Goal: Task Accomplishment & Management: Manage account settings

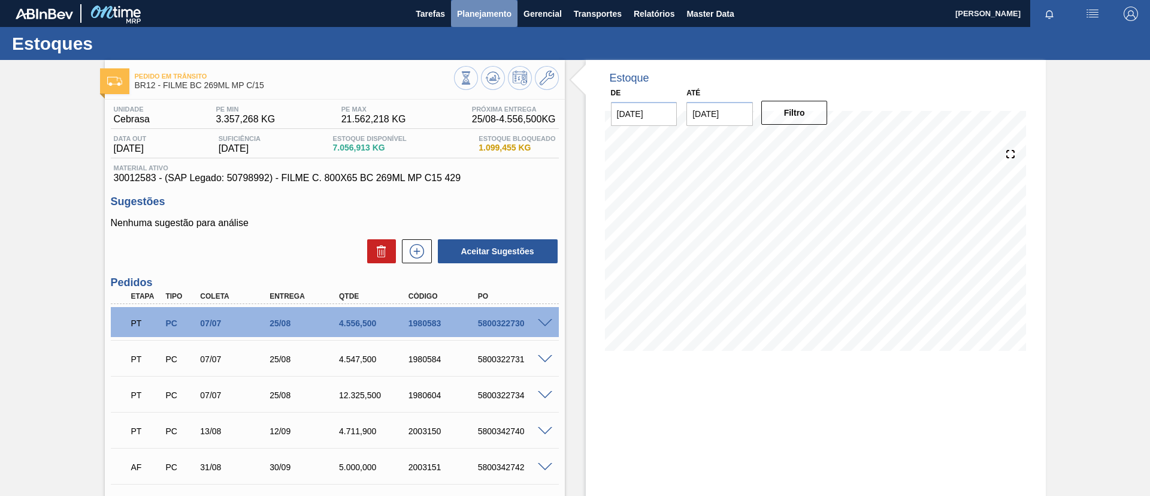
click at [463, 17] on span "Planejamento" at bounding box center [484, 14] width 55 height 14
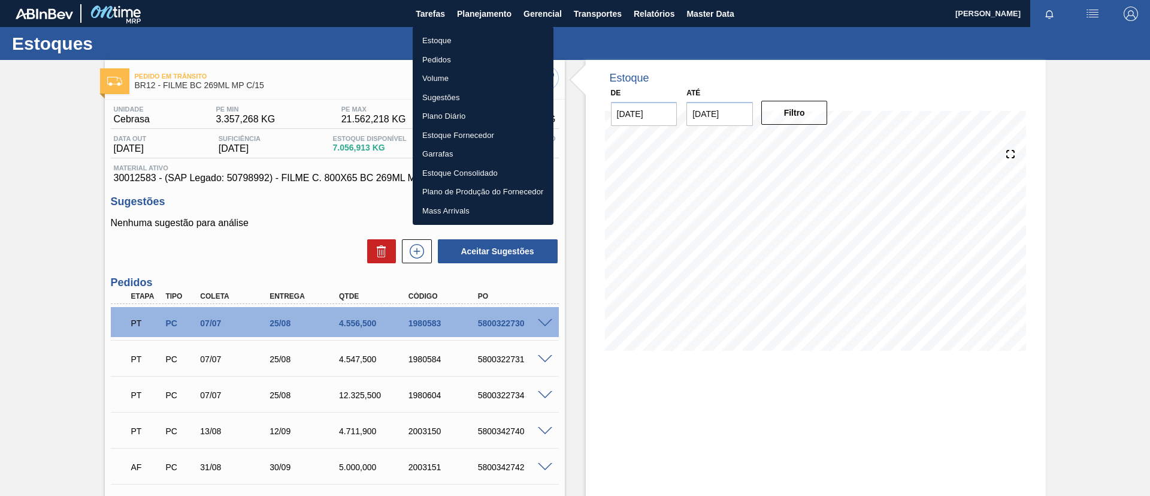
click at [27, 148] on div at bounding box center [575, 248] width 1150 height 496
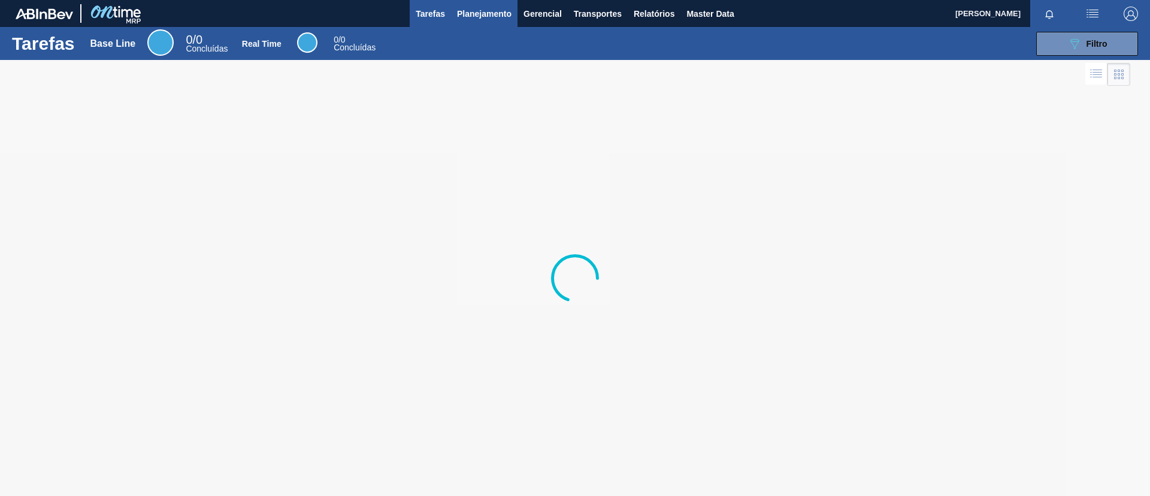
click at [465, 23] on button "Planejamento" at bounding box center [484, 13] width 67 height 27
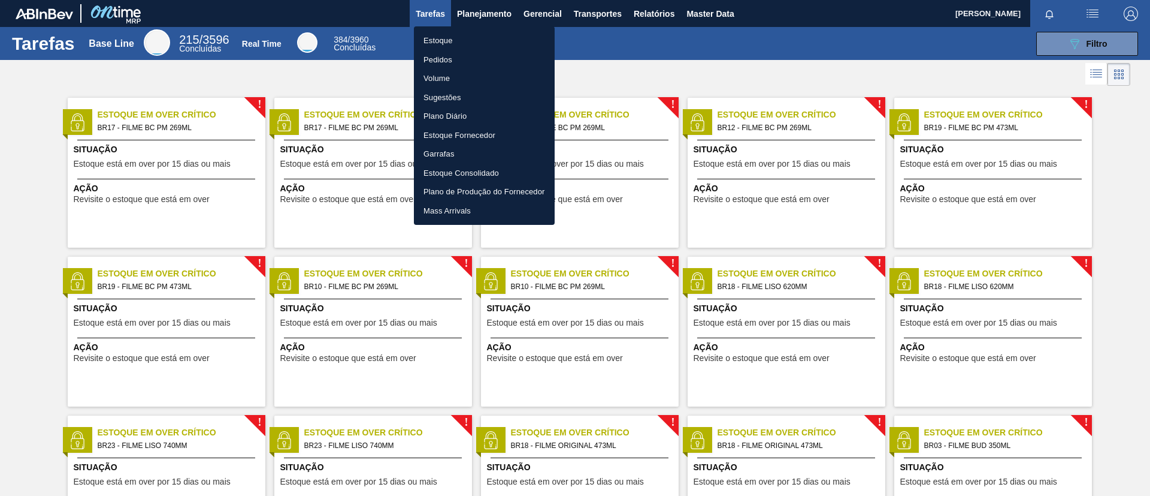
click at [476, 35] on li "Estoque" at bounding box center [484, 40] width 141 height 19
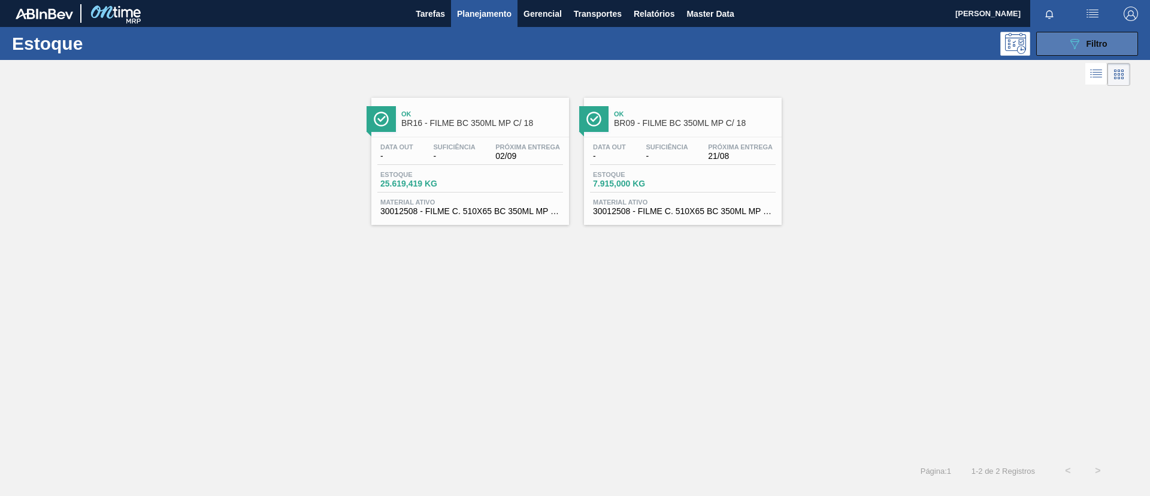
click at [1078, 45] on icon "089F7B8B-B2A5-4AFE-B5C0-19BA573D28AC" at bounding box center [1075, 44] width 14 height 14
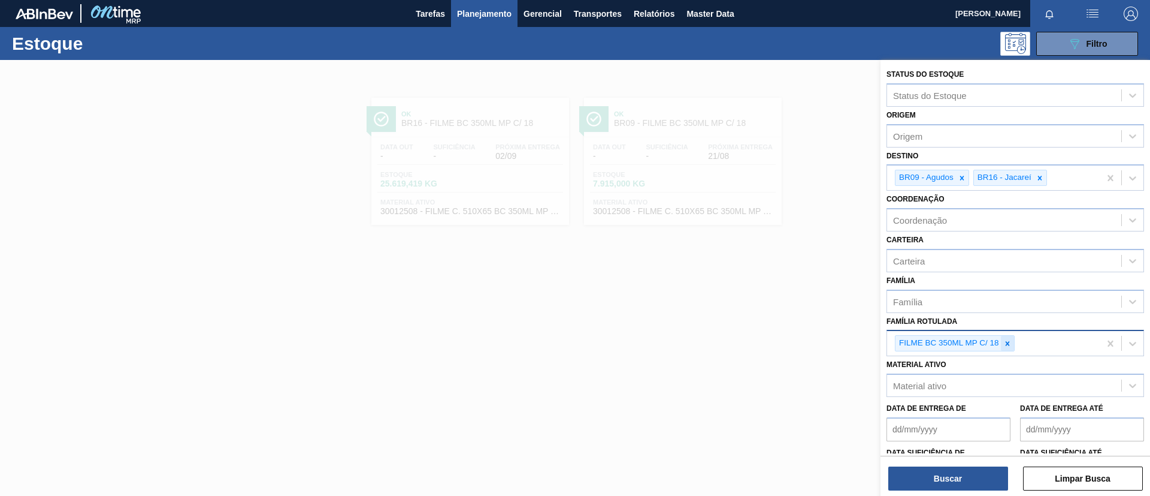
click at [1008, 346] on icon at bounding box center [1008, 343] width 8 height 8
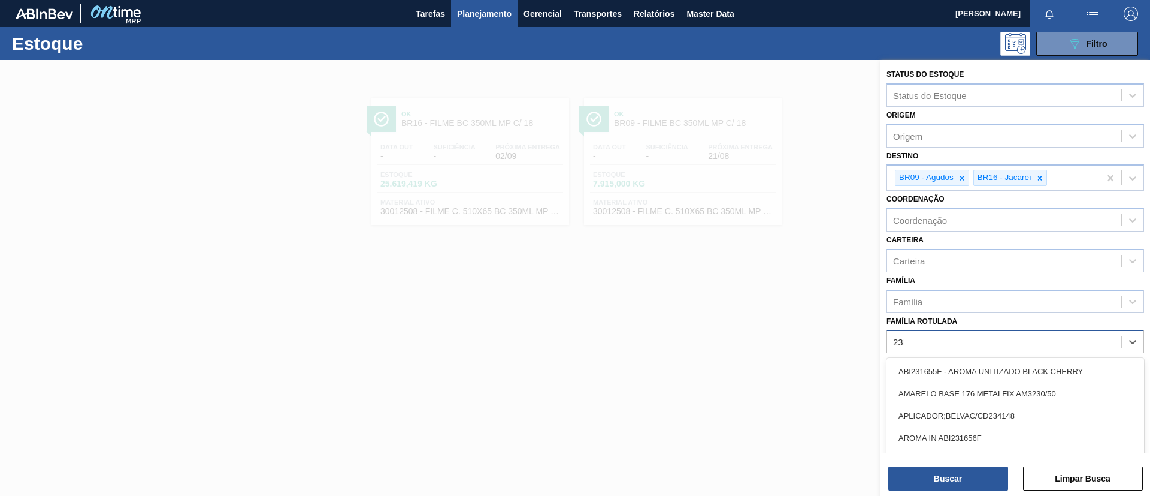
type Rotulada "23MIC"
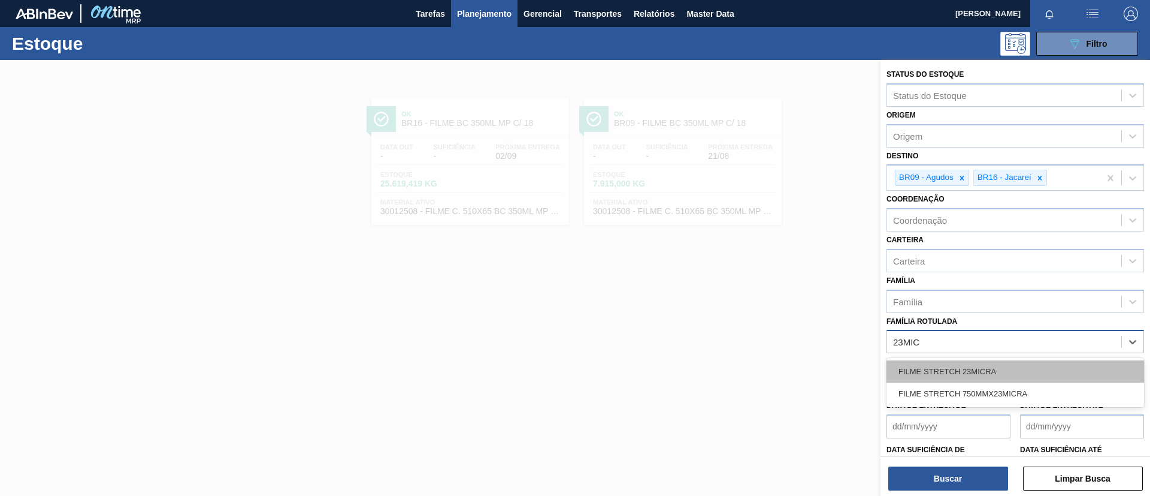
click at [998, 369] on div "FILME STRETCH 23MICRA" at bounding box center [1016, 371] width 258 height 22
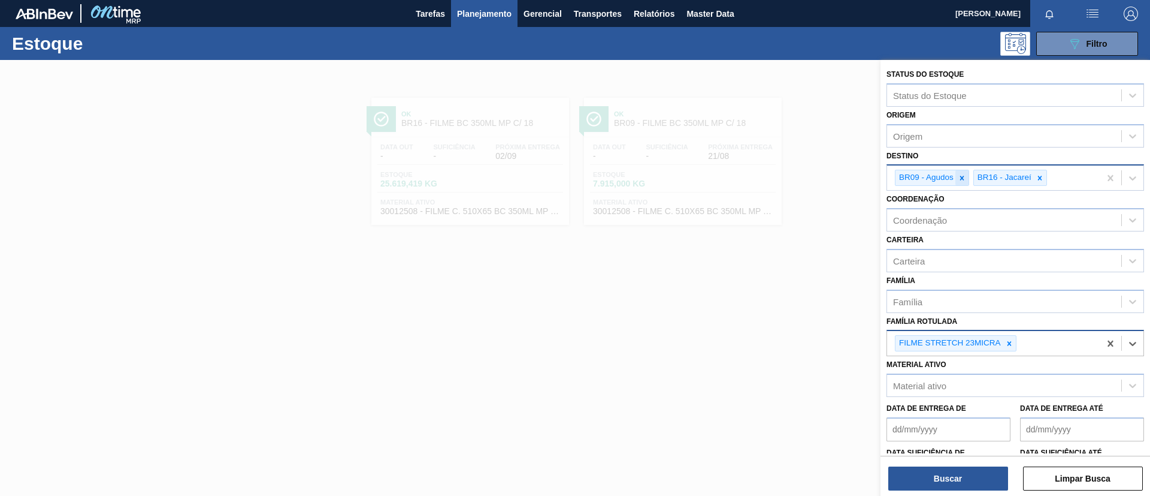
click at [958, 179] on icon at bounding box center [962, 178] width 8 height 8
click at [961, 179] on icon at bounding box center [962, 178] width 4 height 4
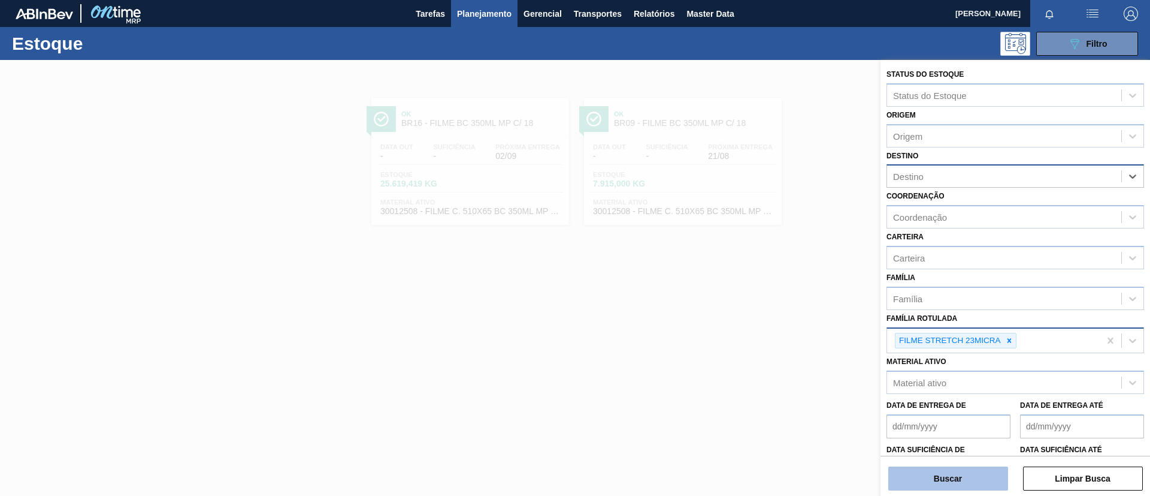
click at [973, 485] on button "Buscar" at bounding box center [949, 478] width 120 height 24
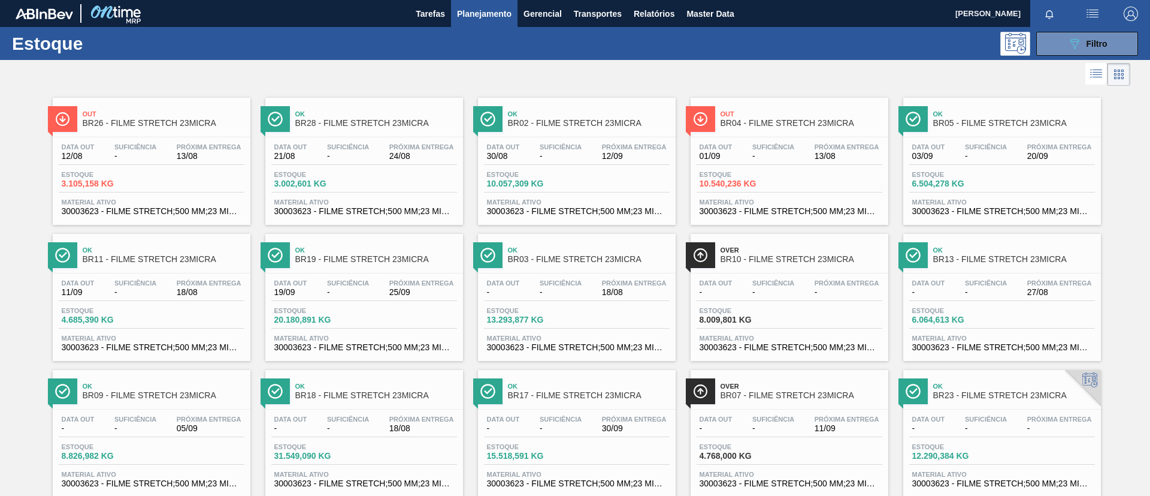
click at [1089, 30] on div "Estoque 089F7B8B-B2A5-4AFE-B5C0-19BA573D28AC Filtro" at bounding box center [575, 43] width 1150 height 33
click at [1087, 47] on span "Filtro" at bounding box center [1097, 44] width 21 height 10
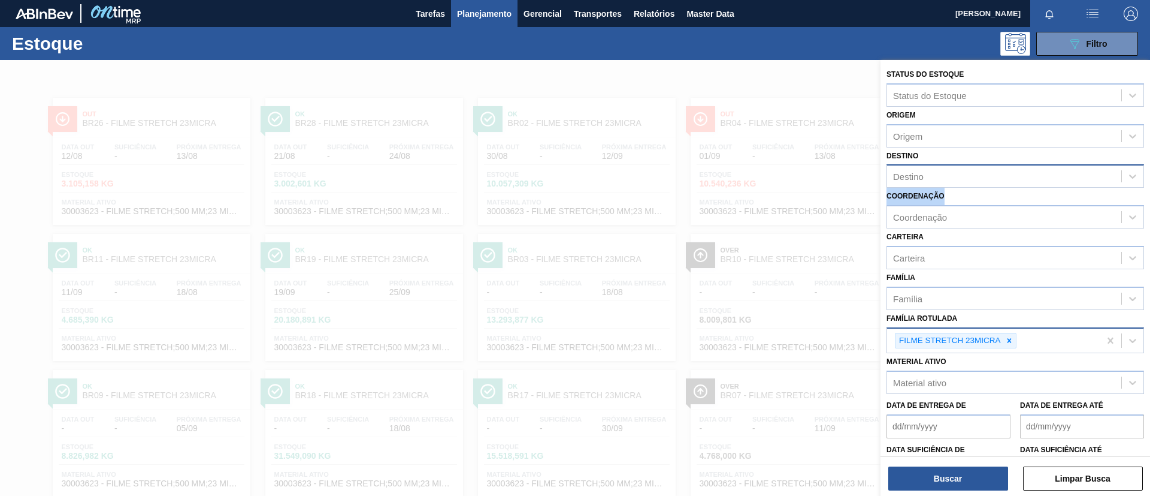
click at [1007, 186] on div "Status do Estoque Status do Estoque Origem Origem Destino Destino Coordenação C…" at bounding box center [1016, 296] width 270 height 473
click at [1006, 185] on div "Destino" at bounding box center [1016, 175] width 258 height 23
type input "são l"
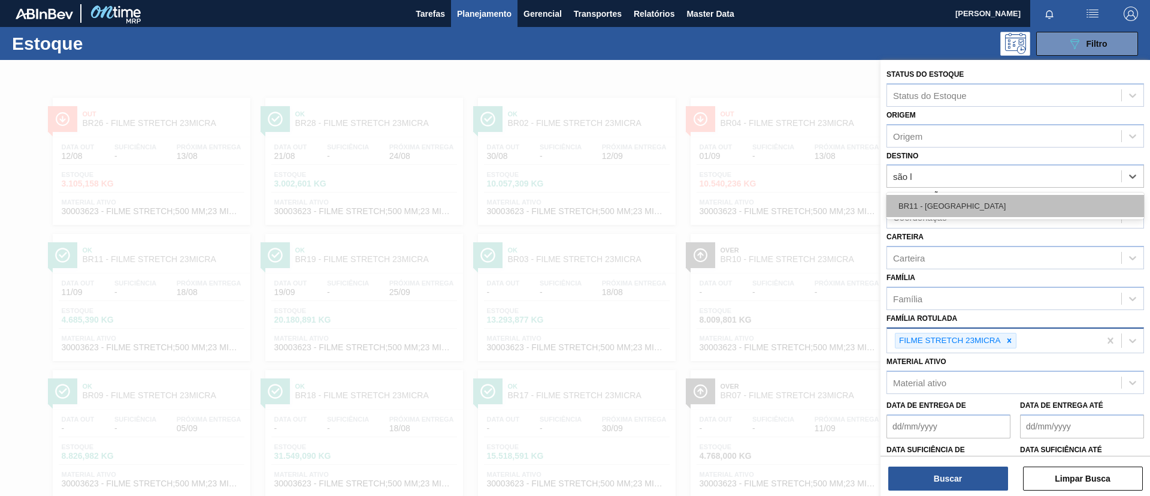
click at [999, 201] on div "BR11 - São Luís" at bounding box center [1016, 206] width 258 height 22
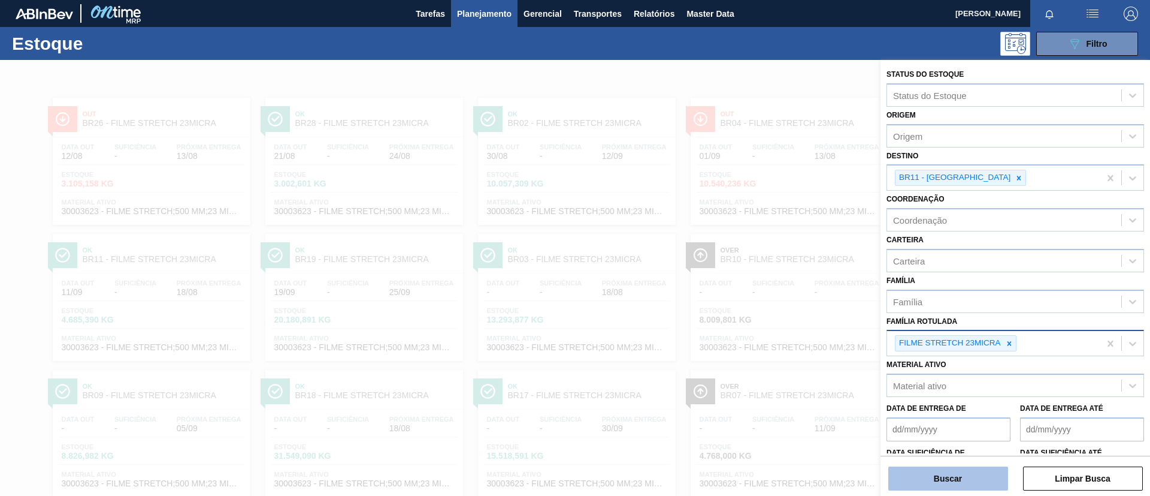
click at [955, 479] on button "Buscar" at bounding box center [949, 478] width 120 height 24
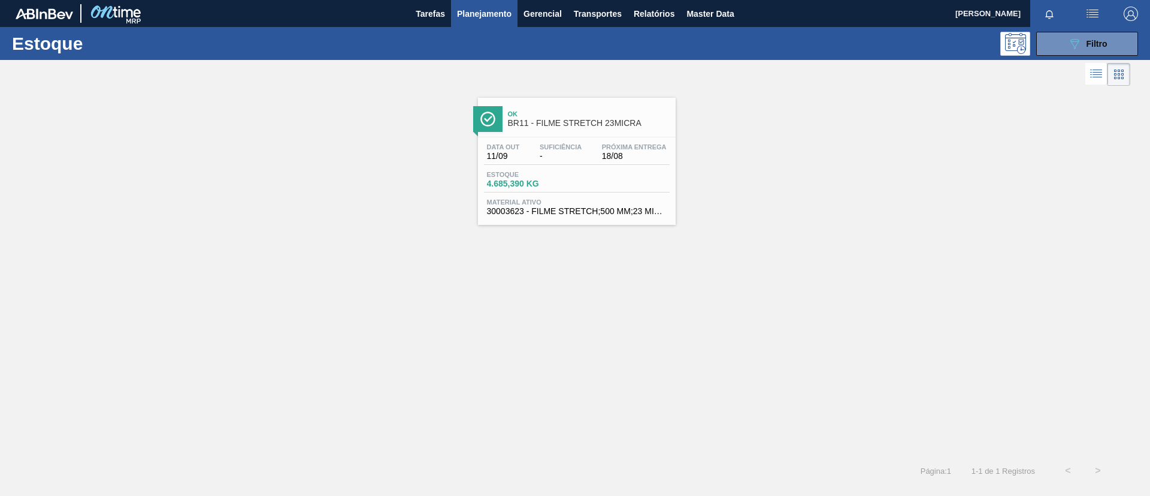
click at [600, 126] on span "BR11 - FILME STRETCH 23MICRA" at bounding box center [589, 123] width 162 height 9
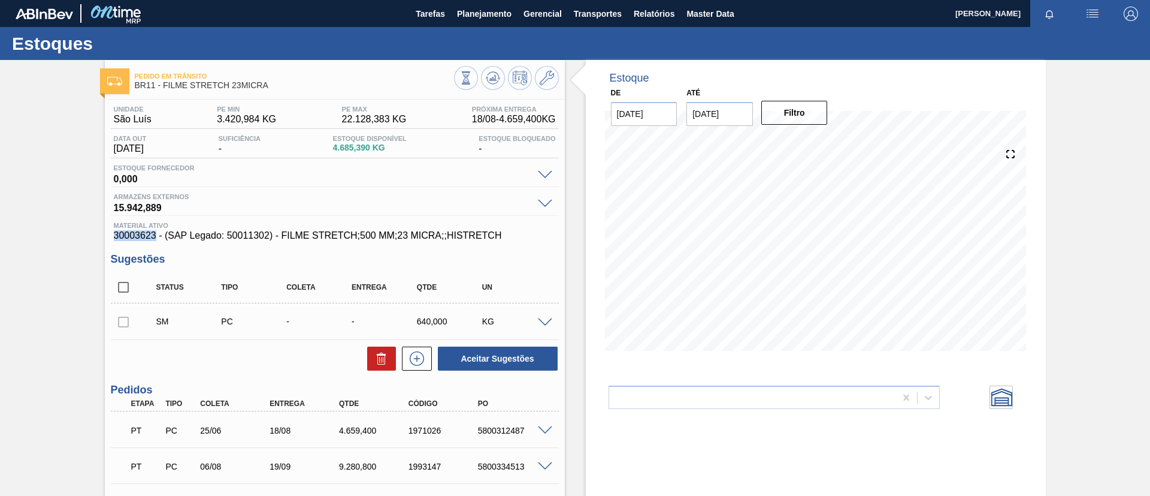
drag, startPoint x: 114, startPoint y: 238, endPoint x: 153, endPoint y: 237, distance: 39.0
click at [154, 237] on div "Unidade São Luís PE MIN 3.420,984 KG PE MAX 22.128,383 KG Próxima Entrega 18/08…" at bounding box center [335, 355] width 460 height 512
copy span "30003623"
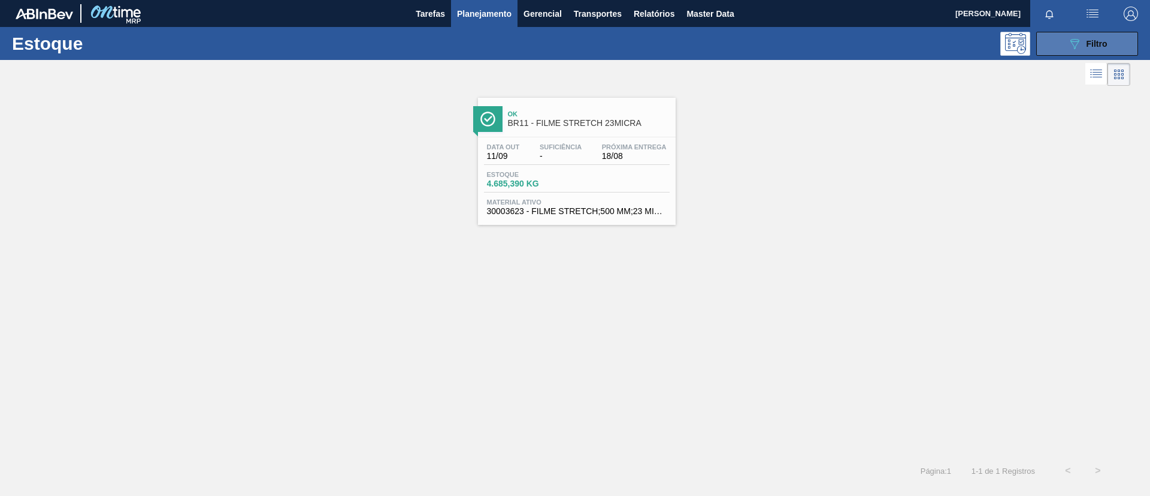
click at [1076, 41] on icon at bounding box center [1075, 44] width 9 height 10
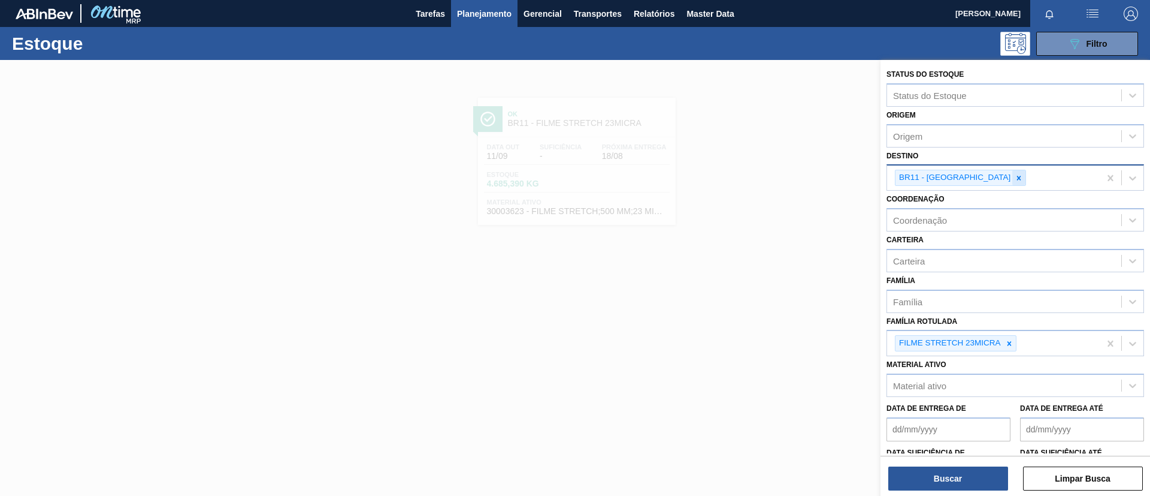
click at [1015, 176] on icon at bounding box center [1019, 178] width 8 height 8
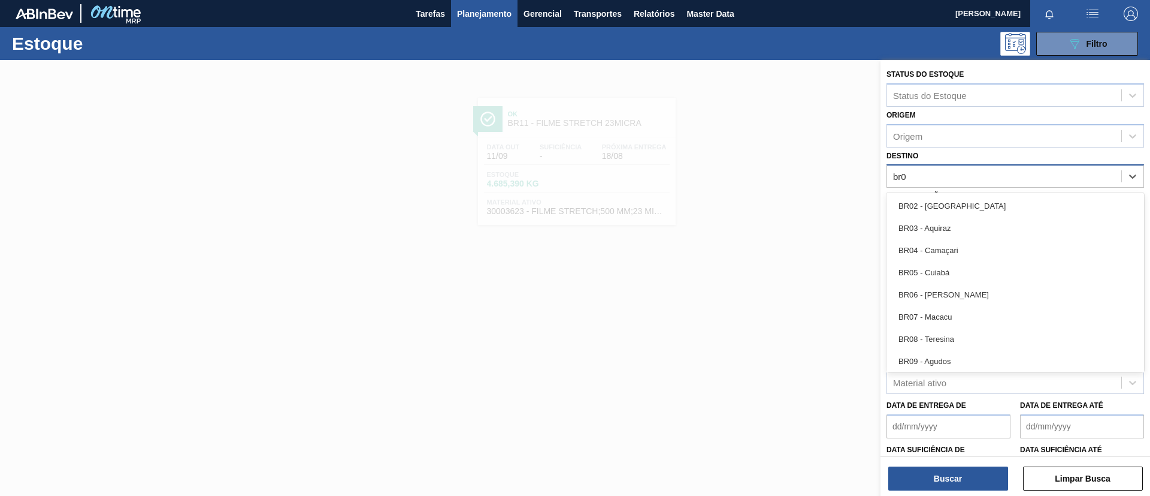
type input "br08"
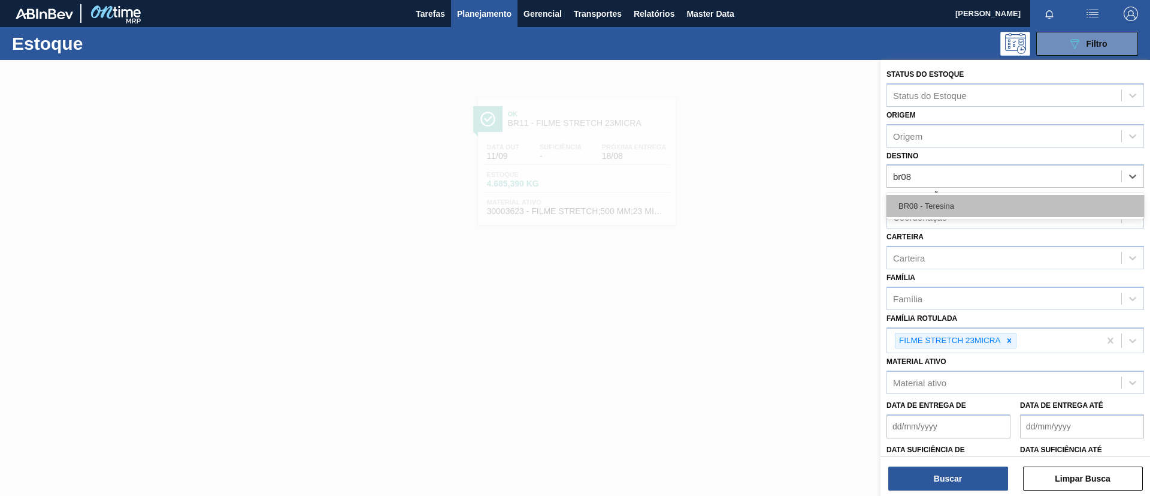
click at [977, 206] on div "BR08 - Teresina" at bounding box center [1016, 206] width 258 height 22
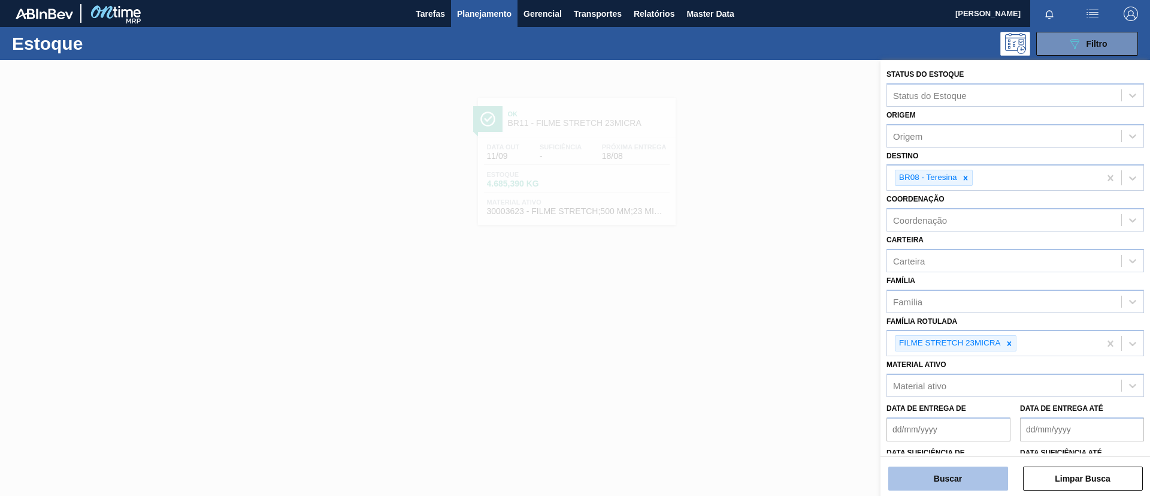
click at [958, 470] on button "Buscar" at bounding box center [949, 478] width 120 height 24
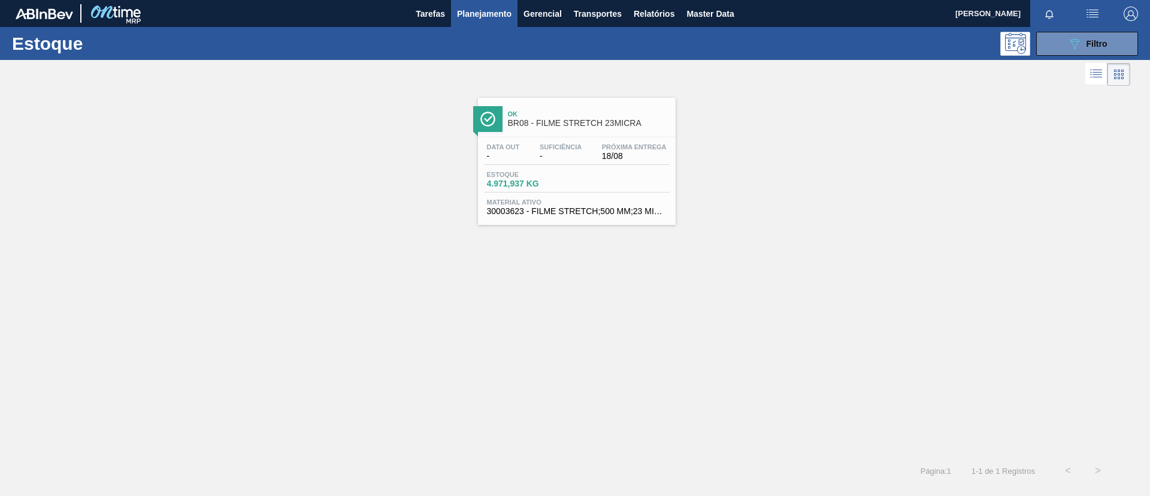
click at [575, 123] on span "BR08 - FILME STRETCH 23MICRA" at bounding box center [589, 123] width 162 height 9
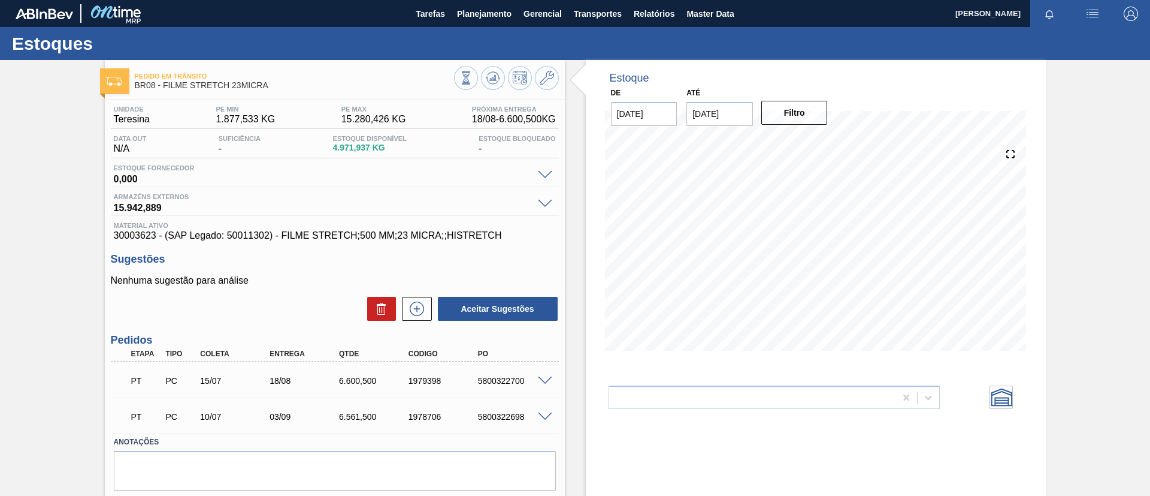
drag, startPoint x: 0, startPoint y: 327, endPoint x: 4, endPoint y: 318, distance: 9.4
click at [1, 322] on div "Pedido em Trânsito BR08 - FILME STRETCH 23MICRA Unidade Teresina PE MIN 1.877,5…" at bounding box center [575, 296] width 1150 height 472
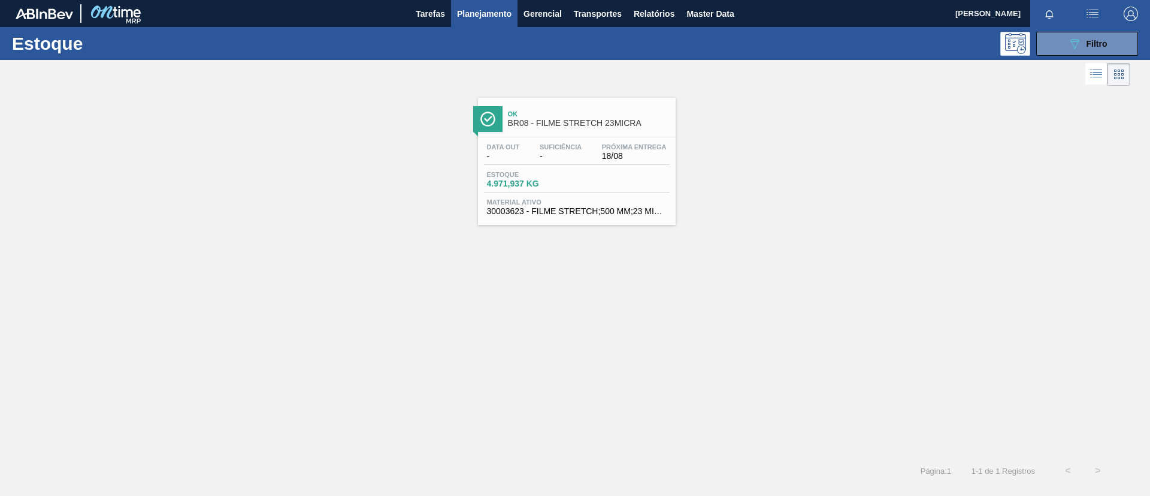
click at [1100, 60] on div at bounding box center [565, 74] width 1131 height 29
click at [1091, 46] on span "Filtro" at bounding box center [1097, 44] width 21 height 10
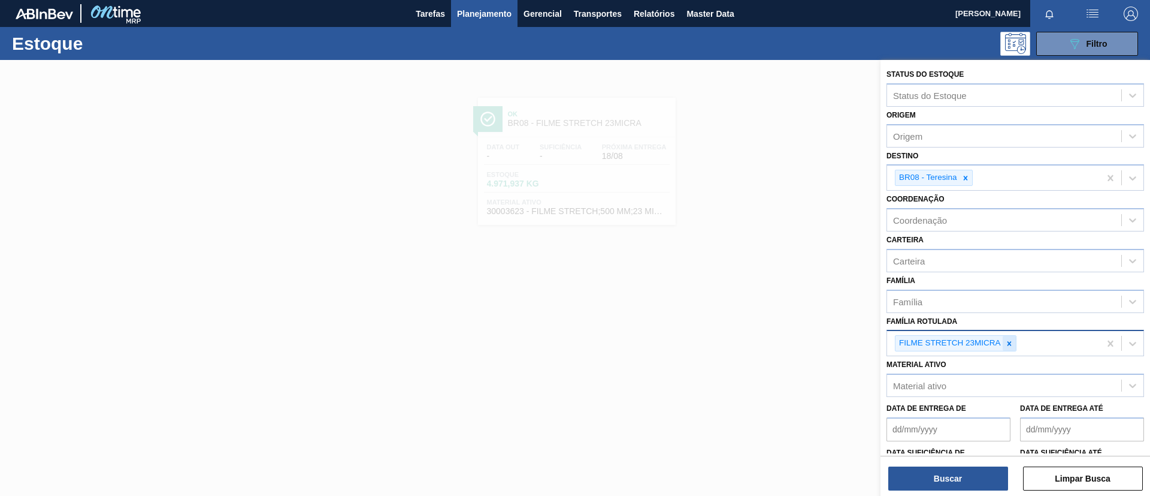
click at [1008, 336] on div at bounding box center [1009, 343] width 13 height 15
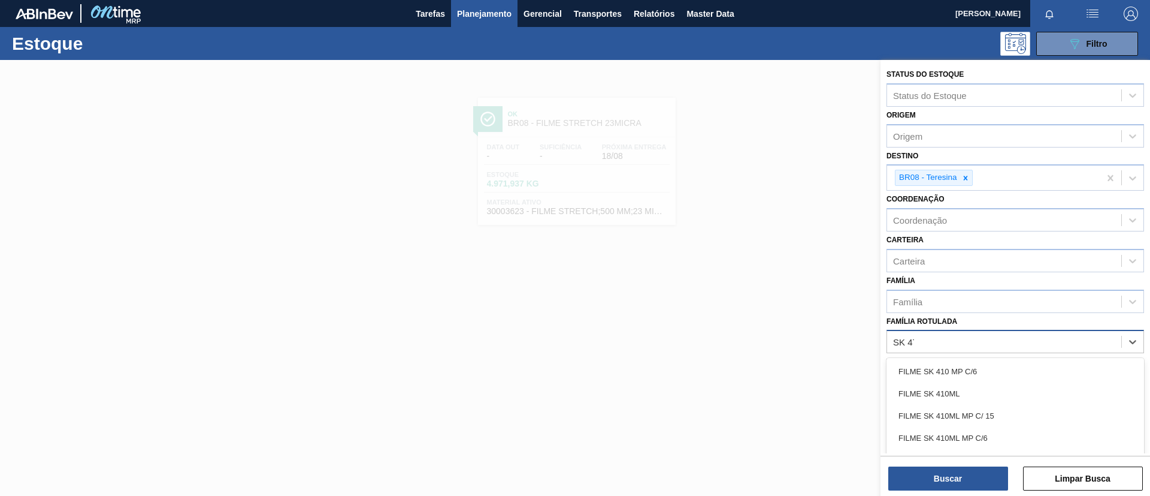
type Rotulada "SK 473"
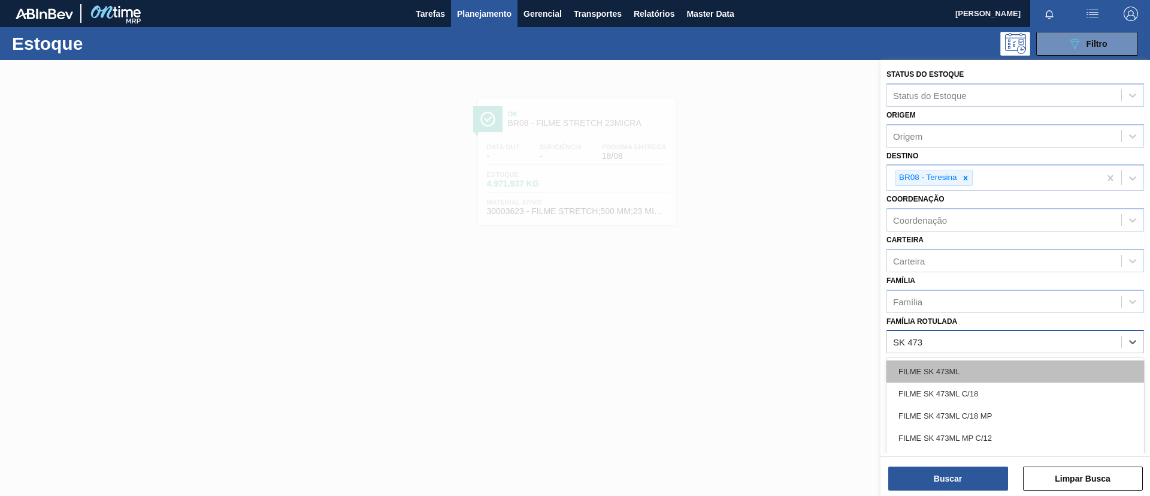
click at [1003, 372] on div "FILME SK 473ML" at bounding box center [1016, 371] width 258 height 22
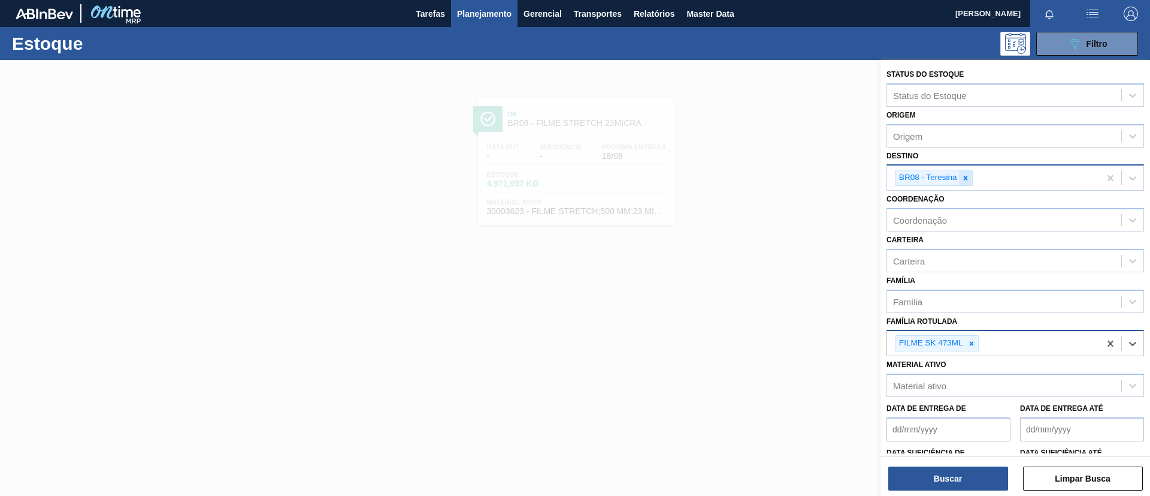
click at [966, 174] on icon at bounding box center [966, 178] width 8 height 8
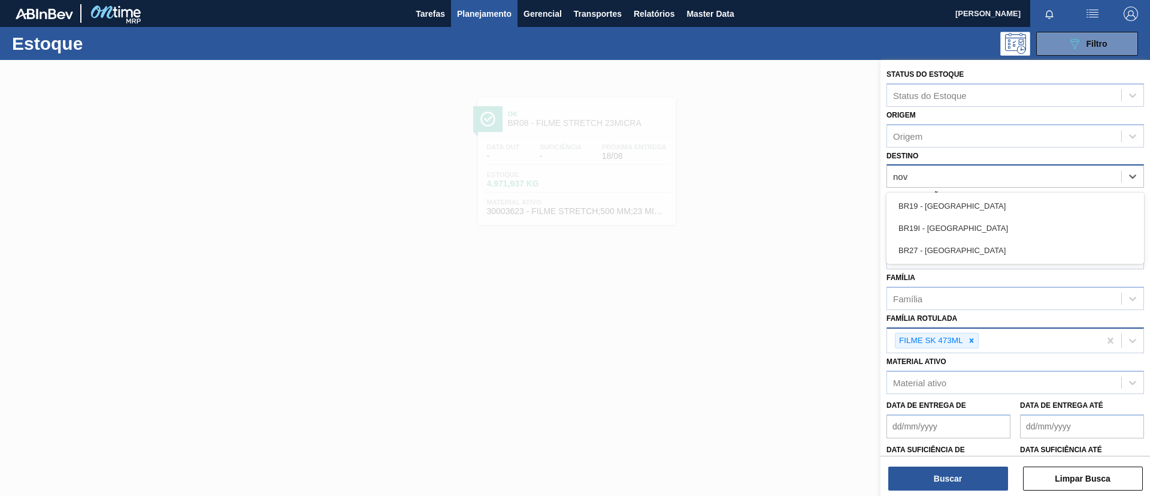
type input "nova"
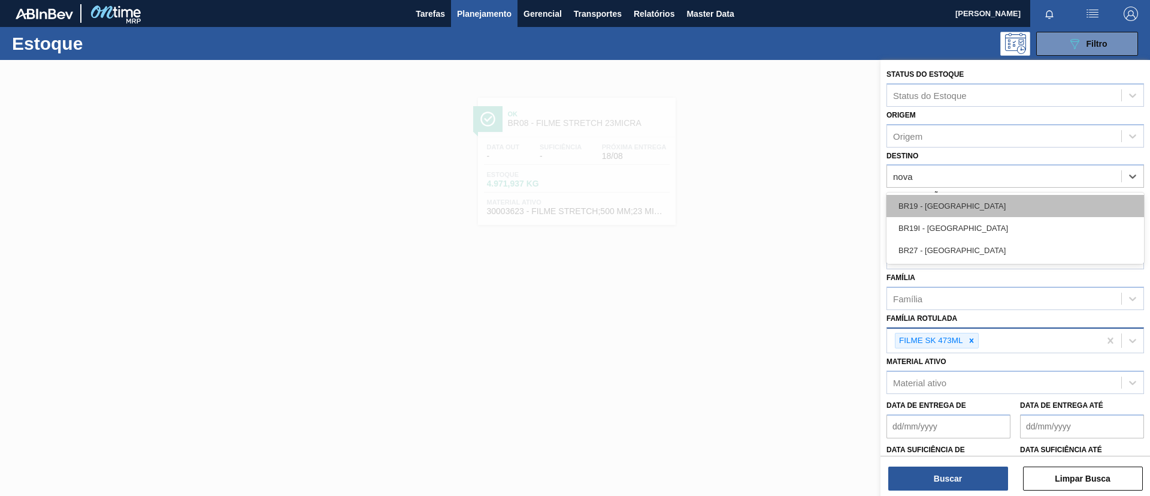
click at [1022, 197] on div "BR19 - [GEOGRAPHIC_DATA]" at bounding box center [1016, 206] width 258 height 22
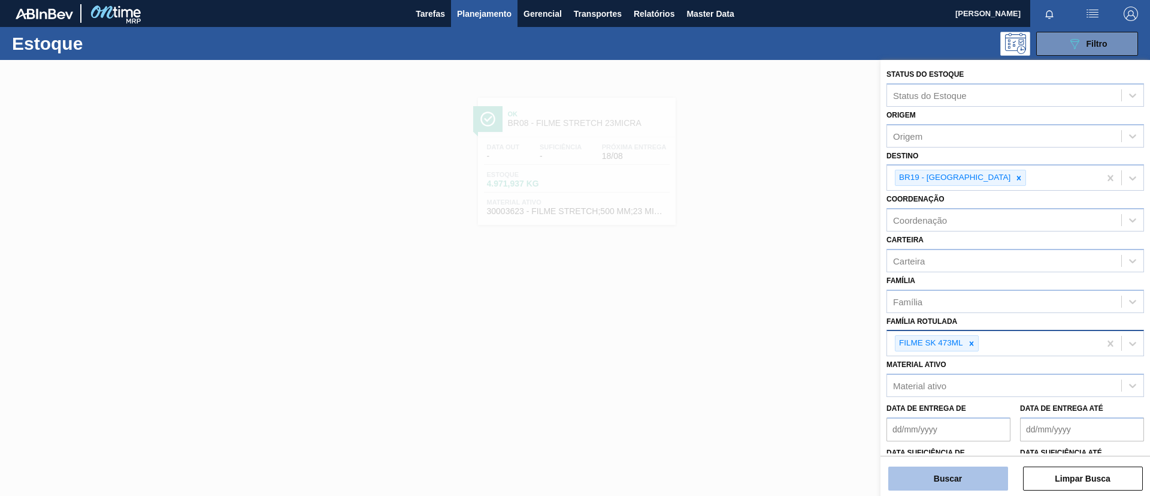
click at [975, 473] on button "Buscar" at bounding box center [949, 478] width 120 height 24
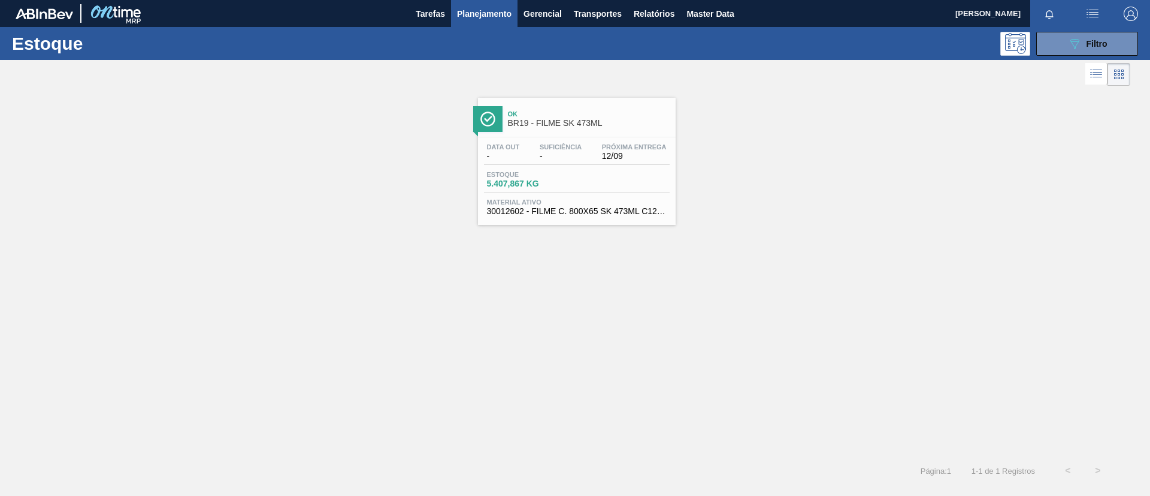
click at [520, 126] on span "BR19 - FILME SK 473ML" at bounding box center [589, 123] width 162 height 9
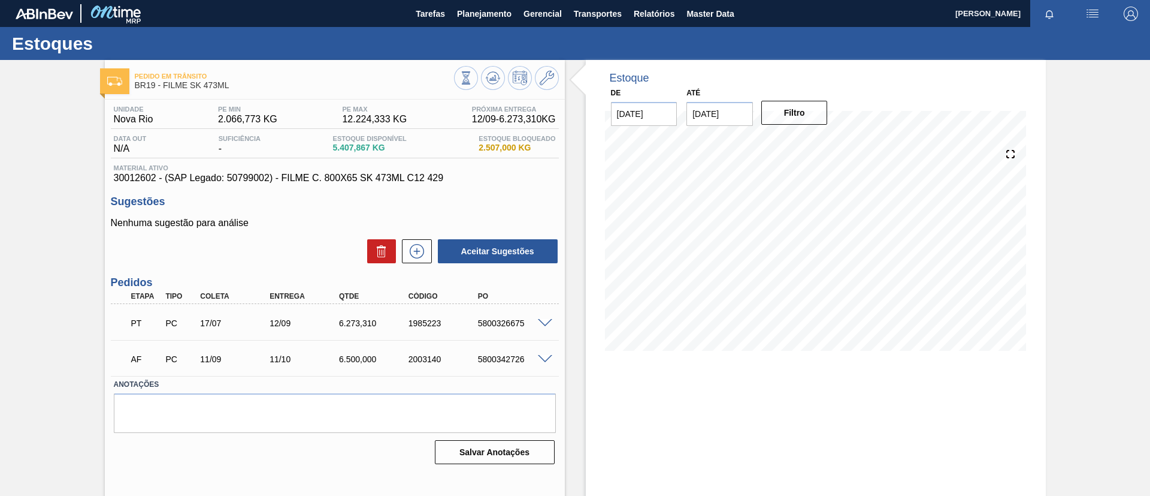
click at [20, 141] on div "Pedido em Trânsito BR19 - FILME SK 473ML Unidade Nova Rio PE MIN 2.066,773 KG P…" at bounding box center [575, 287] width 1150 height 455
drag, startPoint x: 322, startPoint y: 150, endPoint x: 364, endPoint y: 149, distance: 41.9
click at [364, 149] on div "Data out N/A Suficiência - Estoque Disponível 5.407,867 KG Estoque Bloqueado 2.…" at bounding box center [335, 146] width 448 height 23
copy span "5.407,86"
drag, startPoint x: 476, startPoint y: 146, endPoint x: 496, endPoint y: 147, distance: 19.8
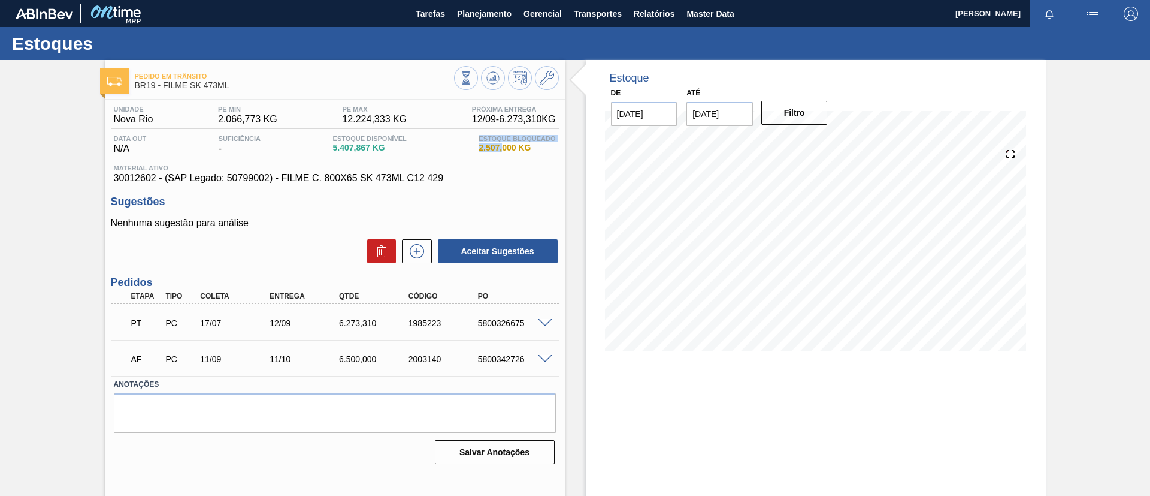
click at [498, 147] on div "Data out N/A Suficiência - Estoque Disponível 5.407,867 KG Estoque Bloqueado 2.…" at bounding box center [335, 146] width 448 height 23
click at [497, 146] on span "2.507,000 KG" at bounding box center [517, 147] width 77 height 9
drag, startPoint x: 477, startPoint y: 147, endPoint x: 499, endPoint y: 150, distance: 22.5
click at [499, 150] on div "Estoque Bloqueado 2.507,000 KG" at bounding box center [517, 144] width 83 height 19
copy span "2.507"
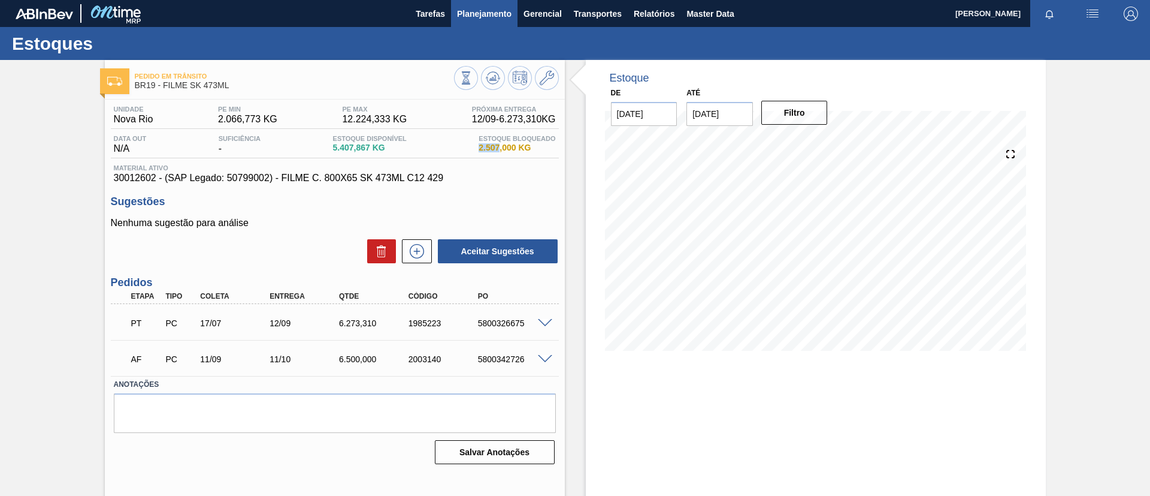
click at [511, 20] on button "Planejamento" at bounding box center [484, 13] width 67 height 27
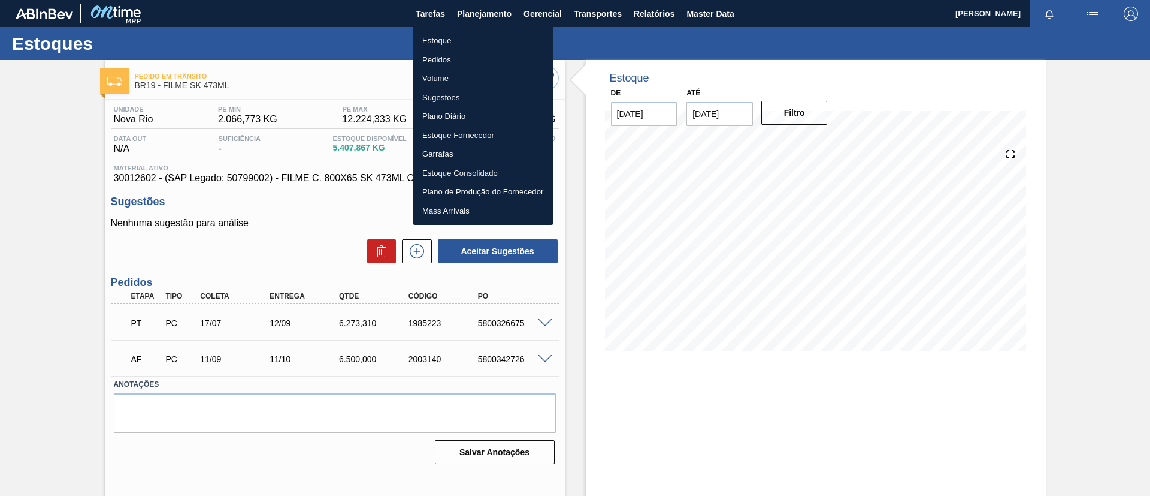
click at [506, 37] on li "Estoque" at bounding box center [483, 40] width 141 height 19
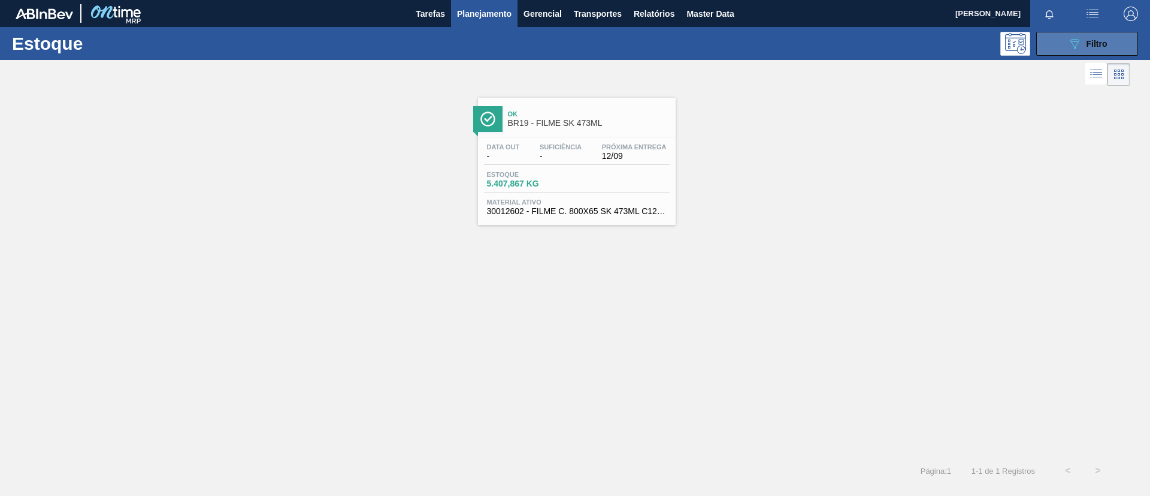
click at [1068, 49] on icon "089F7B8B-B2A5-4AFE-B5C0-19BA573D28AC" at bounding box center [1075, 44] width 14 height 14
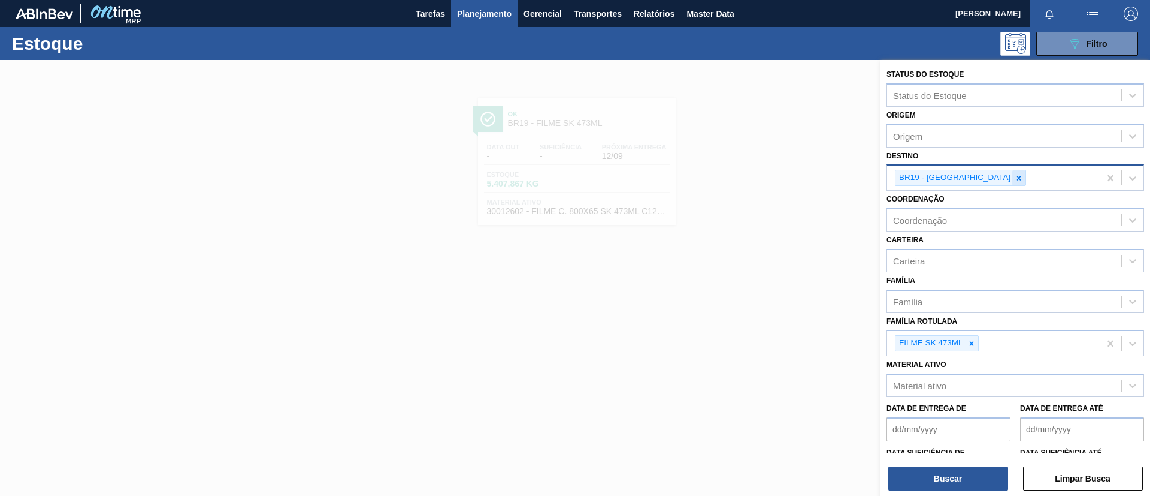
click at [1013, 185] on div at bounding box center [1019, 177] width 13 height 15
click at [1015, 176] on icon at bounding box center [1019, 178] width 8 height 8
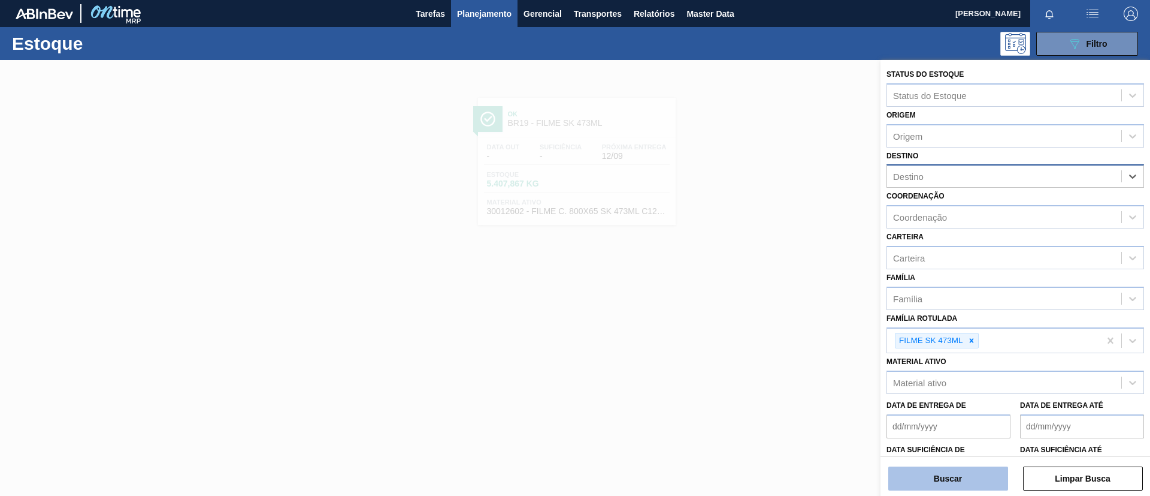
click at [964, 470] on button "Buscar" at bounding box center [949, 478] width 120 height 24
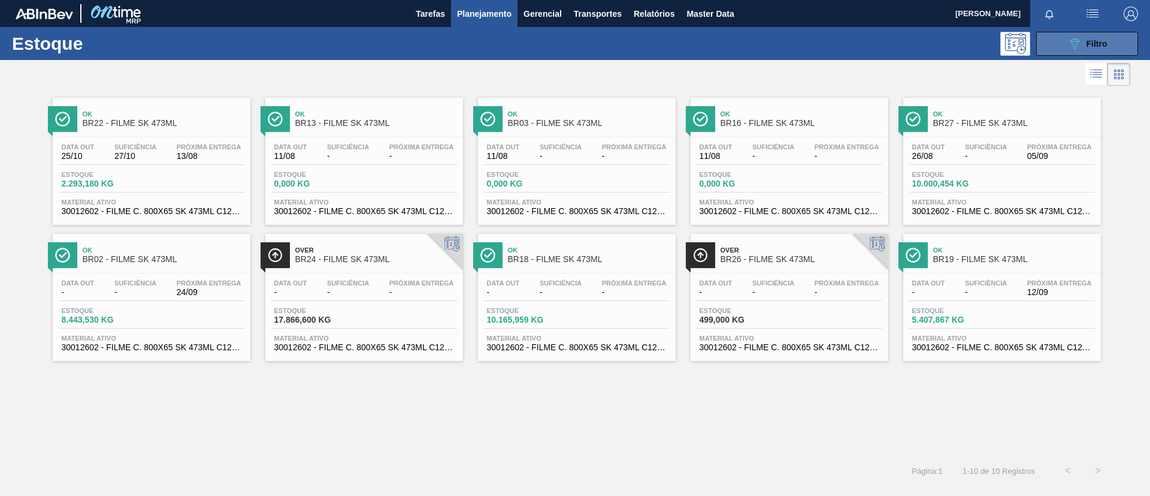
click at [1053, 35] on button "089F7B8B-B2A5-4AFE-B5C0-19BA573D28AC Filtro" at bounding box center [1088, 44] width 102 height 24
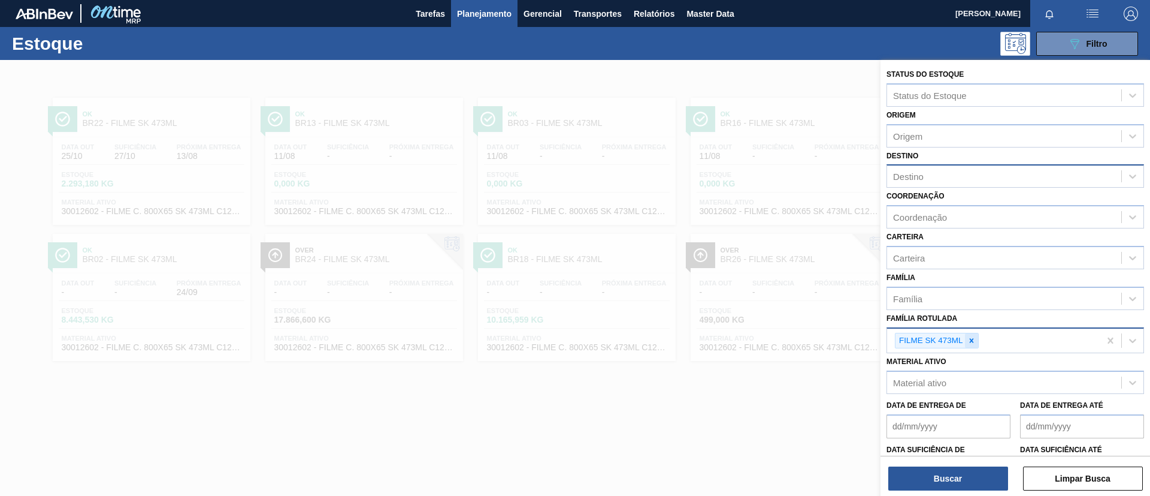
click at [974, 337] on icon at bounding box center [972, 340] width 8 height 8
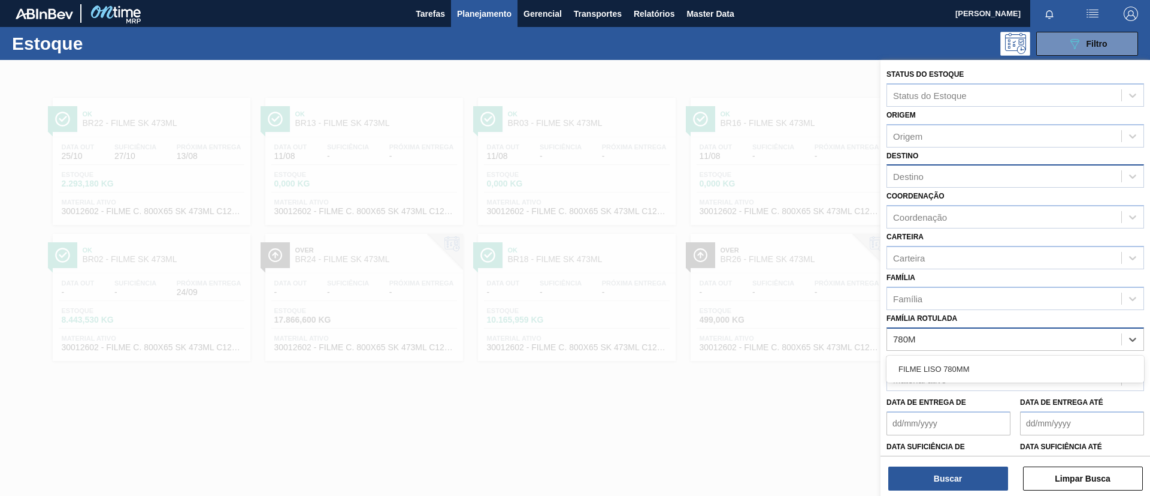
type Rotulada "780MM"
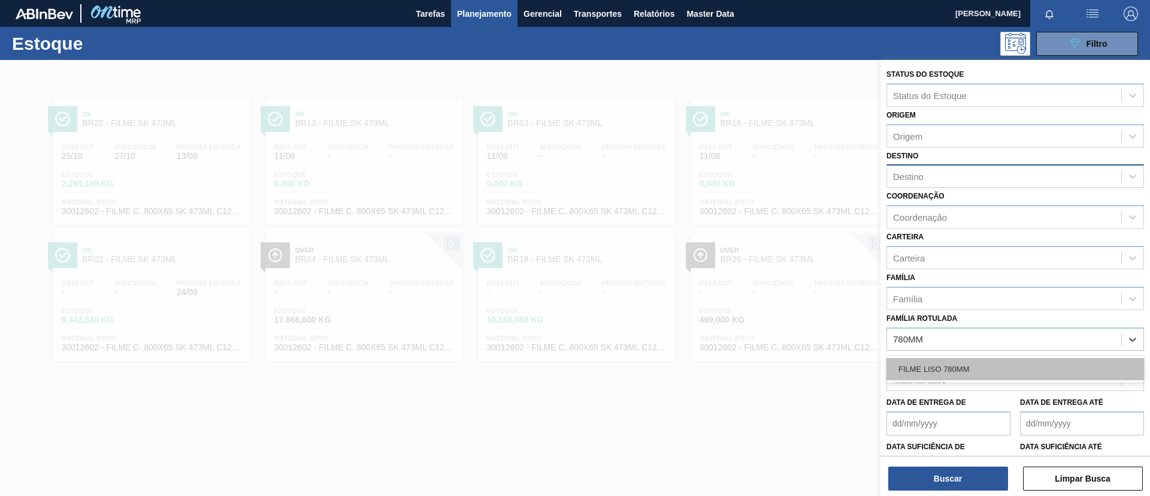
click at [992, 358] on div "FILME LISO 780MM" at bounding box center [1016, 369] width 258 height 22
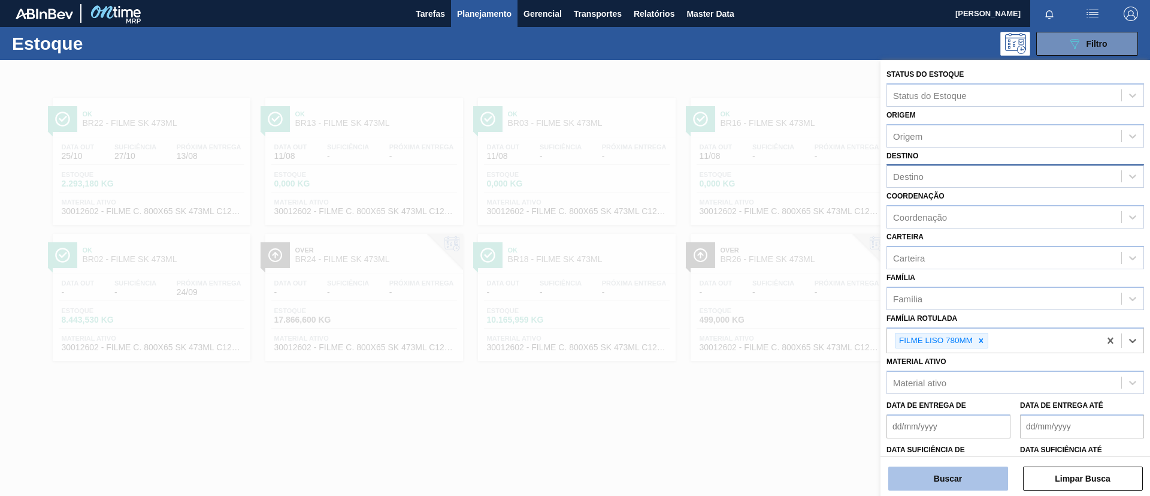
click at [962, 470] on button "Buscar" at bounding box center [949, 478] width 120 height 24
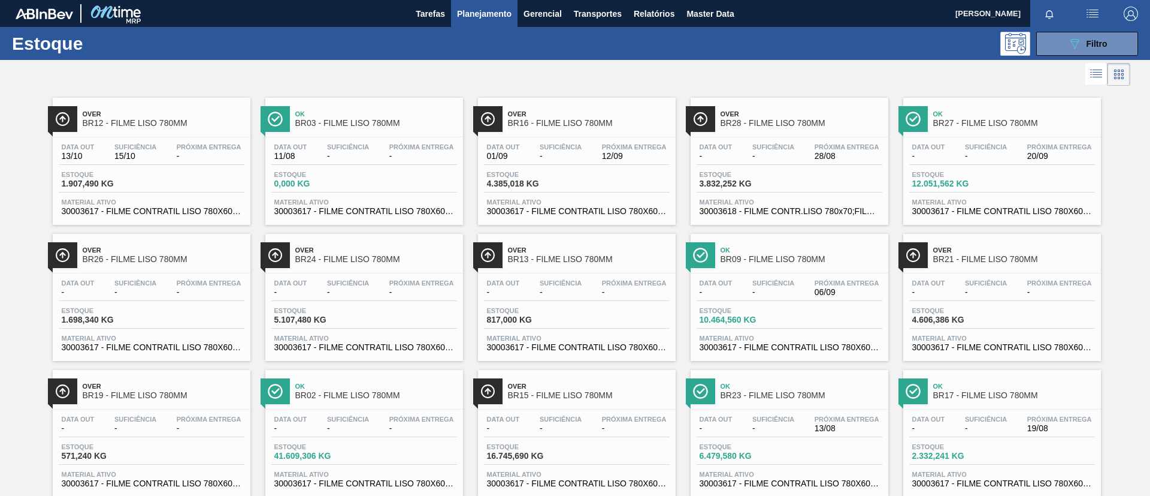
click at [379, 115] on span "Ok" at bounding box center [376, 113] width 162 height 7
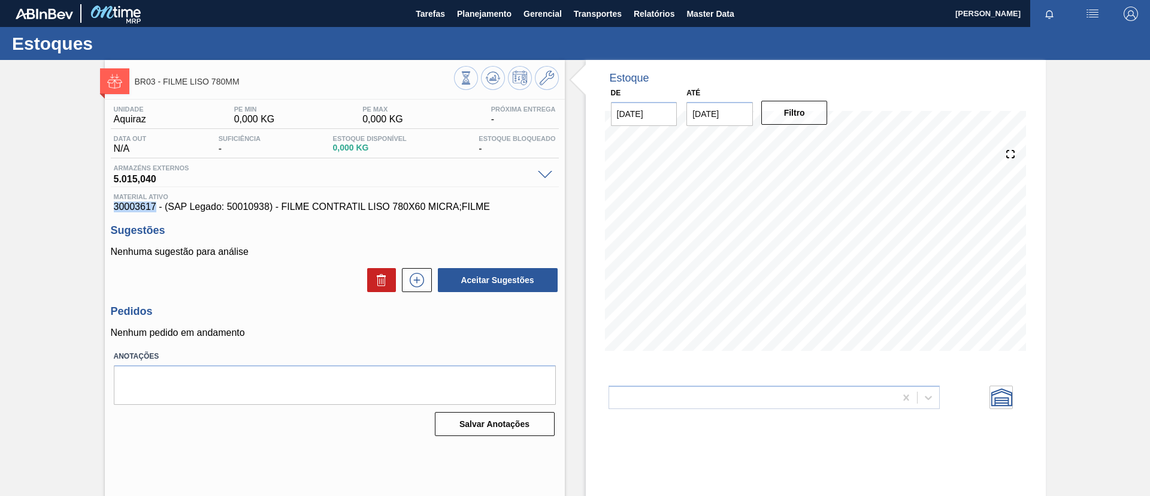
drag, startPoint x: 109, startPoint y: 203, endPoint x: 153, endPoint y: 208, distance: 44.6
click at [153, 208] on div "Unidade Aquiraz PE MIN 0,000 KG PE MAX 0,000 KG Próxima Entrega - Data out N/A …" at bounding box center [335, 269] width 460 height 340
copy span "30003617"
click at [461, 20] on span "Planejamento" at bounding box center [484, 14] width 55 height 14
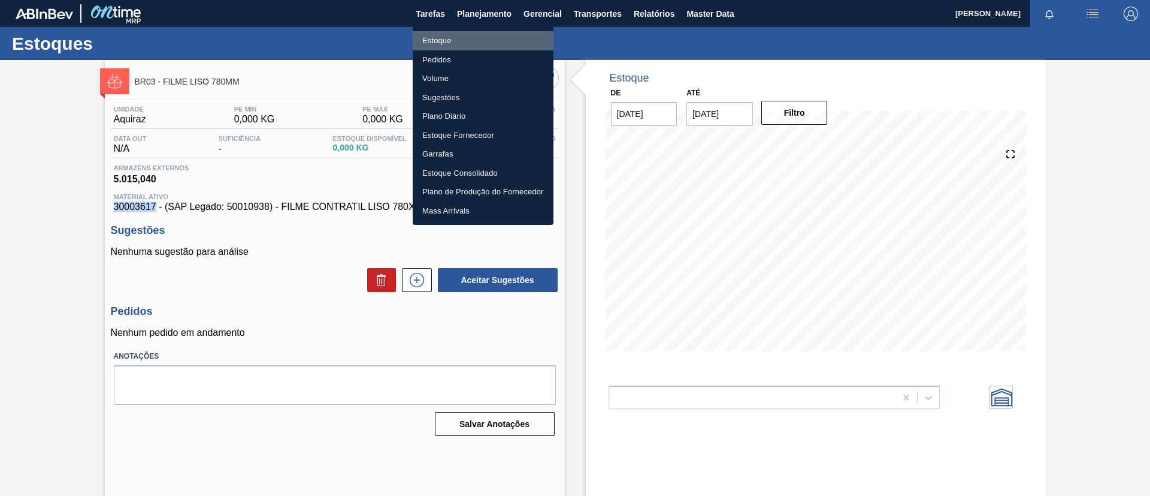
click at [462, 38] on li "Estoque" at bounding box center [483, 40] width 141 height 19
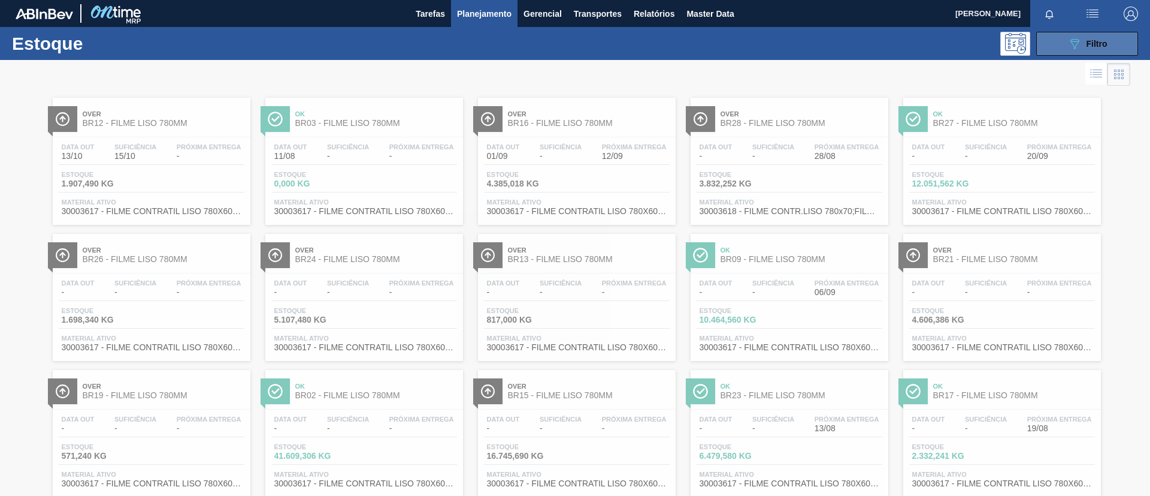
click at [1069, 35] on button "089F7B8B-B2A5-4AFE-B5C0-19BA573D28AC Filtro" at bounding box center [1088, 44] width 102 height 24
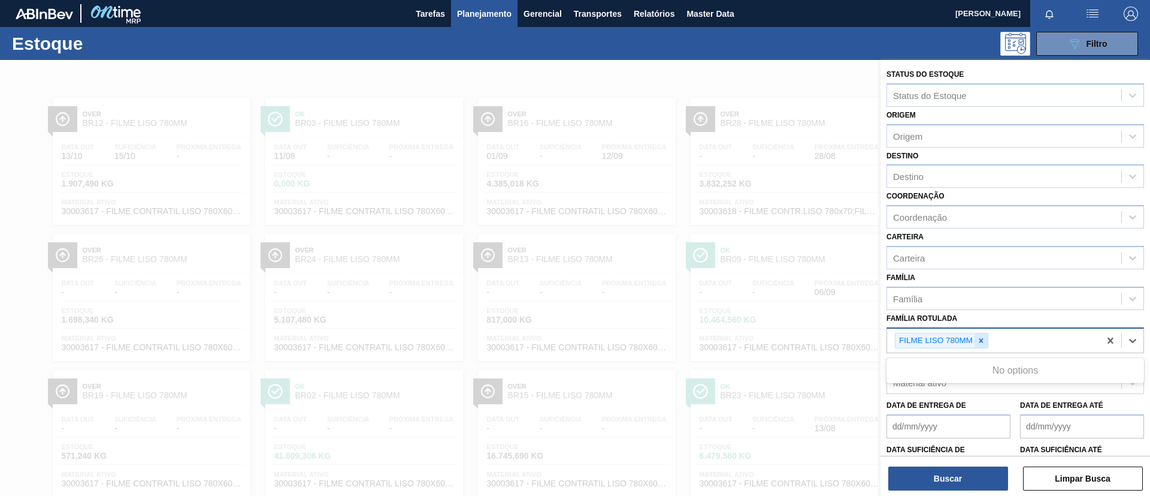
click at [984, 336] on div "FILME LISO 780MM" at bounding box center [993, 340] width 213 height 25
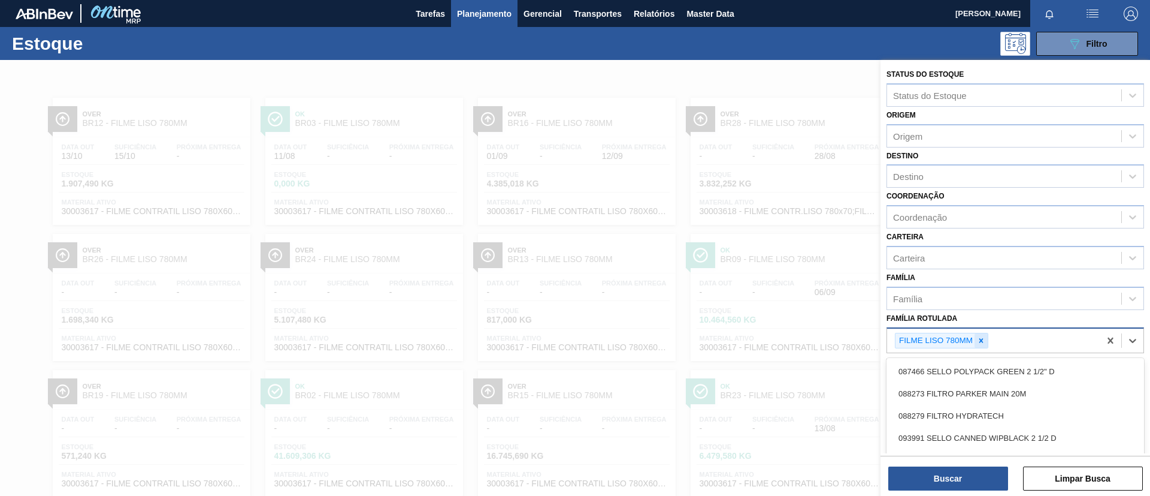
click at [984, 336] on icon at bounding box center [981, 340] width 8 height 8
type Rotulada "original 269ml"
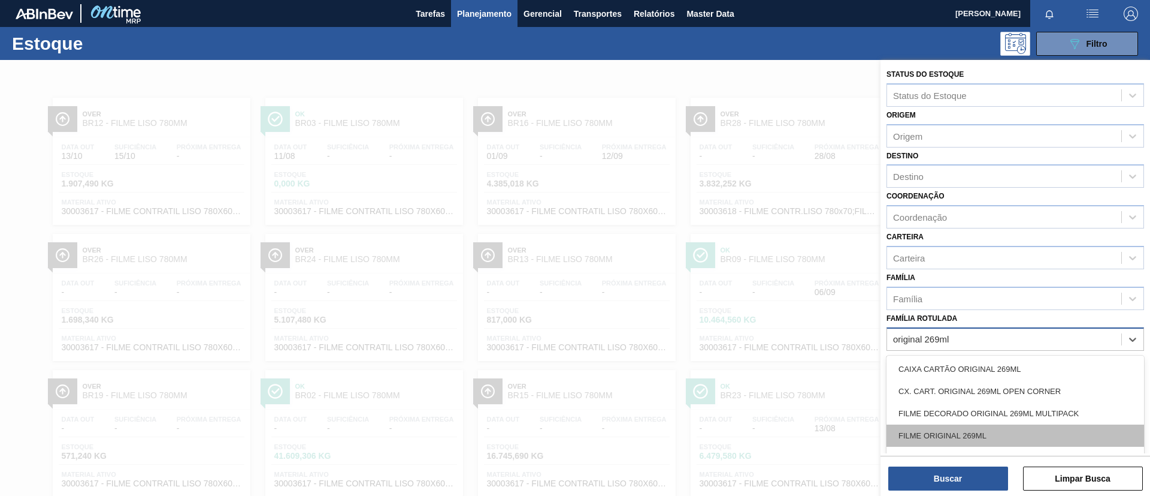
click at [1004, 439] on div "FILME ORIGINAL 269ML" at bounding box center [1016, 435] width 258 height 22
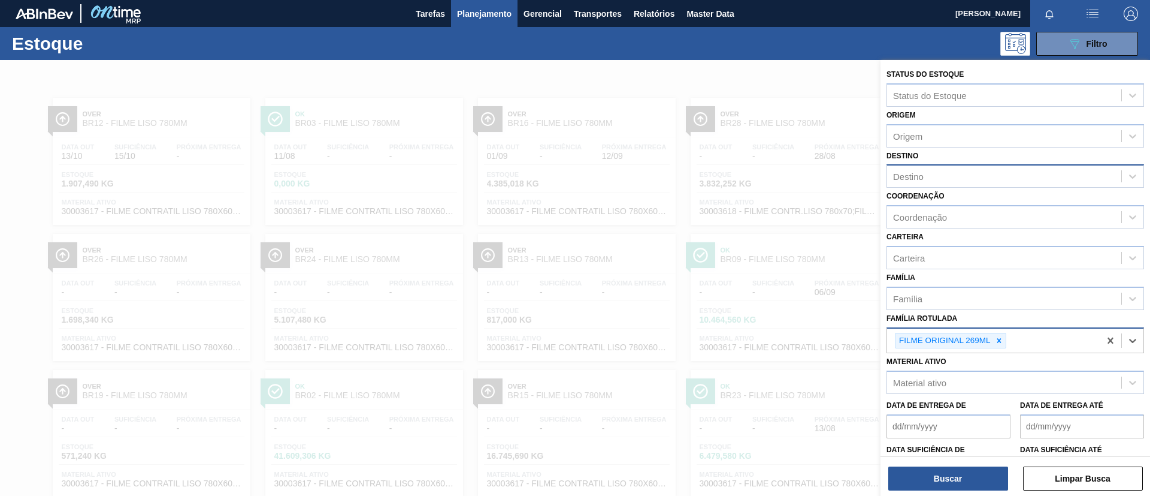
click at [962, 173] on div "Destino" at bounding box center [1004, 176] width 234 height 17
type input "cuia"
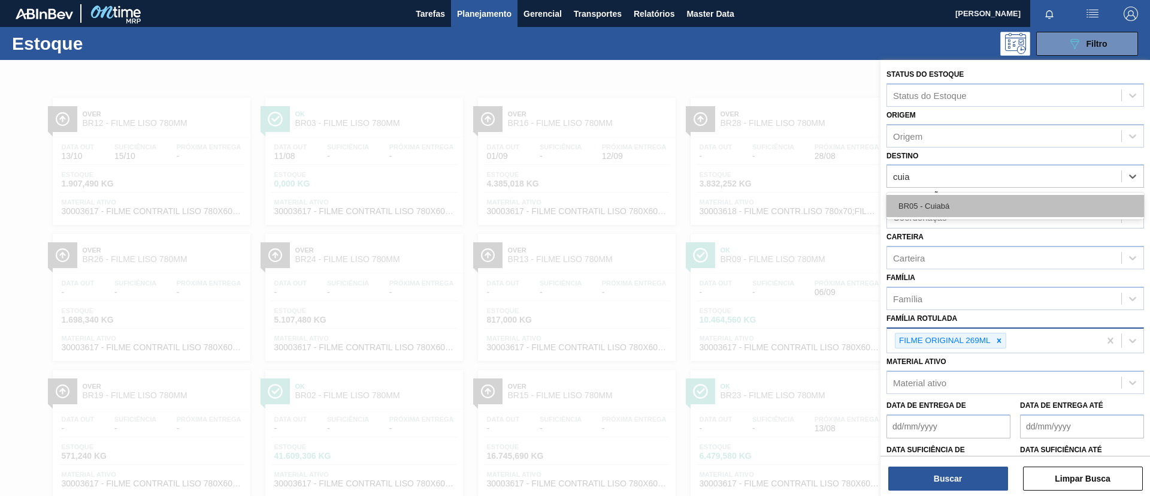
click at [930, 203] on div "BR05 - Cuiabá" at bounding box center [1016, 206] width 258 height 22
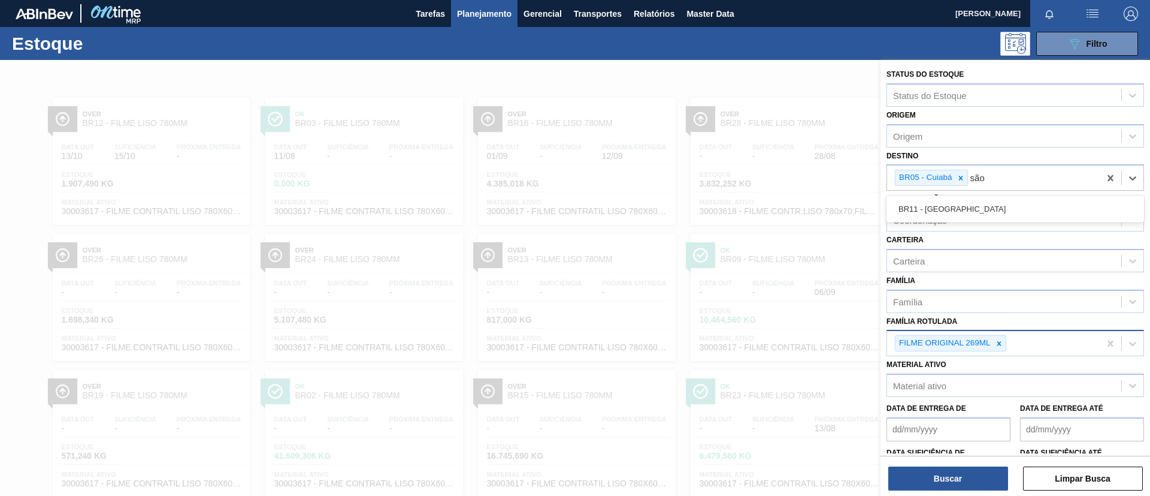
type input "são l"
click at [930, 203] on div "BR11 - [GEOGRAPHIC_DATA]" at bounding box center [1016, 209] width 258 height 22
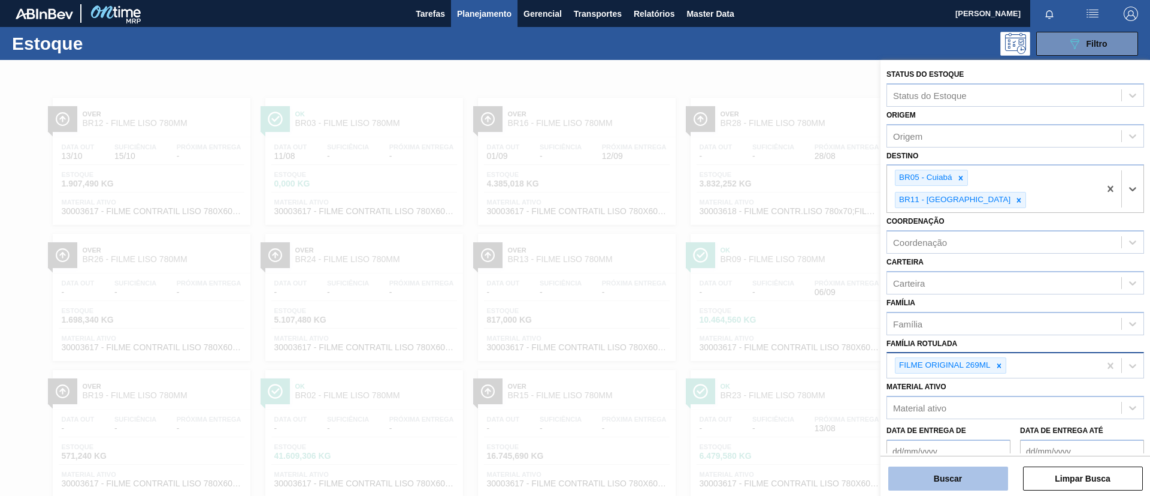
click at [961, 467] on button "Buscar" at bounding box center [949, 478] width 120 height 24
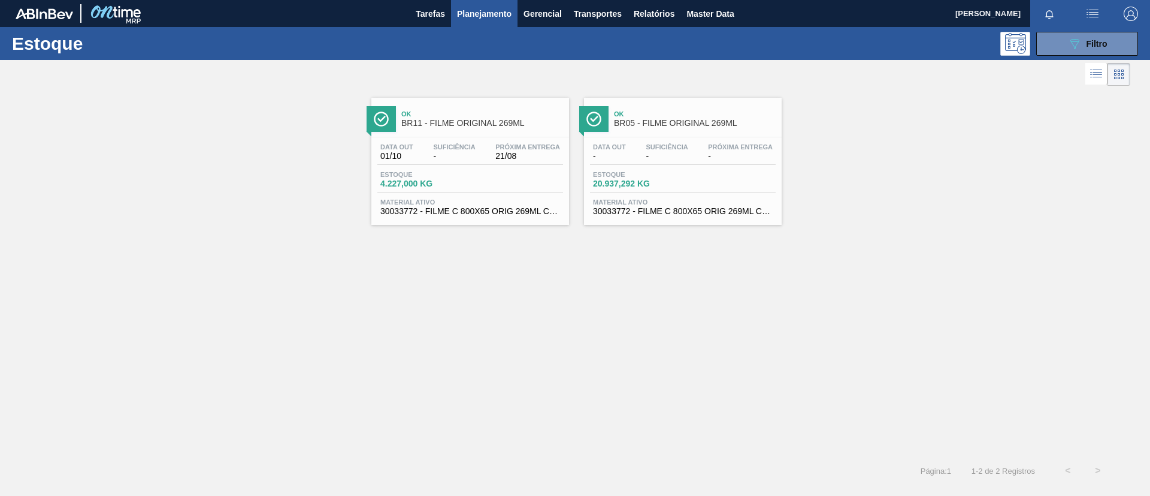
click at [523, 121] on span "BR11 - FILME ORIGINAL 269ML" at bounding box center [482, 123] width 162 height 9
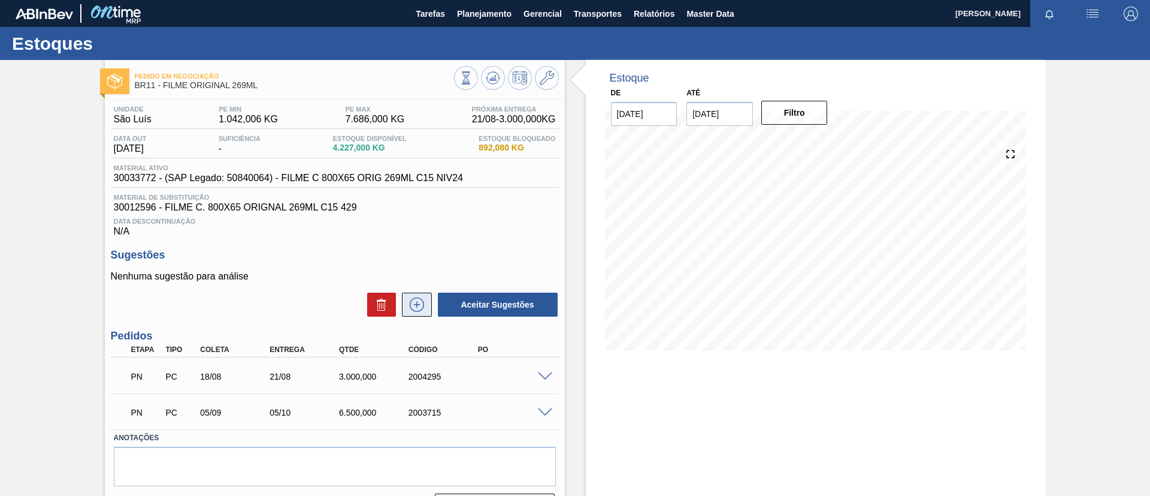
click at [419, 315] on button at bounding box center [417, 304] width 30 height 24
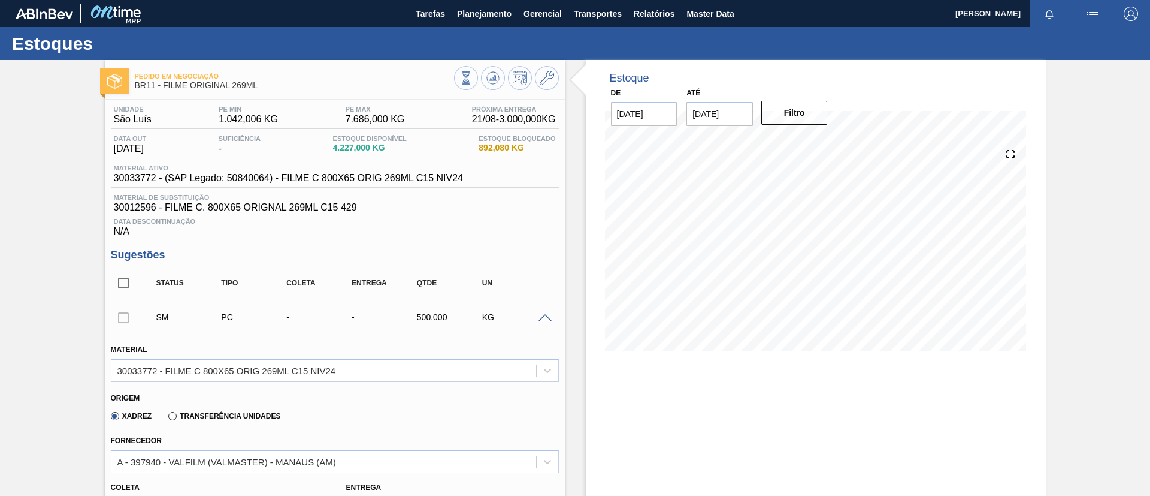
click at [248, 419] on label "Transferência Unidades" at bounding box center [224, 416] width 112 height 8
click at [167, 418] on input "Transferência Unidades" at bounding box center [167, 418] width 0 height 0
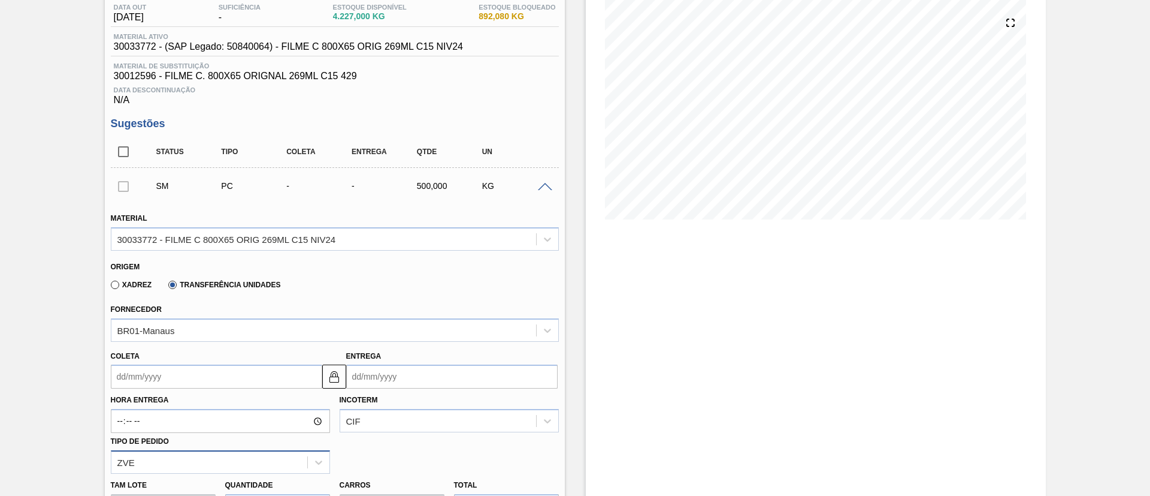
scroll to position [180, 0]
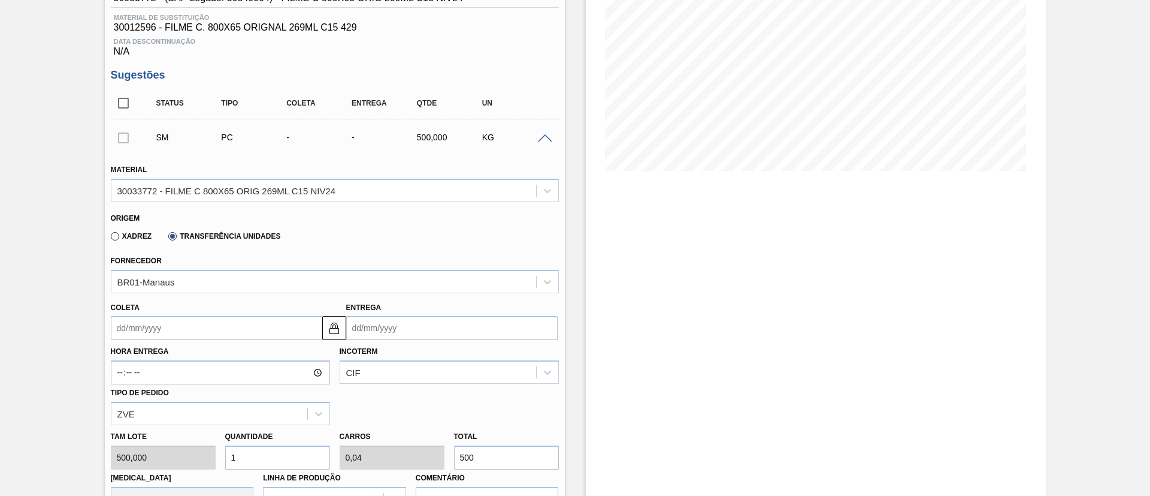
click at [270, 296] on div "Coleta Entrega" at bounding box center [335, 318] width 458 height 44
click at [271, 286] on div "BR01-Manaus" at bounding box center [323, 281] width 425 height 17
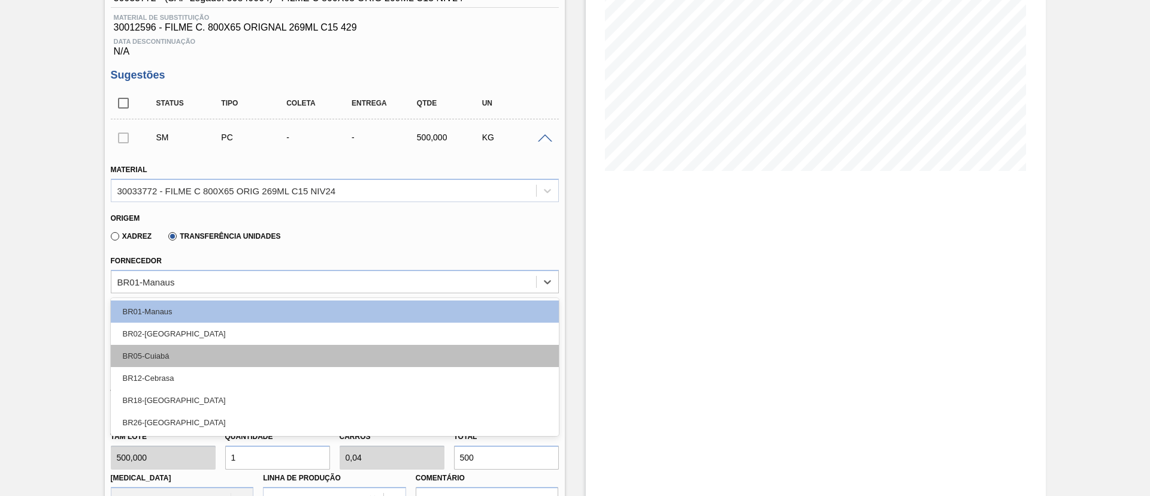
click at [205, 353] on div "BR05-Cuiabá" at bounding box center [335, 356] width 448 height 22
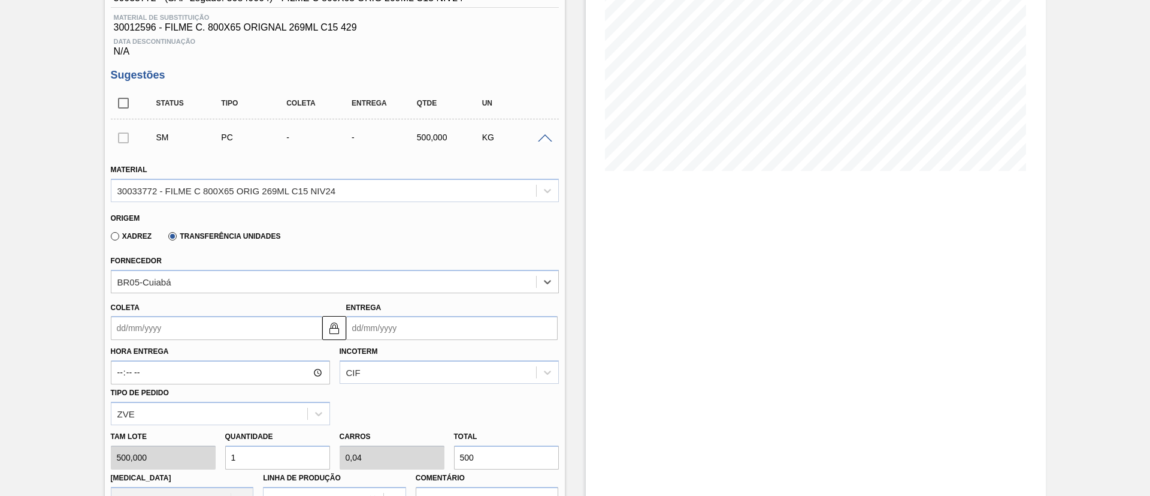
drag, startPoint x: 501, startPoint y: 455, endPoint x: 411, endPoint y: 437, distance: 91.7
click at [412, 438] on div "Tam lote 500,000 Quantidade 1 Carros 0,04 Total 500 Doca N/A Linha de Produção …" at bounding box center [335, 468] width 458 height 86
type input "0,006"
type input "0"
type input "3"
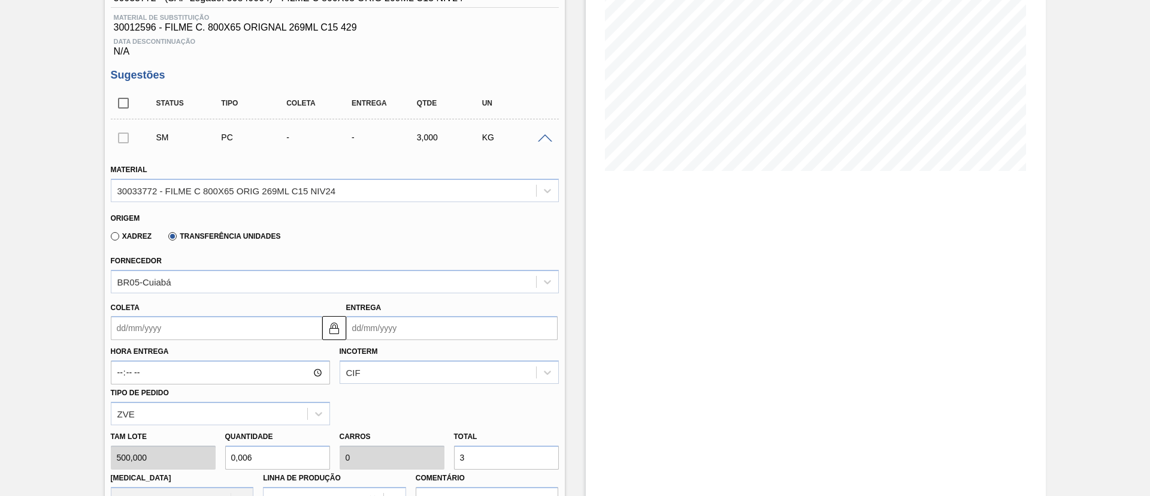
type input "0,06"
type input "0,002"
type input "30"
type input "0,6"
type input "0,024"
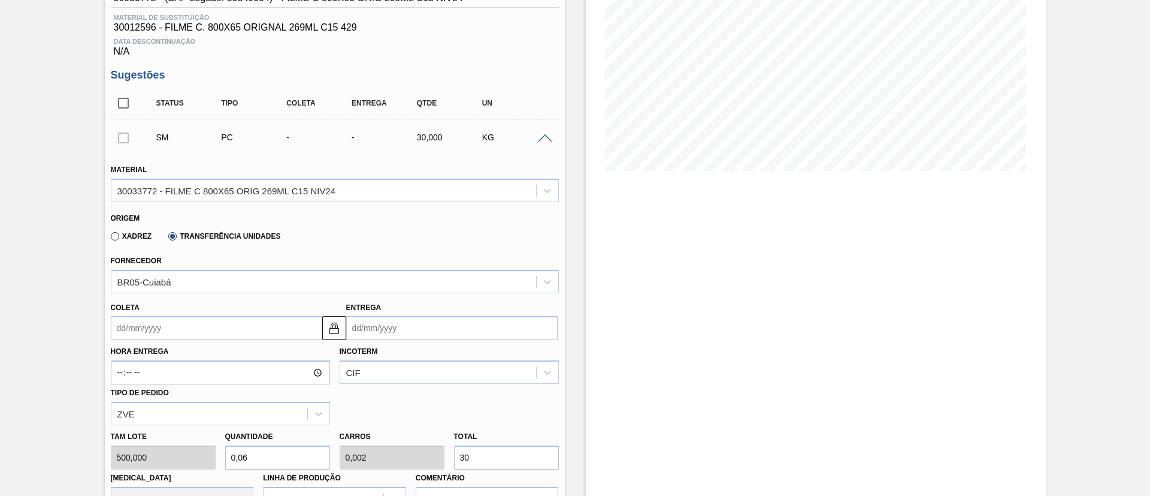
type input "300"
type input "6"
type input "0,24"
type input "3.000"
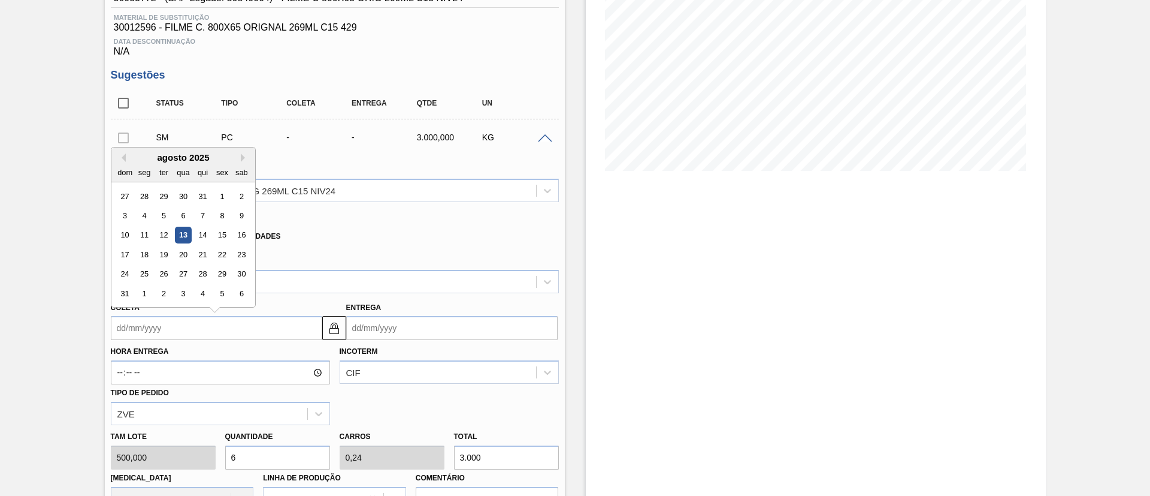
click at [268, 337] on input "Coleta" at bounding box center [217, 328] width 212 height 24
click at [189, 237] on div "13" at bounding box center [183, 235] width 16 height 16
type input "[DATE]"
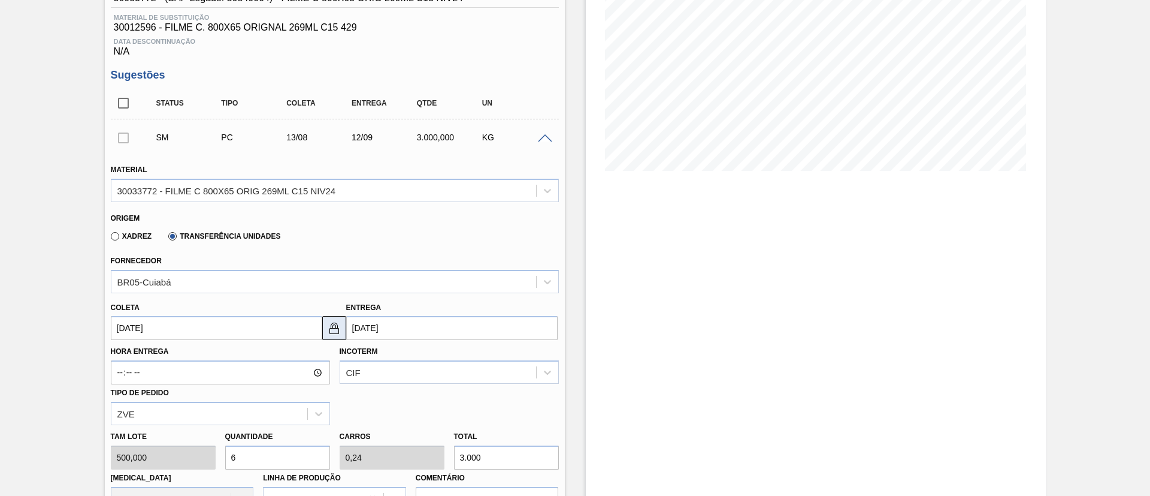
click at [325, 317] on button at bounding box center [334, 328] width 24 height 24
click at [354, 325] on input "[DATE]" at bounding box center [452, 328] width 212 height 24
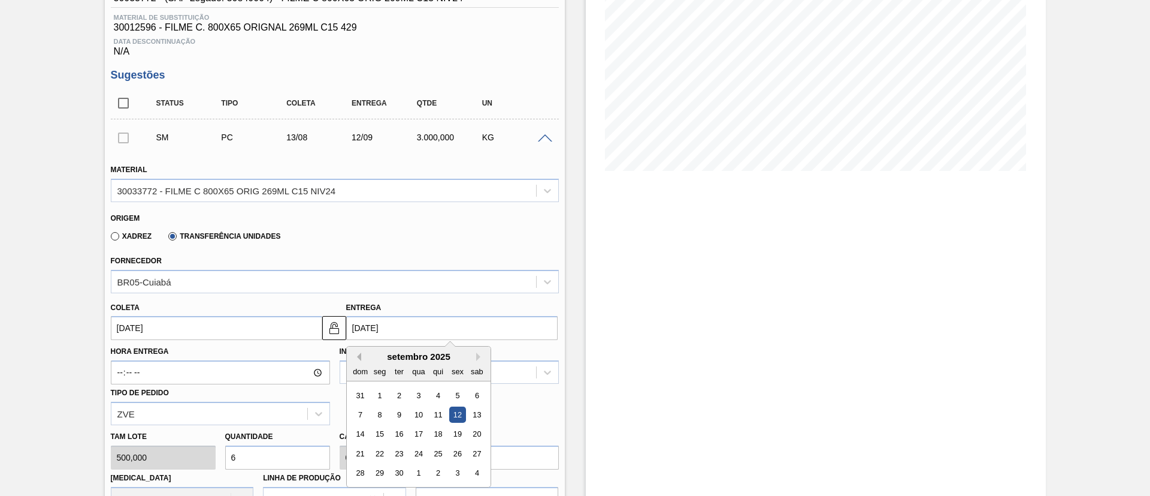
click at [358, 360] on button "Previous Month" at bounding box center [357, 356] width 8 height 8
click at [394, 449] on div "19" at bounding box center [399, 453] width 16 height 16
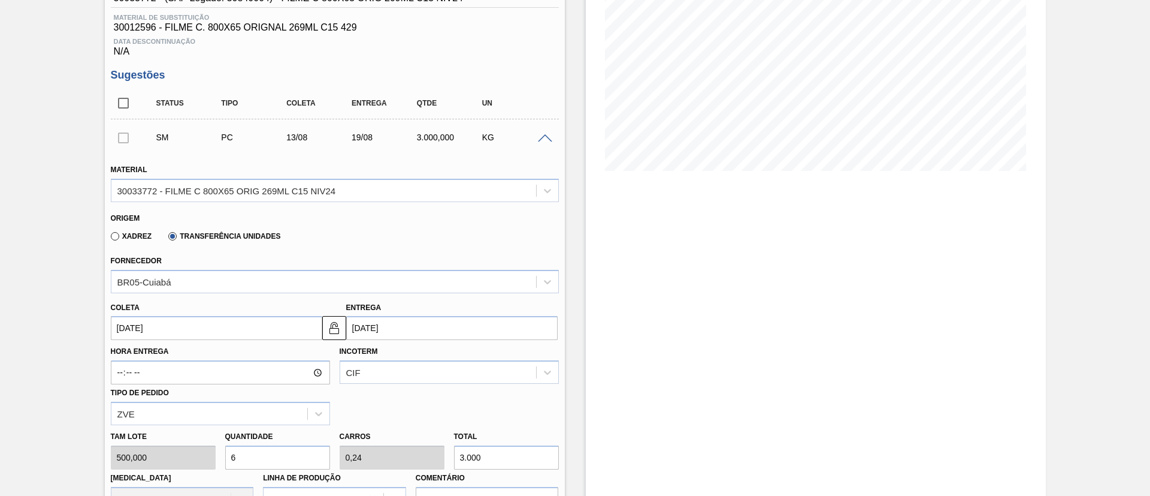
type input "19/08/2025"
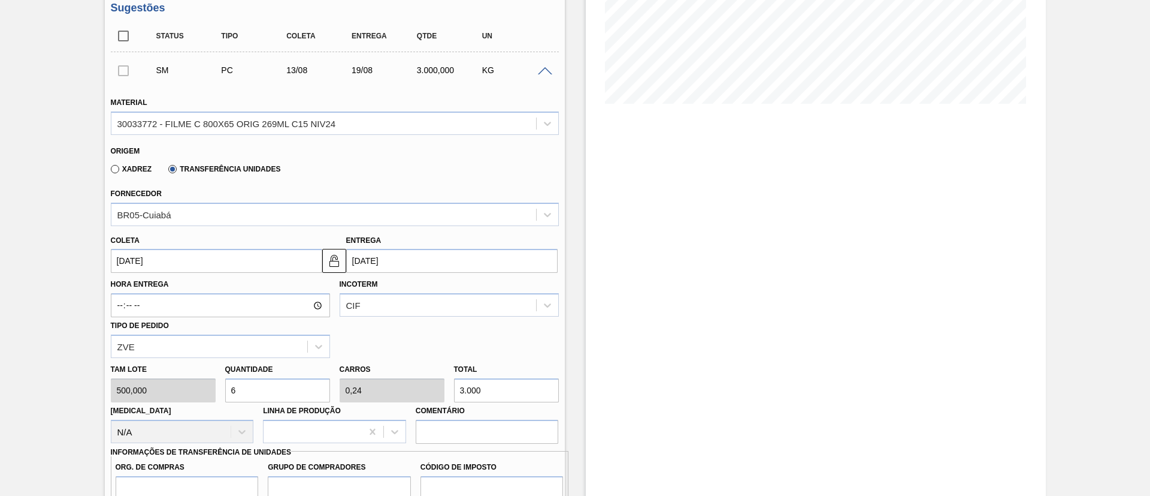
scroll to position [360, 0]
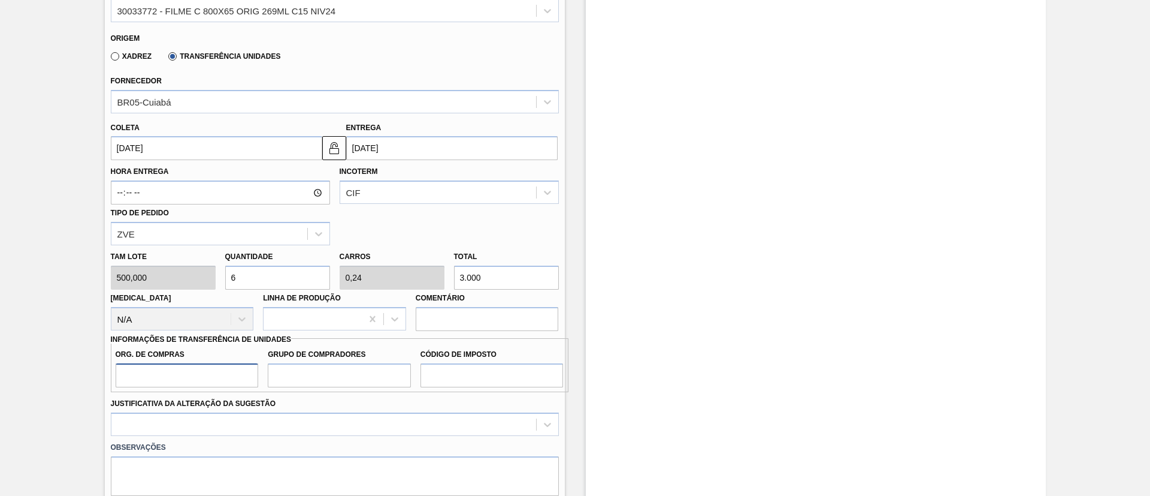
click at [215, 370] on input "Org. de Compras" at bounding box center [187, 375] width 143 height 24
type input "BR00"
click at [319, 373] on input "Grupo de Compradores" at bounding box center [339, 375] width 143 height 24
type input "A01"
click at [382, 173] on div "Incoterm CIF" at bounding box center [449, 183] width 219 height 41
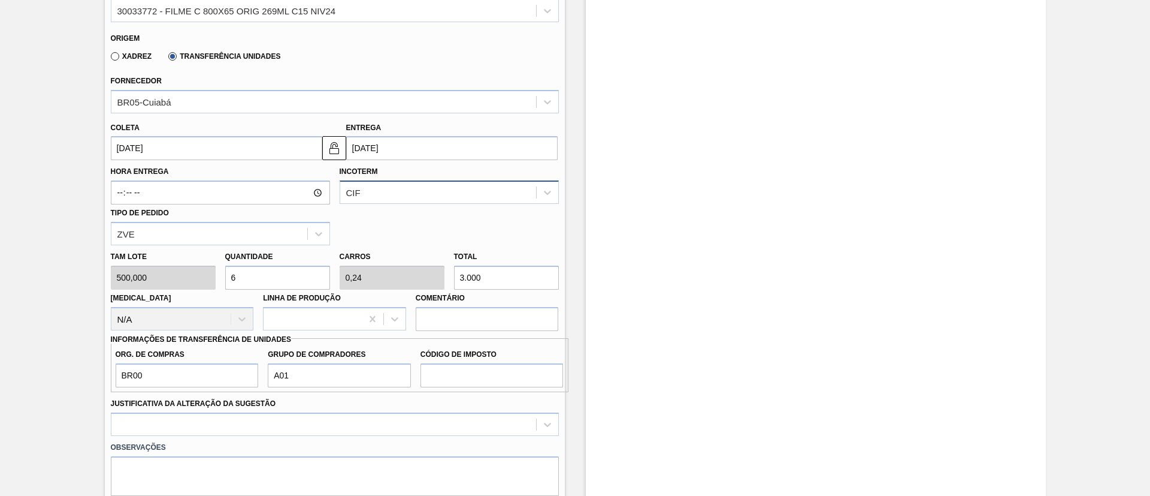
click at [382, 193] on div "CIF" at bounding box center [438, 192] width 196 height 17
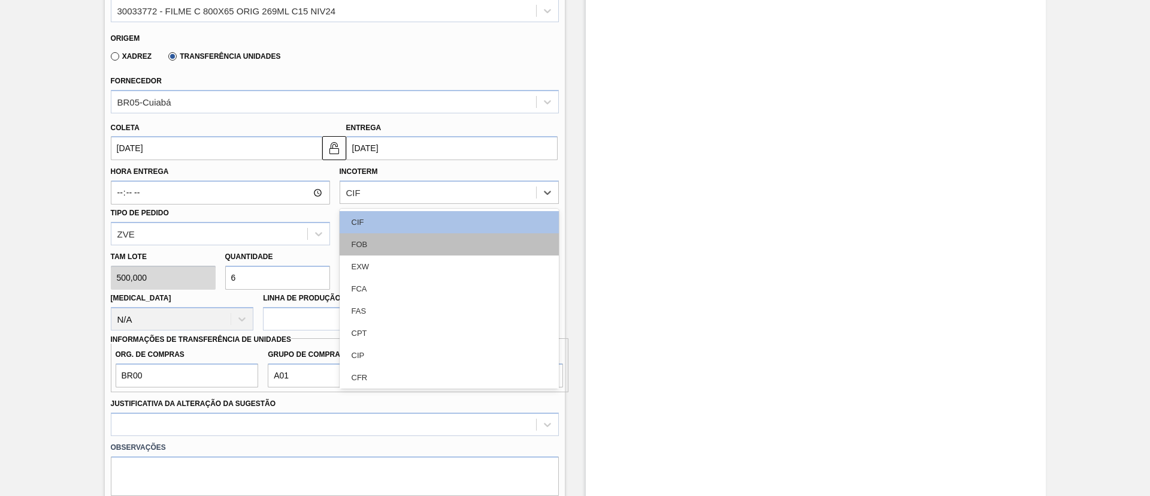
click at [382, 235] on div "FOB" at bounding box center [449, 244] width 219 height 22
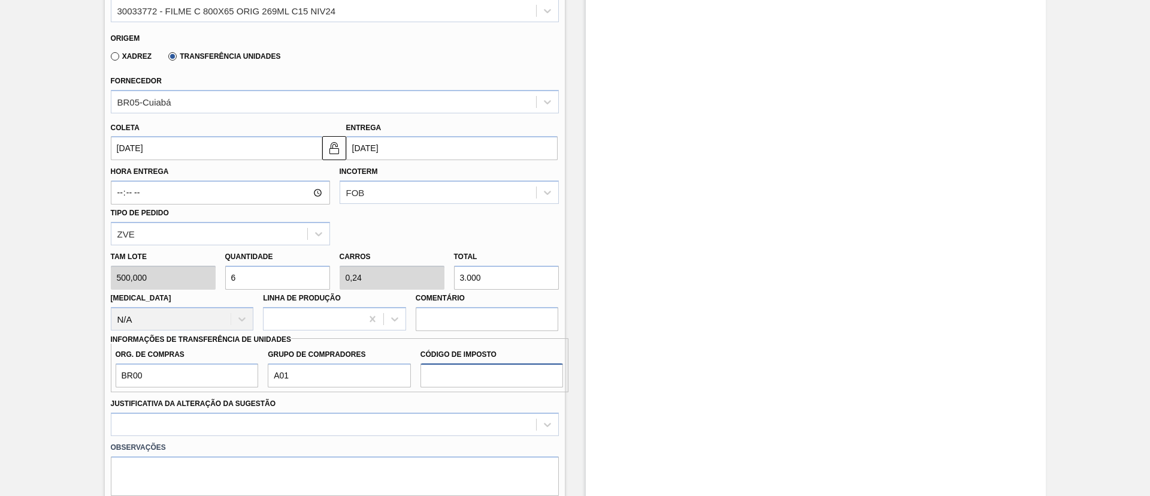
click at [490, 377] on input "Código de Imposto" at bounding box center [492, 375] width 143 height 24
type input "I1"
click at [426, 419] on div at bounding box center [335, 423] width 448 height 23
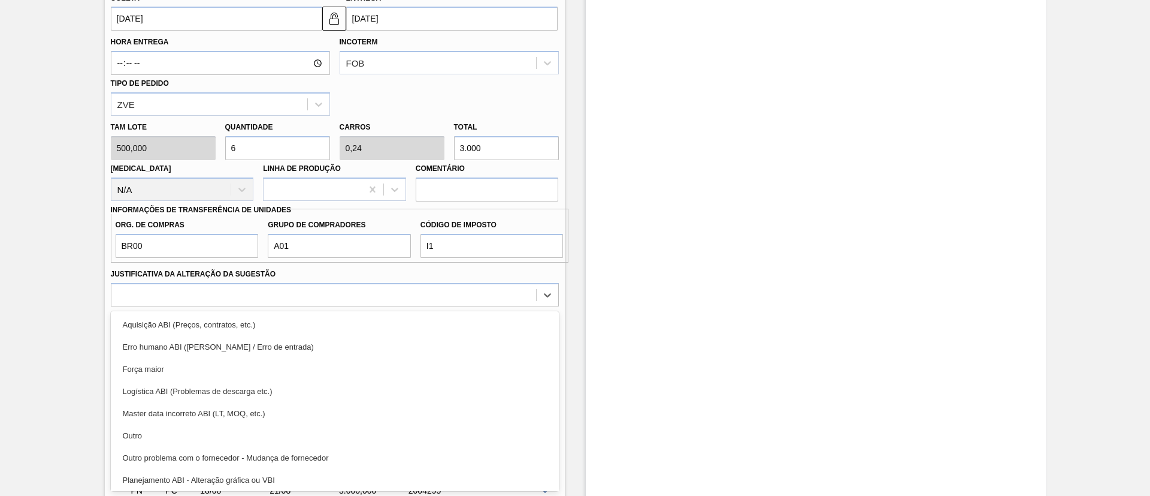
drag, startPoint x: 266, startPoint y: 440, endPoint x: 445, endPoint y: 433, distance: 178.7
click at [267, 439] on div "Outro" at bounding box center [335, 435] width 448 height 22
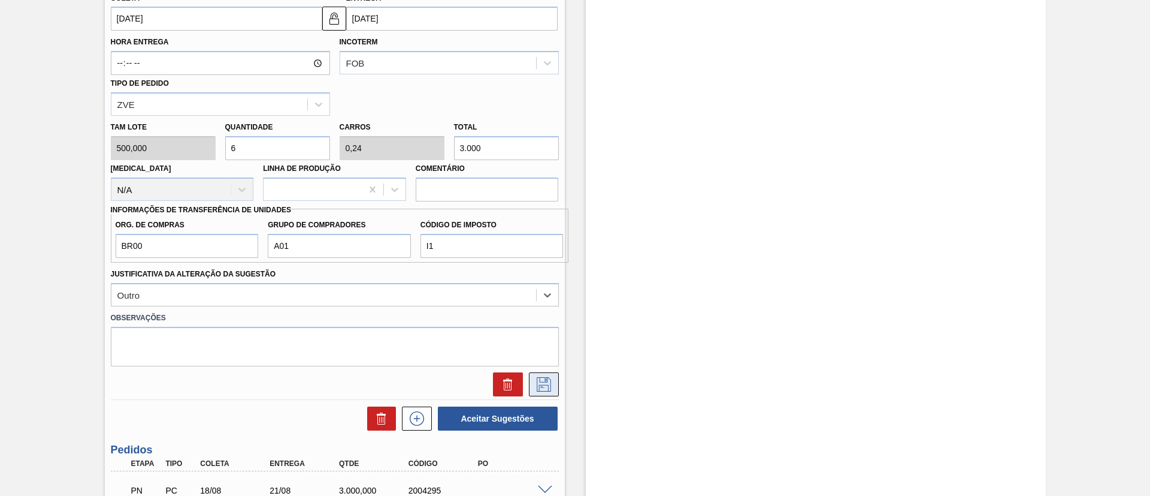
click at [542, 387] on icon at bounding box center [543, 383] width 6 height 10
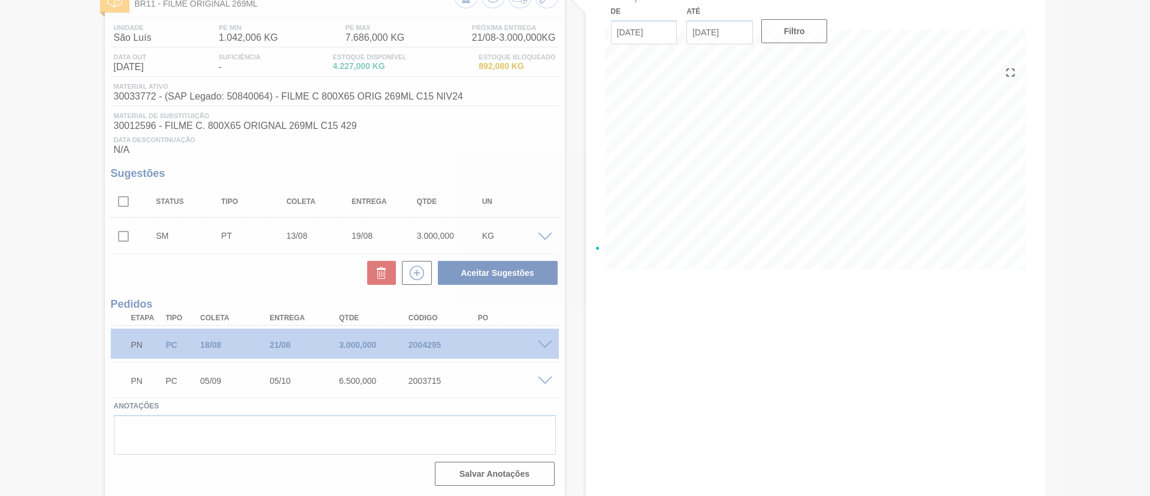
scroll to position [81, 0]
click at [124, 238] on input "checkbox" at bounding box center [123, 236] width 25 height 25
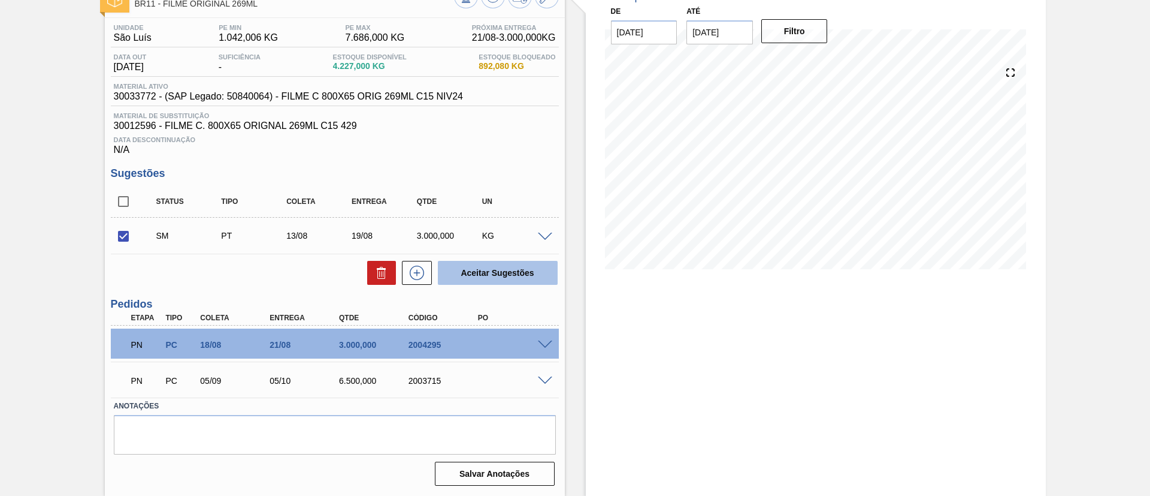
click at [481, 279] on button "Aceitar Sugestões" at bounding box center [498, 273] width 120 height 24
checkbox input "false"
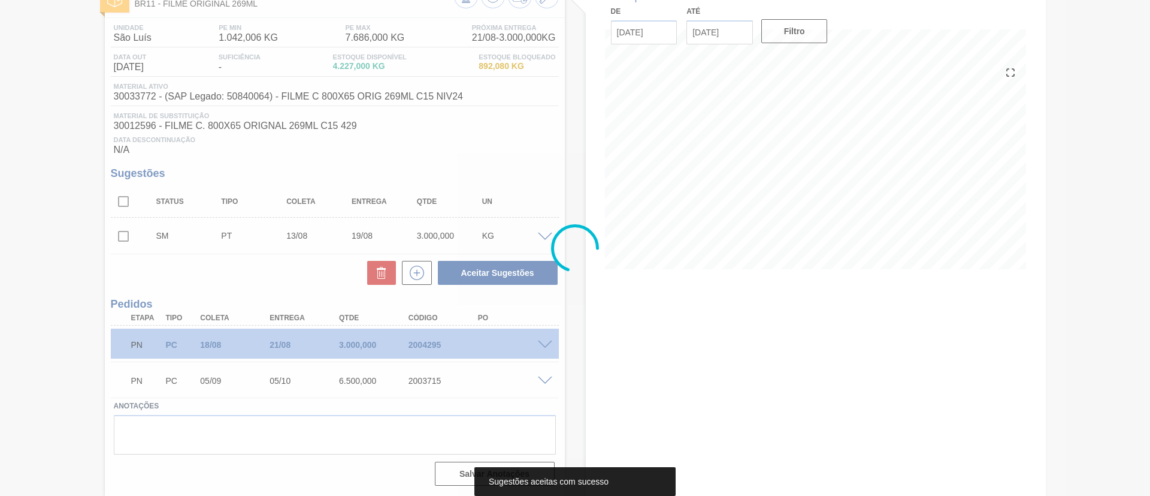
scroll to position [68, 0]
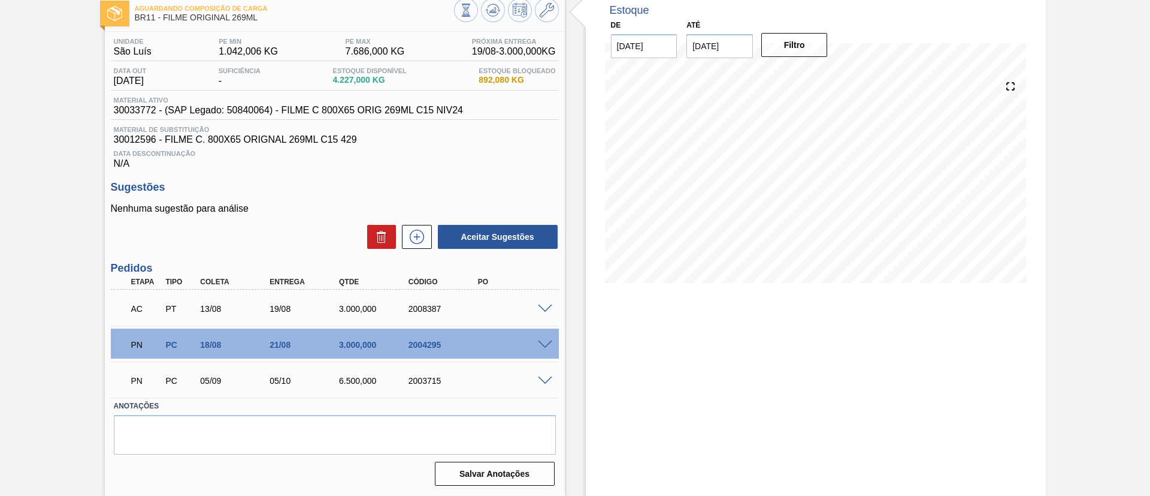
click at [542, 305] on span at bounding box center [545, 308] width 14 height 9
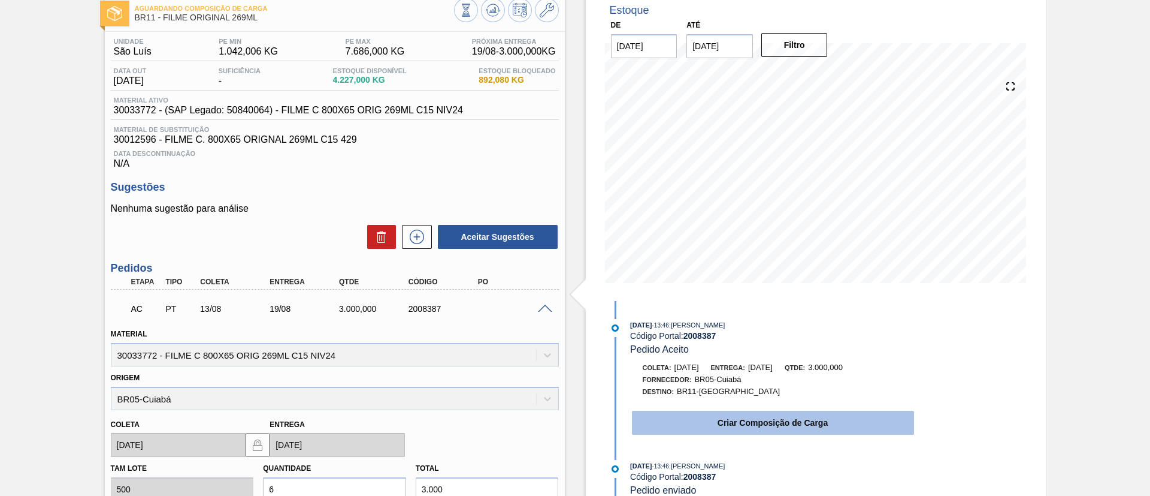
click at [723, 423] on button "Criar Composição de Carga" at bounding box center [773, 422] width 282 height 24
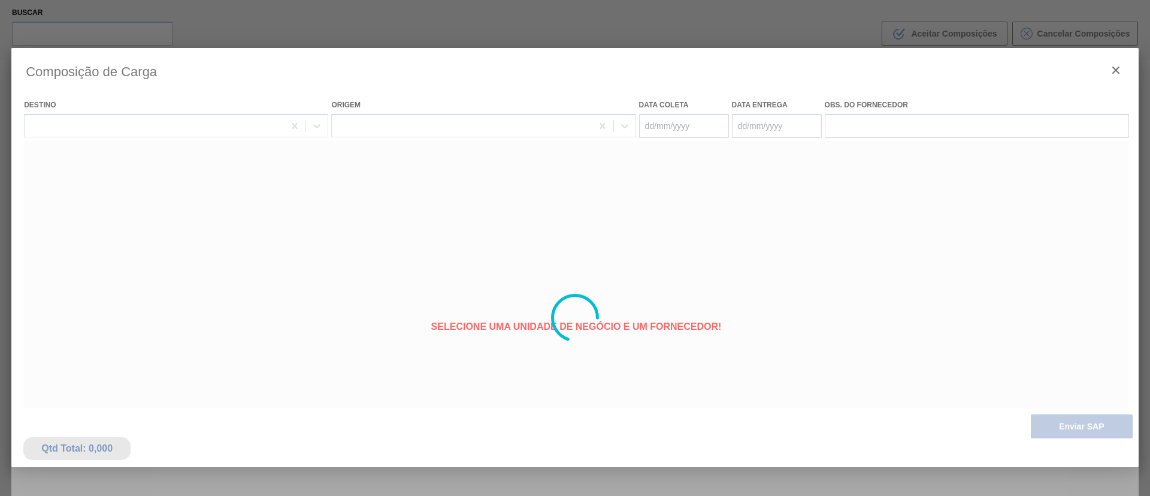
type coleta "[DATE]"
type entrega "19/08/2025"
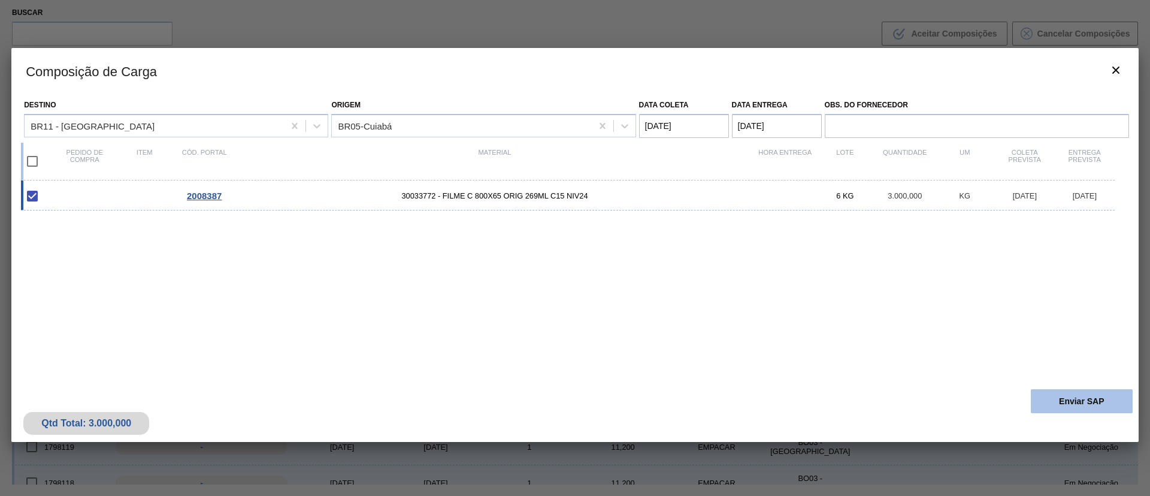
click at [1083, 401] on button "Enviar SAP" at bounding box center [1082, 401] width 102 height 24
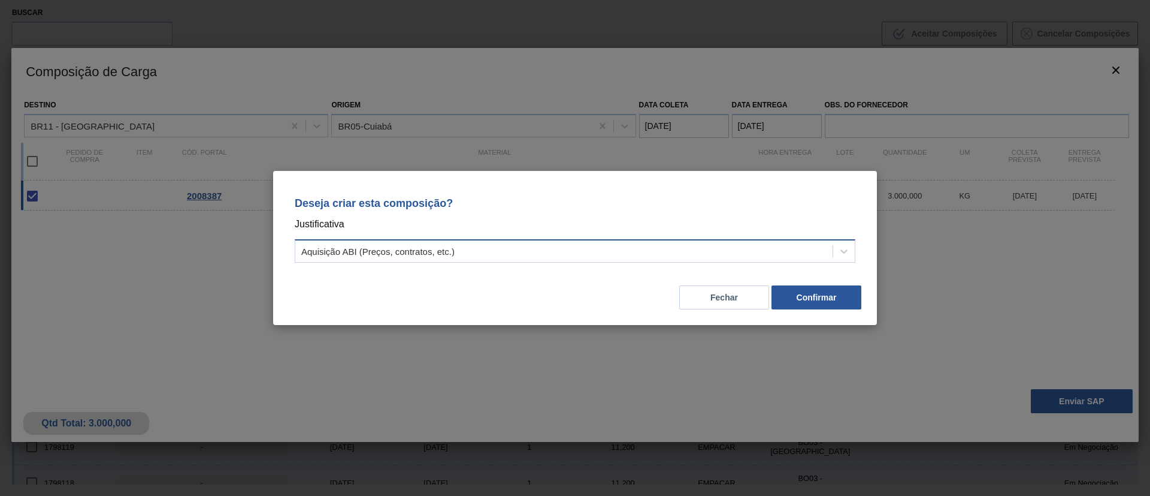
click at [520, 254] on div "Aquisição ABI (Preços, contratos, etc.)" at bounding box center [563, 251] width 537 height 17
click at [540, 217] on p "Justificativa" at bounding box center [575, 224] width 561 height 16
click at [590, 241] on div "Aquisição ABI (Preços, contratos, etc.)" at bounding box center [575, 250] width 561 height 23
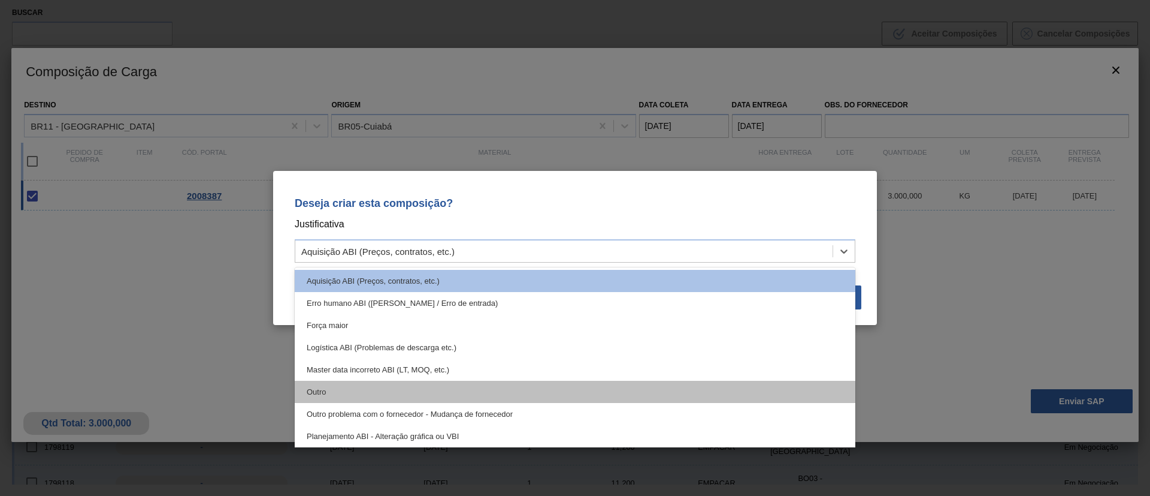
click at [430, 391] on div "Outro" at bounding box center [575, 391] width 561 height 22
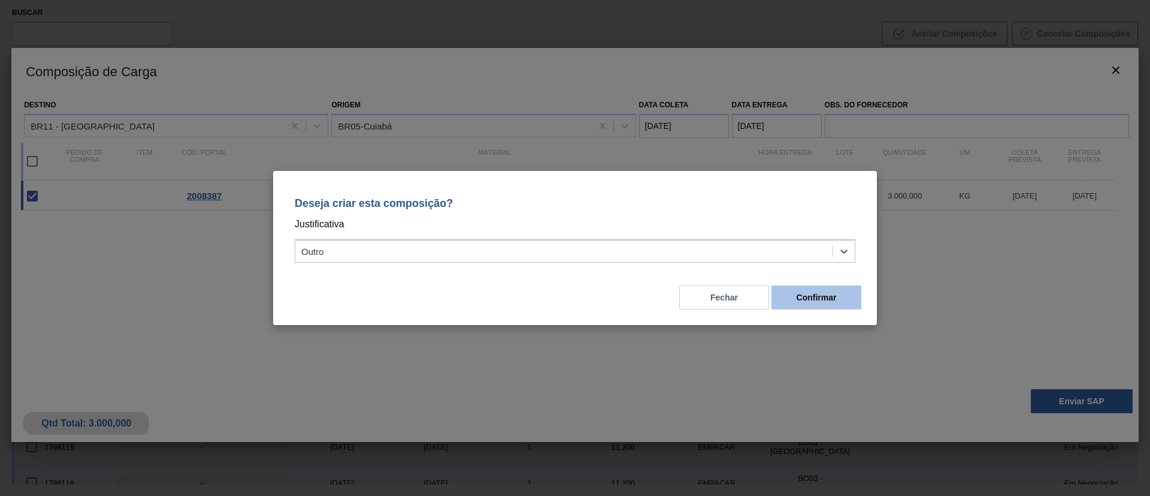
click at [827, 292] on button "Confirmar" at bounding box center [817, 297] width 90 height 24
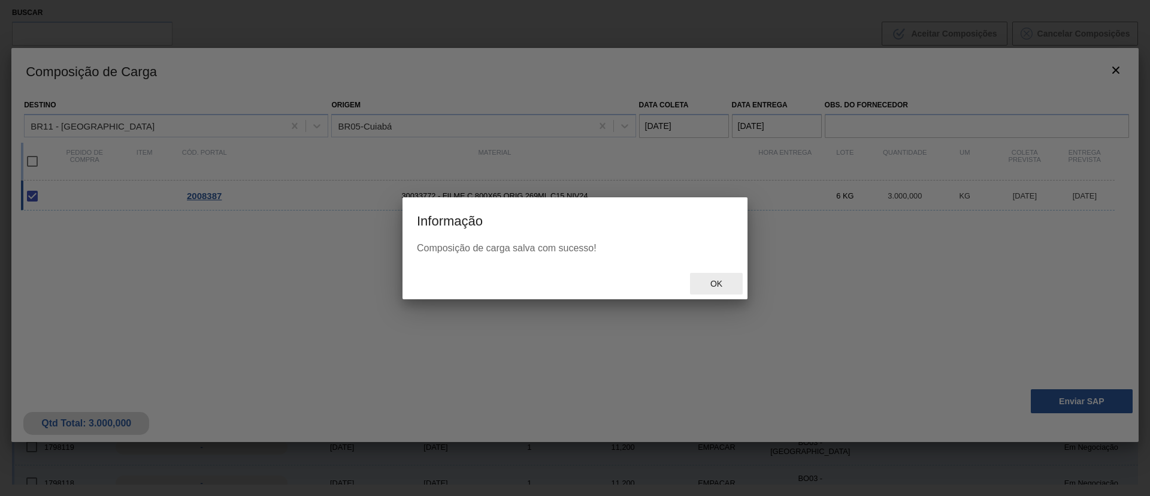
click at [723, 278] on div "Ok" at bounding box center [716, 284] width 53 height 22
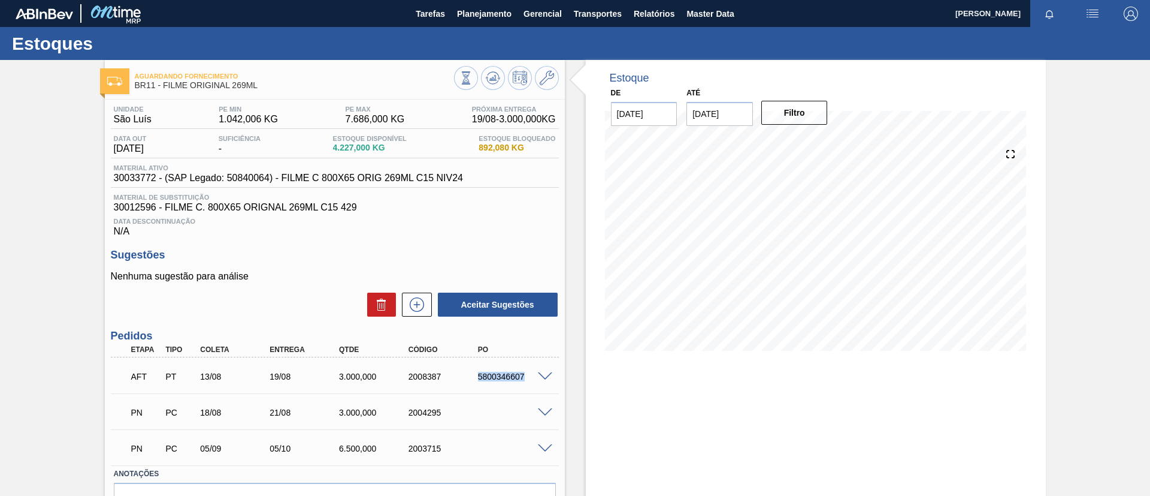
drag, startPoint x: 467, startPoint y: 382, endPoint x: 546, endPoint y: 382, distance: 78.5
click at [546, 382] on div "AFT PT 13/08 19/08 3.000,000 2008387 5800346607" at bounding box center [335, 375] width 448 height 30
copy div "5800346607"
click at [497, 18] on span "Planejamento" at bounding box center [484, 14] width 55 height 14
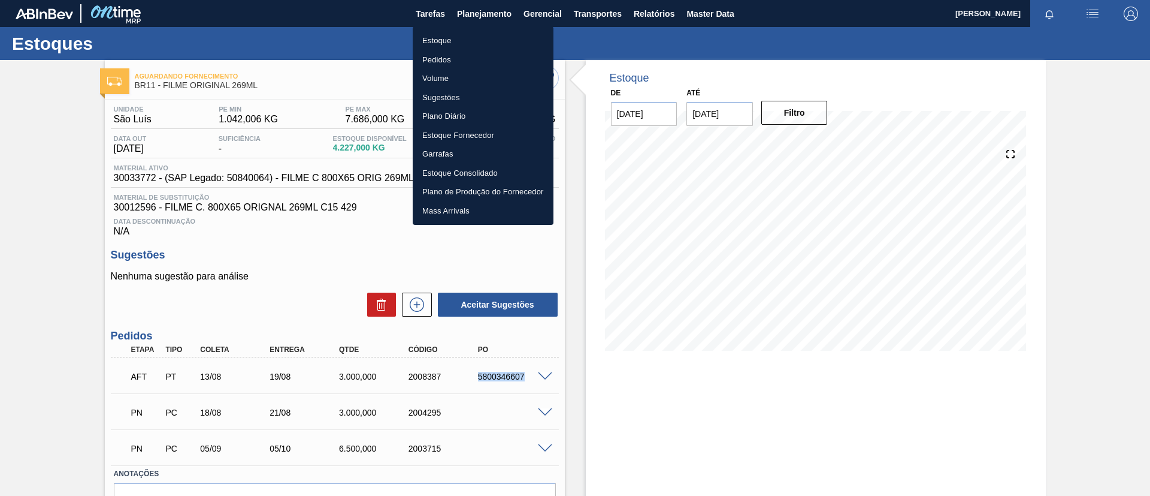
click at [477, 61] on li "Pedidos" at bounding box center [483, 59] width 141 height 19
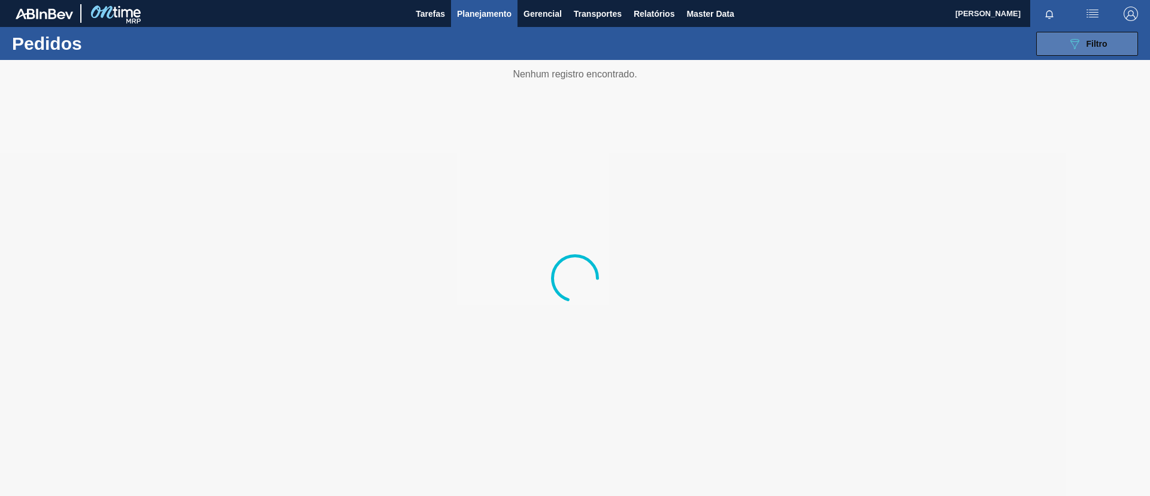
click at [1097, 52] on button "089F7B8B-B2A5-4AFE-B5C0-19BA573D28AC Filtro" at bounding box center [1088, 44] width 102 height 24
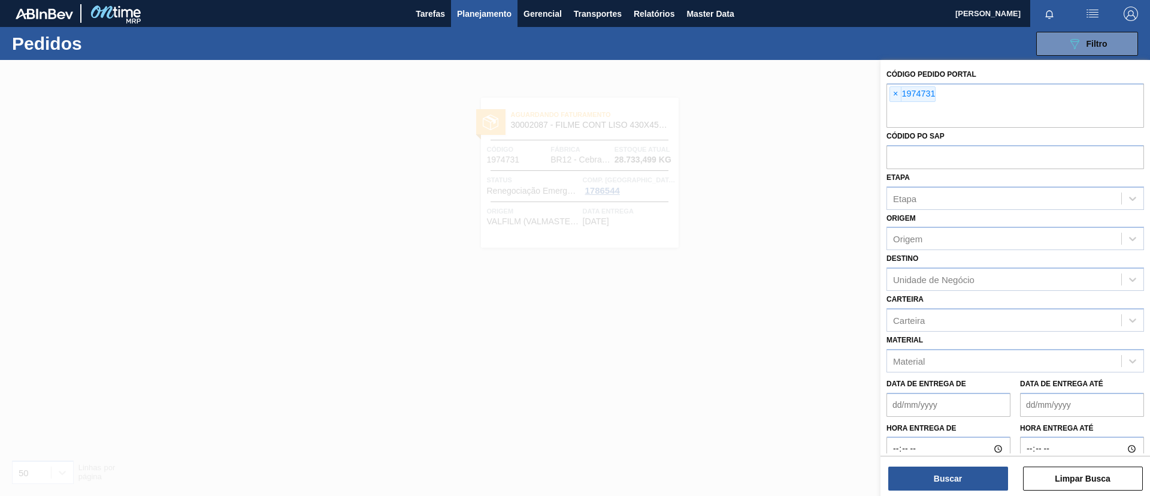
click at [896, 96] on span "×" at bounding box center [895, 94] width 11 height 14
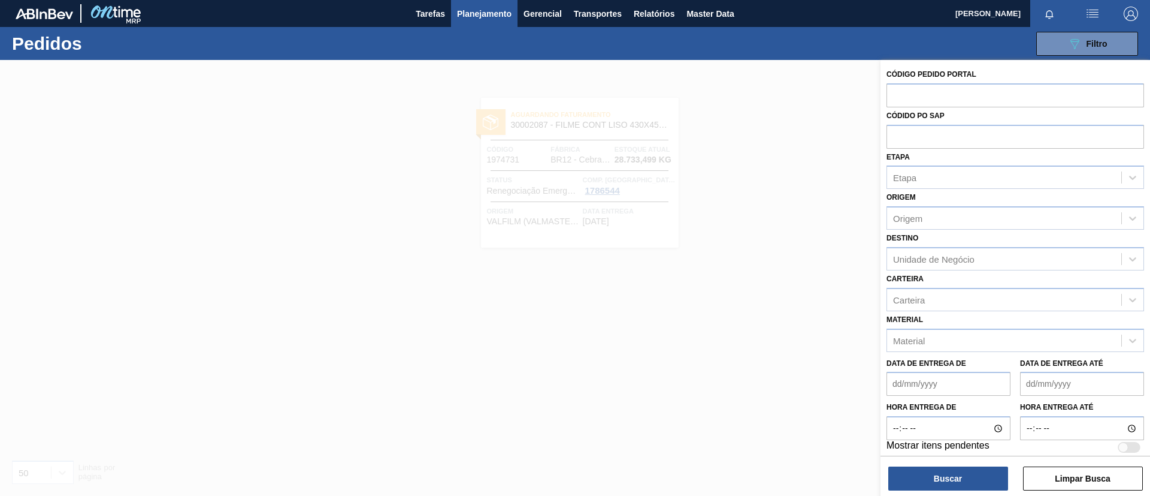
paste input "2007510"
type input "2007510"
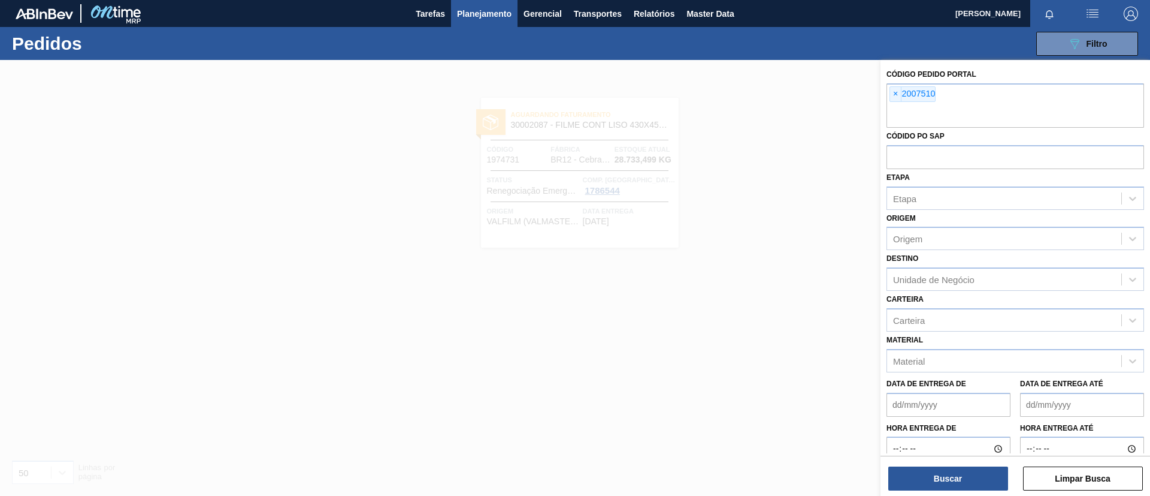
paste input "2007539"
type input "2007539"
paste input "2007511"
type input "2007511"
click at [964, 479] on button "Buscar" at bounding box center [949, 478] width 120 height 24
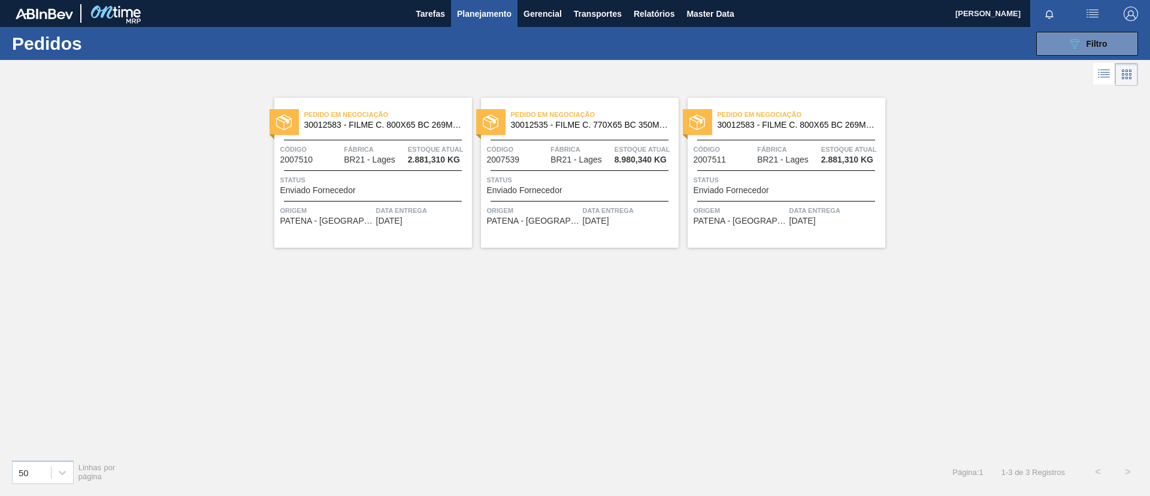
click at [768, 129] on div "Pedido em Negociação 30012583 - FILME C. 800X65 BC 269ML MP C15 429" at bounding box center [787, 120] width 198 height 27
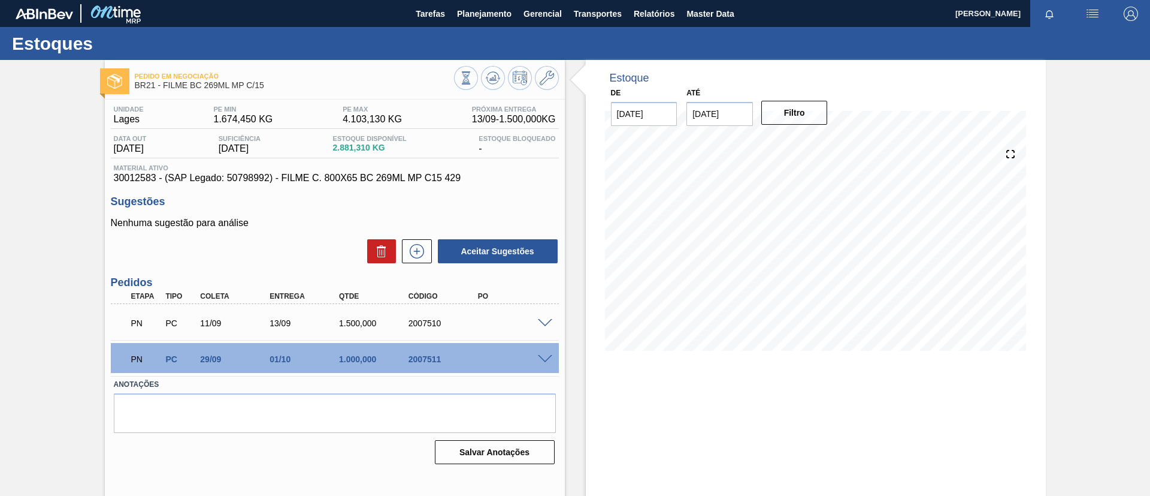
click at [542, 357] on span at bounding box center [545, 359] width 14 height 9
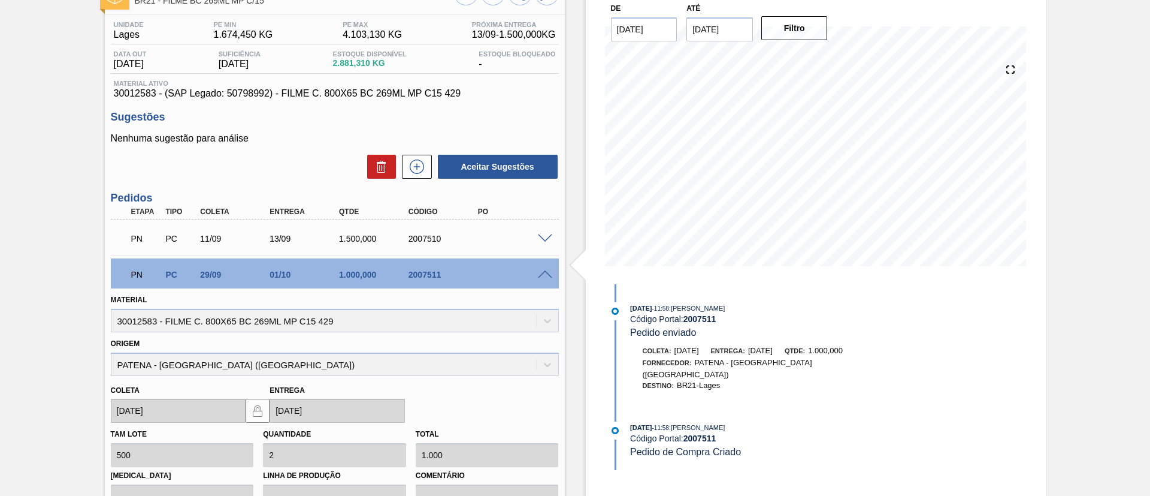
scroll to position [180, 0]
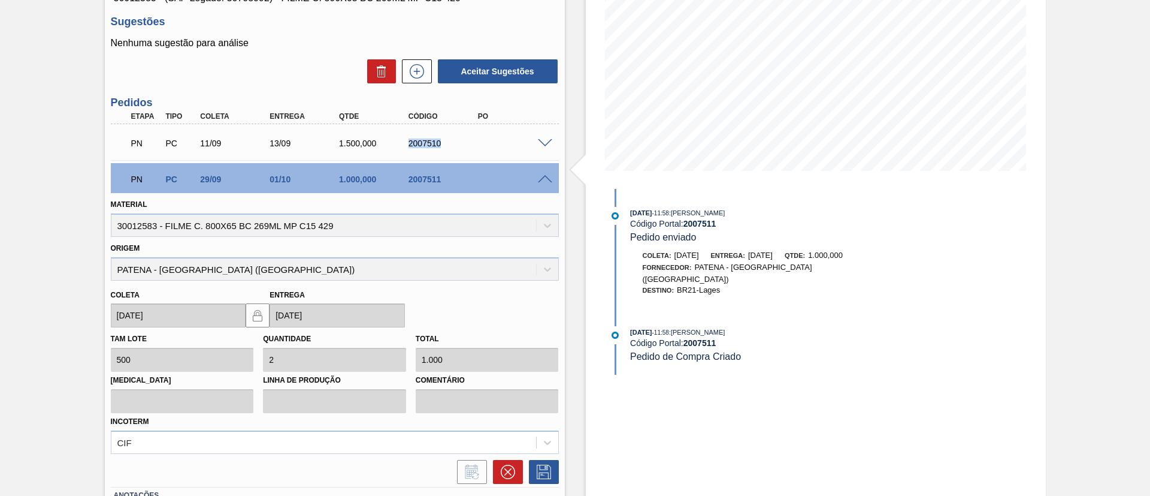
drag, startPoint x: 409, startPoint y: 143, endPoint x: 444, endPoint y: 147, distance: 35.0
click at [448, 147] on div "2007510" at bounding box center [445, 143] width 78 height 10
copy div "2007510"
click at [507, 467] on icon at bounding box center [508, 471] width 14 height 14
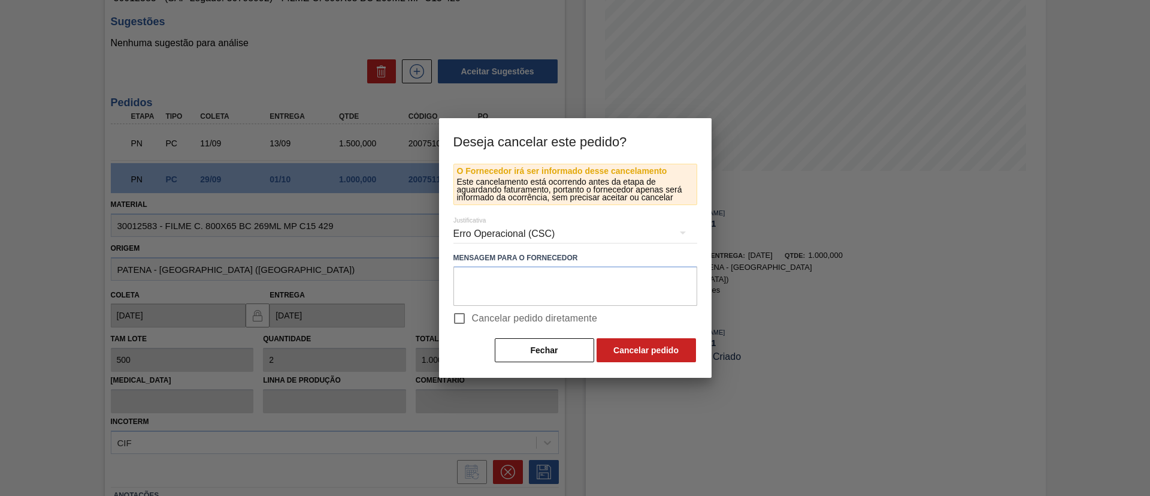
click at [518, 324] on span "Cancelar pedido diretamente" at bounding box center [535, 318] width 126 height 14
click at [472, 324] on input "Cancelar pedido diretamente" at bounding box center [459, 318] width 25 height 25
checkbox input "true"
click at [615, 348] on button "Cancelar pedido" at bounding box center [646, 350] width 99 height 24
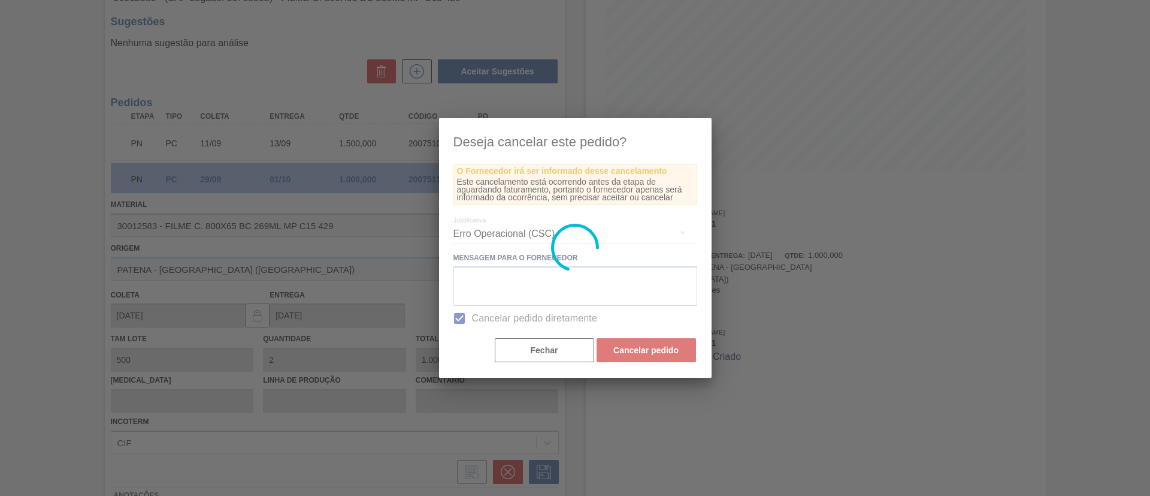
scroll to position [20, 0]
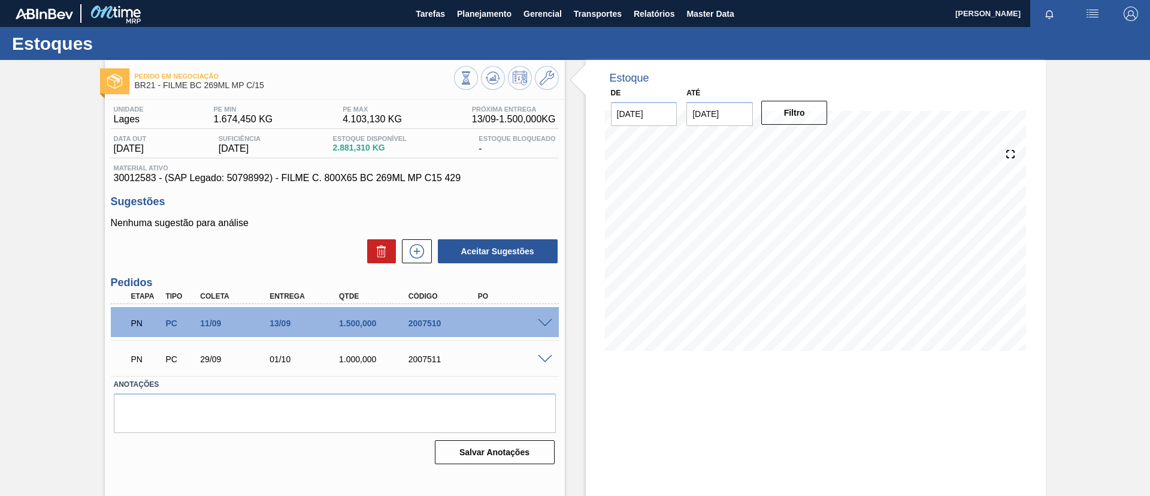
click at [548, 360] on span at bounding box center [545, 359] width 14 height 9
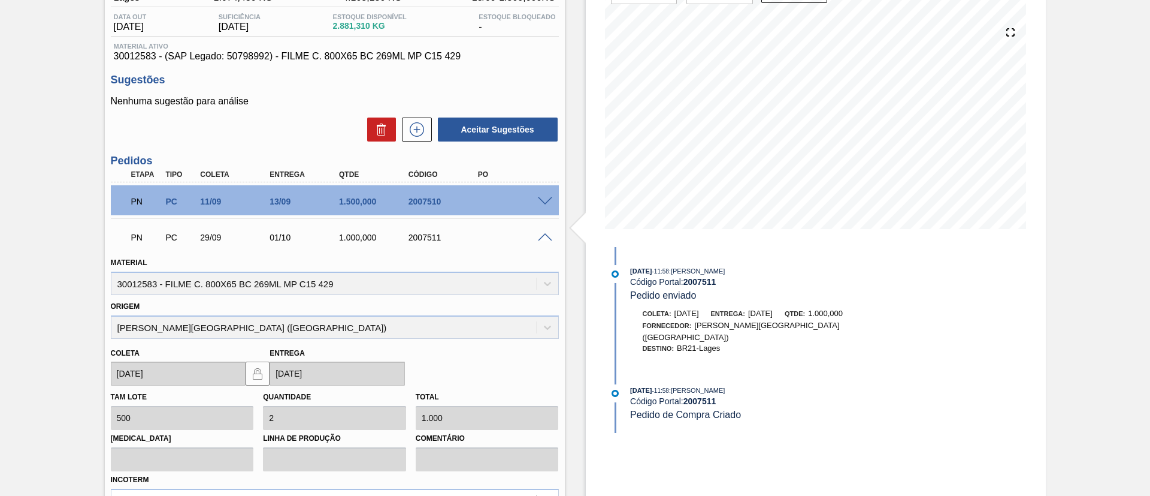
scroll to position [269, 0]
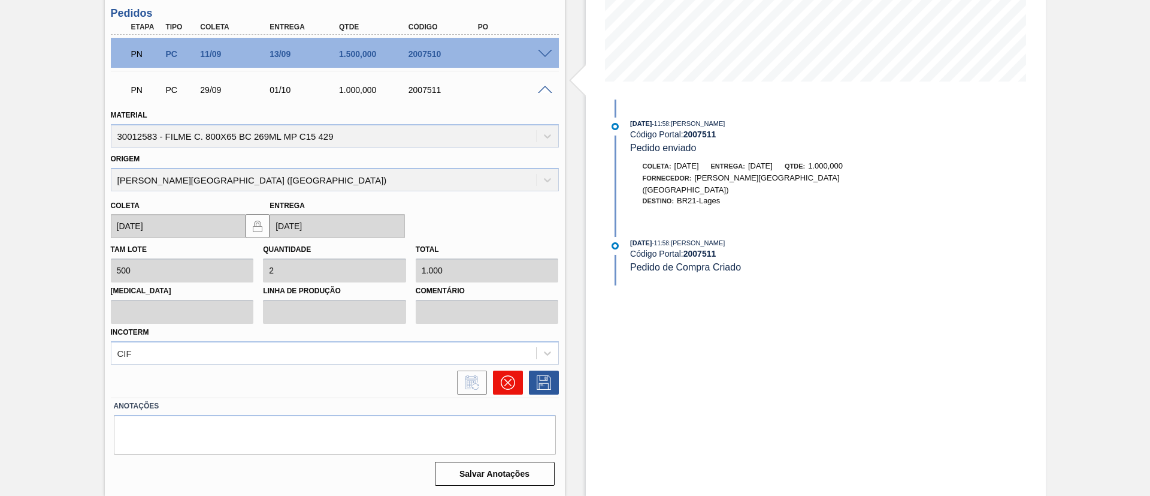
click at [497, 382] on button at bounding box center [508, 382] width 30 height 24
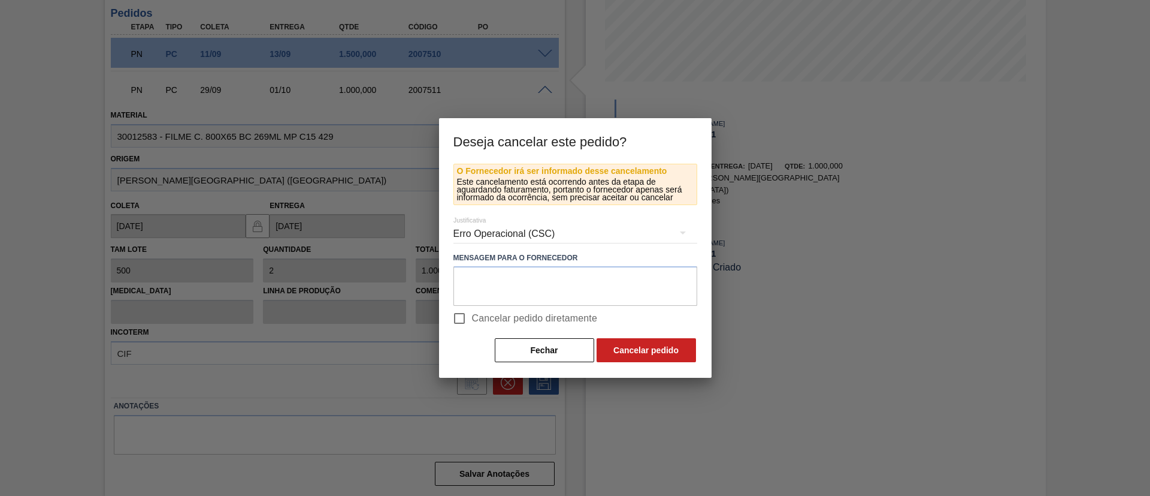
click at [548, 320] on span "Cancelar pedido diretamente" at bounding box center [535, 318] width 126 height 14
click at [472, 320] on input "Cancelar pedido diretamente" at bounding box center [459, 318] width 25 height 25
checkbox input "true"
click at [524, 355] on button "Fechar" at bounding box center [544, 350] width 99 height 24
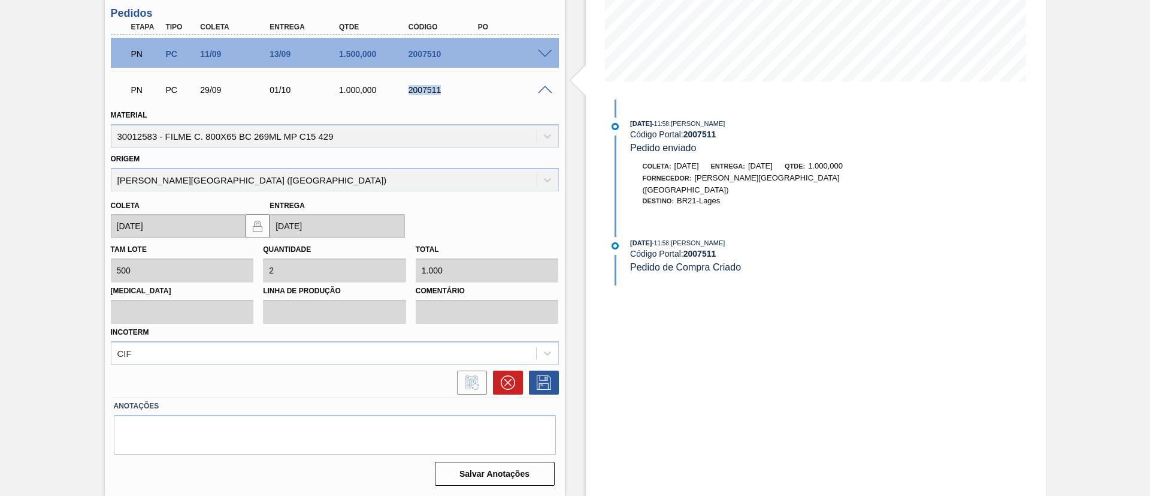
drag, startPoint x: 397, startPoint y: 101, endPoint x: 446, endPoint y: 103, distance: 49.8
click at [446, 104] on div "Material 30012583 - FILME C. 800X65 BC 269ML MP C15 429" at bounding box center [335, 126] width 458 height 44
copy div "2007511"
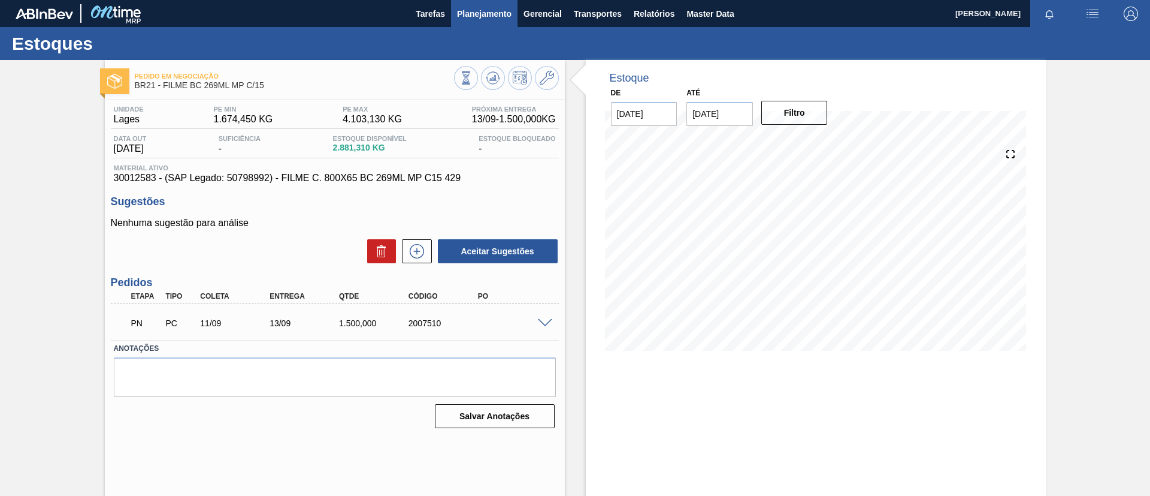
click at [488, 20] on button "Planejamento" at bounding box center [484, 13] width 67 height 27
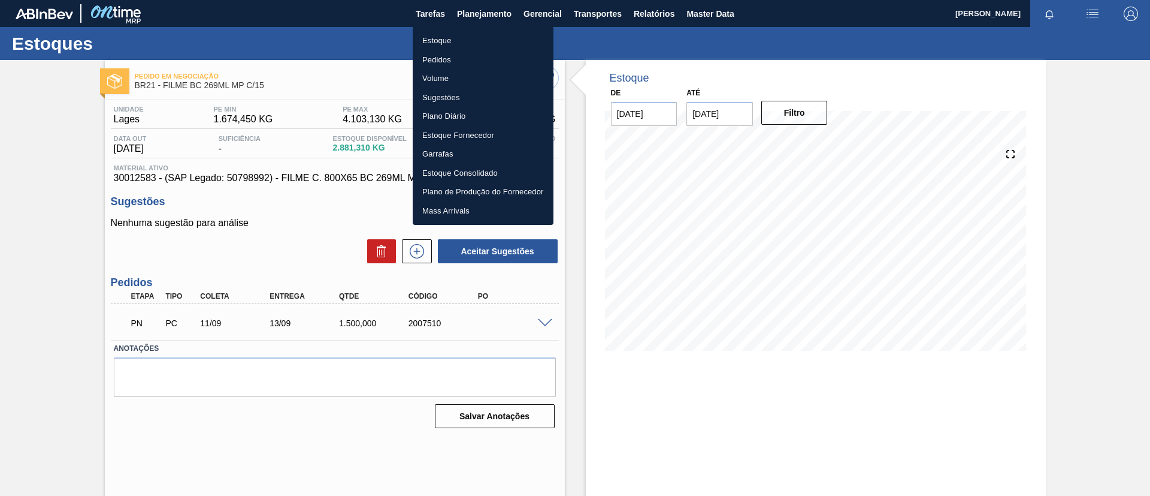
click at [483, 58] on li "Pedidos" at bounding box center [483, 59] width 141 height 19
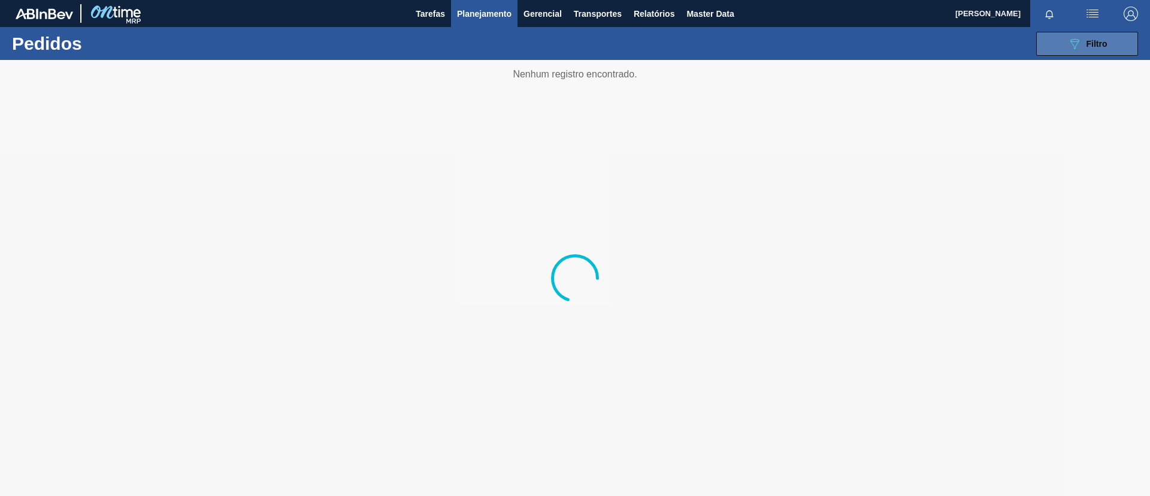
click at [1098, 49] on div "089F7B8B-B2A5-4AFE-B5C0-19BA573D28AC Filtro" at bounding box center [1088, 44] width 40 height 14
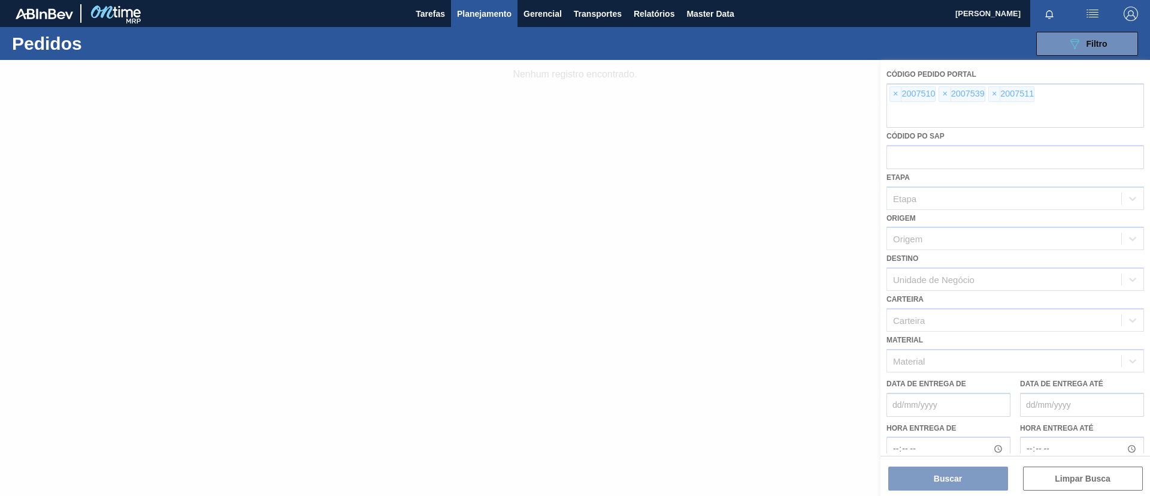
click at [895, 91] on div at bounding box center [575, 278] width 1150 height 436
click at [894, 93] on div at bounding box center [575, 278] width 1150 height 436
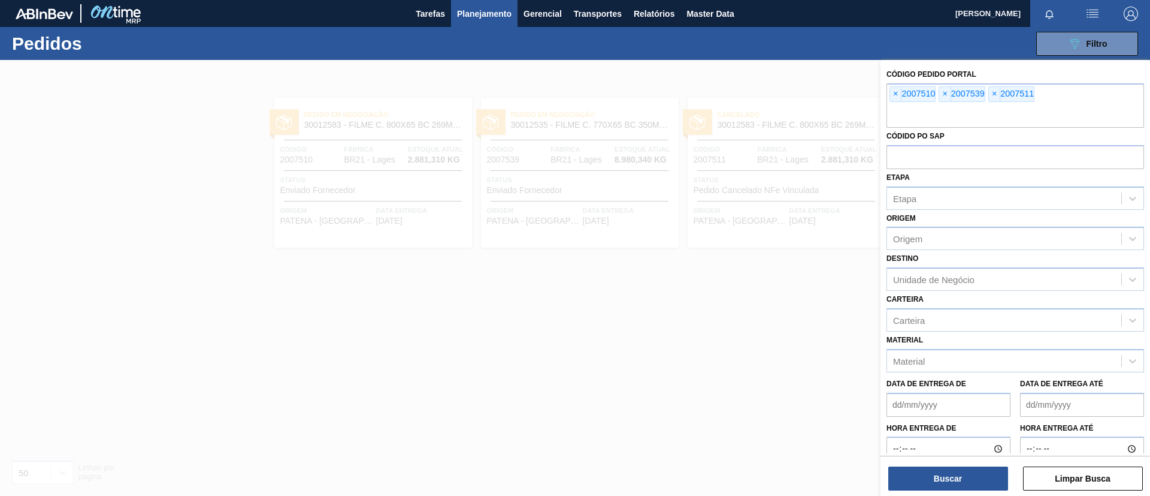
click at [894, 93] on span "×" at bounding box center [895, 94] width 11 height 14
paste input "1974724"
type input "1974724"
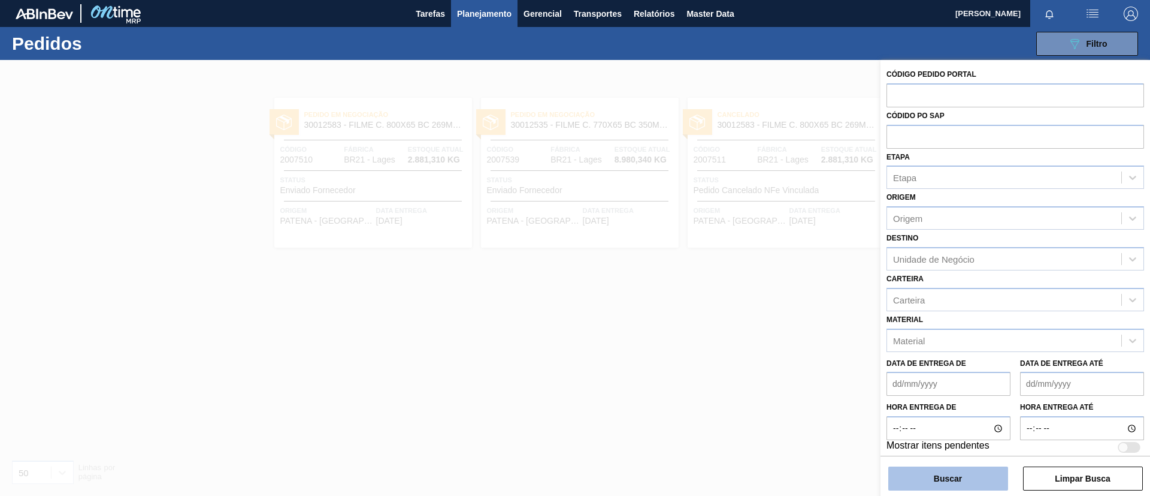
click at [958, 488] on button "Buscar" at bounding box center [949, 478] width 120 height 24
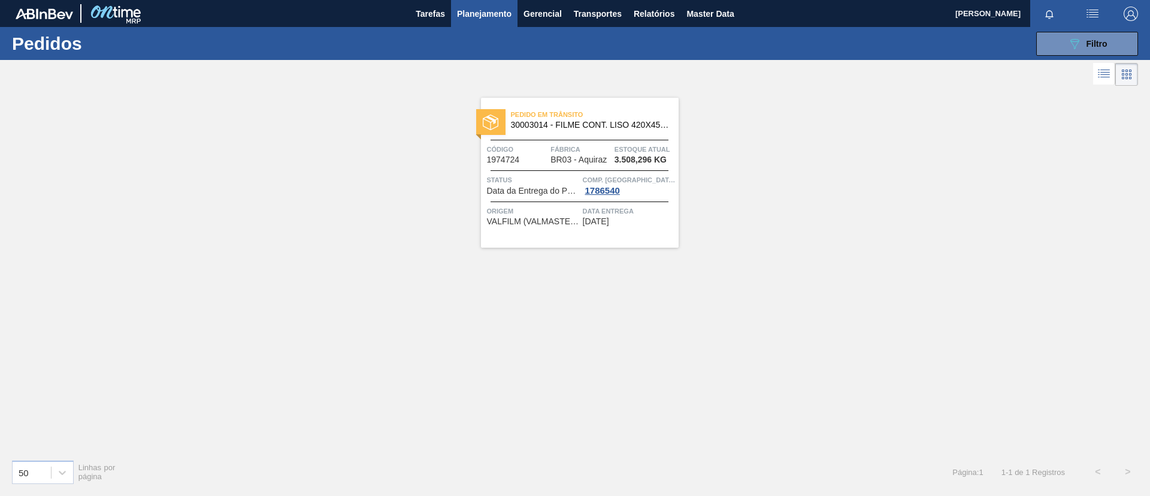
click at [657, 128] on span "30003014 - FILME CONT. LISO 420X45 MICRAS" at bounding box center [590, 124] width 158 height 9
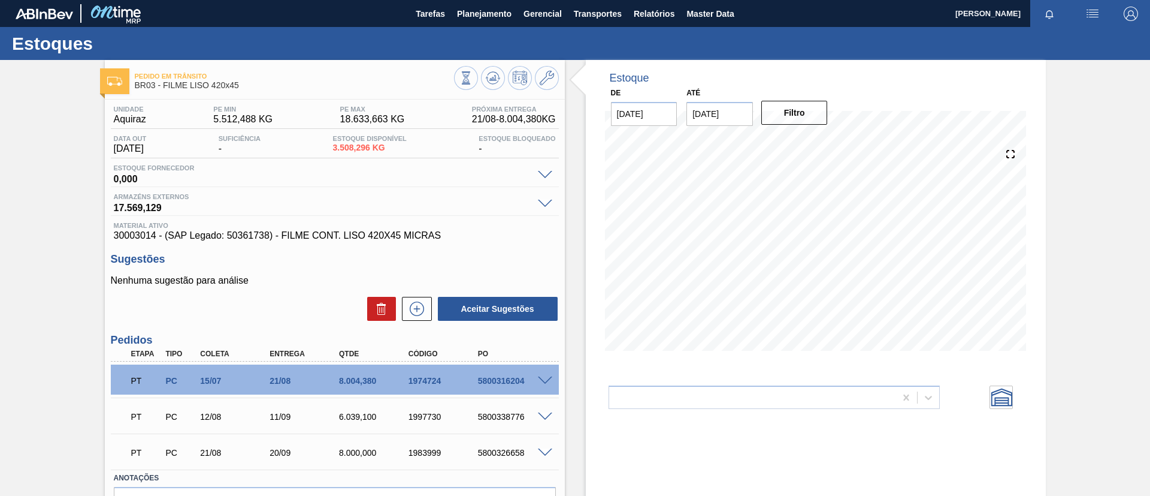
click at [547, 376] on span at bounding box center [545, 380] width 14 height 9
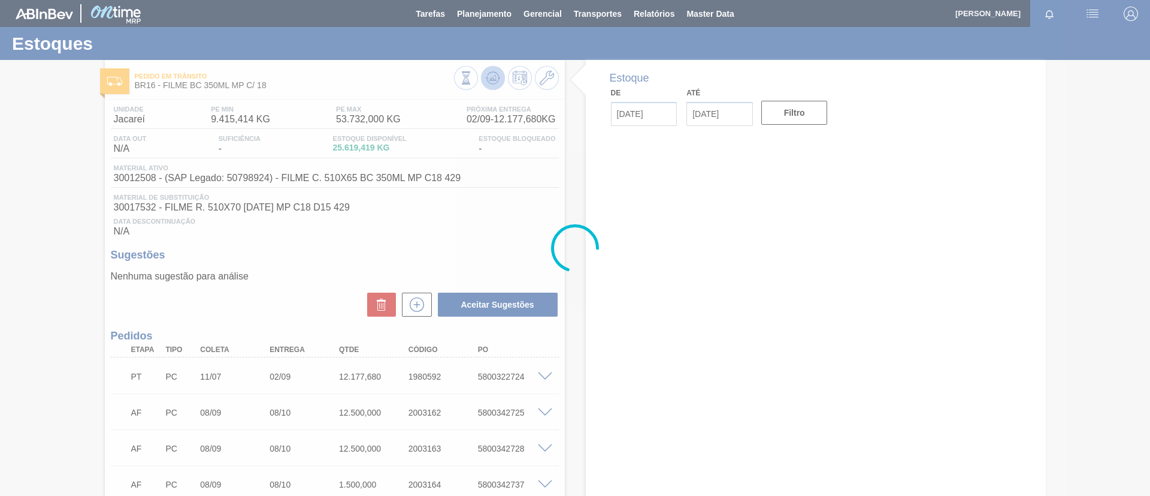
click at [473, 80] on icon at bounding box center [466, 77] width 13 height 13
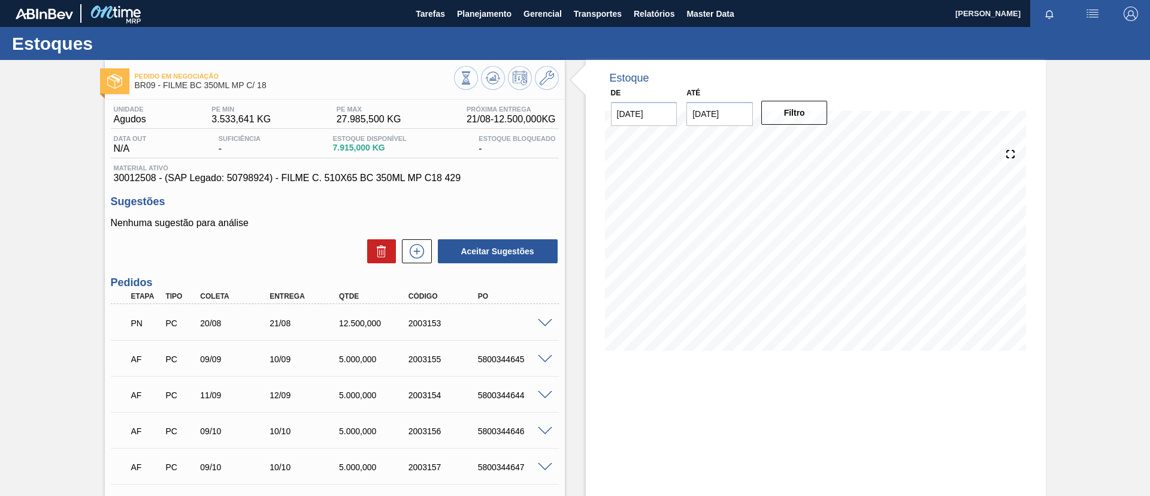
scroll to position [122, 0]
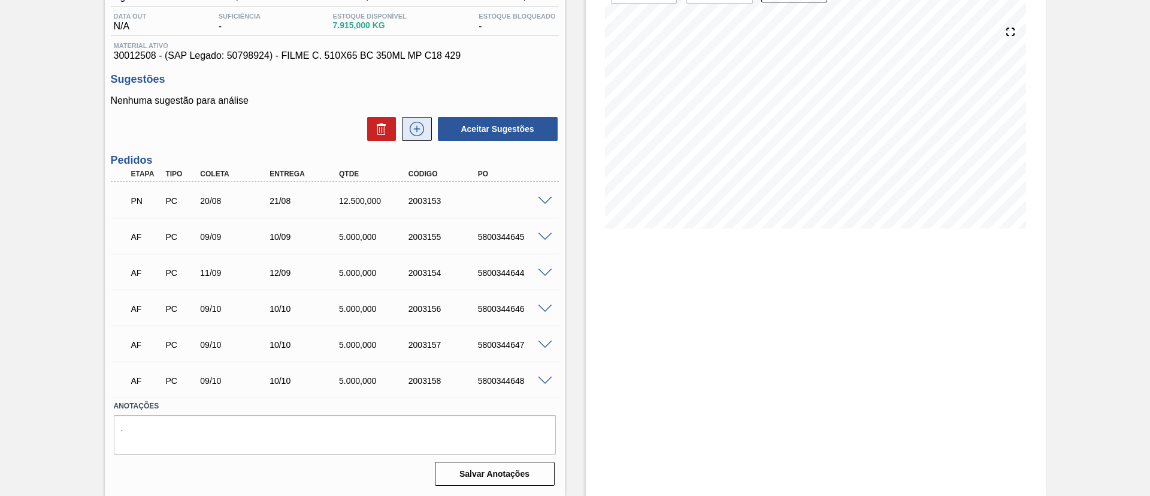
click at [417, 126] on icon at bounding box center [416, 129] width 19 height 14
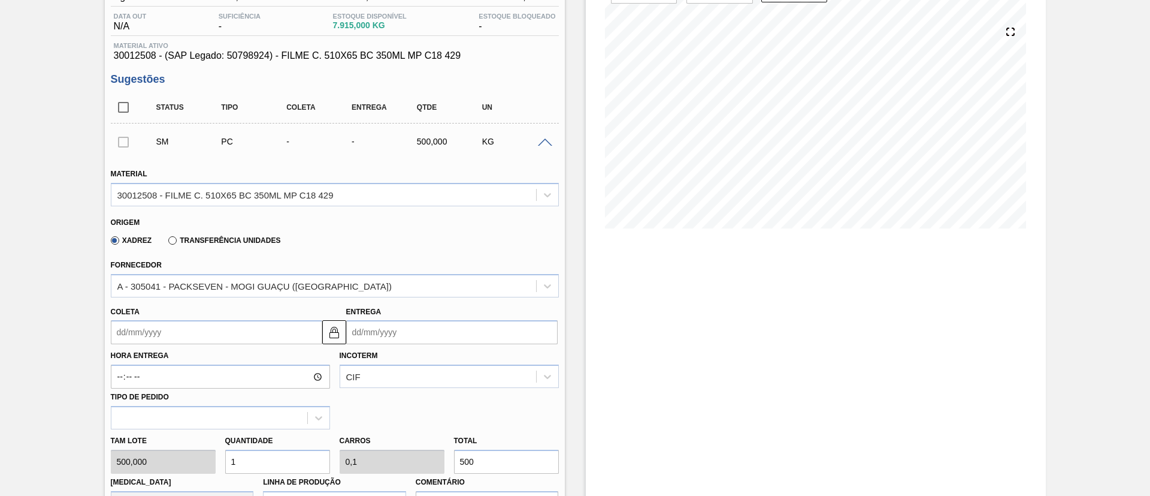
click at [215, 240] on label "Transferência Unidades" at bounding box center [224, 240] width 112 height 8
click at [167, 243] on input "Transferência Unidades" at bounding box center [167, 243] width 0 height 0
click at [234, 292] on div "BR02-[GEOGRAPHIC_DATA]" at bounding box center [323, 285] width 425 height 17
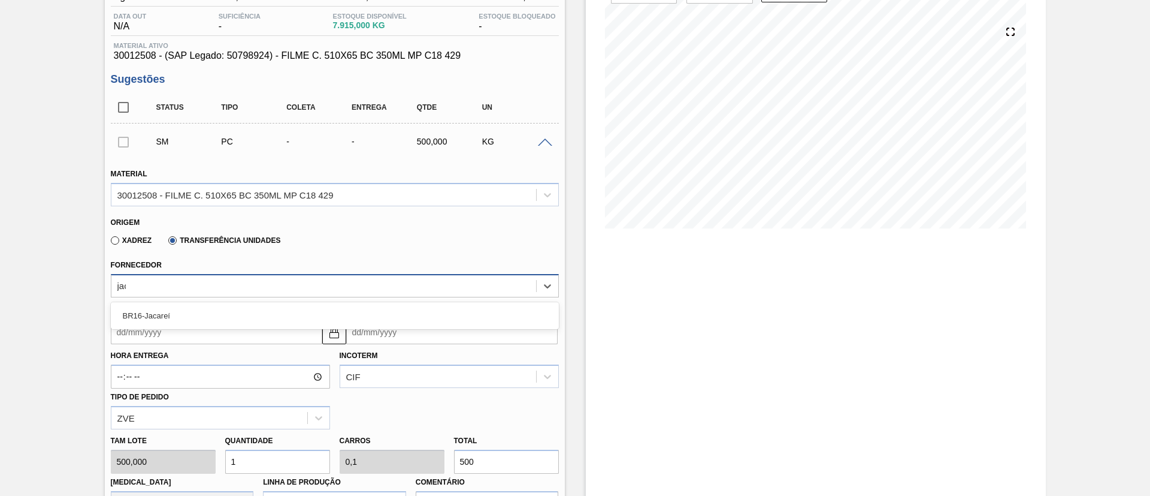
type input "jaca"
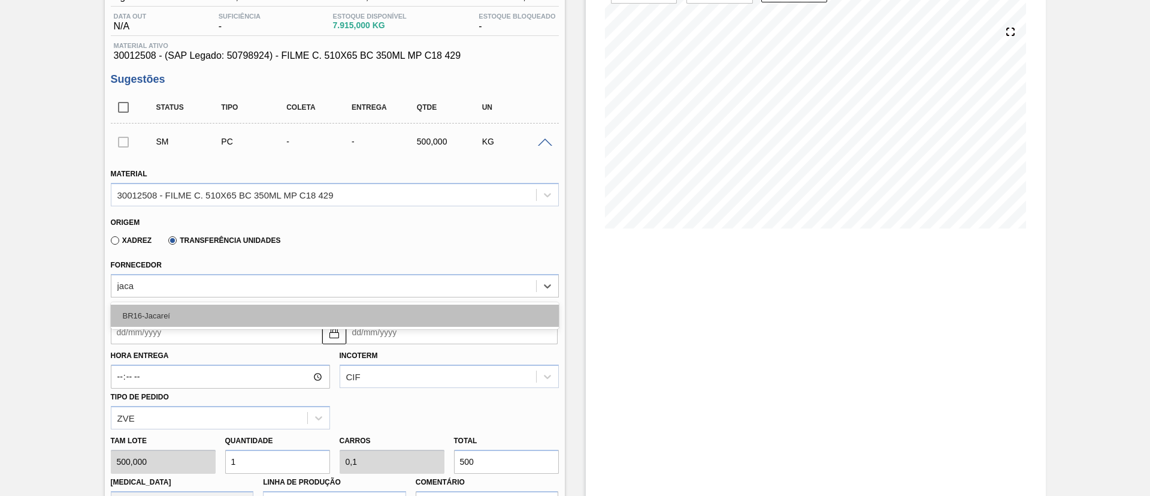
click at [223, 307] on div "BR16-Jacareí" at bounding box center [335, 315] width 448 height 22
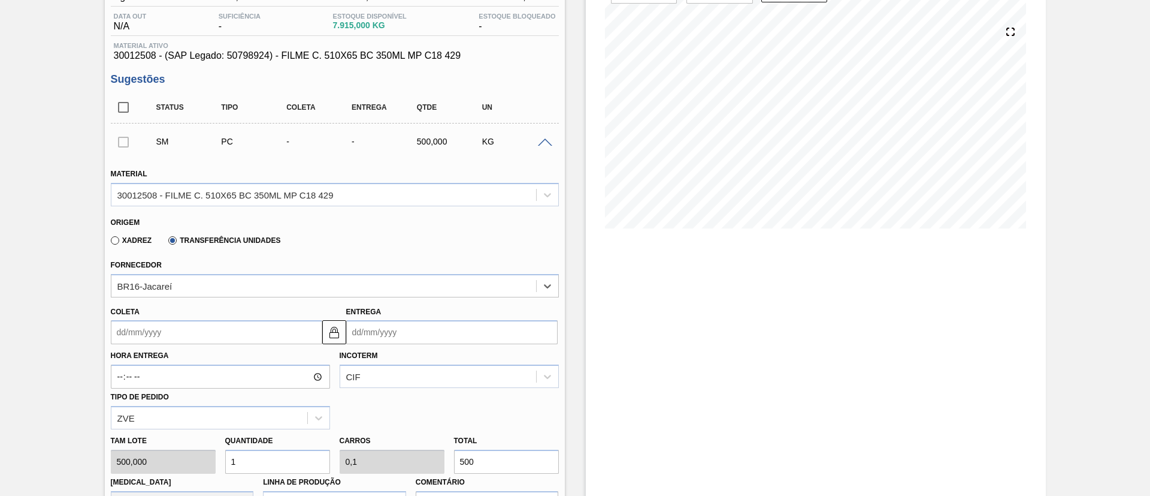
click at [190, 331] on input "Coleta" at bounding box center [217, 332] width 212 height 24
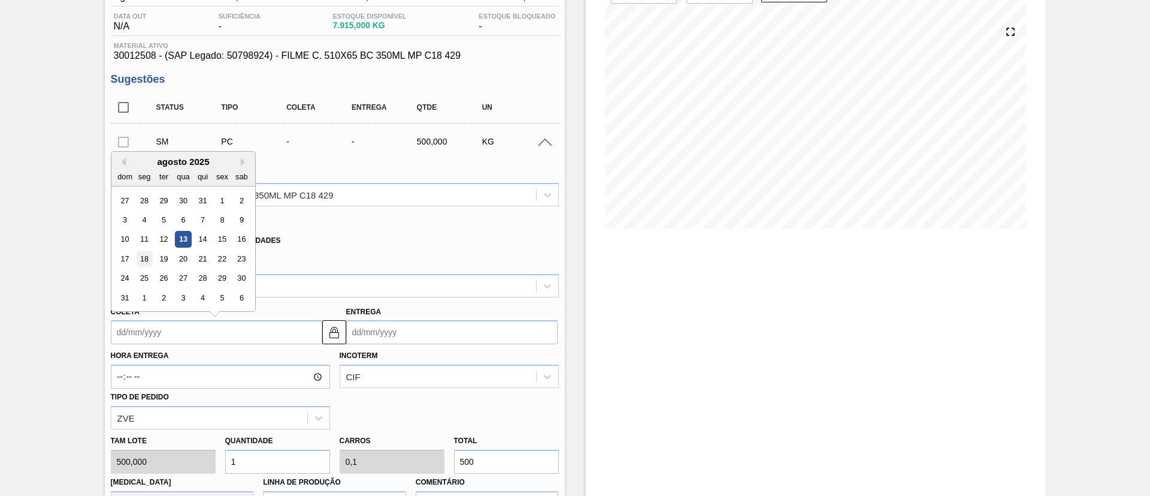
click at [143, 253] on div "18" at bounding box center [144, 258] width 16 height 16
type input "[DATE]"
type input "19/08/2025"
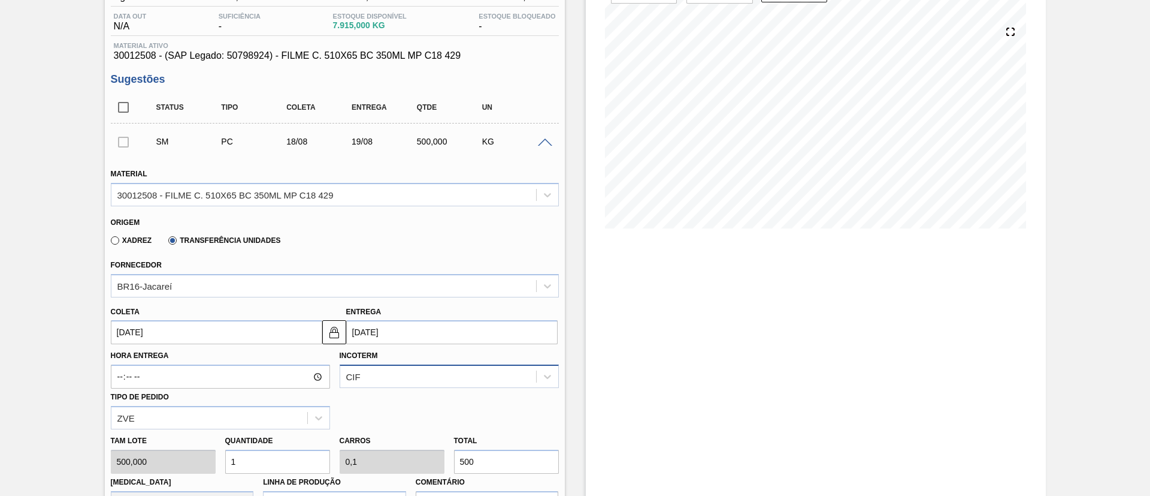
click at [425, 371] on div "CIF" at bounding box center [449, 375] width 219 height 23
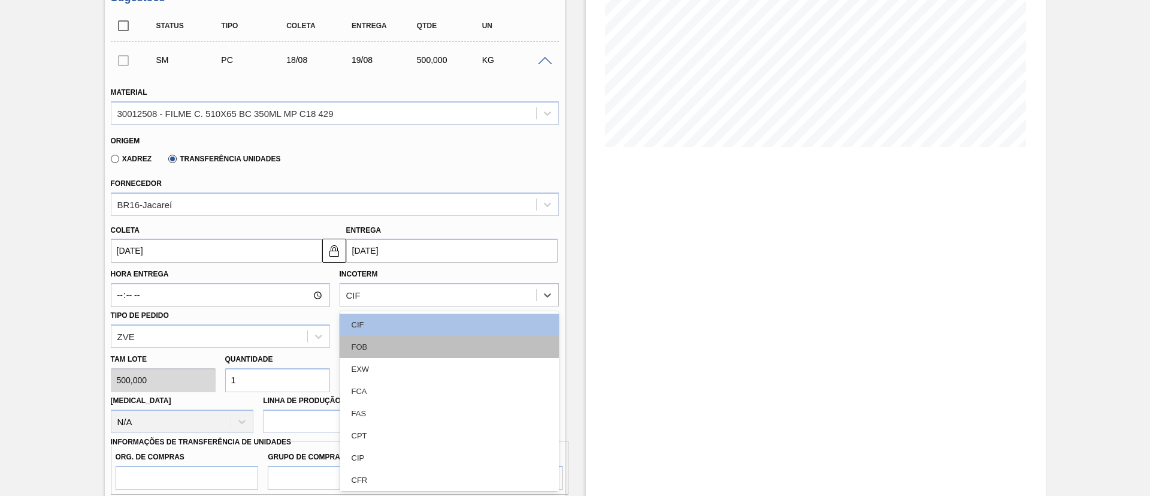
click at [372, 342] on div "FOB" at bounding box center [449, 347] width 219 height 22
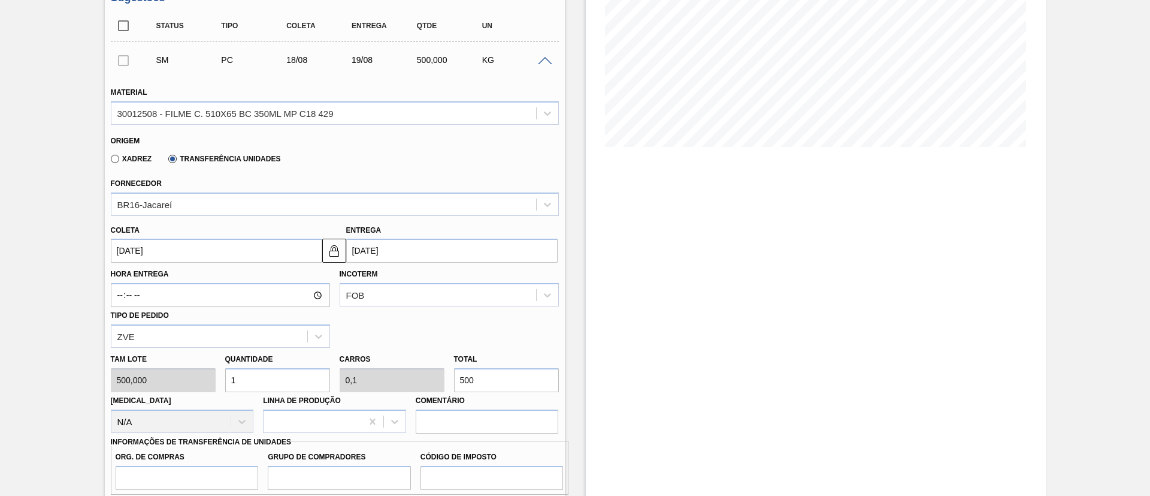
click at [419, 384] on div "Tam lote 500,000 Quantidade 1 Carros 0,1 Total 500 Doca N/A Linha de Produção C…" at bounding box center [335, 391] width 458 height 86
type input "0,012"
type input "0,001"
type input "6"
type input "0,12"
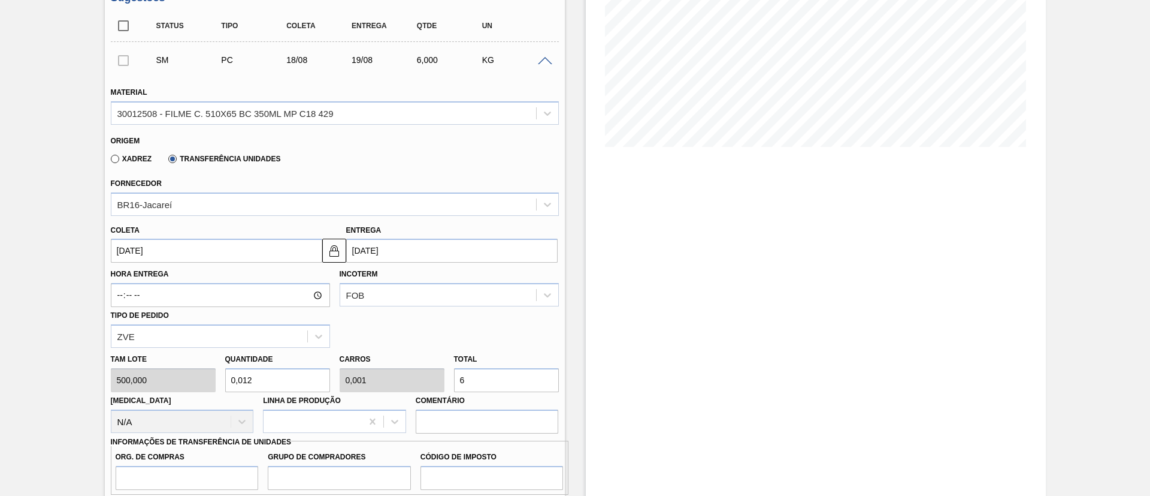
type input "0,012"
type input "600"
type input "1,2"
type input "0,12"
type input "6.000"
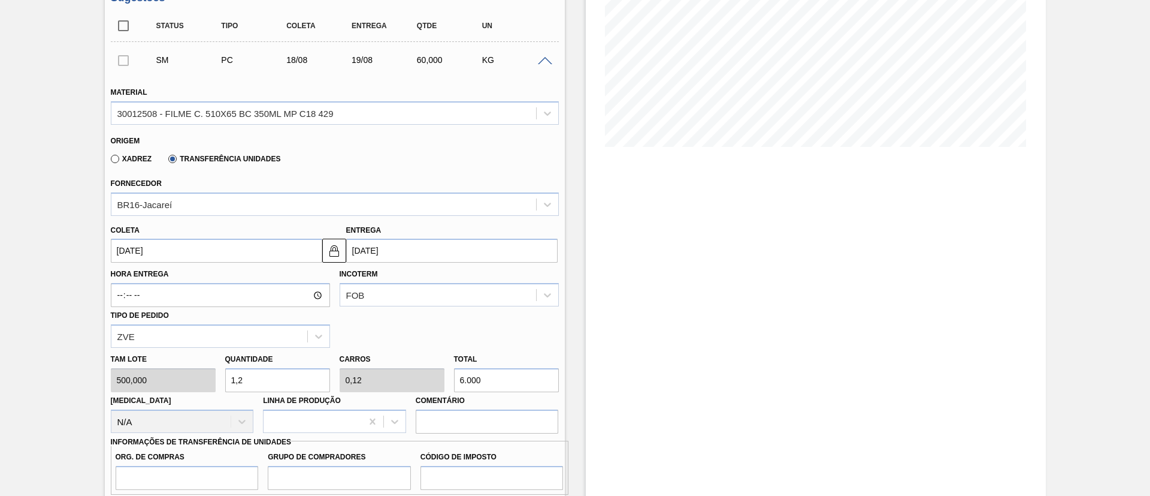
type input "12"
type input "1,2"
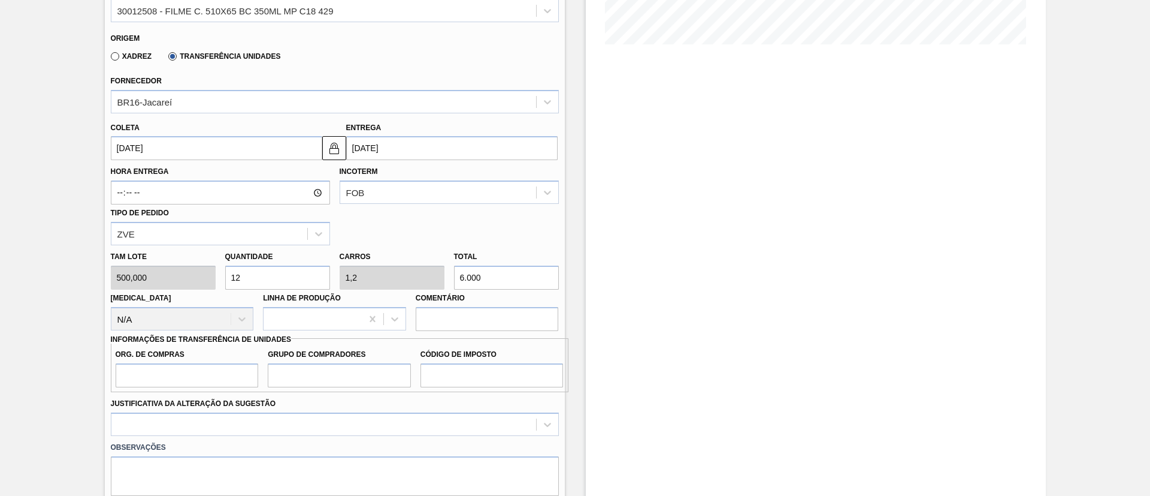
scroll to position [383, 0]
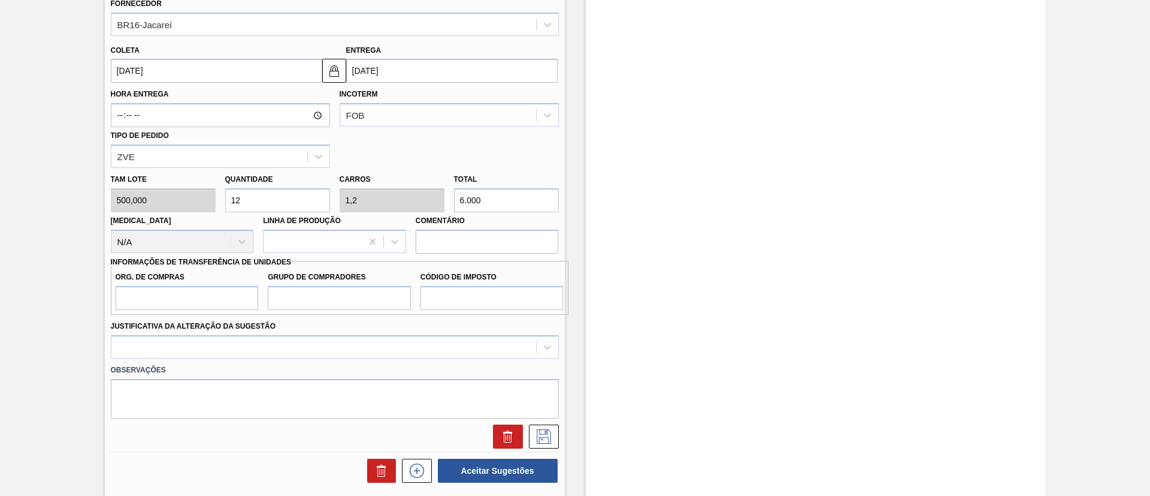
type input "6.000"
click at [162, 291] on input "Org. de Compras" at bounding box center [187, 298] width 143 height 24
type input "BR00"
click at [357, 309] on input "Grupo de Compradores" at bounding box center [339, 298] width 143 height 24
type input "A01"
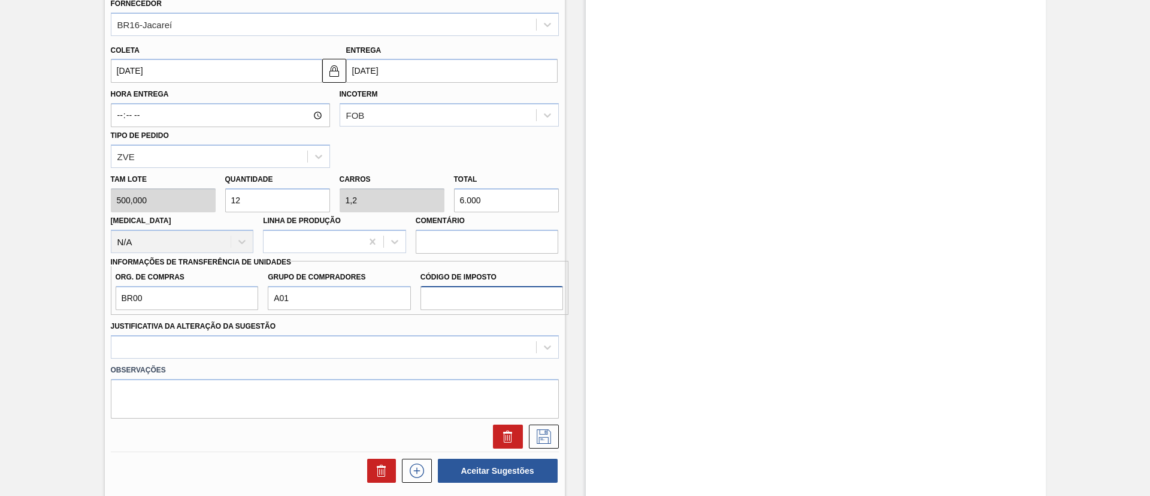
click at [497, 301] on input "Código de Imposto" at bounding box center [492, 298] width 143 height 24
type input "I1"
click at [270, 354] on div at bounding box center [335, 346] width 448 height 23
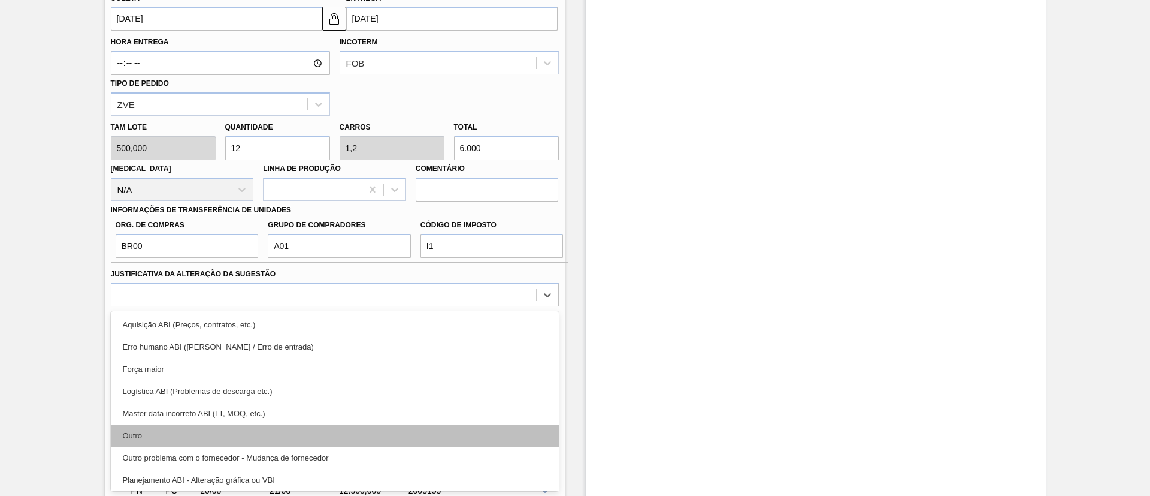
click at [206, 433] on div "Outro" at bounding box center [335, 435] width 448 height 22
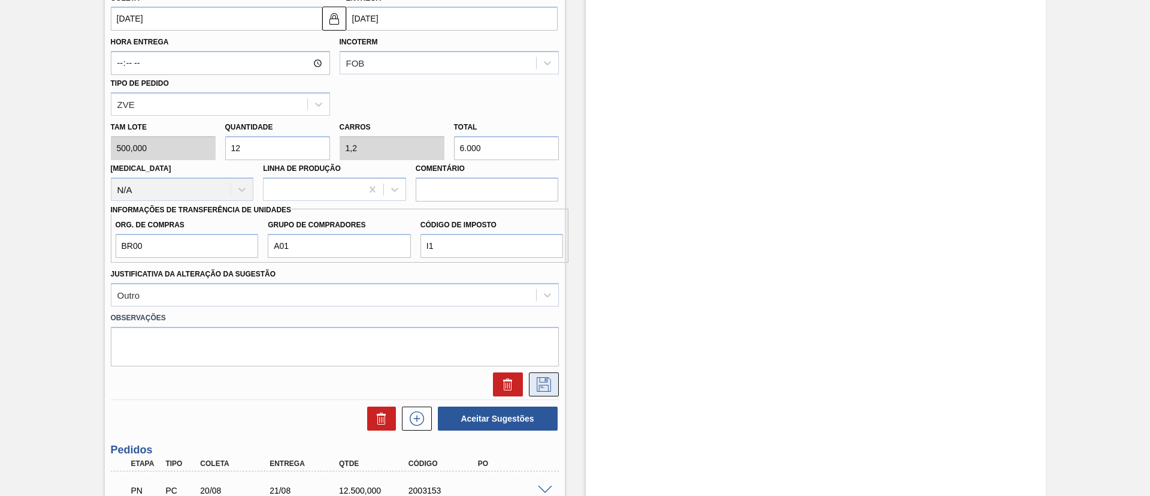
click at [532, 391] on button at bounding box center [544, 384] width 30 height 24
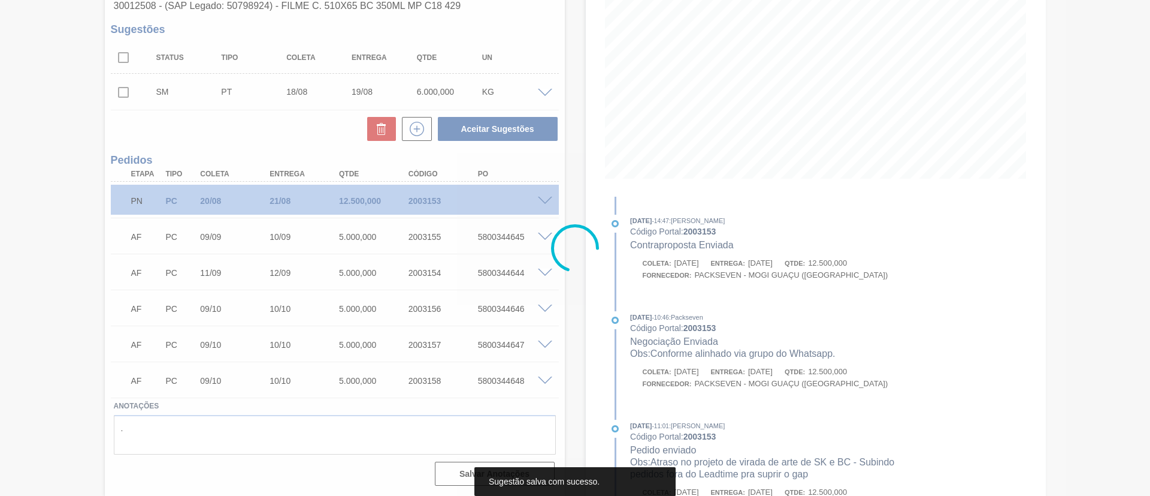
scroll to position [172, 0]
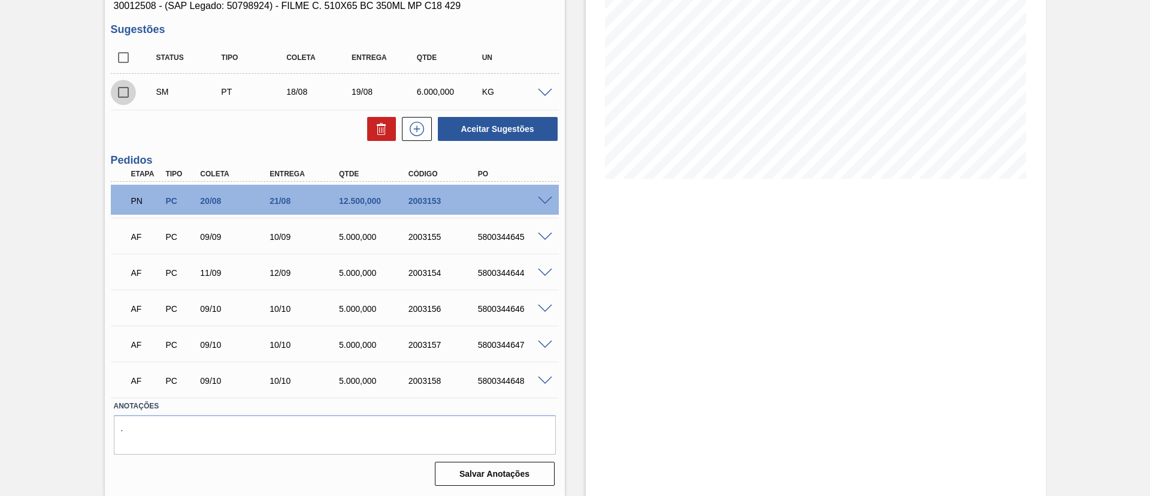
click at [125, 93] on input "checkbox" at bounding box center [123, 92] width 25 height 25
click at [510, 138] on button "Aceitar Sugestões" at bounding box center [498, 129] width 120 height 24
checkbox input "false"
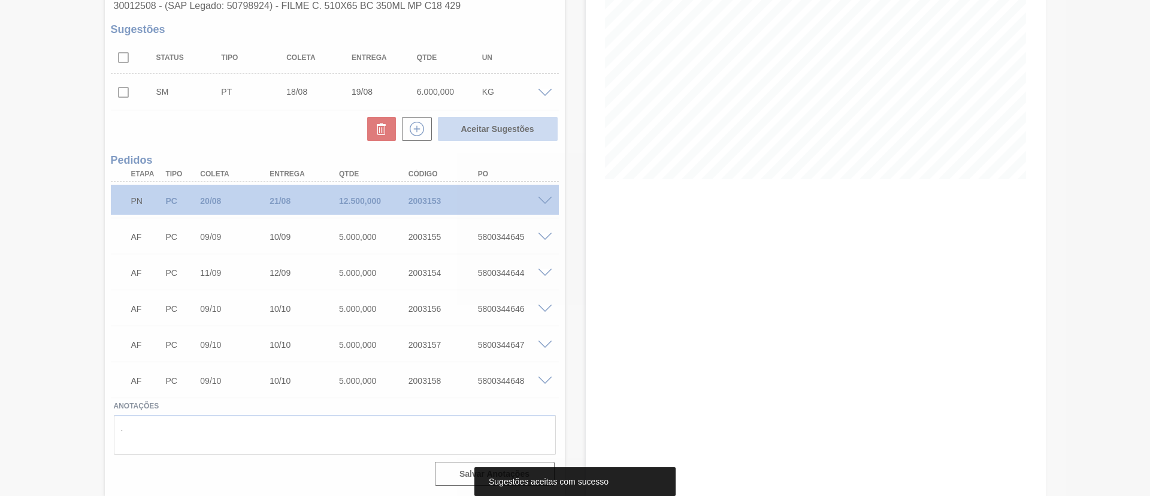
scroll to position [158, 0]
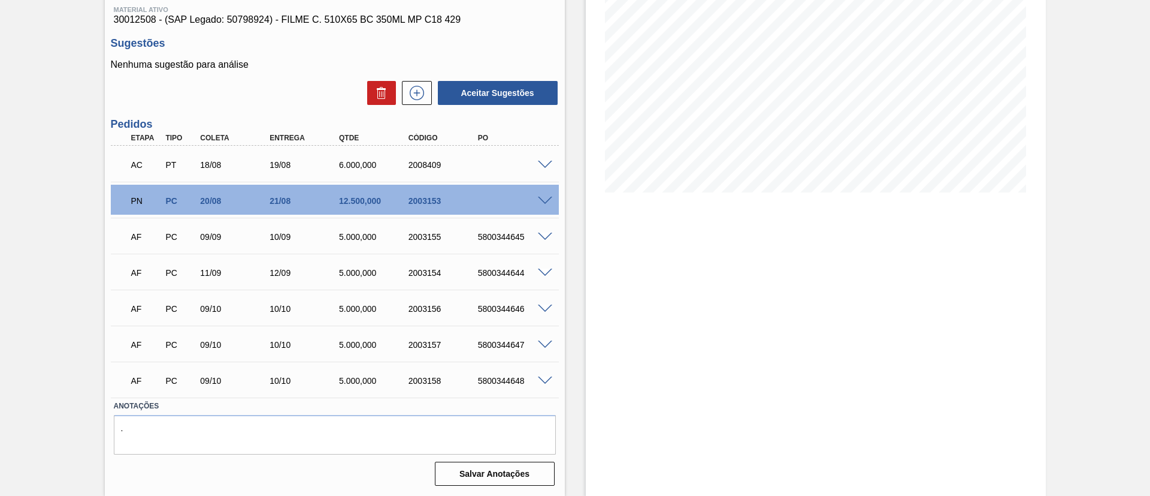
click at [543, 159] on div at bounding box center [547, 163] width 24 height 9
click at [543, 162] on span at bounding box center [545, 165] width 14 height 9
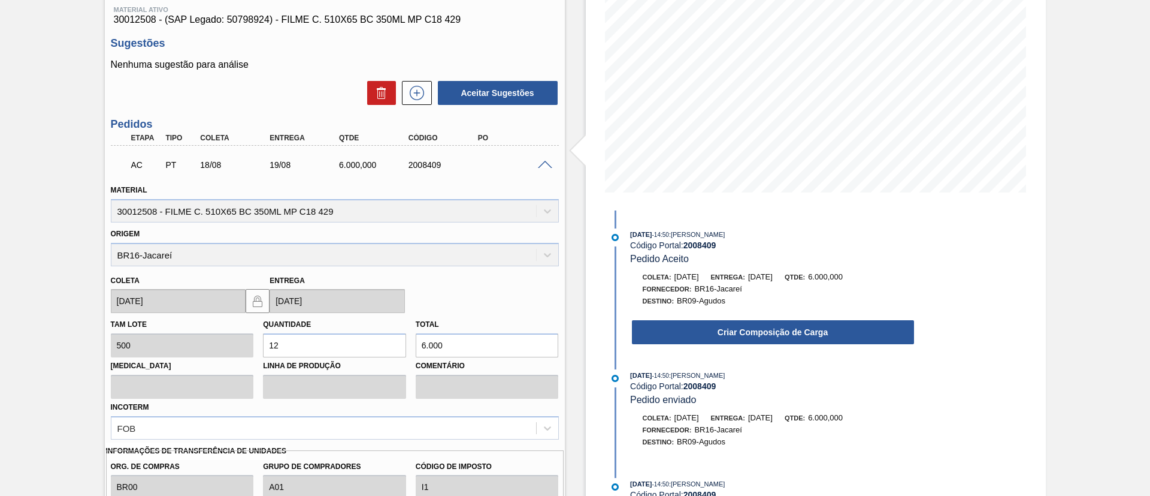
click at [786, 331] on button "Criar Composição de Carga" at bounding box center [773, 332] width 282 height 24
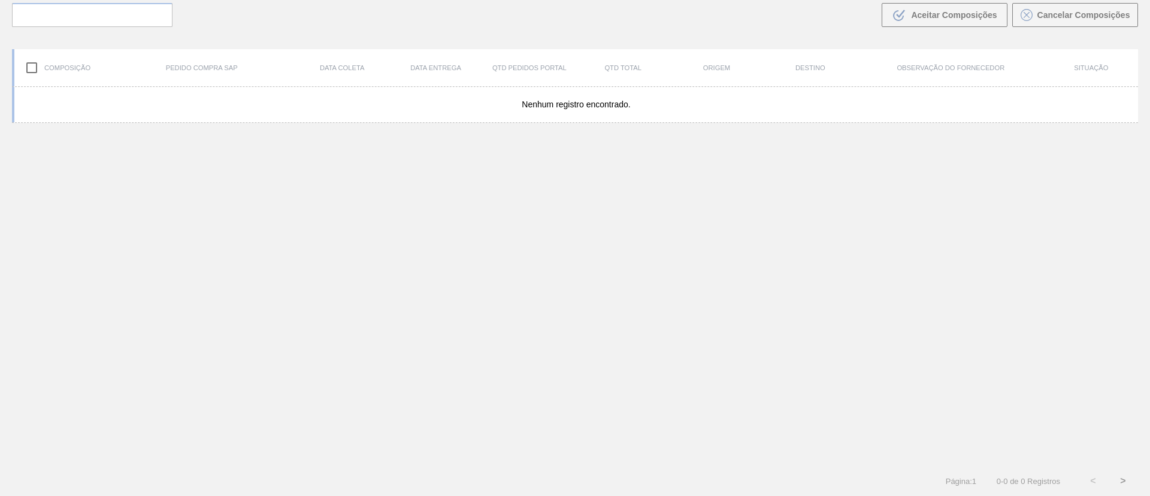
scroll to position [86, 0]
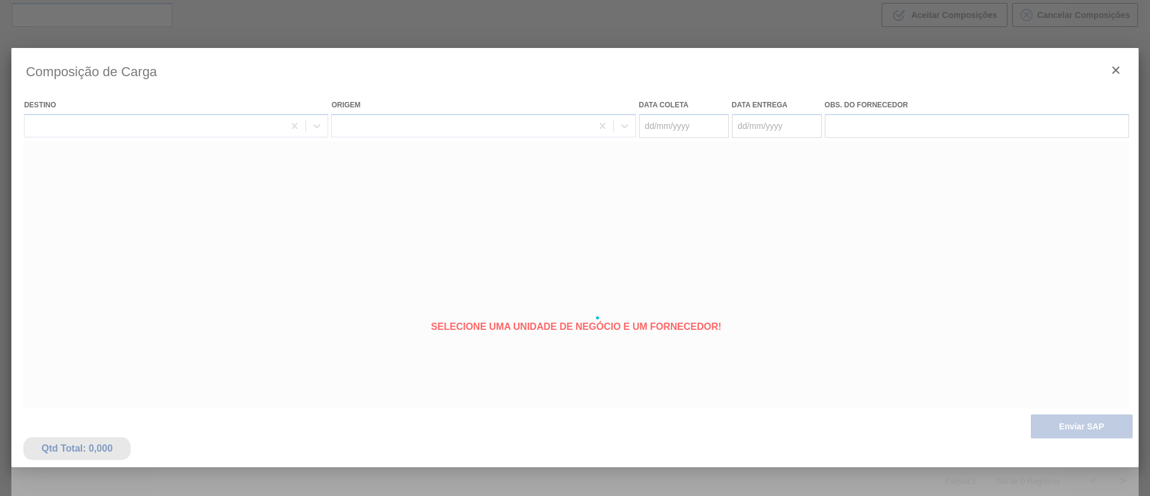
type coleta "[DATE]"
type entrega "19/08/2025"
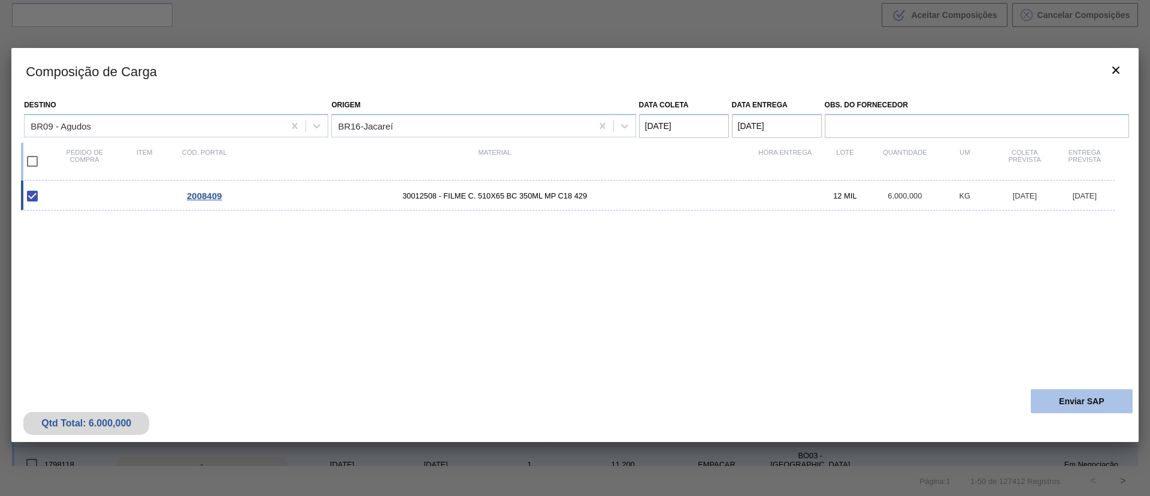
click at [1070, 401] on button "Enviar SAP" at bounding box center [1082, 401] width 102 height 24
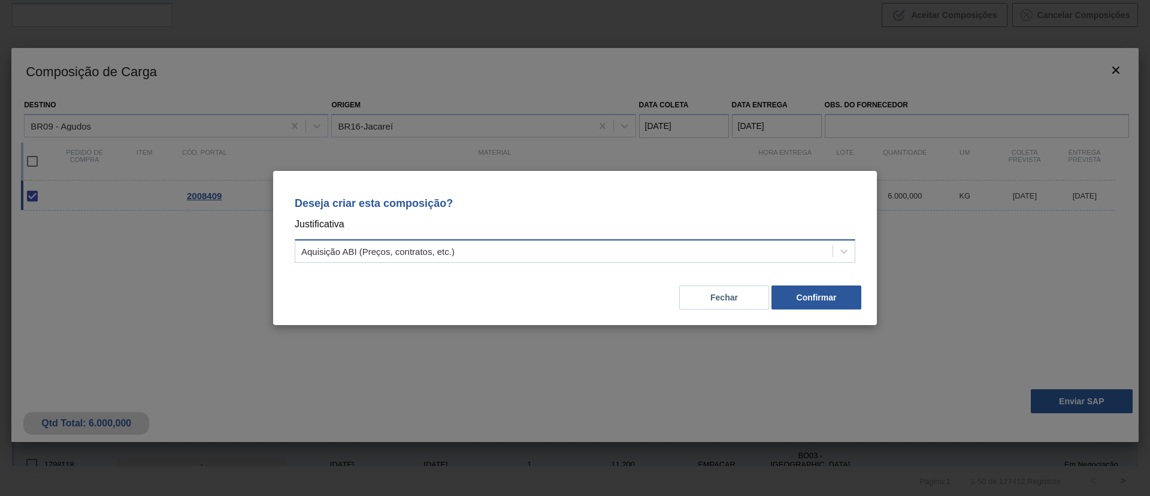
click at [641, 241] on div "Aquisição ABI (Preços, contratos, etc.)" at bounding box center [575, 250] width 561 height 23
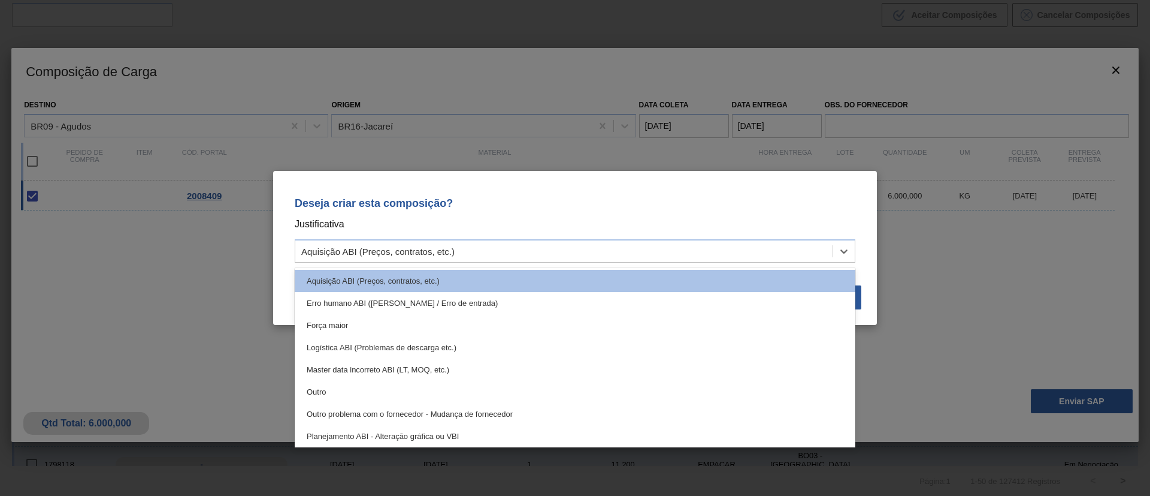
click at [433, 394] on div "Outro" at bounding box center [575, 391] width 561 height 22
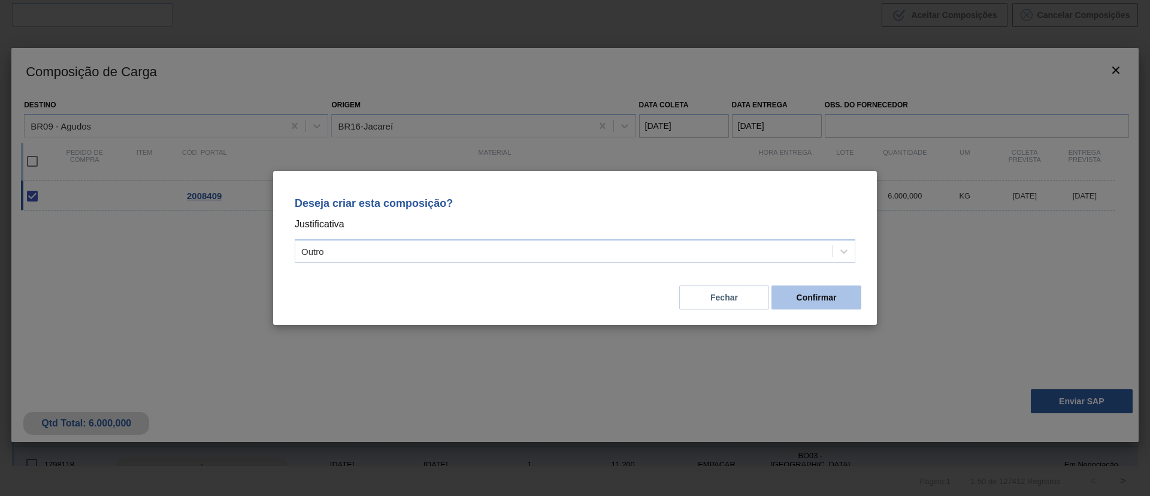
click at [816, 292] on button "Confirmar" at bounding box center [817, 297] width 90 height 24
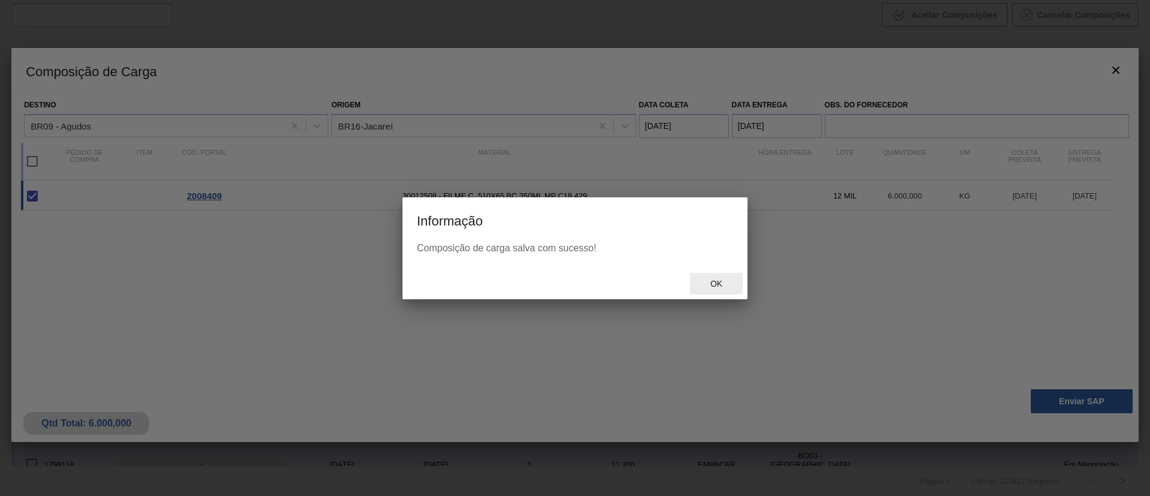
click at [729, 284] on span "Ok" at bounding box center [716, 284] width 31 height 10
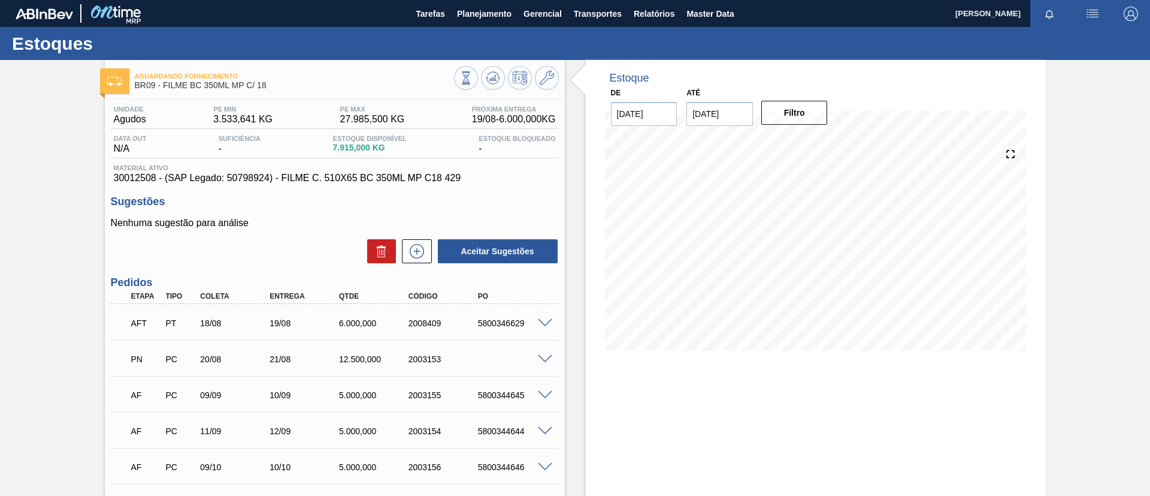
click at [543, 325] on span at bounding box center [545, 323] width 14 height 9
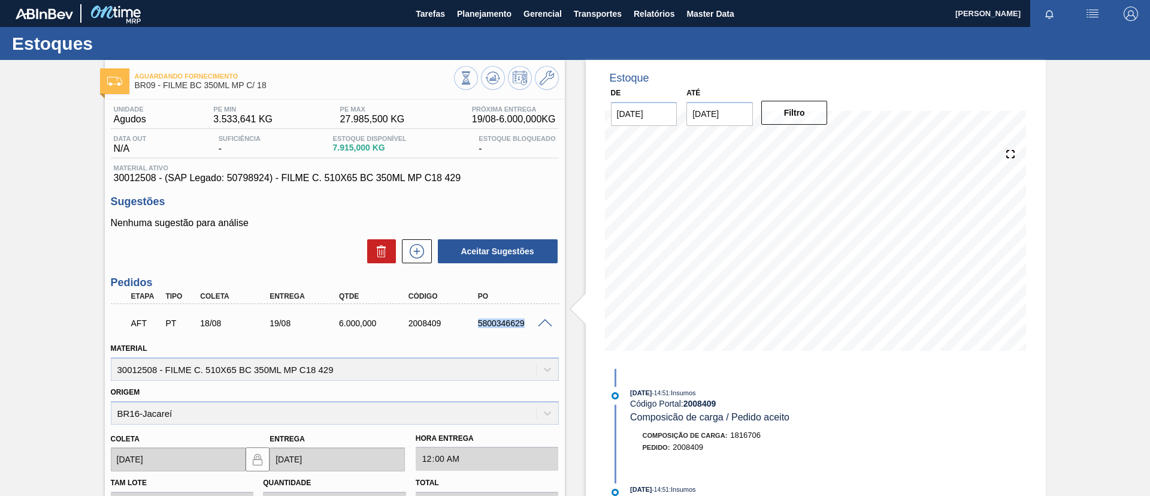
drag, startPoint x: 470, startPoint y: 324, endPoint x: 531, endPoint y: 330, distance: 62.0
click at [531, 330] on div "AFT PT 18/08 19/08 6.000,000 2008409 5800346629" at bounding box center [331, 322] width 416 height 24
copy div "5800346629"
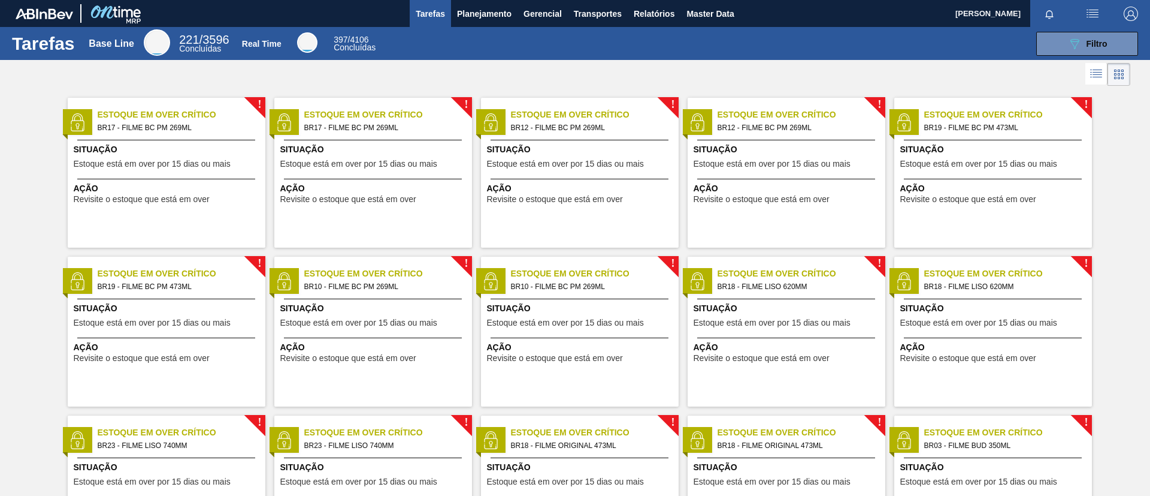
click at [472, 14] on span "Planejamento" at bounding box center [484, 14] width 55 height 14
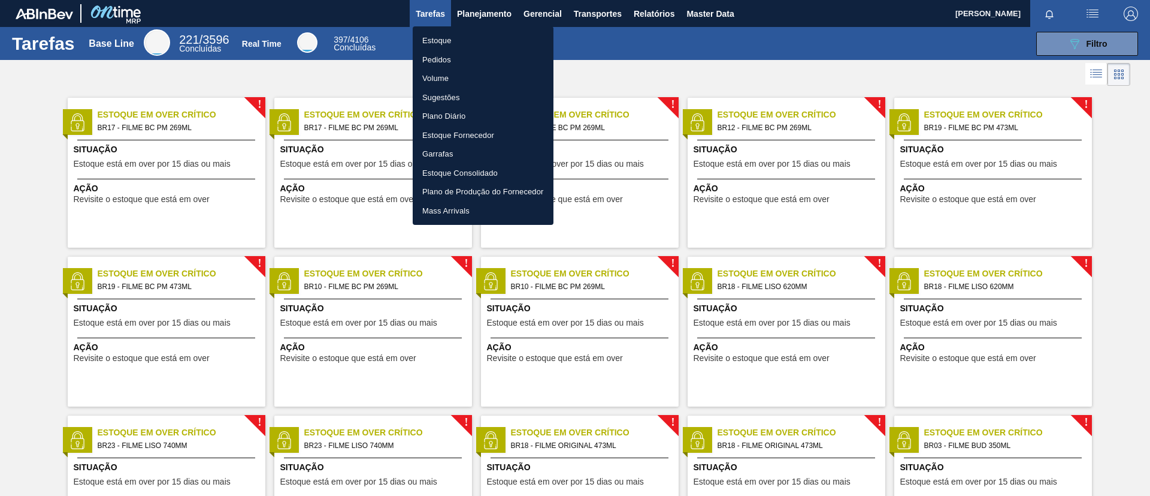
click at [463, 41] on li "Estoque" at bounding box center [483, 40] width 141 height 19
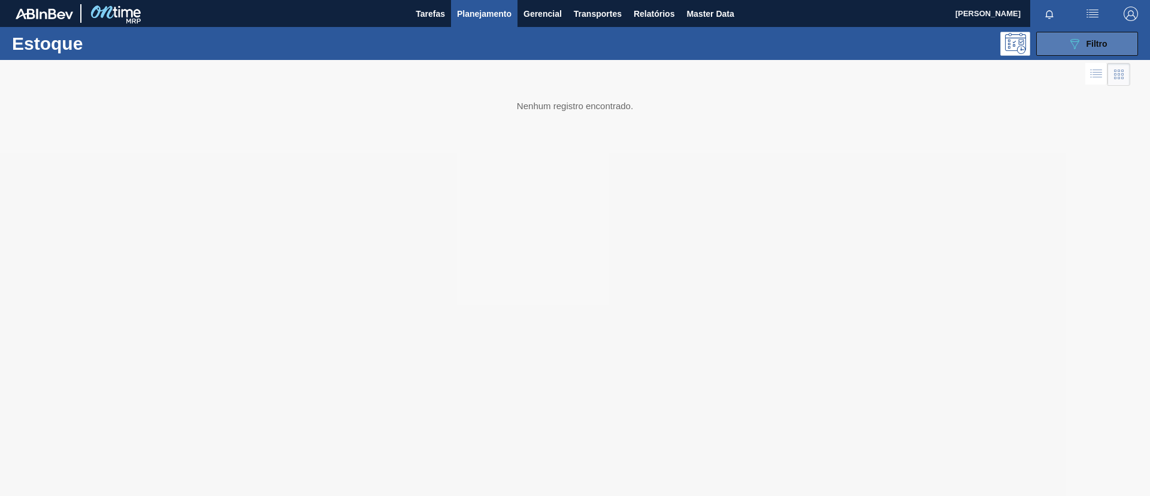
click at [1054, 46] on button "089F7B8B-B2A5-4AFE-B5C0-19BA573D28AC Filtro" at bounding box center [1088, 44] width 102 height 24
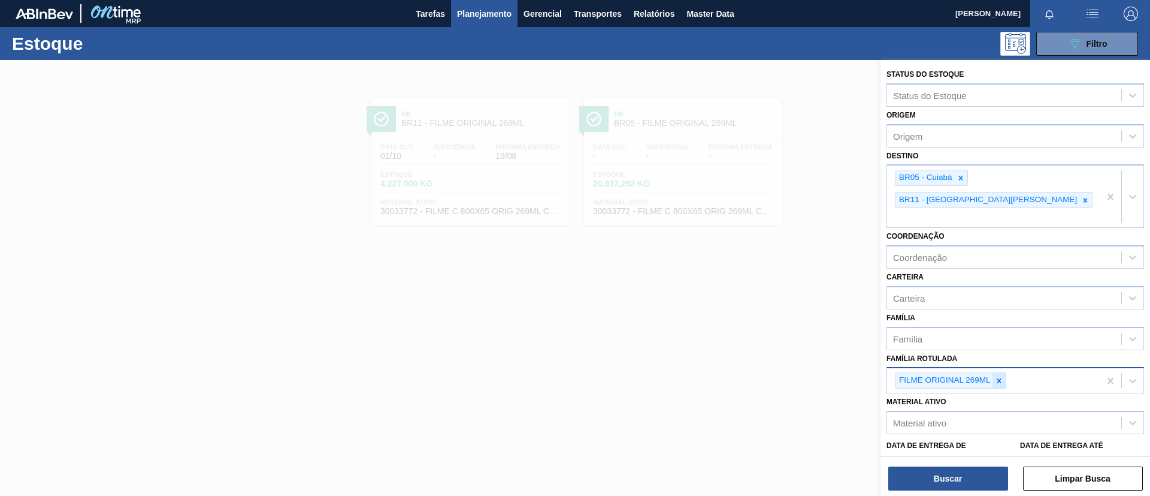
click at [1000, 378] on icon at bounding box center [999, 380] width 4 height 4
paste Rotulada "FILME STRETCH 27MICRA"
type Rotulada "FILME STRETCH 27MICRA"
click at [1001, 415] on div "FILME STRETCH 27MICRA" at bounding box center [1016, 426] width 258 height 22
click at [1003, 376] on icon at bounding box center [999, 380] width 8 height 8
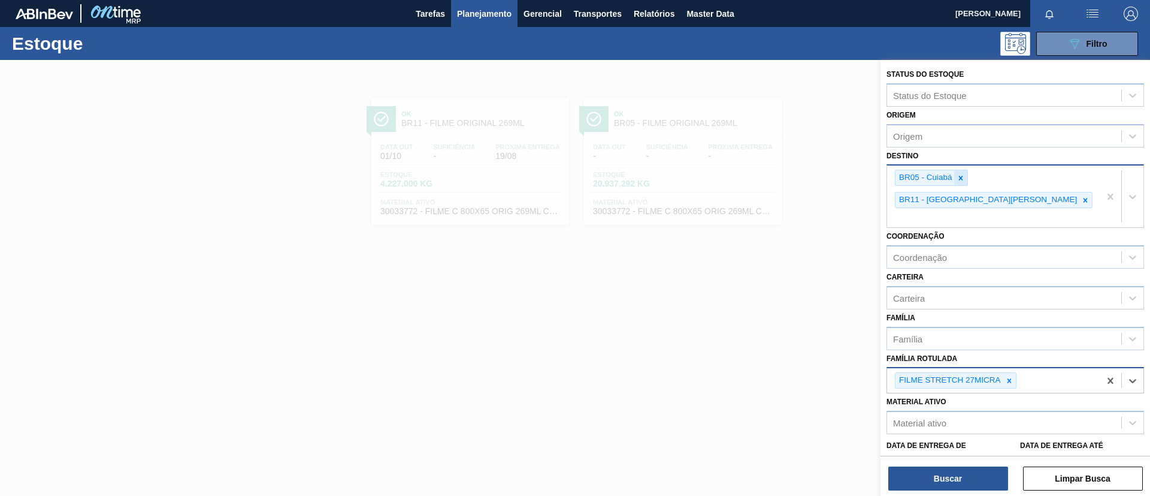
click at [960, 176] on icon at bounding box center [961, 178] width 4 height 4
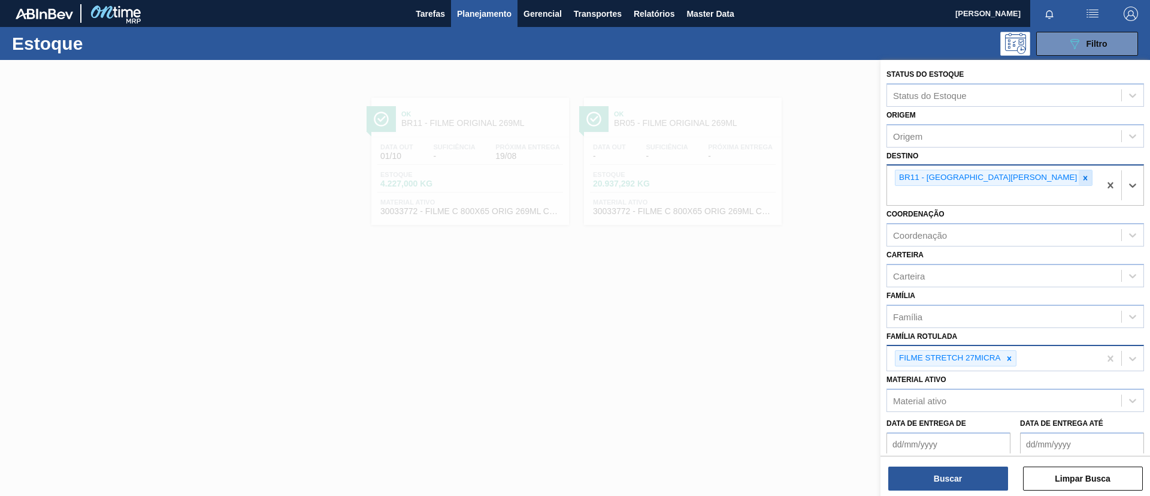
click at [1082, 177] on icon at bounding box center [1086, 178] width 8 height 8
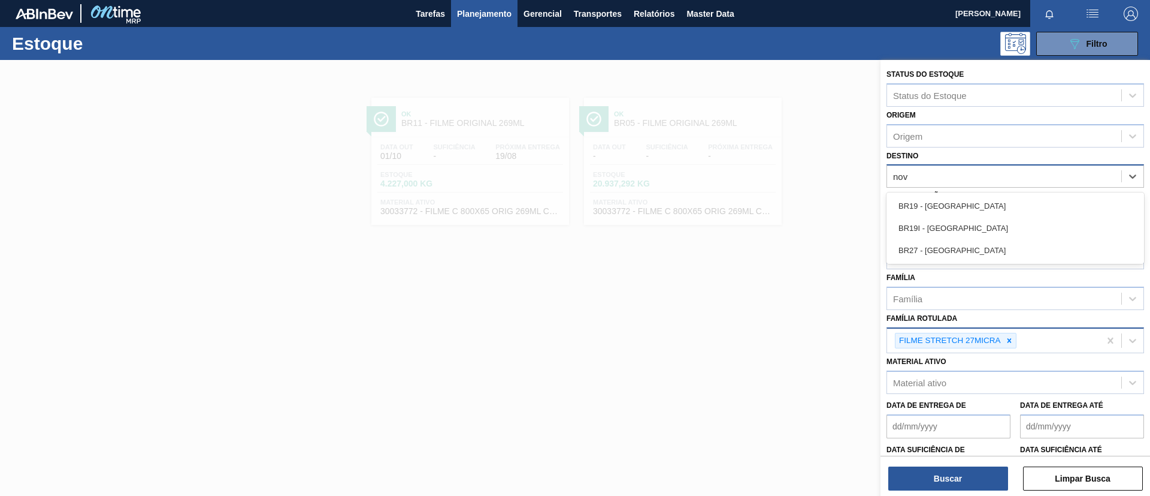
type input "nova"
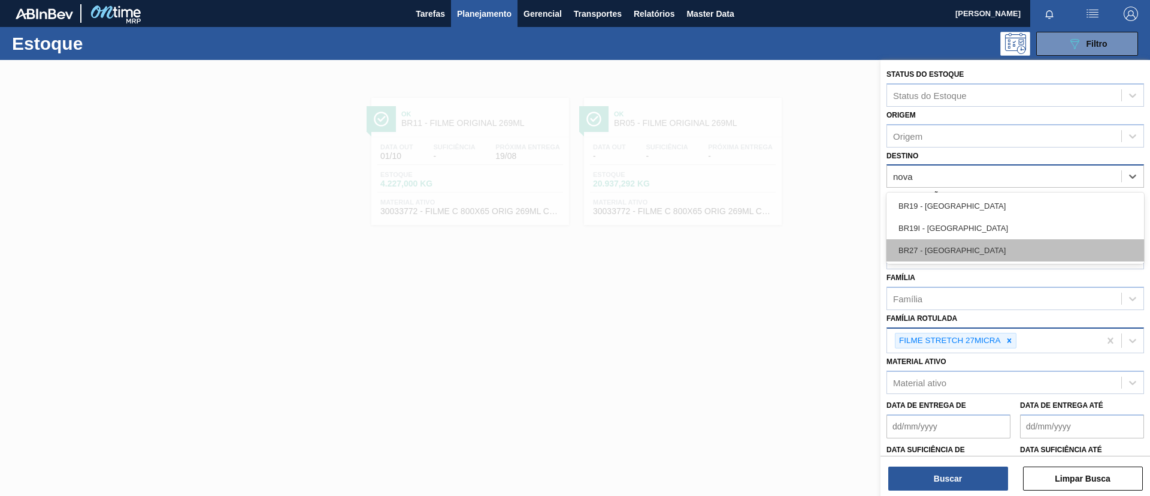
click at [989, 246] on div "BR27 - [GEOGRAPHIC_DATA]" at bounding box center [1016, 250] width 258 height 22
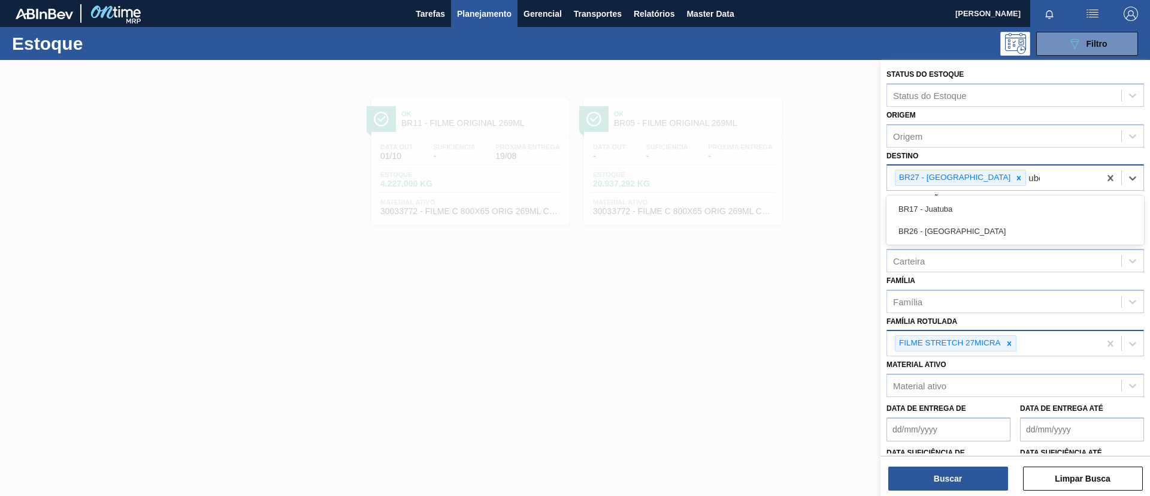
type input "uber"
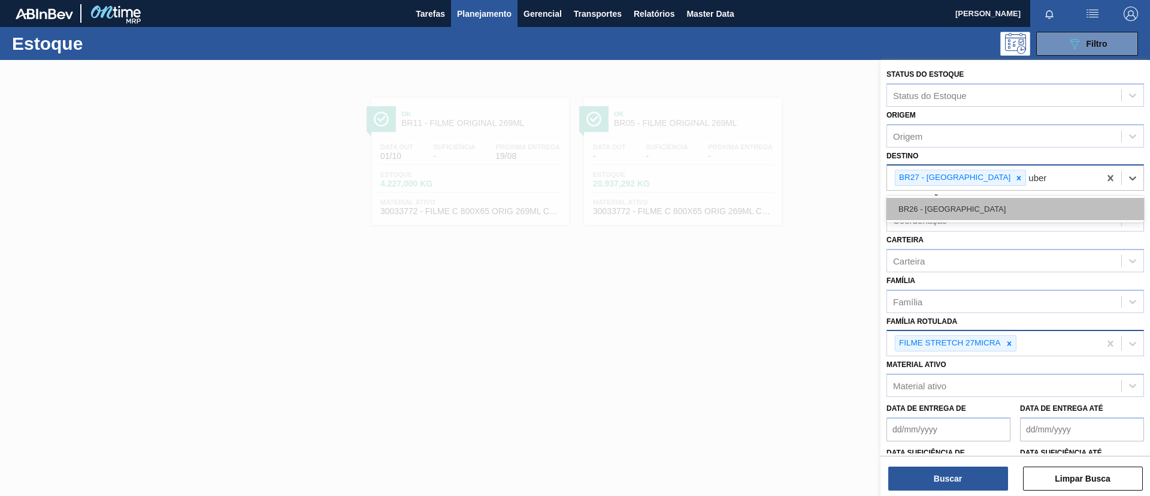
click at [989, 198] on div "BR26 - [GEOGRAPHIC_DATA]" at bounding box center [1016, 209] width 258 height 22
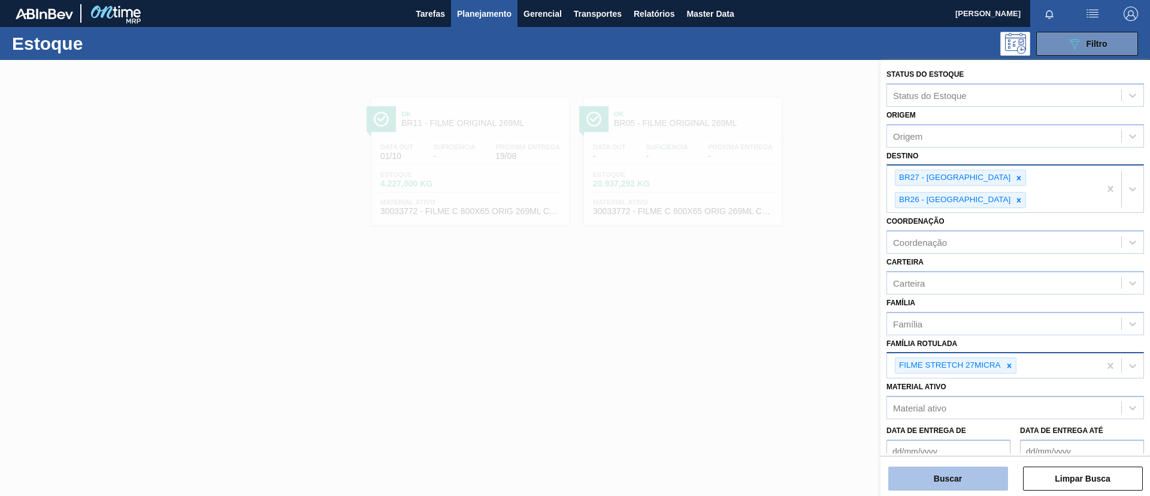
click at [946, 473] on button "Buscar" at bounding box center [949, 478] width 120 height 24
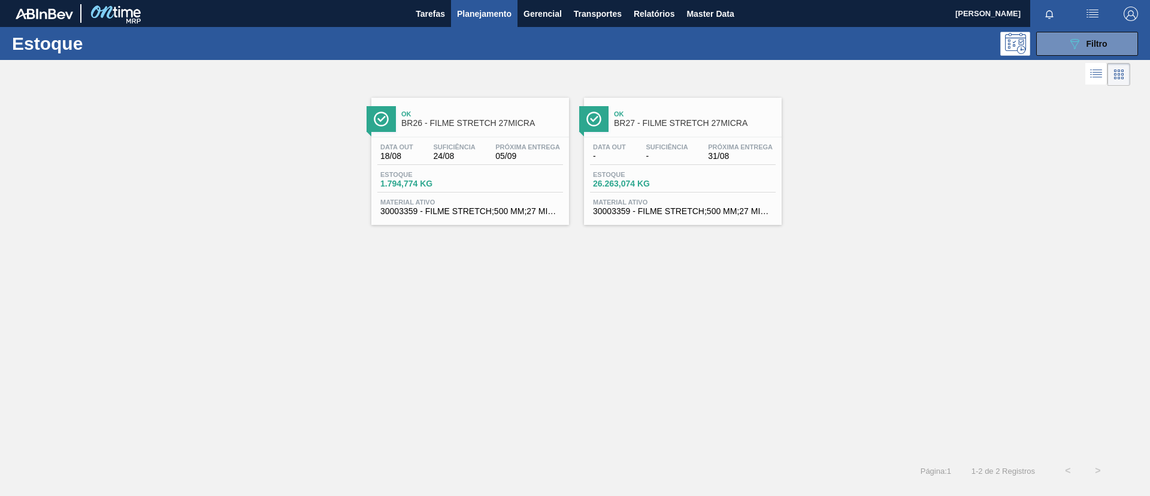
click at [520, 120] on span "BR26 - FILME STRETCH 27MICRA" at bounding box center [482, 123] width 162 height 9
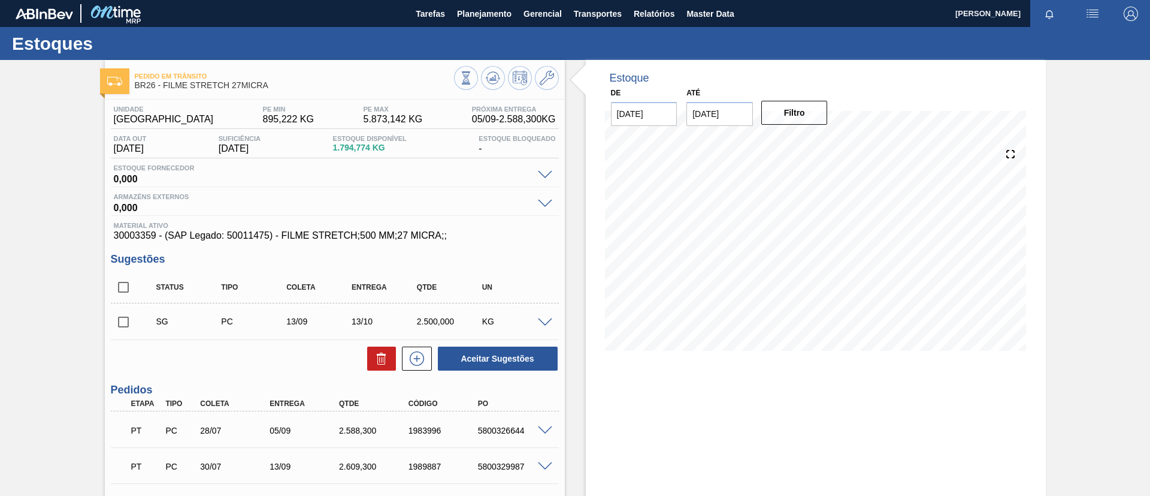
scroll to position [90, 0]
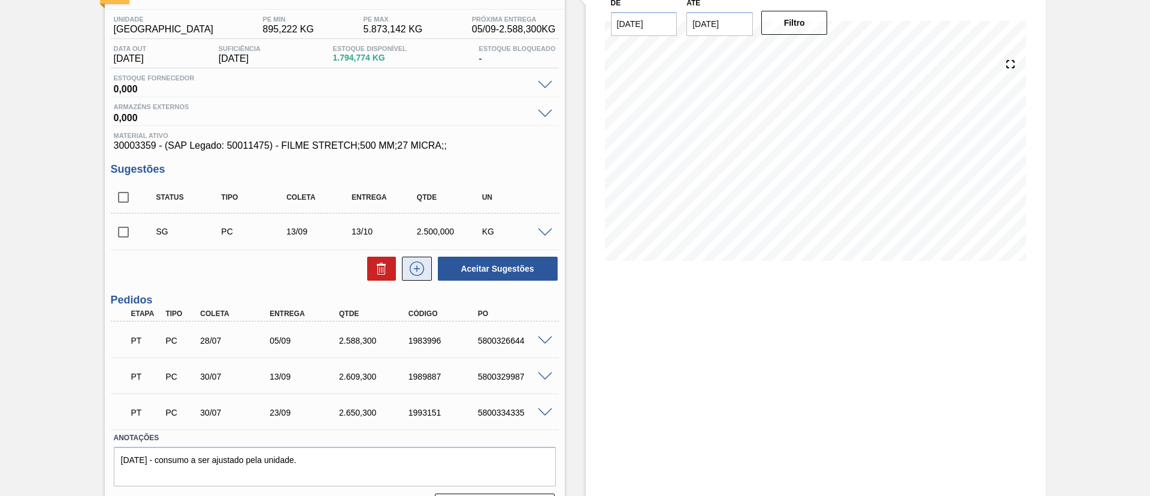
click at [420, 280] on button at bounding box center [417, 268] width 30 height 24
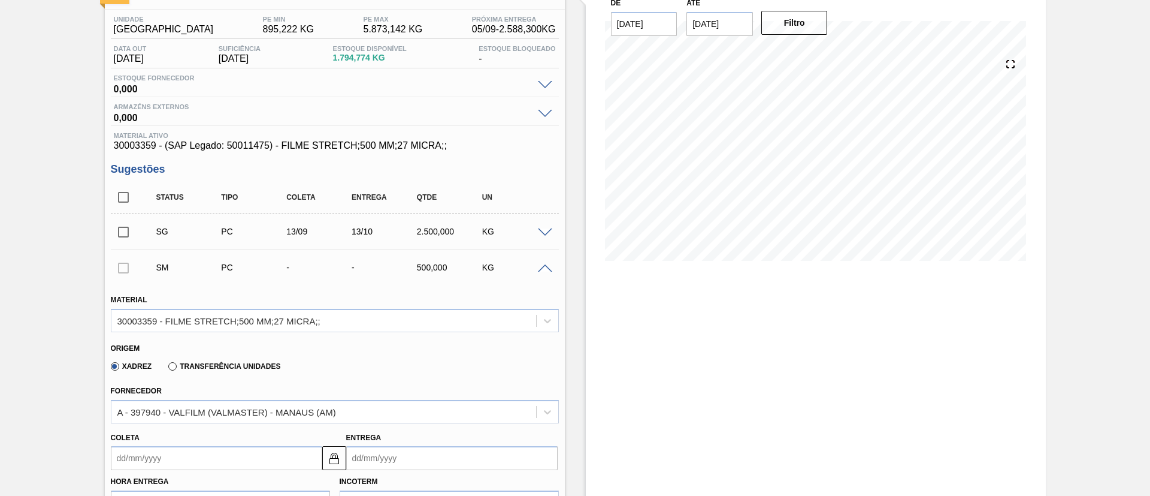
click at [262, 370] on div "Transferência Unidades" at bounding box center [222, 365] width 117 height 11
click at [264, 367] on label "Transferência Unidades" at bounding box center [224, 366] width 112 height 8
click at [167, 369] on input "Transferência Unidades" at bounding box center [167, 369] width 0 height 0
click at [265, 404] on div "BR14-[GEOGRAPHIC_DATA]" at bounding box center [335, 411] width 448 height 23
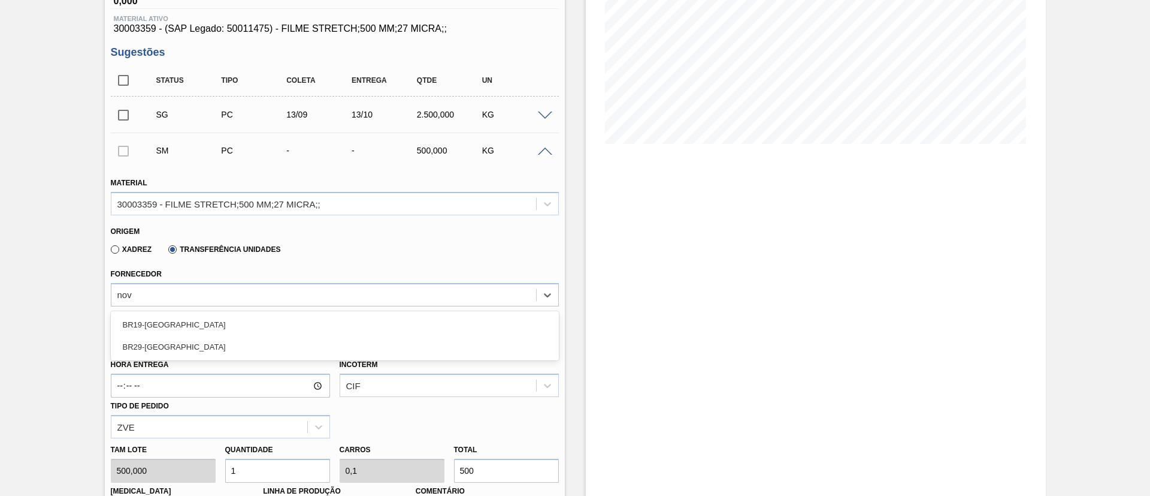
type input "nova"
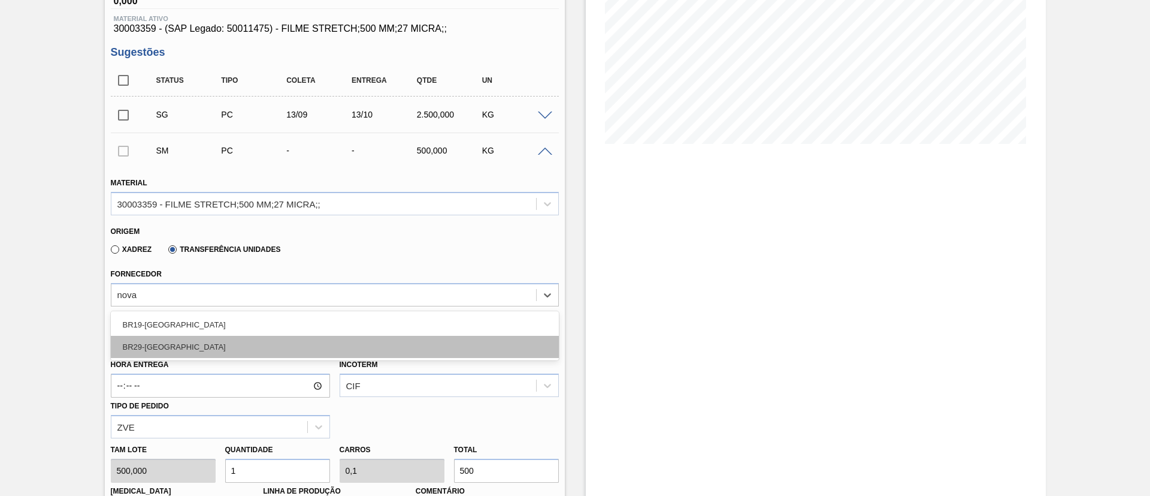
click at [232, 346] on div "BR29-Nova Minas" at bounding box center [335, 347] width 448 height 22
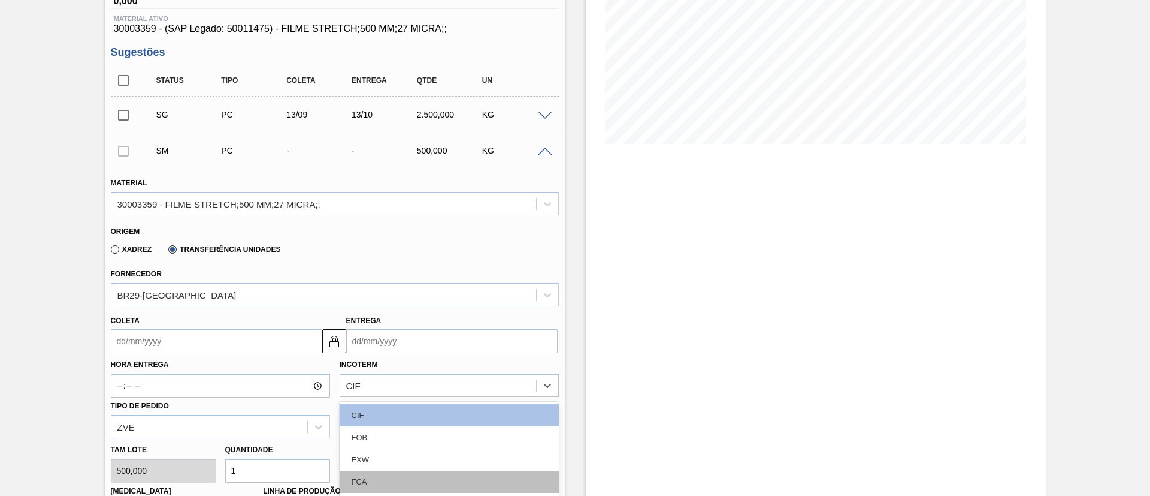
drag, startPoint x: 367, startPoint y: 379, endPoint x: 364, endPoint y: 395, distance: 16.5
click at [368, 379] on div "option FCA focused, 4 of 11. 11 results available. Use Up and Down to choose op…" at bounding box center [449, 384] width 219 height 23
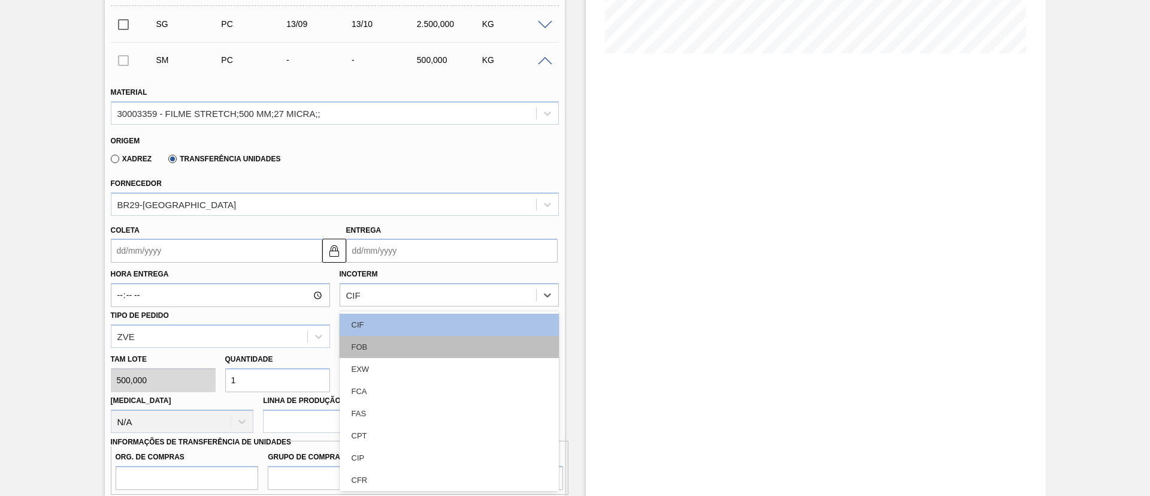
click at [376, 346] on div "FOB" at bounding box center [449, 347] width 219 height 22
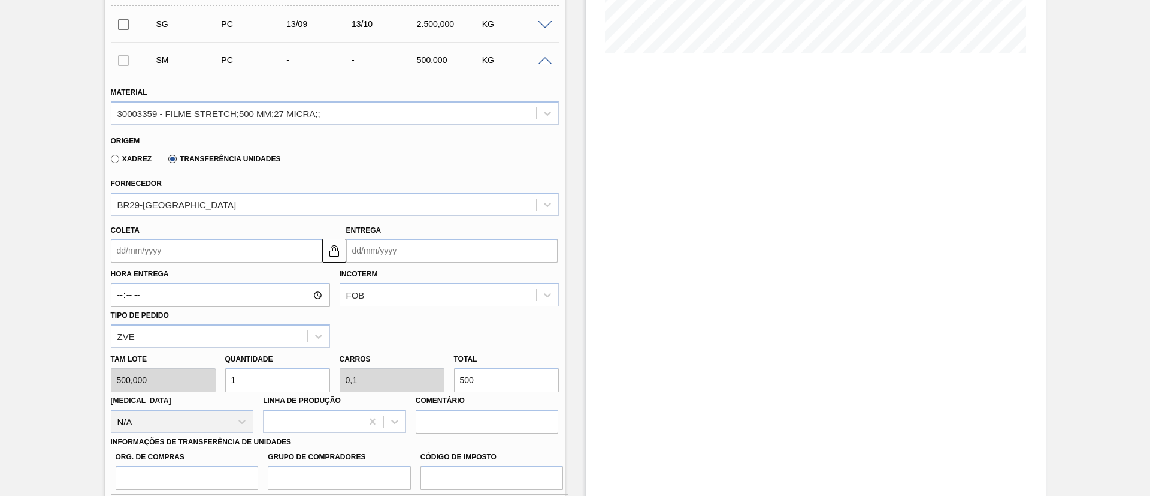
click at [458, 380] on input "500" at bounding box center [506, 380] width 105 height 24
type input "5"
type input "0,5"
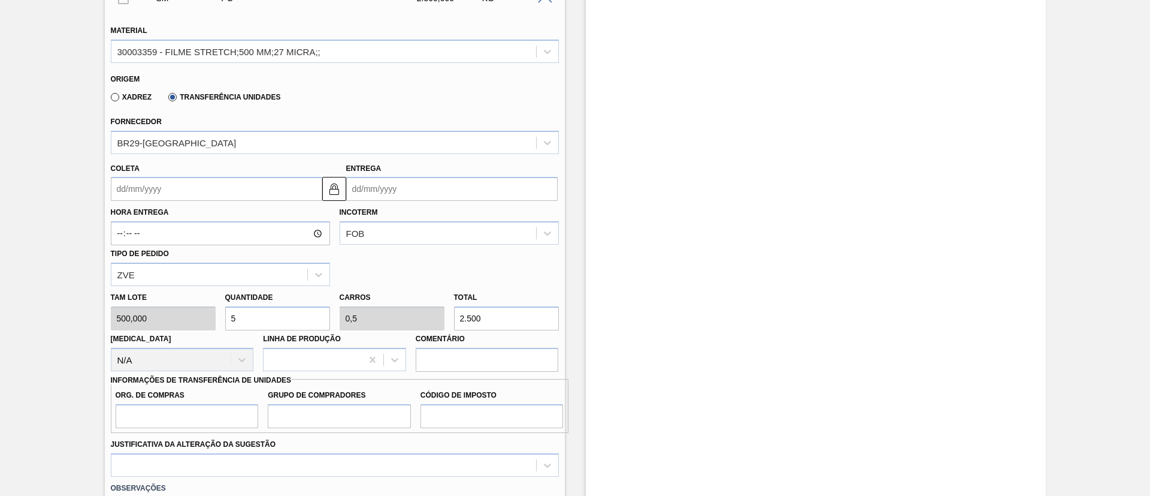
scroll to position [387, 0]
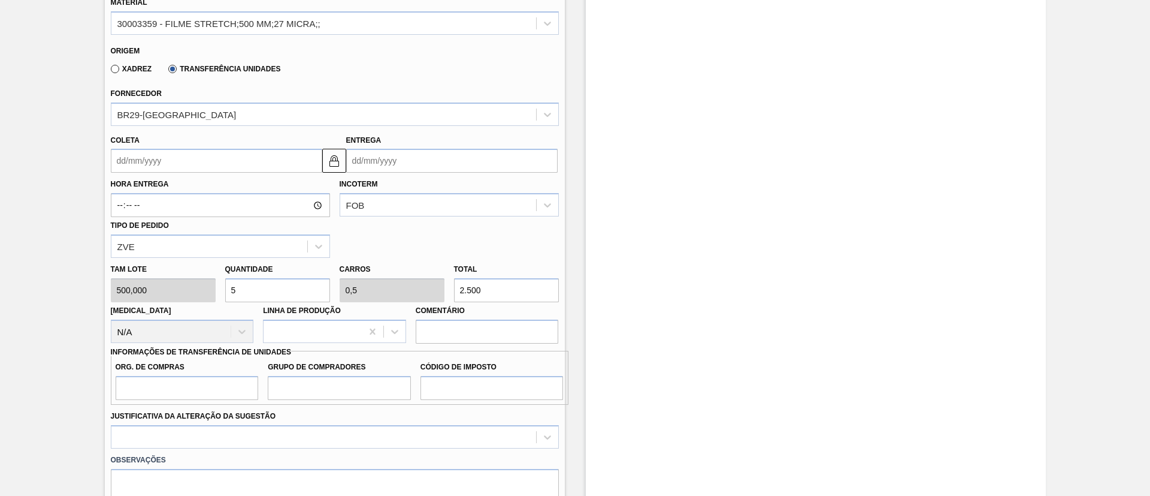
type input "2.500"
drag, startPoint x: 205, startPoint y: 379, endPoint x: 203, endPoint y: 389, distance: 11.0
click at [204, 379] on input "Org. de Compras" at bounding box center [187, 388] width 143 height 24
type input "BR00"
click at [339, 376] on input "Grupo de Compradores" at bounding box center [339, 388] width 143 height 24
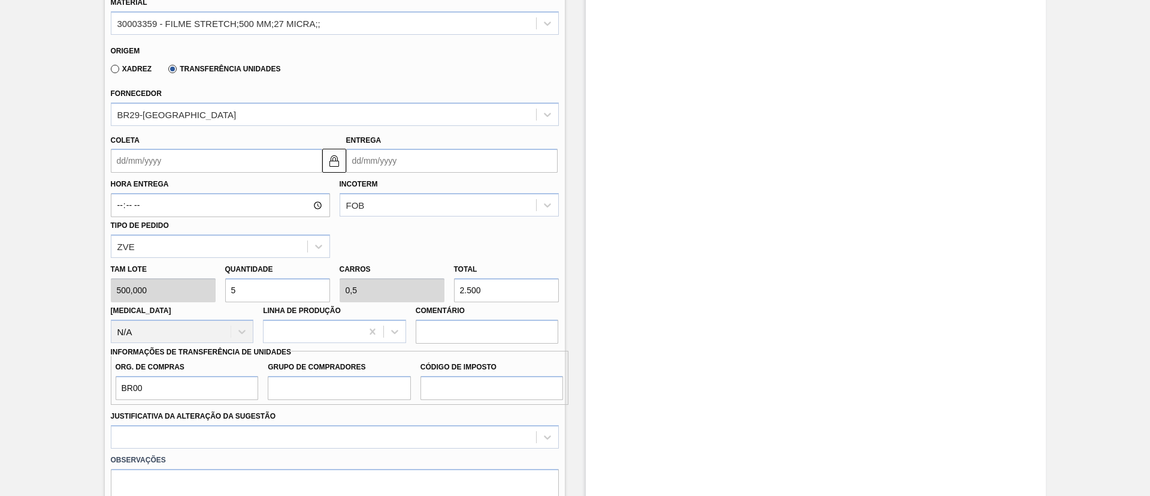
drag, startPoint x: 473, startPoint y: 401, endPoint x: 477, endPoint y: 389, distance: 12.5
click at [474, 401] on div "Org. de Compras BR00 Grupo de Compradores Código de Imposto" at bounding box center [340, 378] width 458 height 54
click at [316, 392] on input "Grupo de Compradores" at bounding box center [339, 388] width 143 height 24
type input "A01"
click at [485, 382] on input "Código de Imposto" at bounding box center [492, 388] width 143 height 24
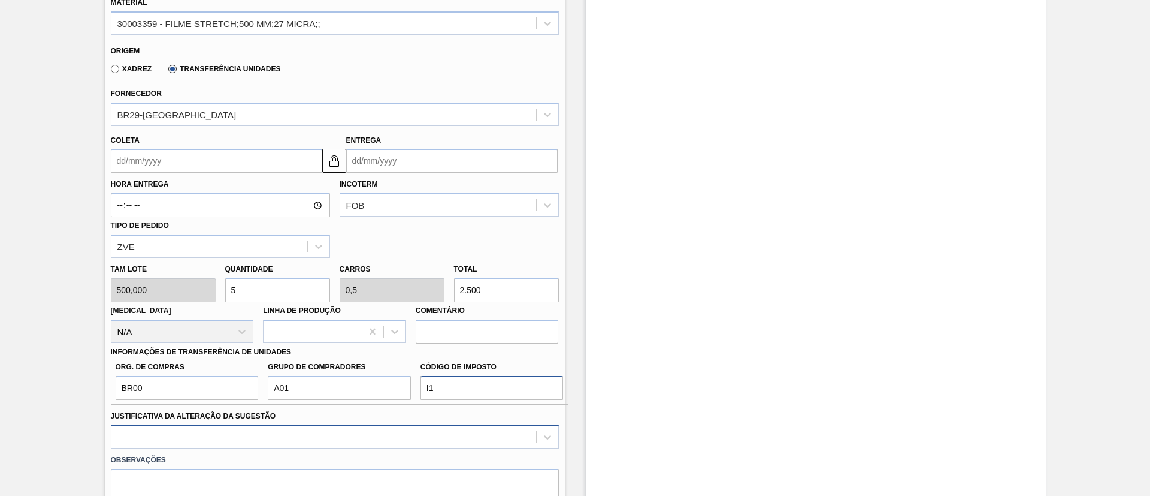
type input "I1"
click at [404, 428] on div at bounding box center [335, 436] width 448 height 23
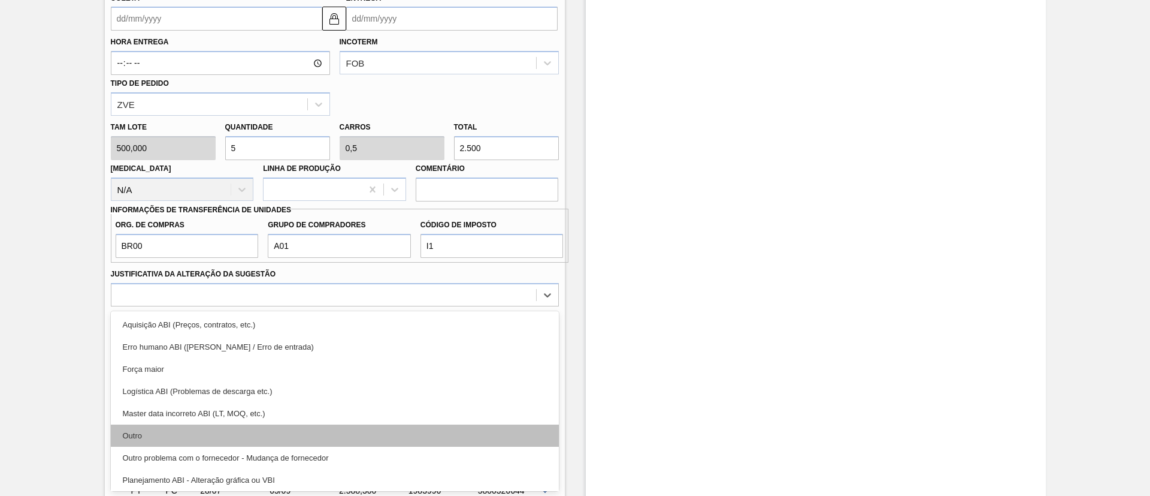
click at [226, 440] on div "Outro" at bounding box center [335, 435] width 448 height 22
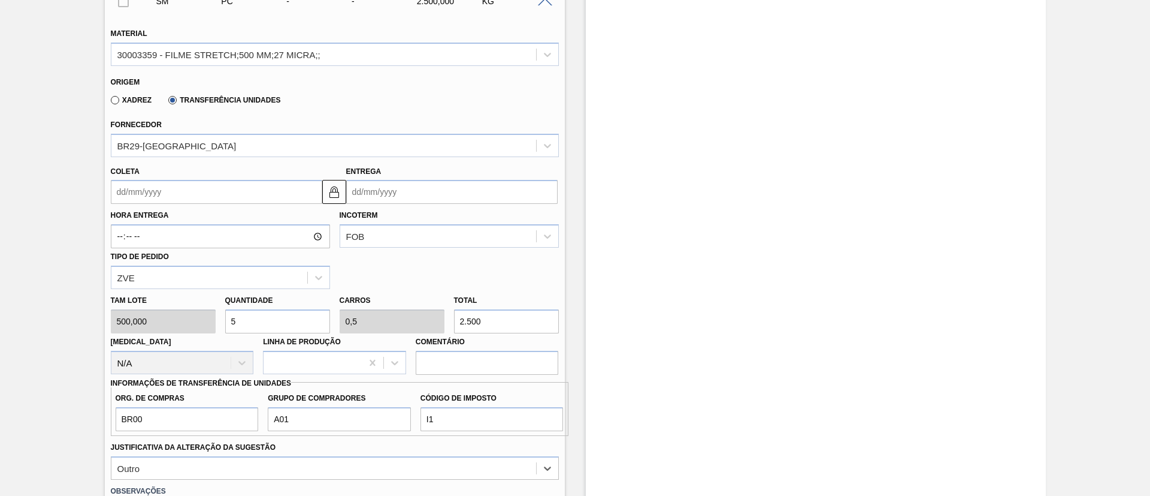
scroll to position [349, 0]
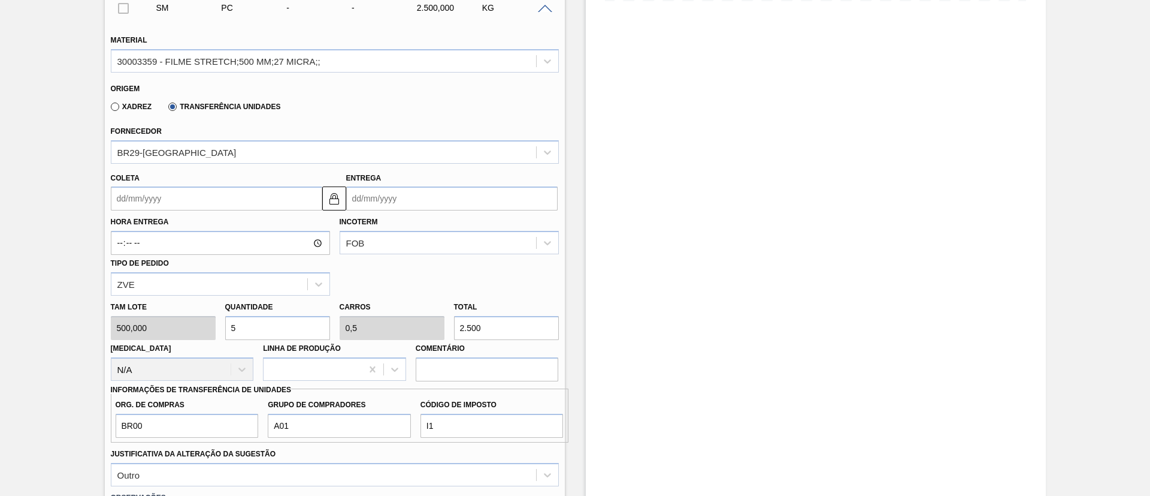
click at [216, 218] on label "Hora Entrega" at bounding box center [220, 221] width 219 height 17
click at [0, 0] on input "Hora Entrega" at bounding box center [0, 0] width 0 height 0
click at [218, 213] on label "Hora Entrega" at bounding box center [220, 221] width 219 height 17
click at [0, 0] on input "Hora Entrega" at bounding box center [0, 0] width 0 height 0
click at [224, 202] on input "Coleta" at bounding box center [217, 198] width 212 height 24
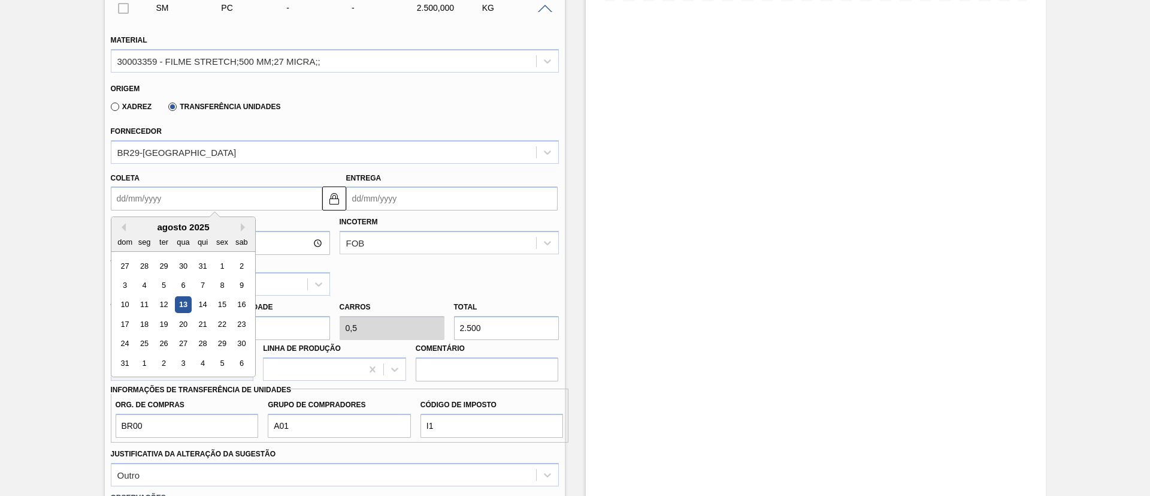
click at [0, 309] on div "Pedido em Trânsito BR26 - FILME STRETCH 27MICRA Unidade Uberlândia PE MIN 895,2…" at bounding box center [575, 284] width 1150 height 1146
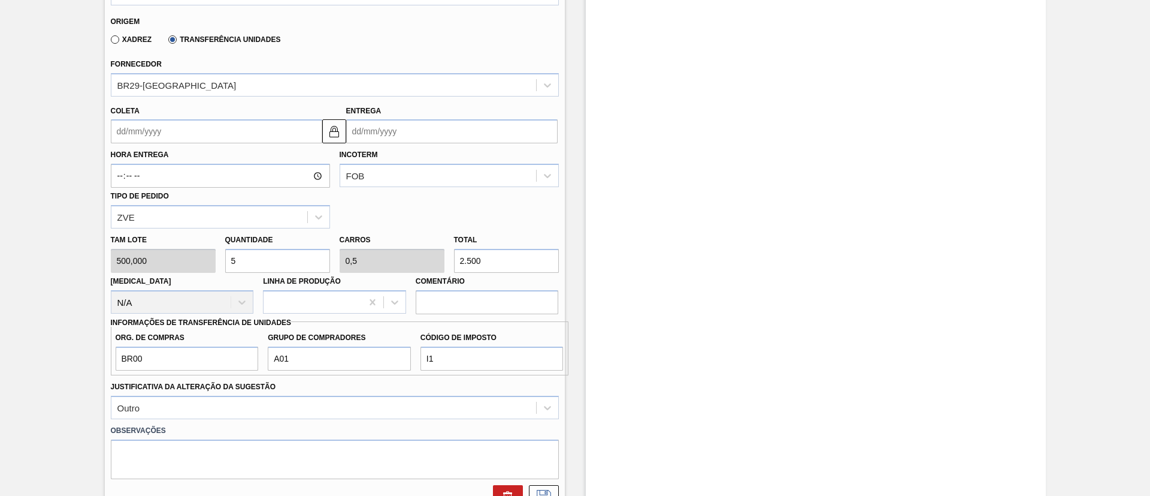
scroll to position [529, 0]
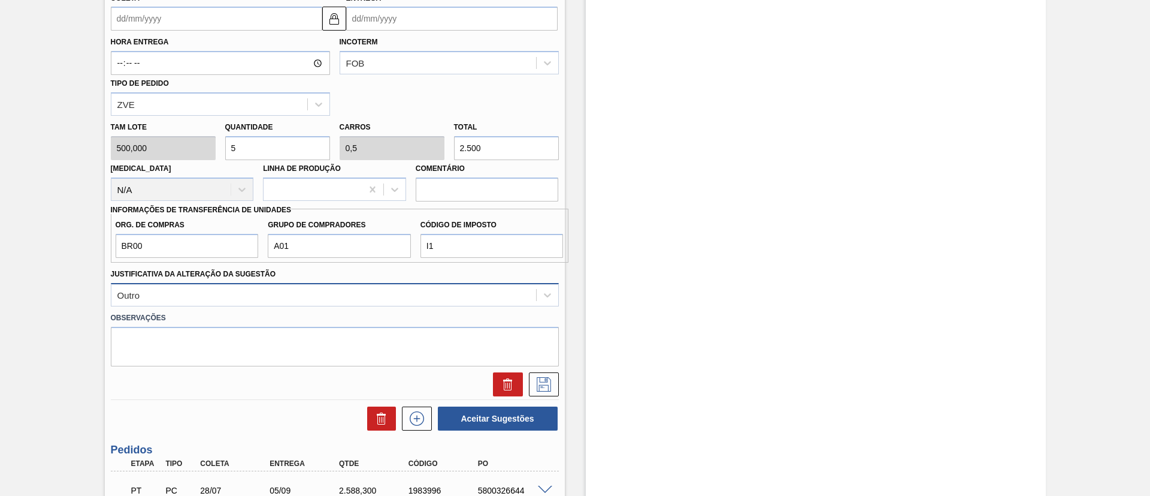
click at [254, 295] on div "Outro" at bounding box center [323, 294] width 425 height 17
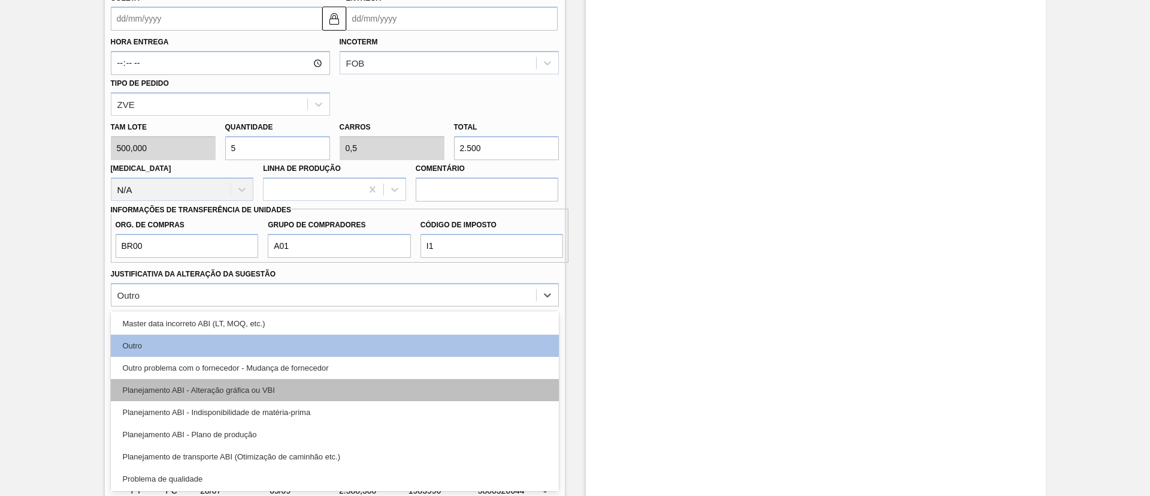
scroll to position [180, 0]
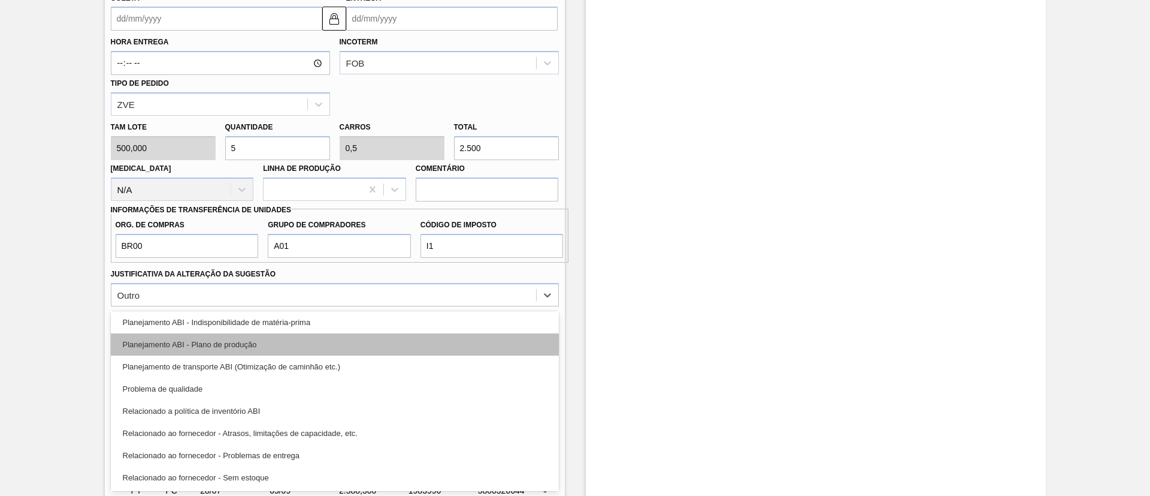
click at [303, 342] on div "Planejamento ABI - Plano de produção" at bounding box center [335, 344] width 448 height 22
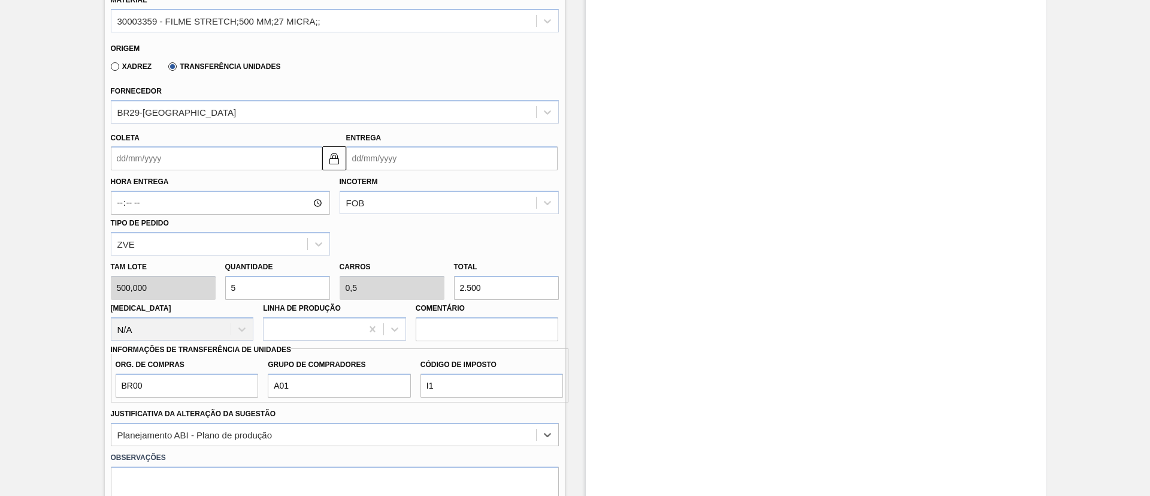
scroll to position [349, 0]
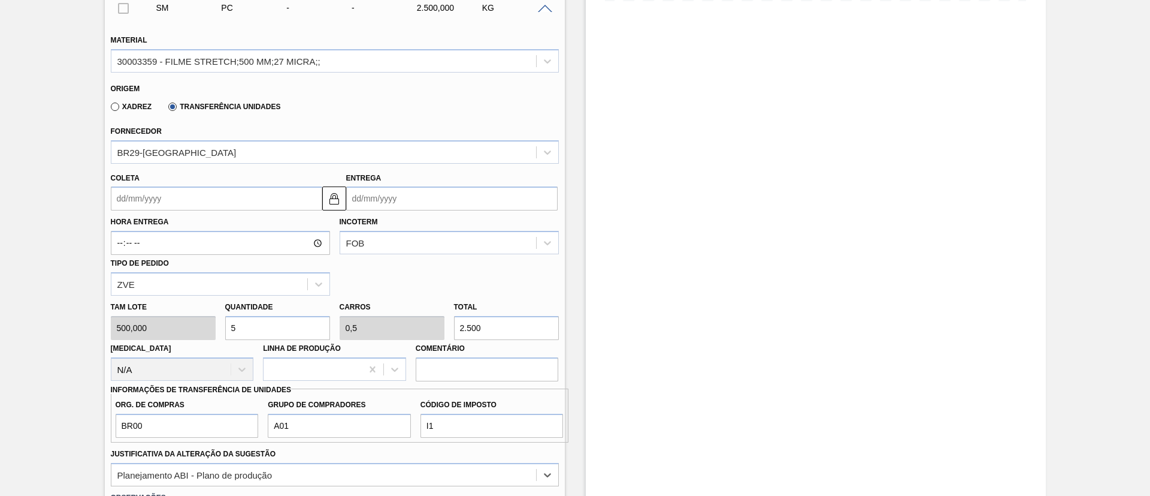
click at [232, 197] on input "Coleta" at bounding box center [217, 198] width 212 height 24
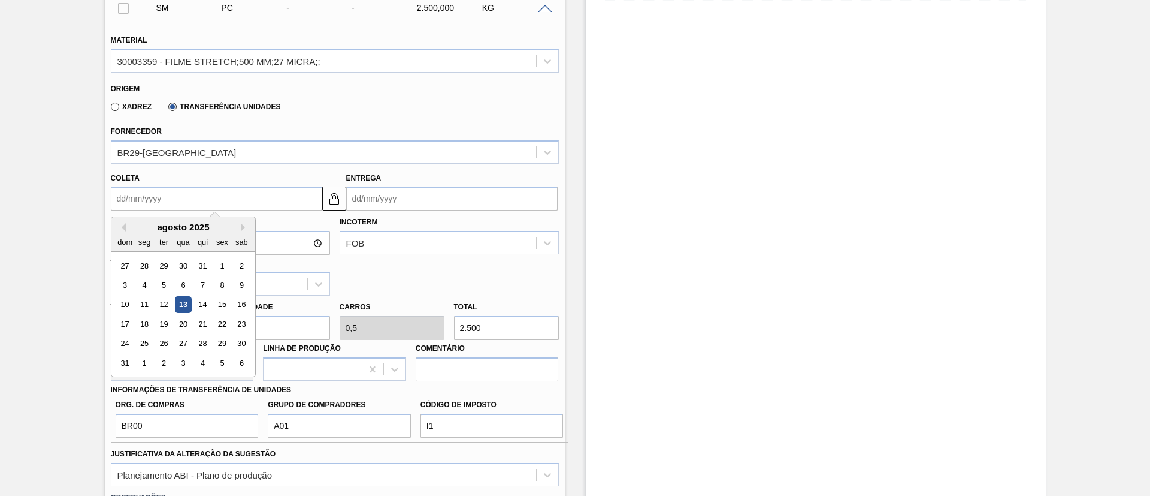
click at [201, 301] on div "14" at bounding box center [202, 305] width 16 height 16
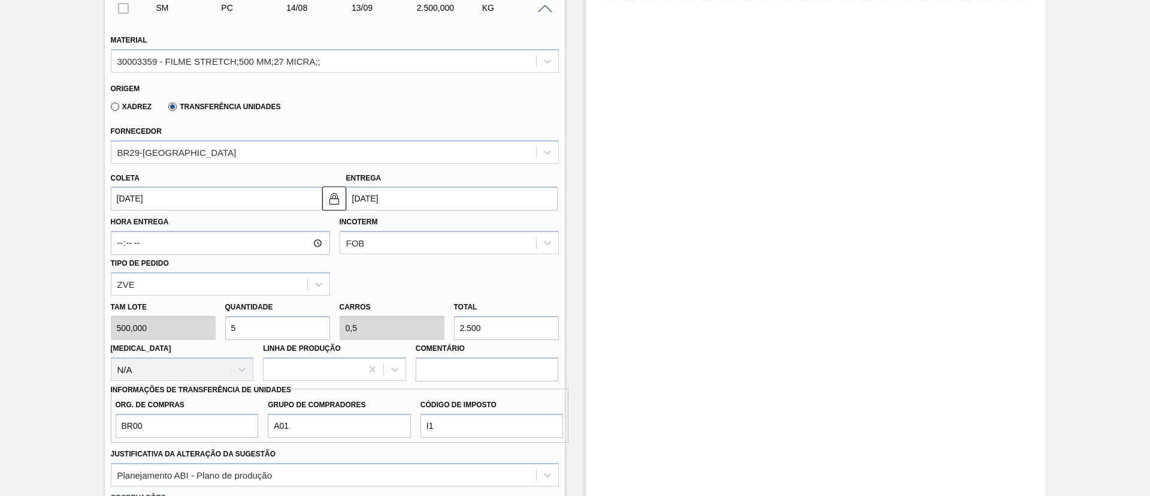
type input "[DATE]"
click at [323, 200] on button at bounding box center [334, 198] width 24 height 24
click at [376, 195] on input "13/09/2025" at bounding box center [452, 198] width 212 height 24
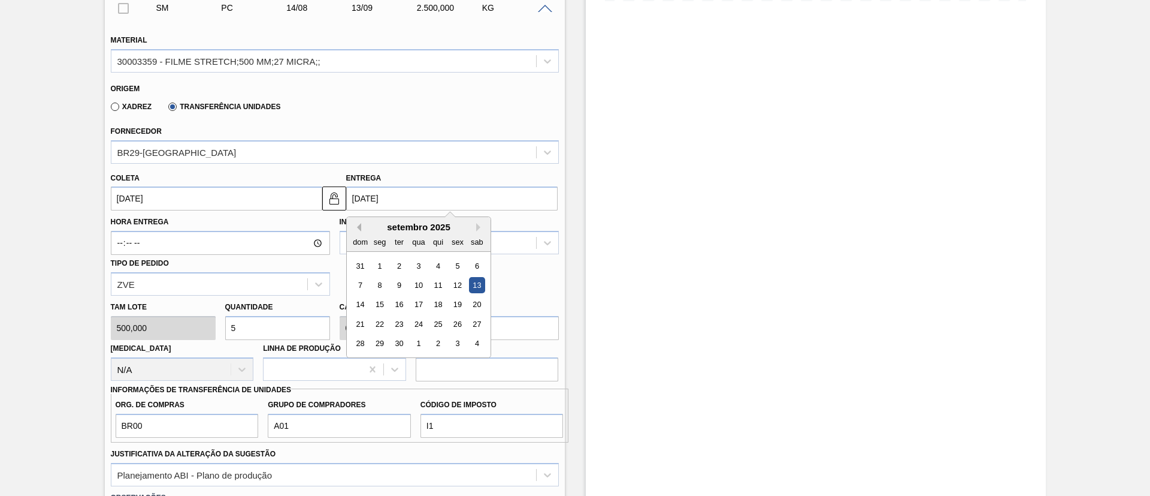
click at [354, 226] on button "Previous Month" at bounding box center [357, 227] width 8 height 8
click at [456, 300] on div "15" at bounding box center [457, 305] width 16 height 16
type input "15/08/2025"
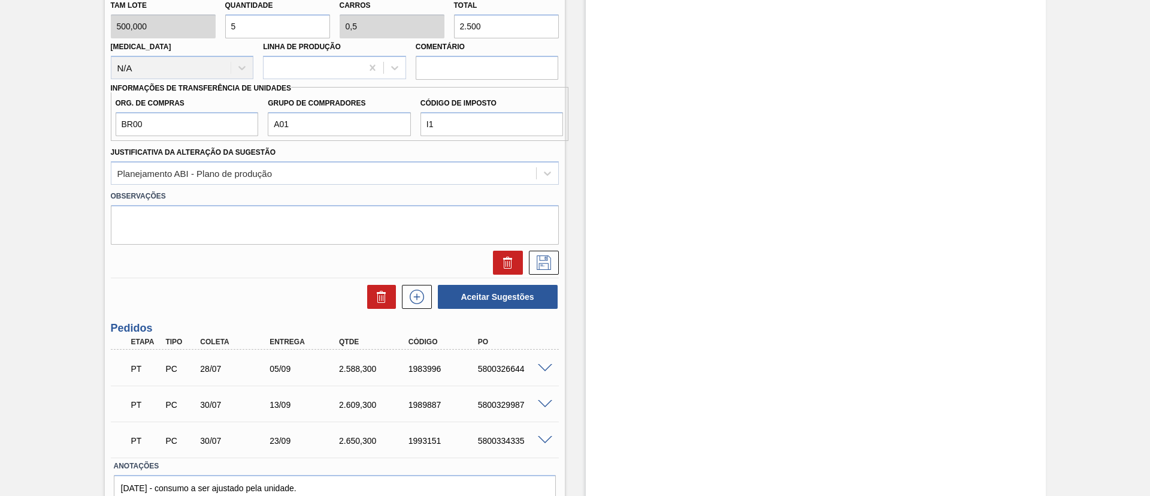
scroll to position [709, 0]
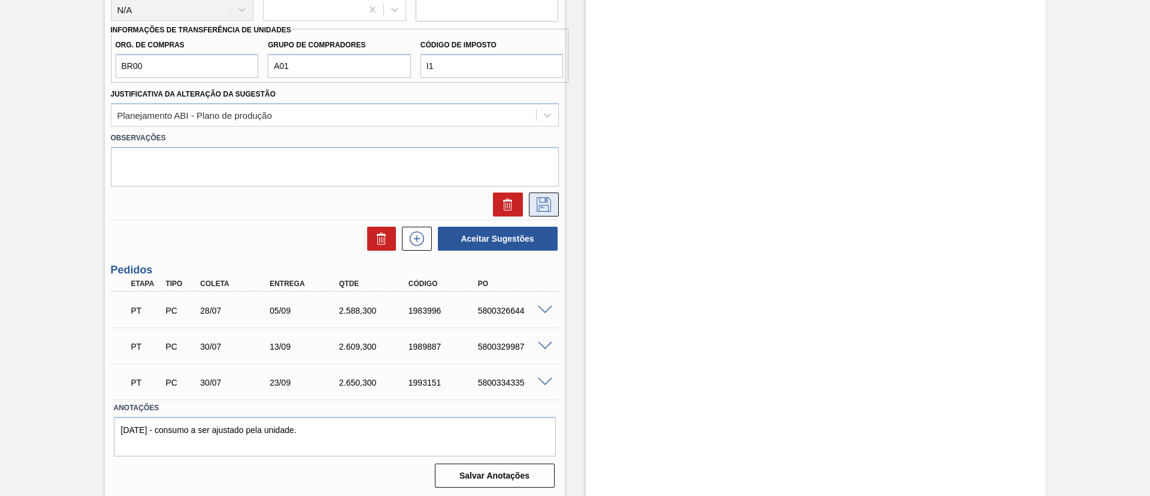
click at [545, 198] on icon at bounding box center [543, 203] width 6 height 10
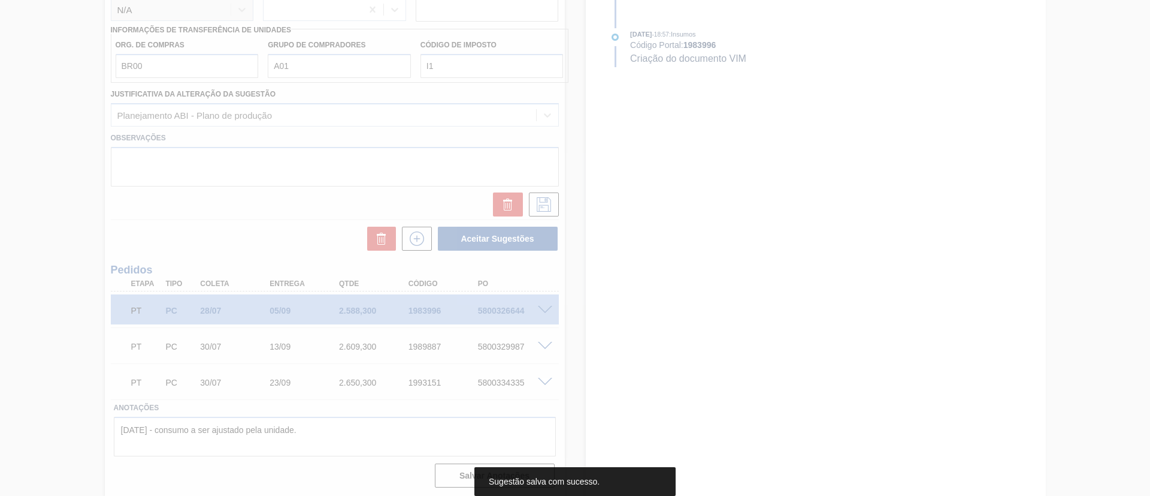
scroll to position [158, 0]
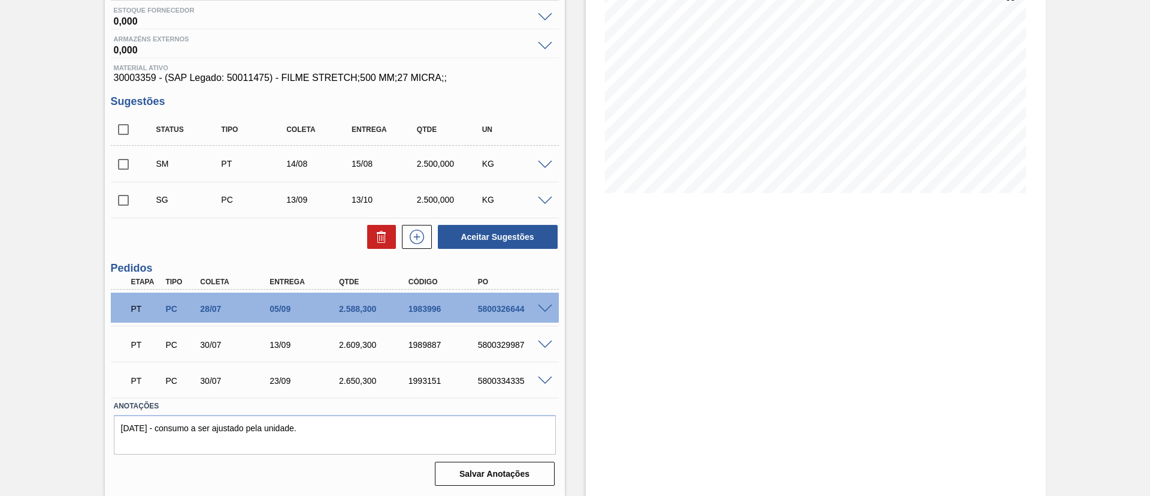
click at [545, 161] on span at bounding box center [545, 165] width 14 height 9
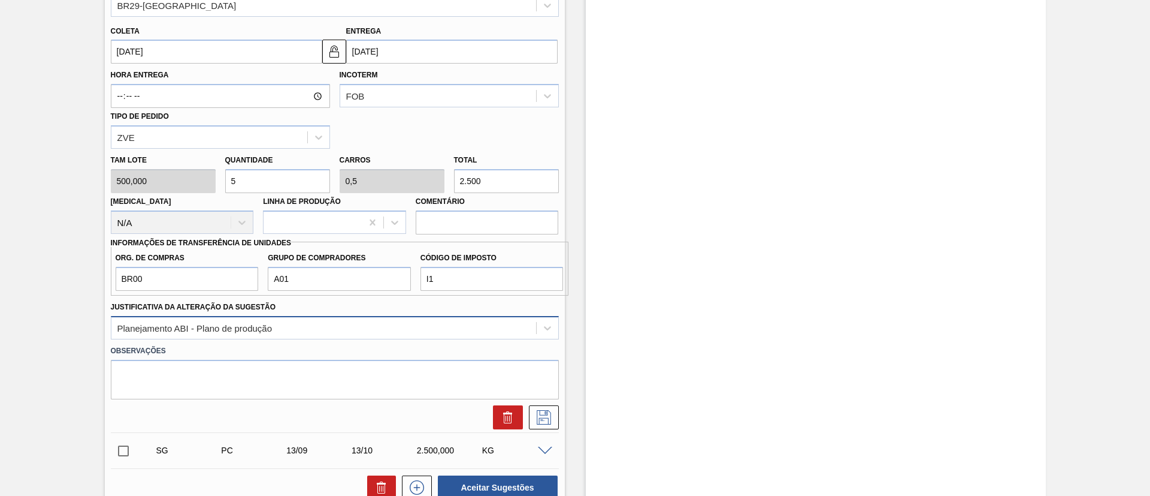
scroll to position [493, 0]
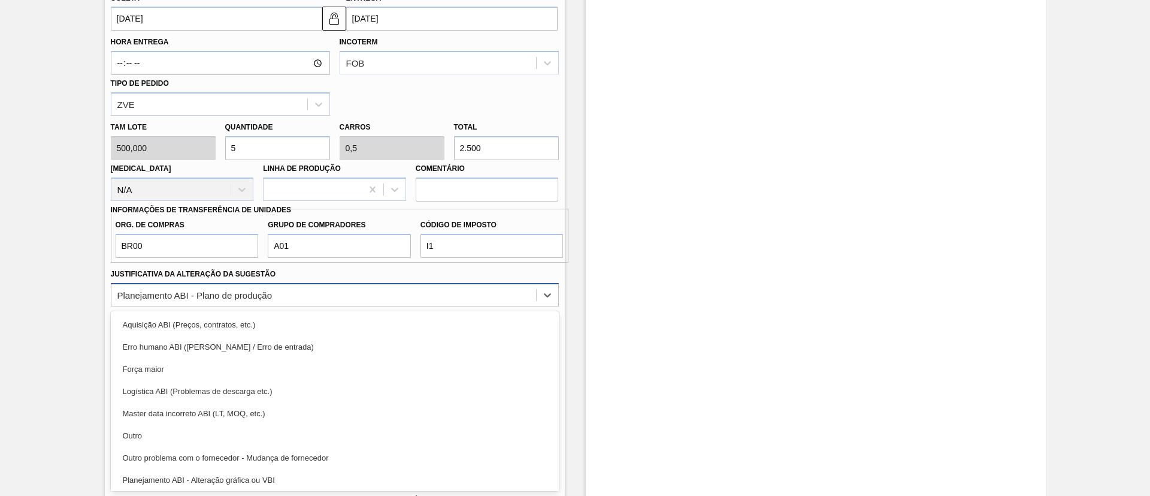
click at [286, 306] on div "option Planejamento ABI - Plano de produção, selected. option Erro humano ABI (…" at bounding box center [335, 294] width 448 height 23
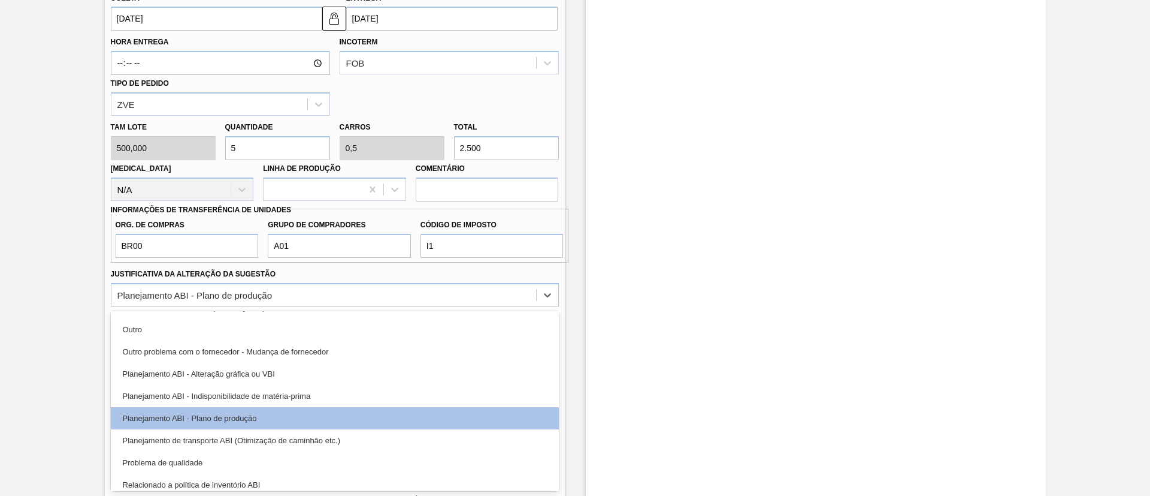
scroll to position [0, 0]
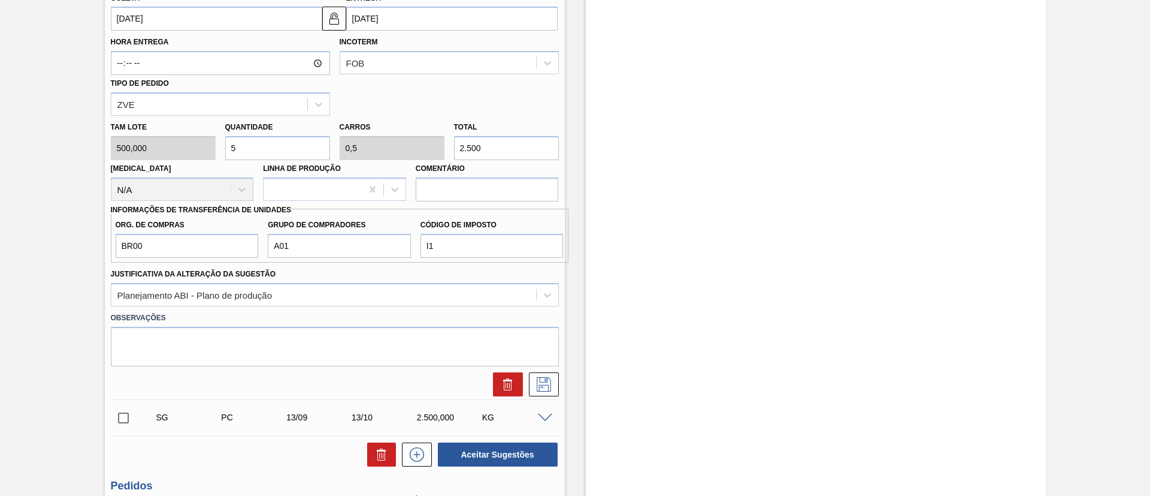
click at [0, 274] on div "Pedido em Trânsito BR26 - FILME STRETCH 27MICRA Unidade Uberlândia PE MIN 895,2…" at bounding box center [575, 140] width 1150 height 1146
click at [540, 382] on icon at bounding box center [543, 384] width 19 height 14
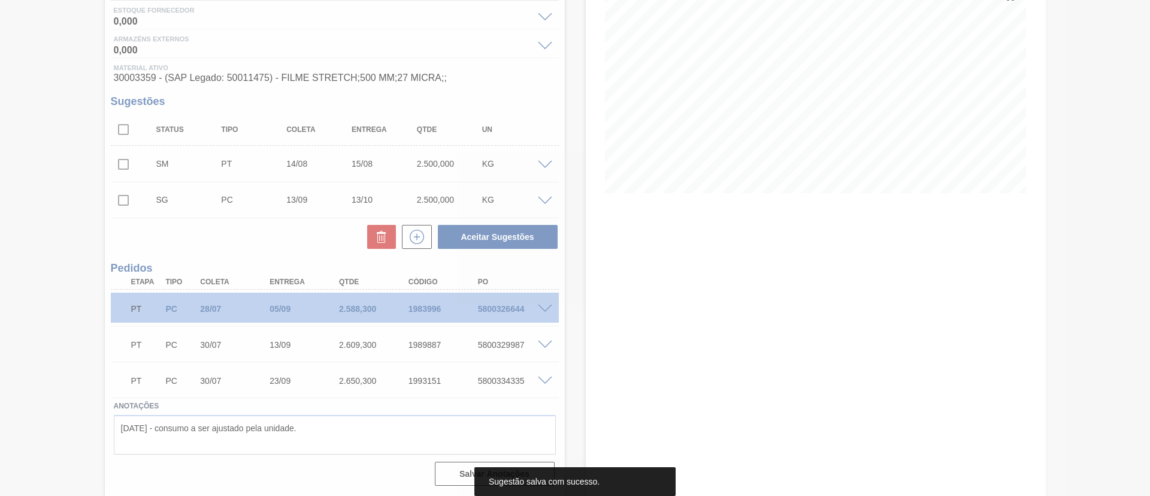
scroll to position [158, 0]
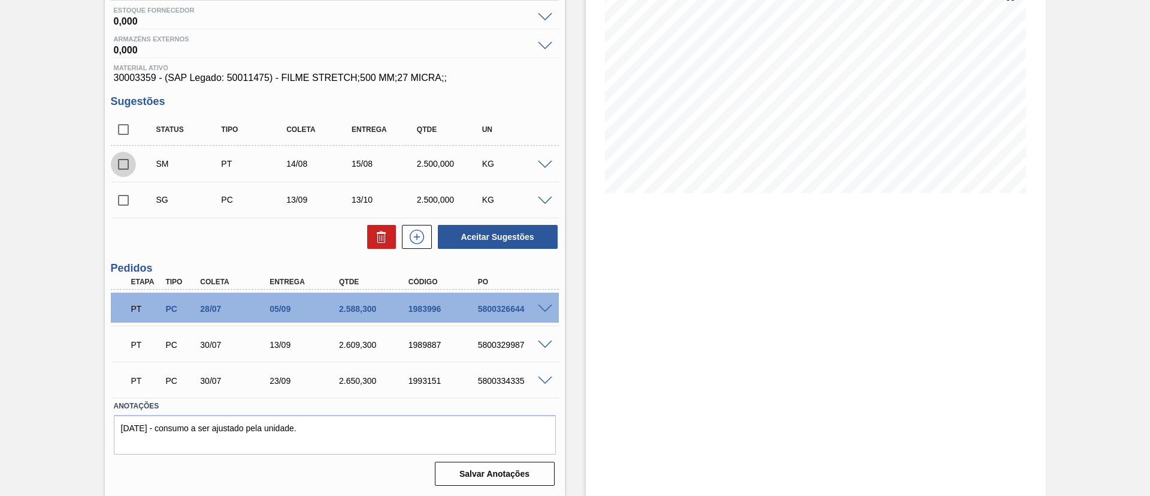
click at [122, 164] on input "checkbox" at bounding box center [123, 164] width 25 height 25
click at [493, 232] on button "Aceitar Sugestões" at bounding box center [498, 237] width 120 height 24
checkbox input "false"
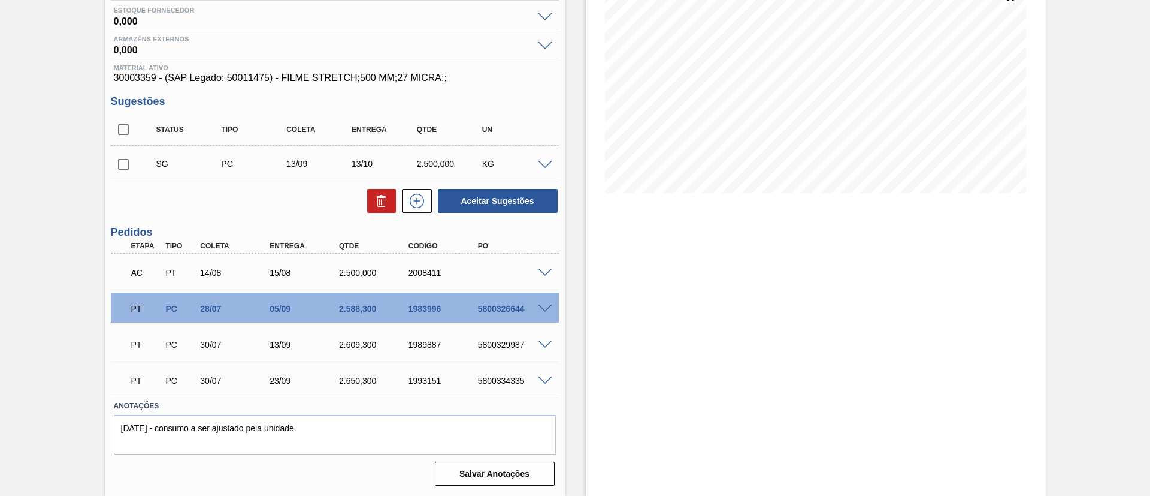
click at [540, 270] on span at bounding box center [545, 272] width 14 height 9
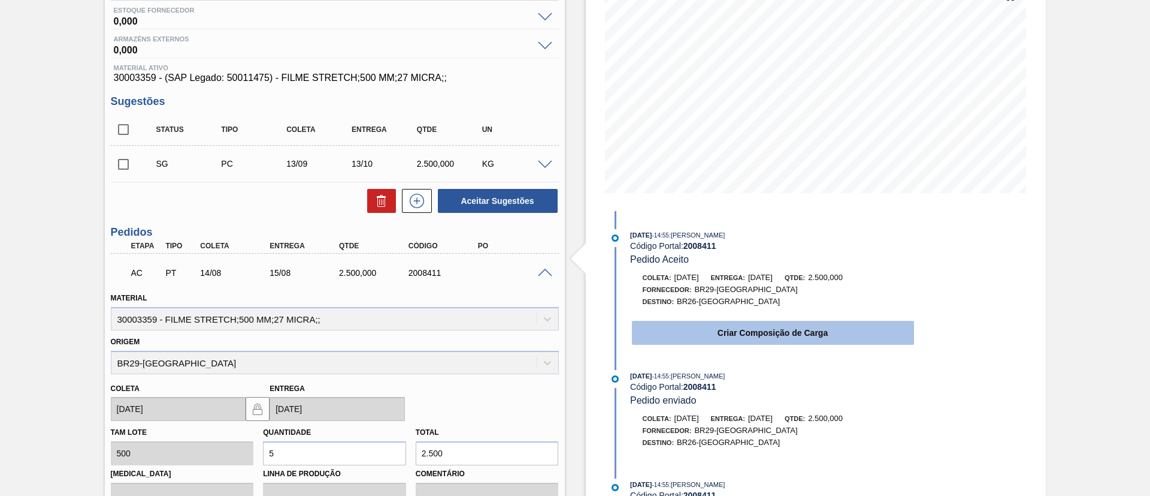
click at [764, 324] on button "Criar Composição de Carga" at bounding box center [773, 333] width 282 height 24
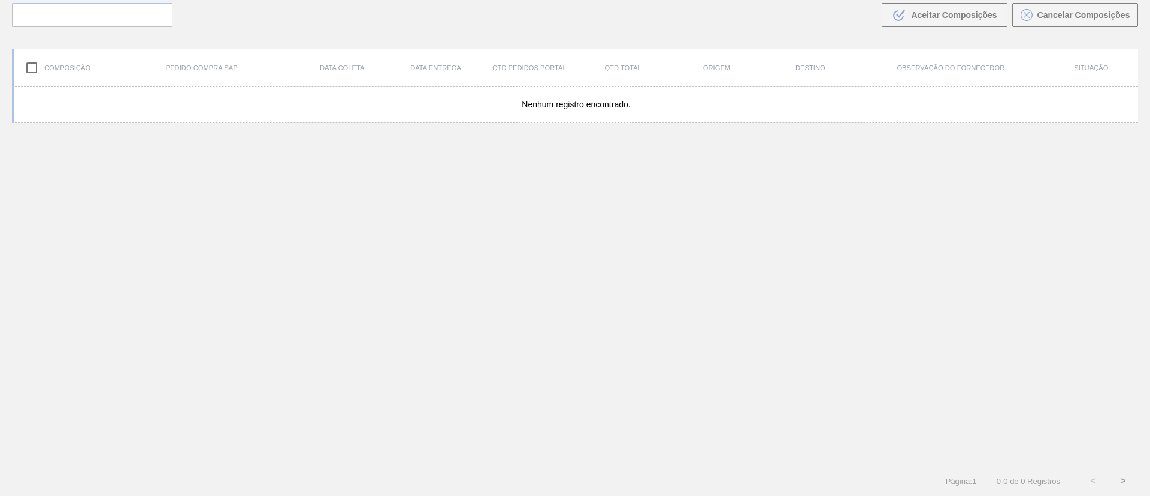
scroll to position [86, 0]
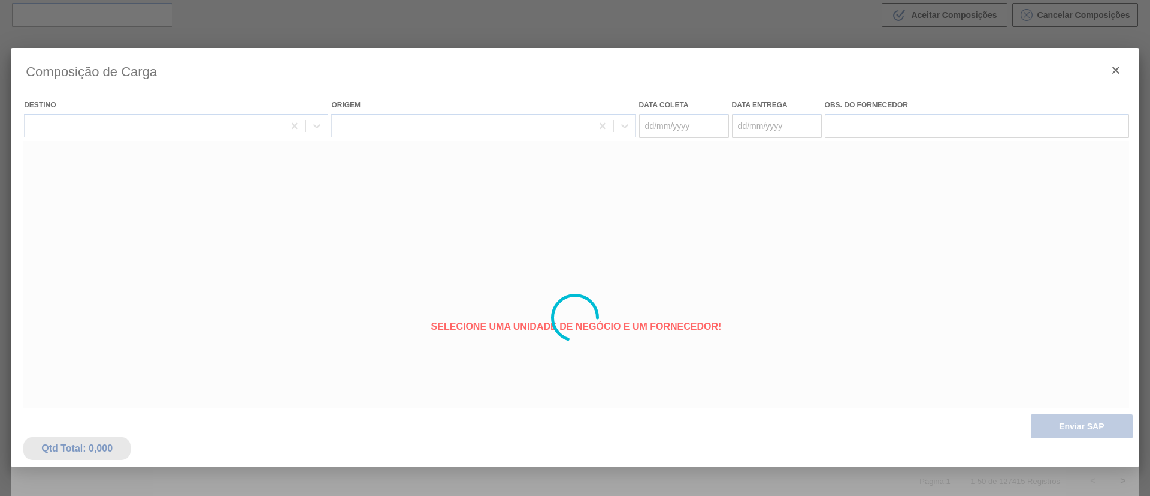
type coleta "14/08/2025"
type entrega "15/08/2025"
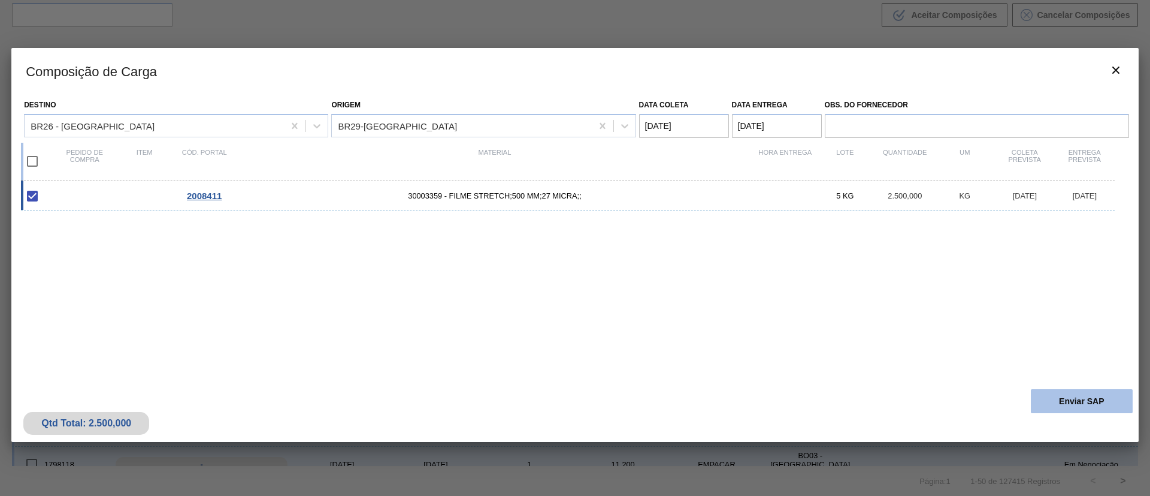
click at [1047, 398] on button "Enviar SAP" at bounding box center [1082, 401] width 102 height 24
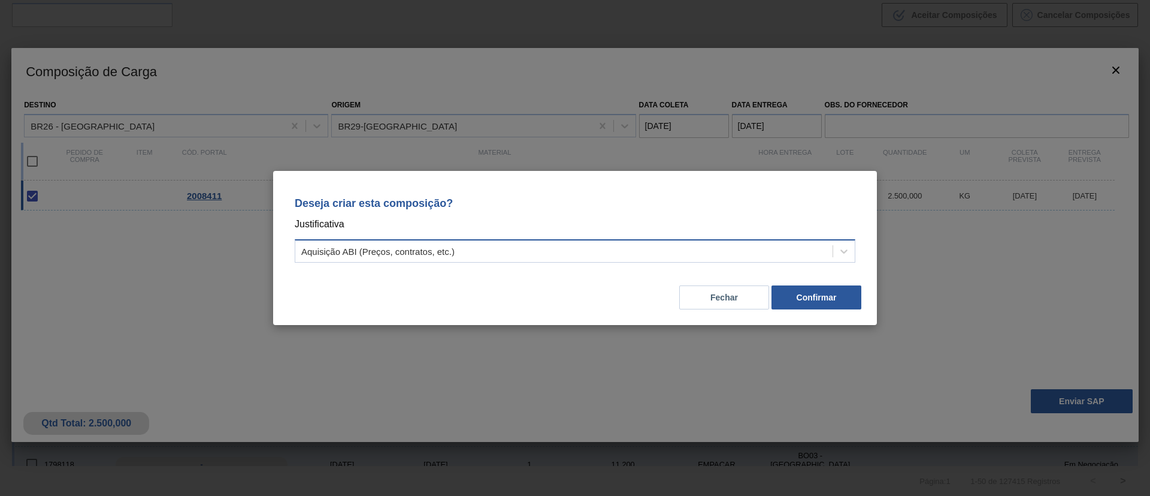
click at [638, 253] on div "Aquisição ABI (Preços, contratos, etc.)" at bounding box center [563, 251] width 537 height 17
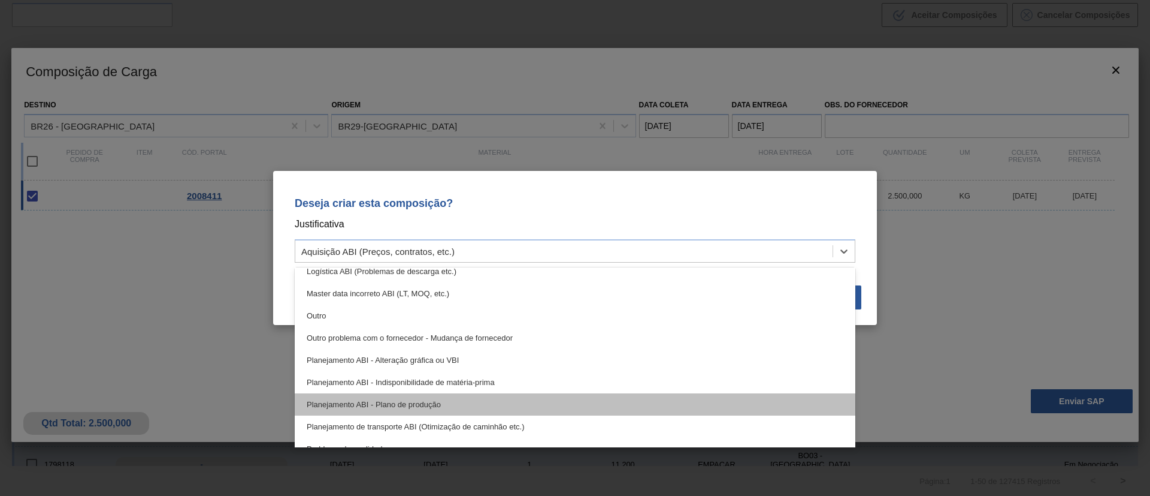
scroll to position [90, 0]
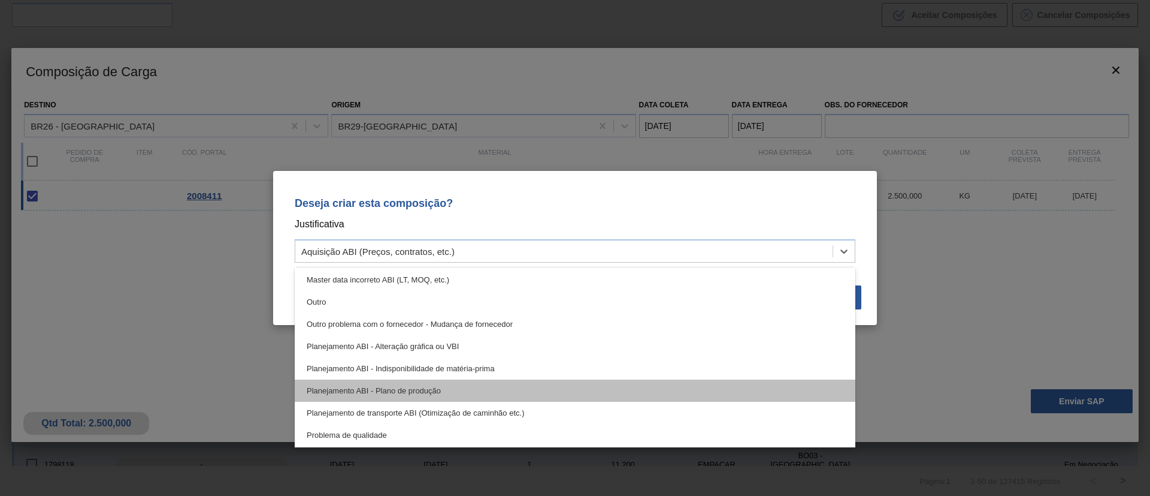
drag, startPoint x: 479, startPoint y: 385, endPoint x: 545, endPoint y: 360, distance: 71.3
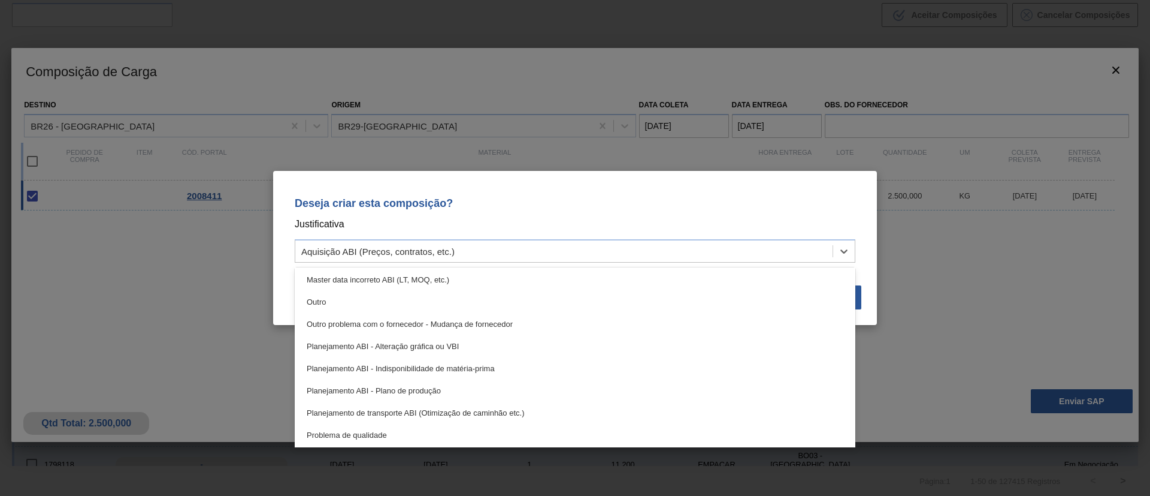
click at [479, 386] on div "Planejamento ABI - Plano de produção" at bounding box center [575, 390] width 561 height 22
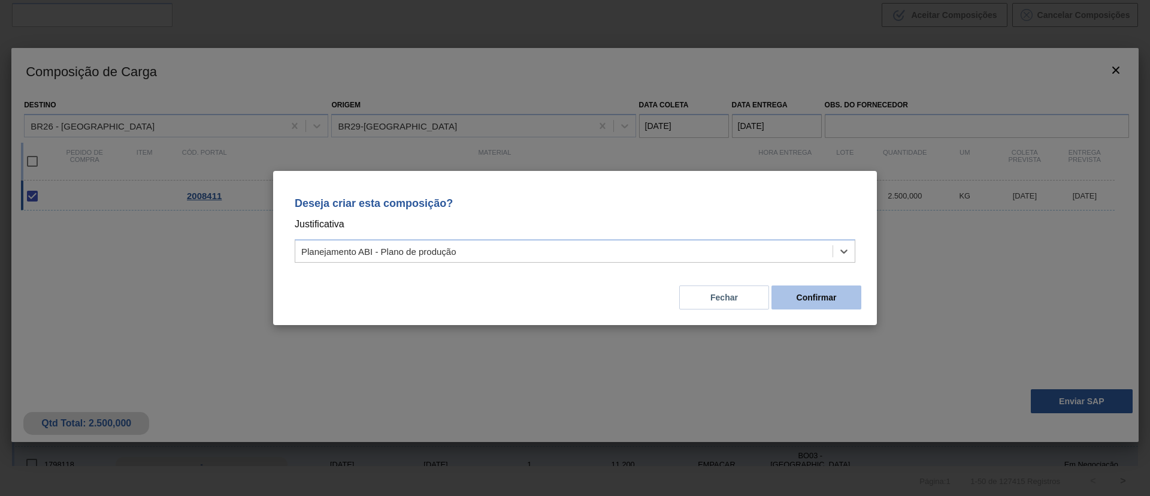
click at [825, 305] on button "Confirmar" at bounding box center [817, 297] width 90 height 24
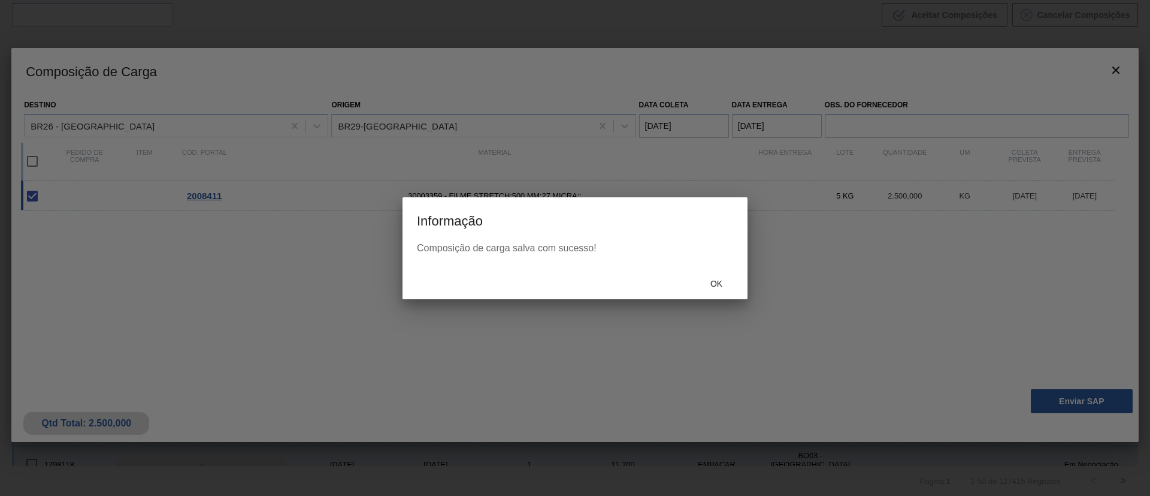
click at [692, 296] on div "Ok" at bounding box center [575, 283] width 345 height 31
click at [713, 286] on span "Ok" at bounding box center [716, 284] width 31 height 10
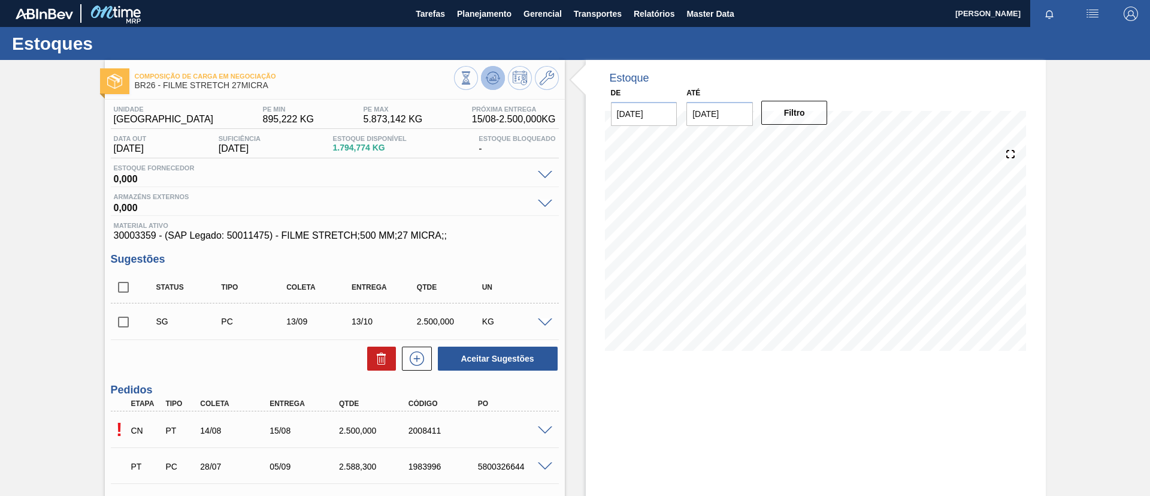
click at [484, 79] on button at bounding box center [493, 78] width 24 height 24
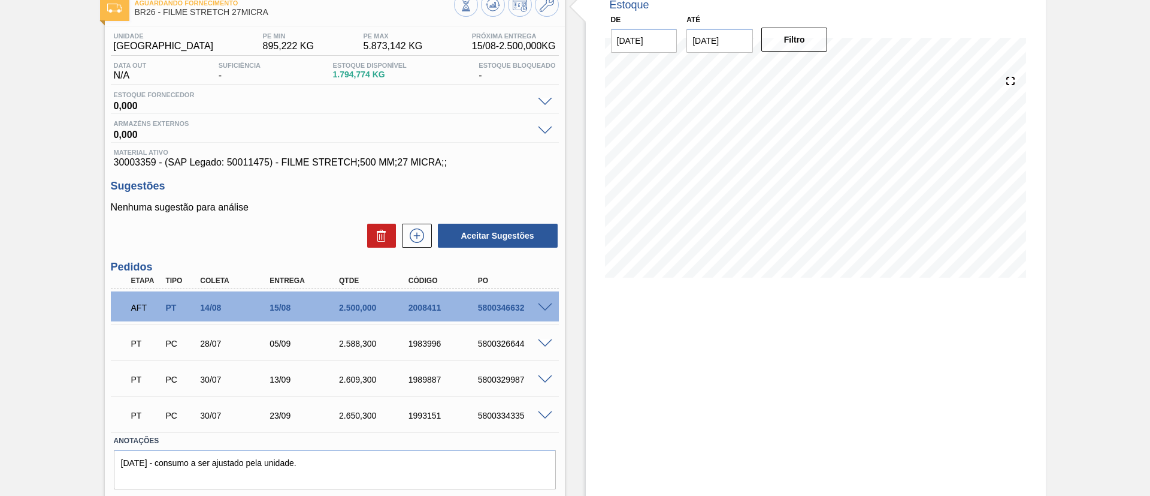
scroll to position [90, 0]
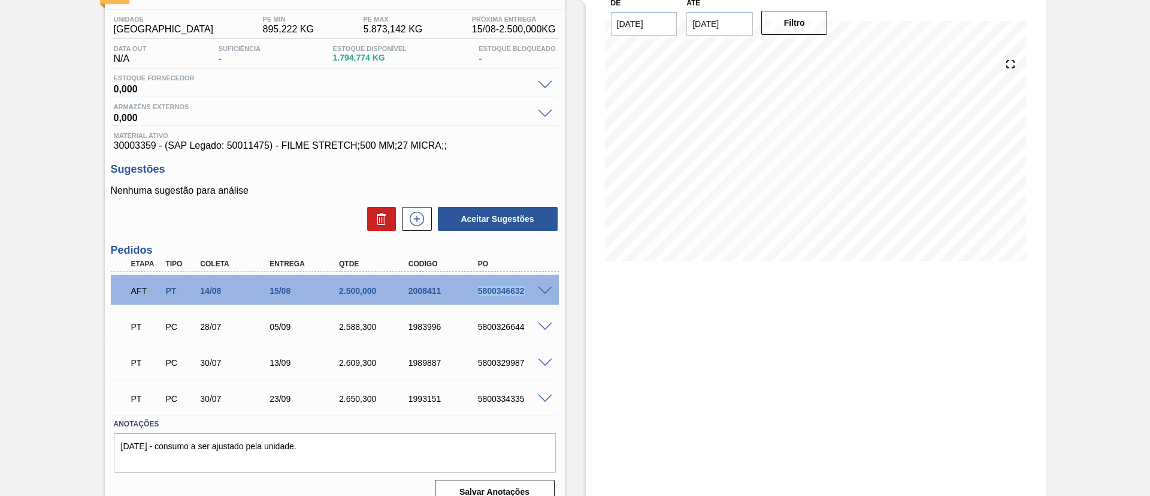
drag, startPoint x: 460, startPoint y: 291, endPoint x: 563, endPoint y: 298, distance: 103.4
click at [563, 298] on div "Unidade Uberlândia PE MIN 895,222 KG PE MAX 5.873,142 KG Próxima Entrega 15/08 …" at bounding box center [335, 259] width 460 height 498
copy div "5800346632"
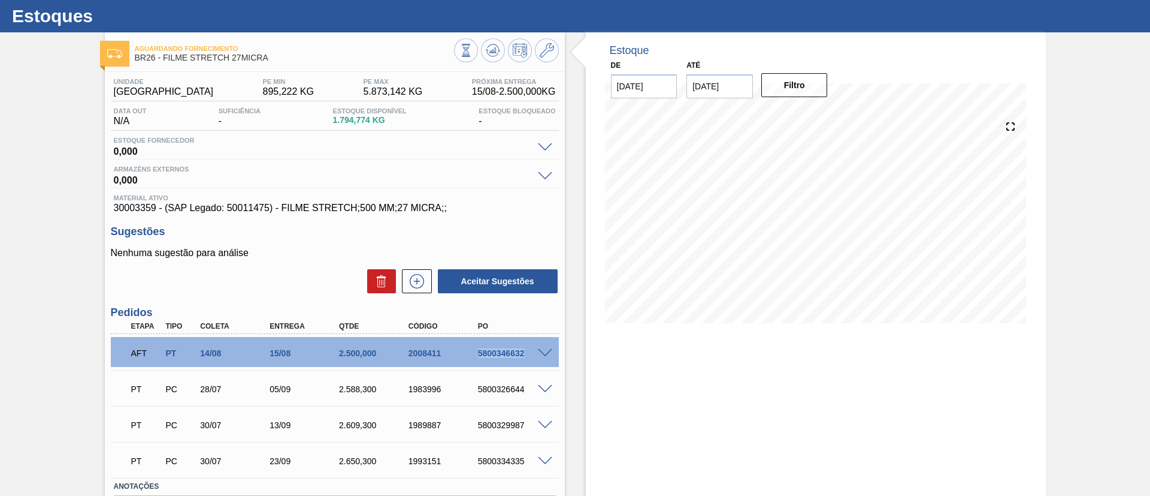
scroll to position [0, 0]
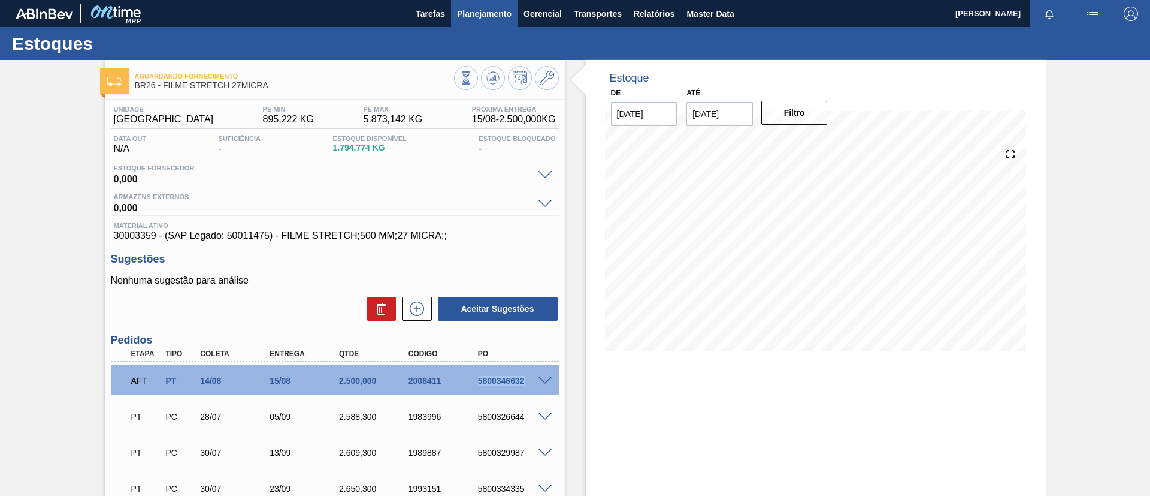
click at [491, 15] on span "Planejamento" at bounding box center [484, 14] width 55 height 14
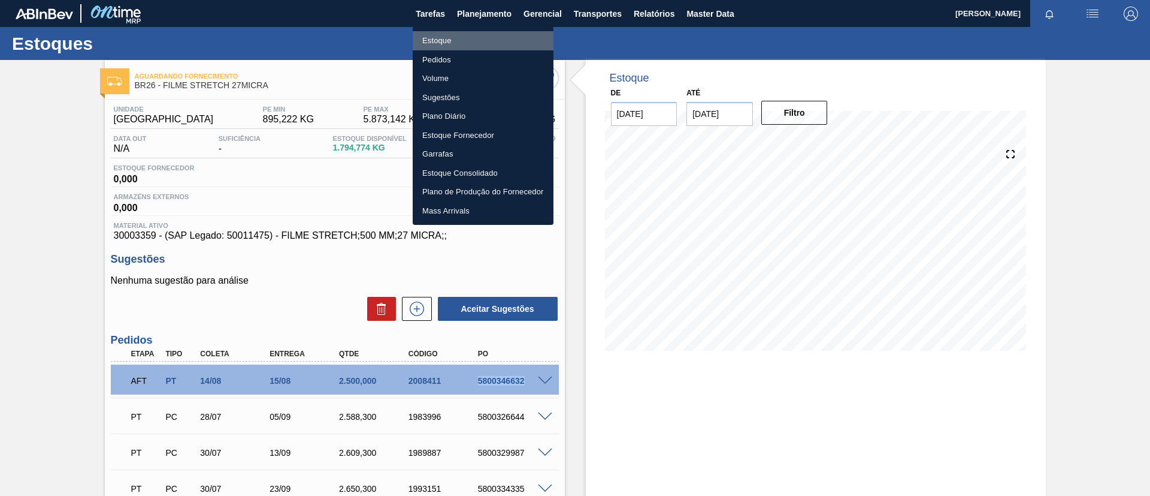
click at [476, 37] on li "Estoque" at bounding box center [483, 40] width 141 height 19
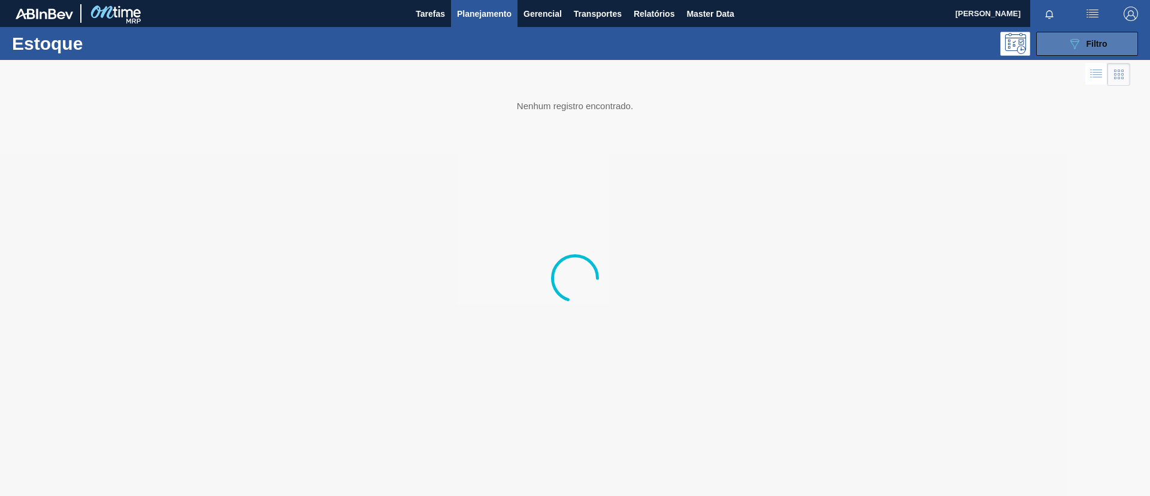
click at [1052, 51] on button "089F7B8B-B2A5-4AFE-B5C0-19BA573D28AC Filtro" at bounding box center [1088, 44] width 102 height 24
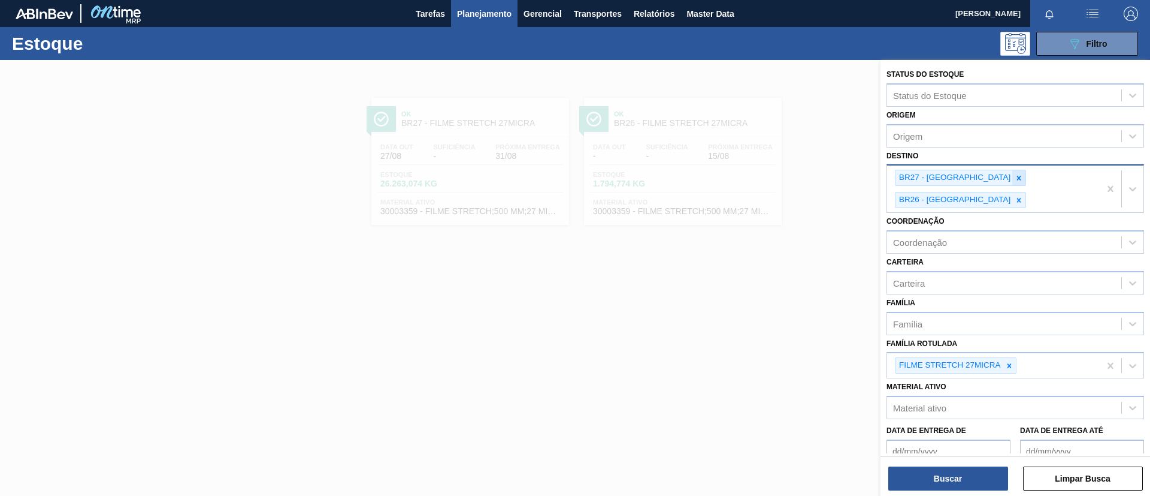
click at [1017, 178] on icon at bounding box center [1019, 178] width 4 height 4
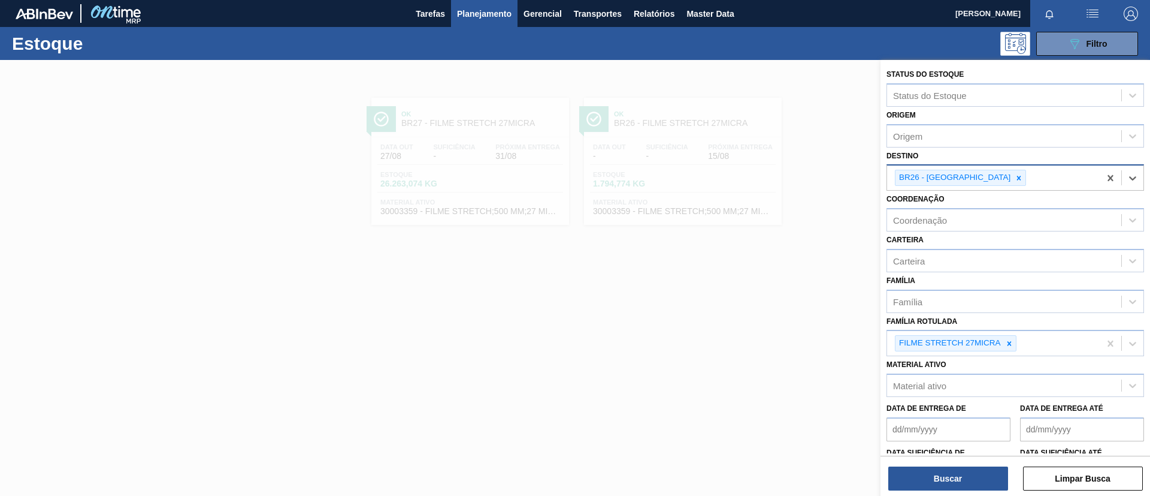
click at [1015, 178] on icon at bounding box center [1019, 178] width 8 height 8
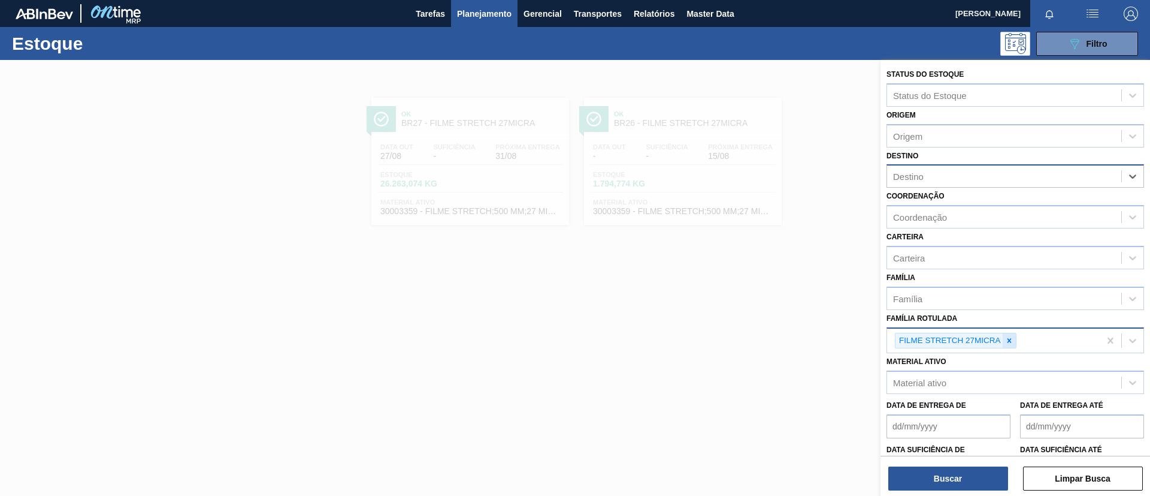
click at [1007, 344] on icon at bounding box center [1009, 340] width 8 height 8
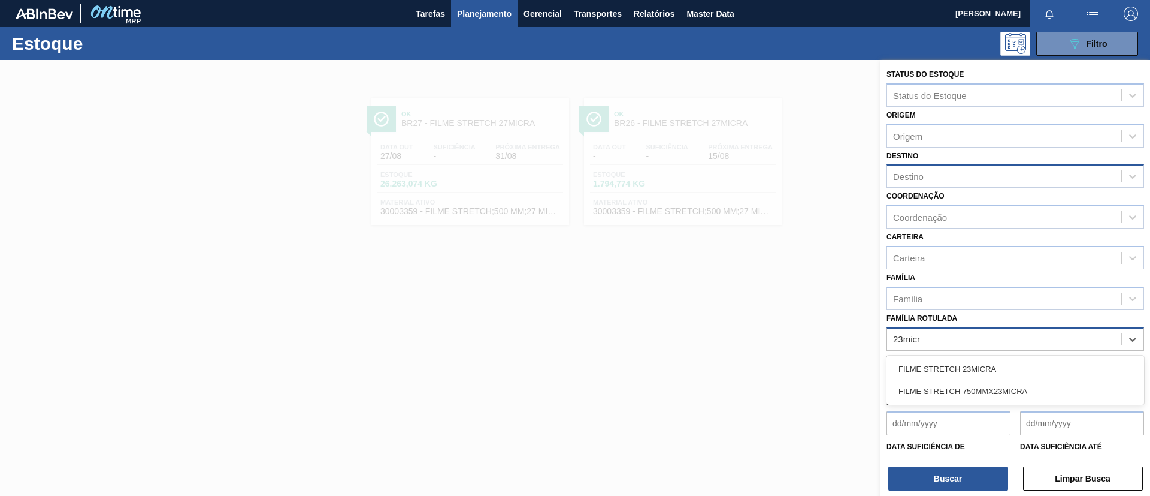
type Rotulada "23micra"
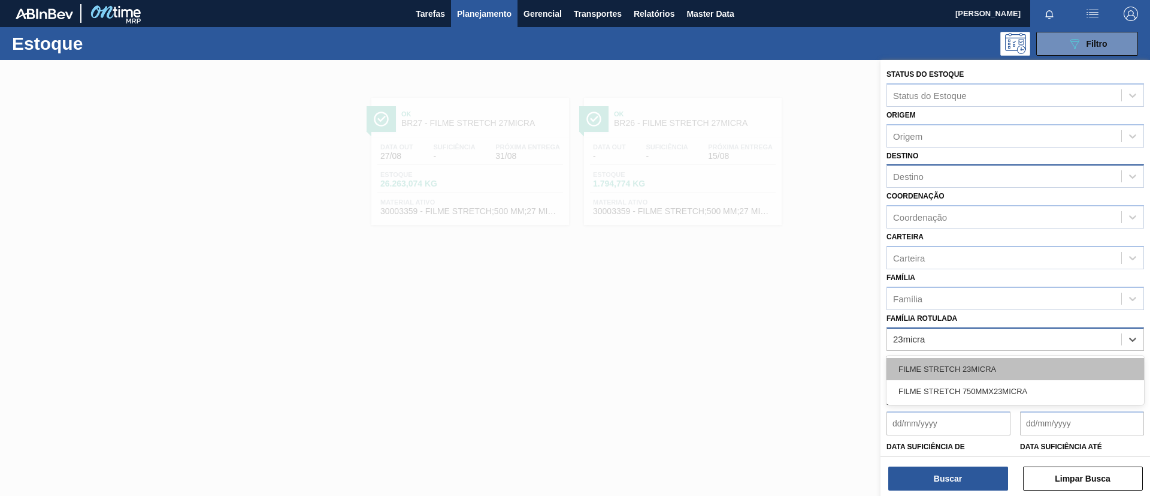
click at [1005, 370] on div "FILME STRETCH 23MICRA" at bounding box center [1016, 369] width 258 height 22
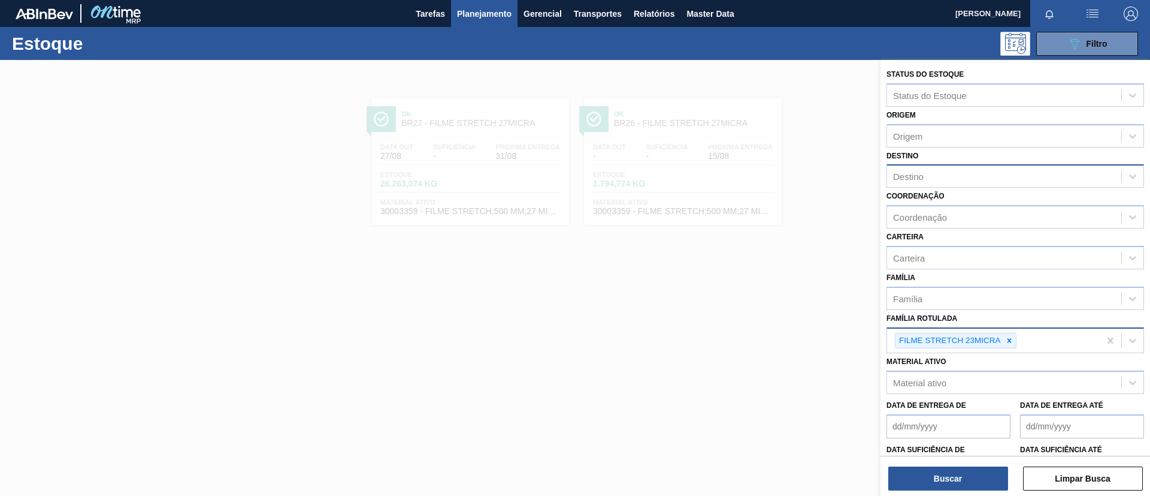
click at [932, 194] on label "Coordenação" at bounding box center [916, 196] width 58 height 8
click at [895, 212] on input "Coordenação" at bounding box center [893, 217] width 1 height 10
click at [927, 176] on div "Destino" at bounding box center [1004, 176] width 234 height 17
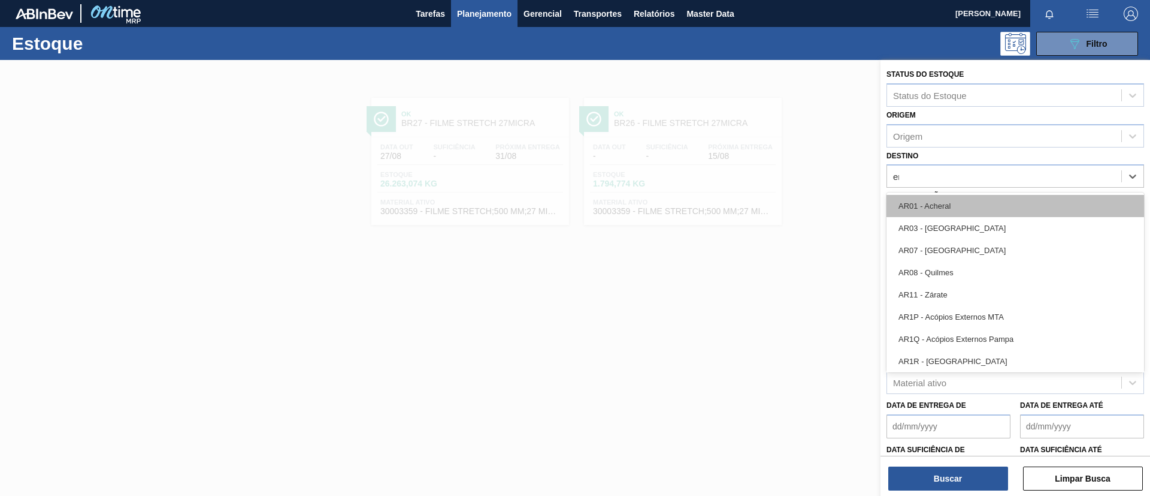
type input "ere"
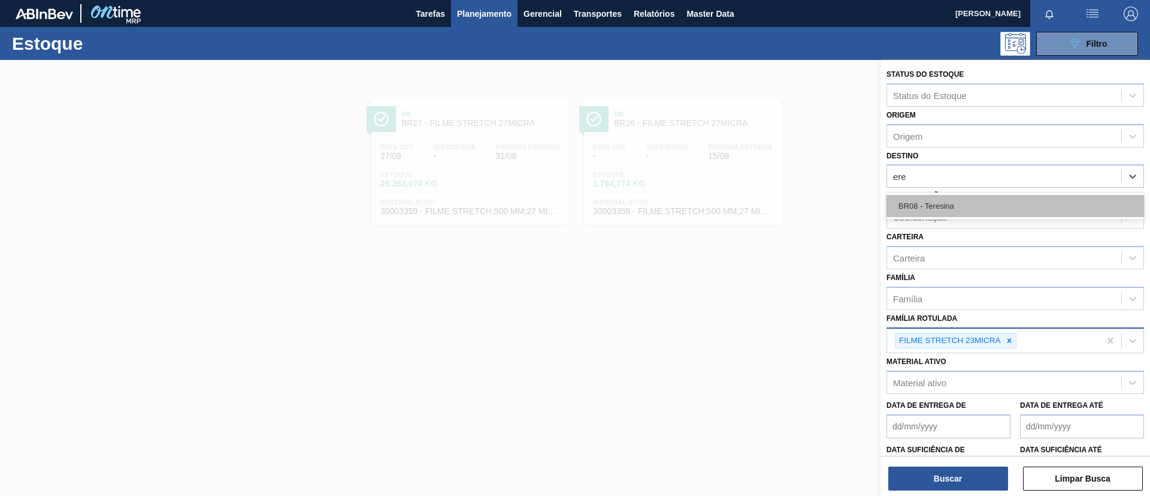
click at [930, 210] on div "BR08 - Teresina" at bounding box center [1016, 206] width 258 height 22
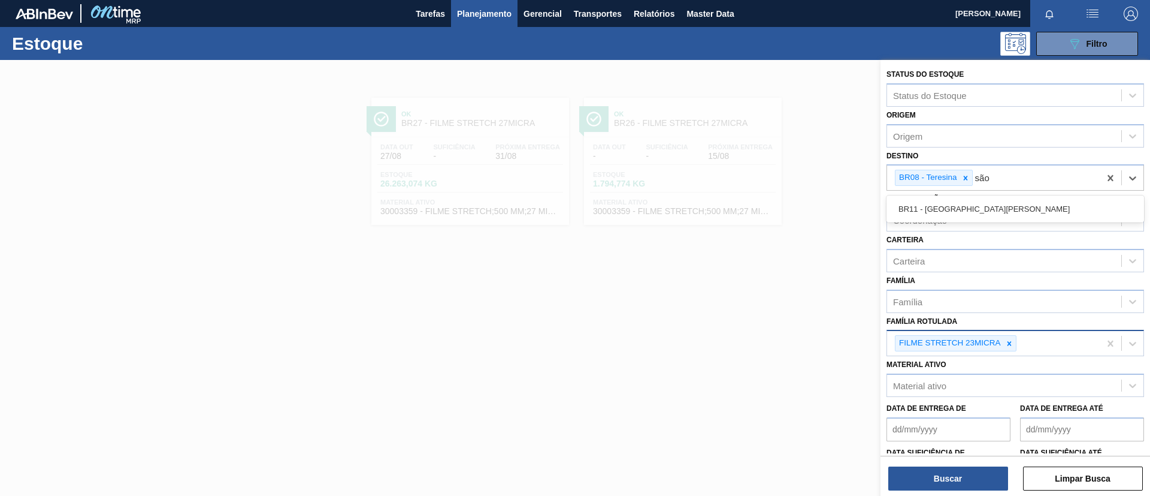
type input "são"
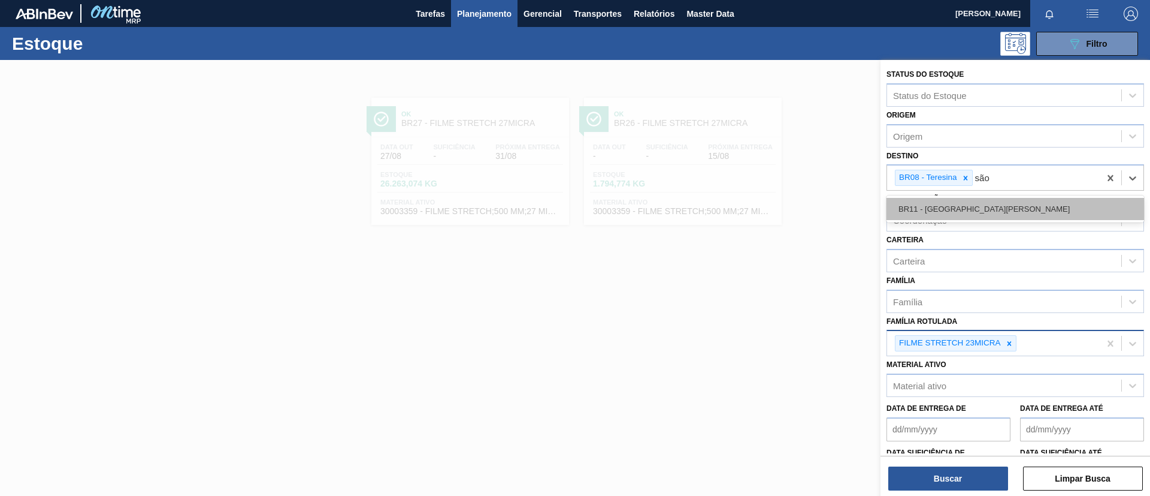
click at [904, 212] on div "BR11 - [GEOGRAPHIC_DATA][PERSON_NAME]" at bounding box center [1016, 209] width 258 height 22
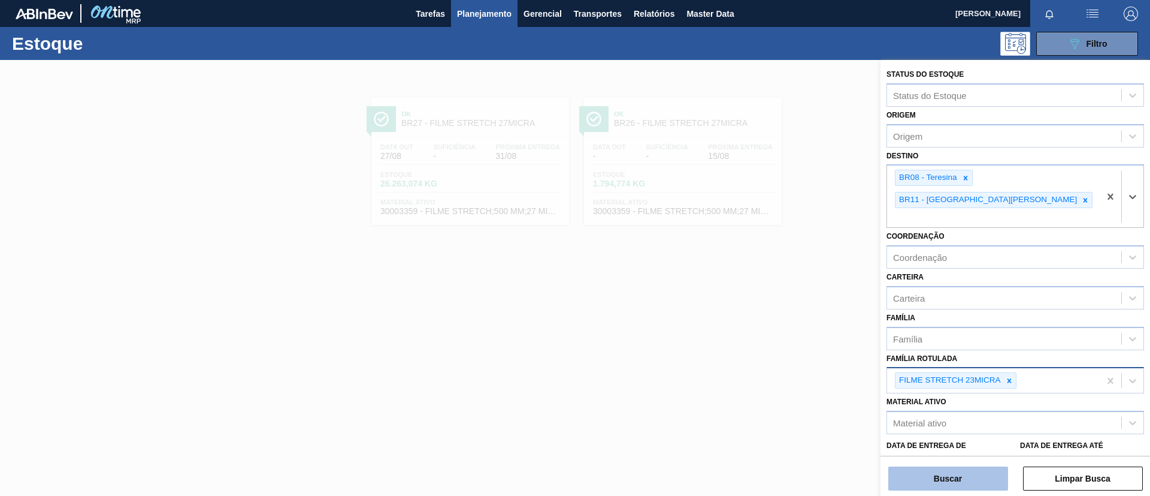
click at [912, 475] on button "Buscar" at bounding box center [949, 478] width 120 height 24
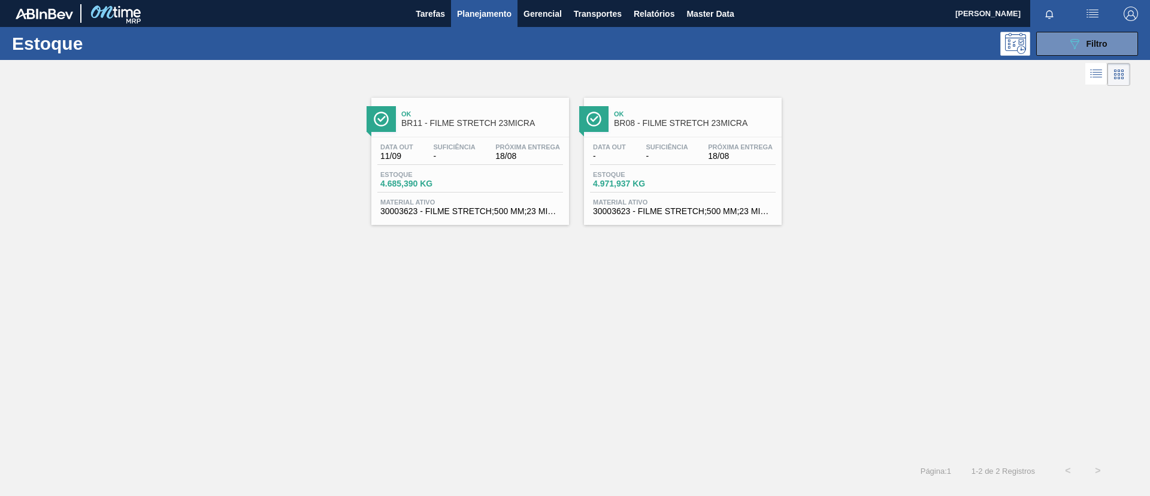
click at [509, 122] on span "BR11 - FILME STRETCH 23MICRA" at bounding box center [482, 123] width 162 height 9
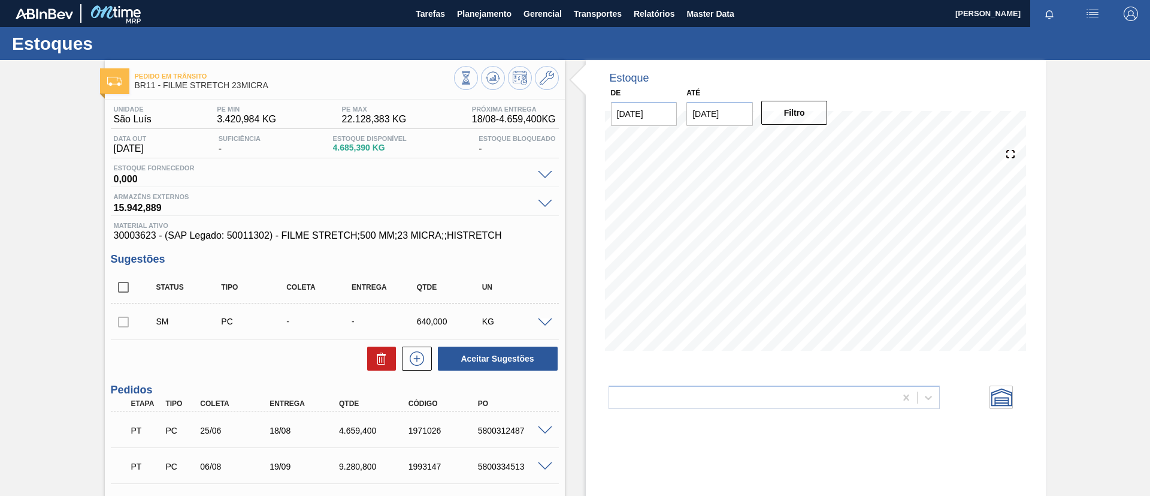
click at [533, 324] on div "KG" at bounding box center [515, 321] width 73 height 10
click at [539, 319] on span at bounding box center [545, 322] width 14 height 9
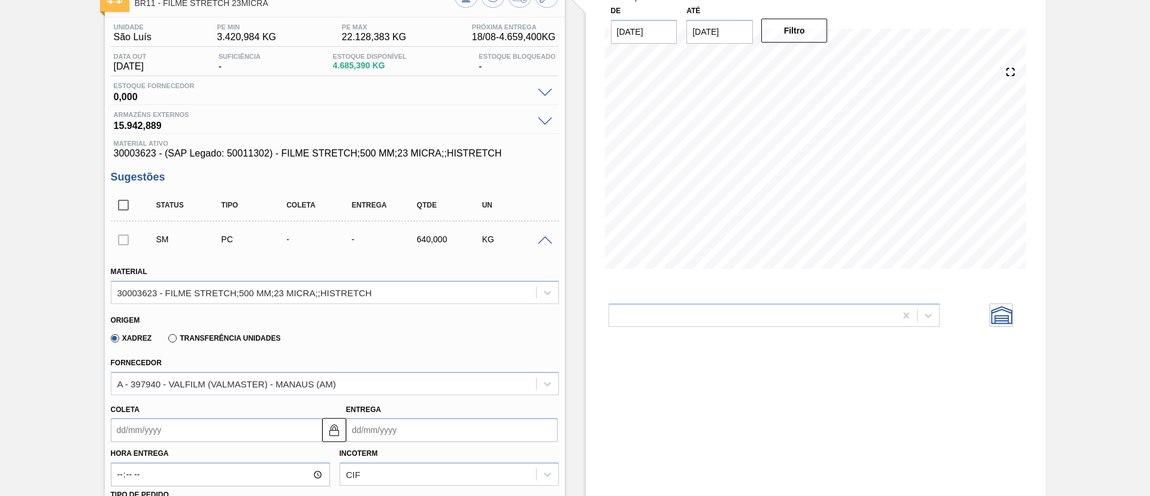
scroll to position [180, 0]
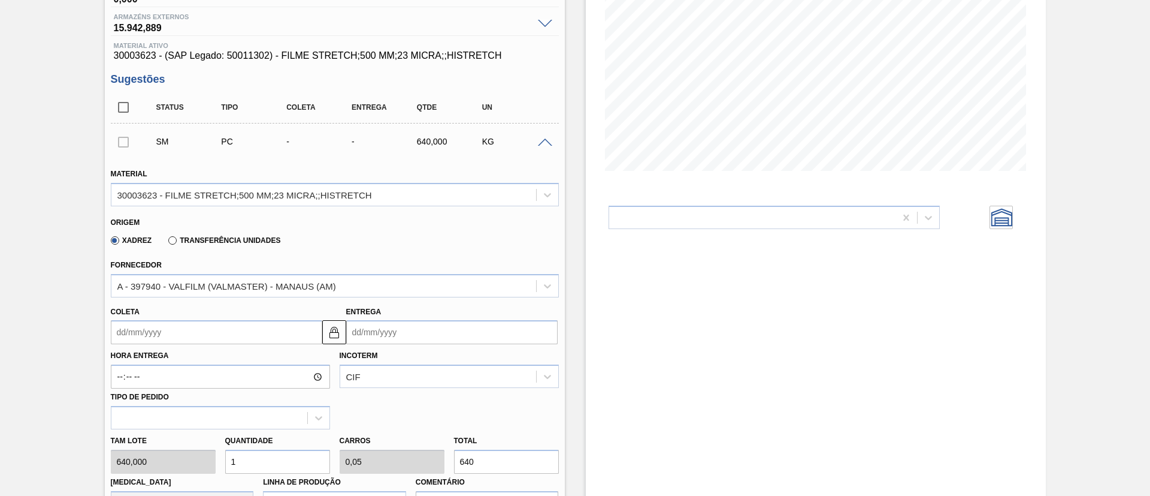
click at [231, 243] on label "Transferência Unidades" at bounding box center [224, 240] width 112 height 8
click at [167, 243] on input "Transferência Unidades" at bounding box center [167, 243] width 0 height 0
click at [229, 283] on div "BR01-Manaus" at bounding box center [323, 285] width 425 height 17
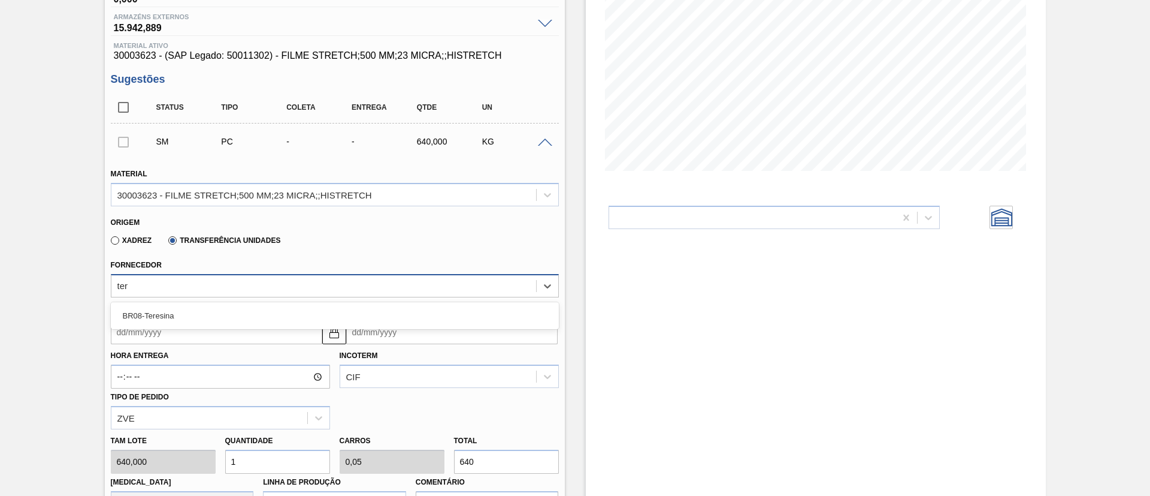
type input "tere"
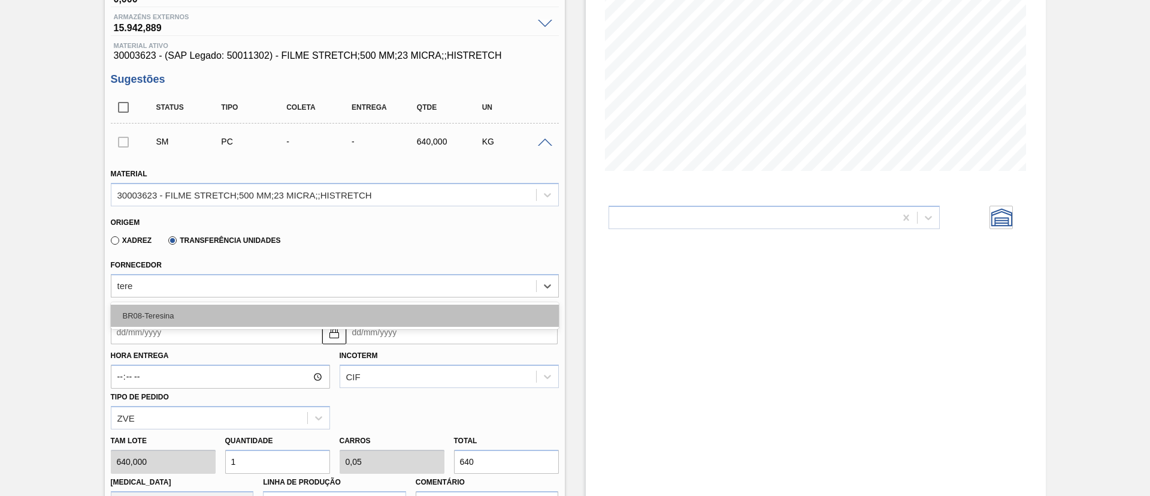
click at [243, 306] on div "BR08-Teresina" at bounding box center [335, 315] width 448 height 22
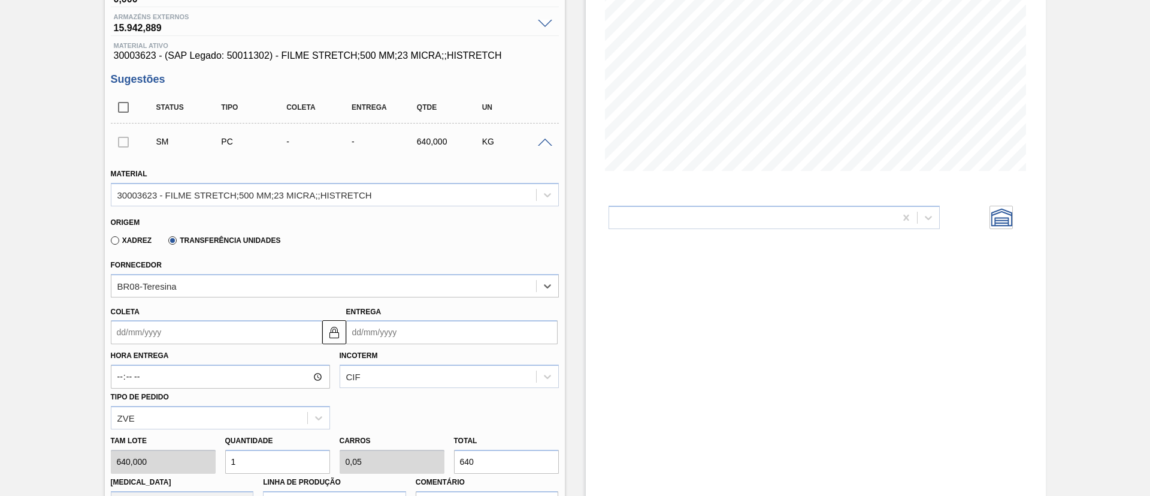
click at [234, 312] on div "Coleta" at bounding box center [217, 323] width 212 height 41
click at [235, 315] on div "Coleta" at bounding box center [217, 323] width 212 height 41
click at [242, 326] on input "Coleta" at bounding box center [217, 332] width 212 height 24
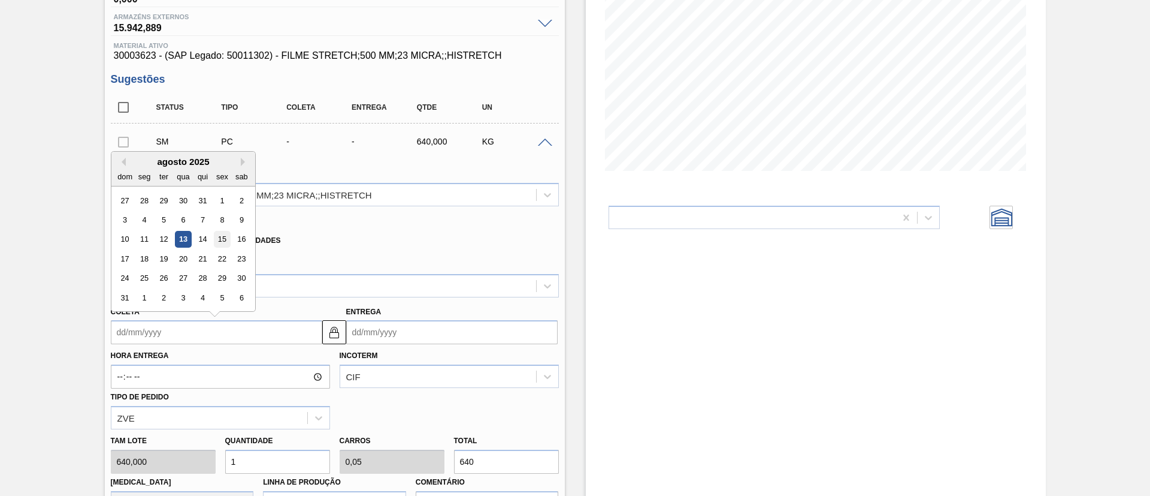
click at [216, 241] on div "15" at bounding box center [222, 239] width 16 height 16
type input "[DATE]"
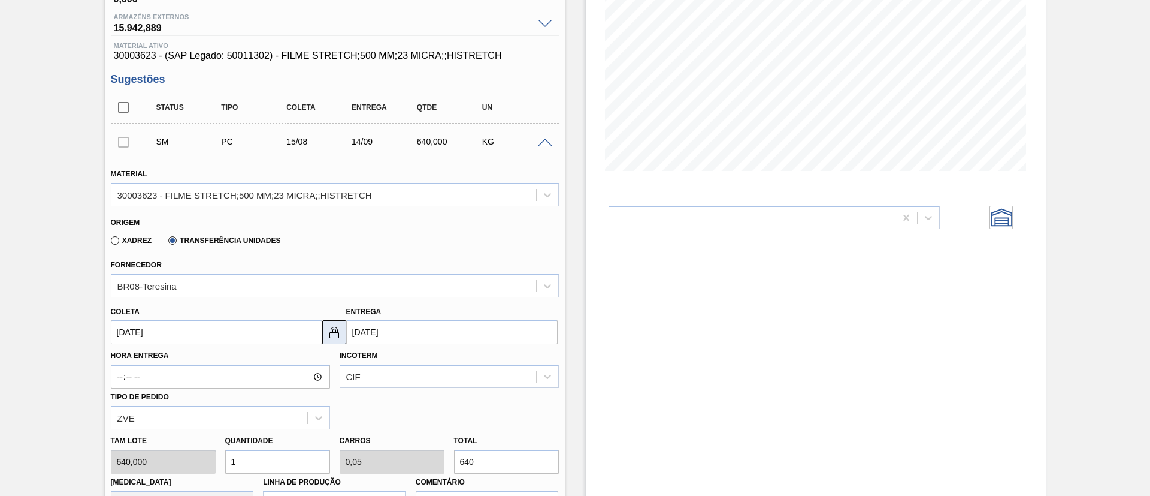
click at [331, 330] on img at bounding box center [334, 332] width 14 height 14
click at [400, 336] on input "14/09/2025" at bounding box center [452, 332] width 212 height 24
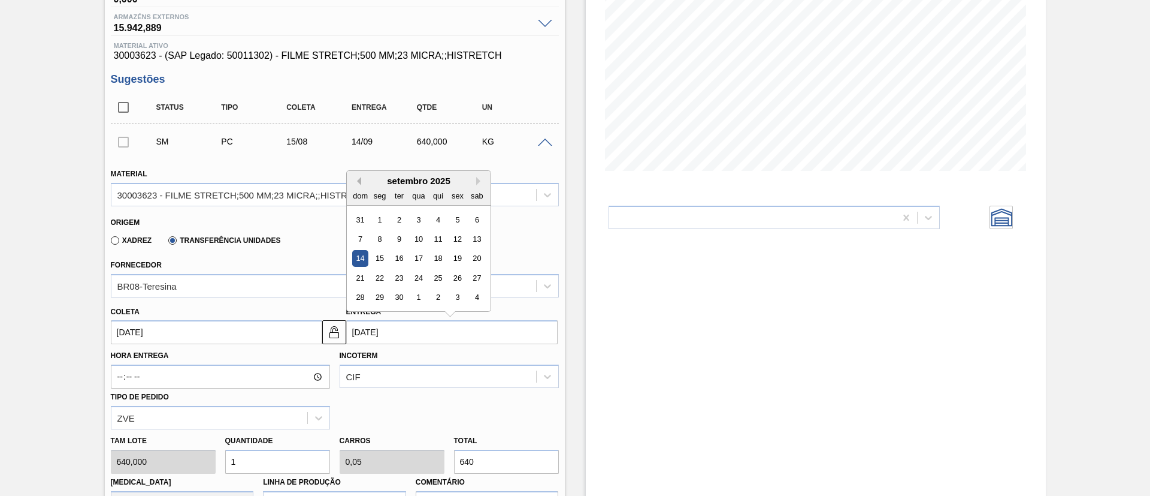
click at [360, 178] on button "Previous Month" at bounding box center [357, 181] width 8 height 8
click at [460, 255] on div "15" at bounding box center [457, 258] width 16 height 16
type input "[DATE]"
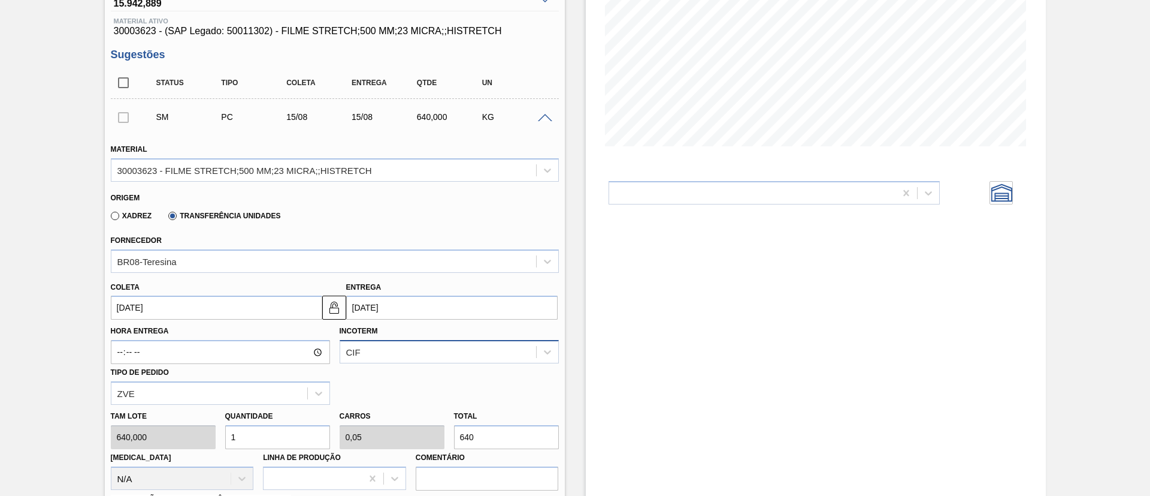
scroll to position [270, 0]
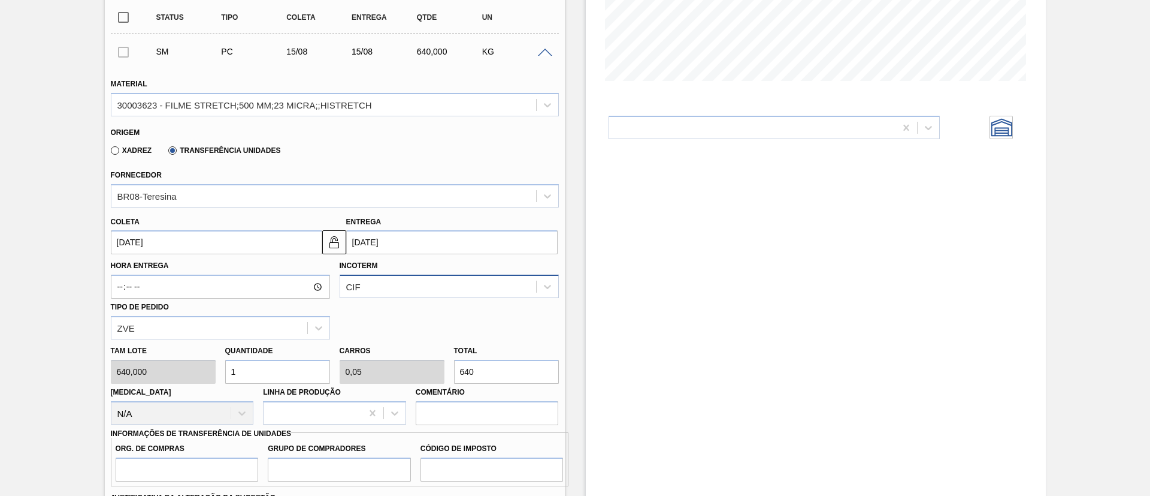
click at [383, 274] on div "CIF" at bounding box center [449, 285] width 219 height 23
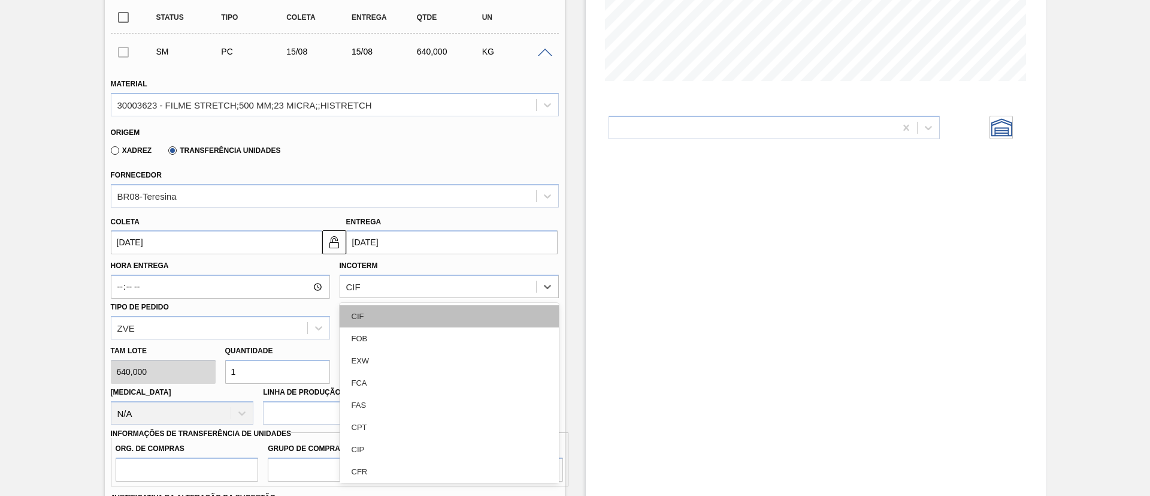
click at [384, 324] on div "CIF" at bounding box center [449, 316] width 219 height 22
click at [382, 296] on div "CIF" at bounding box center [449, 285] width 219 height 23
drag, startPoint x: 381, startPoint y: 334, endPoint x: 578, endPoint y: 152, distance: 268.8
click at [382, 332] on div "FOB" at bounding box center [449, 338] width 219 height 22
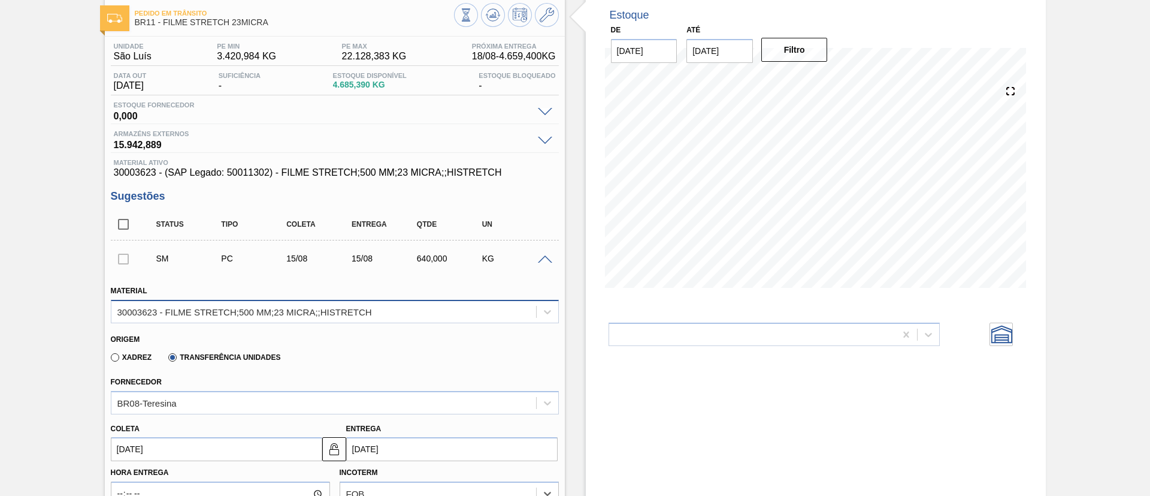
scroll to position [180, 0]
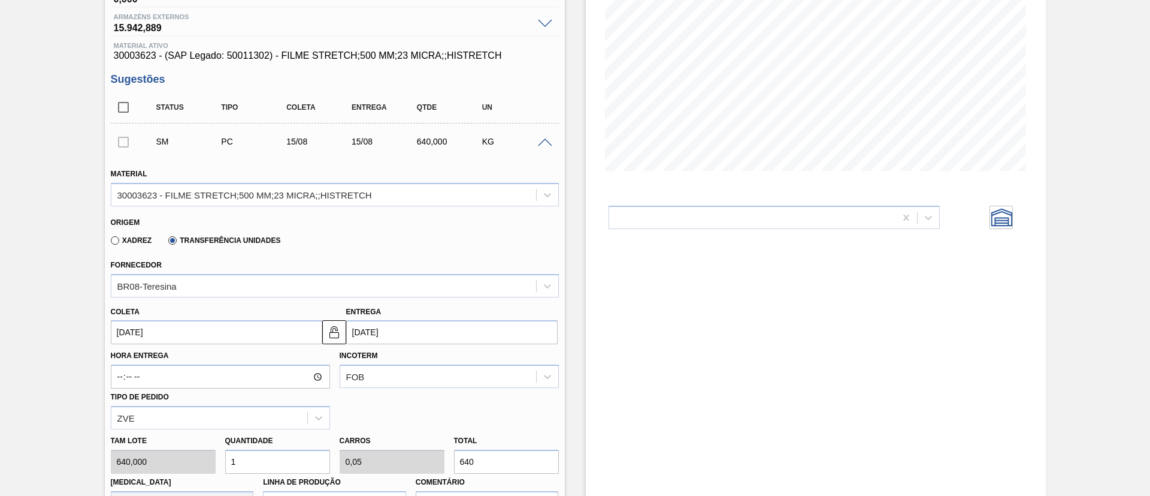
drag, startPoint x: 487, startPoint y: 461, endPoint x: 342, endPoint y: 443, distance: 145.4
click at [342, 443] on div "Tam lote 640,000 Quantidade 1 Carros 0,05 Total 640 Doca N/A Linha de Produção …" at bounding box center [335, 472] width 458 height 86
paste input ".561,5"
type input "10,252"
type input "0,513"
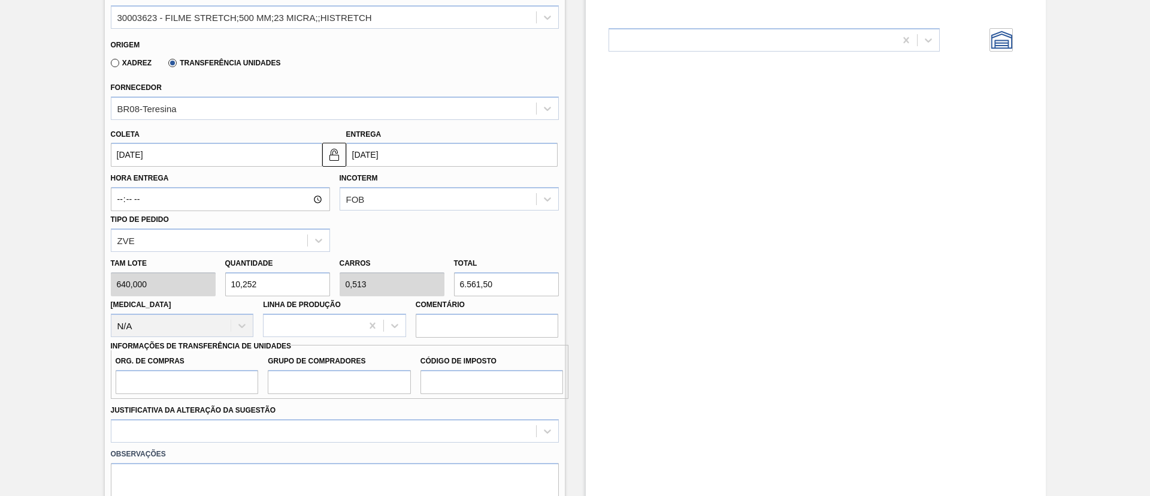
scroll to position [360, 0]
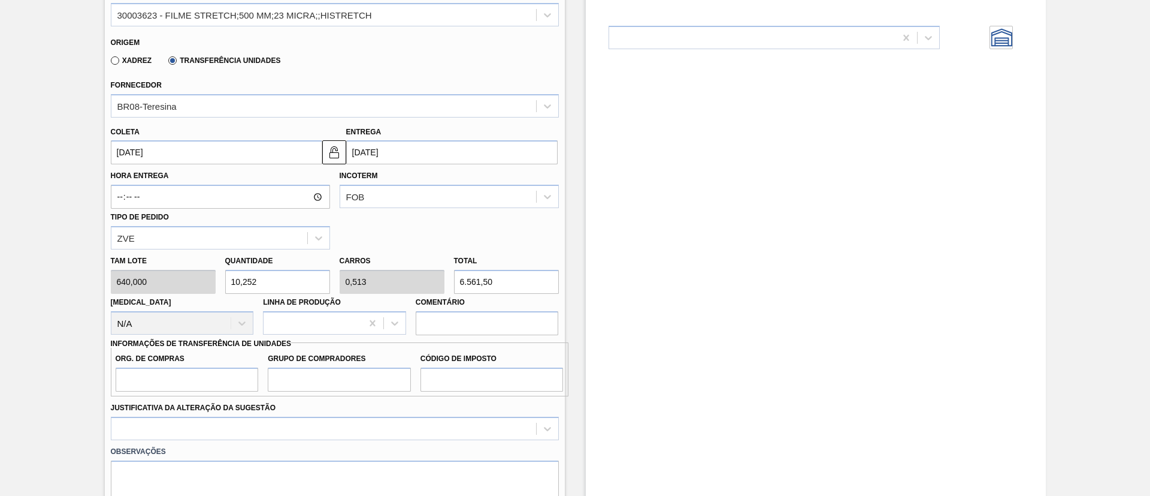
type input "6.561,50"
click at [148, 364] on label "Org. de Compras" at bounding box center [187, 358] width 143 height 17
click at [148, 367] on input "Org. de Compras" at bounding box center [187, 379] width 143 height 24
click at [164, 379] on input "Org. de Compras" at bounding box center [187, 379] width 143 height 24
type input "BR00"
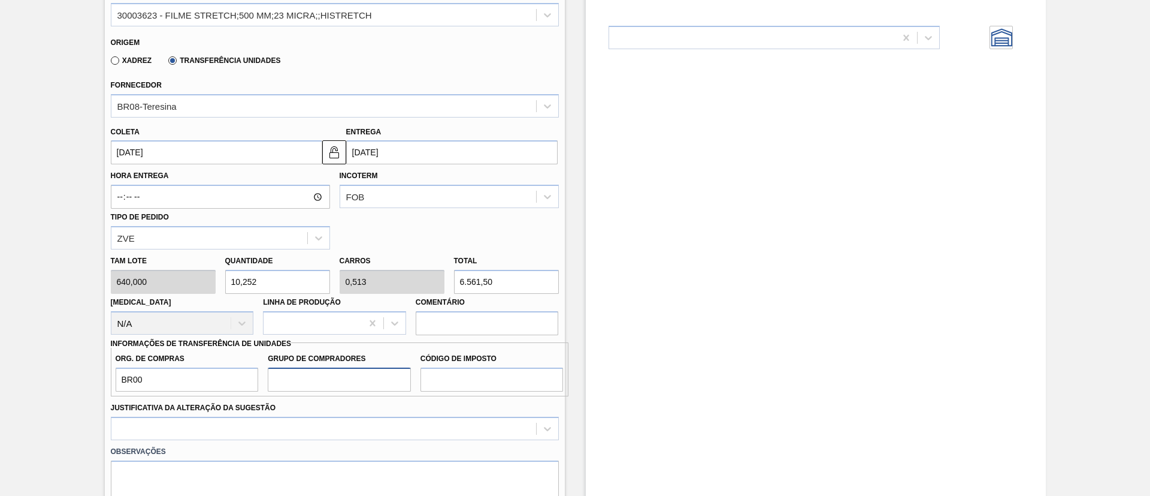
click at [323, 378] on input "Grupo de Compradores" at bounding box center [339, 379] width 143 height 24
type input "A01"
click at [458, 390] on input "Código de Imposto" at bounding box center [492, 379] width 143 height 24
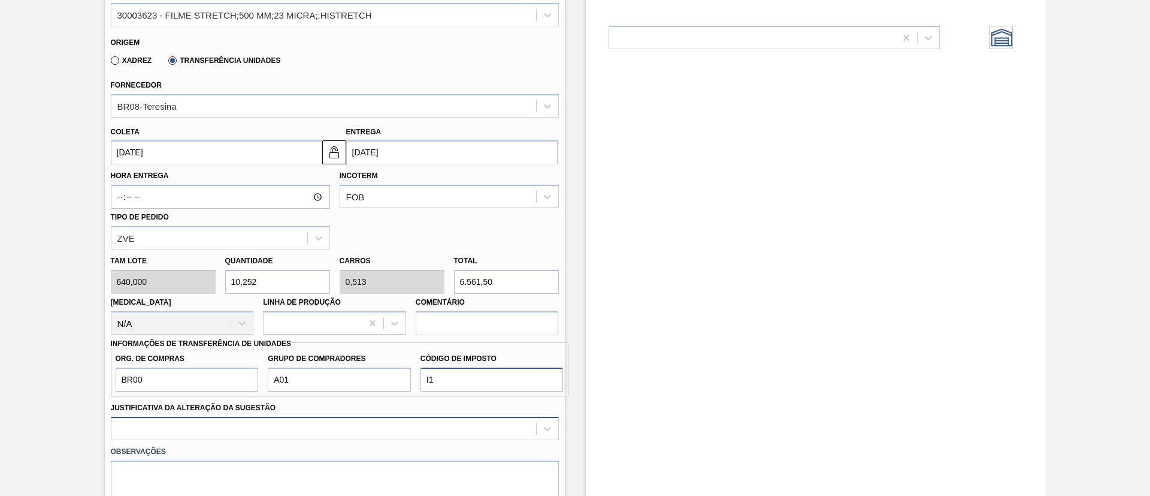
type input "I1"
click at [373, 427] on div at bounding box center [335, 427] width 448 height 23
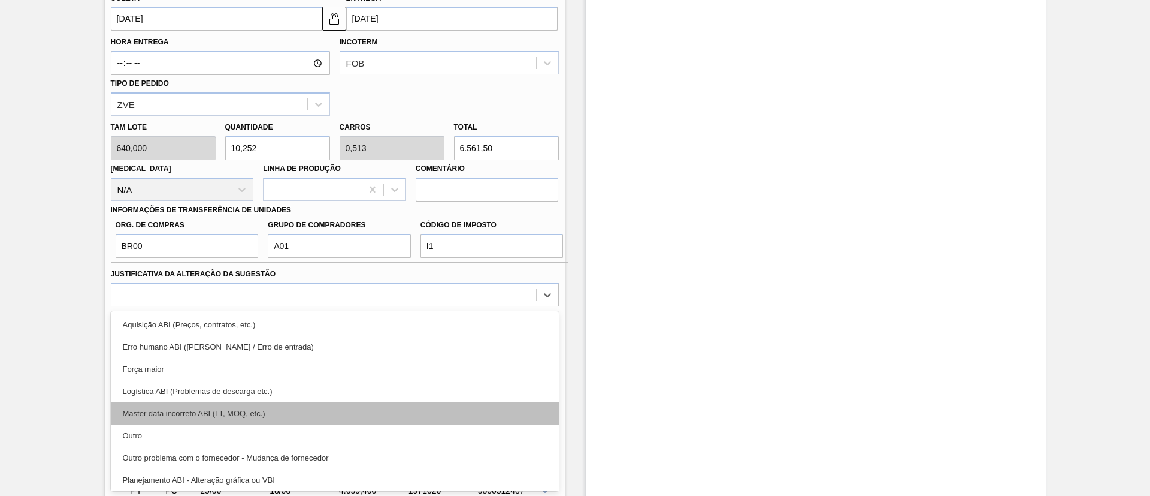
click at [241, 422] on div "Master data incorreto ABI (LT, MOQ, etc.)" at bounding box center [335, 413] width 448 height 22
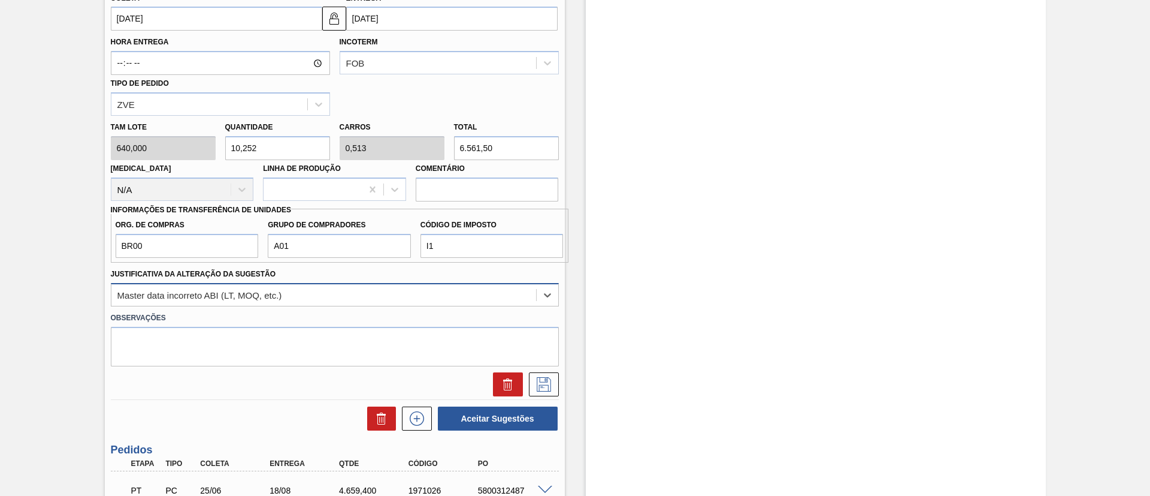
click at [252, 303] on div "Master data incorreto ABI (LT, MOQ, etc.)" at bounding box center [323, 294] width 425 height 17
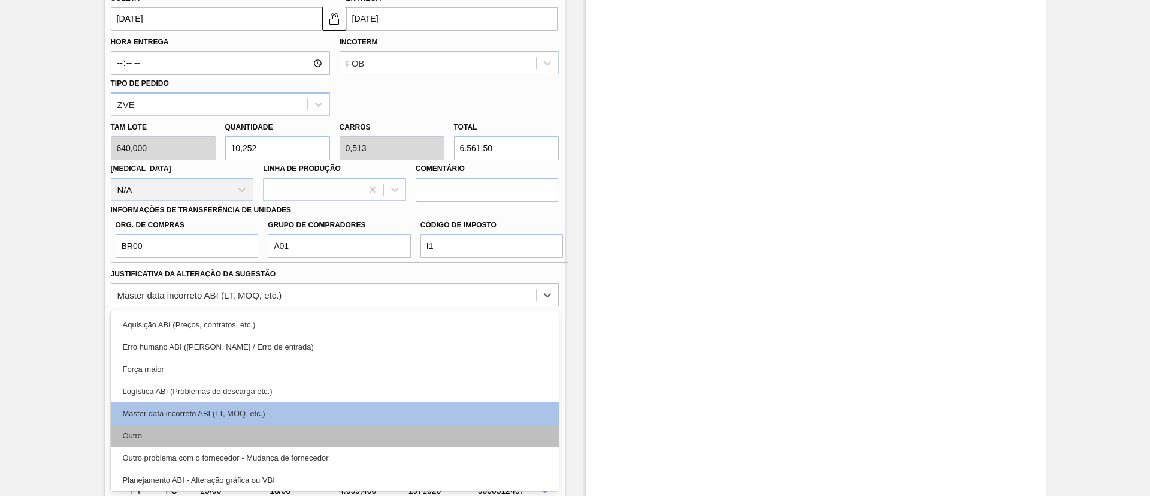
click at [224, 427] on div "Outro" at bounding box center [335, 435] width 448 height 22
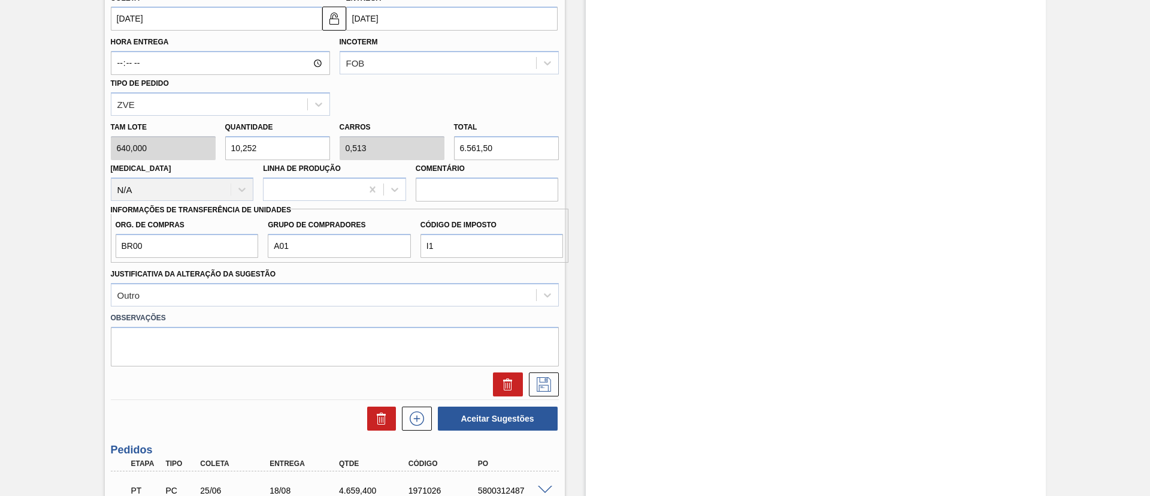
click at [245, 367] on div at bounding box center [335, 381] width 458 height 30
click at [244, 347] on textarea at bounding box center [335, 347] width 448 height 40
type textarea "Transferência Virtual"
click at [540, 392] on button at bounding box center [544, 384] width 30 height 24
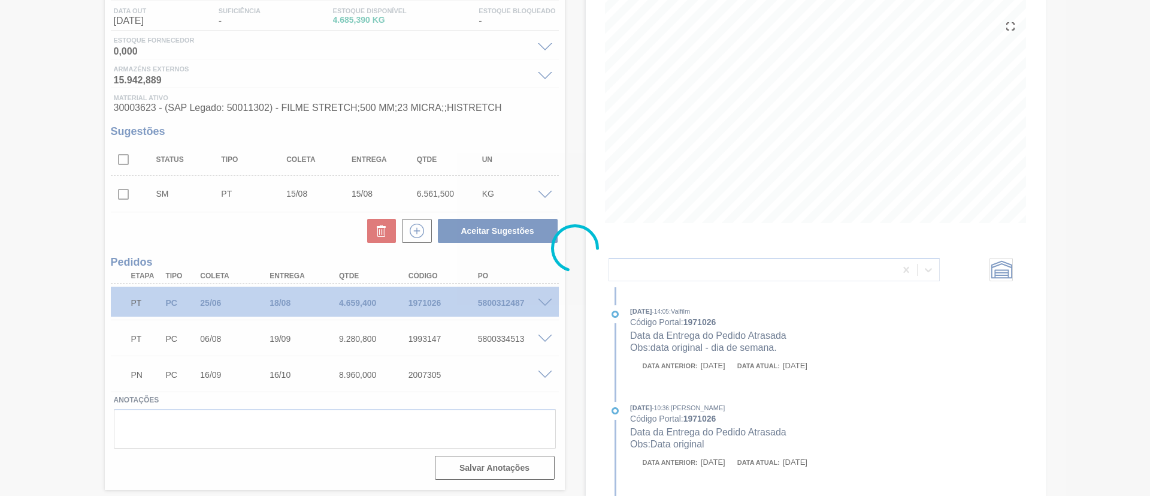
scroll to position [122, 0]
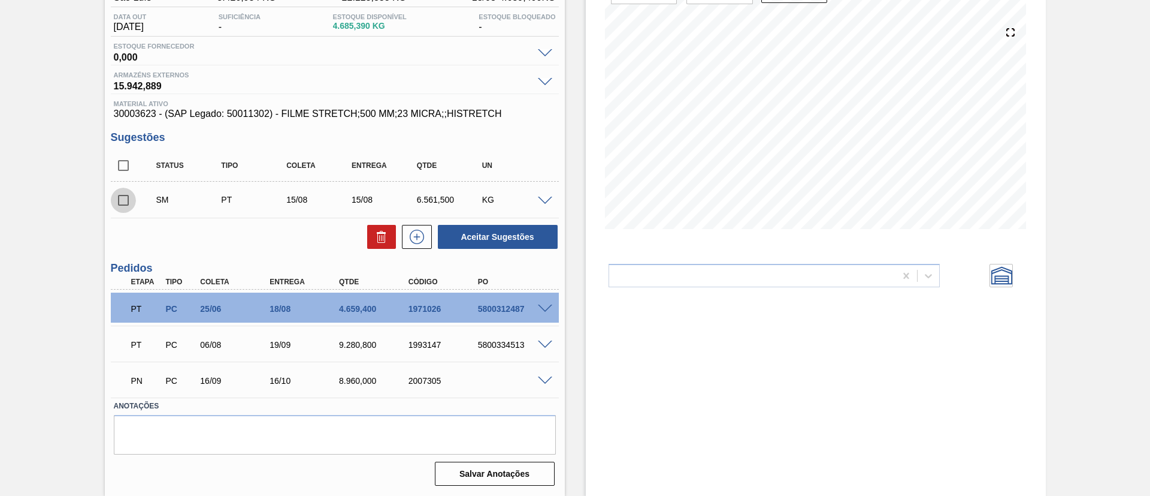
click at [126, 204] on input "checkbox" at bounding box center [123, 200] width 25 height 25
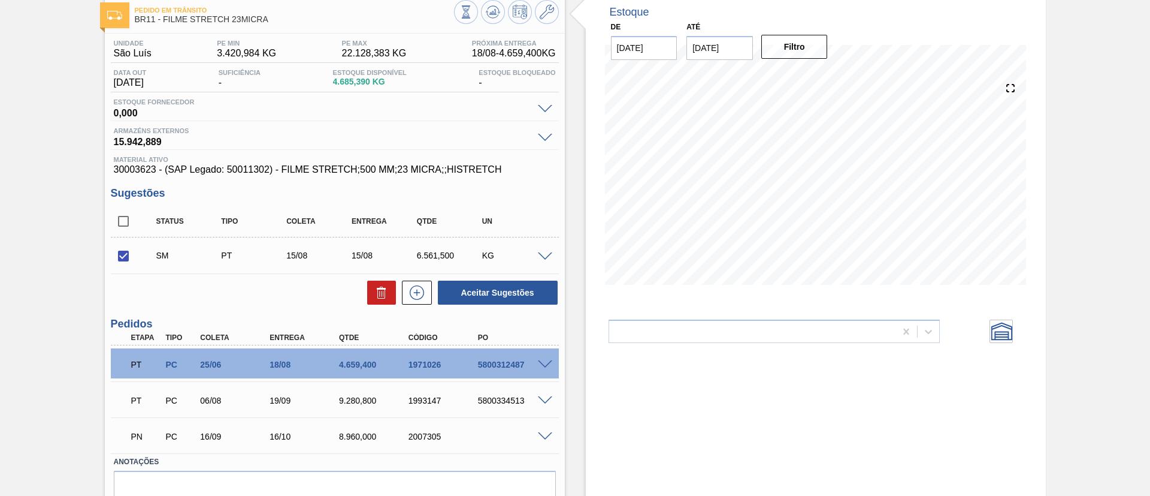
scroll to position [0, 0]
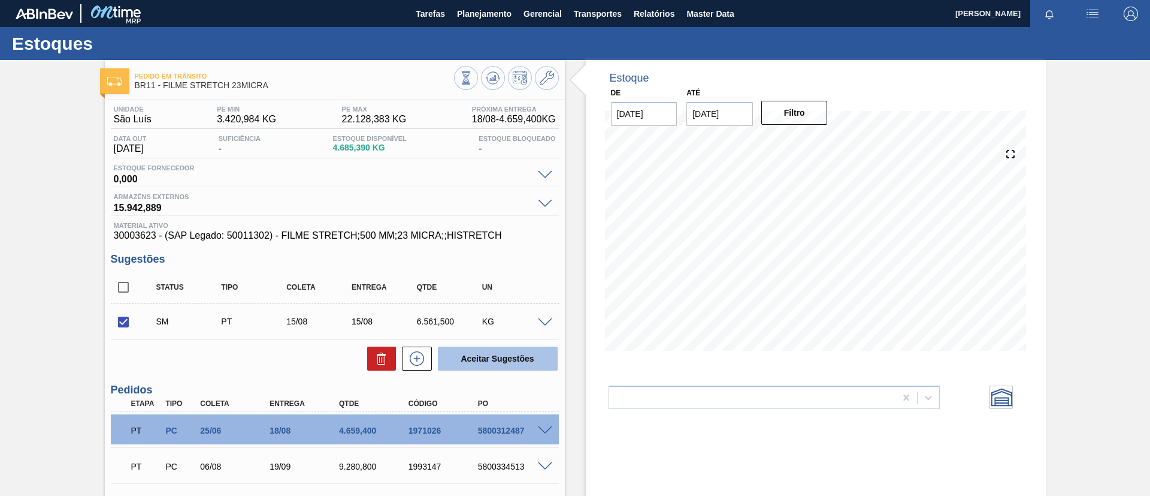
click at [521, 349] on button "Aceitar Sugestões" at bounding box center [498, 358] width 120 height 24
checkbox input "false"
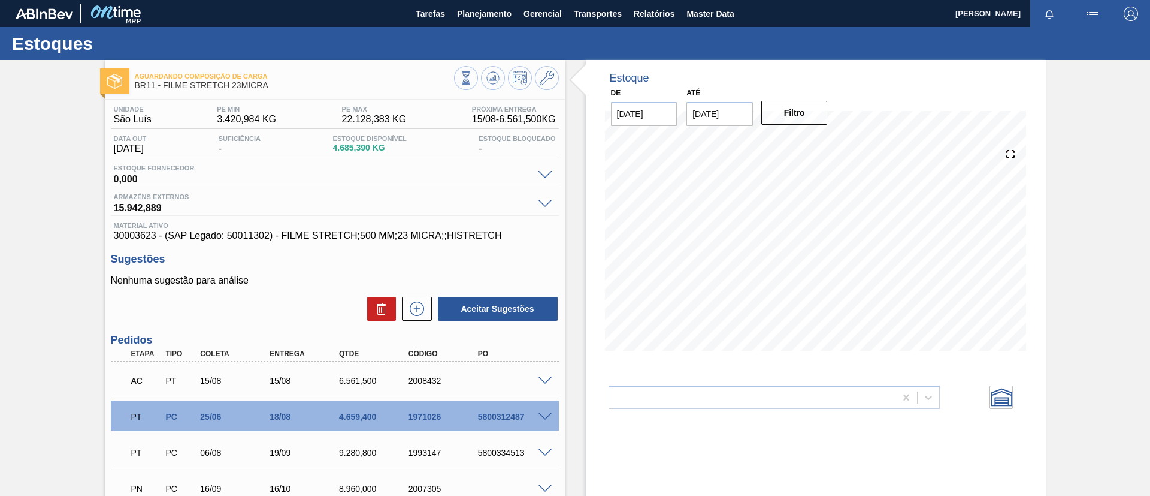
click at [548, 381] on span at bounding box center [545, 380] width 14 height 9
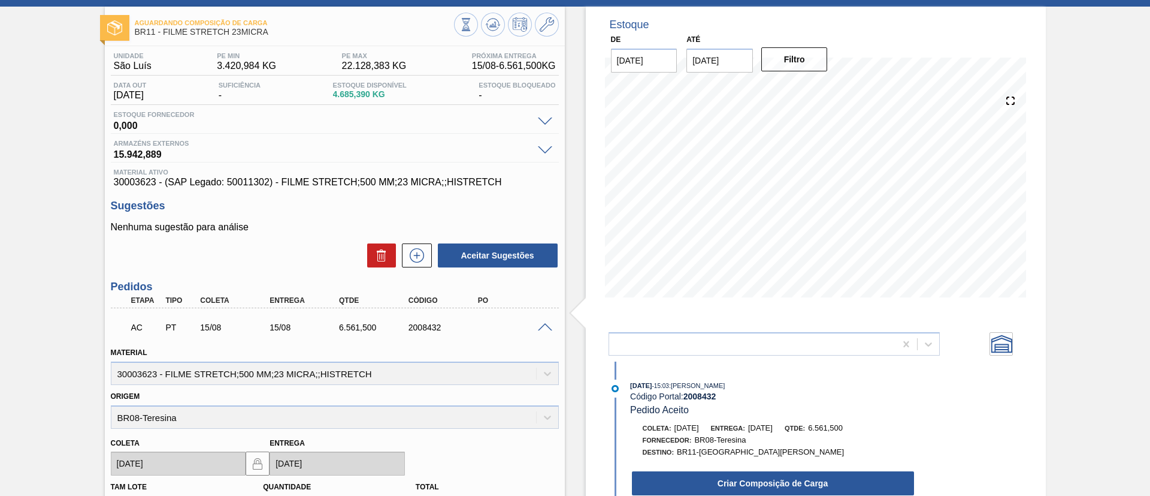
scroll to position [90, 0]
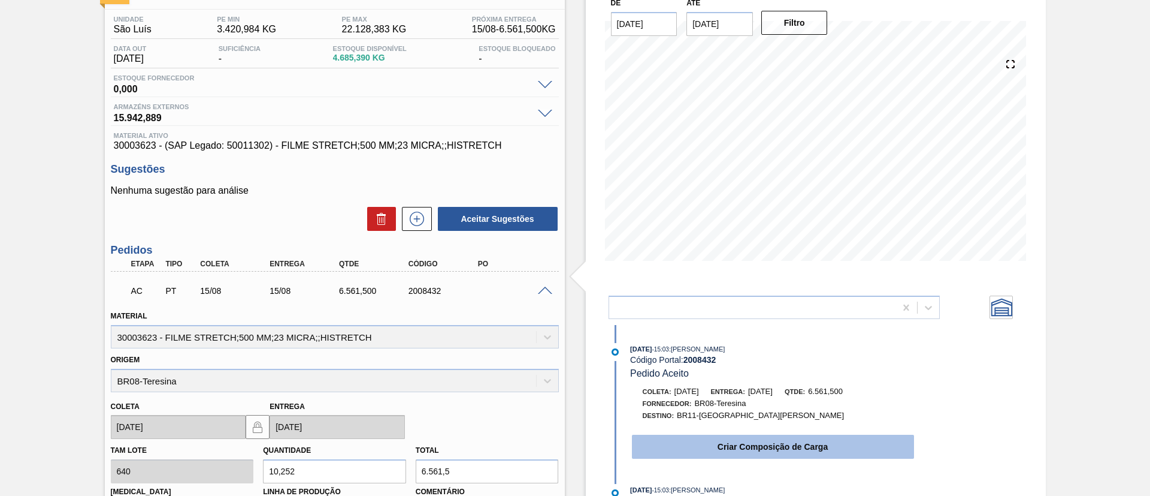
click at [759, 438] on button "Criar Composição de Carga" at bounding box center [773, 446] width 282 height 24
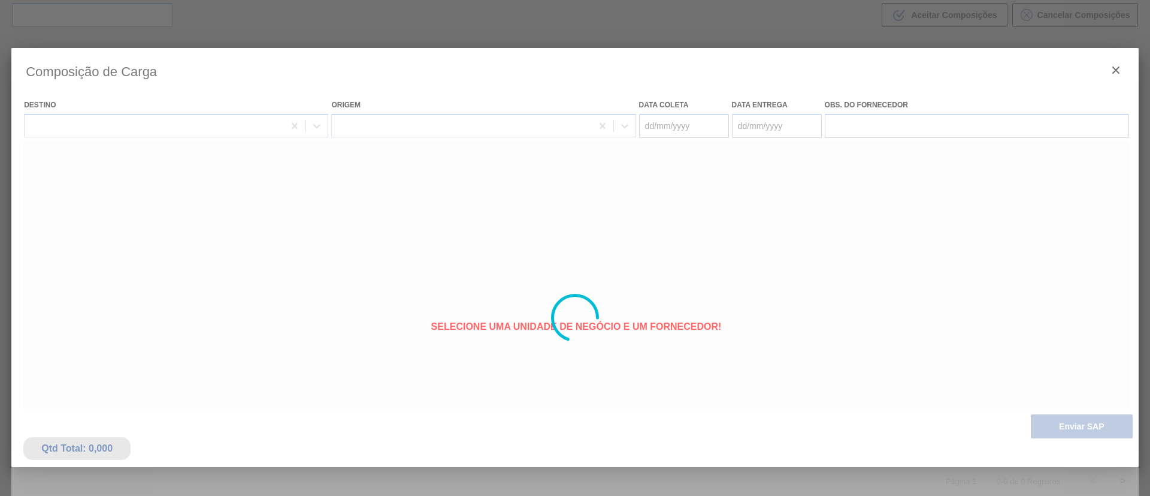
type coleta "[DATE]"
type entrega "[DATE]"
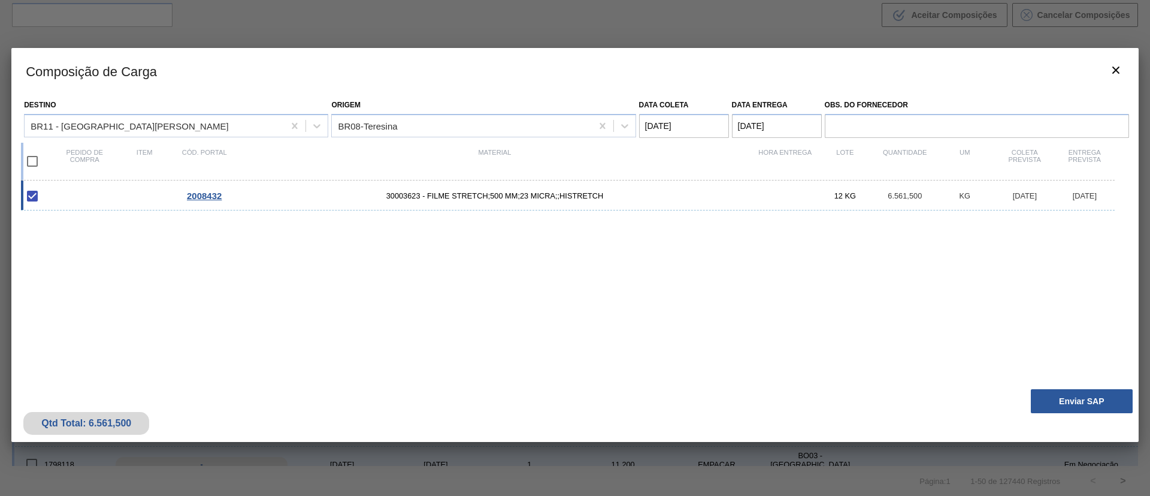
click at [1081, 386] on div "Qtd Total: 6.561,500 Enviar SAP" at bounding box center [575, 412] width 1128 height 59
click at [1088, 397] on button "Enviar SAP" at bounding box center [1082, 401] width 102 height 24
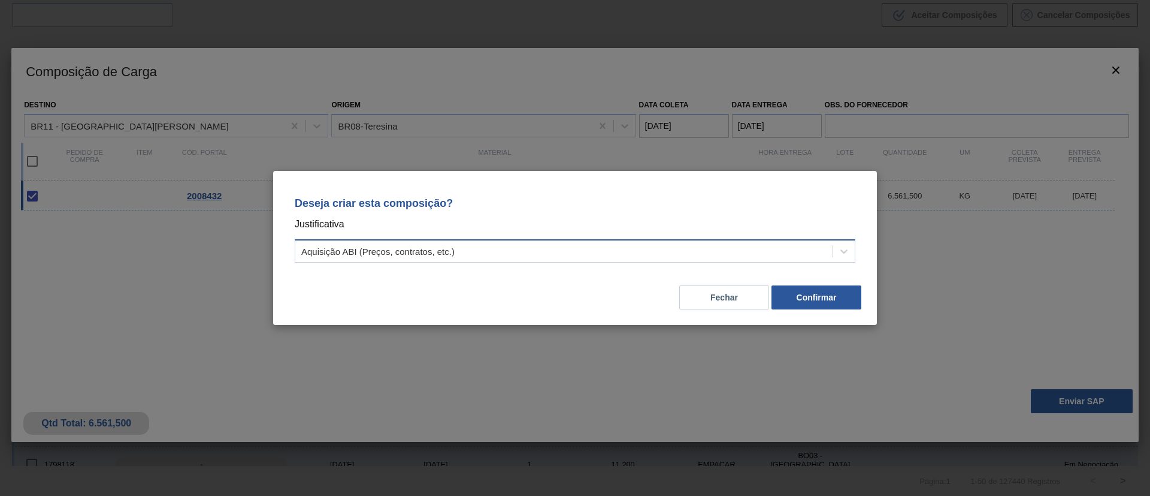
click at [469, 255] on div "Aquisição ABI (Preços, contratos, etc.)" at bounding box center [563, 251] width 537 height 17
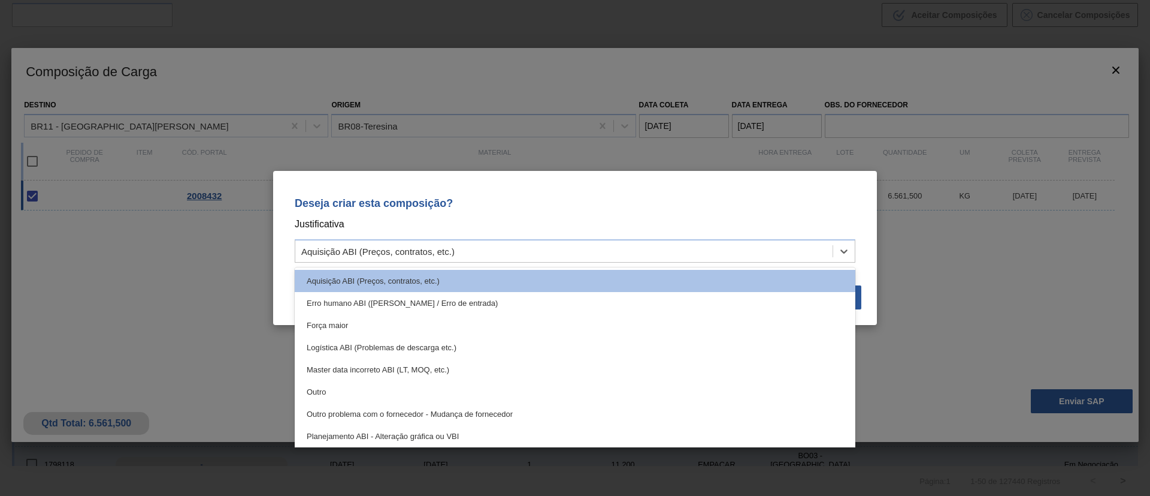
drag, startPoint x: 404, startPoint y: 397, endPoint x: 405, endPoint y: 381, distance: 16.2
click at [404, 397] on div "Outro" at bounding box center [575, 391] width 561 height 22
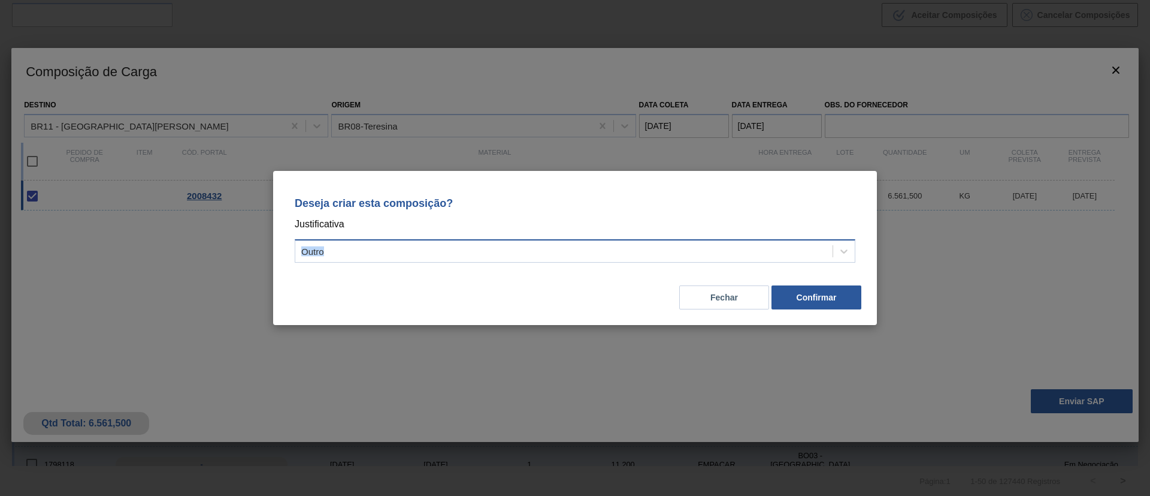
drag, startPoint x: 577, startPoint y: 229, endPoint x: 582, endPoint y: 239, distance: 11.3
click at [579, 235] on div "Deseja criar esta composição? Justificativa Outro" at bounding box center [575, 227] width 575 height 84
click at [582, 240] on div "Outro" at bounding box center [575, 250] width 561 height 23
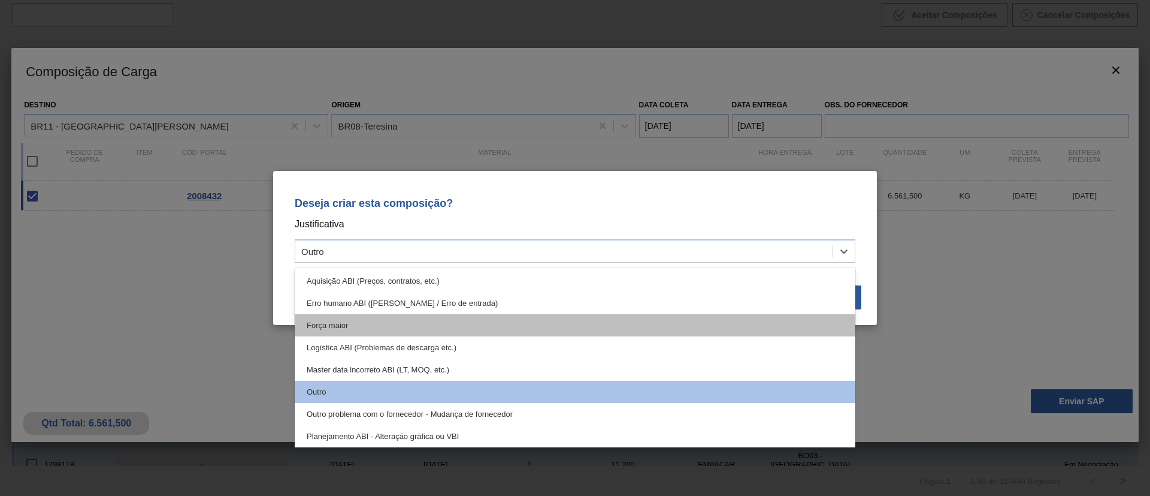
click at [472, 322] on div "Força maior" at bounding box center [575, 325] width 561 height 22
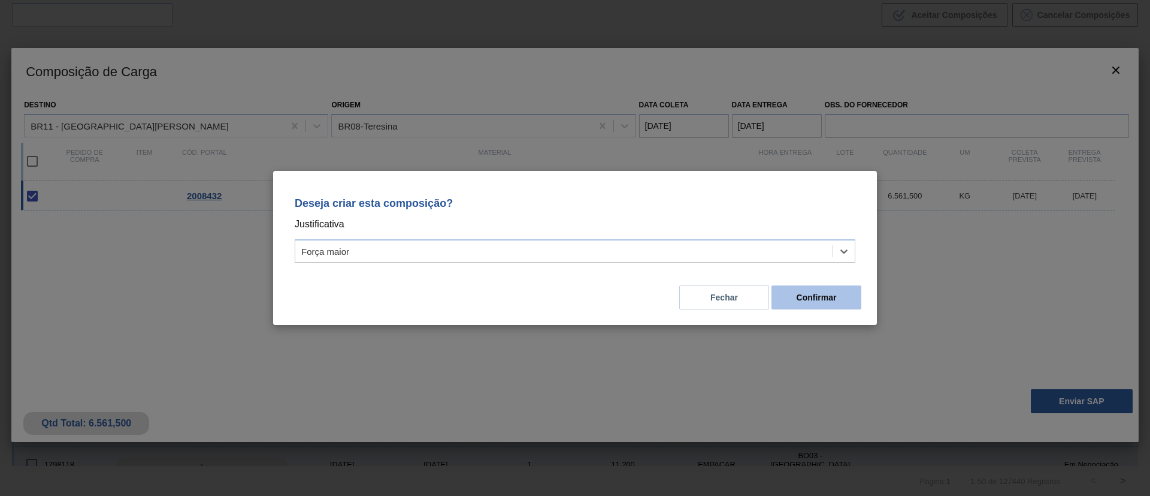
click at [804, 294] on button "Confirmar" at bounding box center [817, 297] width 90 height 24
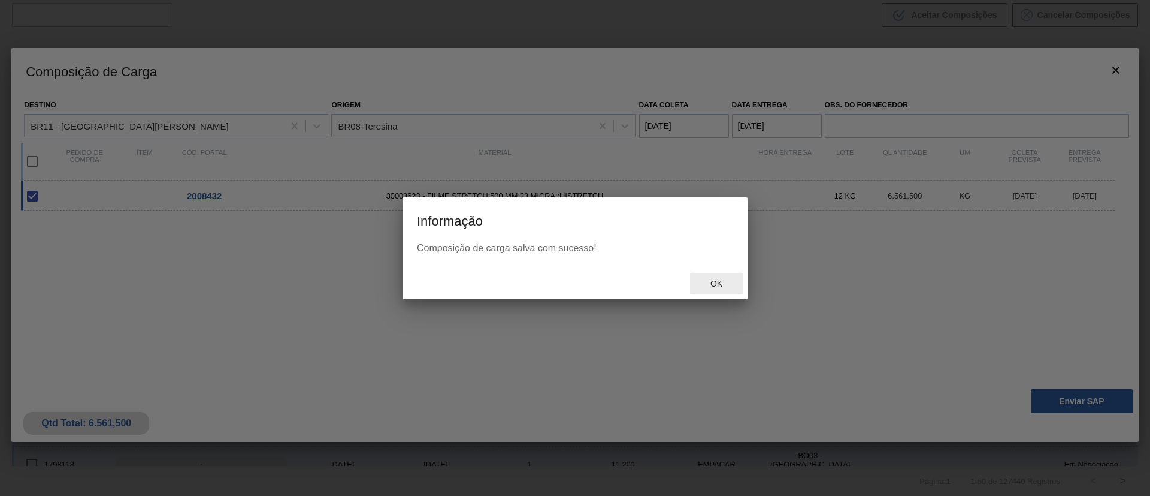
click at [730, 281] on span "Ok" at bounding box center [716, 284] width 31 height 10
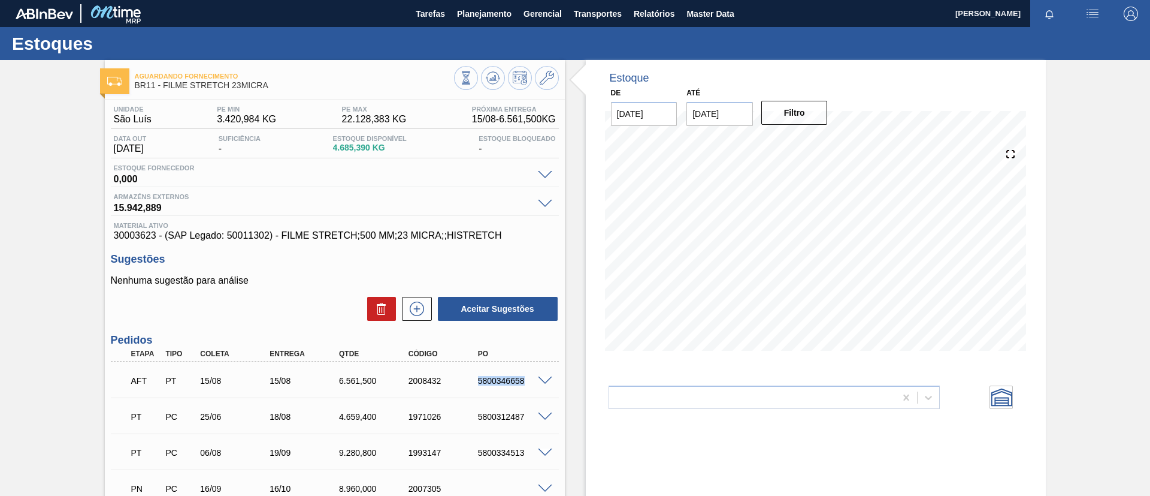
drag, startPoint x: 467, startPoint y: 380, endPoint x: 533, endPoint y: 374, distance: 66.2
click at [533, 374] on div "AFT PT 15/08 15/08 6.561,500 2008432 5800346658" at bounding box center [331, 379] width 416 height 24
copy div "5800346658"
click at [493, 86] on button at bounding box center [493, 78] width 24 height 24
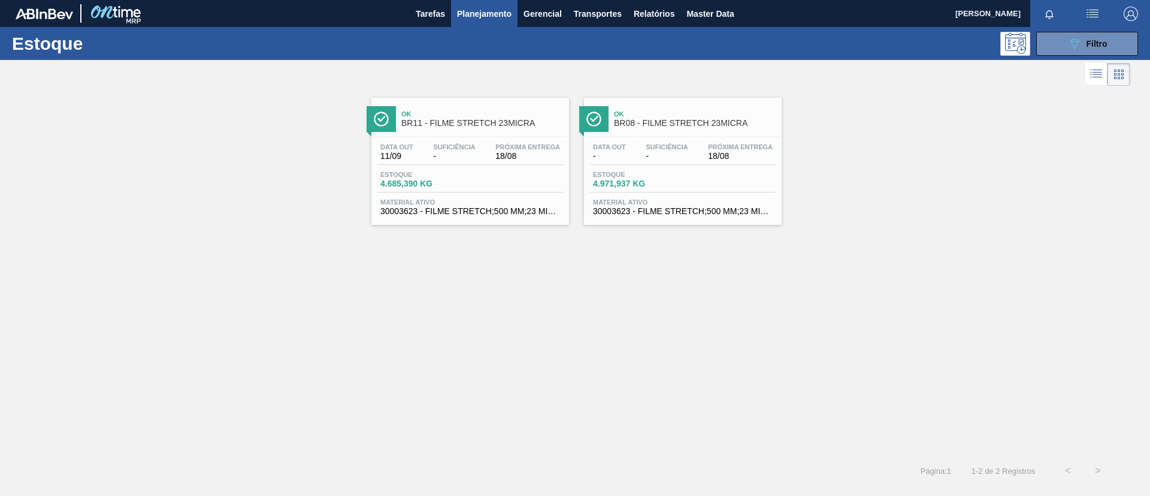
click at [708, 141] on div "Data out - Suficiência - Próxima Entrega 18/08 Estoque 4.971,937 KG Material at…" at bounding box center [683, 177] width 198 height 81
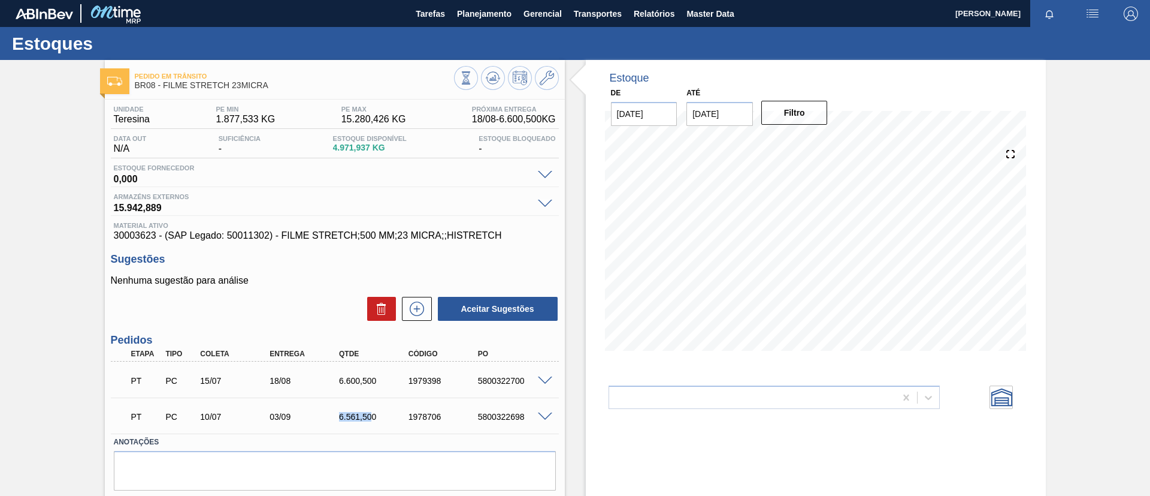
drag, startPoint x: 335, startPoint y: 420, endPoint x: 370, endPoint y: 418, distance: 34.8
click at [370, 418] on div "6.561,500" at bounding box center [366, 417] width 70 height 10
copy div "6.561,50"
click at [461, 11] on span "Planejamento" at bounding box center [484, 14] width 55 height 14
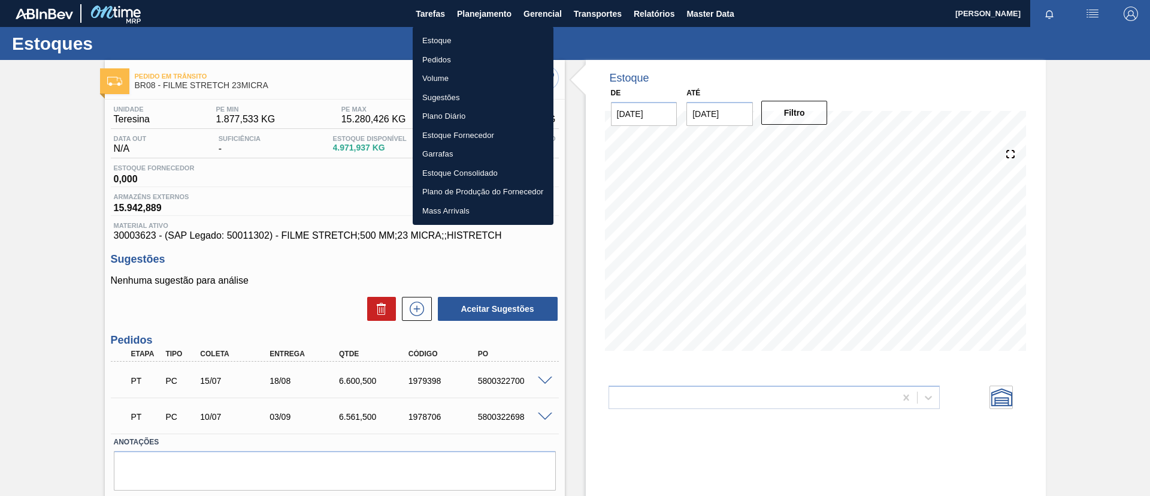
drag, startPoint x: 461, startPoint y: 11, endPoint x: 466, endPoint y: 25, distance: 14.0
click at [464, 20] on div at bounding box center [575, 248] width 1150 height 496
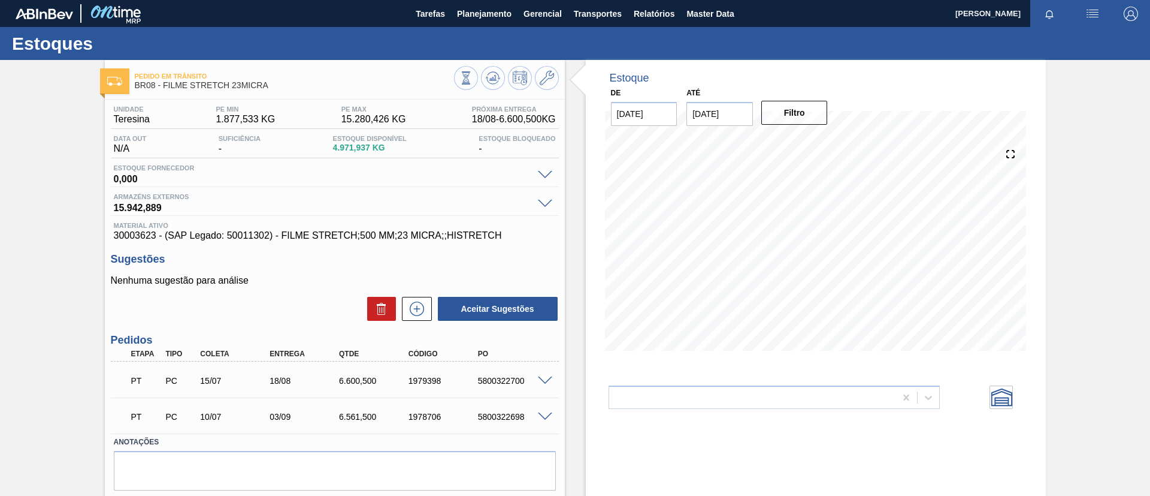
click at [467, 34] on ul "Estoque Pedidos Volume Sugestões Plano Diário Estoque Fornecedor Garrafas Estoq…" at bounding box center [482, 89] width 105 height 111
click at [462, 14] on span "Planejamento" at bounding box center [484, 14] width 55 height 14
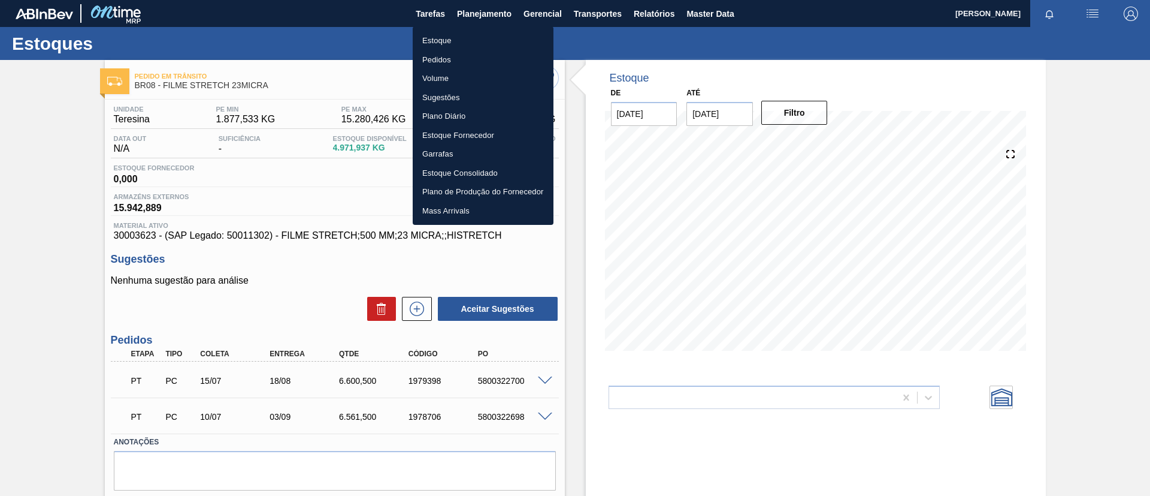
click at [469, 38] on li "Estoque" at bounding box center [483, 40] width 141 height 19
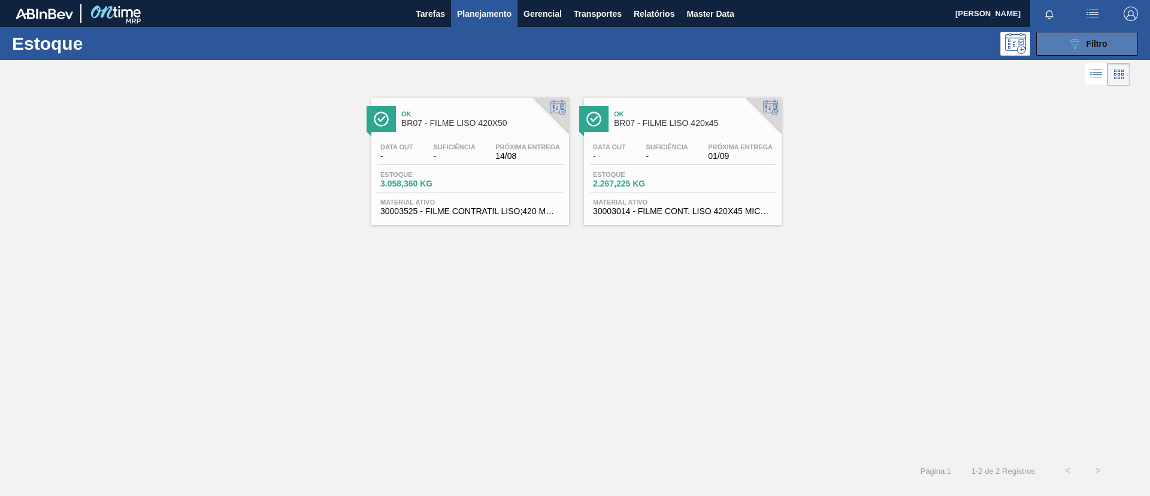
click at [1067, 37] on button "089F7B8B-B2A5-4AFE-B5C0-19BA573D28AC Filtro" at bounding box center [1088, 44] width 102 height 24
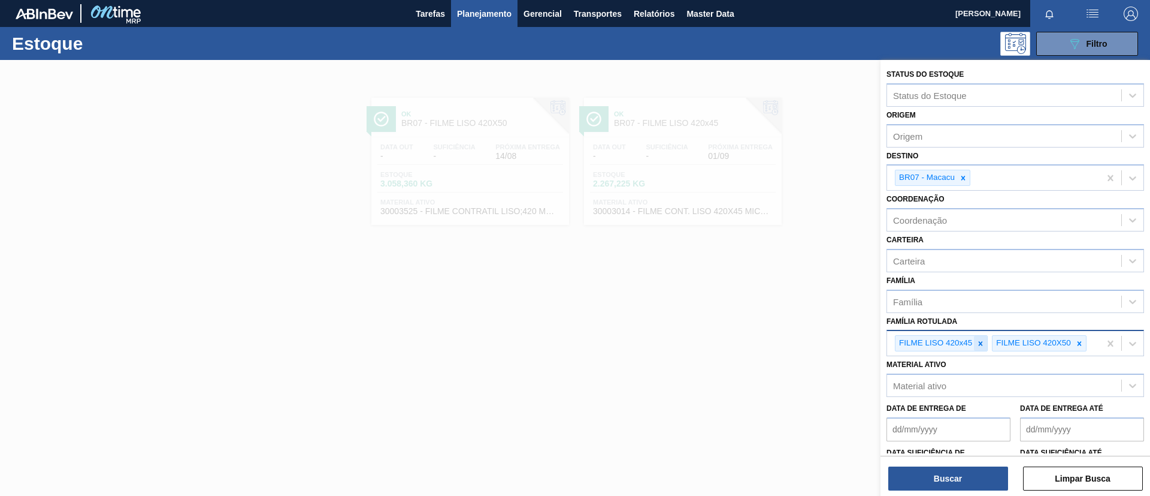
click at [978, 343] on icon at bounding box center [981, 343] width 8 height 8
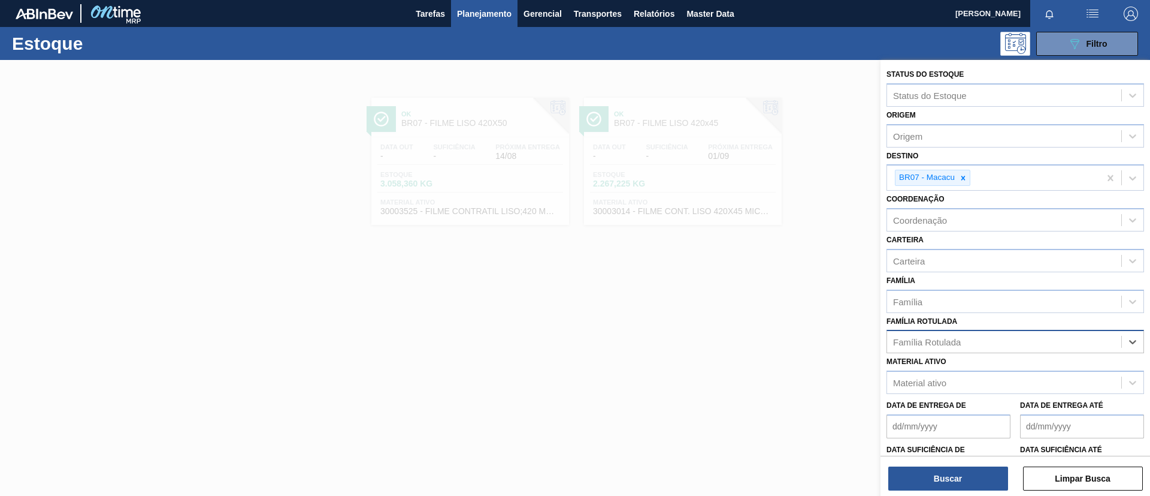
paste Rotulada "FILME ORIGINAL 269ML"
type Rotulada "FILME ORIGINAL 269ML"
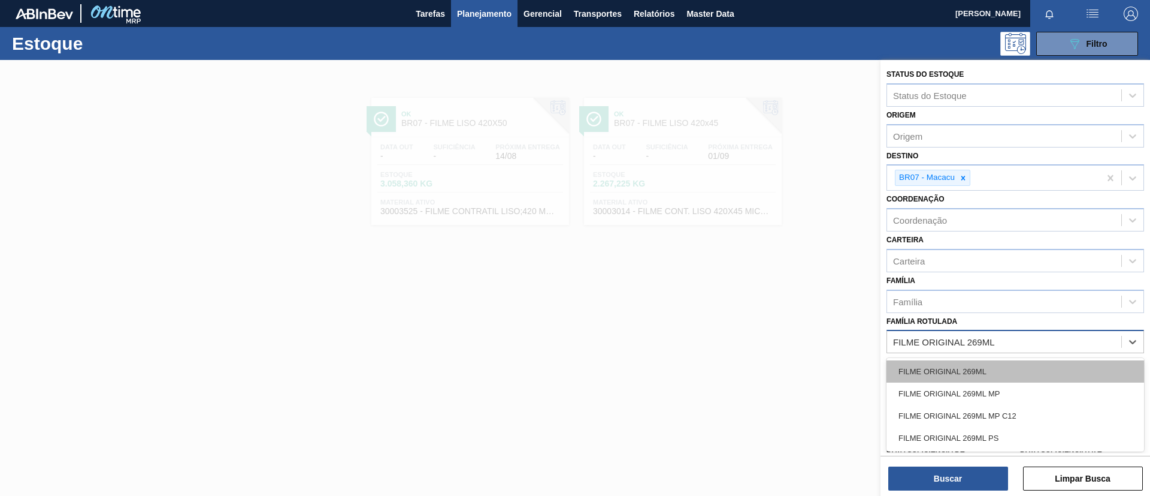
click at [991, 362] on div "FILME ORIGINAL 269ML" at bounding box center [1016, 371] width 258 height 22
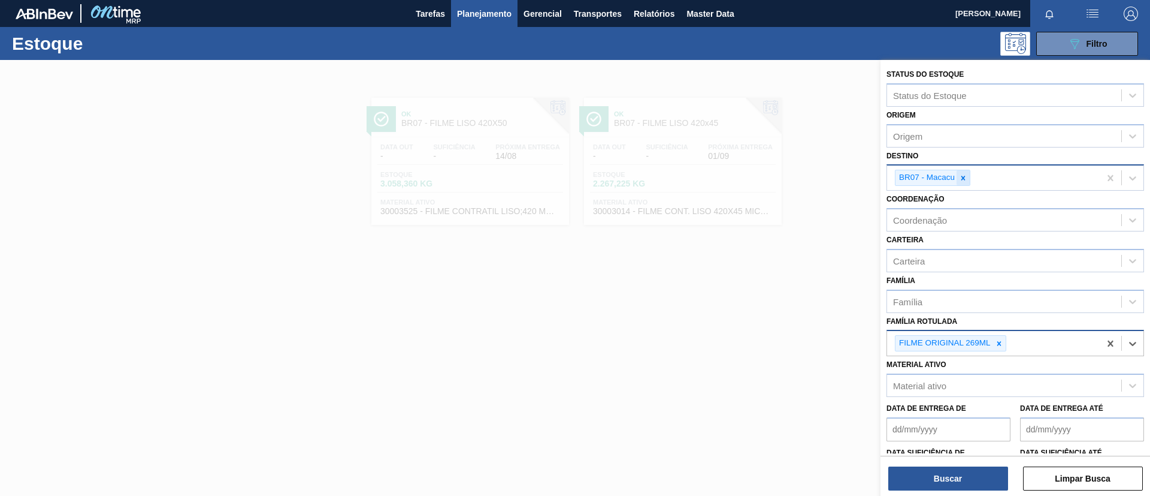
click at [963, 182] on icon at bounding box center [963, 178] width 8 height 8
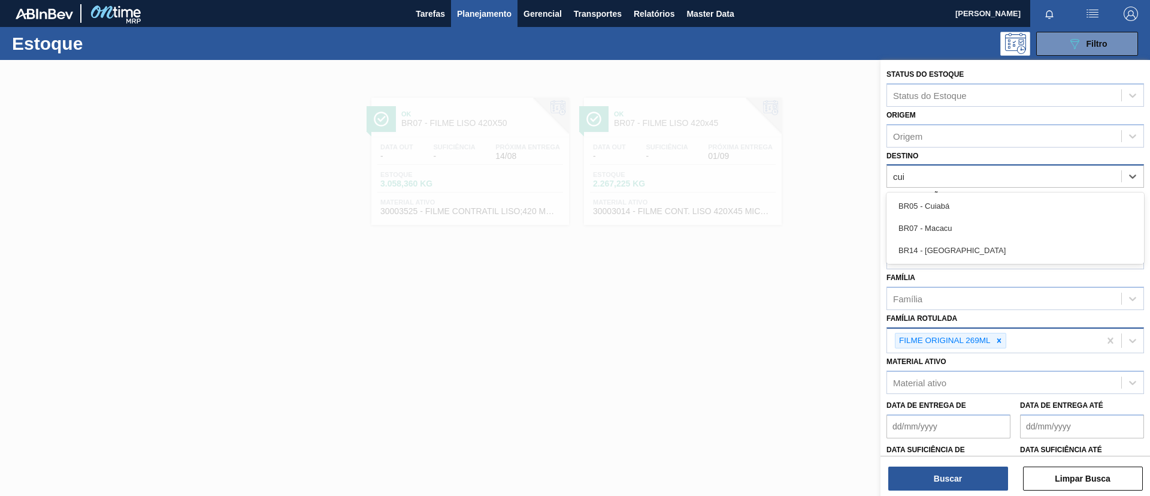
type input "cuia"
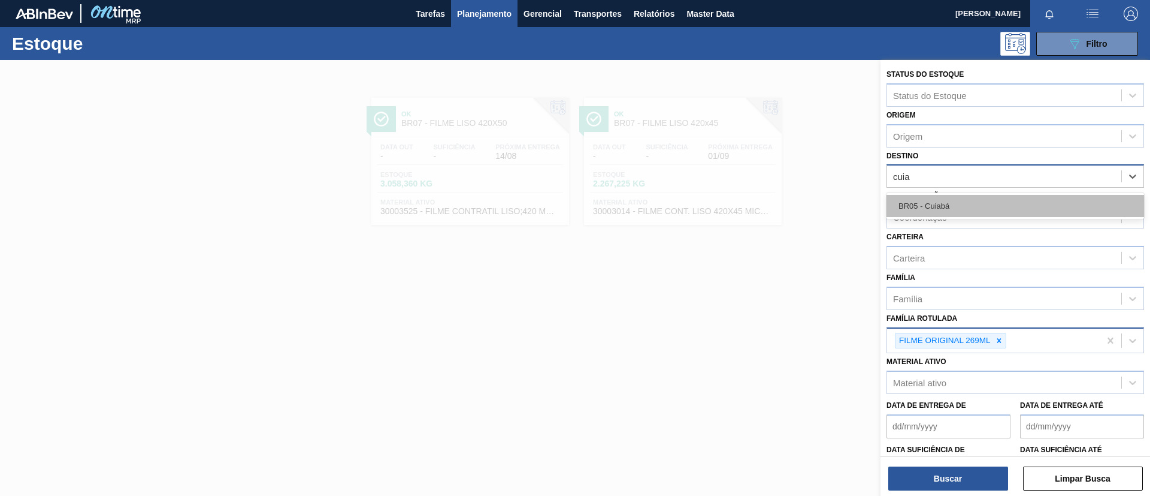
click at [971, 198] on div "BR05 - Cuiabá" at bounding box center [1016, 206] width 258 height 22
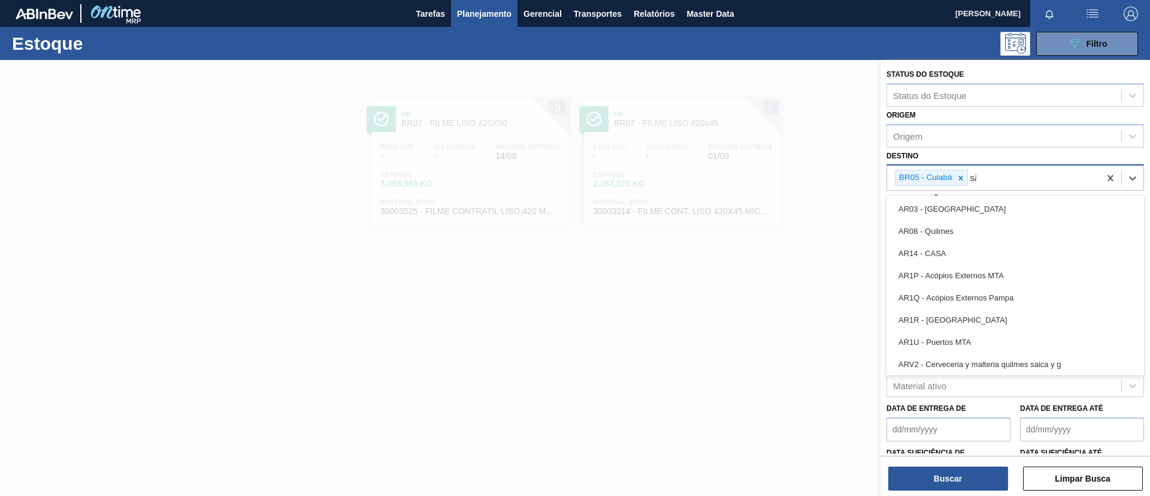
type input "são"
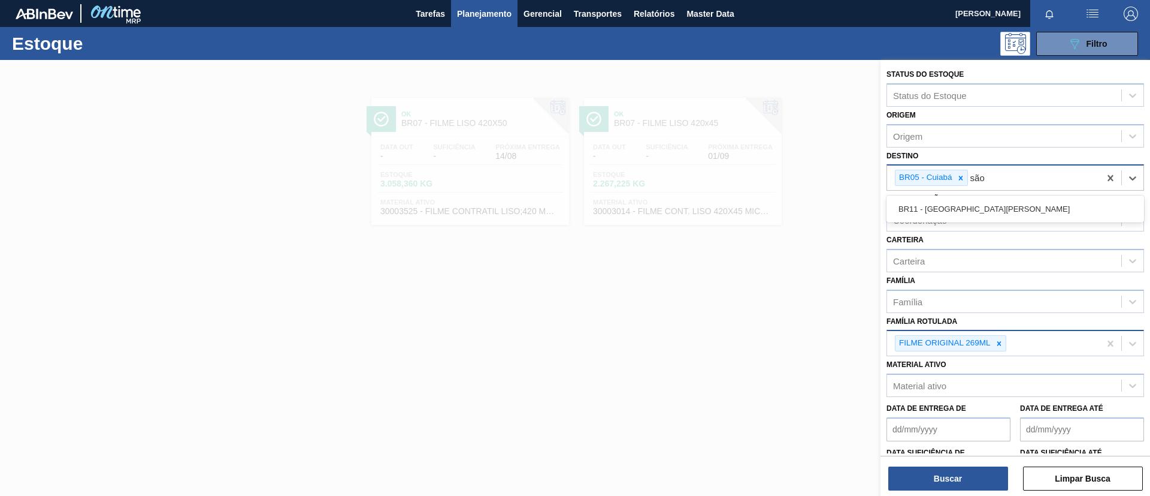
drag, startPoint x: 971, startPoint y: 198, endPoint x: 974, endPoint y: 231, distance: 33.7
click at [974, 200] on div "BR11 - [GEOGRAPHIC_DATA]" at bounding box center [1016, 209] width 258 height 22
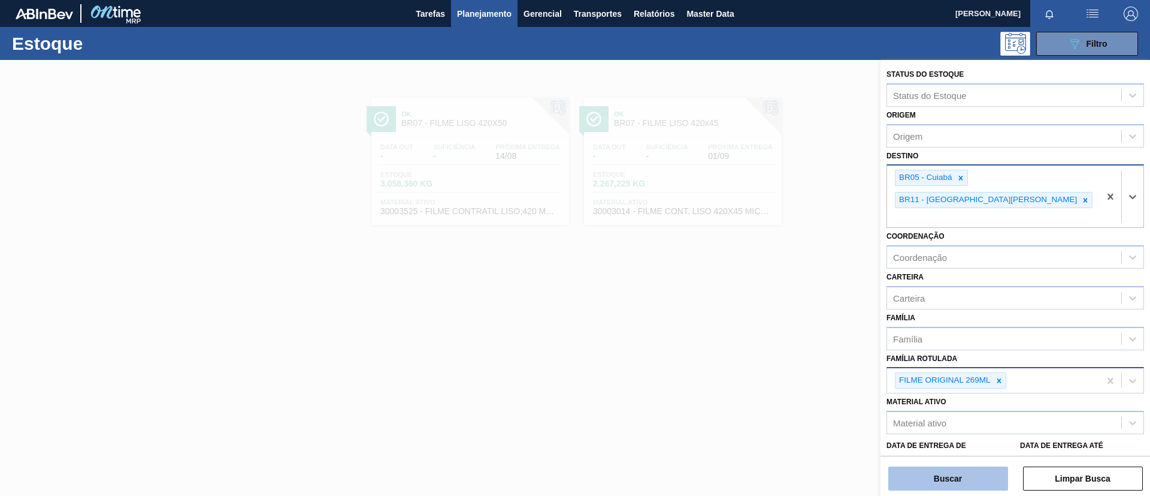
click at [968, 472] on button "Buscar" at bounding box center [949, 478] width 120 height 24
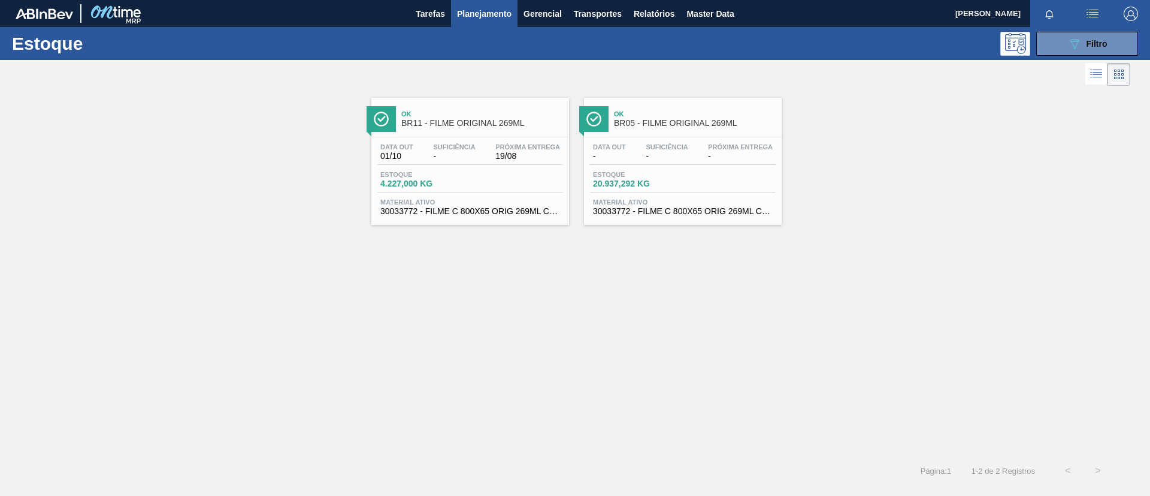
click at [469, 126] on span "BR11 - FILME ORIGINAL 269ML" at bounding box center [482, 123] width 162 height 9
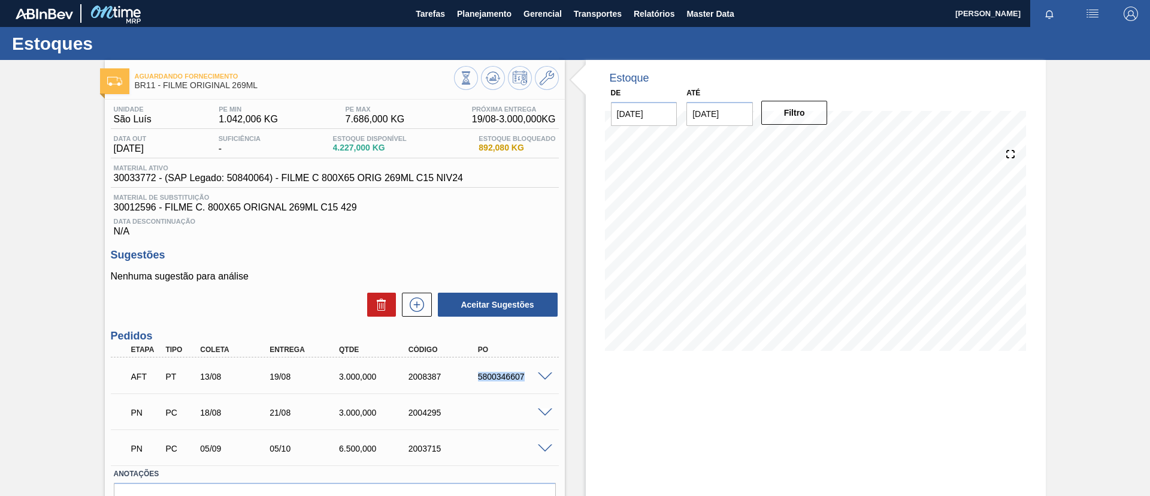
drag, startPoint x: 482, startPoint y: 379, endPoint x: 540, endPoint y: 383, distance: 58.2
click at [540, 383] on div "AFT PT 13/08 19/08 3.000,000 2008387 5800346607" at bounding box center [335, 375] width 448 height 30
copy div "5800346607"
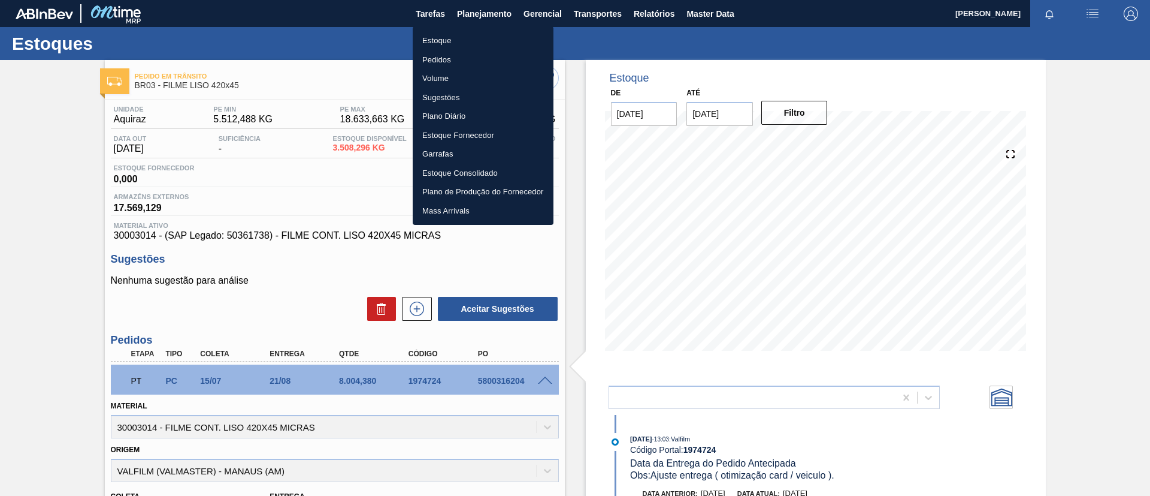
click at [484, 44] on li "Estoque" at bounding box center [483, 40] width 141 height 19
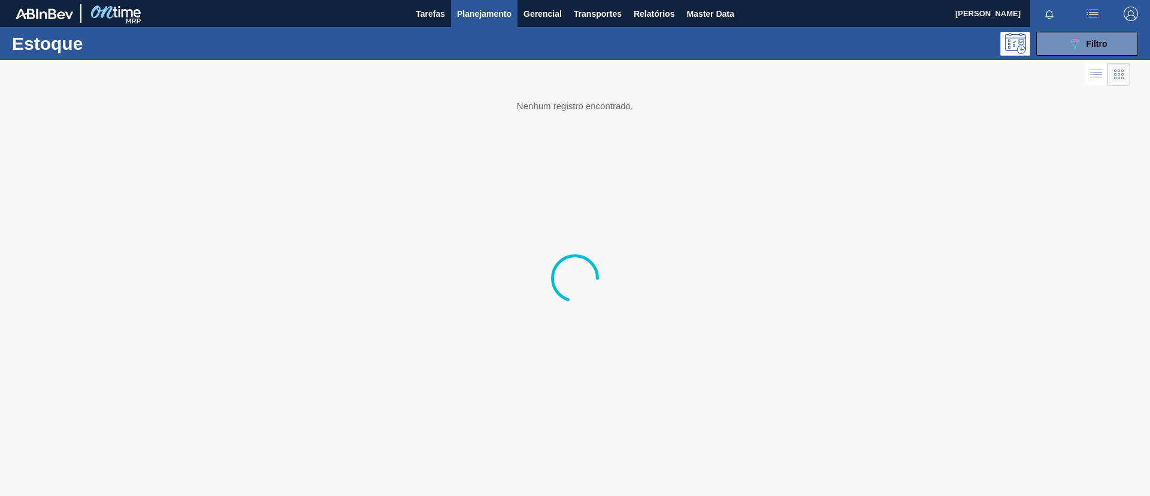
click at [1093, 56] on div "Estoque 089F7B8B-B2A5-4AFE-B5C0-19BA573D28AC Filtro" at bounding box center [575, 43] width 1150 height 33
click at [1077, 33] on div "Estoque 089F7B8B-B2A5-4AFE-B5C0-19BA573D28AC Filtro" at bounding box center [575, 43] width 1150 height 33
click at [1078, 33] on button "089F7B8B-B2A5-4AFE-B5C0-19BA573D28AC Filtro" at bounding box center [1088, 44] width 102 height 24
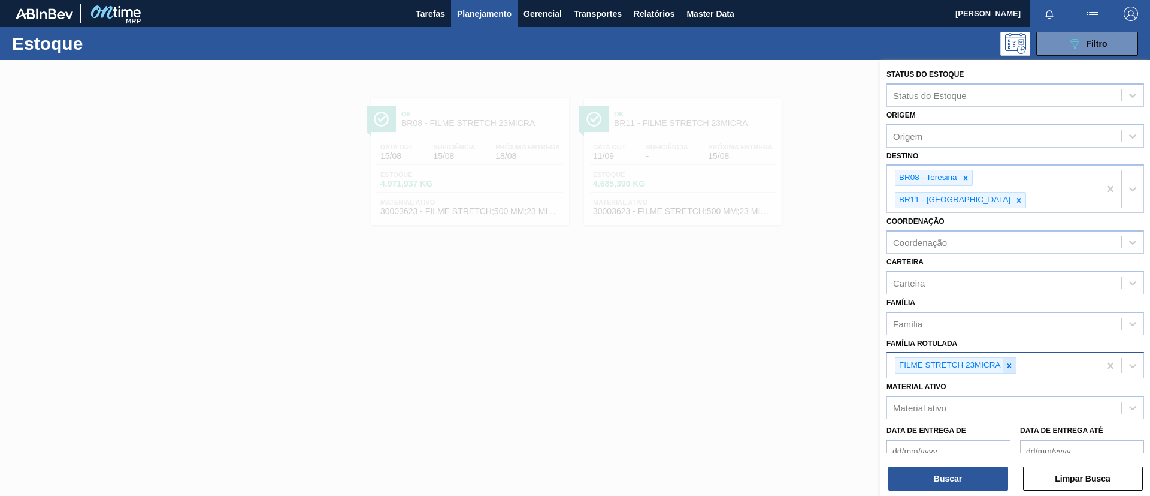
click at [1007, 361] on icon at bounding box center [1009, 365] width 8 height 8
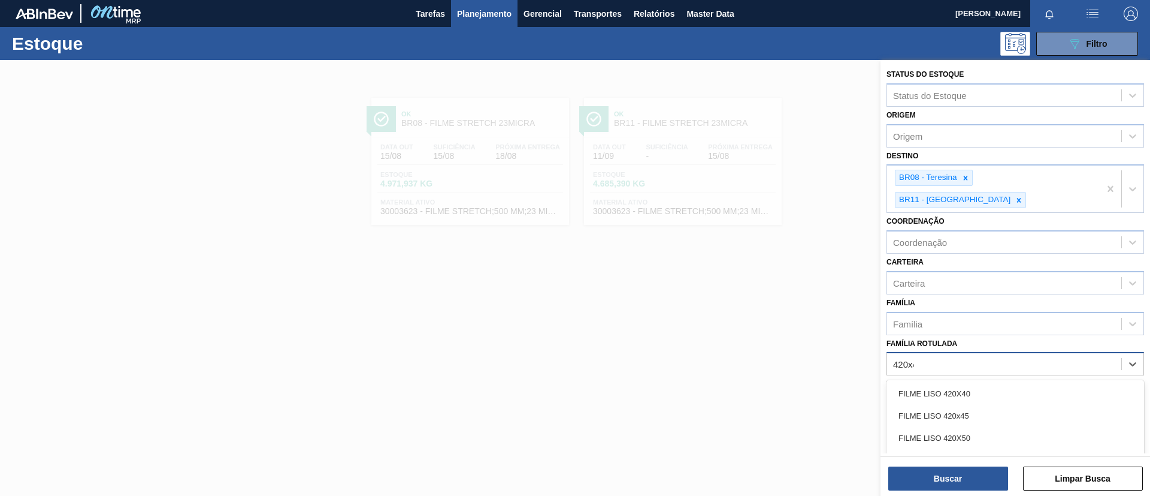
type Rotulada "420x45"
click at [953, 382] on div "FILME LISO 420x45" at bounding box center [1016, 393] width 258 height 22
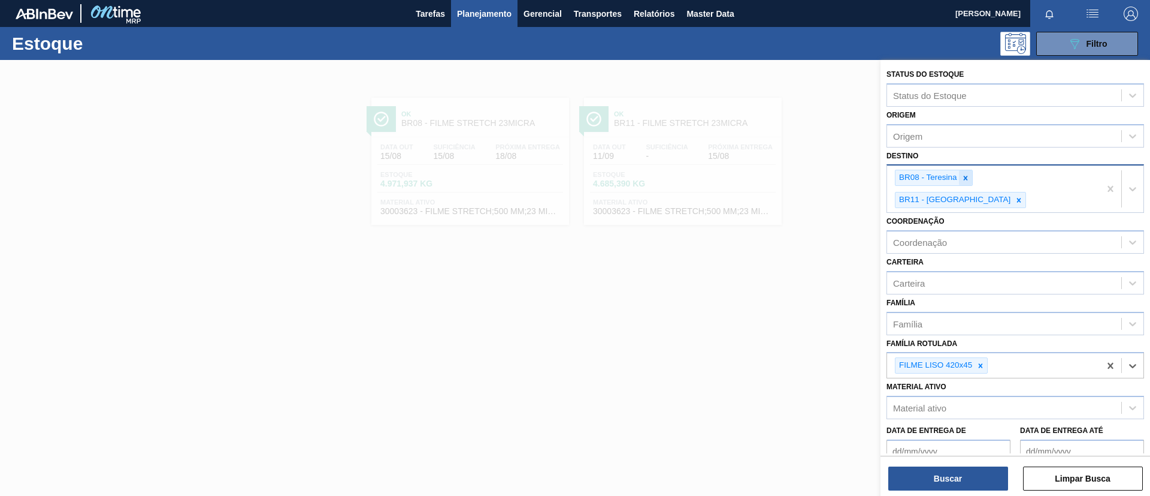
click at [963, 183] on div at bounding box center [965, 177] width 13 height 15
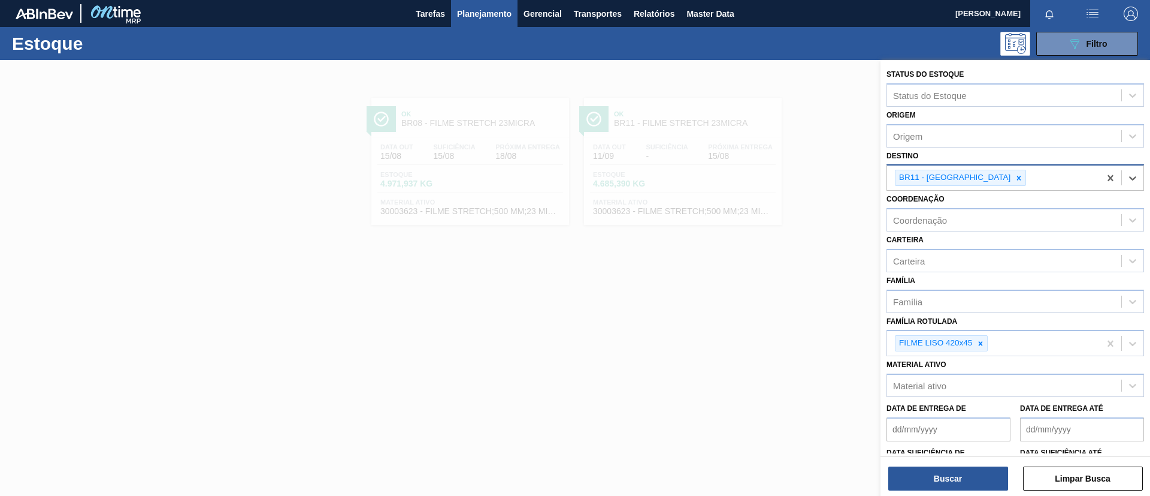
click at [1013, 182] on div at bounding box center [1019, 177] width 13 height 15
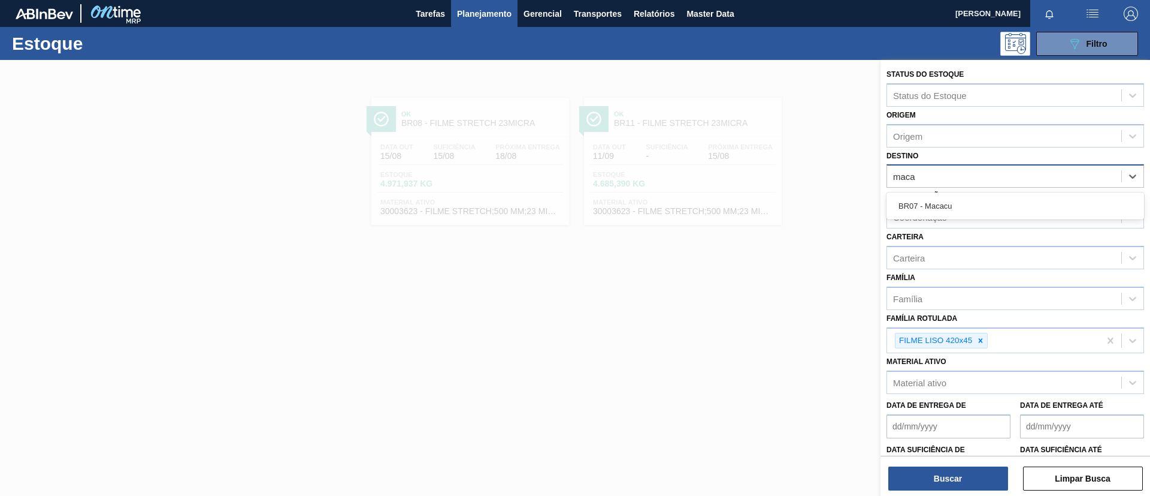
type input "macac"
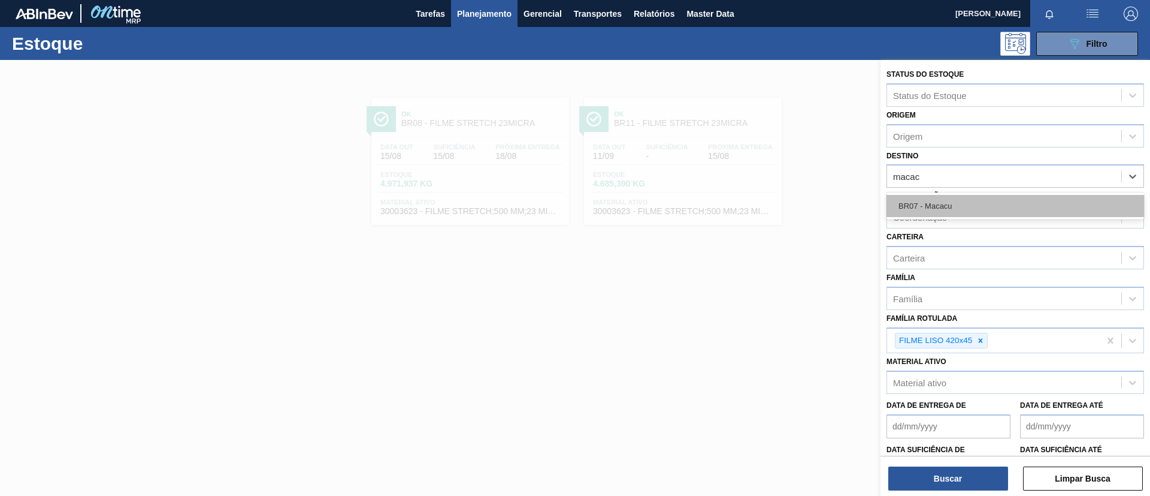
click at [963, 196] on div "BR07 - Macacu" at bounding box center [1016, 206] width 258 height 22
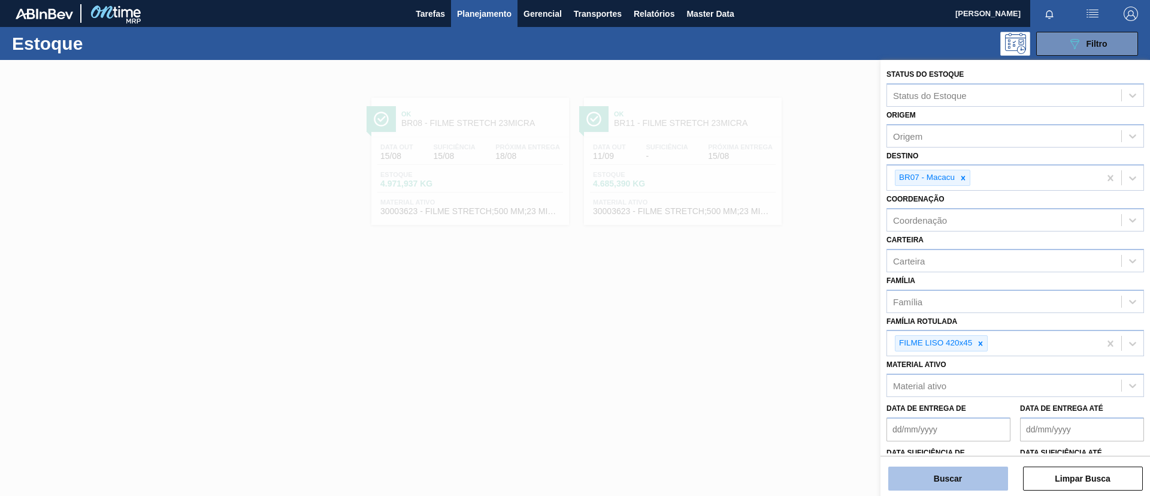
click at [957, 478] on button "Buscar" at bounding box center [949, 478] width 120 height 24
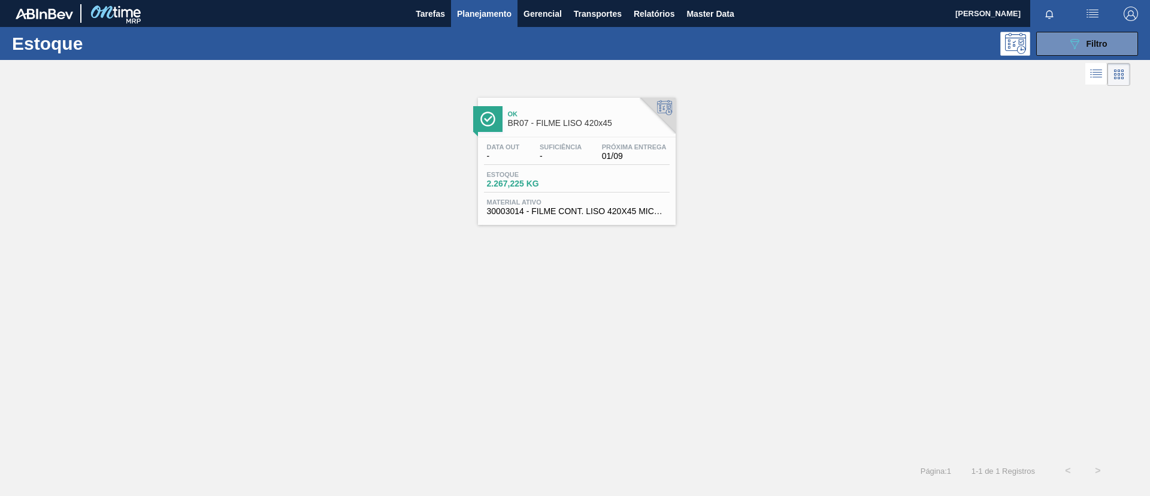
click at [557, 154] on span "-" at bounding box center [561, 156] width 42 height 9
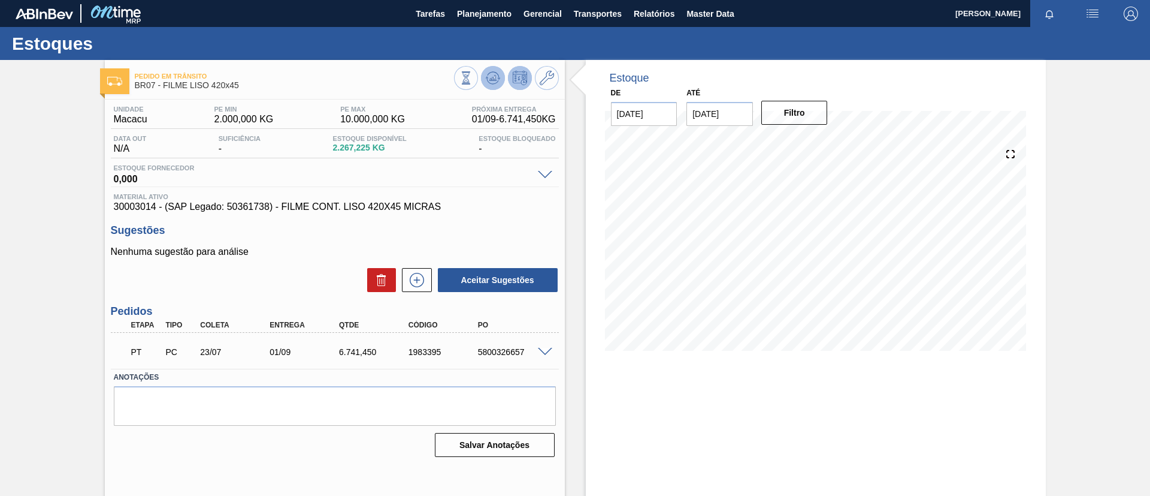
click at [473, 71] on icon at bounding box center [466, 77] width 13 height 13
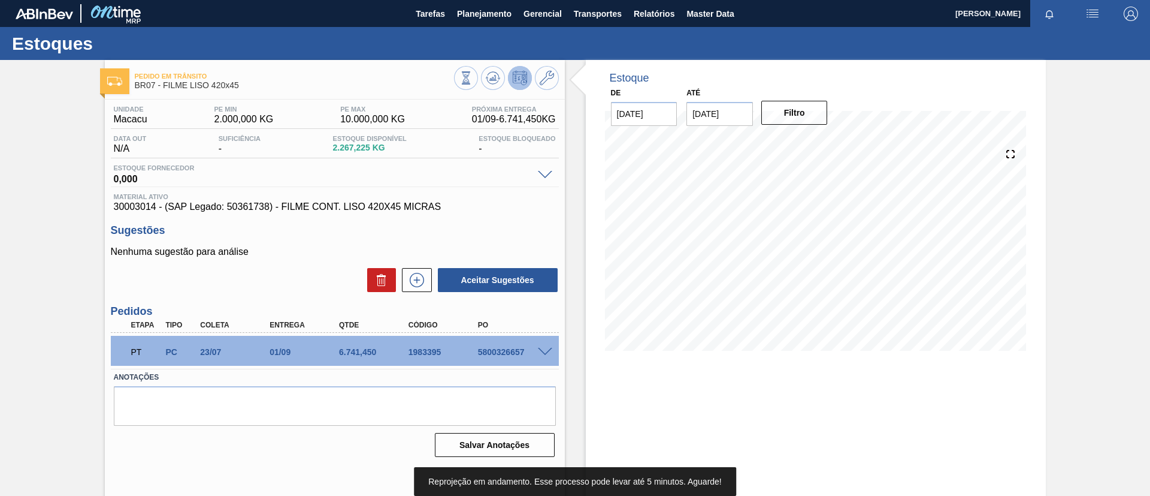
click at [546, 350] on span at bounding box center [545, 352] width 14 height 9
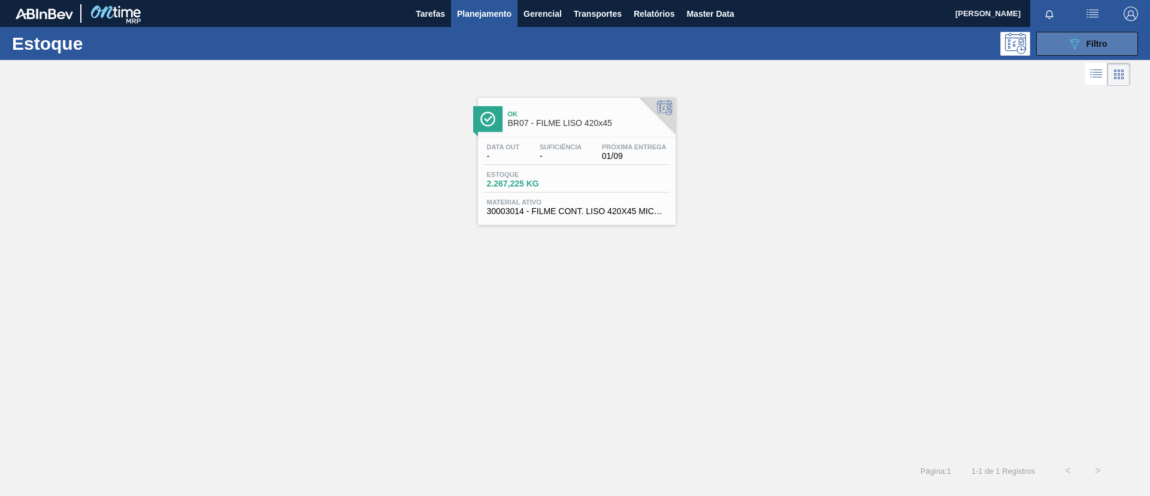
click at [1117, 42] on button "089F7B8B-B2A5-4AFE-B5C0-19BA573D28AC Filtro" at bounding box center [1088, 44] width 102 height 24
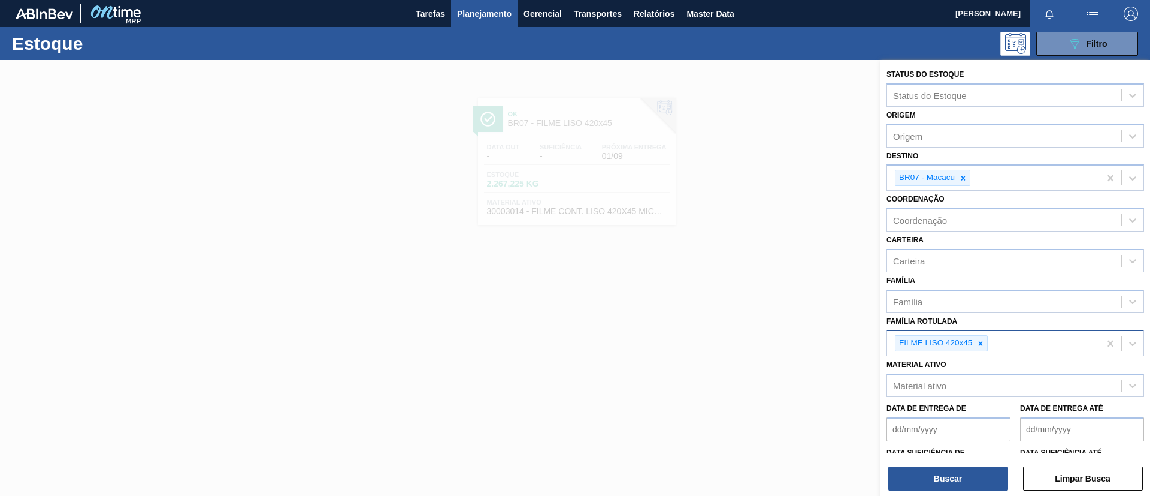
click at [1040, 349] on div "FILME LISO 420x45" at bounding box center [993, 343] width 213 height 25
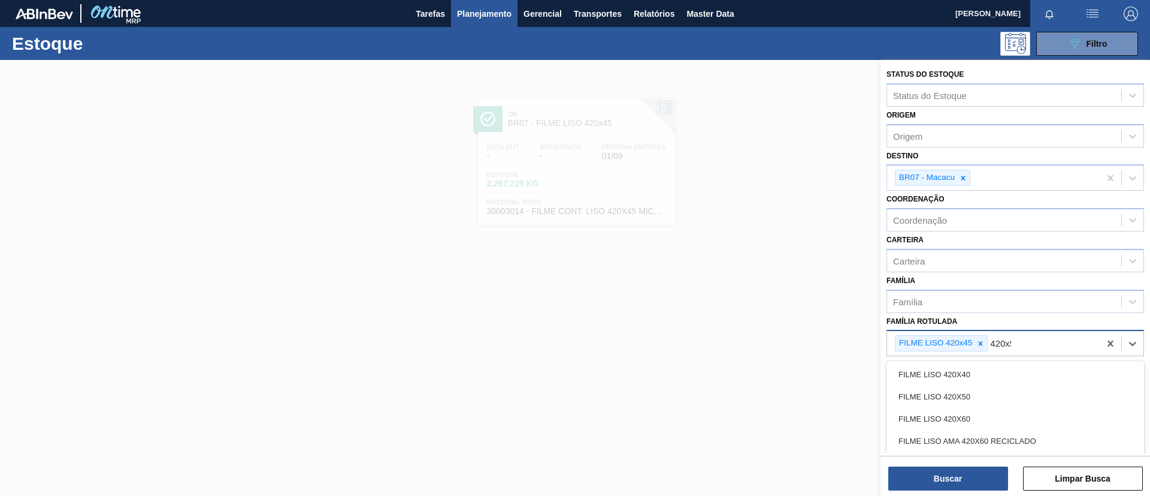
type Rotulada "420x50"
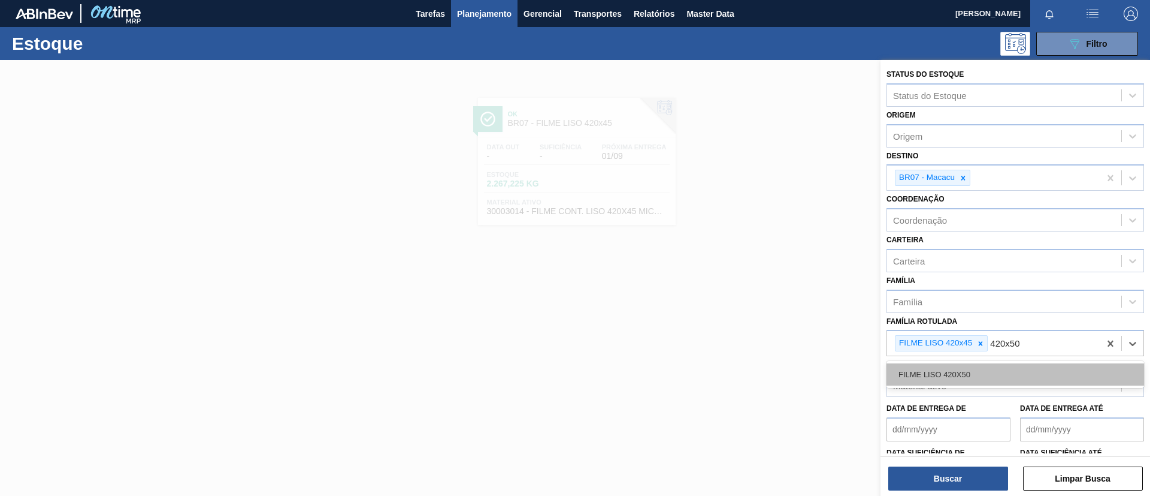
click at [964, 363] on div "FILME LISO 420X50" at bounding box center [1016, 374] width 258 height 22
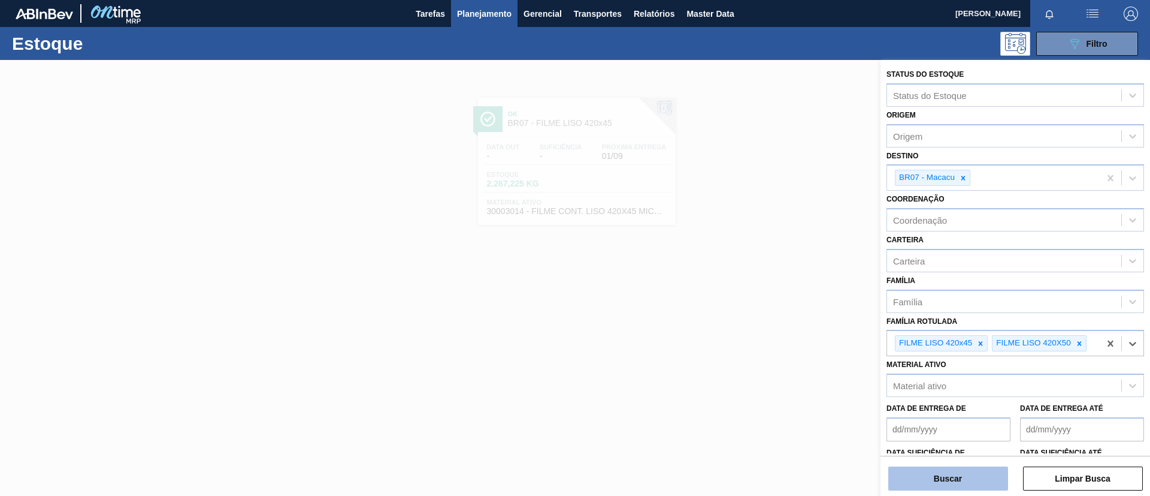
click at [971, 483] on button "Buscar" at bounding box center [949, 478] width 120 height 24
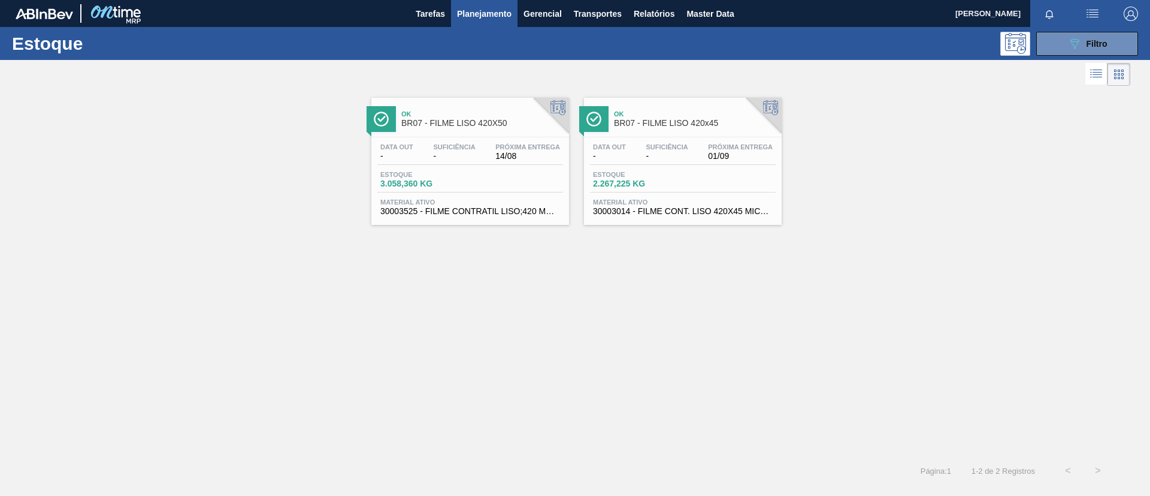
click at [522, 122] on span "BR07 - FILME LISO 420X50" at bounding box center [482, 123] width 162 height 9
click at [705, 132] on div "Ok BR07 - FILME LISO 420x45" at bounding box center [695, 118] width 162 height 27
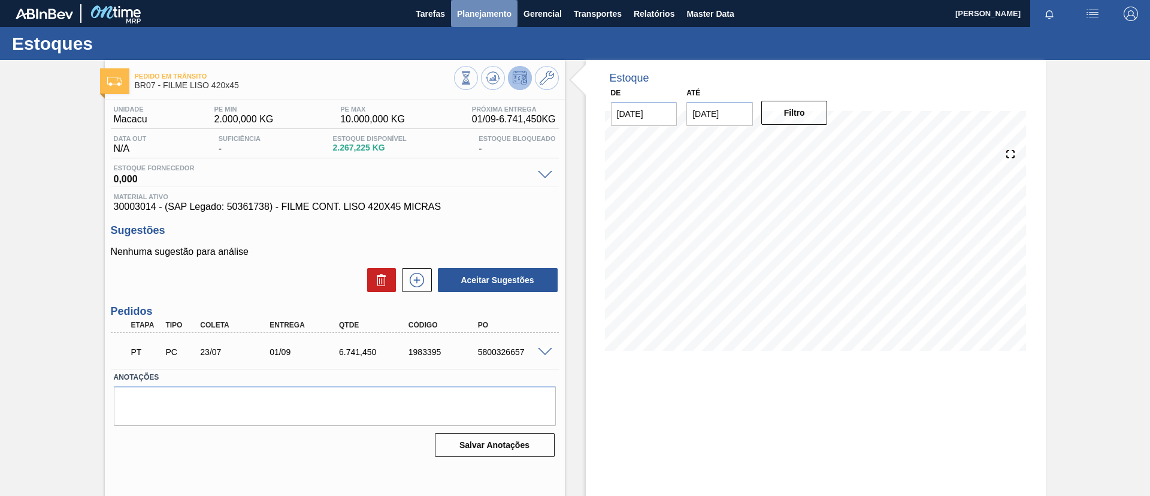
click at [473, 17] on span "Planejamento" at bounding box center [484, 14] width 55 height 14
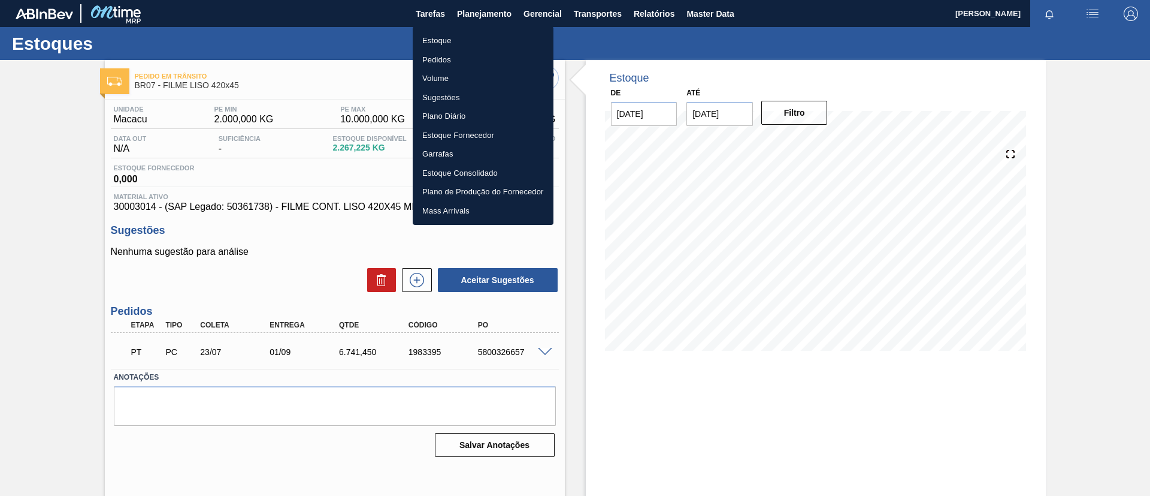
click at [470, 33] on li "Estoque" at bounding box center [483, 40] width 141 height 19
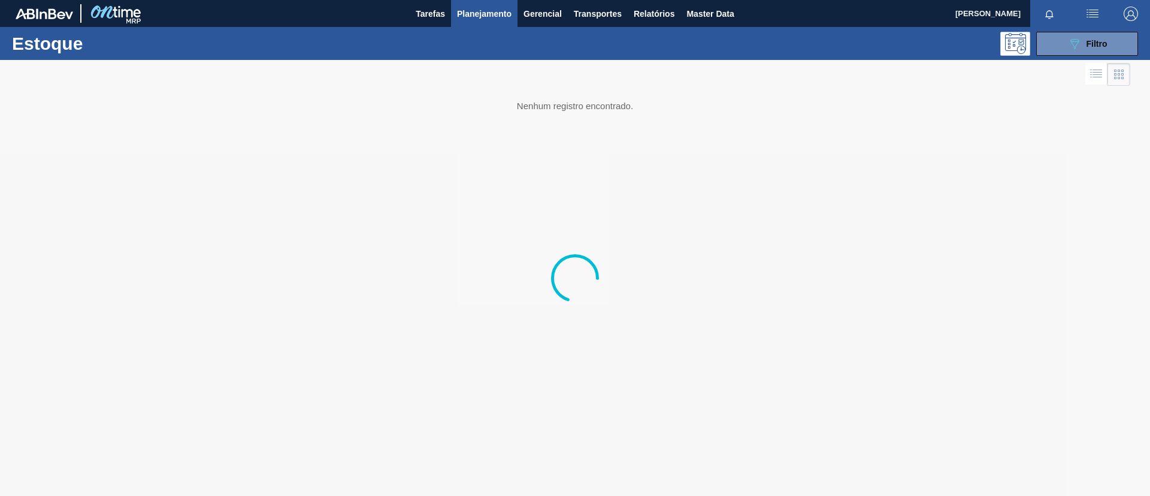
drag, startPoint x: 1082, startPoint y: 42, endPoint x: 1070, endPoint y: 59, distance: 21.1
click at [1081, 42] on icon "089F7B8B-B2A5-4AFE-B5C0-19BA573D28AC" at bounding box center [1075, 44] width 14 height 14
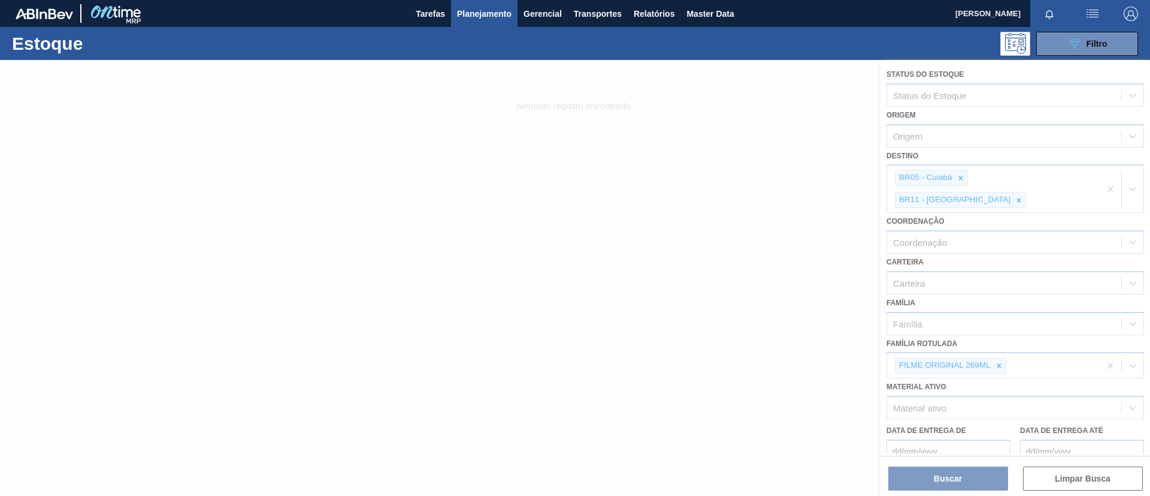
click at [1004, 345] on div at bounding box center [575, 278] width 1150 height 436
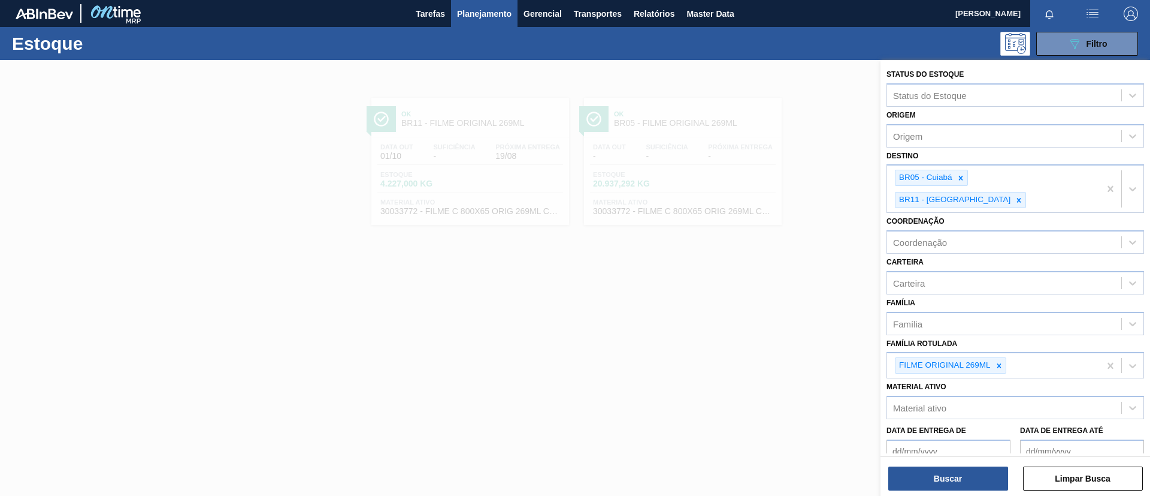
click at [1003, 361] on icon at bounding box center [999, 365] width 8 height 8
type Rotulada "6"
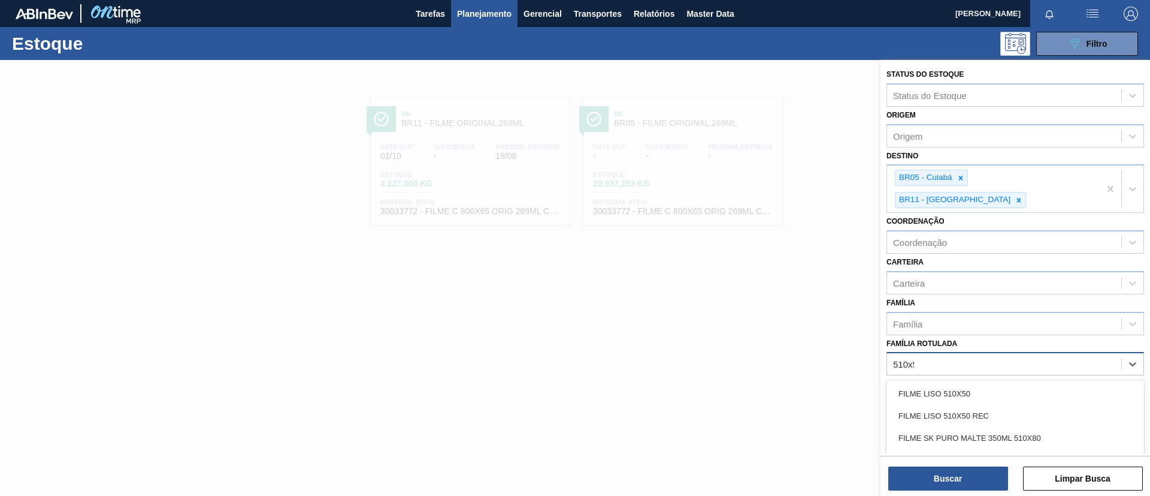
type Rotulada "510x50"
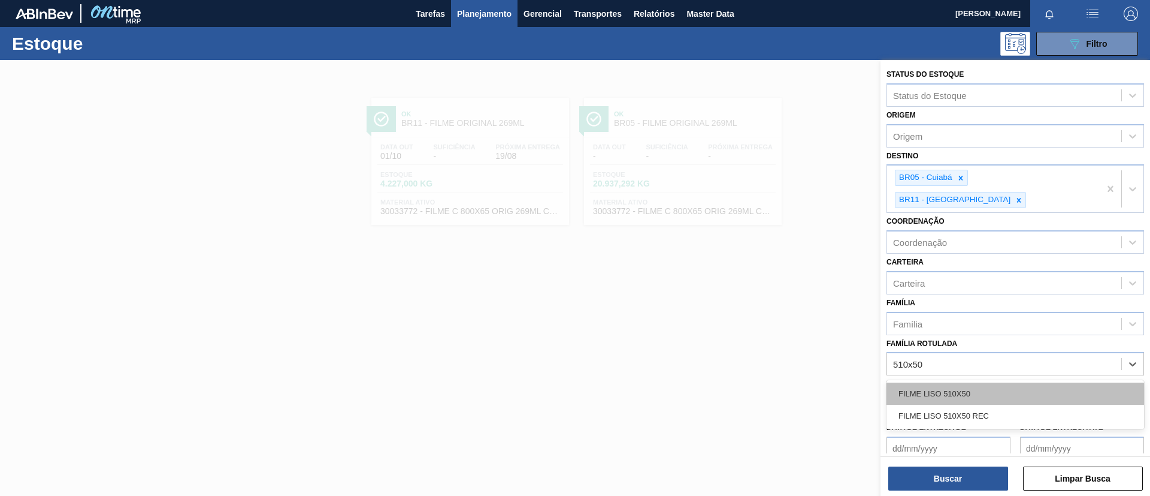
click at [997, 382] on div "FILME LISO 510X50" at bounding box center [1016, 393] width 258 height 22
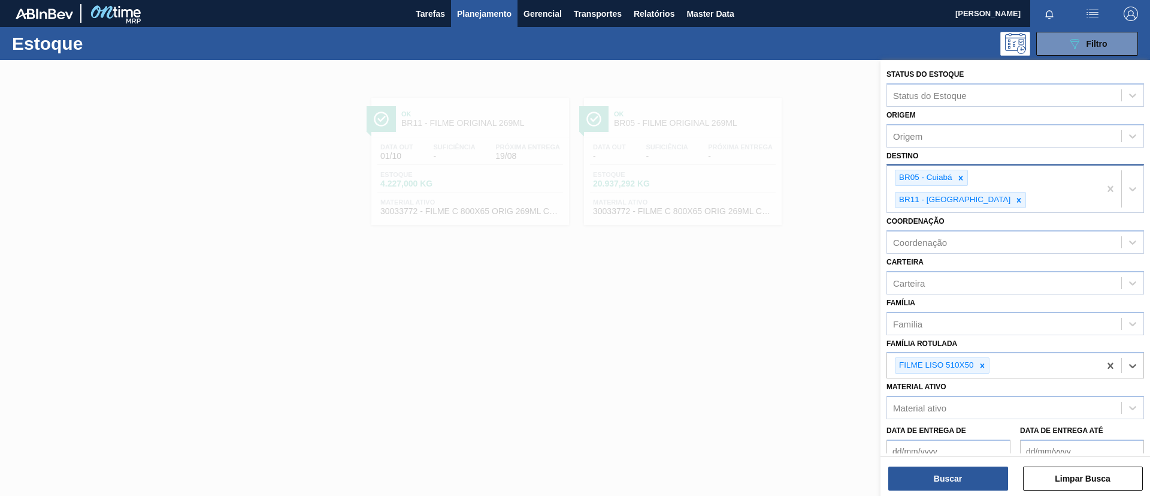
click at [962, 186] on div "BR05 - Cuiabá BR11 - São Luís" at bounding box center [993, 188] width 213 height 47
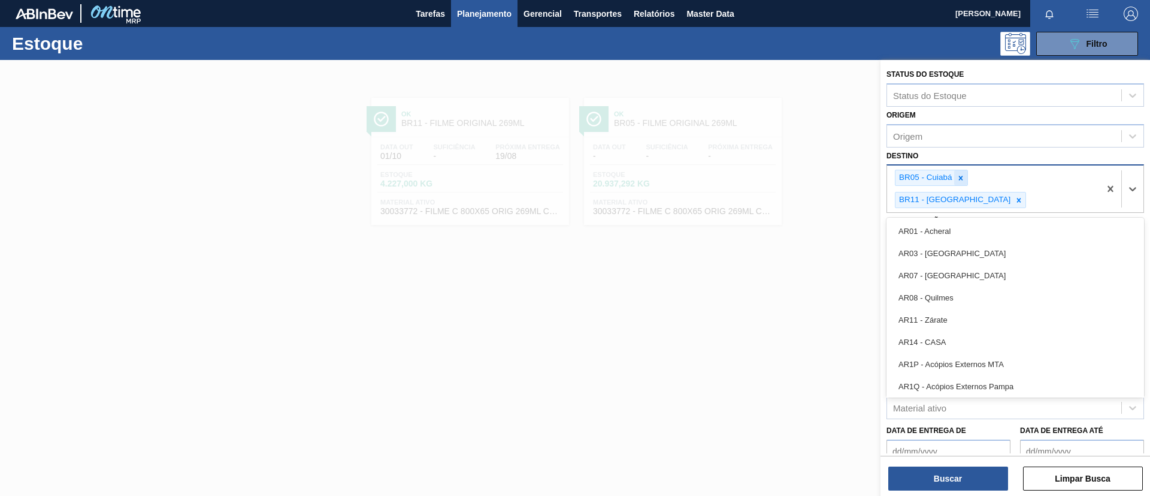
click at [962, 180] on icon at bounding box center [961, 178] width 8 height 8
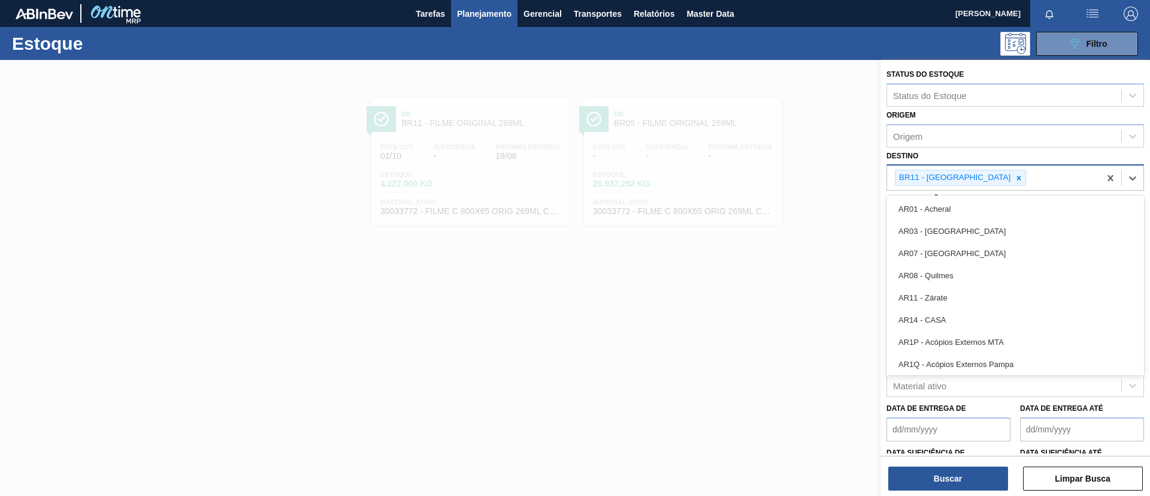
click at [1013, 180] on div at bounding box center [1019, 177] width 13 height 15
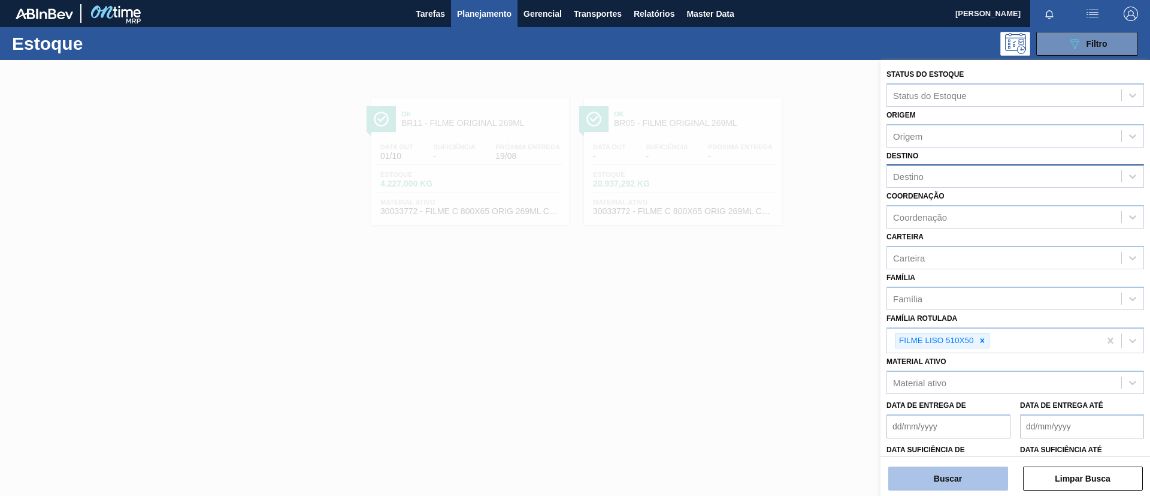
click at [956, 473] on button "Buscar" at bounding box center [949, 478] width 120 height 24
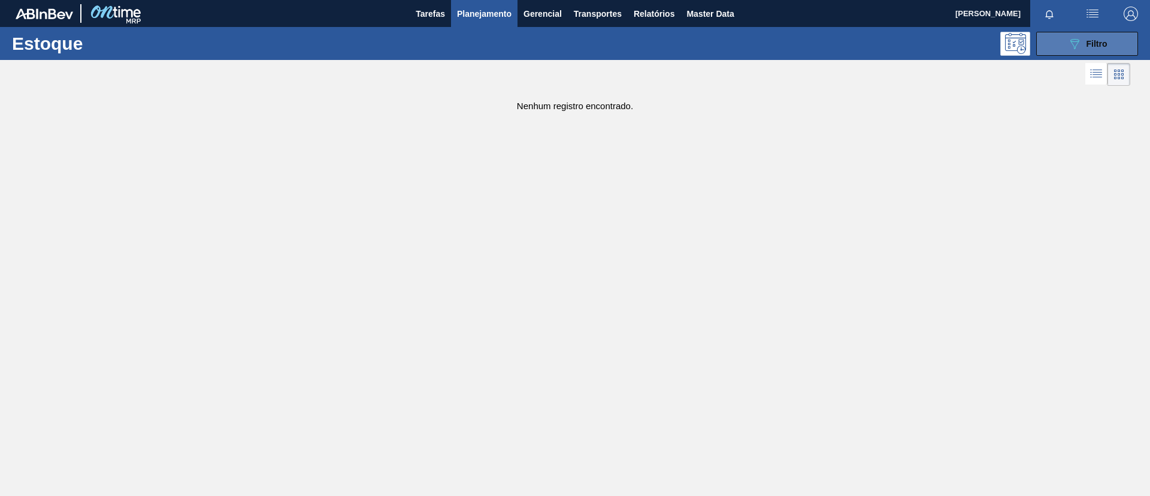
click at [1069, 47] on icon "089F7B8B-B2A5-4AFE-B5C0-19BA573D28AC" at bounding box center [1075, 44] width 14 height 14
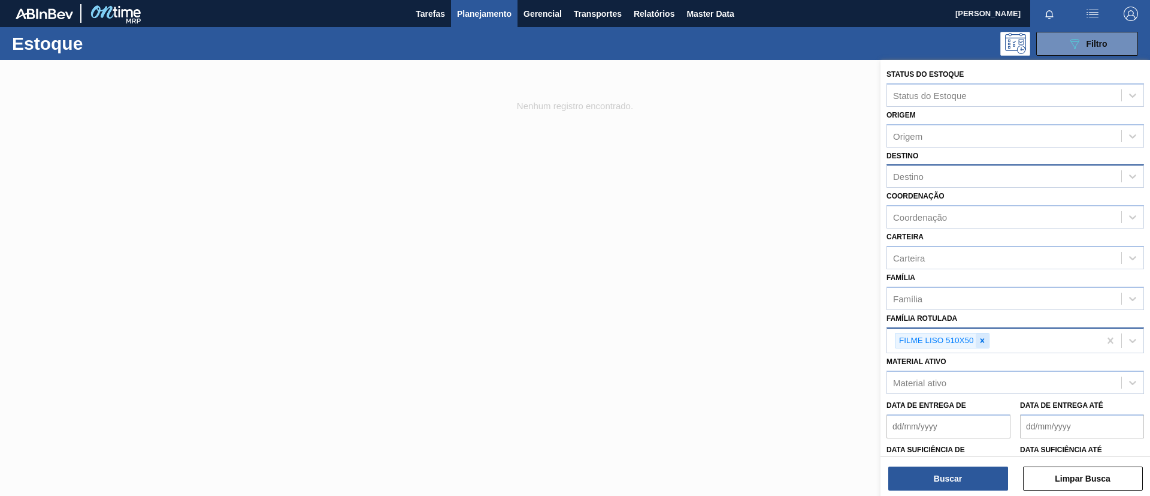
click at [980, 340] on icon at bounding box center [982, 340] width 8 height 8
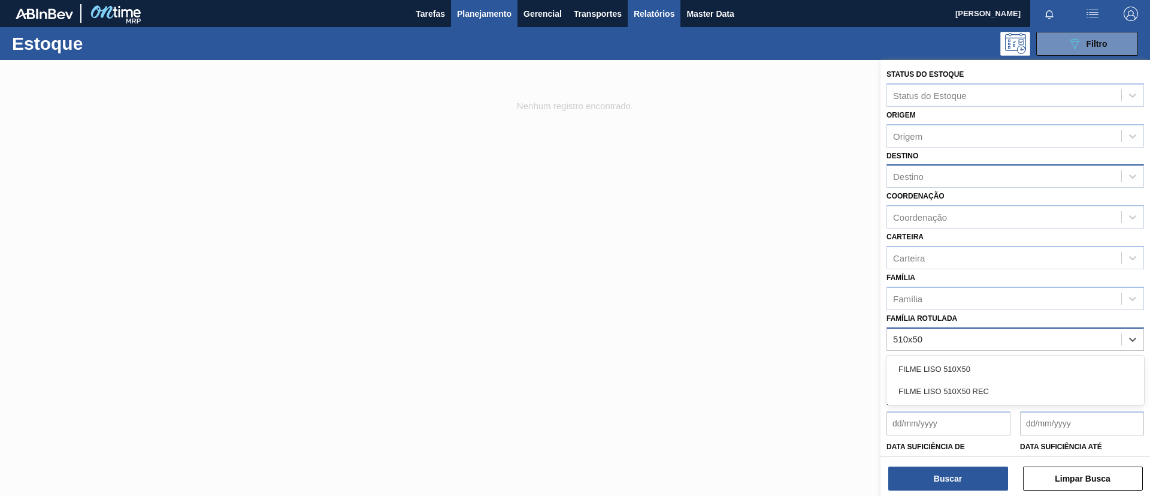
type Rotulada "510x50"
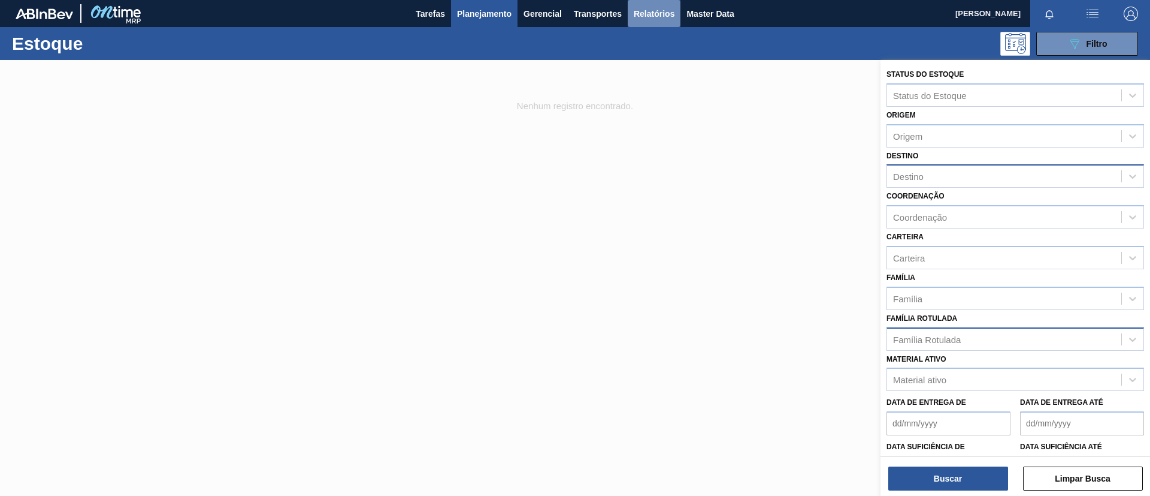
click at [670, 24] on button "Relatórios" at bounding box center [654, 13] width 53 height 27
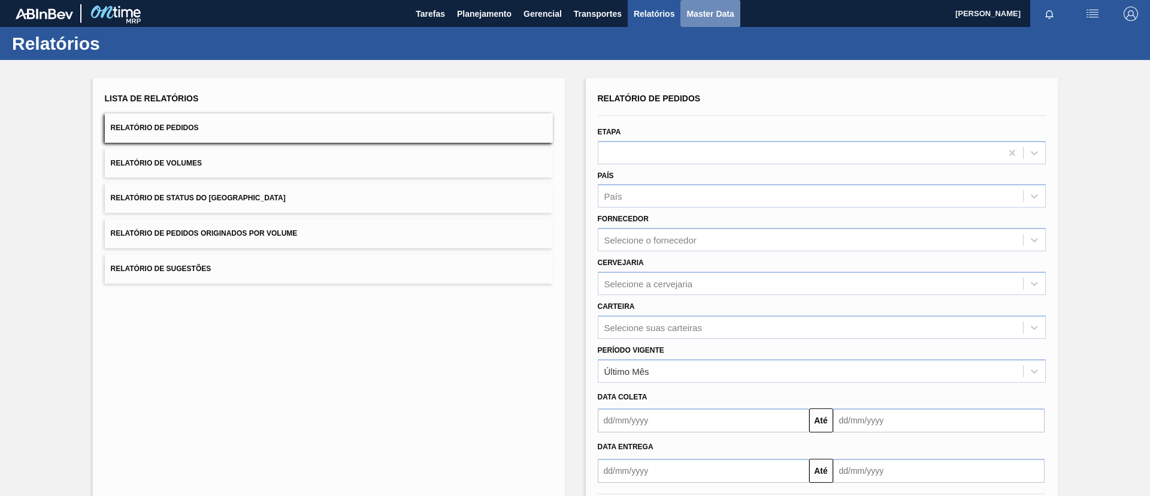
click at [720, 20] on button "Master Data" at bounding box center [710, 13] width 59 height 27
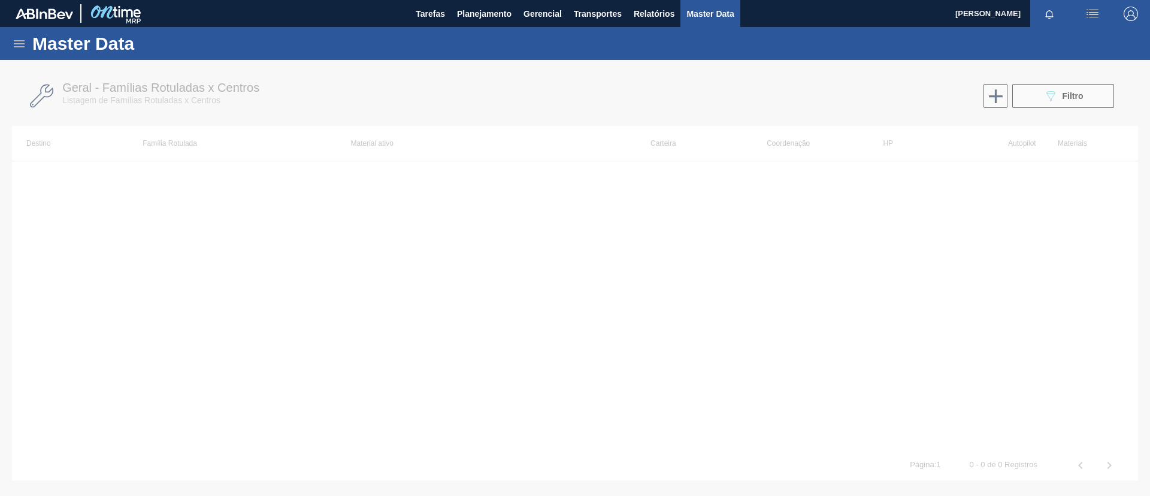
click at [16, 50] on icon at bounding box center [19, 44] width 14 height 14
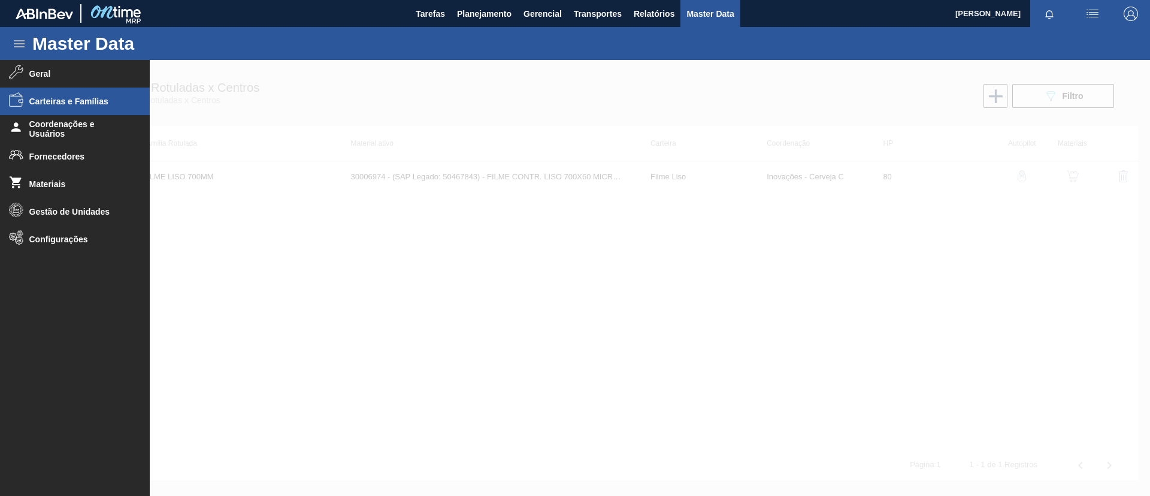
click at [41, 102] on span "Carteiras e Famílias" at bounding box center [78, 101] width 99 height 10
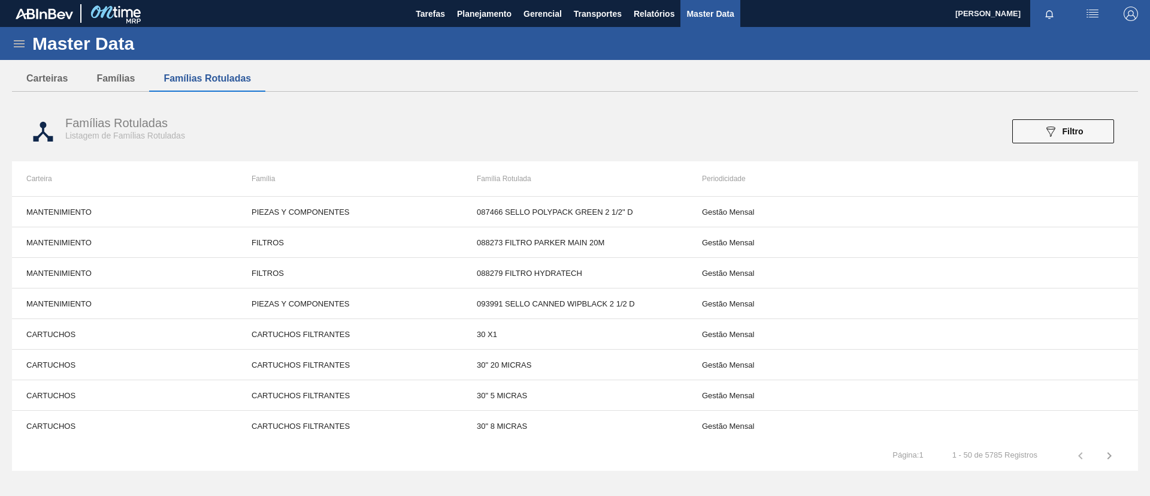
click at [18, 41] on icon at bounding box center [19, 43] width 11 height 7
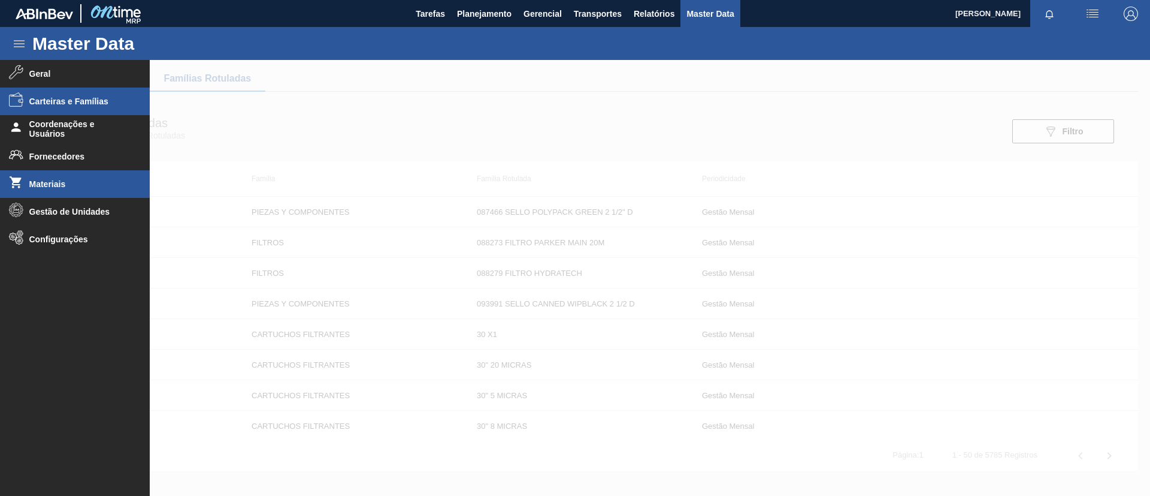
click at [50, 187] on span "Materiais" at bounding box center [78, 184] width 99 height 10
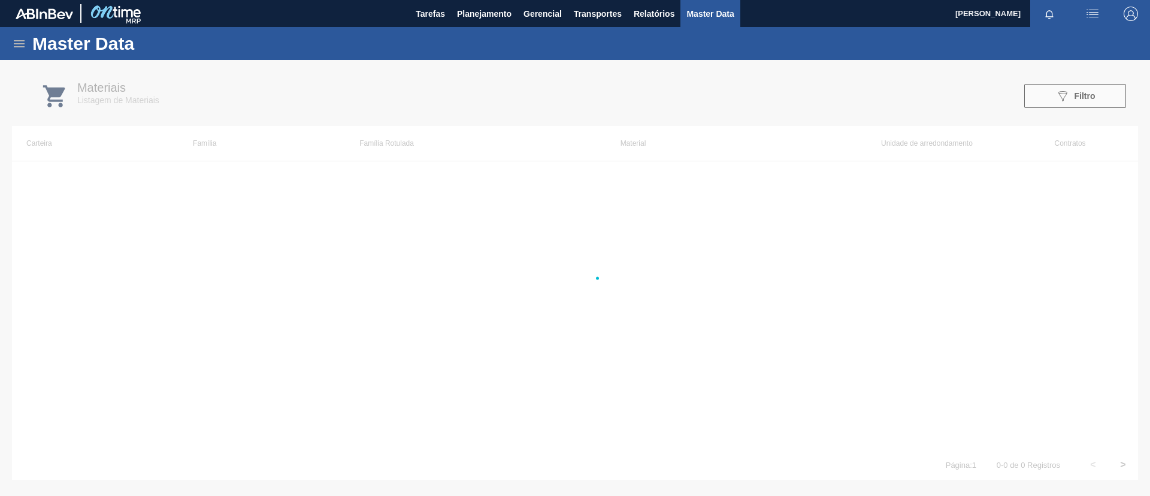
click at [1068, 89] on div at bounding box center [575, 278] width 1150 height 436
click at [1066, 89] on div at bounding box center [575, 278] width 1150 height 436
click at [1064, 100] on div at bounding box center [575, 278] width 1150 height 436
click at [1064, 101] on div at bounding box center [575, 278] width 1150 height 436
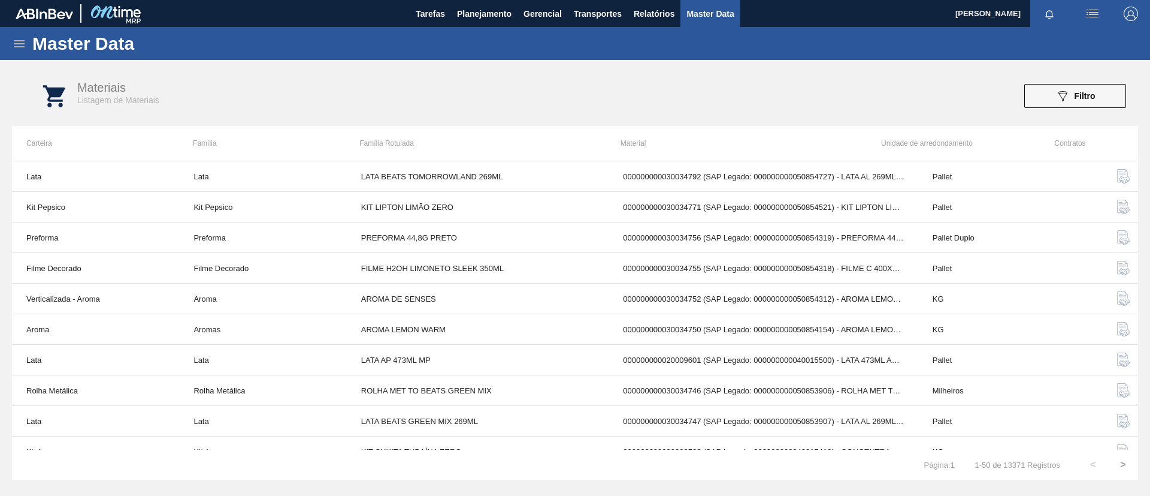
click at [1064, 101] on icon "089F7B8B-B2A5-4AFE-B5C0-19BA573D28AC" at bounding box center [1063, 96] width 14 height 14
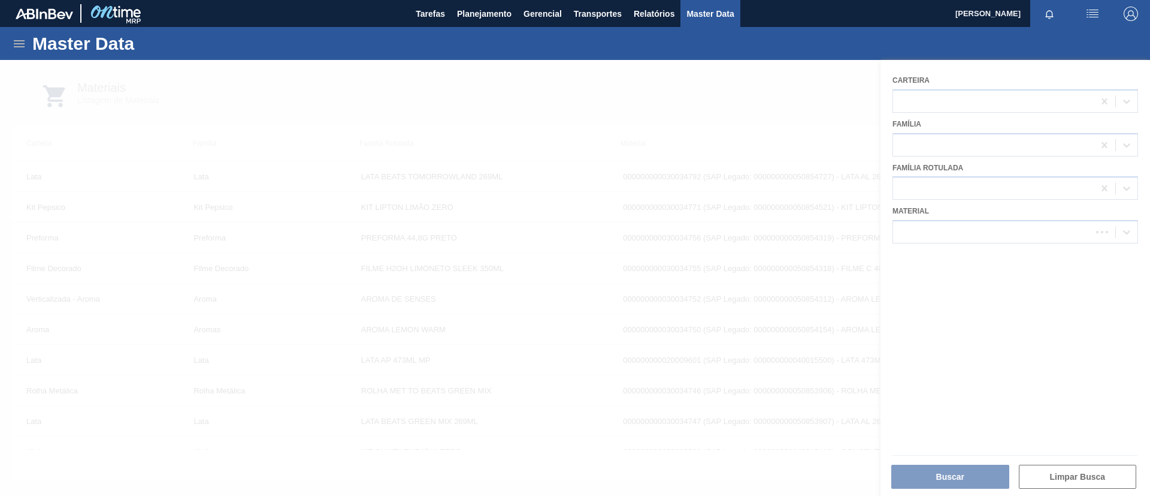
click at [951, 189] on div at bounding box center [575, 278] width 1150 height 436
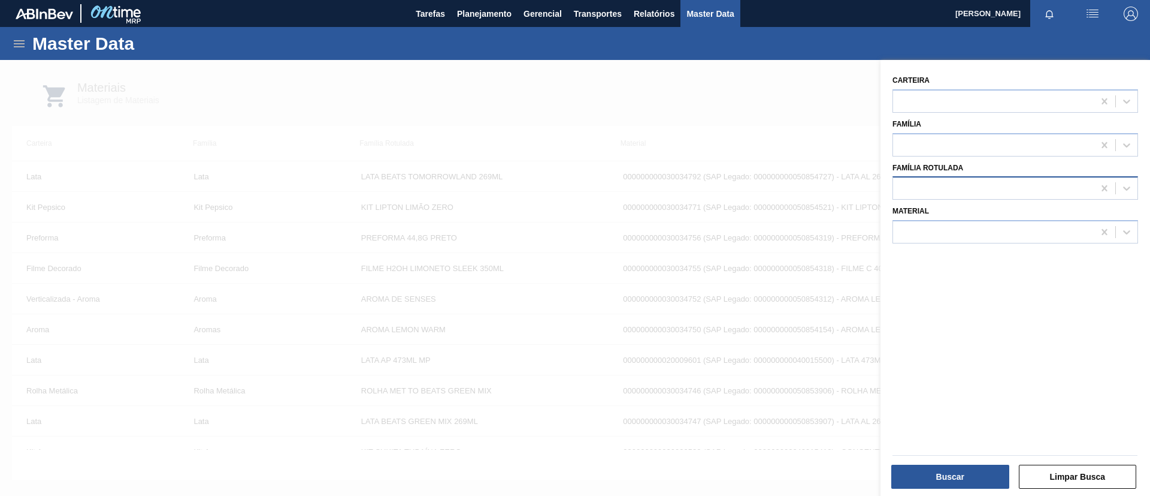
click at [951, 191] on div at bounding box center [993, 188] width 201 height 17
type Rotulada "510x50"
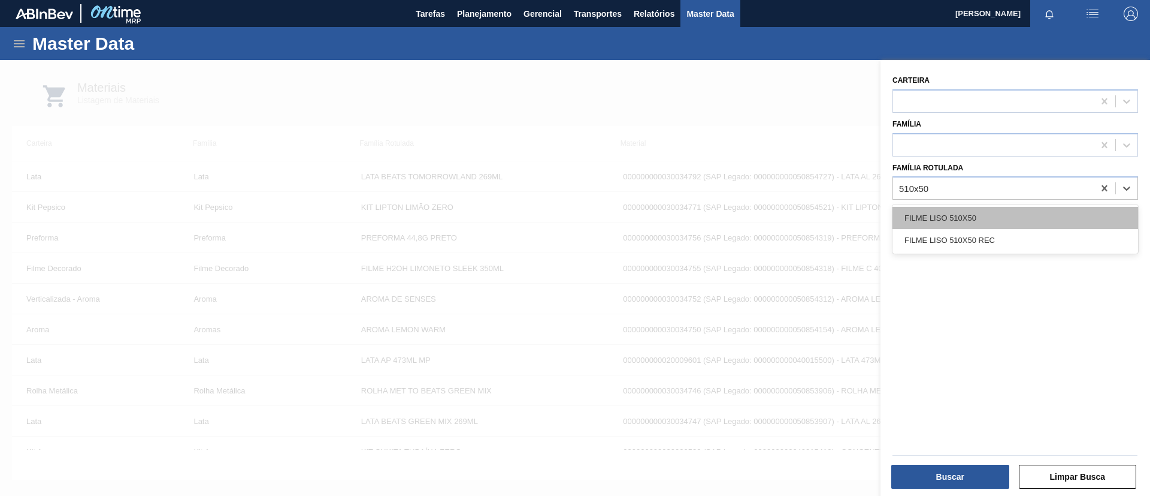
click at [978, 228] on div "FILME LISO 510X50" at bounding box center [1016, 218] width 246 height 22
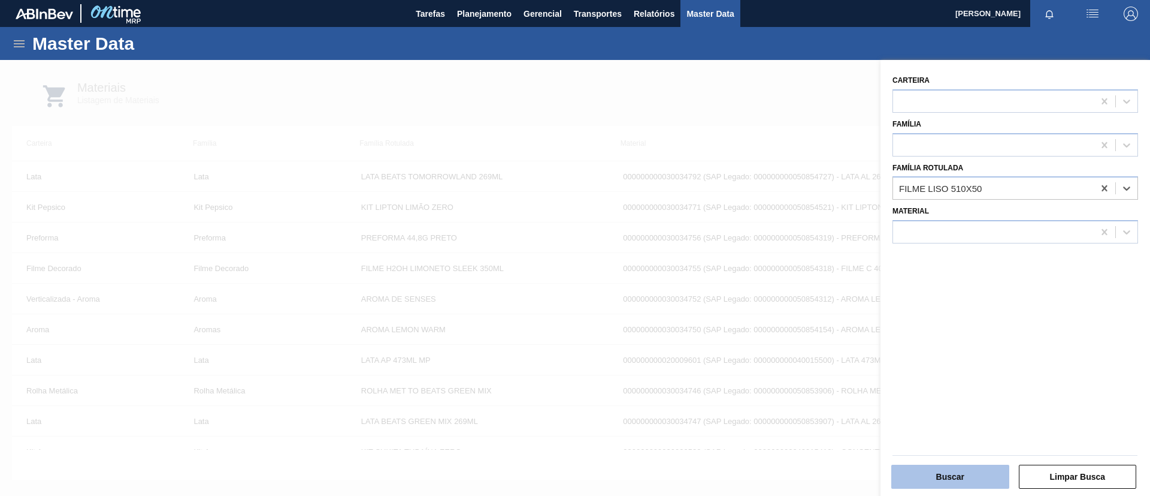
click at [972, 480] on button "Buscar" at bounding box center [951, 476] width 118 height 24
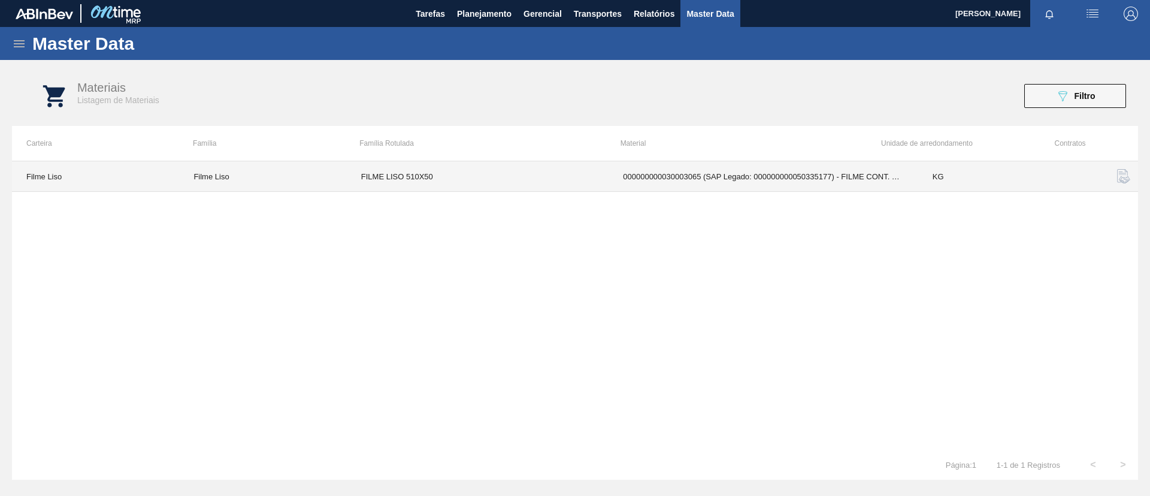
click at [694, 178] on td "000000000030003065 (SAP Legado: 000000000050335177) - FILME CONT. LISO 510X50 M…" at bounding box center [763, 176] width 309 height 31
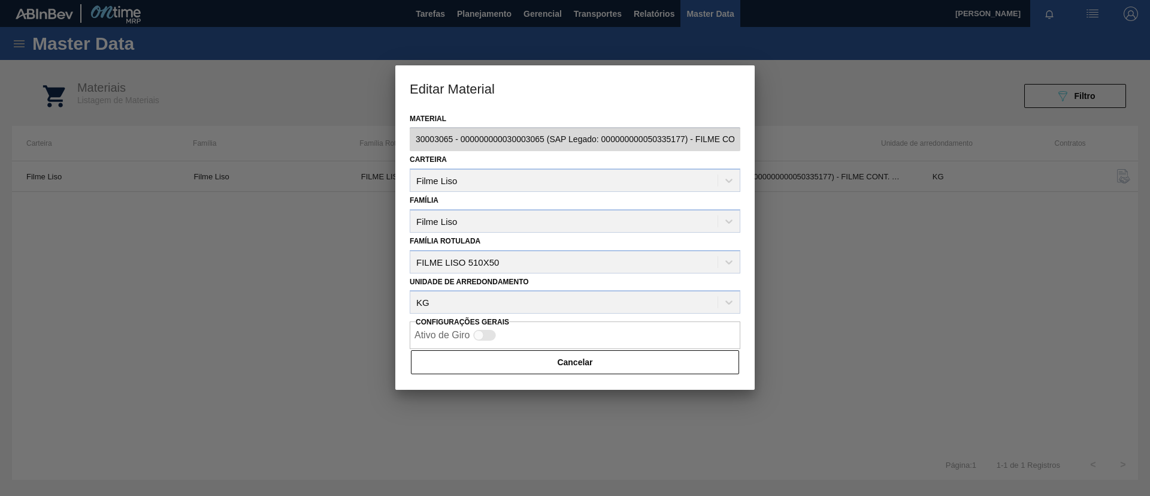
click at [577, 408] on div at bounding box center [575, 248] width 1150 height 496
click at [575, 365] on button "Cancelar" at bounding box center [575, 362] width 328 height 24
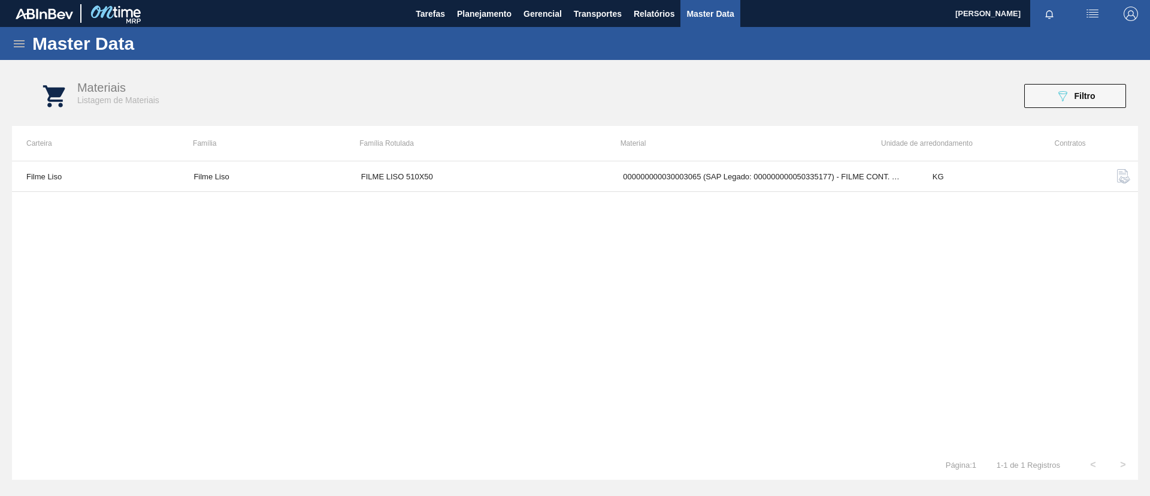
click at [19, 42] on icon at bounding box center [19, 44] width 14 height 14
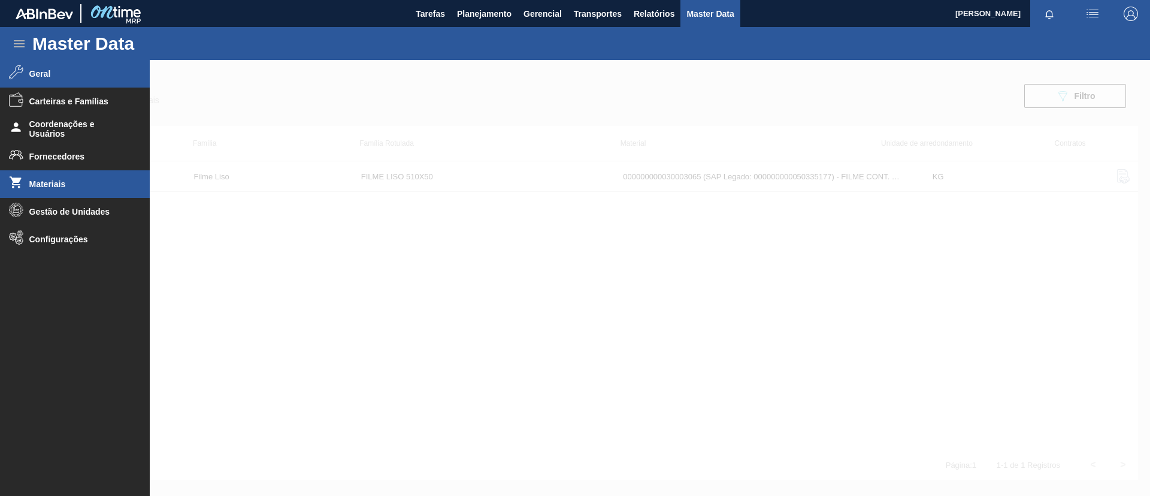
click at [77, 73] on span "Geral" at bounding box center [78, 74] width 99 height 10
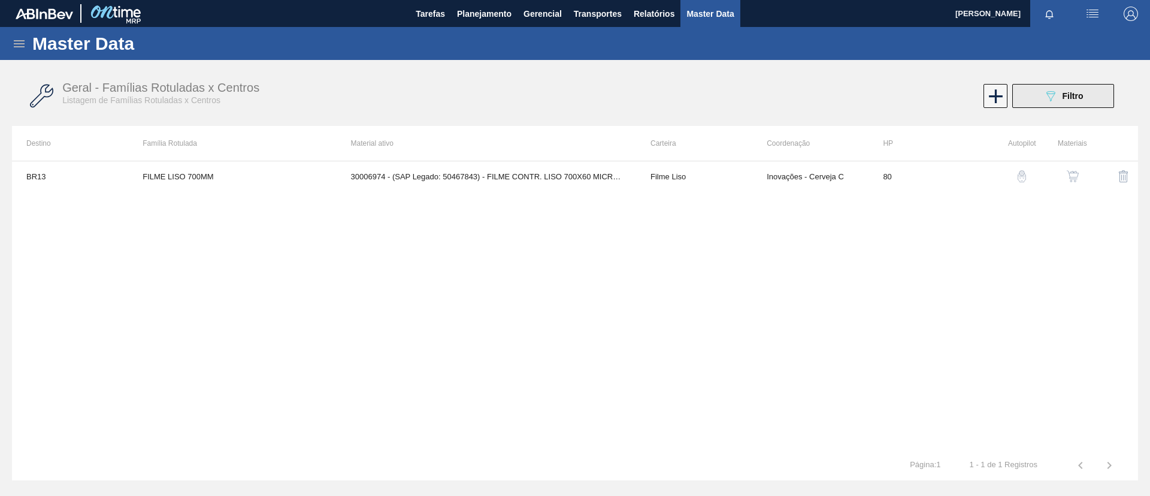
click at [1078, 92] on span "Filtro" at bounding box center [1073, 96] width 21 height 10
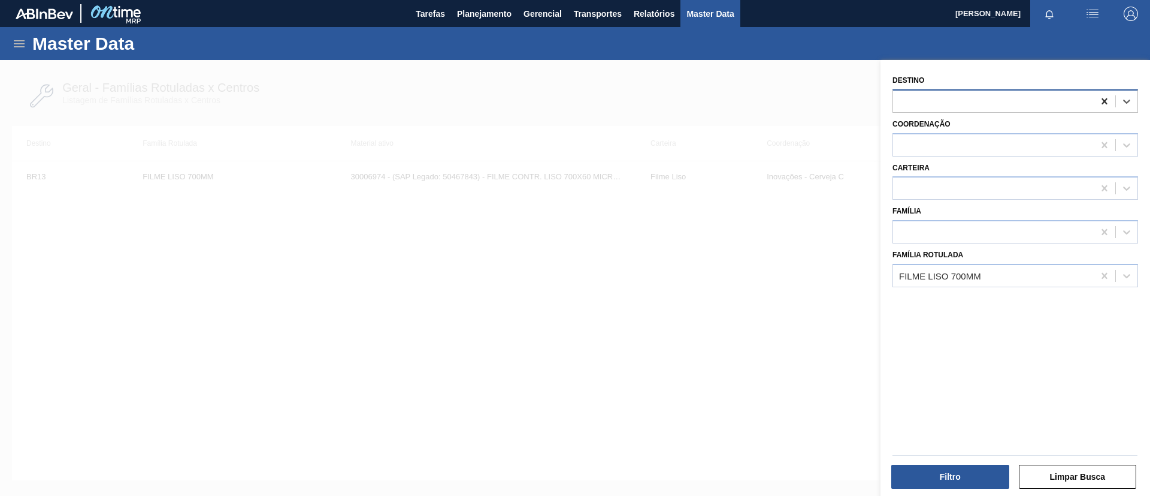
click at [1099, 105] on icon at bounding box center [1105, 101] width 12 height 12
click at [1100, 277] on icon at bounding box center [1105, 276] width 12 height 12
type Rotulada "510x50"
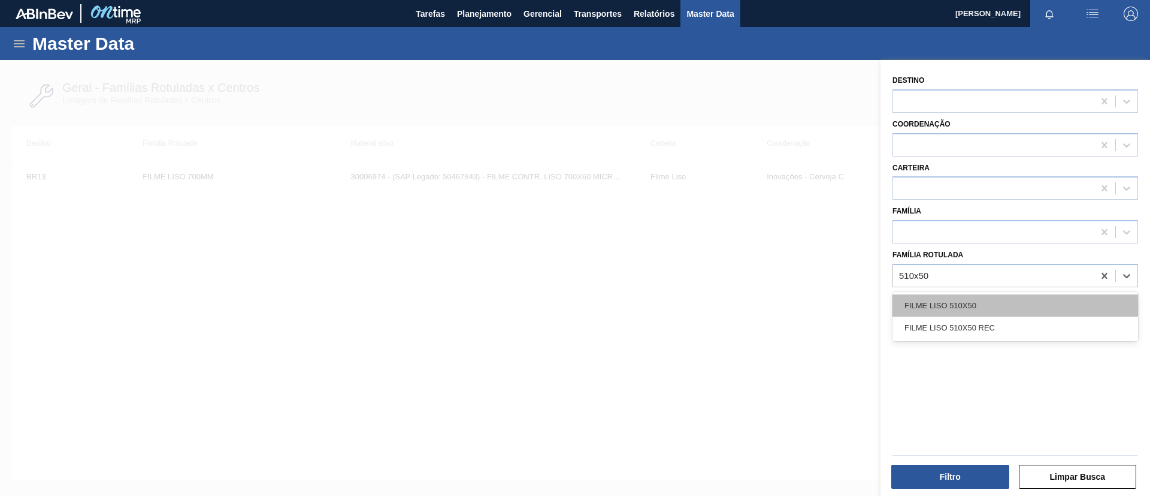
click at [1041, 303] on div "FILME LISO 510X50" at bounding box center [1016, 305] width 246 height 22
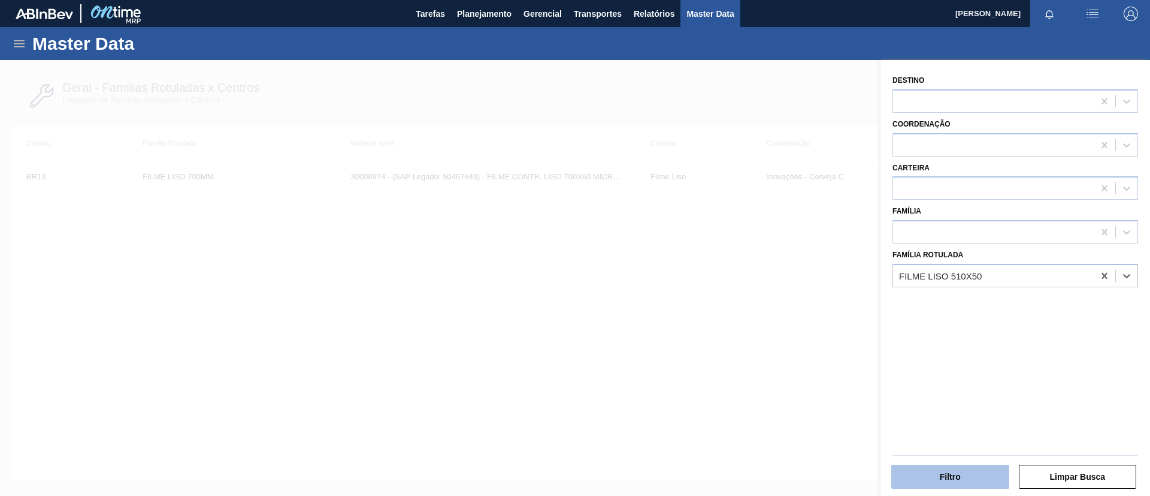
click at [977, 479] on button "Filtro" at bounding box center [951, 476] width 118 height 24
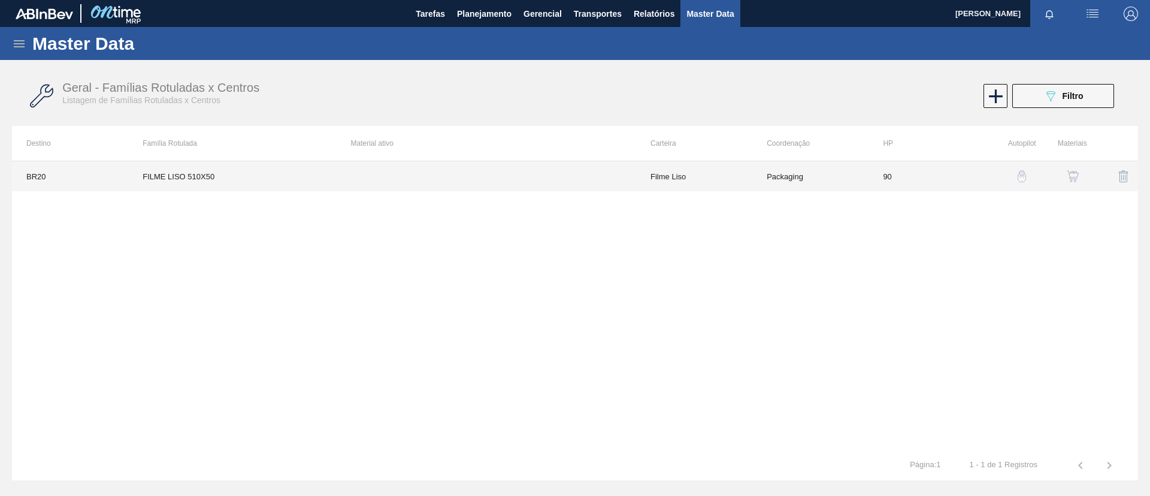
click at [592, 171] on td at bounding box center [487, 176] width 300 height 30
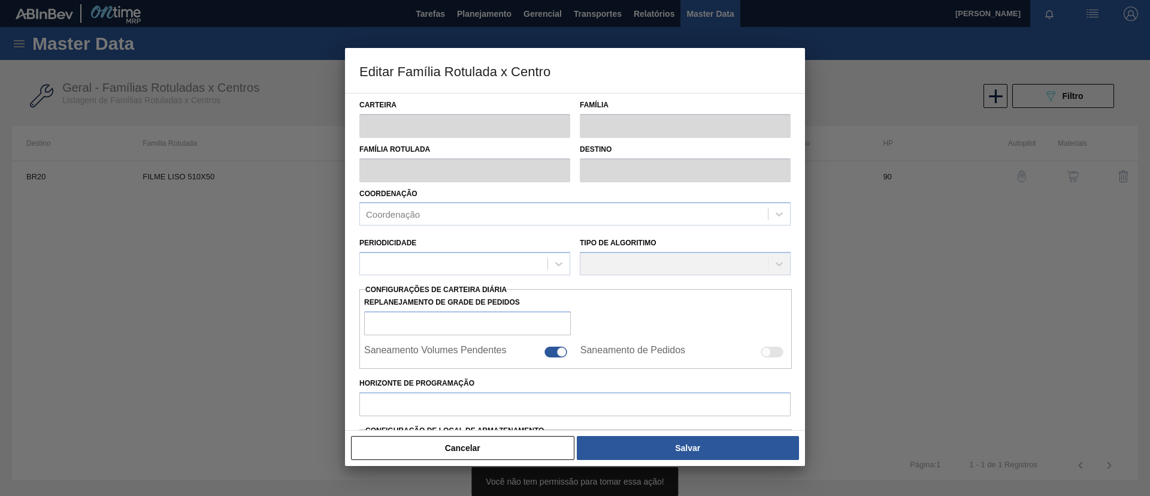
type input "Filme Liso"
type input "FILME LISO 510X50"
type input "BR20 - [GEOGRAPHIC_DATA]"
type input "90"
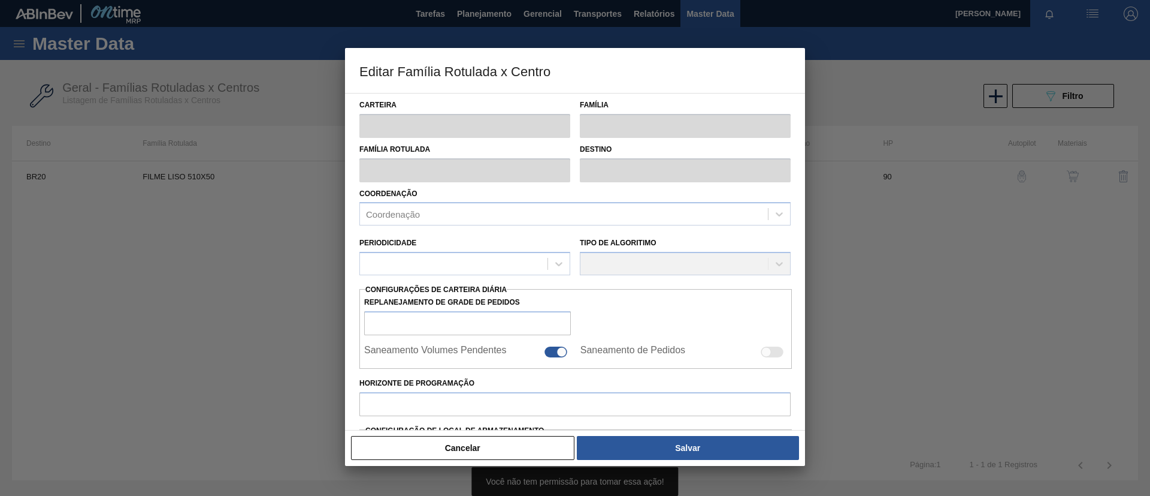
type input "0"
type input "100"
type input "0,000"
checkbox input "true"
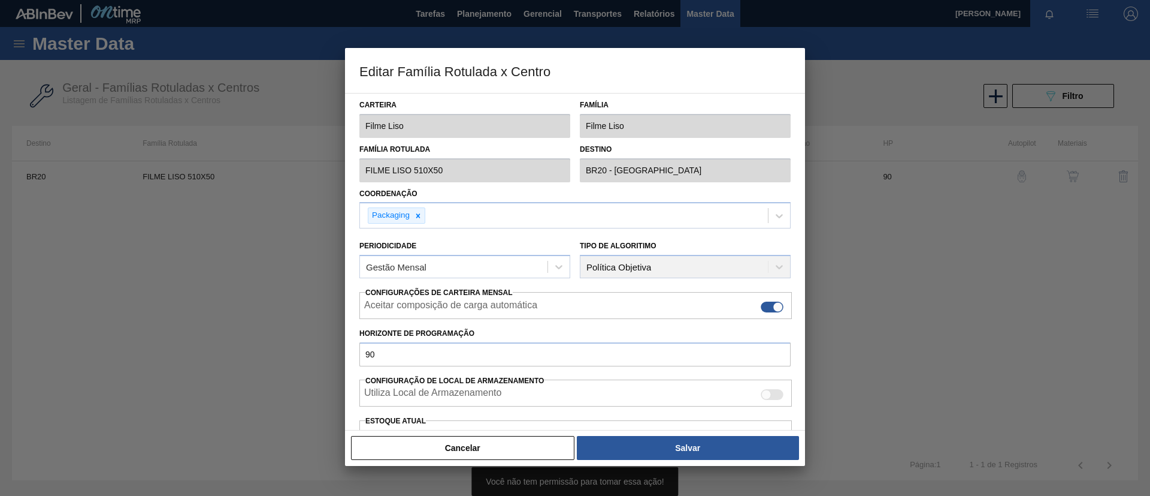
drag, startPoint x: 469, startPoint y: 448, endPoint x: 534, endPoint y: 422, distance: 71.0
click at [469, 448] on button "Cancelar" at bounding box center [463, 448] width 224 height 24
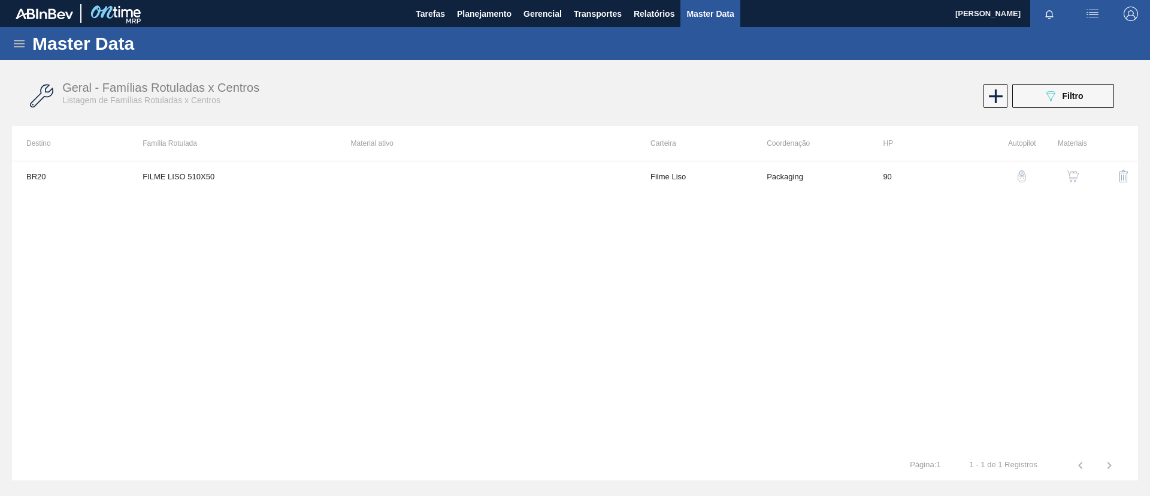
click at [1080, 175] on div "button" at bounding box center [1073, 176] width 14 height 12
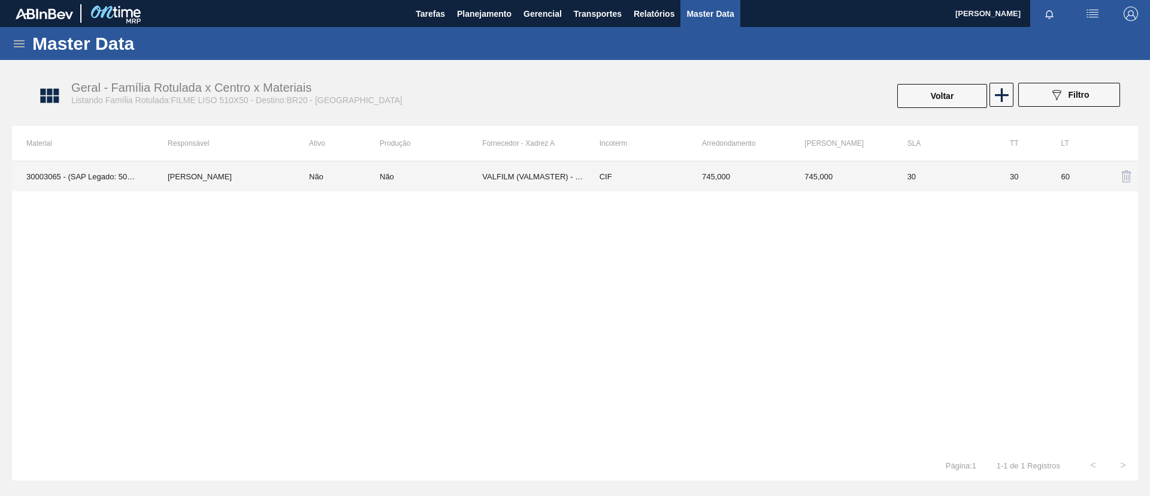
click at [434, 182] on td "Não" at bounding box center [431, 176] width 102 height 30
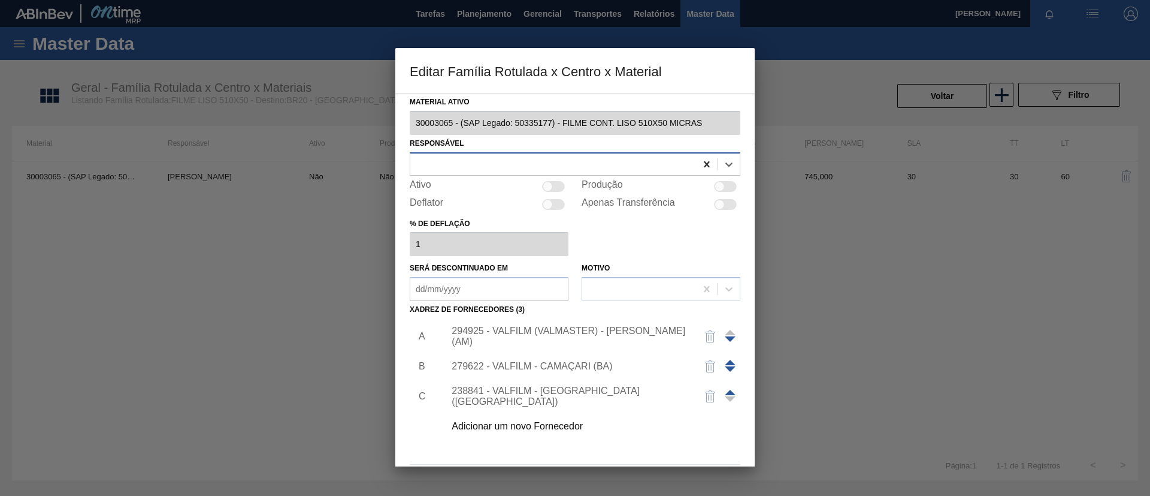
click at [704, 164] on icon at bounding box center [707, 164] width 12 height 12
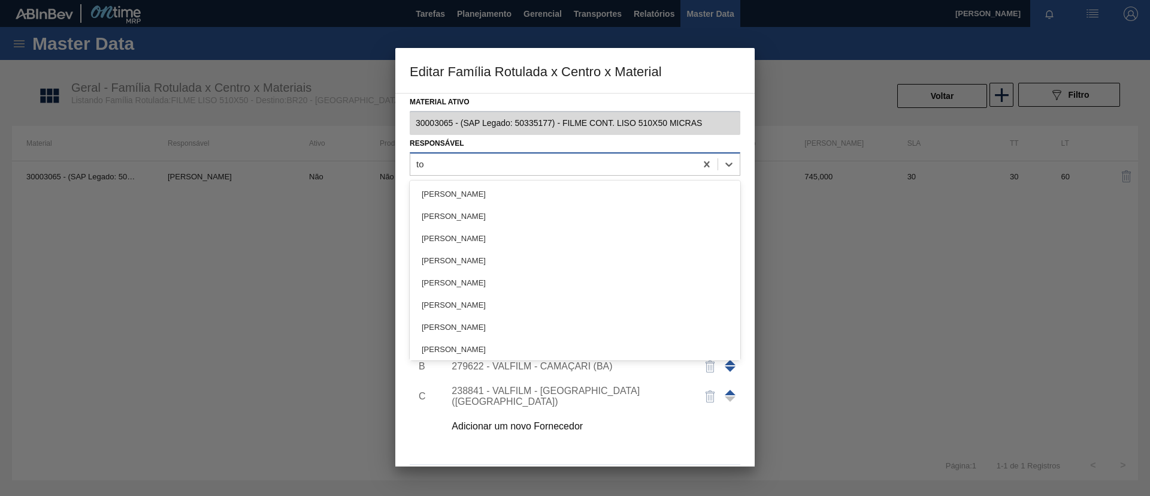
type input "tom"
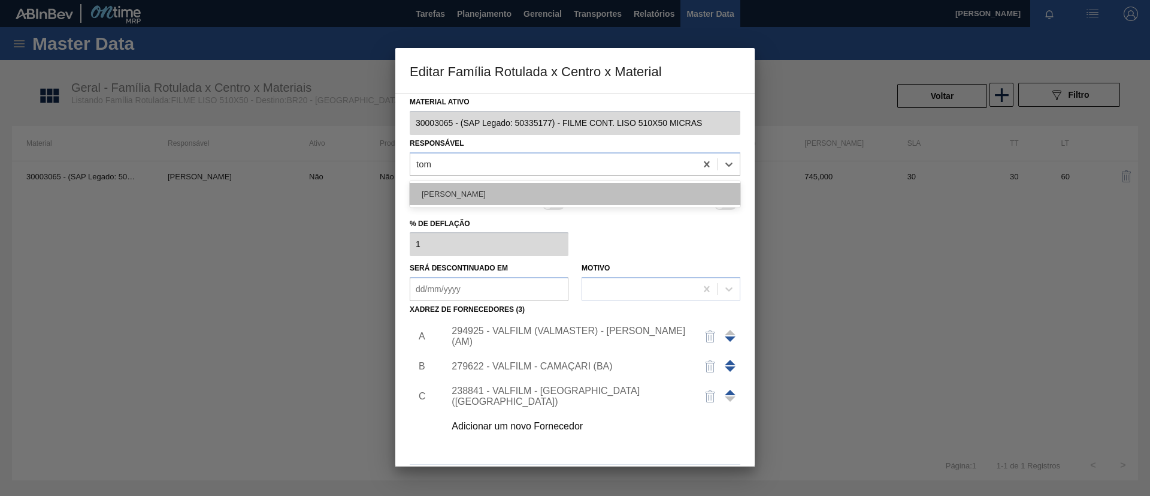
click at [604, 183] on div "[PERSON_NAME]" at bounding box center [575, 194] width 331 height 22
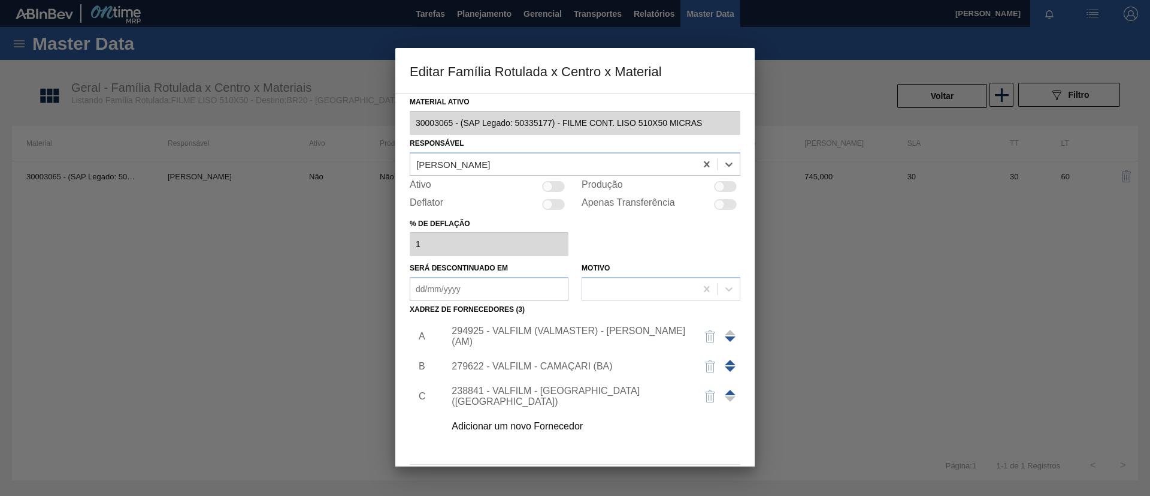
click at [551, 183] on div at bounding box center [548, 186] width 10 height 10
checkbox input "true"
click at [563, 331] on div "294925 - VALFILM (VALMASTER) - [PERSON_NAME] (AM)" at bounding box center [569, 336] width 235 height 22
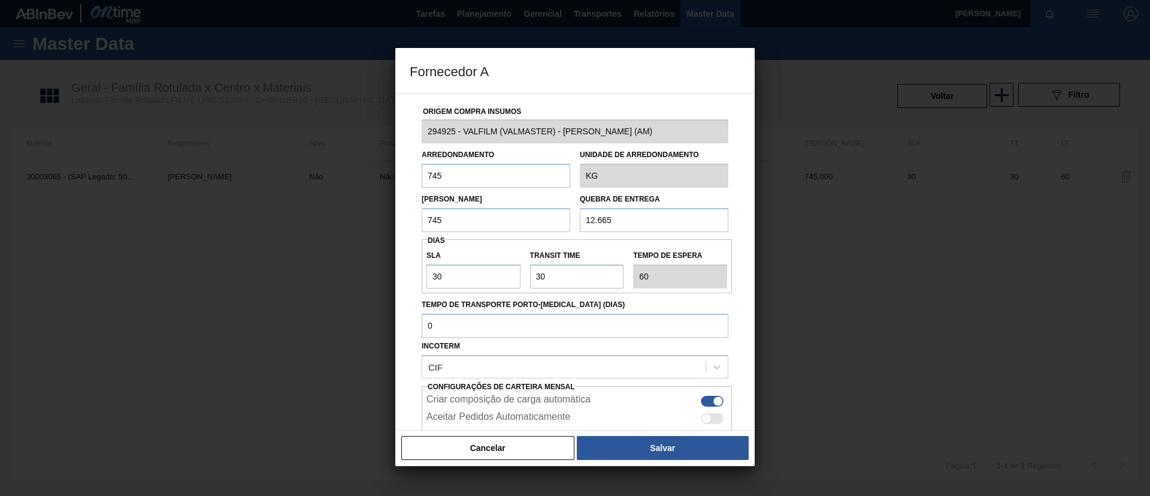
drag, startPoint x: 465, startPoint y: 177, endPoint x: 385, endPoint y: 176, distance: 79.7
click at [385, 176] on div "Fornecedor A Origem Compra Insumos 294925 - VALFILM (VALMASTER) - MANAUS (AM) A…" at bounding box center [575, 248] width 1150 height 496
drag, startPoint x: 470, startPoint y: 182, endPoint x: 369, endPoint y: 185, distance: 101.9
click at [369, 185] on div "Fornecedor A Origem Compra Insumos 294925 - VALFILM (VALMASTER) - MANAUS (AM) A…" at bounding box center [575, 248] width 1150 height 496
type input "500"
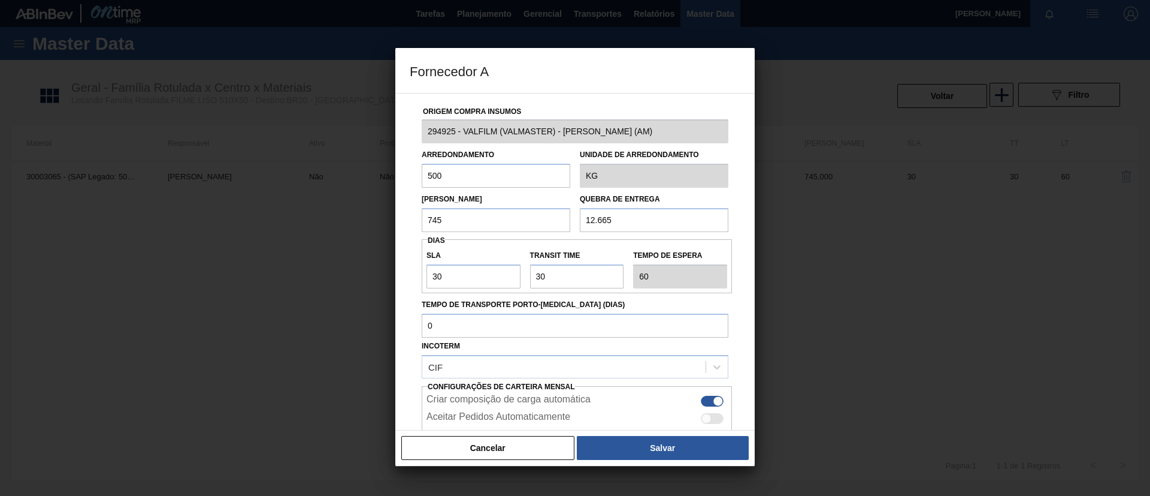
click at [348, 212] on div "Fornecedor A Origem Compra Insumos 294925 - VALFILM (VALMASTER) - MANAUS (AM) A…" at bounding box center [575, 248] width 1150 height 496
paste input "500"
type input "500"
drag, startPoint x: 607, startPoint y: 232, endPoint x: 599, endPoint y: 230, distance: 8.2
click at [600, 231] on div "Origem Compra Insumos 294925 - VALFILM (VALMASTER) - MANAUS (AM) Arredondamento…" at bounding box center [575, 291] width 331 height 397
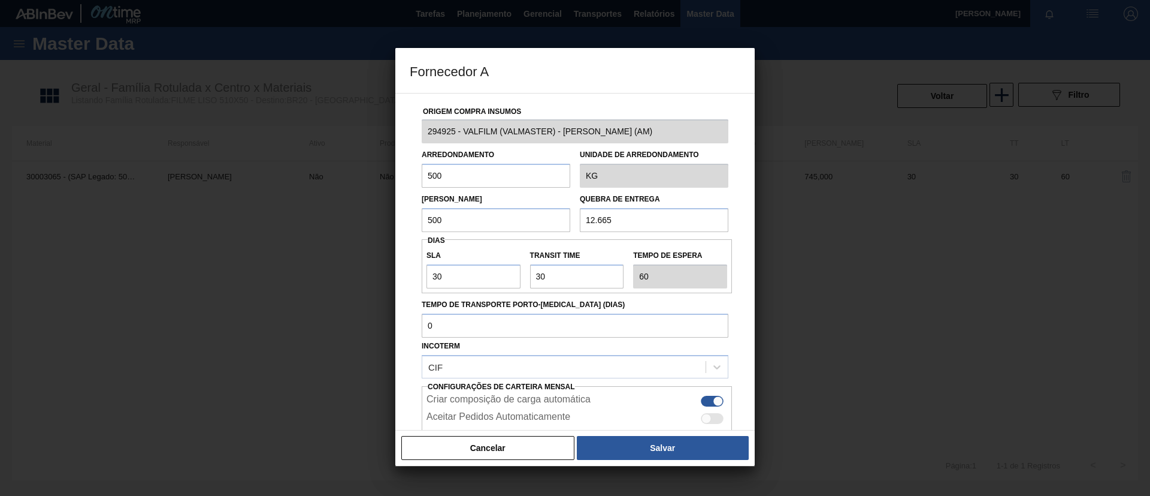
drag, startPoint x: 615, startPoint y: 218, endPoint x: 596, endPoint y: 218, distance: 19.2
click at [596, 218] on input "12.665" at bounding box center [654, 220] width 149 height 24
click at [604, 218] on input "12.665" at bounding box center [654, 220] width 149 height 24
drag, startPoint x: 621, startPoint y: 217, endPoint x: 597, endPoint y: 218, distance: 24.6
click at [597, 218] on input "12.665" at bounding box center [654, 220] width 149 height 24
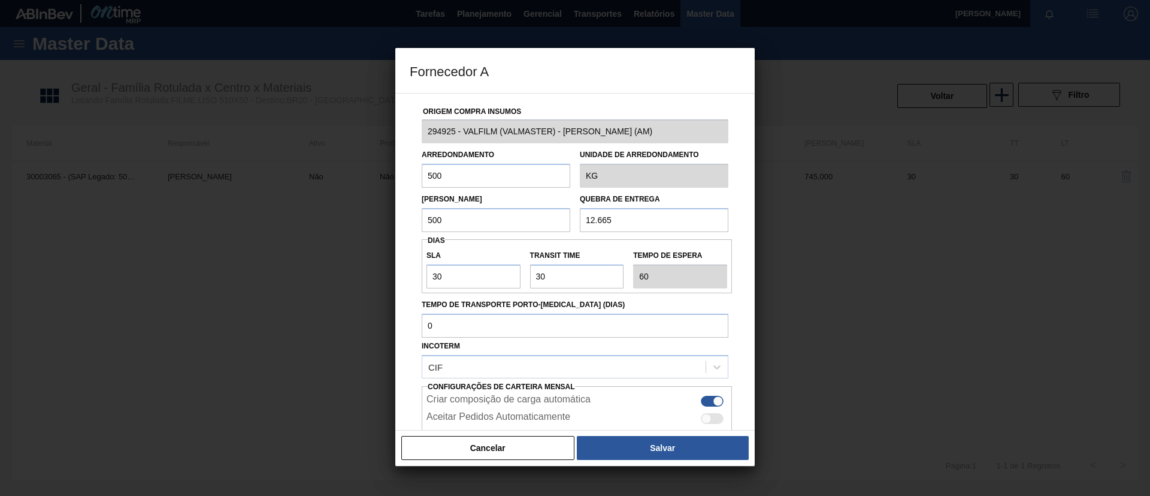
paste input "500"
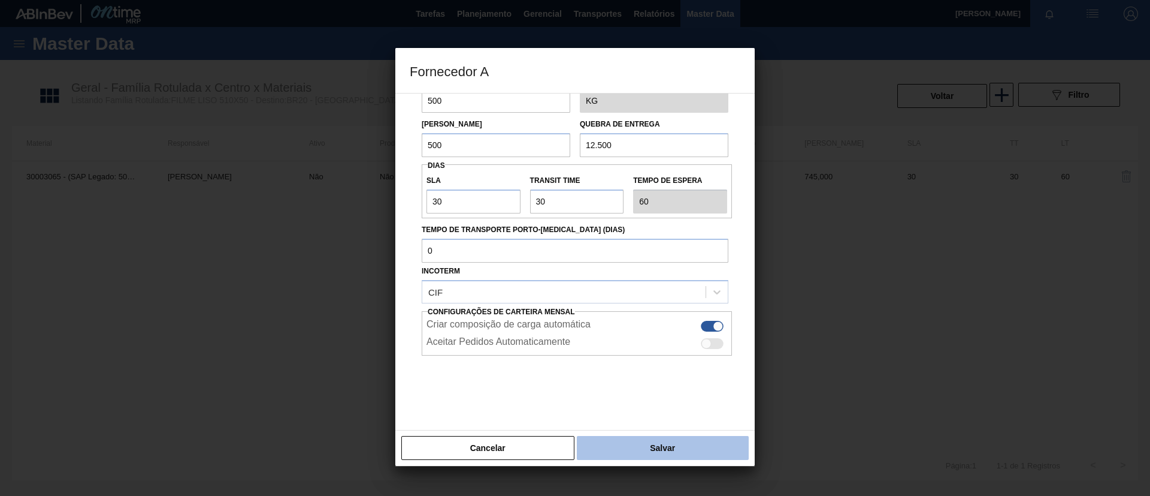
type input "12.500"
click at [647, 436] on button "Salvar" at bounding box center [663, 448] width 172 height 24
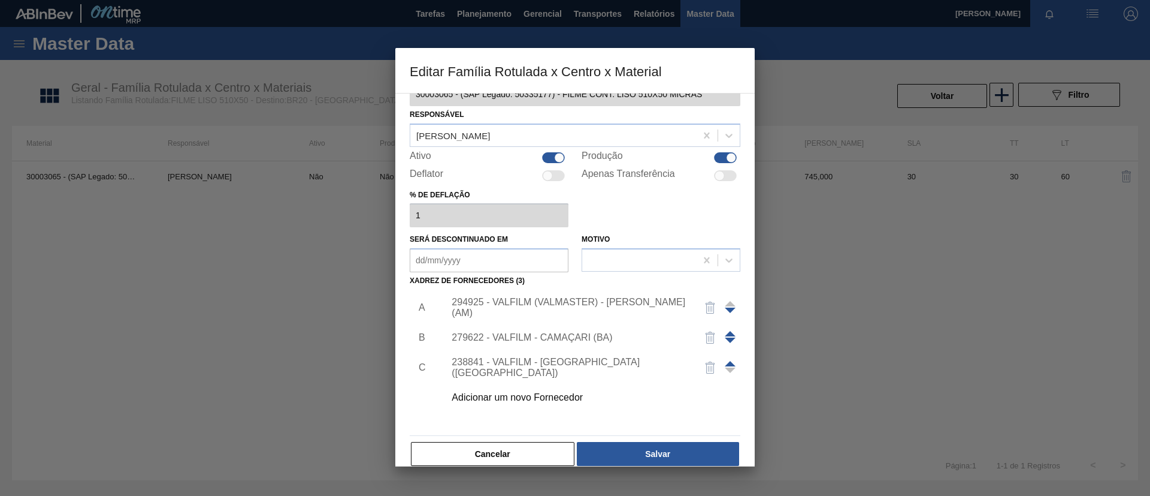
scroll to position [44, 0]
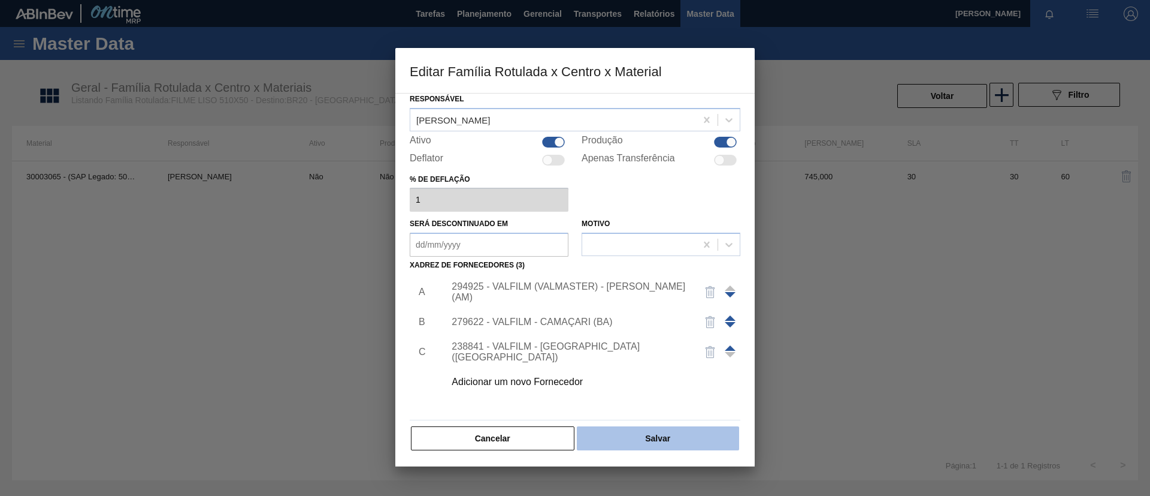
click at [682, 436] on button "Salvar" at bounding box center [658, 438] width 162 height 24
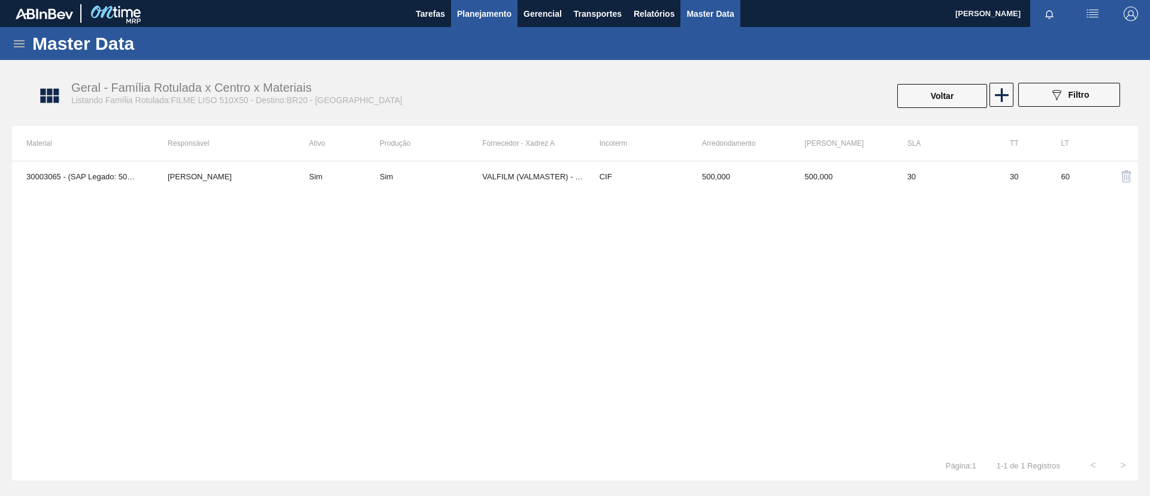
click at [502, 7] on span "Planejamento" at bounding box center [484, 14] width 55 height 14
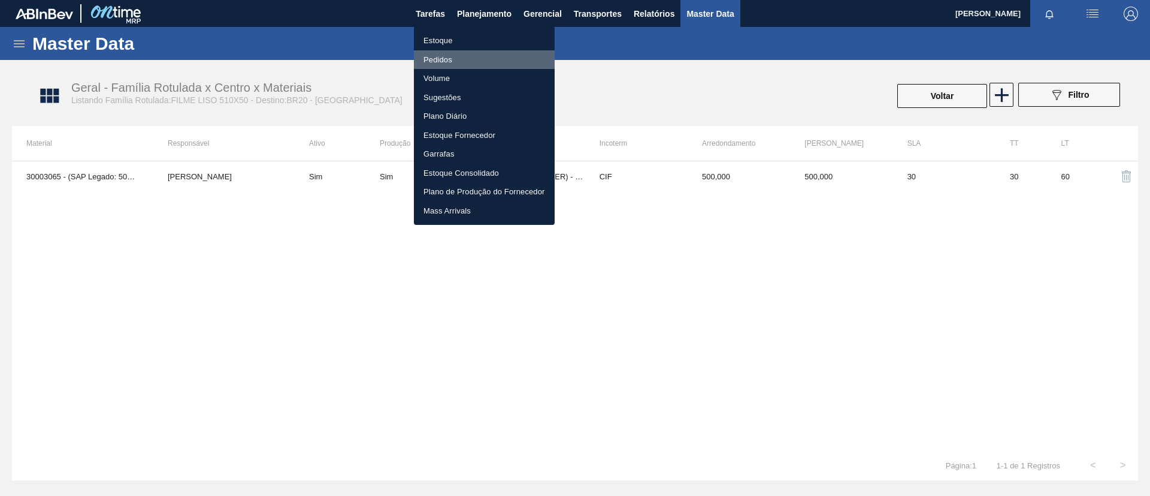
click at [489, 58] on li "Pedidos" at bounding box center [484, 59] width 141 height 19
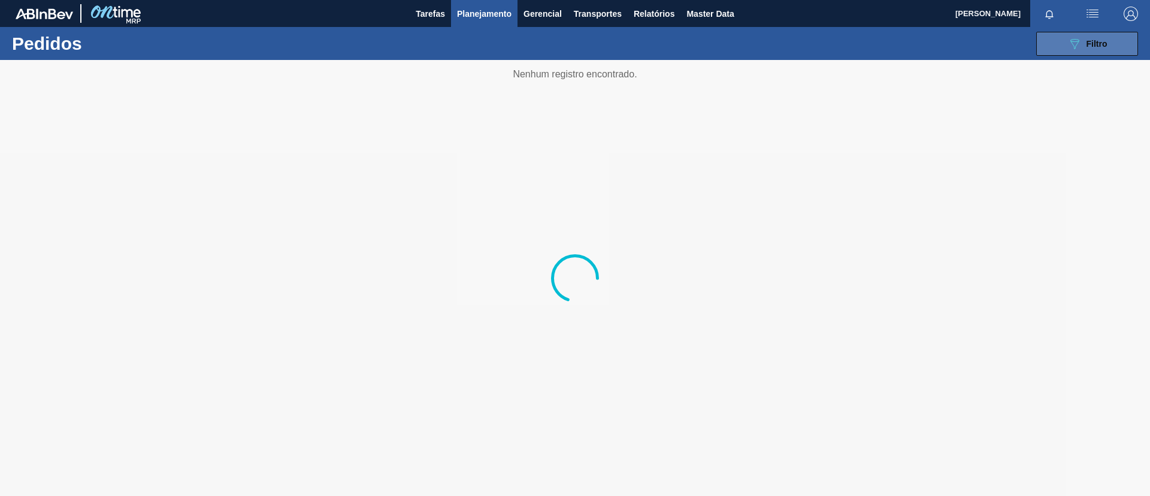
click at [1069, 50] on icon "089F7B8B-B2A5-4AFE-B5C0-19BA573D28AC" at bounding box center [1075, 44] width 14 height 14
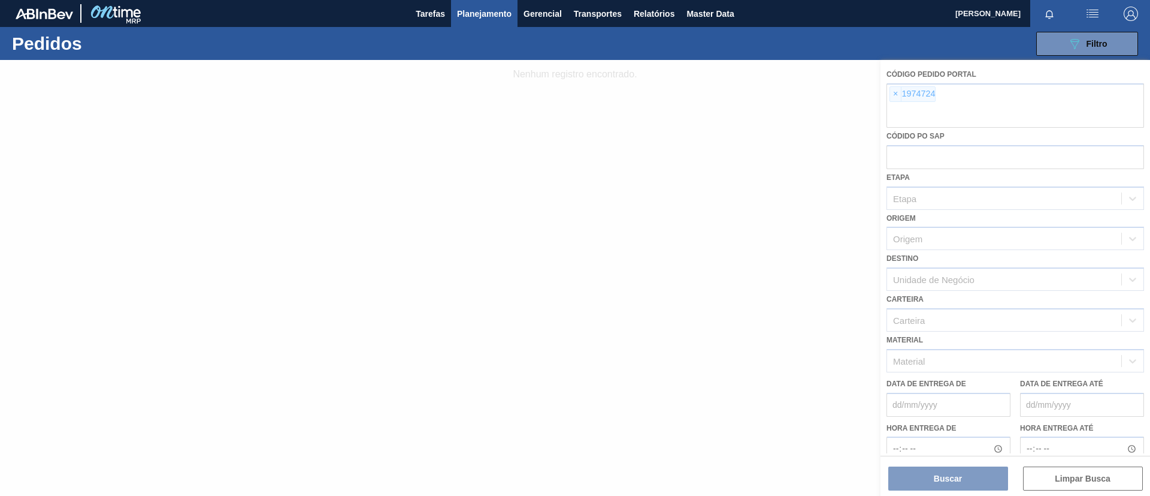
click at [895, 93] on div at bounding box center [575, 278] width 1150 height 436
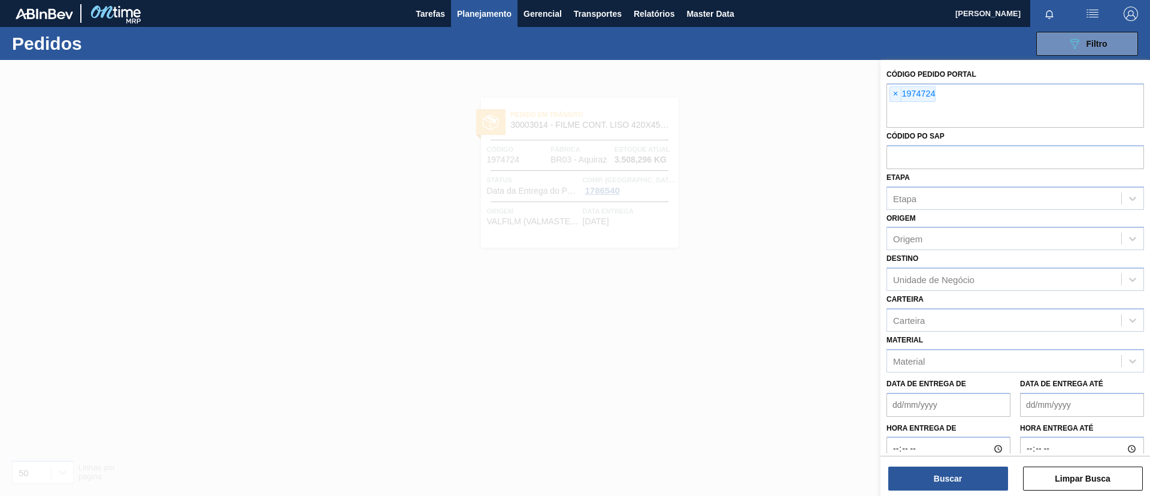
click at [895, 93] on span "×" at bounding box center [895, 94] width 11 height 14
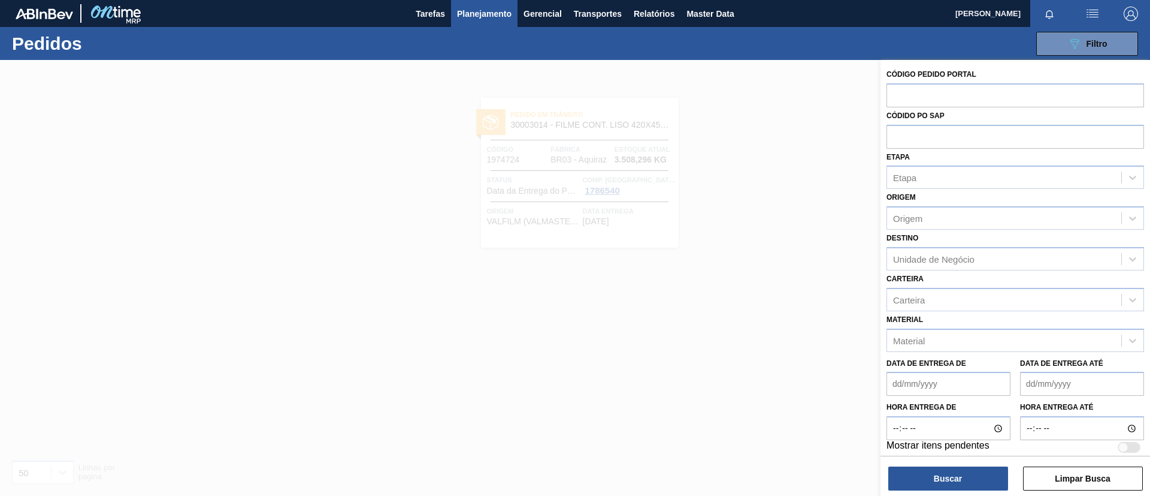
paste input "text"
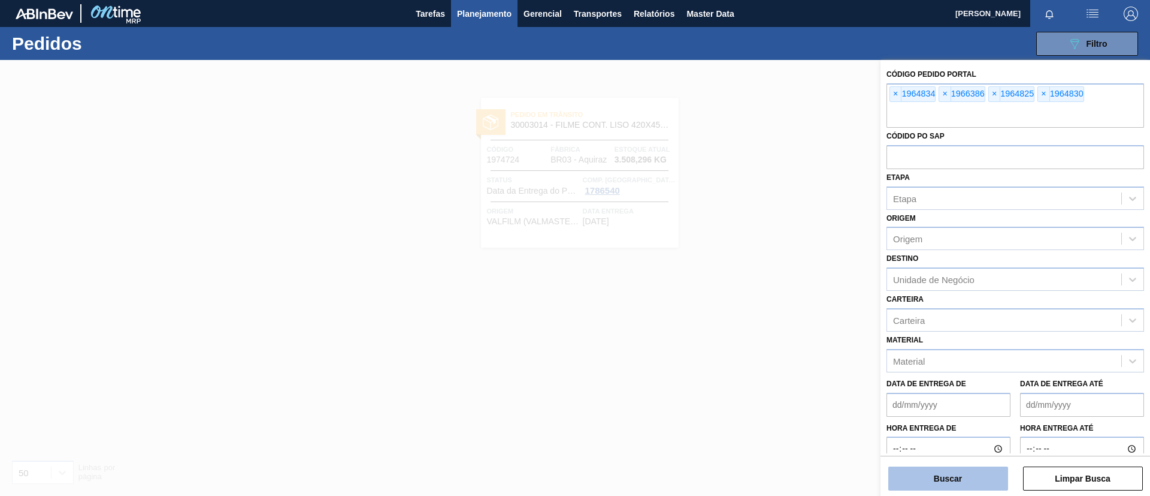
click at [927, 473] on button "Buscar" at bounding box center [949, 478] width 120 height 24
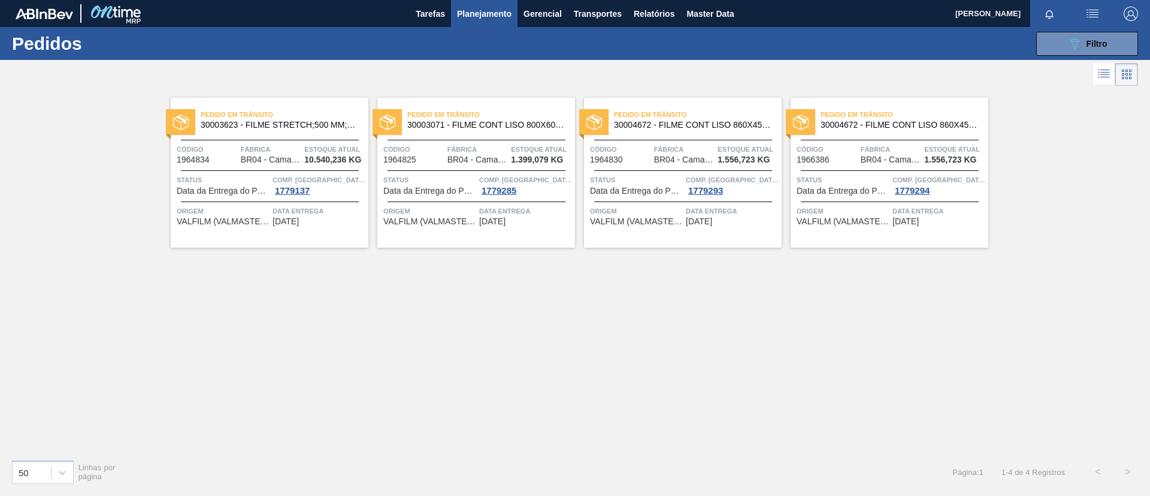
click at [730, 135] on div "Pedido em Trânsito 30004672 - FILME CONT LISO 860X45 MICRAS Código 1964830 Fábr…" at bounding box center [683, 173] width 198 height 150
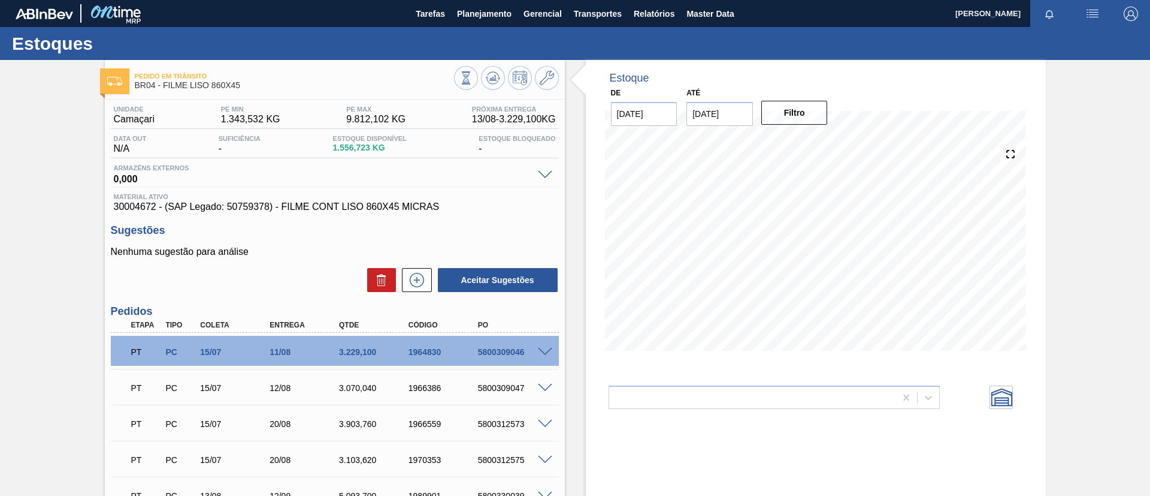
drag, startPoint x: 220, startPoint y: 87, endPoint x: 162, endPoint y: 87, distance: 57.5
click at [162, 87] on span "BR04 - FILME LISO 860X45" at bounding box center [294, 85] width 319 height 9
drag, startPoint x: 163, startPoint y: 88, endPoint x: 245, endPoint y: 89, distance: 82.1
click at [245, 89] on span "BR04 - FILME LISO 860X45" at bounding box center [294, 85] width 319 height 9
copy span "FILME LISO 860X45"
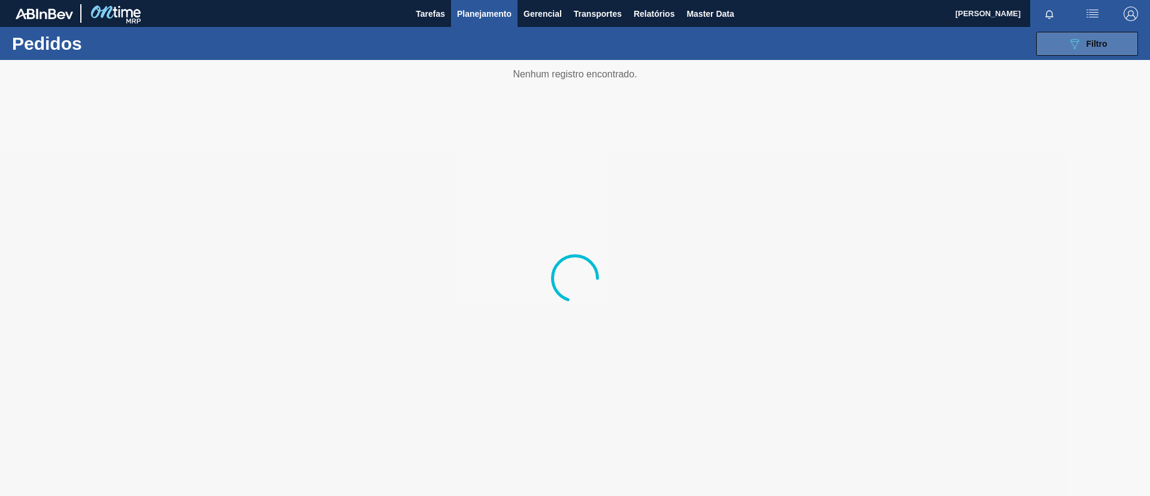
click at [1097, 41] on span "Filtro" at bounding box center [1097, 44] width 21 height 10
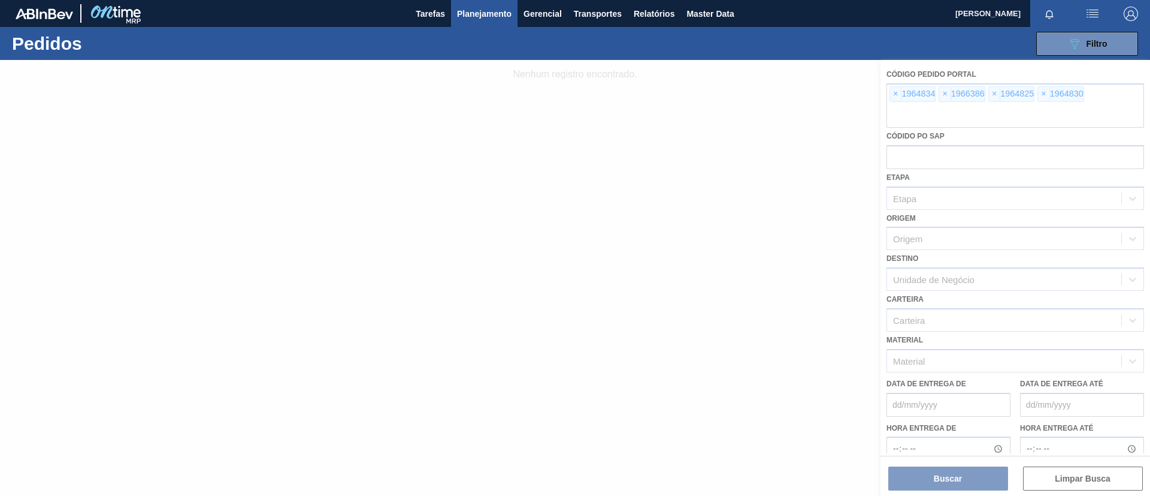
click at [897, 93] on div at bounding box center [575, 278] width 1150 height 436
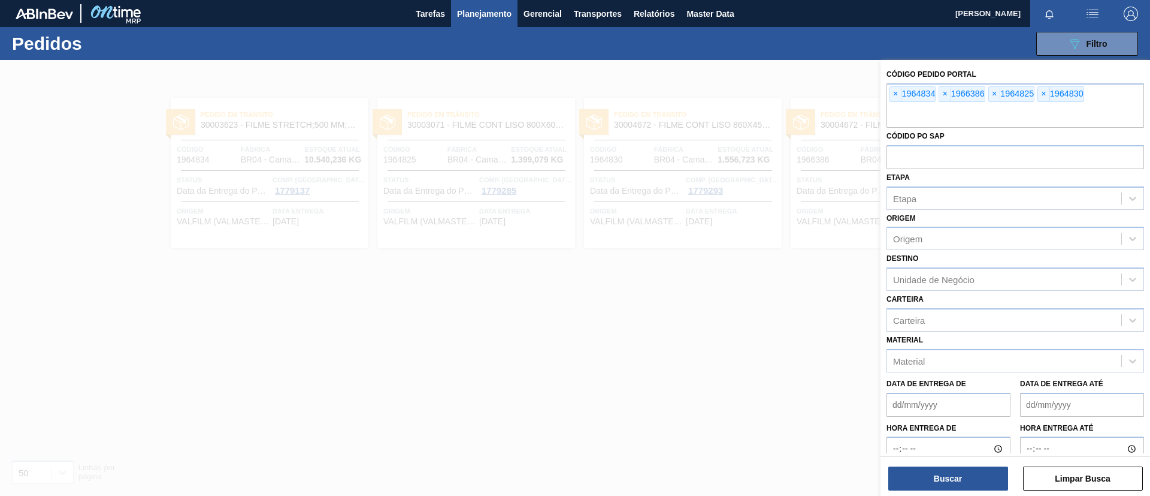
click at [894, 94] on span "×" at bounding box center [895, 94] width 11 height 14
click at [894, 105] on input "text" at bounding box center [1016, 116] width 258 height 23
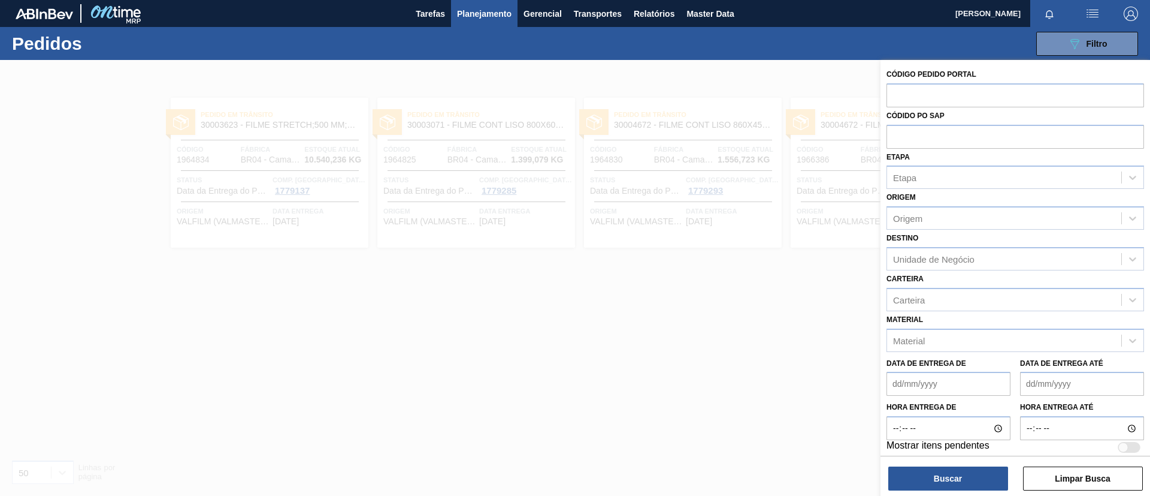
paste input "text"
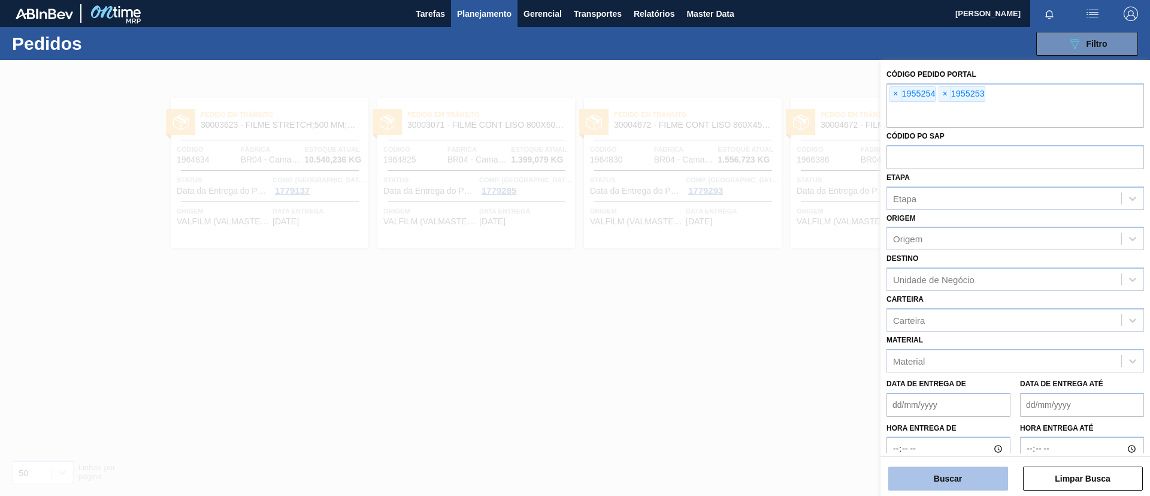
click at [941, 467] on button "Buscar" at bounding box center [949, 478] width 120 height 24
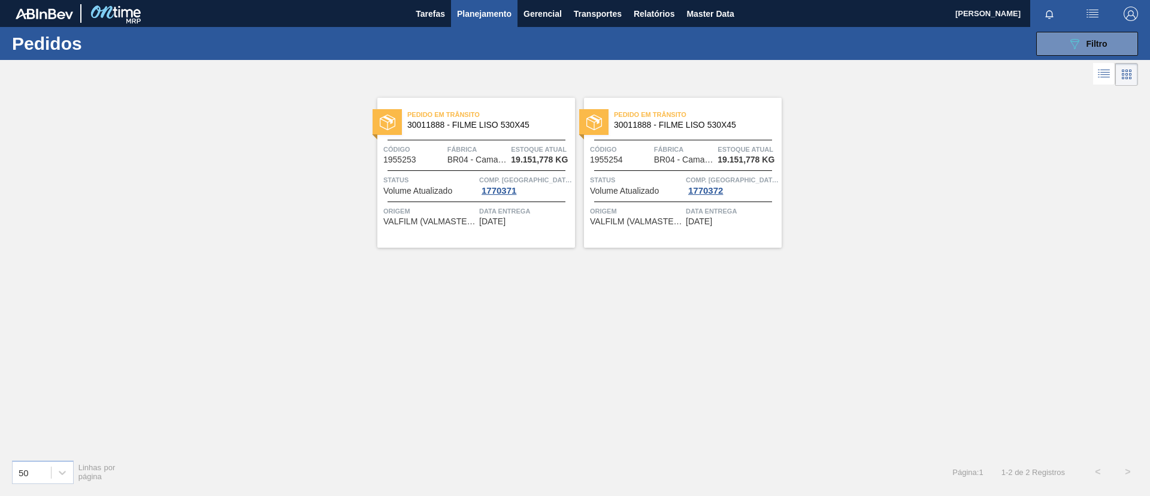
click at [541, 143] on span "Estoque atual" at bounding box center [541, 149] width 61 height 12
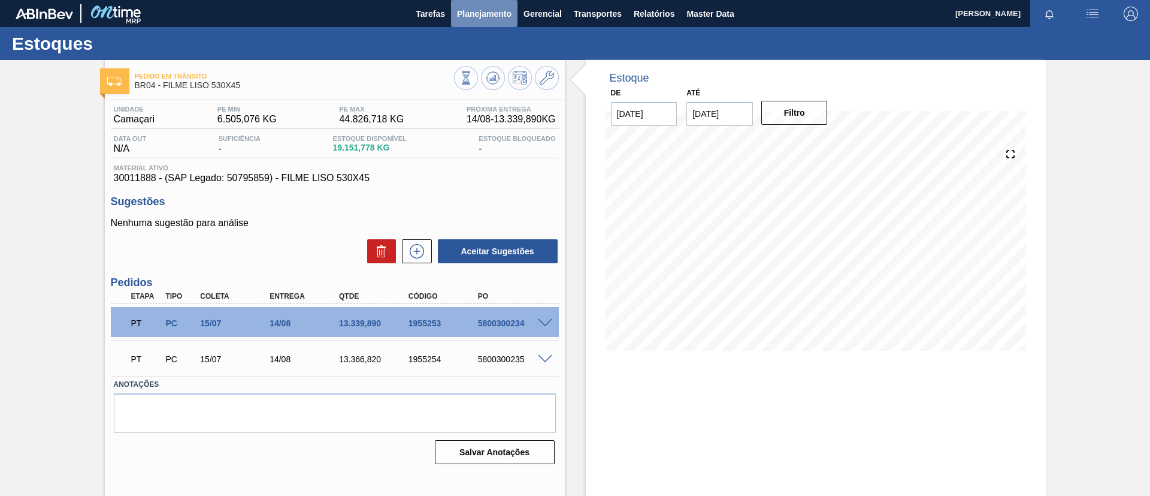
click at [484, 9] on span "Planejamento" at bounding box center [484, 14] width 55 height 14
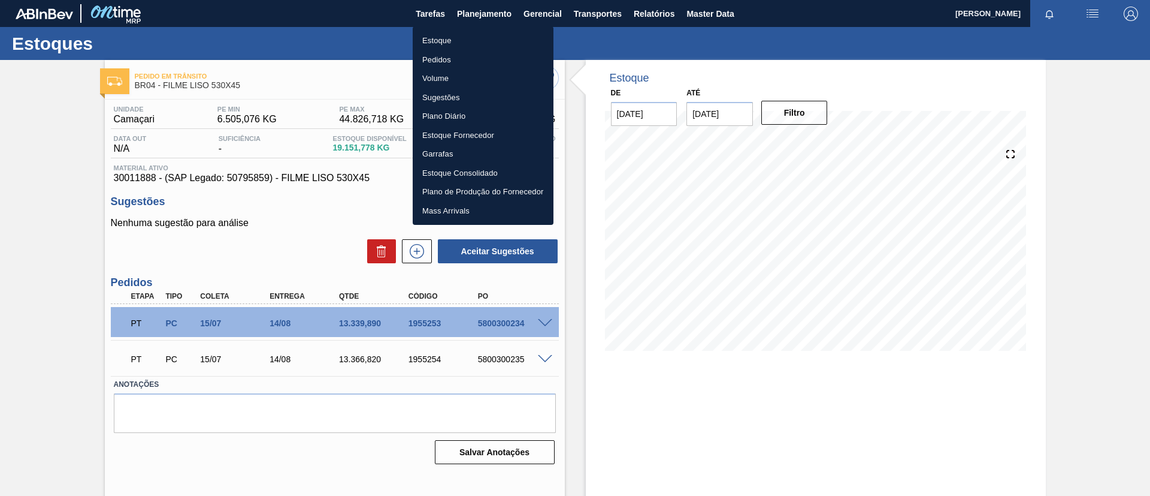
click at [483, 32] on li "Estoque" at bounding box center [483, 40] width 141 height 19
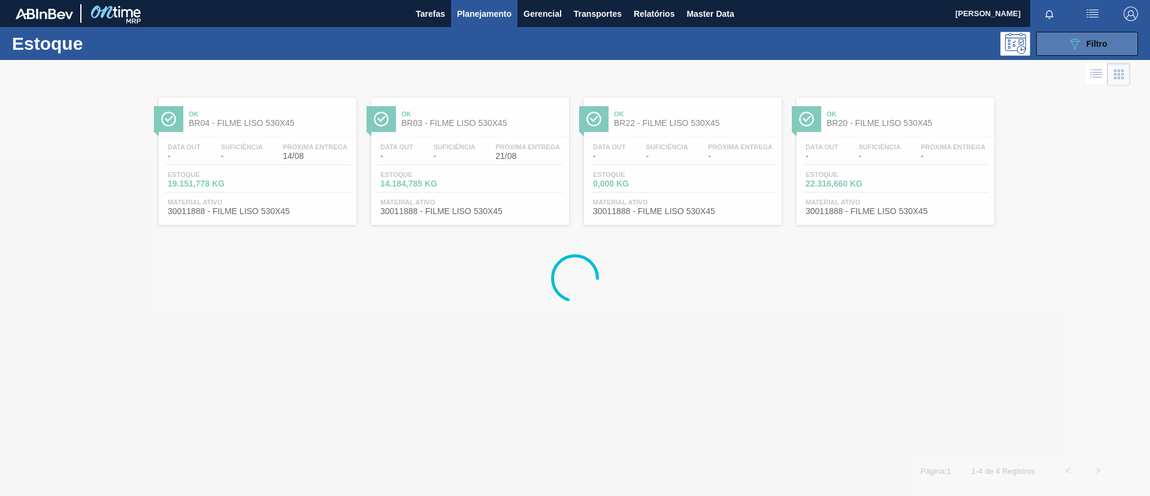
click at [1094, 47] on span "Filtro" at bounding box center [1097, 44] width 21 height 10
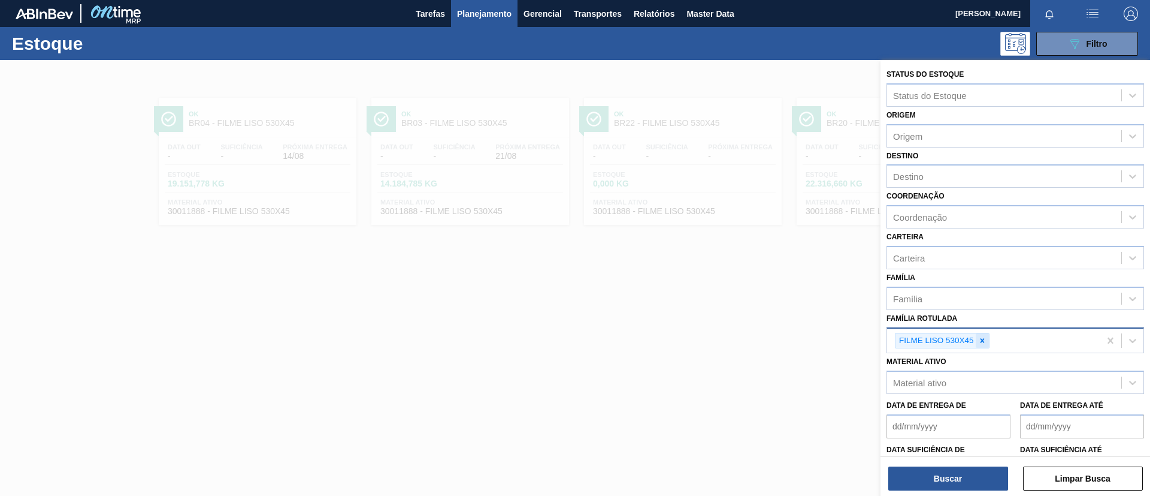
click at [978, 335] on div at bounding box center [982, 340] width 13 height 15
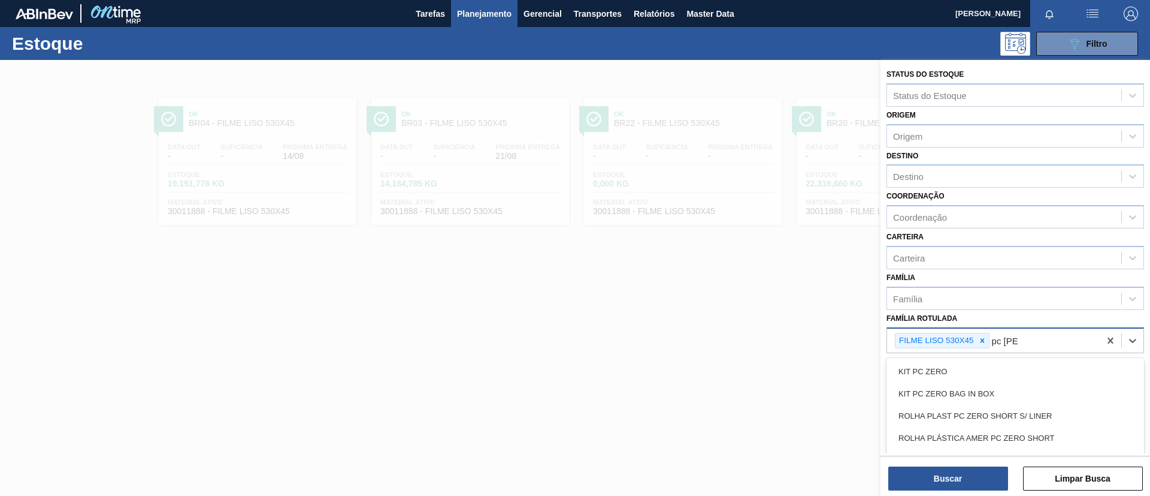
type Rotulada "pc zero"
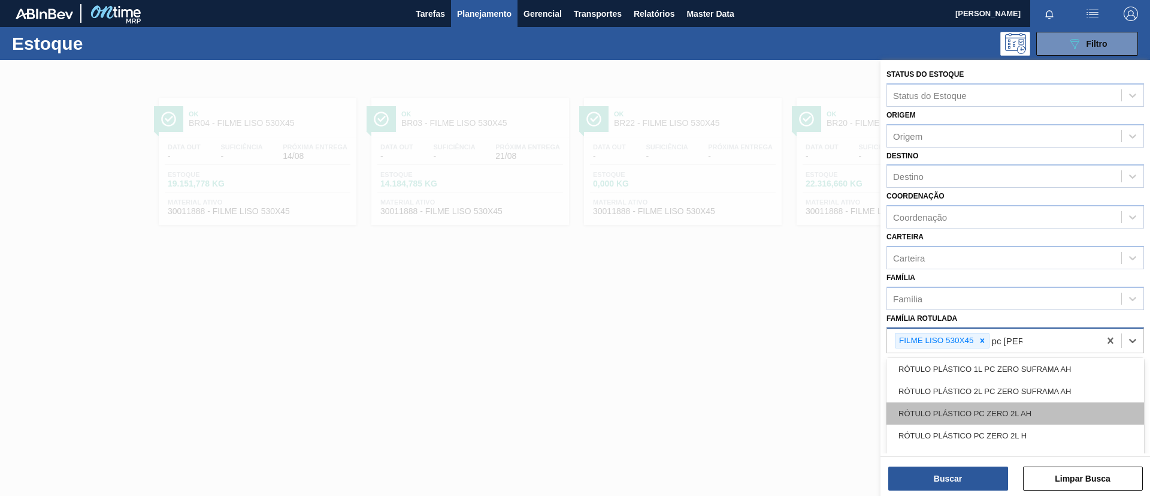
scroll to position [182, 0]
click at [982, 337] on icon at bounding box center [982, 340] width 8 height 8
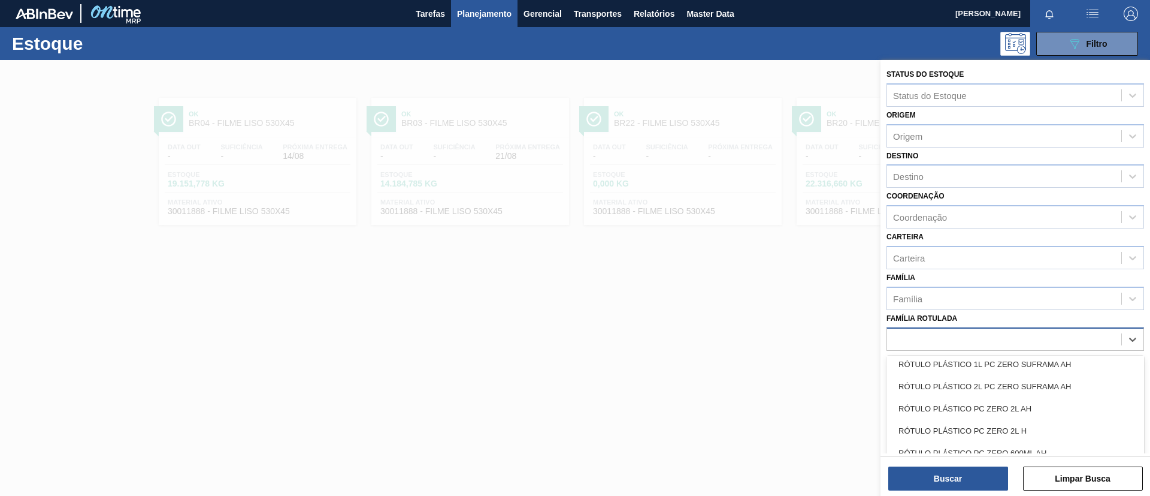
click at [985, 340] on div "pc zero" at bounding box center [1004, 338] width 234 height 17
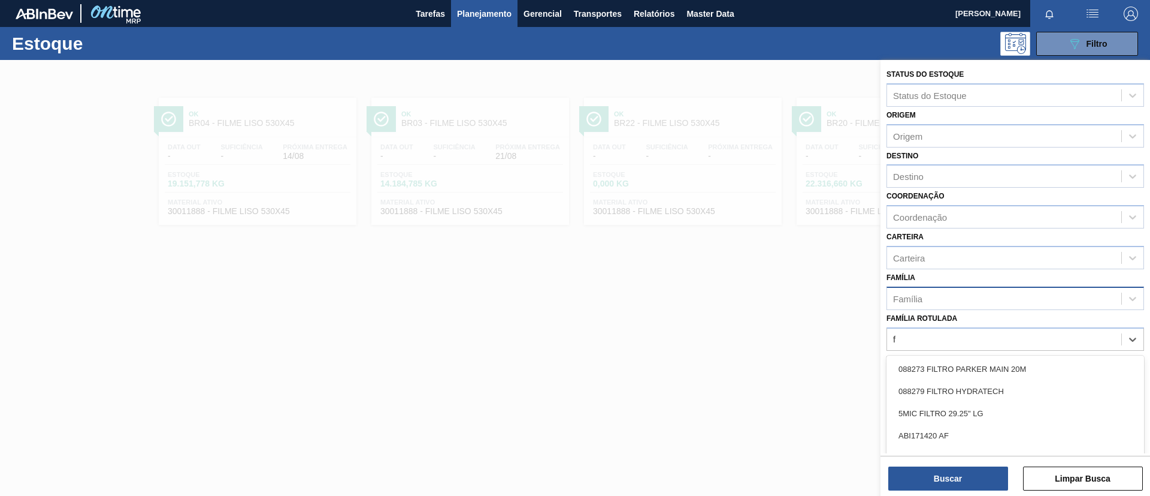
type Rotulada "f"
click at [995, 302] on div "Família" at bounding box center [1004, 297] width 234 height 17
type input "dec"
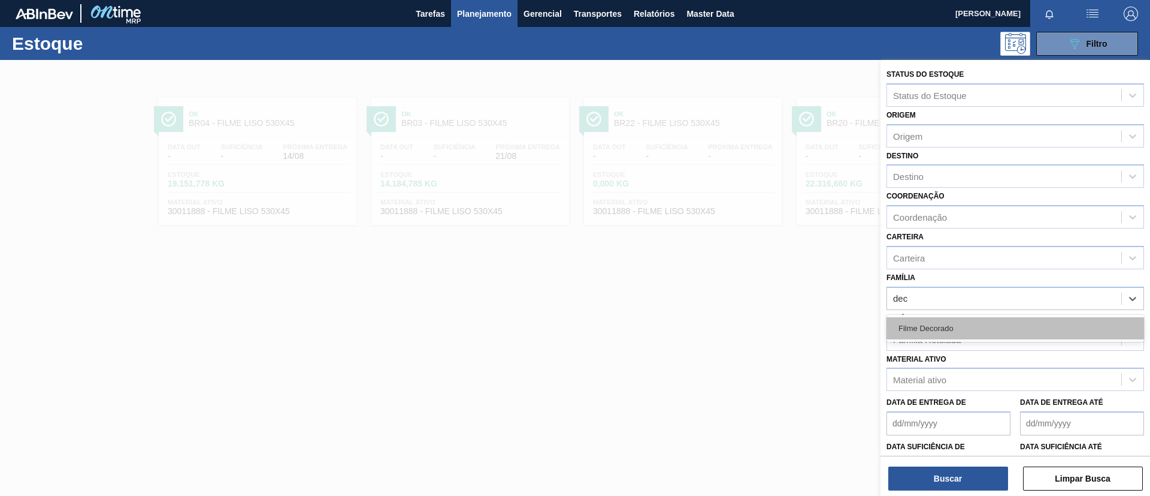
click at [999, 325] on div "Filme Decorado" at bounding box center [1016, 328] width 258 height 22
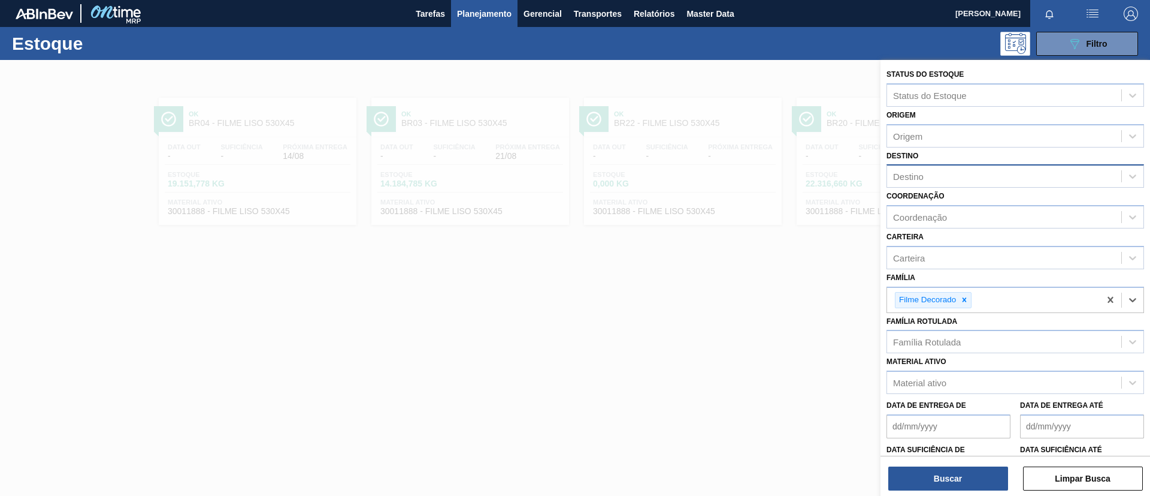
click at [987, 168] on div "Destino" at bounding box center [1004, 176] width 234 height 17
type input "serg"
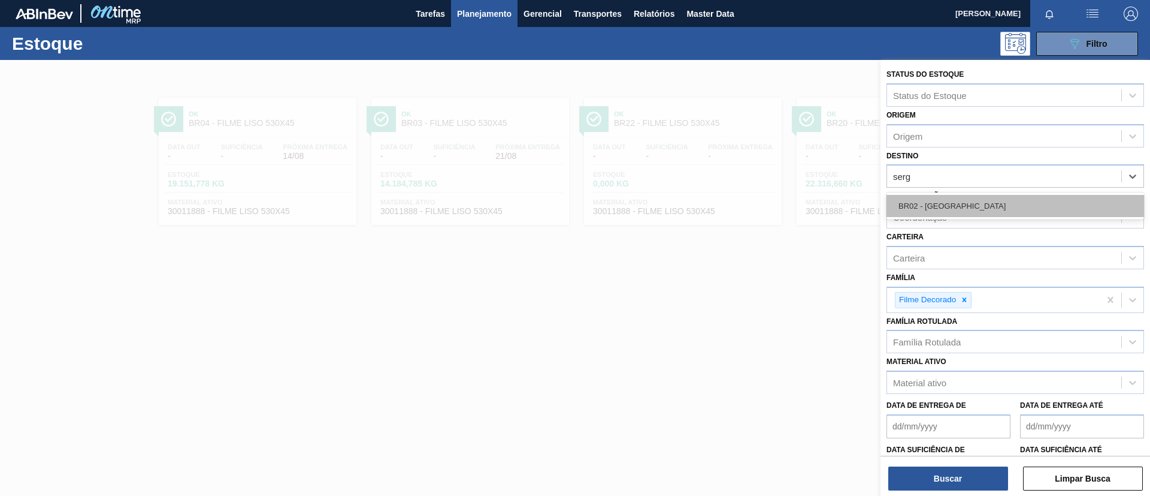
click at [976, 198] on div "BR02 - Sergipe" at bounding box center [1016, 206] width 258 height 22
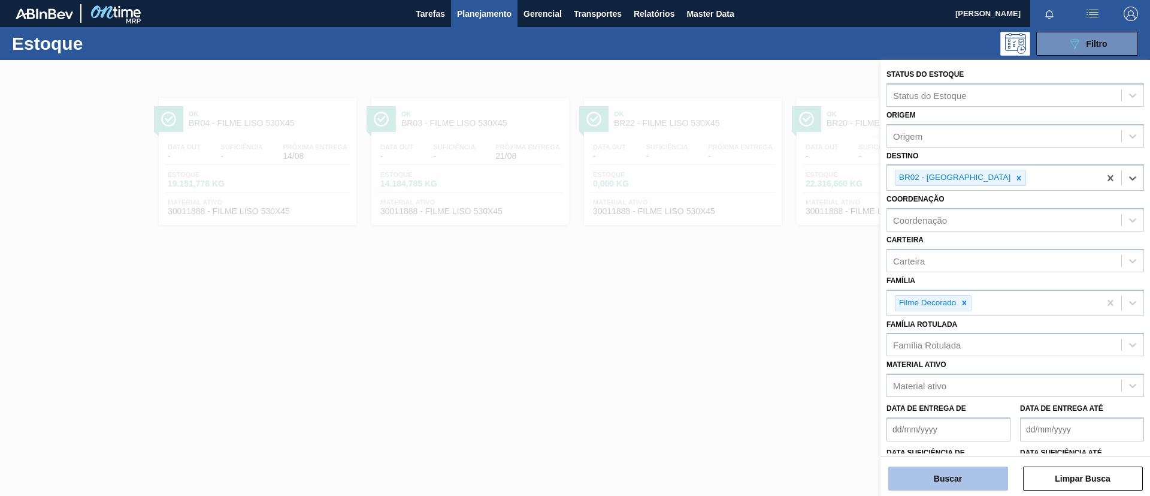
click at [973, 475] on button "Buscar" at bounding box center [949, 478] width 120 height 24
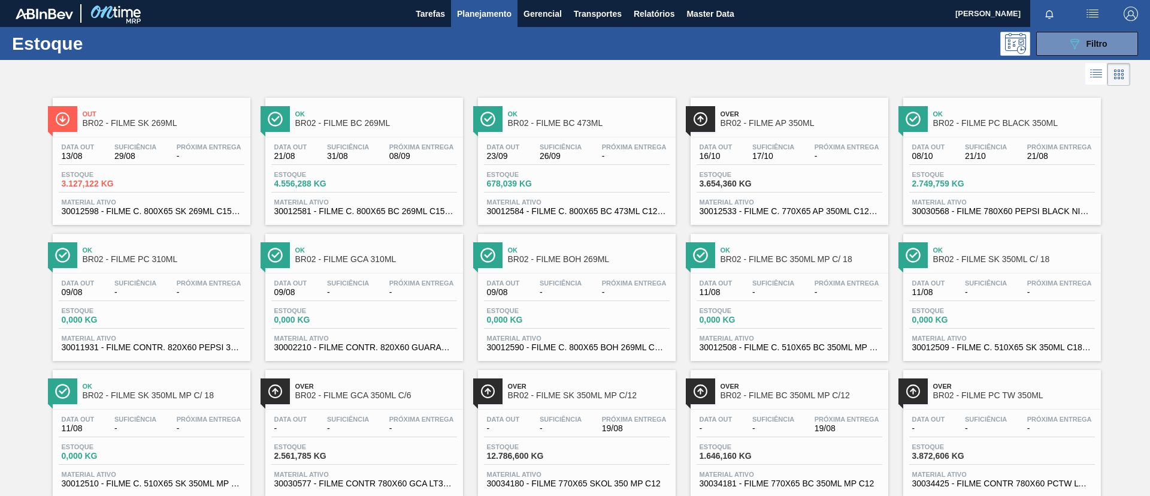
click at [1007, 114] on span "Ok" at bounding box center [1015, 113] width 162 height 7
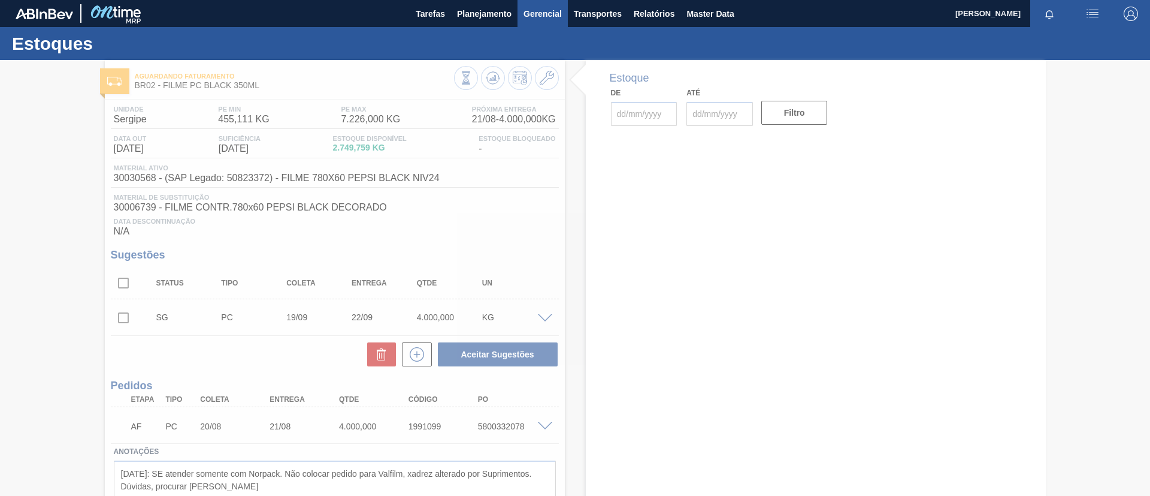
type input "[DATE]"
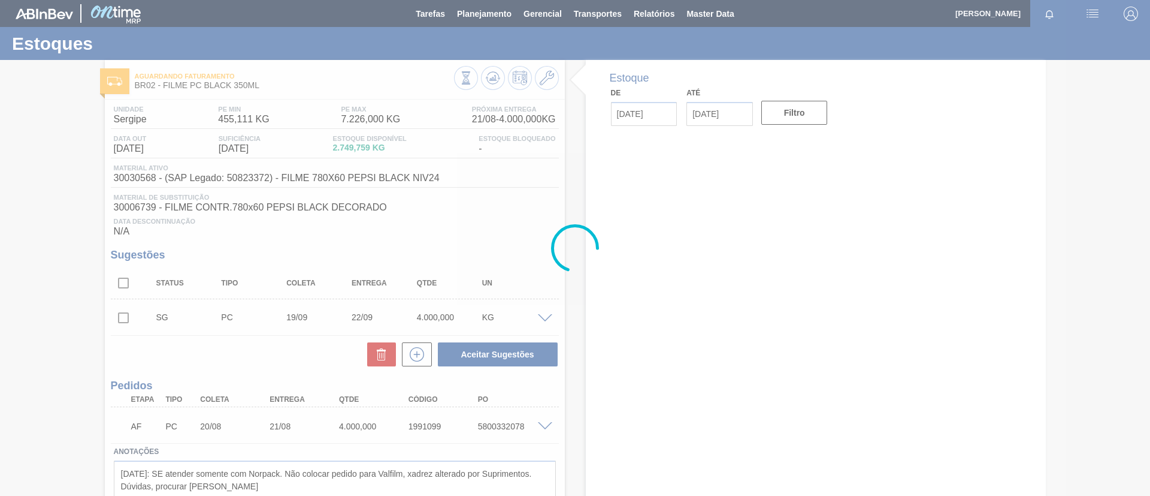
click at [491, 75] on div at bounding box center [575, 248] width 1150 height 496
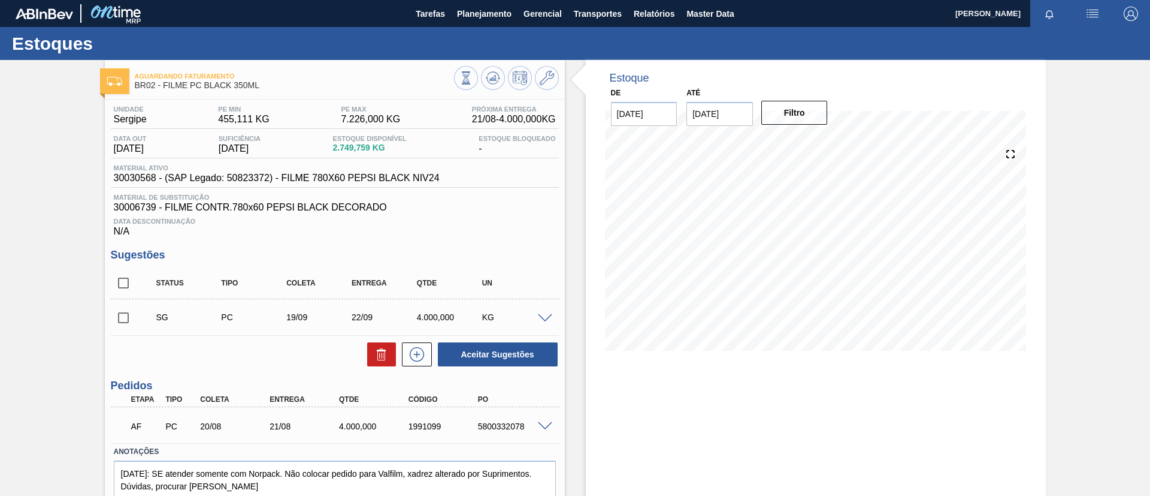
click at [473, 75] on icon at bounding box center [466, 77] width 13 height 13
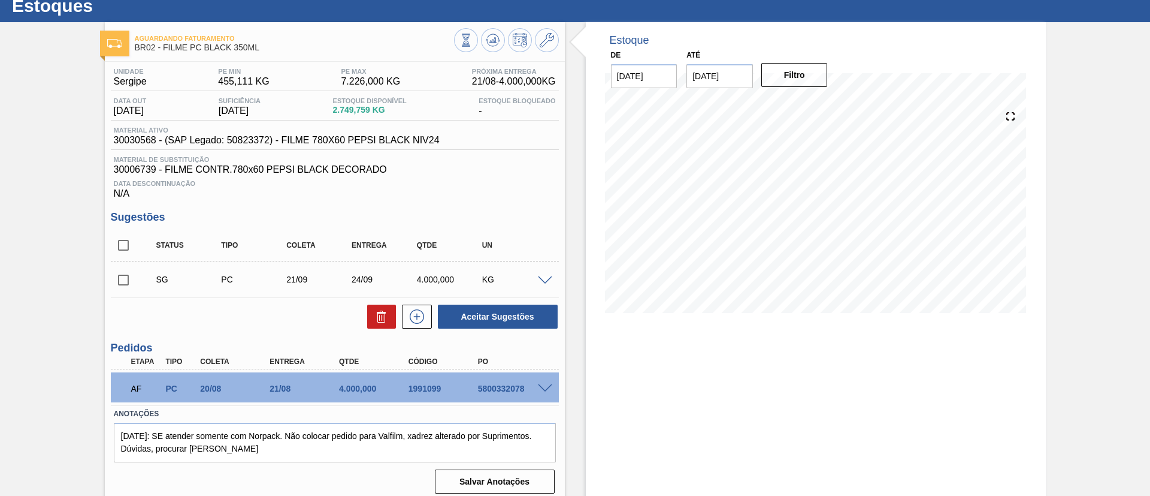
scroll to position [46, 0]
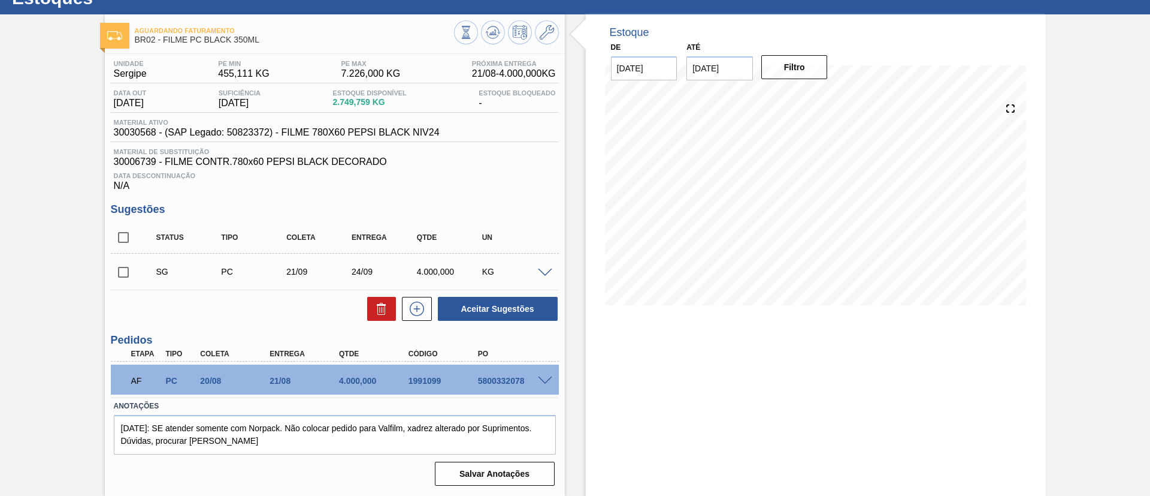
click at [547, 379] on span at bounding box center [545, 380] width 14 height 9
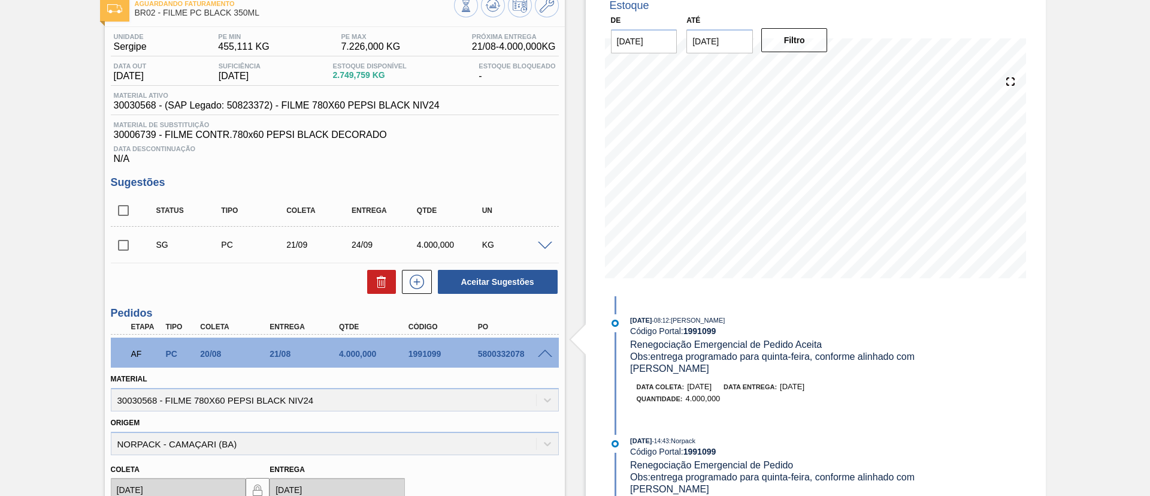
scroll to position [63, 0]
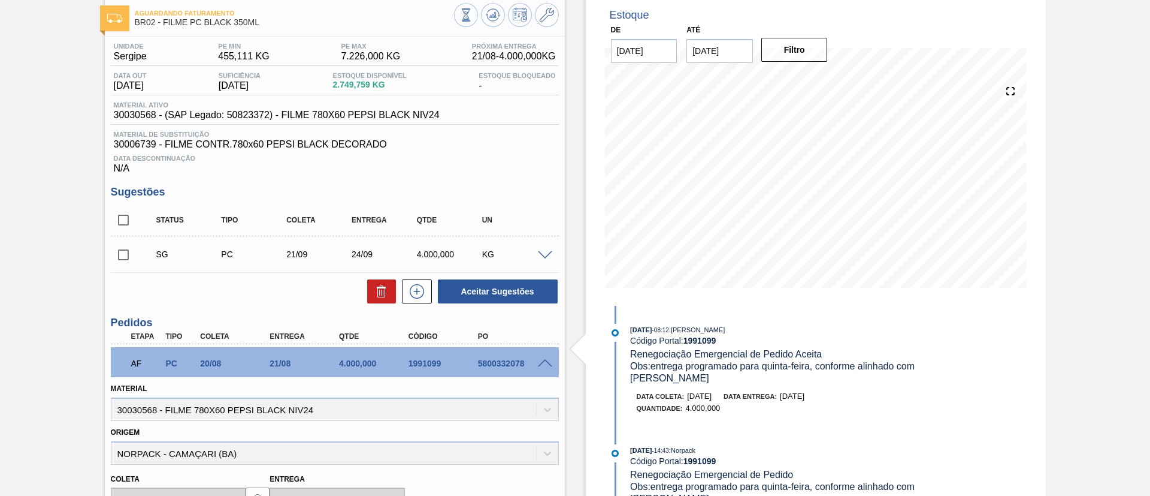
click at [526, 253] on div "KG" at bounding box center [515, 254] width 73 height 10
click at [546, 255] on span at bounding box center [545, 255] width 14 height 9
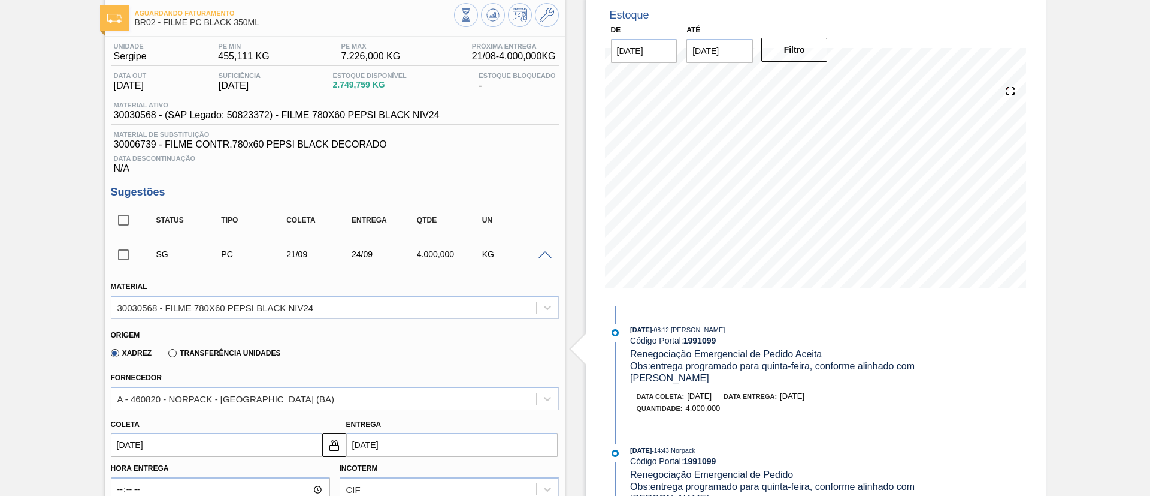
click at [546, 253] on span at bounding box center [545, 255] width 14 height 9
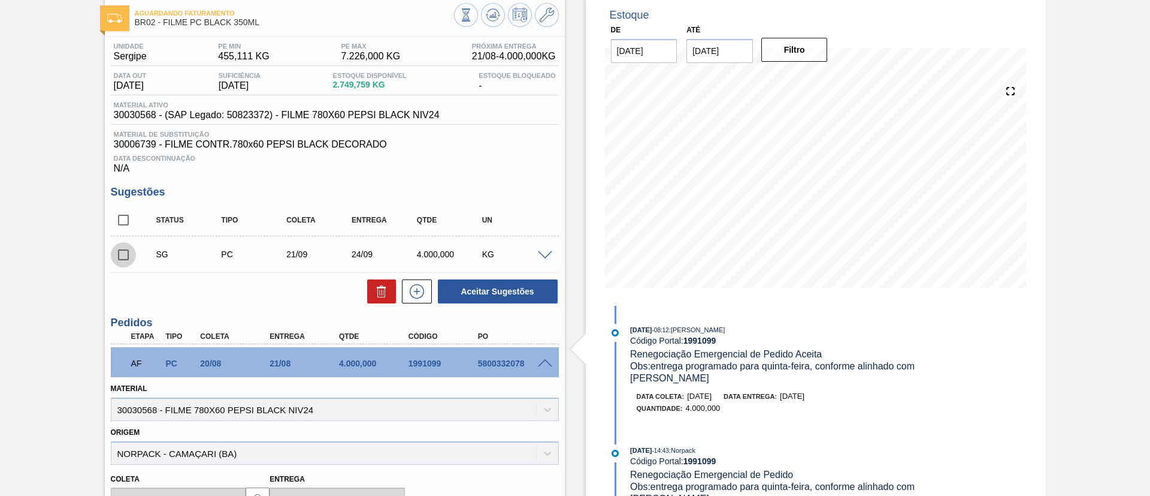
click at [120, 256] on input "checkbox" at bounding box center [123, 254] width 25 height 25
click at [543, 286] on button "Aceitar Sugestões" at bounding box center [498, 291] width 120 height 24
checkbox input "false"
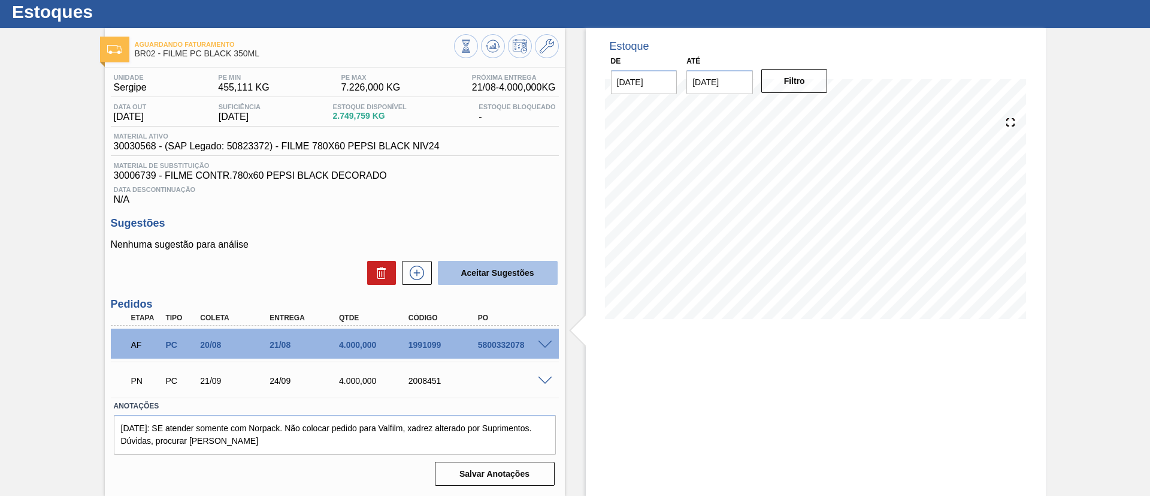
scroll to position [32, 0]
click at [547, 386] on div "PN PC 21/09 24/09 4.000,000 2008451" at bounding box center [335, 379] width 448 height 30
click at [546, 383] on div "PN PC 21/09 24/09 4.000,000 2008451" at bounding box center [335, 379] width 448 height 30
click at [543, 379] on span at bounding box center [545, 380] width 14 height 9
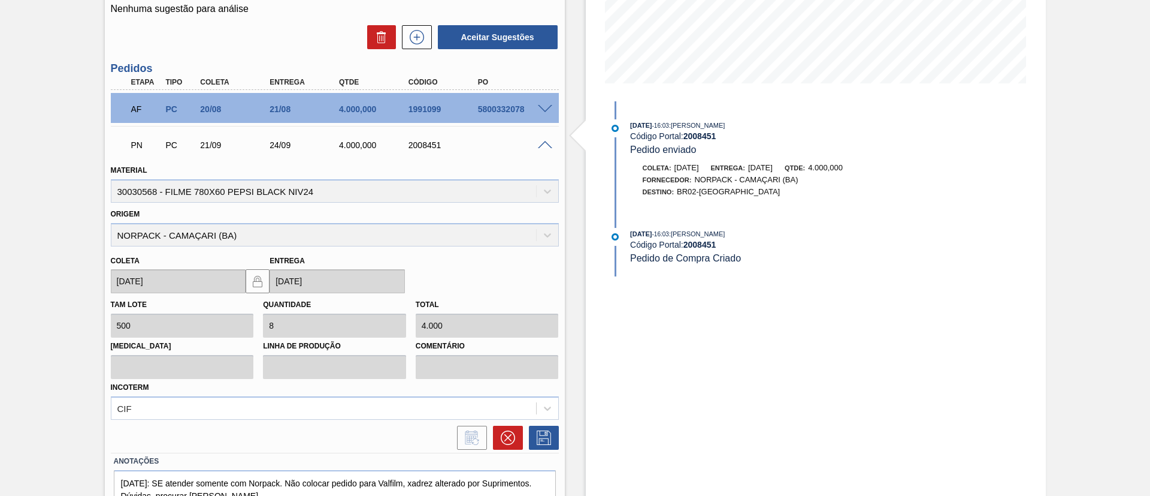
scroll to position [322, 0]
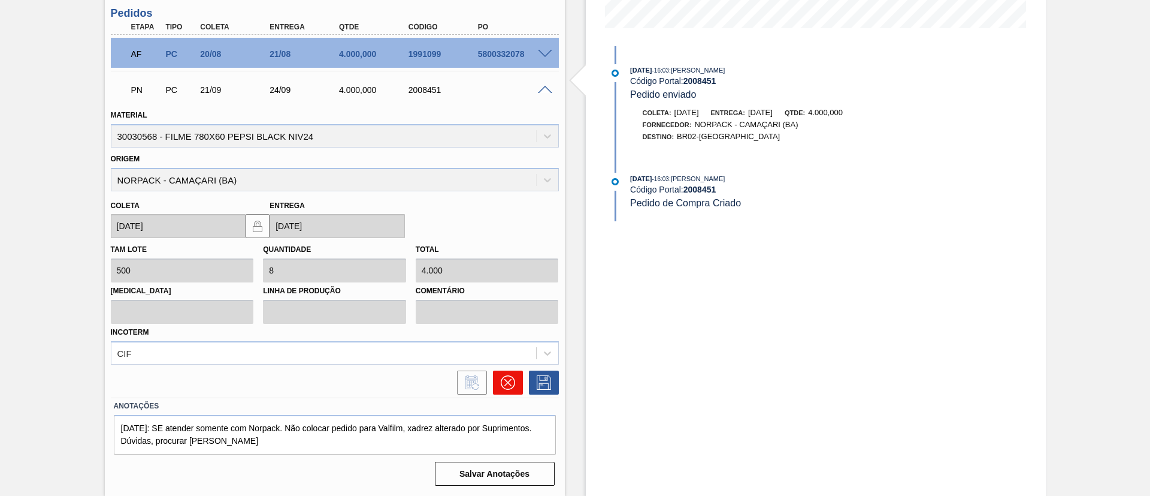
click at [507, 386] on icon at bounding box center [508, 382] width 14 height 14
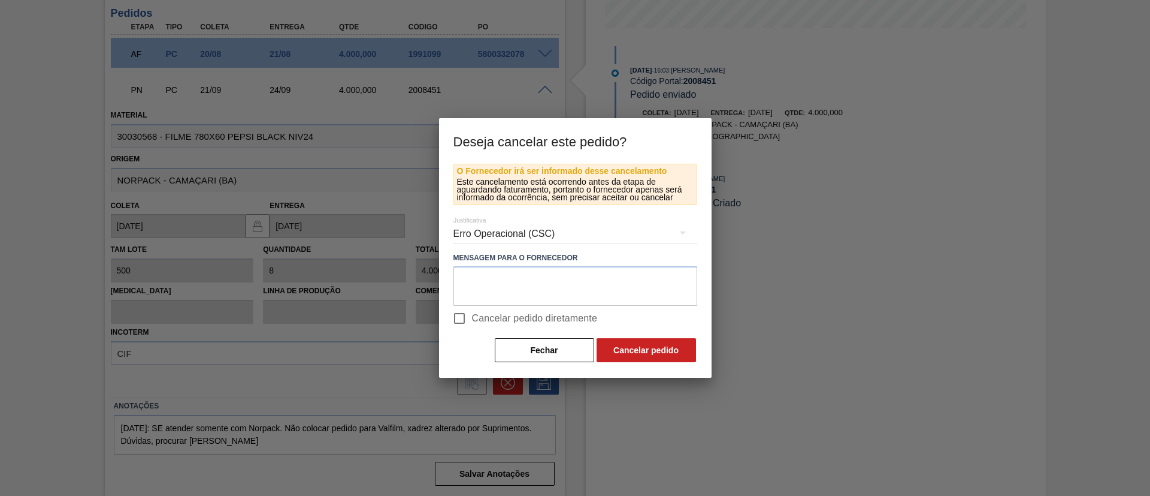
click at [544, 319] on span "Cancelar pedido diretamente" at bounding box center [535, 318] width 126 height 14
click at [472, 319] on input "Cancelar pedido diretamente" at bounding box center [459, 318] width 25 height 25
checkbox input "true"
click at [647, 350] on button "Cancelar pedido" at bounding box center [646, 350] width 99 height 24
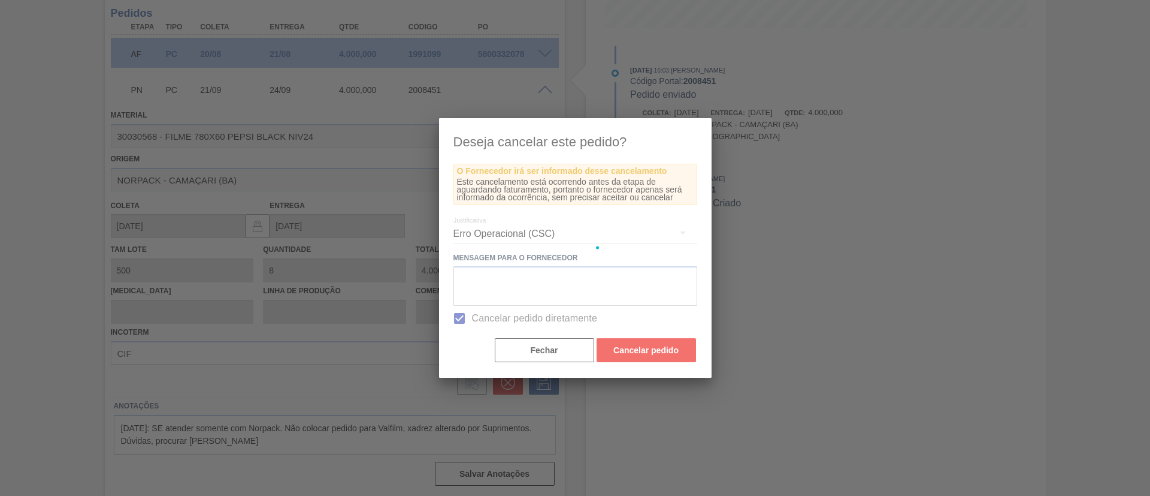
scroll to position [20, 0]
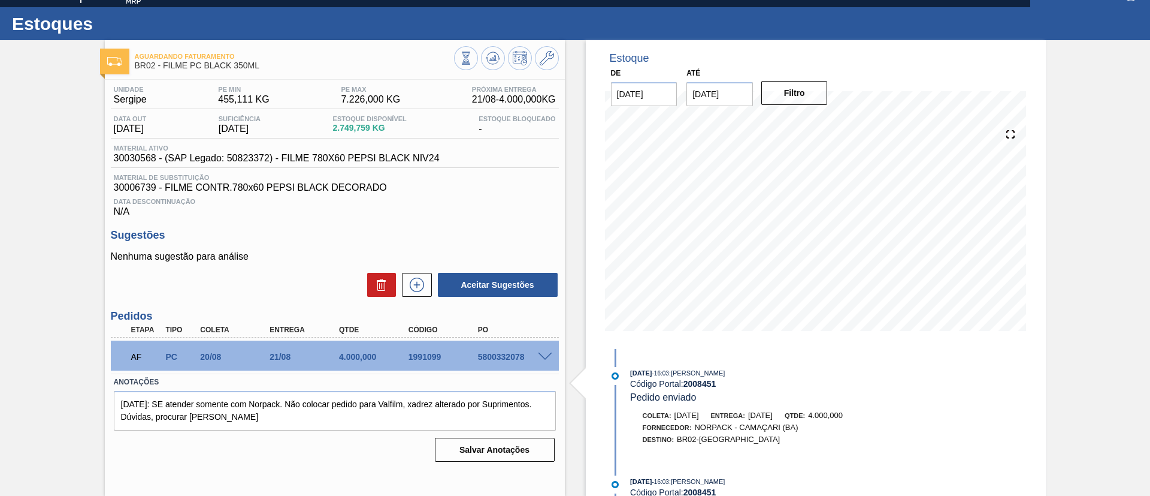
click at [479, 59] on div at bounding box center [506, 59] width 105 height 27
click at [484, 60] on button at bounding box center [493, 58] width 24 height 24
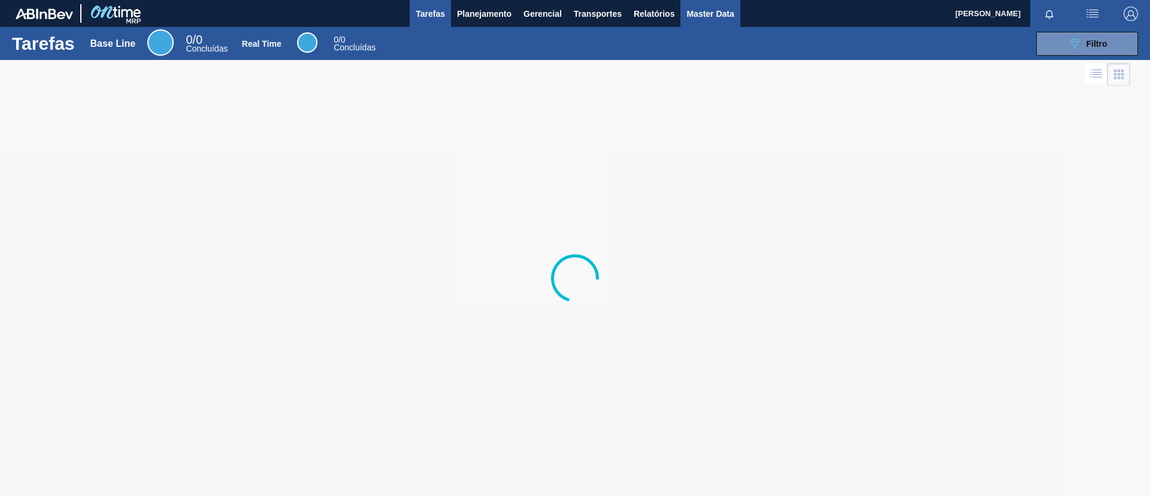
click at [705, 19] on span "Master Data" at bounding box center [710, 14] width 47 height 14
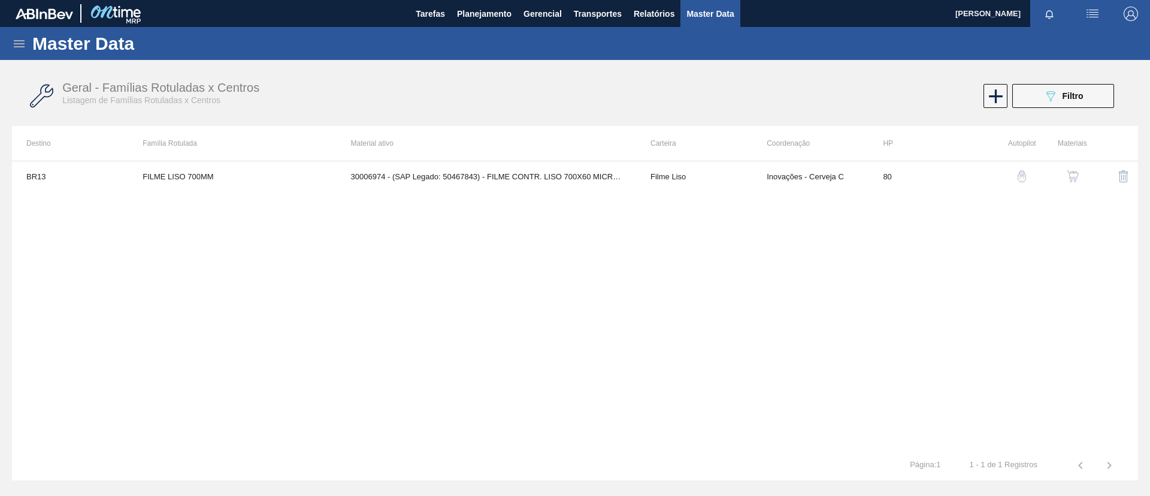
click at [13, 42] on icon at bounding box center [19, 44] width 14 height 14
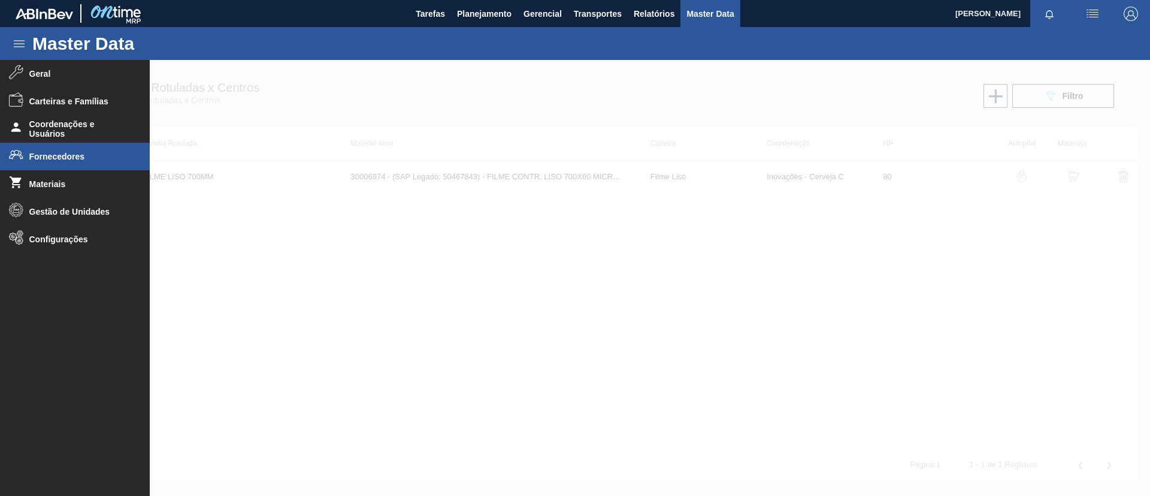
click at [101, 150] on li "Fornecedores" at bounding box center [75, 157] width 150 height 28
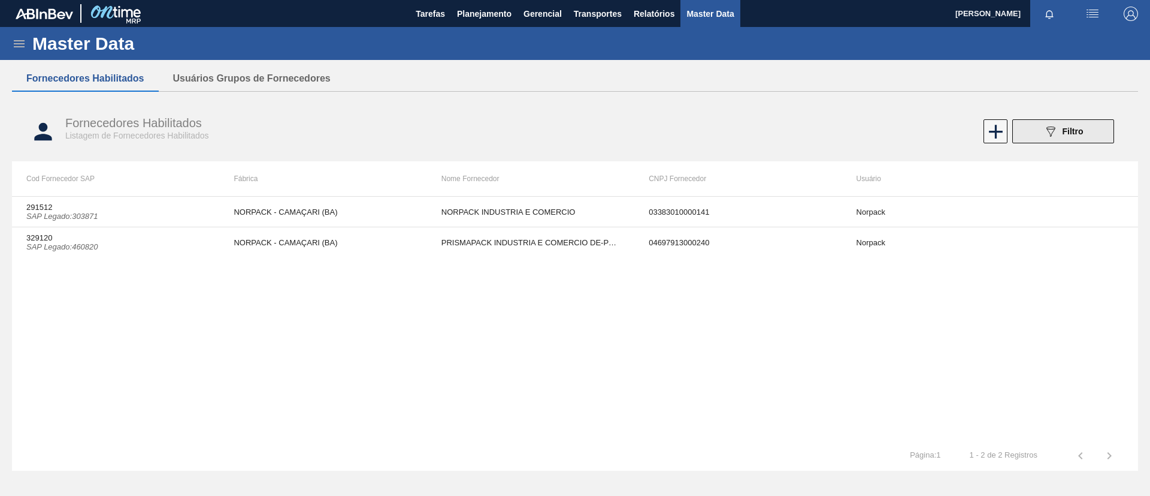
click at [1081, 129] on span "Filtro" at bounding box center [1073, 131] width 21 height 10
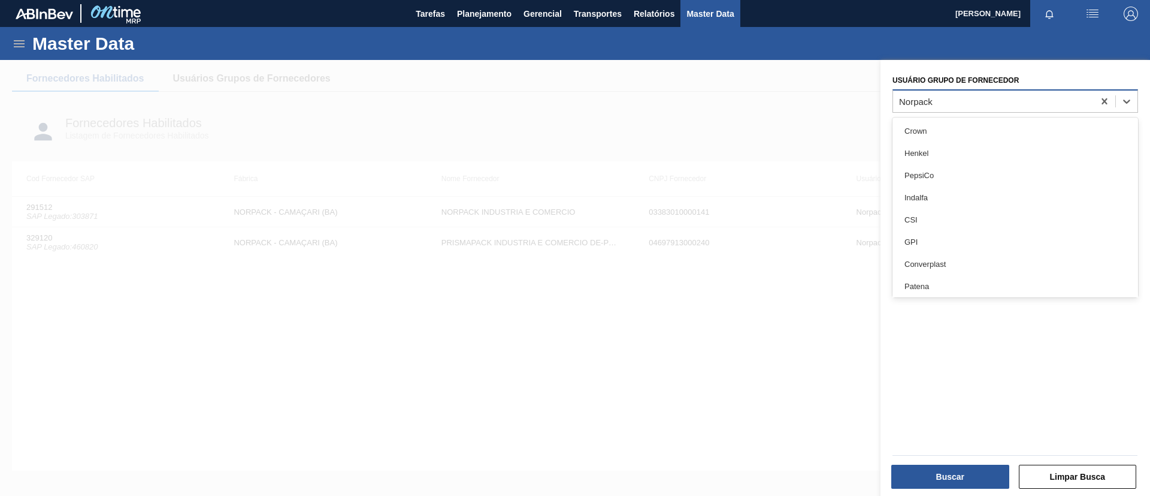
click at [995, 101] on div "Norpack" at bounding box center [993, 100] width 201 height 17
type Fornecedor "Val"
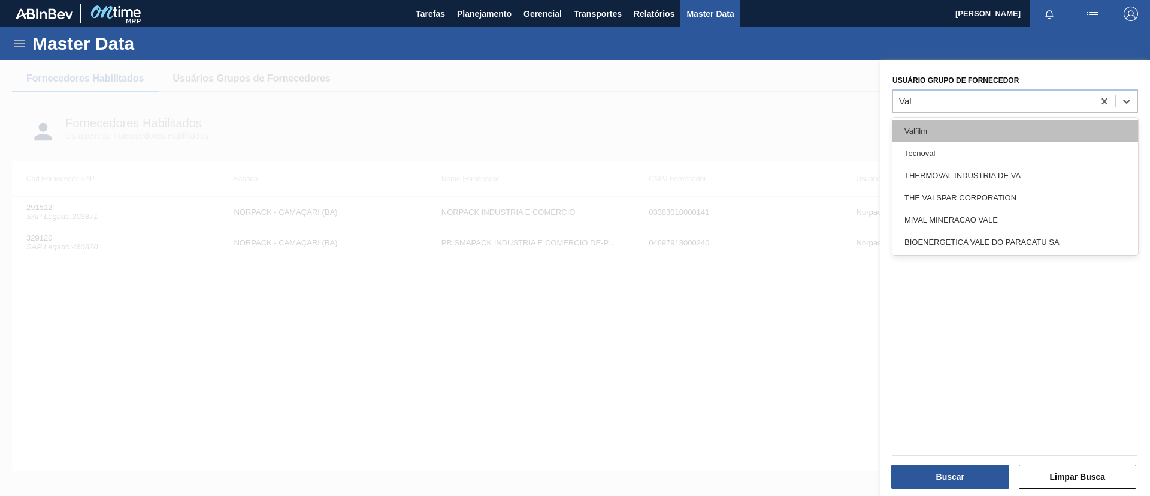
click at [980, 123] on div "Valfilm" at bounding box center [1016, 131] width 246 height 22
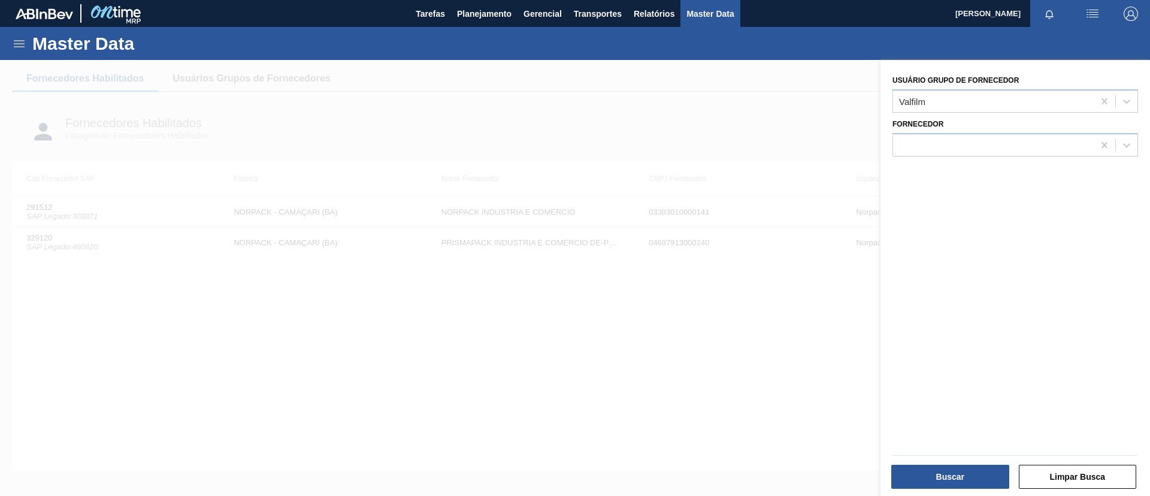
click at [958, 463] on div "Buscar" at bounding box center [952, 476] width 128 height 26
click at [959, 472] on button "Buscar" at bounding box center [951, 476] width 118 height 24
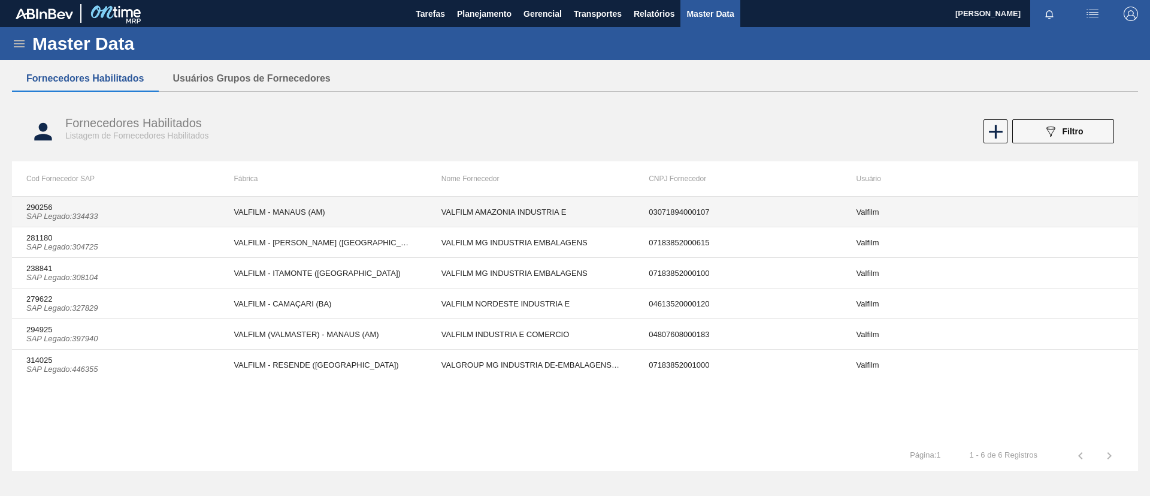
click at [274, 212] on td "VALFILM - MANAUS (AM)" at bounding box center [322, 212] width 207 height 31
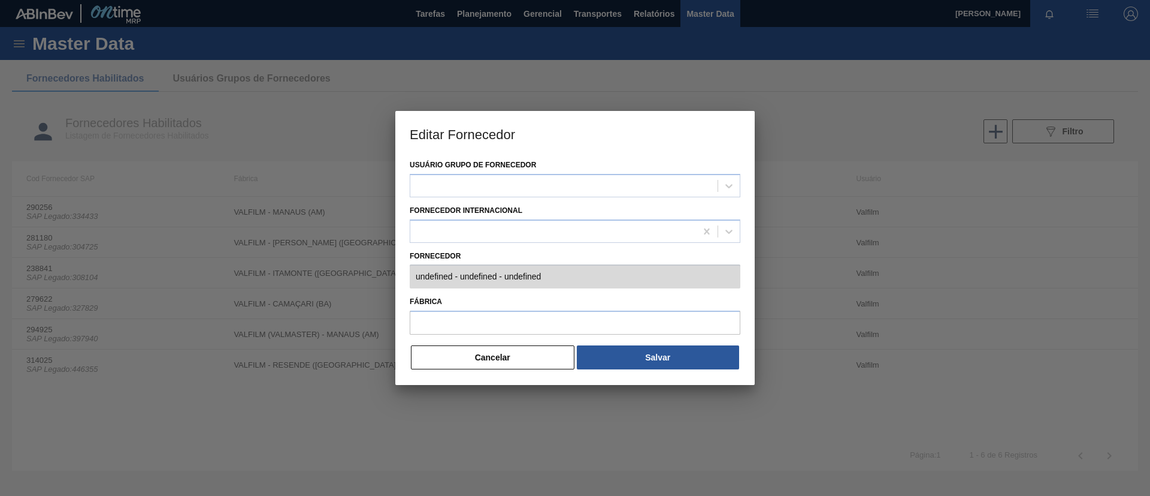
type input "290256 (SAP Legado: 334433) - VALFILM AMAZONIA INDUSTRIA E - 03071894000107"
type input "VALFILM - MANAUS (AM)"
click at [173, 274] on div at bounding box center [575, 248] width 1150 height 496
click at [437, 356] on button "Cancelar" at bounding box center [493, 357] width 164 height 24
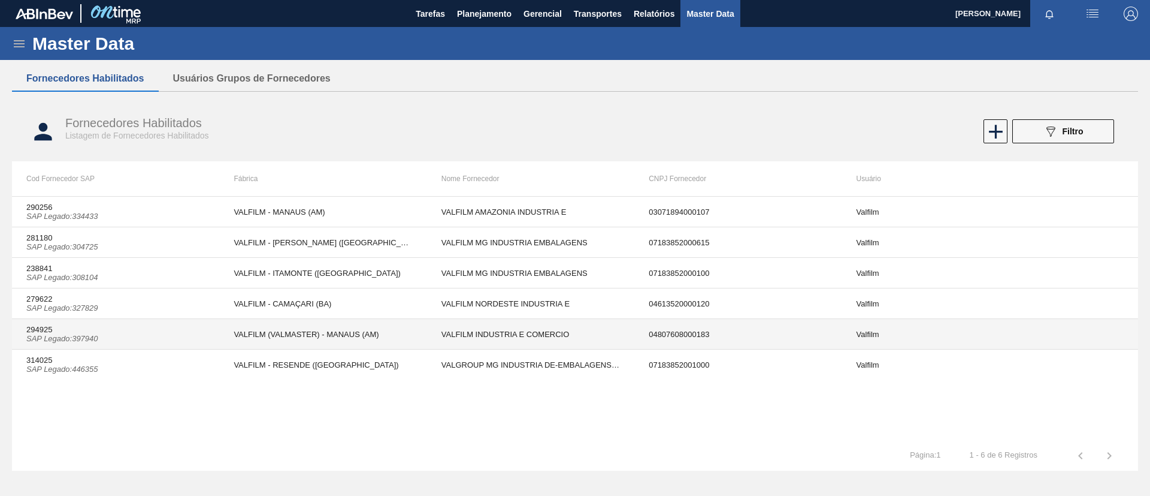
click at [291, 336] on td "VALFILM (VALMASTER) - MANAUS (AM)" at bounding box center [322, 334] width 207 height 31
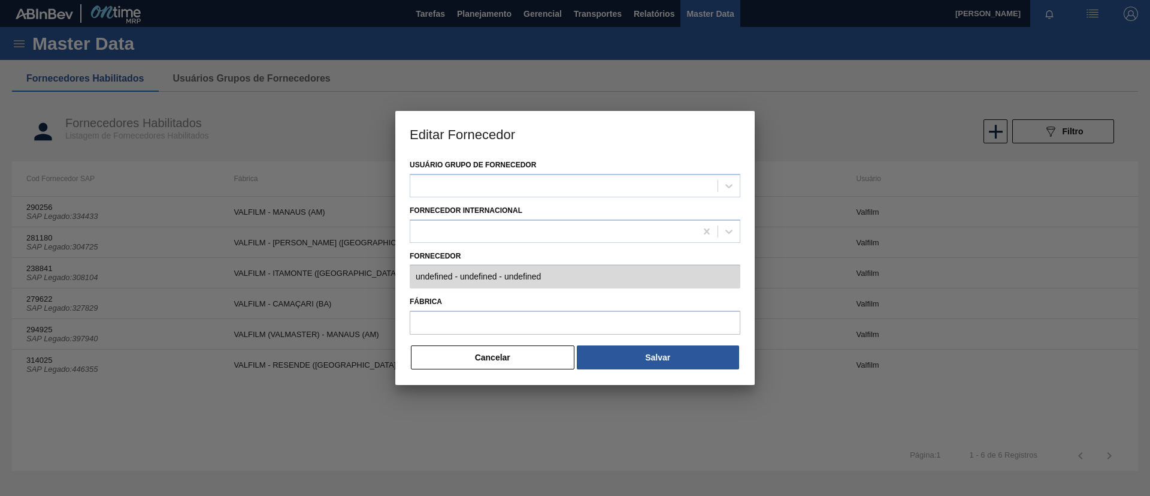
type input "294925 (SAP Legado: 397940) - VALFILM INDUSTRIA E COMERCIO - 04807608000183"
type input "VALFILM (VALMASTER) - MANAUS (AM)"
click at [506, 346] on button "Cancelar" at bounding box center [493, 357] width 164 height 24
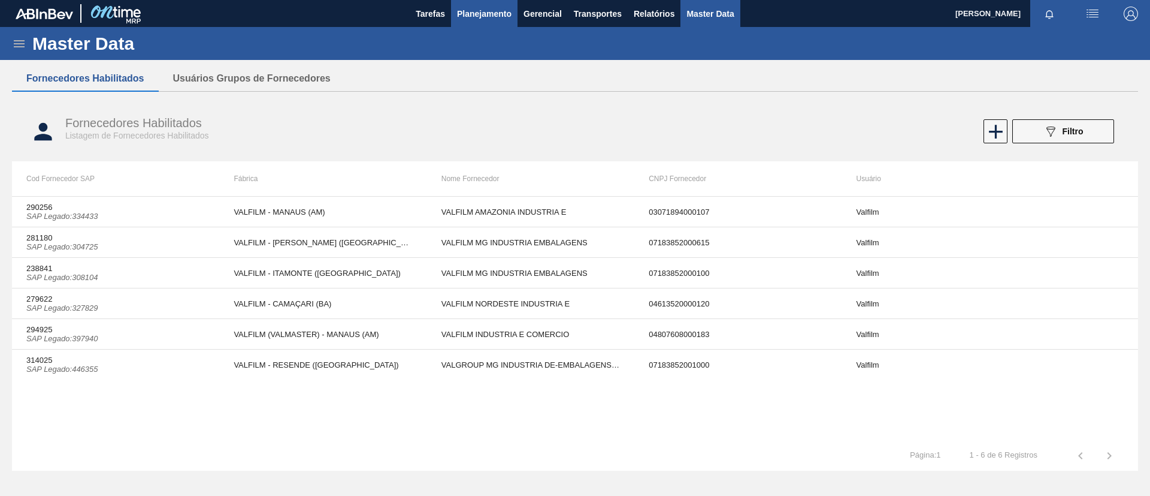
click at [491, 19] on span "Planejamento" at bounding box center [484, 14] width 55 height 14
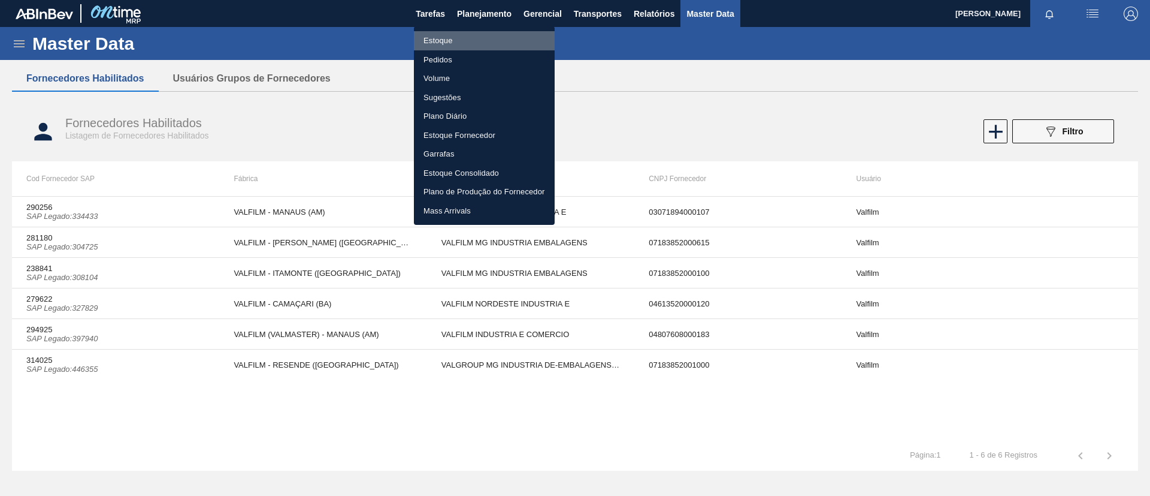
click at [488, 39] on li "Estoque" at bounding box center [484, 40] width 141 height 19
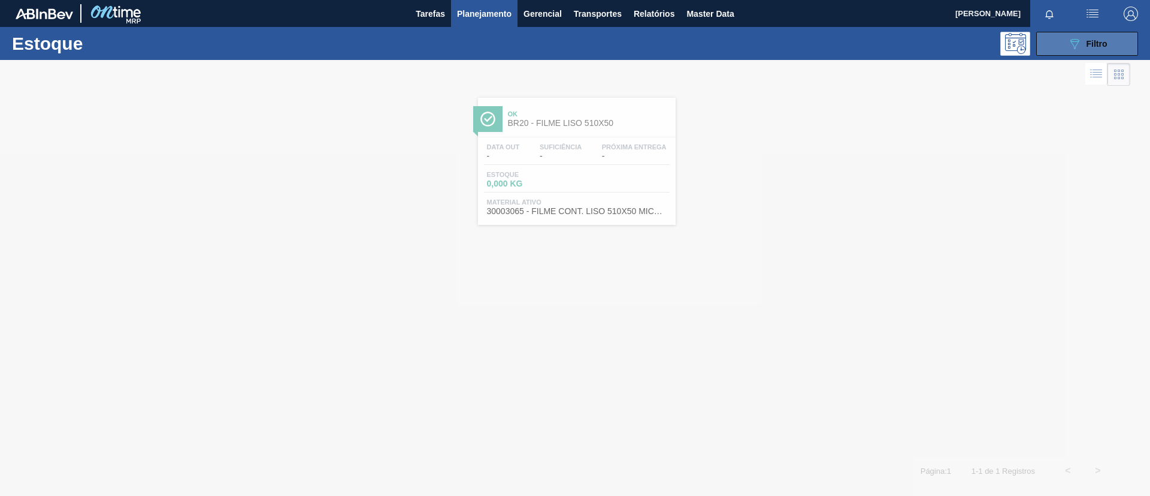
click at [1084, 52] on button "089F7B8B-B2A5-4AFE-B5C0-19BA573D28AC Filtro" at bounding box center [1088, 44] width 102 height 24
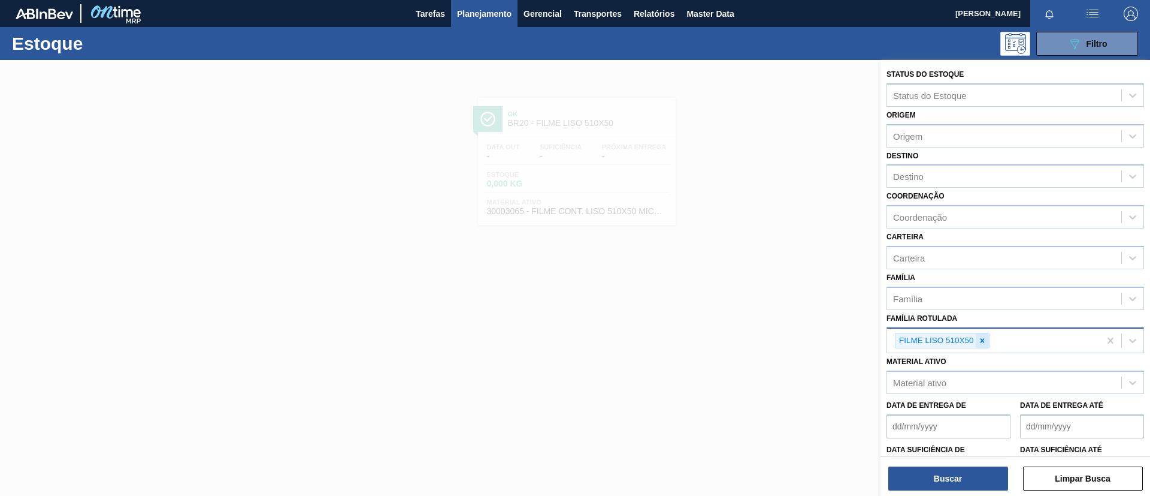
click at [985, 339] on icon at bounding box center [982, 340] width 8 height 8
paste Rotulada "530x45"
type Rotulada "530x45"
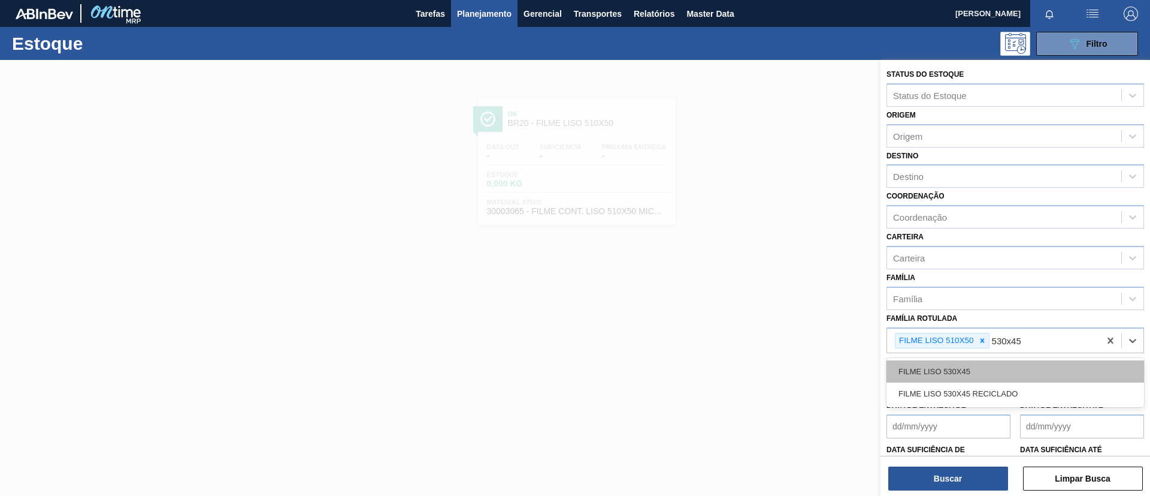
click at [977, 372] on div "FILME LISO 530X45" at bounding box center [1016, 371] width 258 height 22
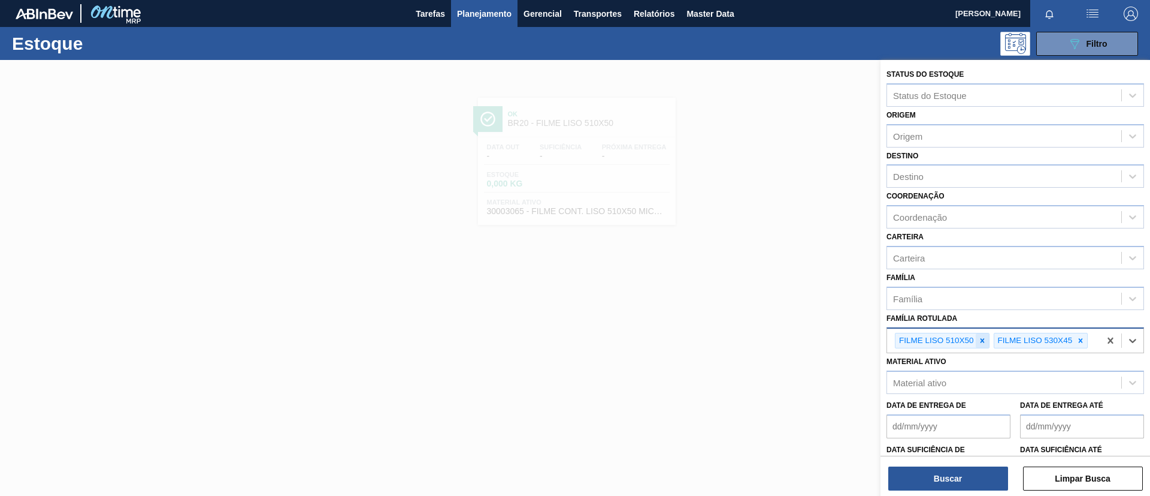
click at [982, 343] on icon at bounding box center [982, 340] width 8 height 8
click at [984, 467] on div "Buscar Limpar Busca" at bounding box center [1016, 472] width 270 height 34
click at [984, 474] on button "Buscar" at bounding box center [949, 478] width 120 height 24
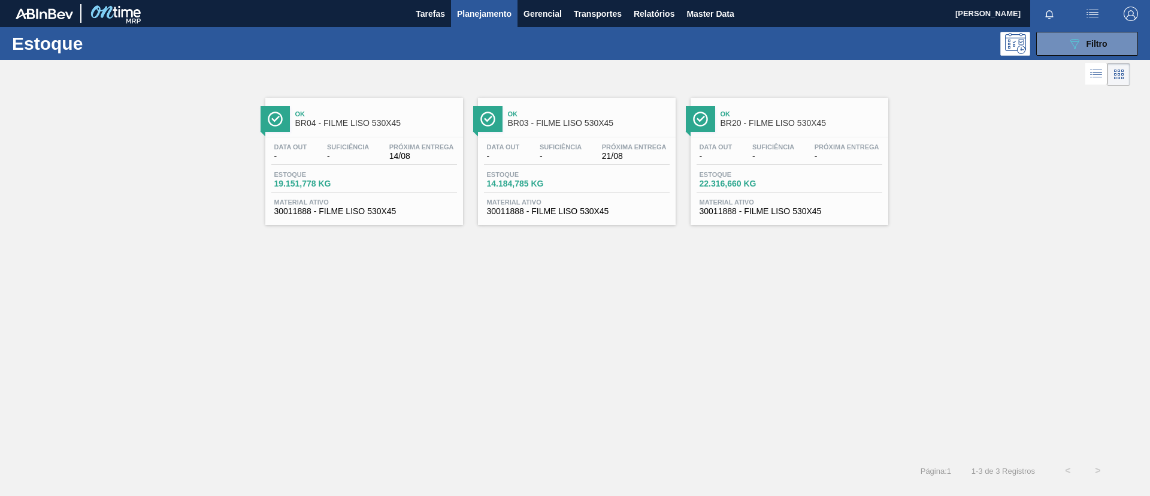
click at [765, 128] on div "Ok BR20 - FILME LISO 530X45" at bounding box center [802, 118] width 162 height 27
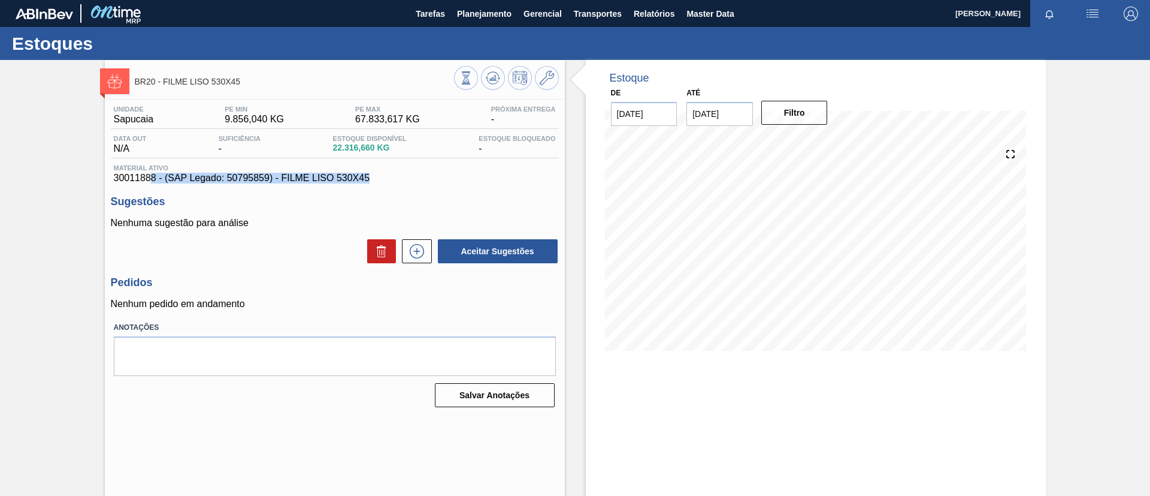
click at [149, 182] on div "Unidade Sapucaia PE MIN 9.856,040 KG PE MAX 67.833,617 KG Próxima Entrega - Dat…" at bounding box center [335, 255] width 460 height 312
click at [107, 179] on div "Unidade Sapucaia PE MIN 9.856,040 KG PE MAX 67.833,617 KG Próxima Entrega - Dat…" at bounding box center [335, 255] width 460 height 312
drag, startPoint x: 109, startPoint y: 173, endPoint x: 153, endPoint y: 182, distance: 45.1
click at [153, 182] on div "Unidade Sapucaia PE MIN 9.856,040 KG PE MAX 67.833,617 KG Próxima Entrega - Dat…" at bounding box center [335, 255] width 460 height 312
copy span "30011888"
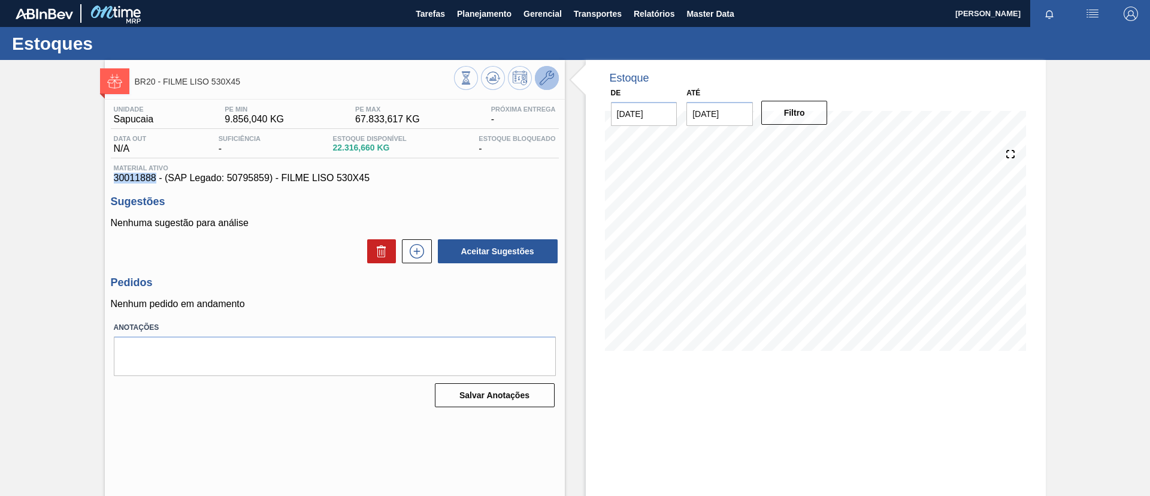
click at [545, 83] on icon at bounding box center [547, 78] width 14 height 14
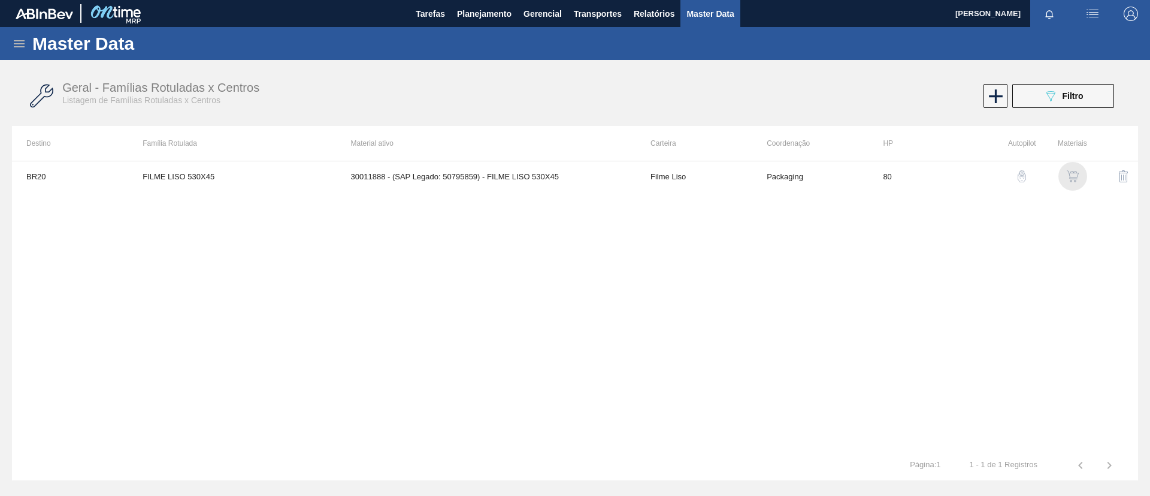
click at [1072, 174] on img "button" at bounding box center [1073, 176] width 12 height 12
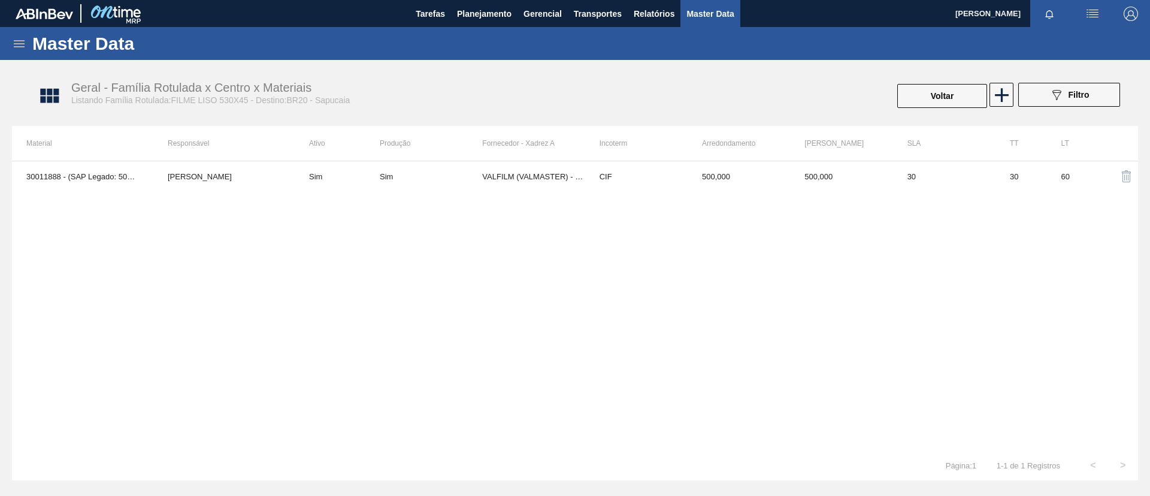
click at [312, 156] on th "Ativo" at bounding box center [337, 143] width 85 height 35
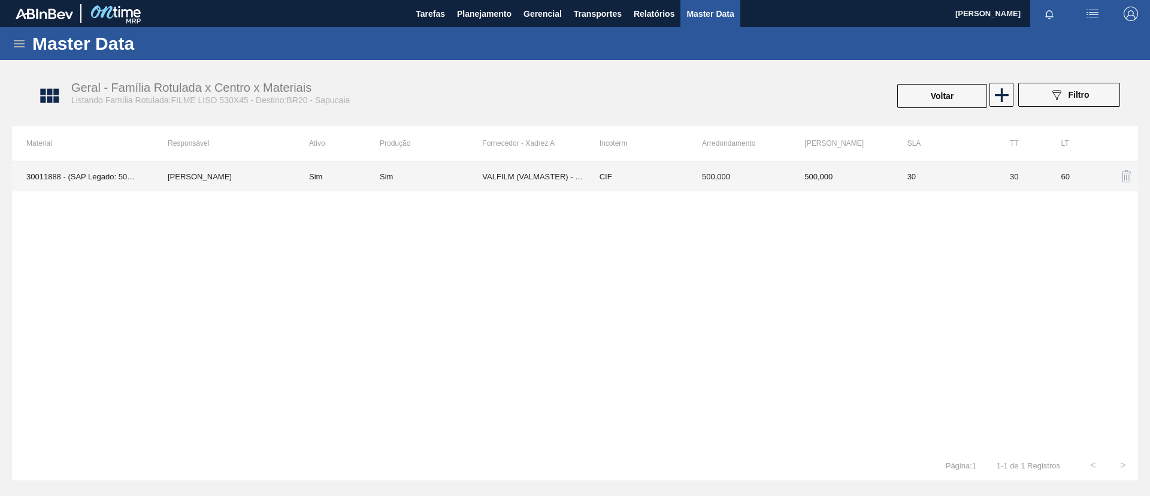
click at [322, 171] on td "Sim" at bounding box center [337, 176] width 85 height 30
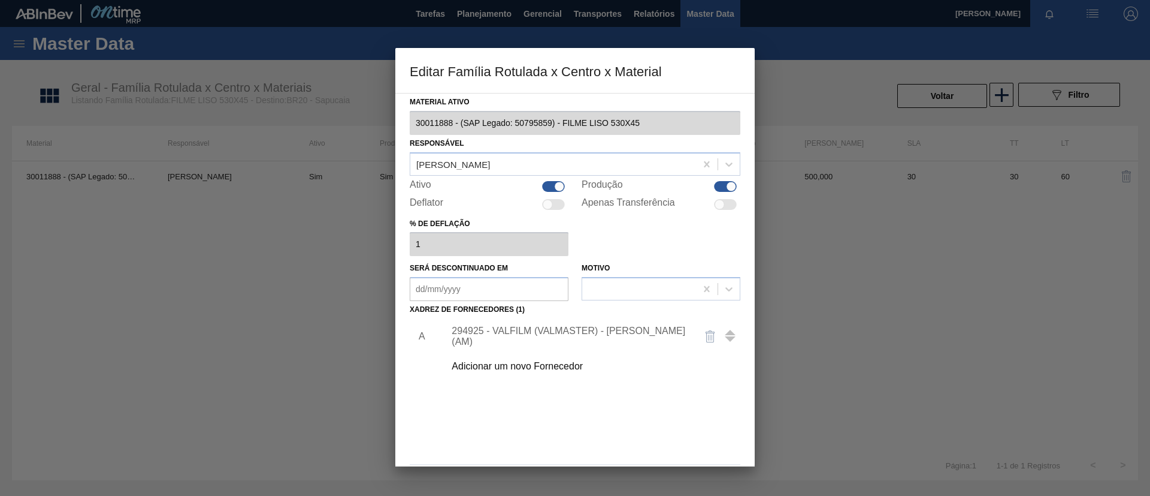
click at [328, 185] on div at bounding box center [575, 248] width 1150 height 496
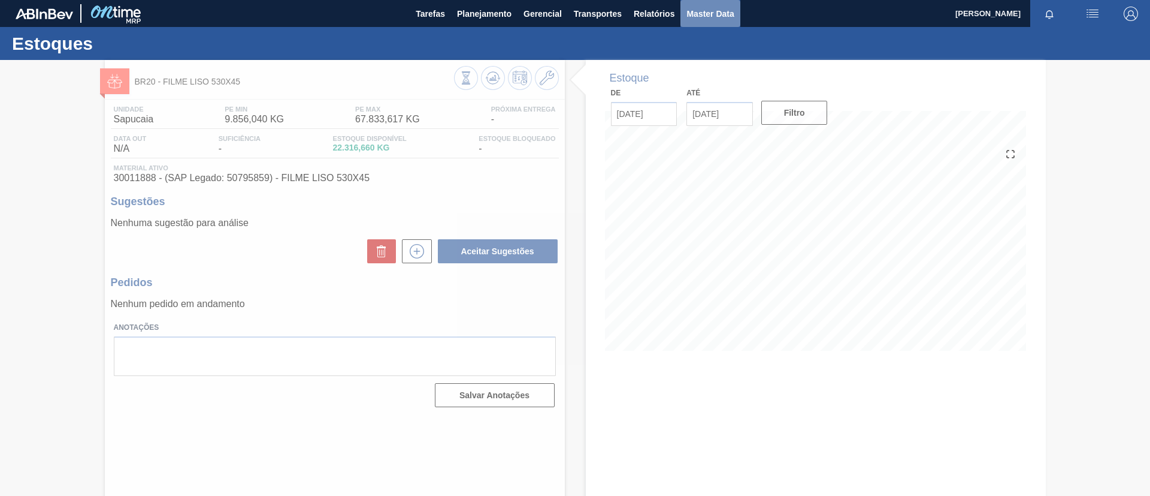
click at [704, 22] on button "Master Data" at bounding box center [710, 13] width 59 height 27
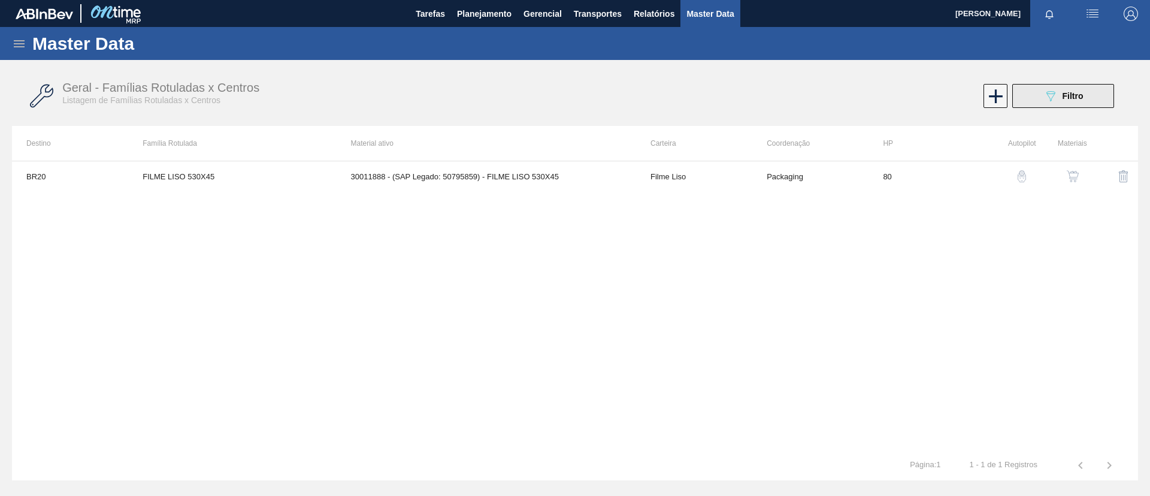
click at [1058, 101] on icon "089F7B8B-B2A5-4AFE-B5C0-19BA573D28AC" at bounding box center [1051, 96] width 14 height 14
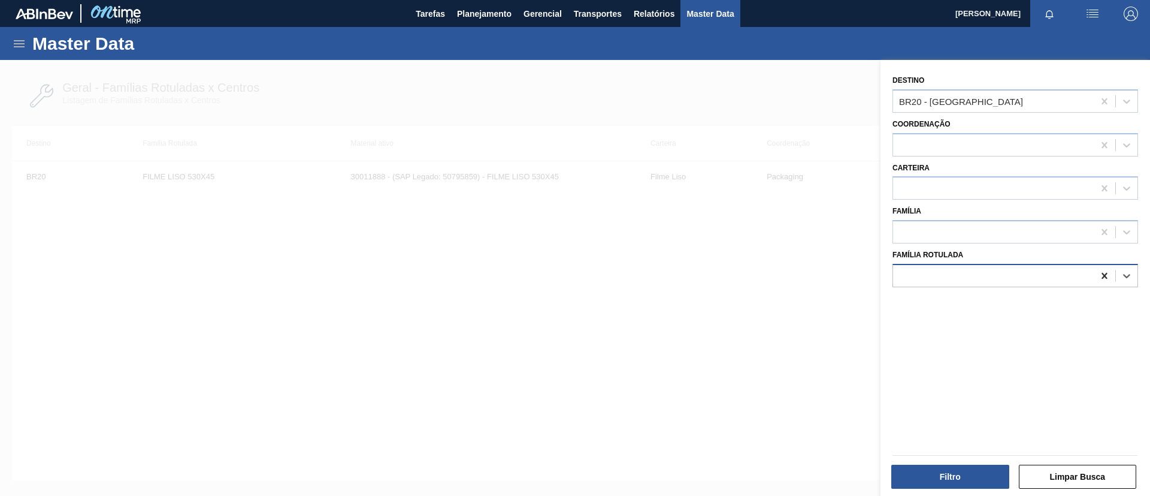
click at [1105, 273] on icon at bounding box center [1104, 276] width 5 height 6
click at [1102, 98] on icon at bounding box center [1105, 101] width 12 height 12
click at [998, 262] on div "Família Rotulada" at bounding box center [1016, 266] width 246 height 41
click at [1000, 264] on div at bounding box center [1016, 275] width 246 height 23
type Rotulada "530x4"
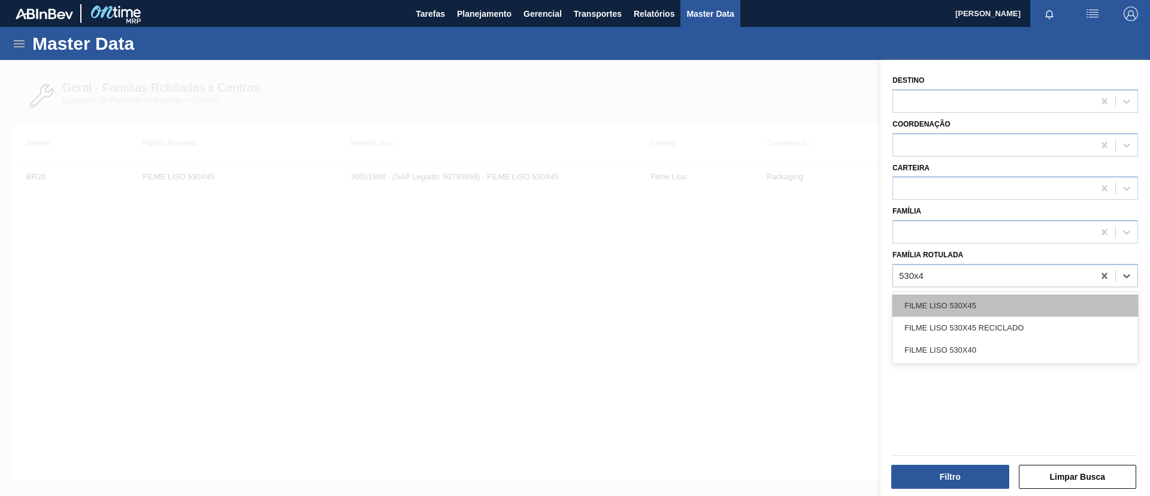
click at [1022, 297] on div "FILME LISO 530X45" at bounding box center [1016, 305] width 246 height 22
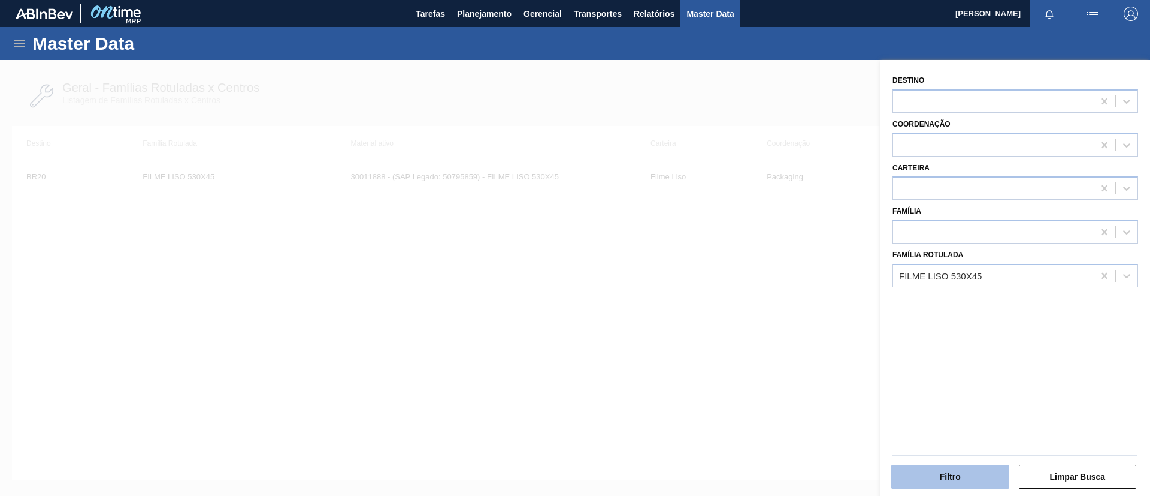
click at [974, 469] on button "Filtro" at bounding box center [951, 476] width 118 height 24
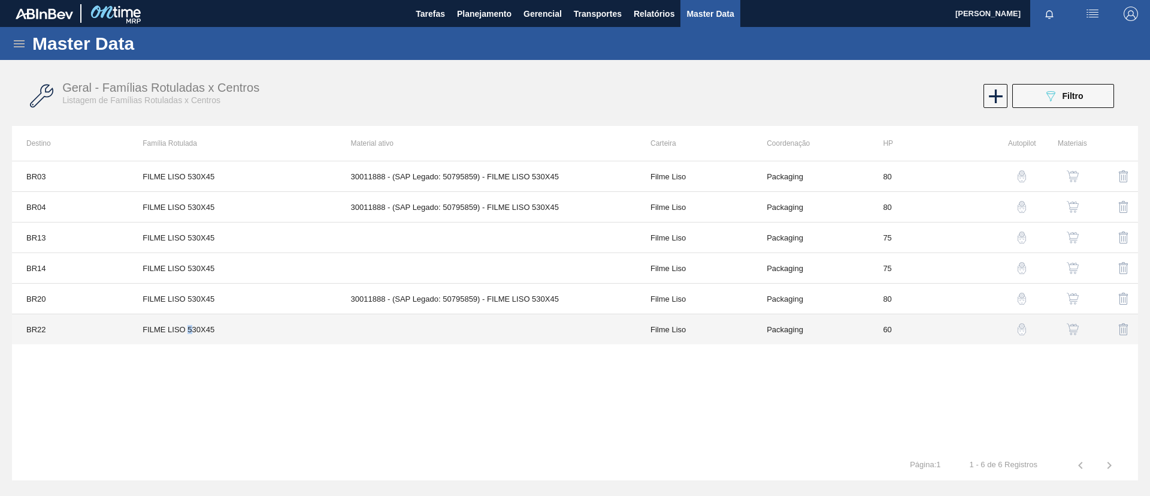
click at [190, 324] on td "FILME LISO 530X45" at bounding box center [232, 329] width 208 height 31
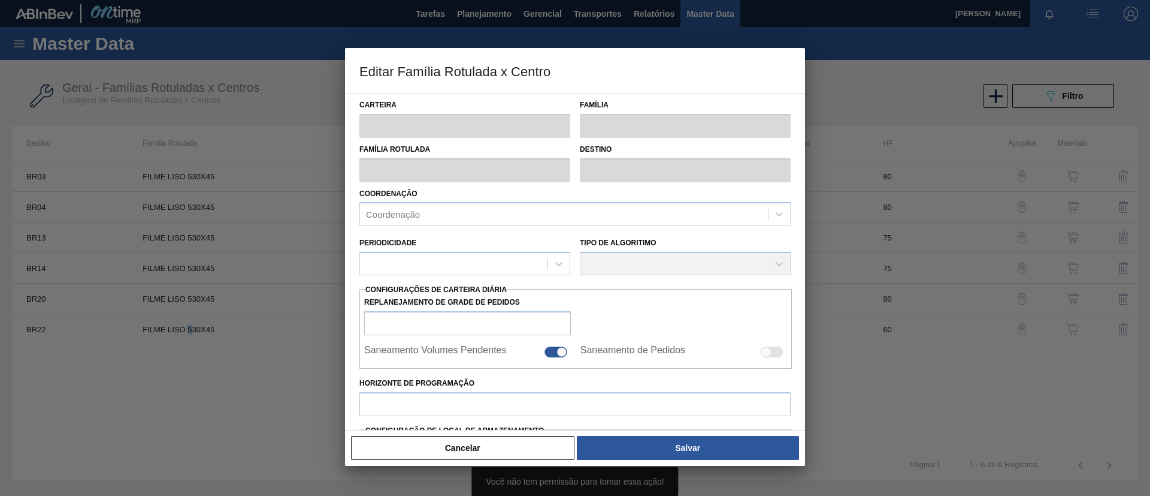
type input "Filme Liso"
type input "FILME LISO 530X45"
type input "BR22 - Viamão"
type input "60"
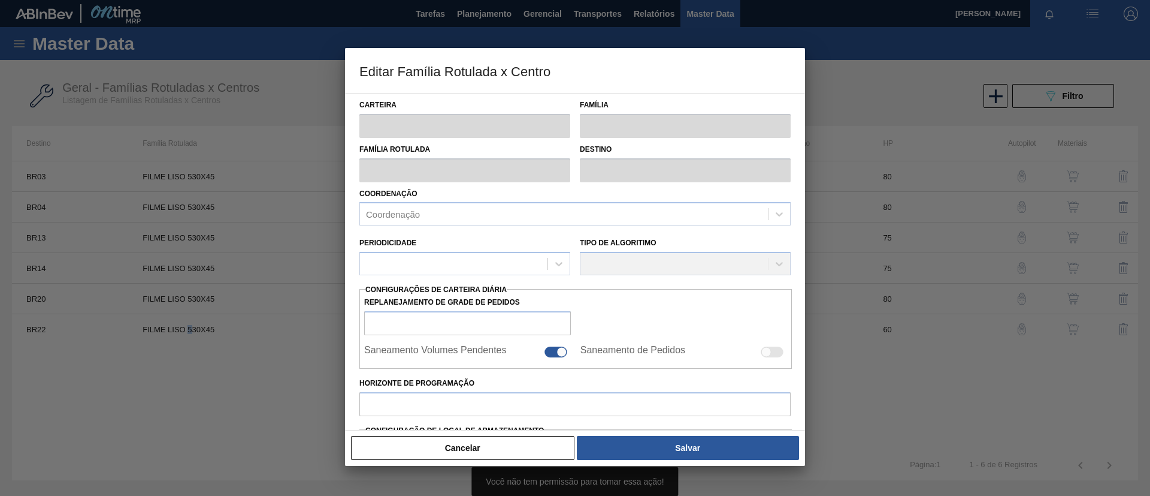
type input "0"
type input "100"
type input "0,000"
checkbox input "true"
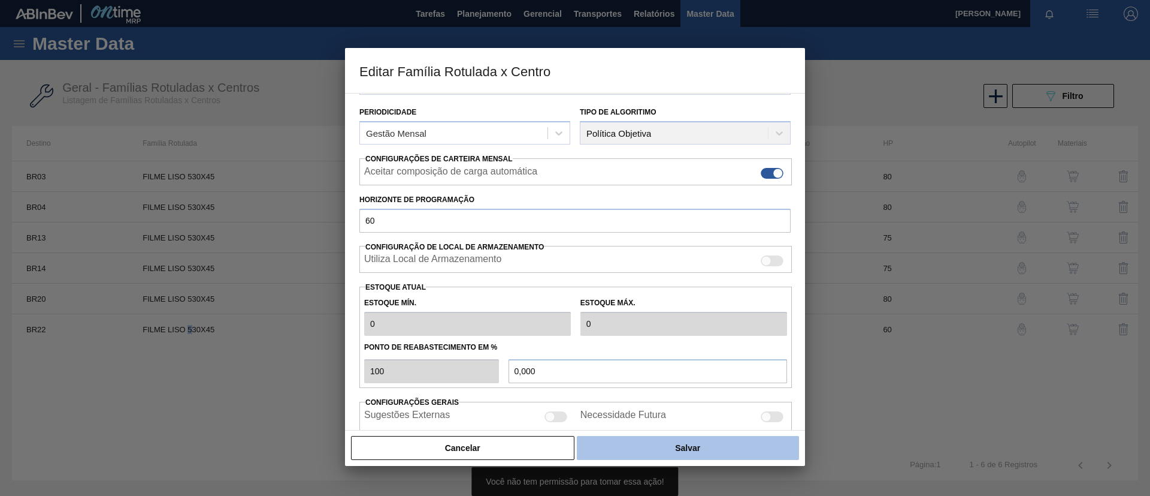
scroll to position [180, 0]
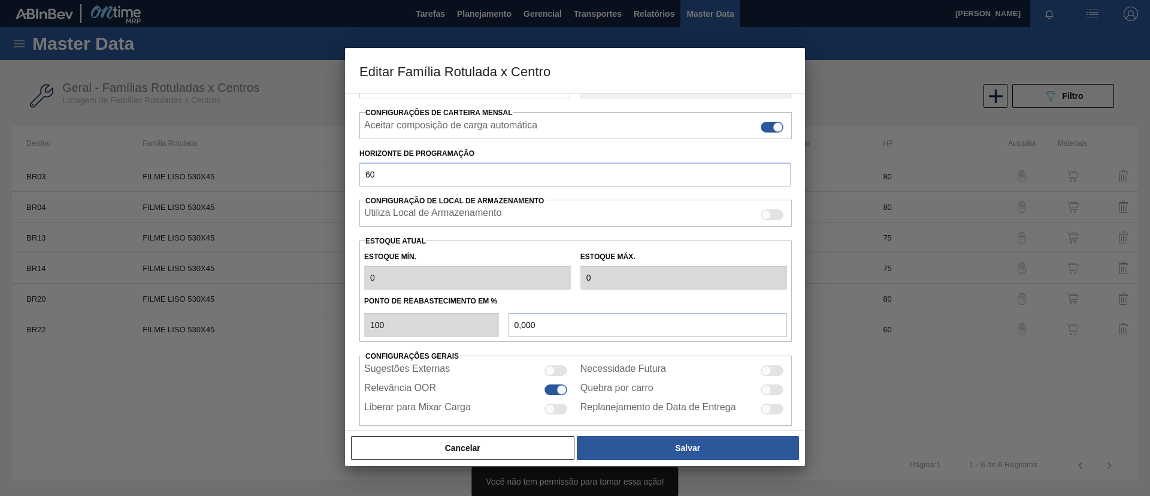
click at [911, 426] on div at bounding box center [575, 248] width 1150 height 496
click at [494, 444] on button "Cancelar" at bounding box center [463, 448] width 224 height 24
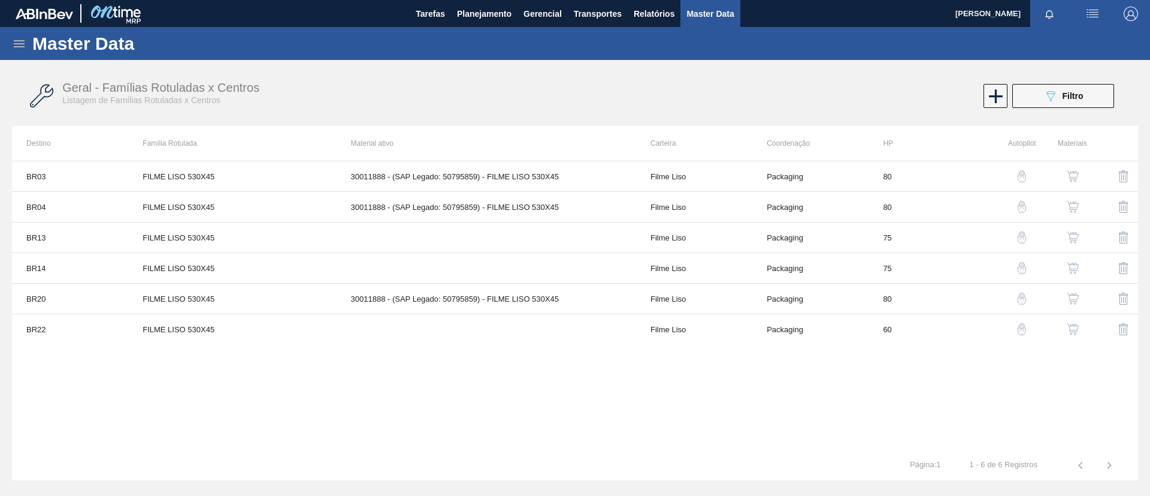
click at [1080, 328] on button "button" at bounding box center [1073, 329] width 29 height 29
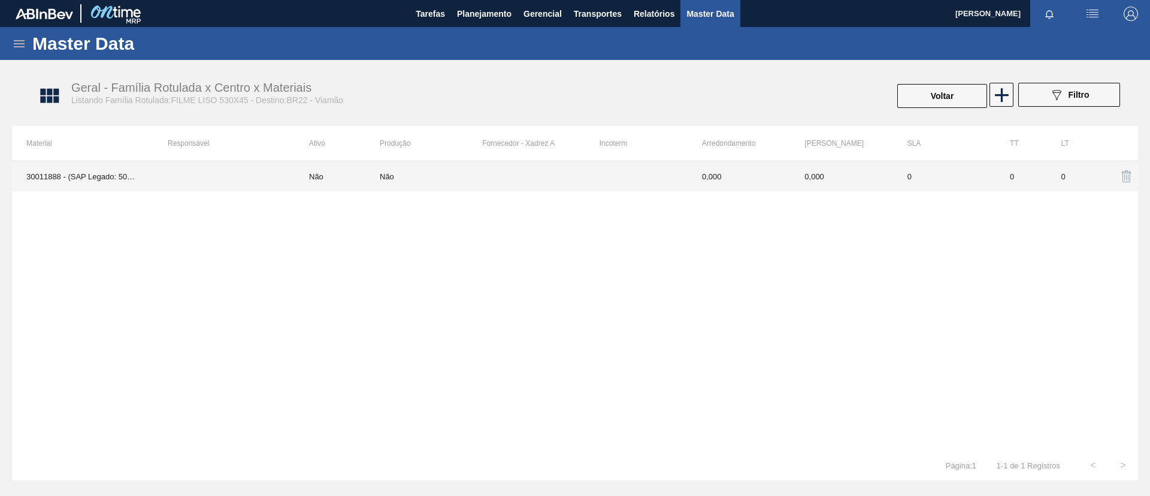
click at [321, 177] on td "Não" at bounding box center [337, 176] width 85 height 30
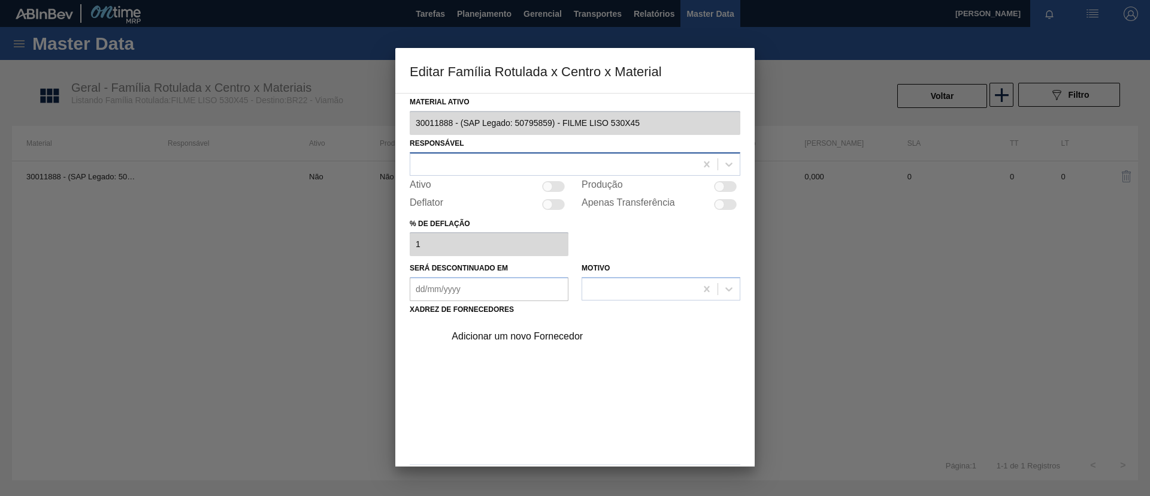
click at [681, 164] on div at bounding box center [553, 163] width 286 height 17
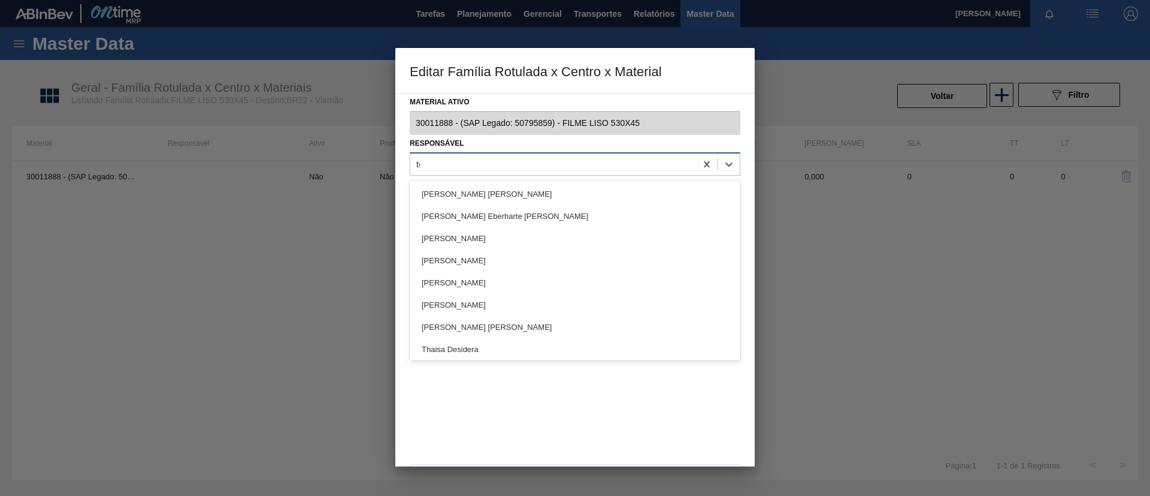
type input "tom"
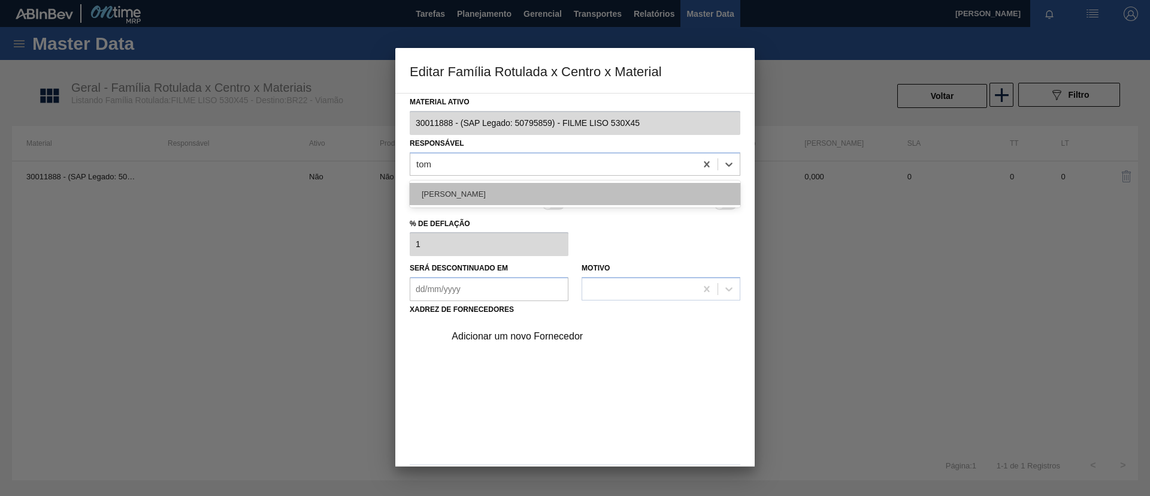
click at [667, 189] on div "[PERSON_NAME]" at bounding box center [575, 194] width 331 height 22
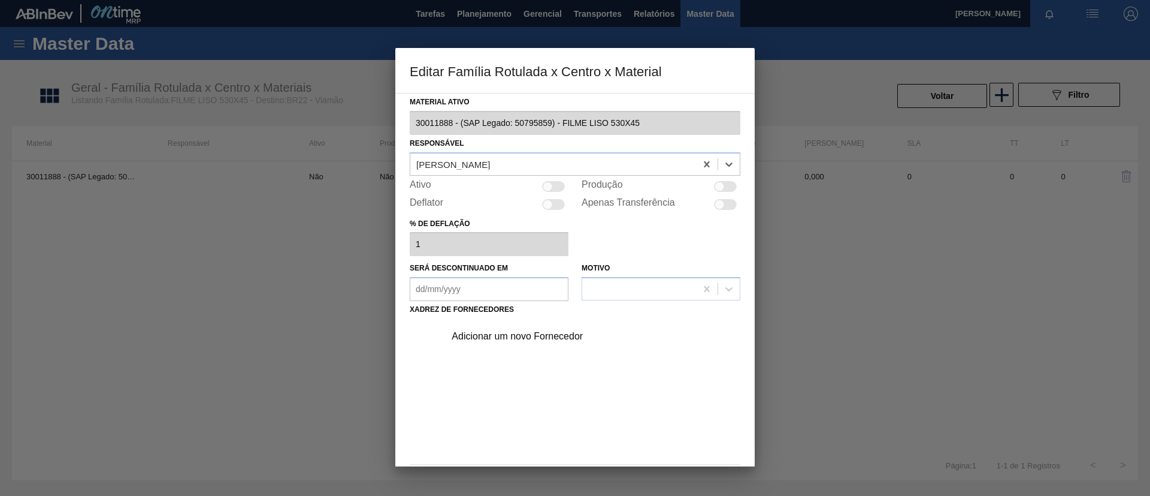
click at [546, 183] on div at bounding box center [548, 186] width 10 height 10
checkbox input "true"
click at [549, 334] on div "Adicionar um novo Fornecedor" at bounding box center [569, 336] width 235 height 11
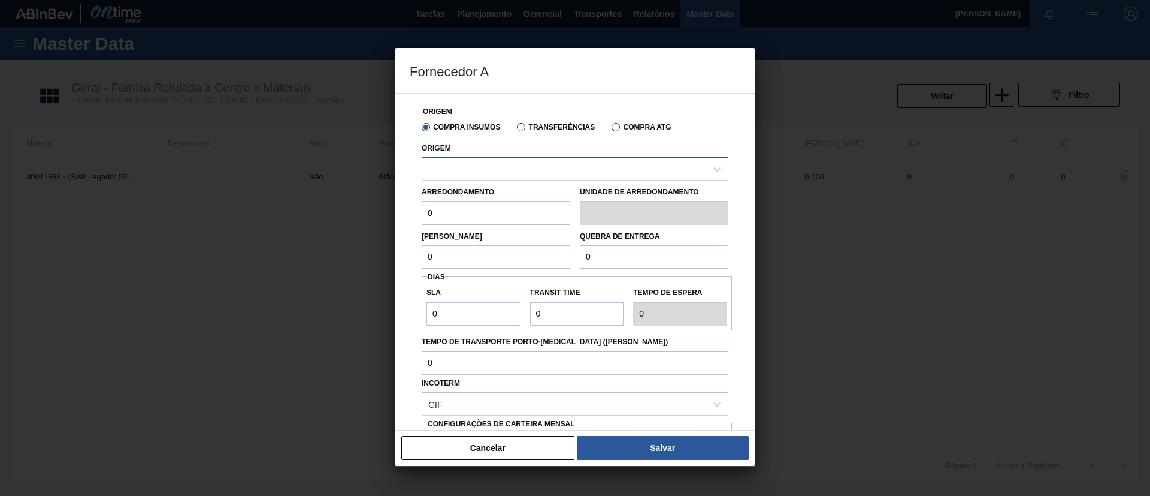
click at [522, 178] on div at bounding box center [575, 168] width 307 height 23
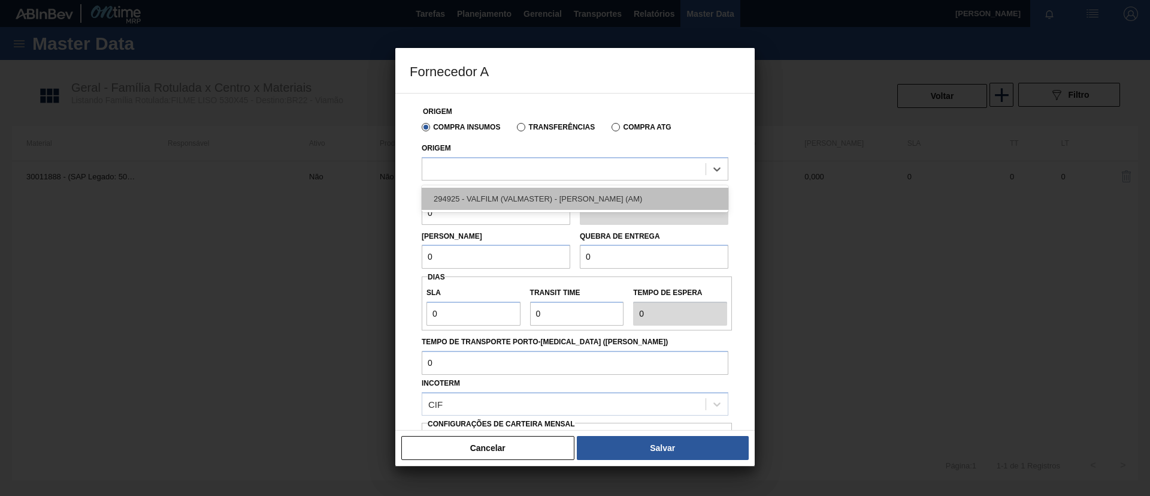
click at [524, 194] on div "294925 - VALFILM (VALMASTER) - MANAUS (AM)" at bounding box center [575, 199] width 307 height 22
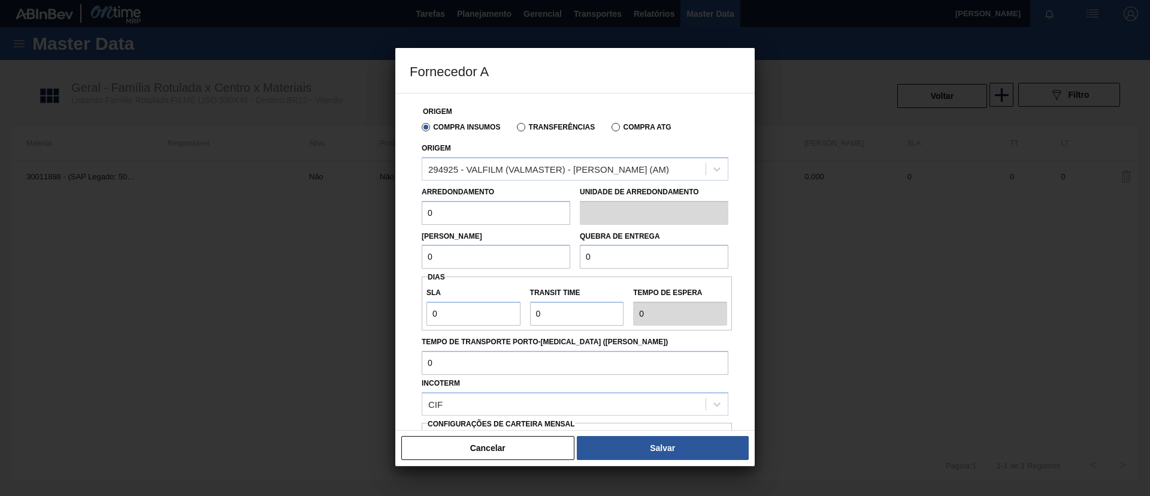
drag, startPoint x: 497, startPoint y: 216, endPoint x: 375, endPoint y: 215, distance: 122.8
click at [375, 215] on div "Fornecedor A Origem Compra Insumos Transferências Compra ATG Origem 294925 - VA…" at bounding box center [575, 248] width 1150 height 496
drag, startPoint x: 497, startPoint y: 210, endPoint x: 380, endPoint y: 210, distance: 116.8
click at [380, 210] on div "Fornecedor A Origem Compra Insumos Transferências Compra ATG Origem 294925 - VA…" at bounding box center [575, 248] width 1150 height 496
type input "500"
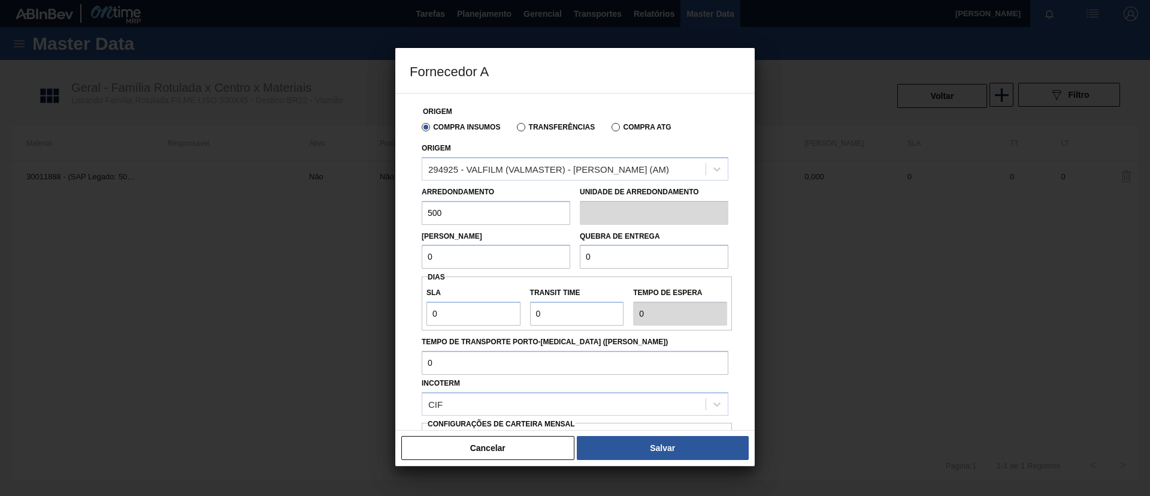
drag, startPoint x: 445, startPoint y: 247, endPoint x: 433, endPoint y: 250, distance: 12.2
click at [433, 250] on input "0" at bounding box center [496, 256] width 149 height 24
drag, startPoint x: 434, startPoint y: 250, endPoint x: 376, endPoint y: 250, distance: 58.7
click at [370, 250] on div "Fornecedor A Origem Compra Insumos Transferências Compra ATG Origem 294925 - VA…" at bounding box center [575, 248] width 1150 height 496
paste input "50"
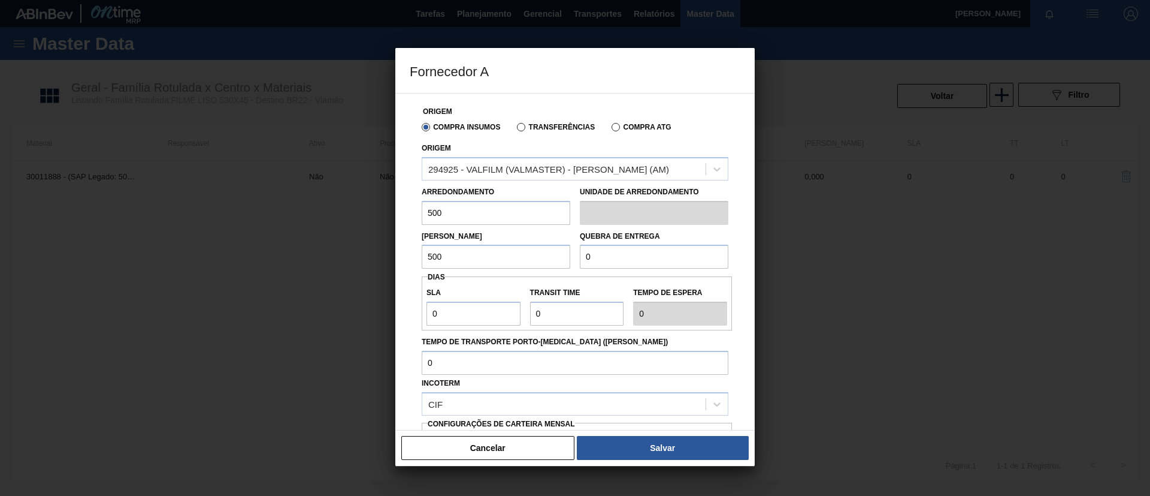
type input "500"
drag, startPoint x: 596, startPoint y: 249, endPoint x: 554, endPoint y: 253, distance: 42.2
click at [555, 253] on div "Lote Mínimo 500 Quebra de entrega 0" at bounding box center [575, 247] width 316 height 44
type input "12.500"
drag, startPoint x: 484, startPoint y: 315, endPoint x: 425, endPoint y: 313, distance: 58.8
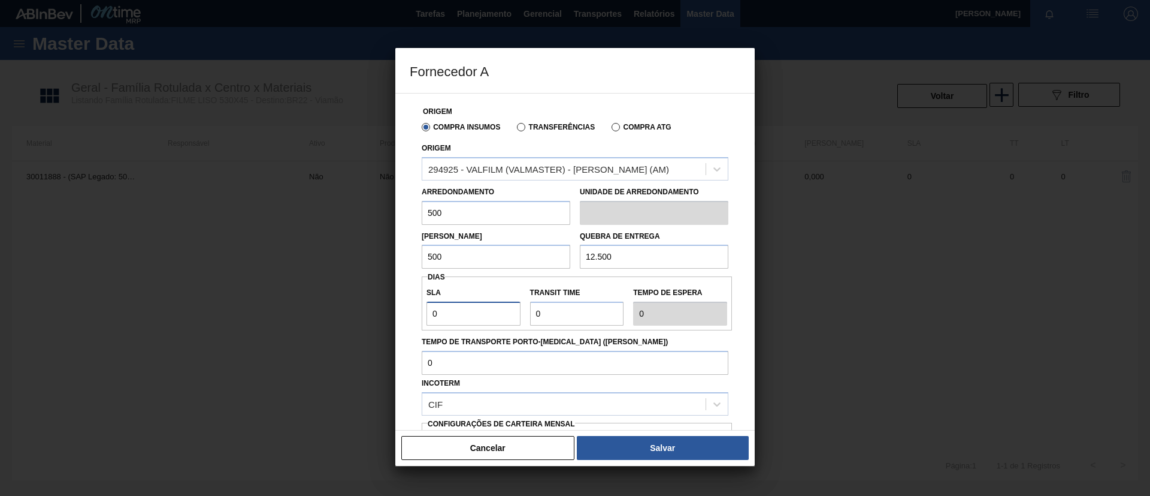
click at [427, 314] on input "0" at bounding box center [474, 313] width 94 height 24
type input "3"
type input "30"
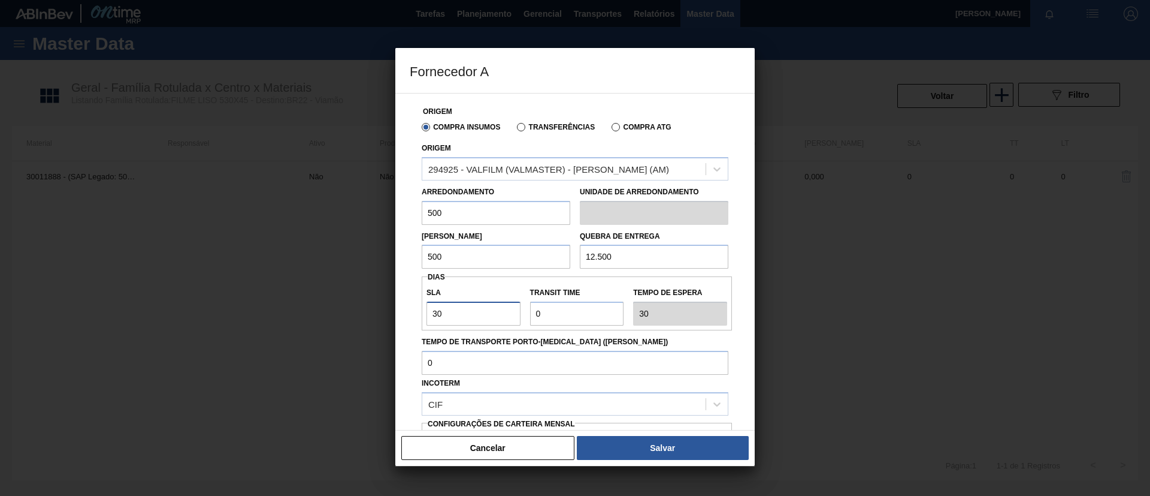
type input "30"
type input "3"
type input "33"
type input "30"
type input "60"
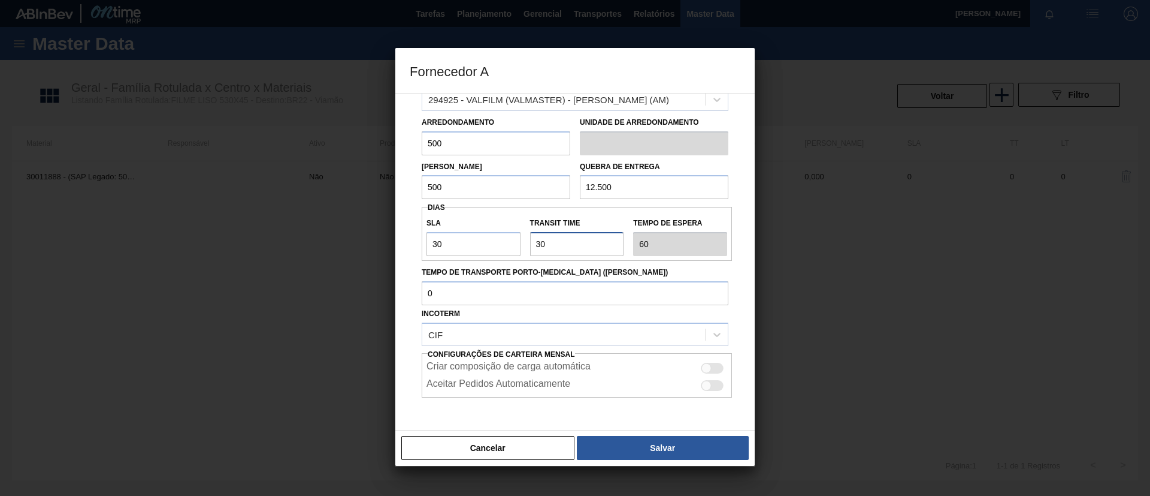
scroll to position [111, 0]
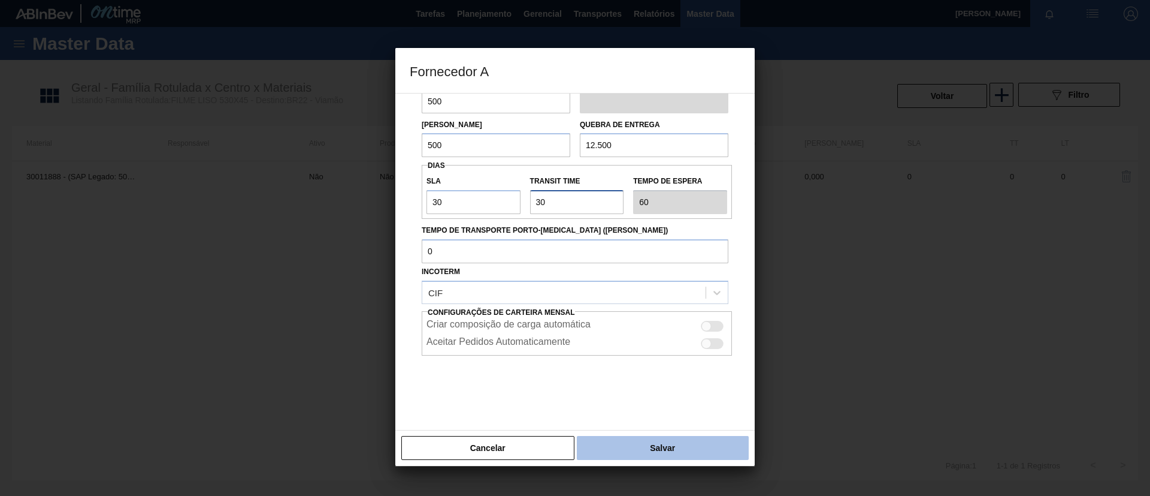
type input "30"
click at [626, 449] on button "Salvar" at bounding box center [663, 448] width 172 height 24
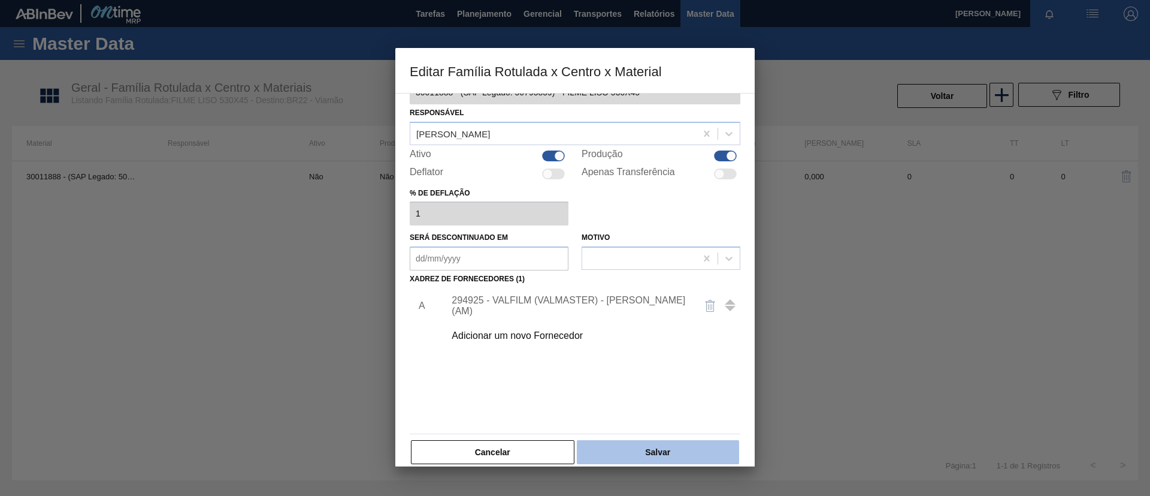
scroll to position [44, 0]
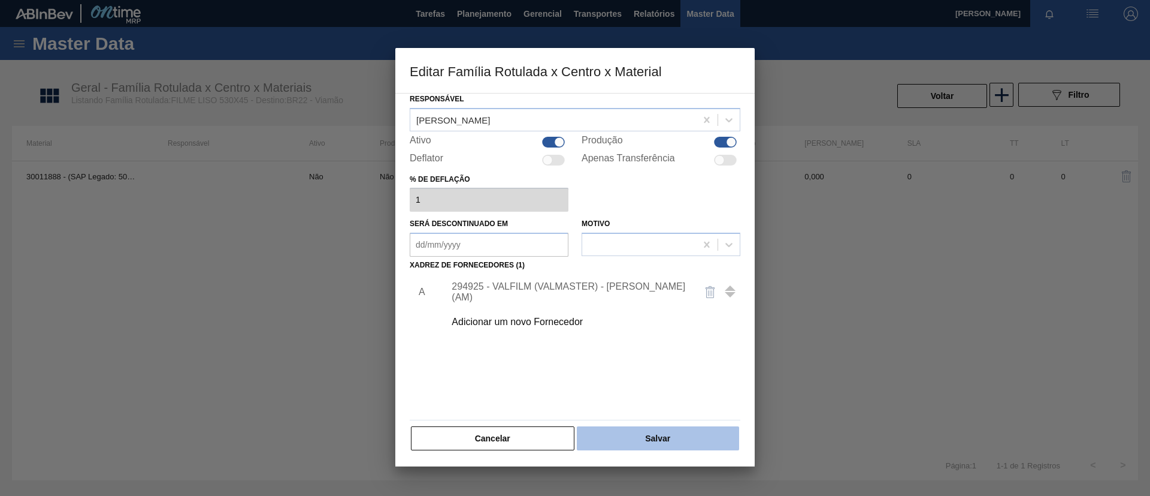
click at [668, 428] on button "Salvar" at bounding box center [658, 438] width 162 height 24
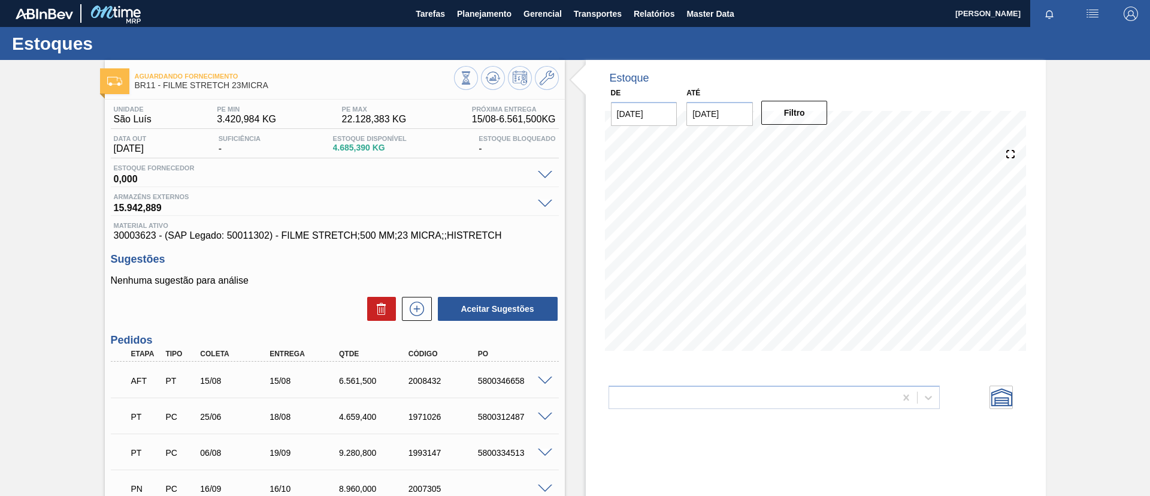
click at [539, 380] on span at bounding box center [545, 380] width 14 height 9
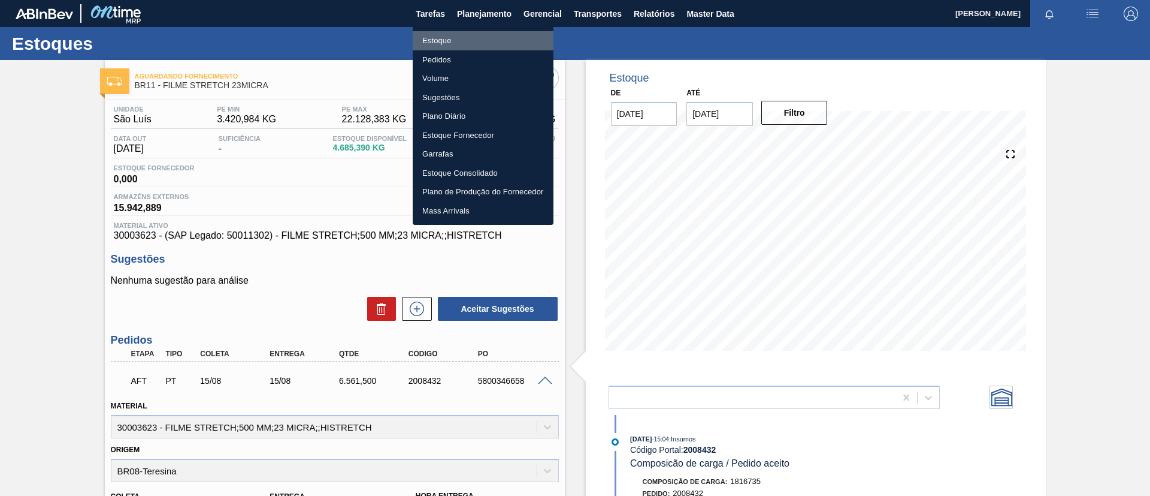
click at [483, 34] on li "Estoque" at bounding box center [483, 40] width 141 height 19
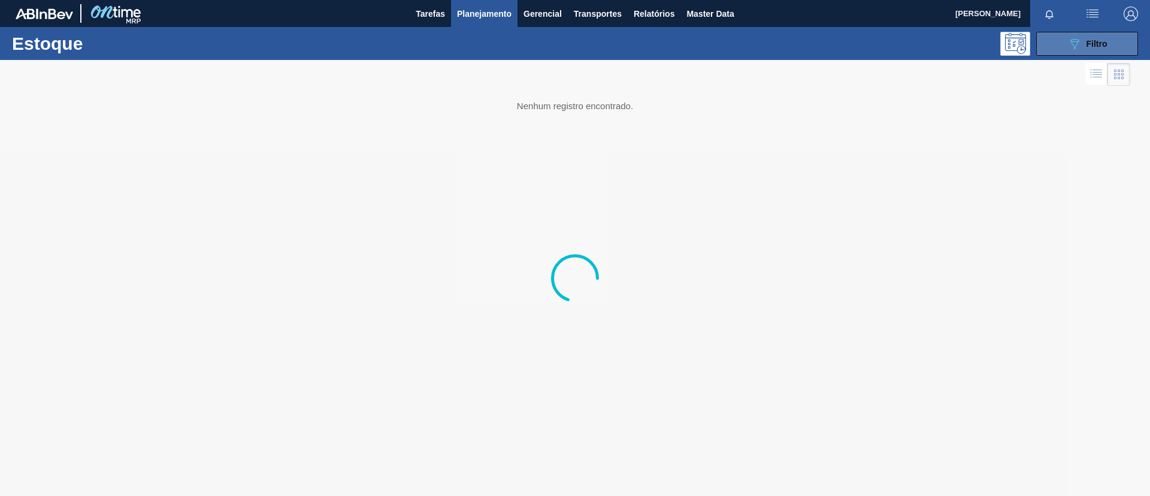
click at [1072, 44] on icon "089F7B8B-B2A5-4AFE-B5C0-19BA573D28AC" at bounding box center [1075, 44] width 14 height 14
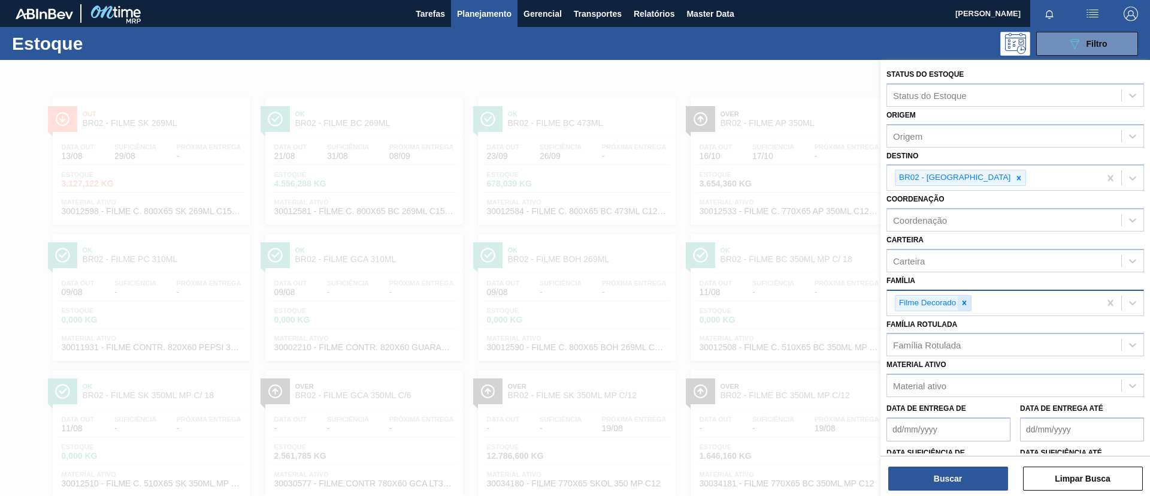
click at [967, 302] on icon at bounding box center [965, 302] width 8 height 8
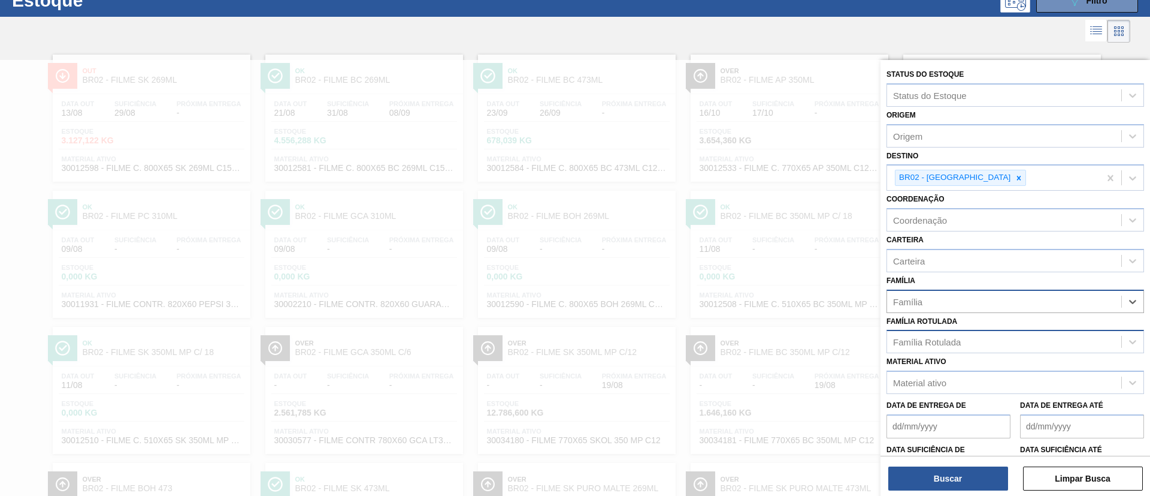
click at [961, 338] on div "Família Rotulada" at bounding box center [927, 342] width 68 height 10
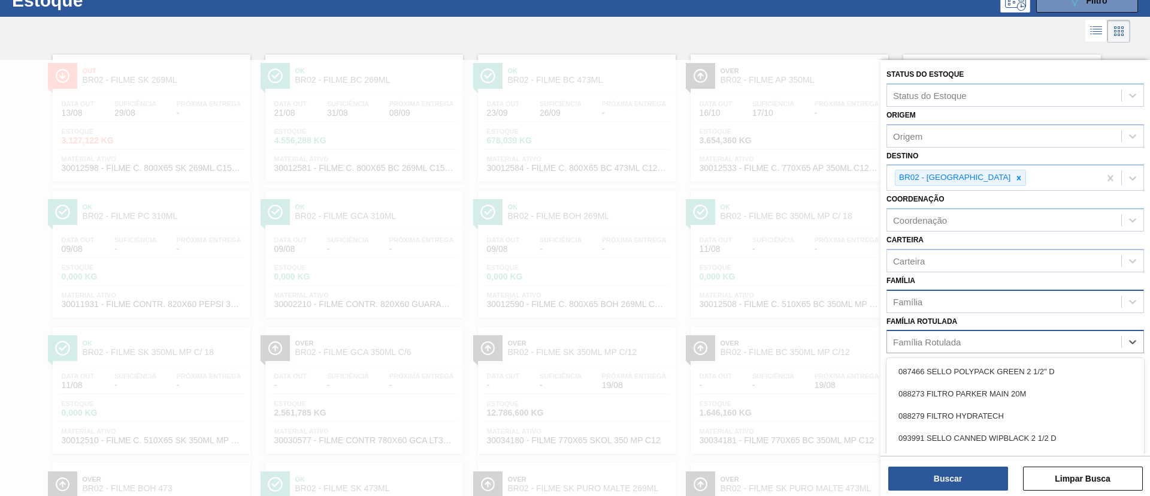
scroll to position [47, 0]
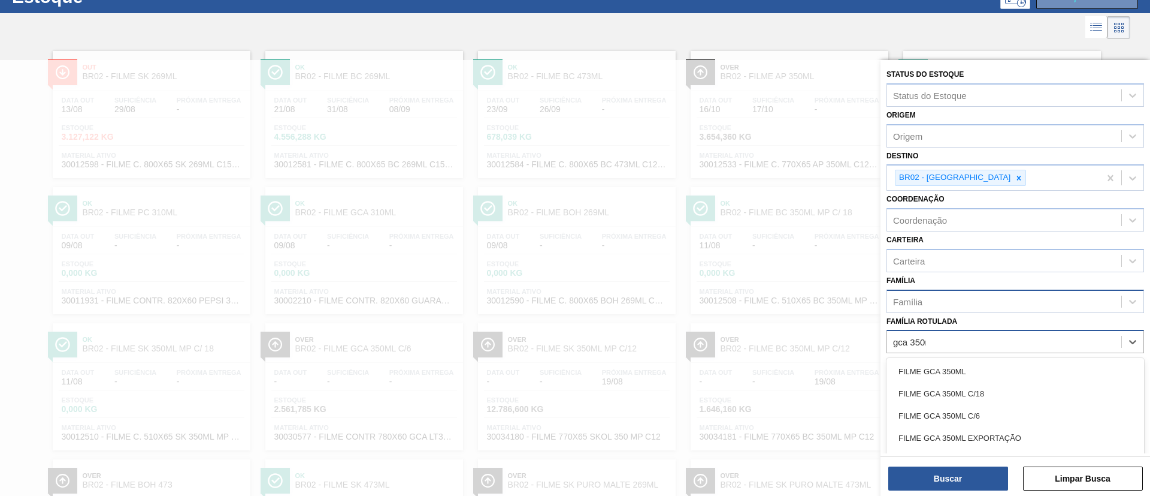
type Rotulada "gca 350ml"
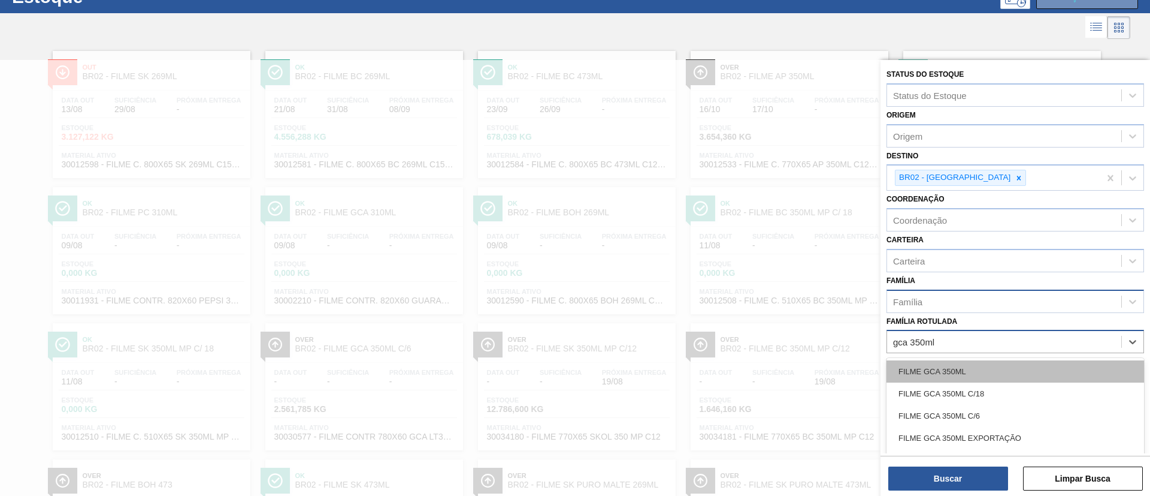
click at [971, 365] on div "FILME GCA 350ML" at bounding box center [1016, 371] width 258 height 22
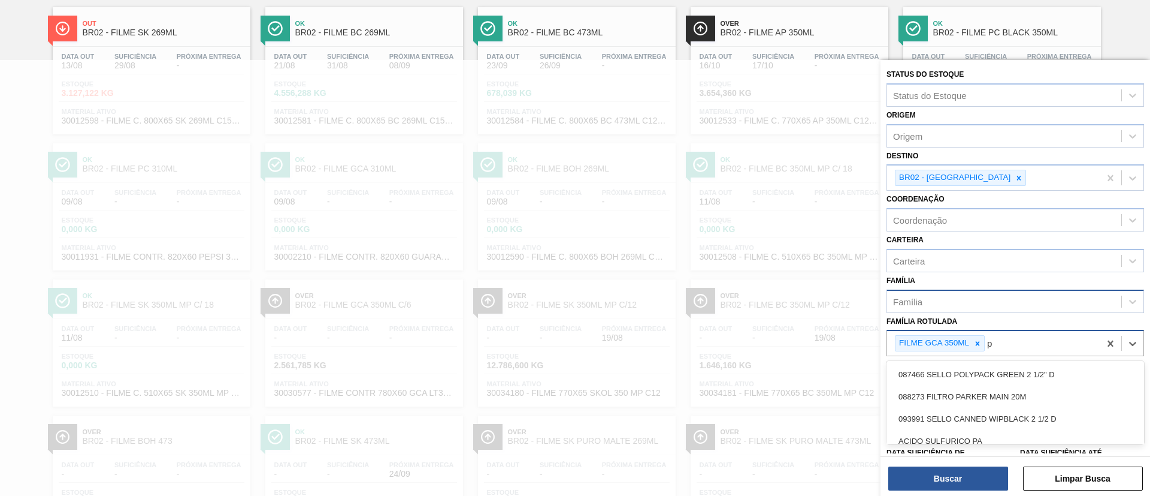
scroll to position [96, 0]
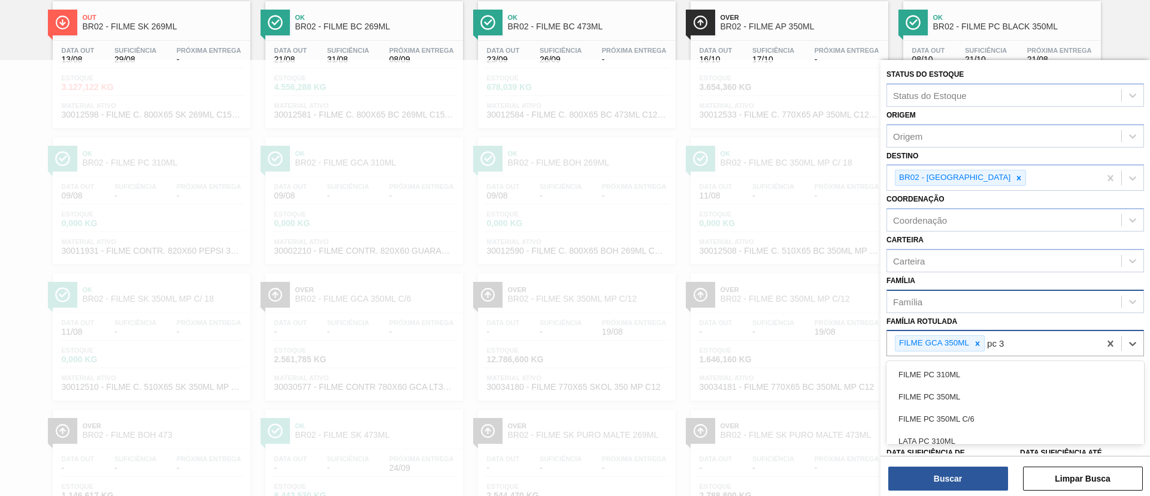
type Rotulada "pc 35"
click at [981, 367] on div "FILME PC 350ML" at bounding box center [1016, 374] width 258 height 22
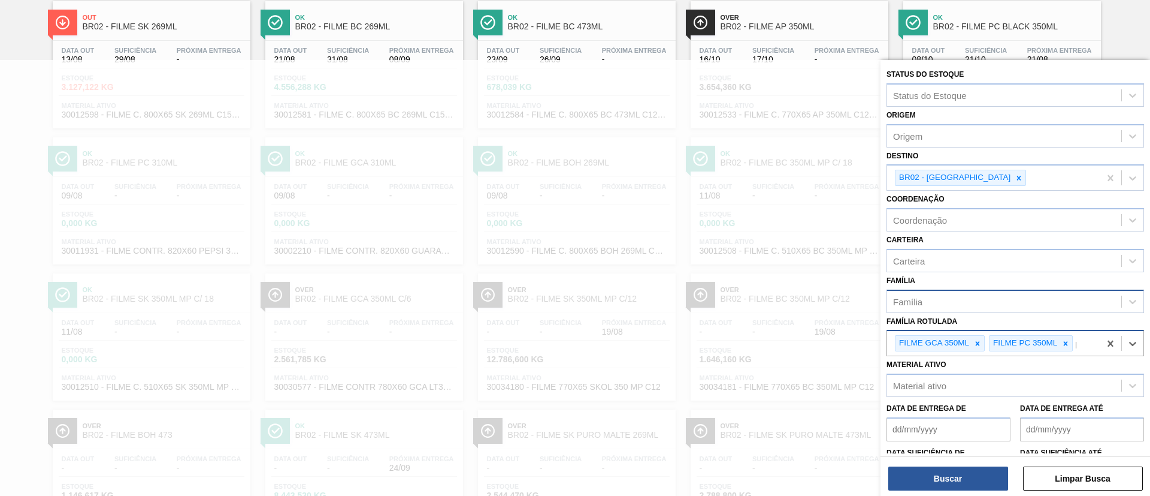
scroll to position [146, 0]
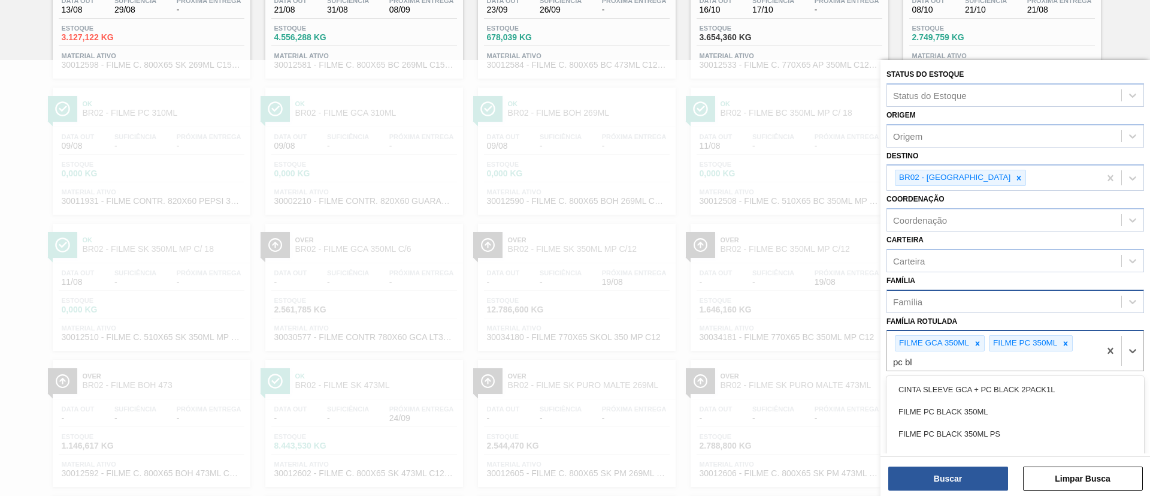
type Rotulada "pc bla"
click at [1014, 404] on div "FILME PC BLACK 350ML" at bounding box center [1016, 411] width 258 height 22
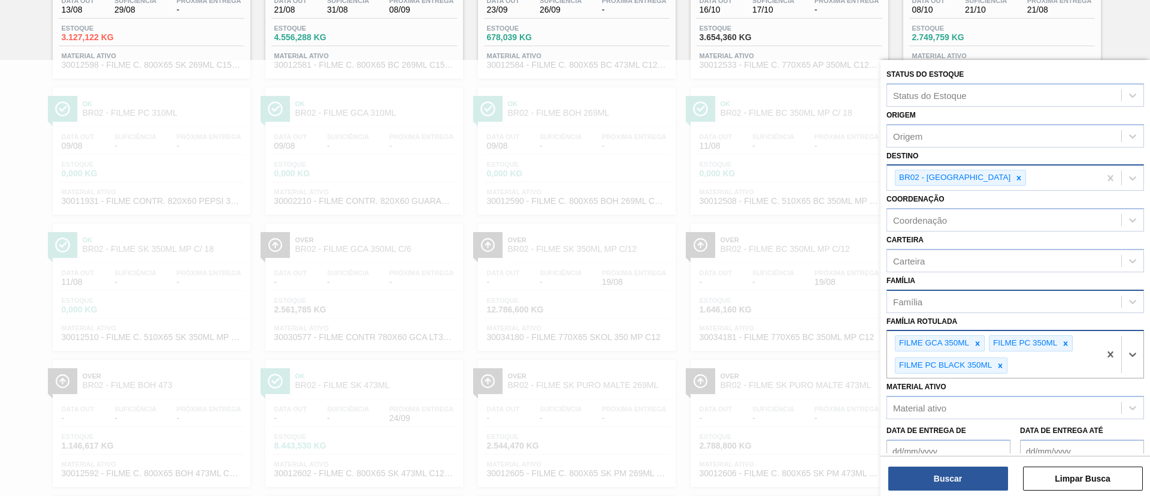
click at [962, 187] on div "BR02 - [GEOGRAPHIC_DATA]" at bounding box center [993, 177] width 213 height 25
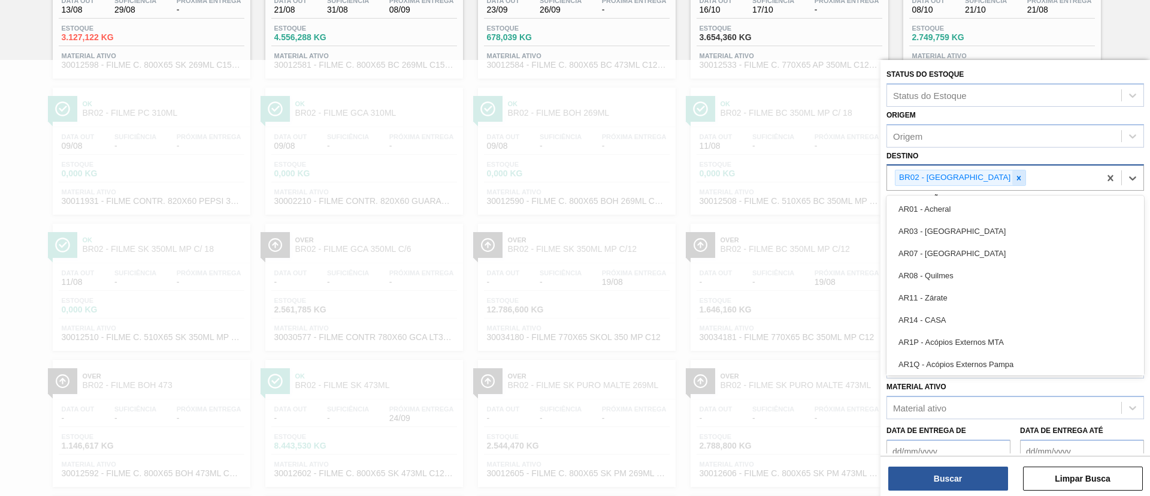
click at [1013, 182] on div at bounding box center [1019, 177] width 13 height 15
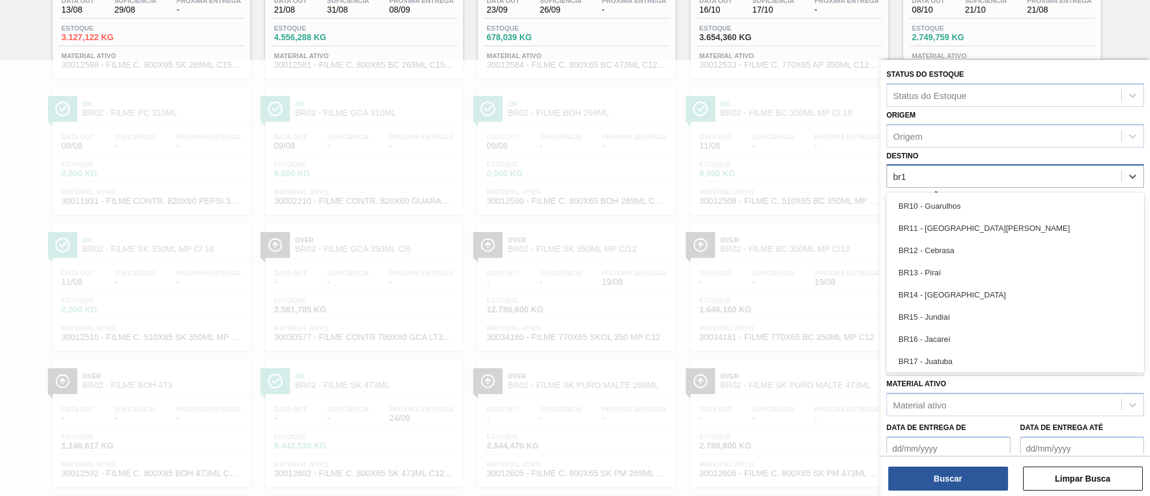
type input "br15"
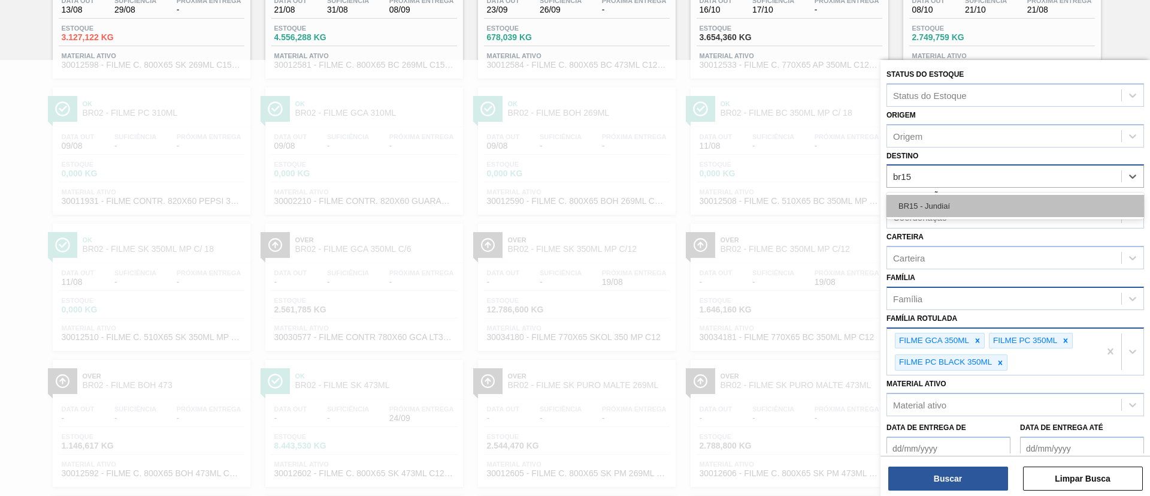
click at [965, 197] on div "BR15 - Jundiaí" at bounding box center [1016, 206] width 258 height 22
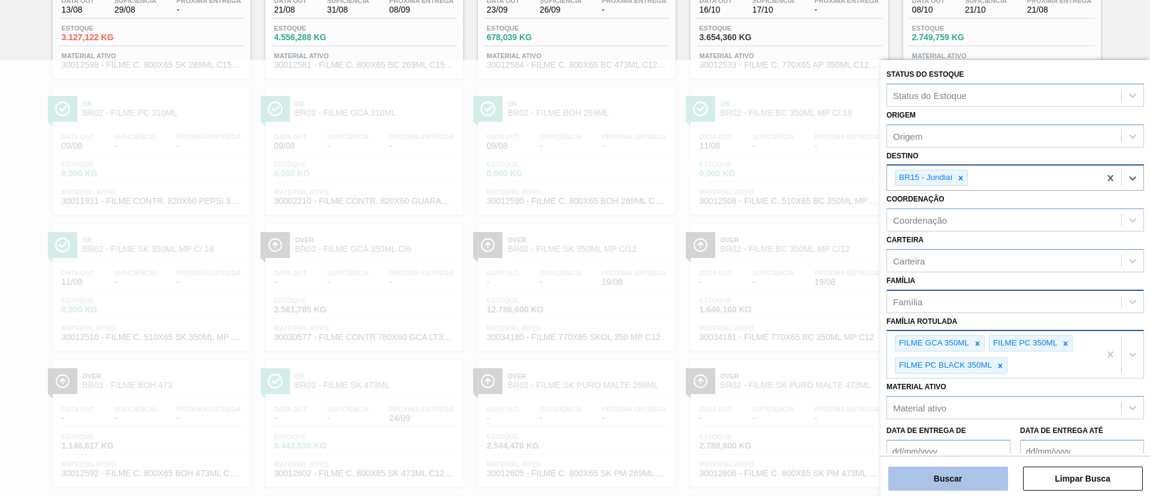
click at [955, 471] on button "Buscar" at bounding box center [949, 478] width 120 height 24
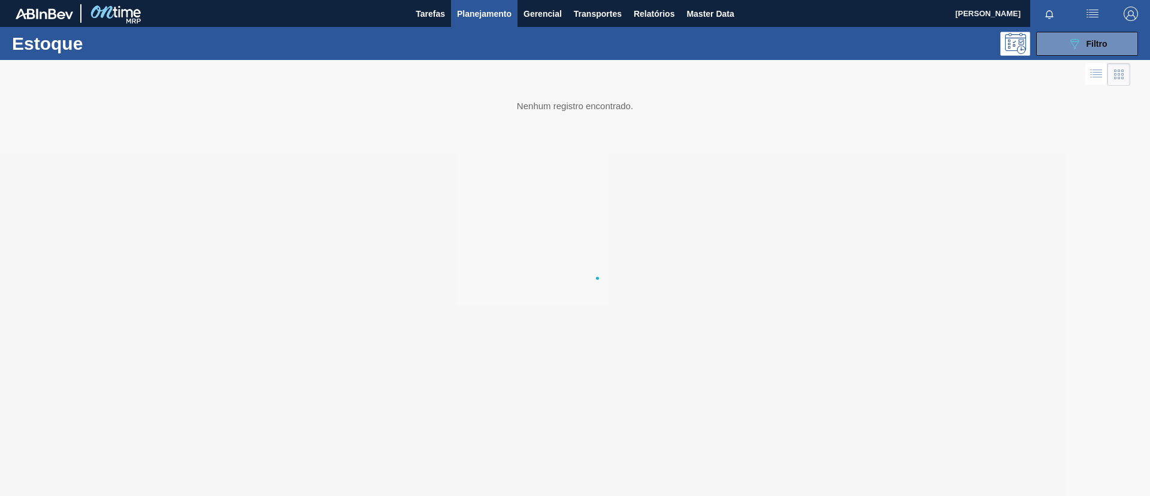
scroll to position [0, 0]
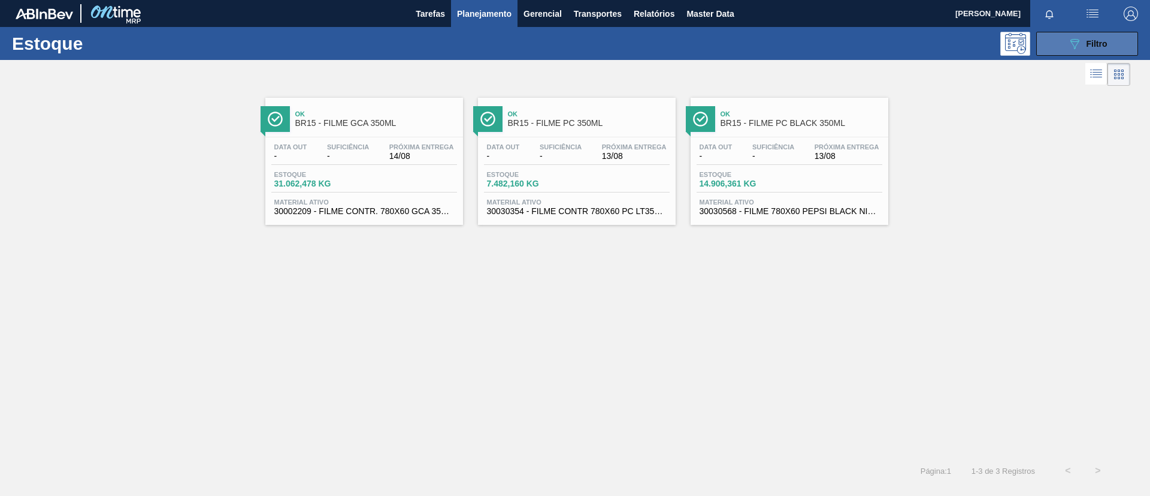
click at [1081, 37] on icon "089F7B8B-B2A5-4AFE-B5C0-19BA573D28AC" at bounding box center [1075, 44] width 14 height 14
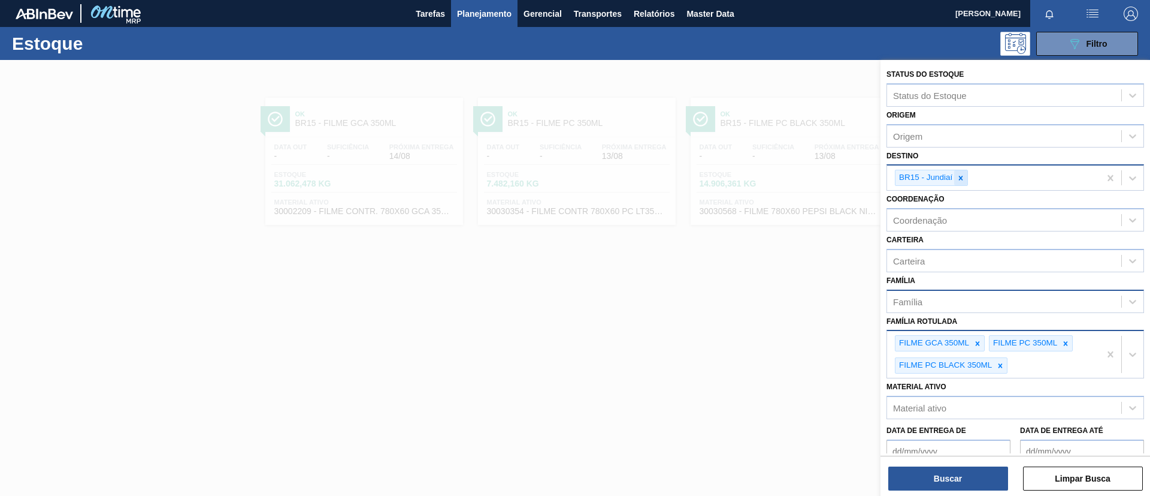
click at [960, 183] on div at bounding box center [961, 177] width 13 height 15
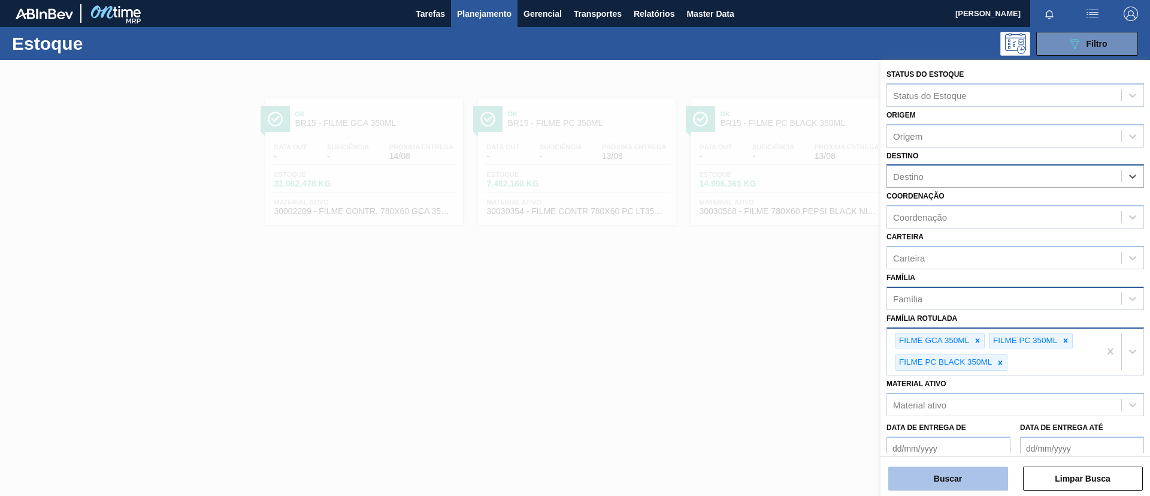
click at [949, 474] on button "Buscar" at bounding box center [949, 478] width 120 height 24
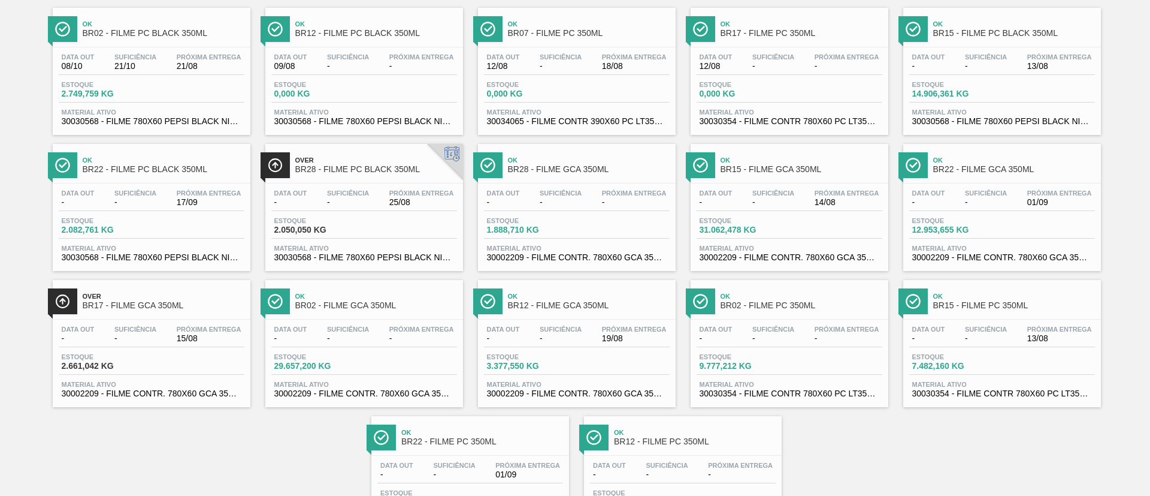
scroll to position [167, 0]
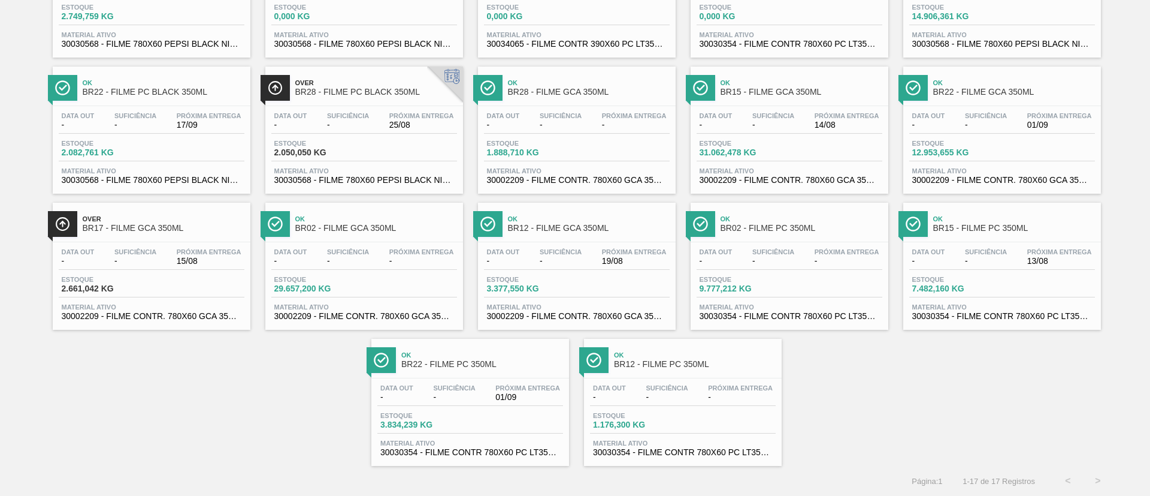
click at [623, 234] on div "Ok BR12 - FILME GCA 350ML" at bounding box center [589, 223] width 162 height 27
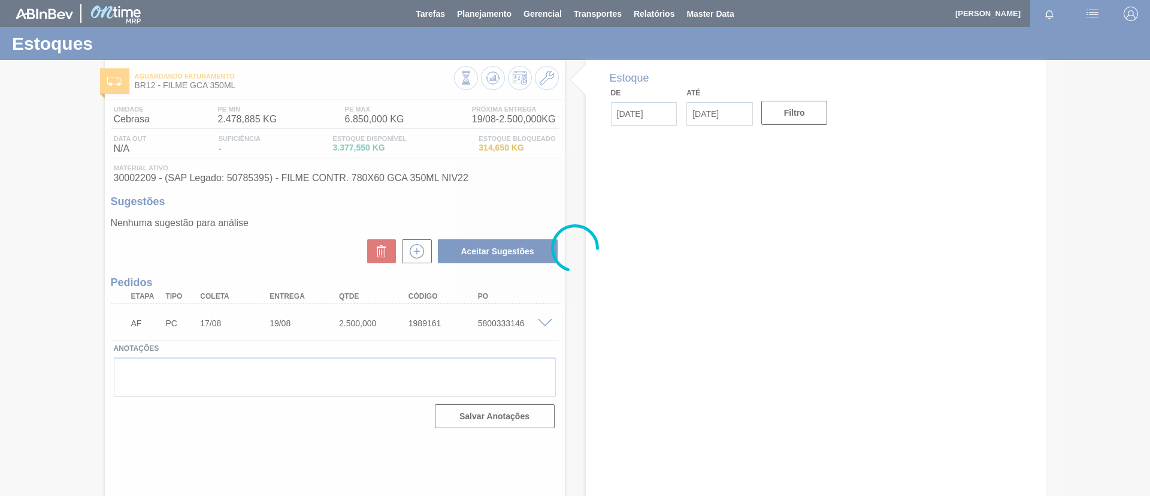
click at [543, 319] on span at bounding box center [545, 323] width 14 height 9
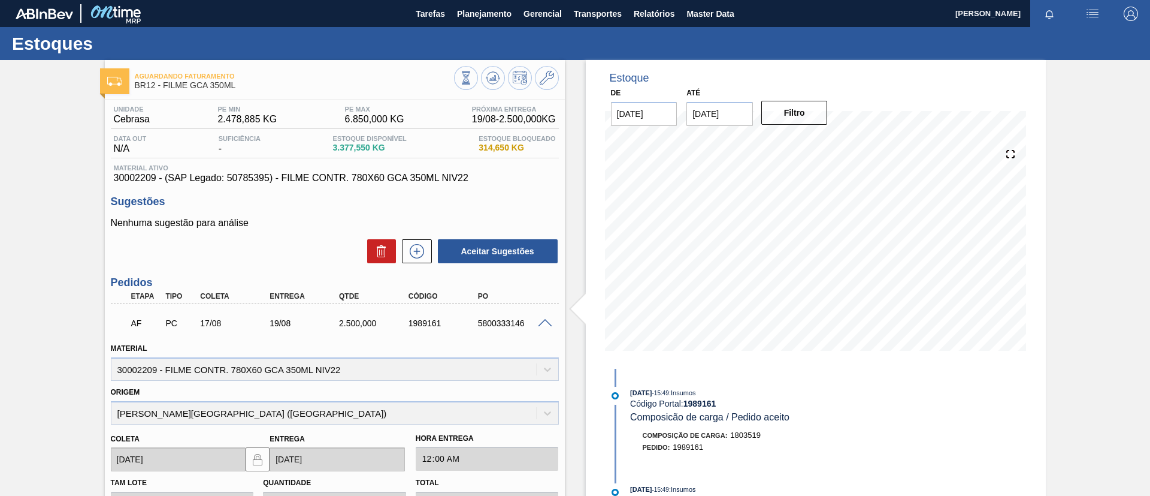
click at [543, 320] on span at bounding box center [545, 323] width 14 height 9
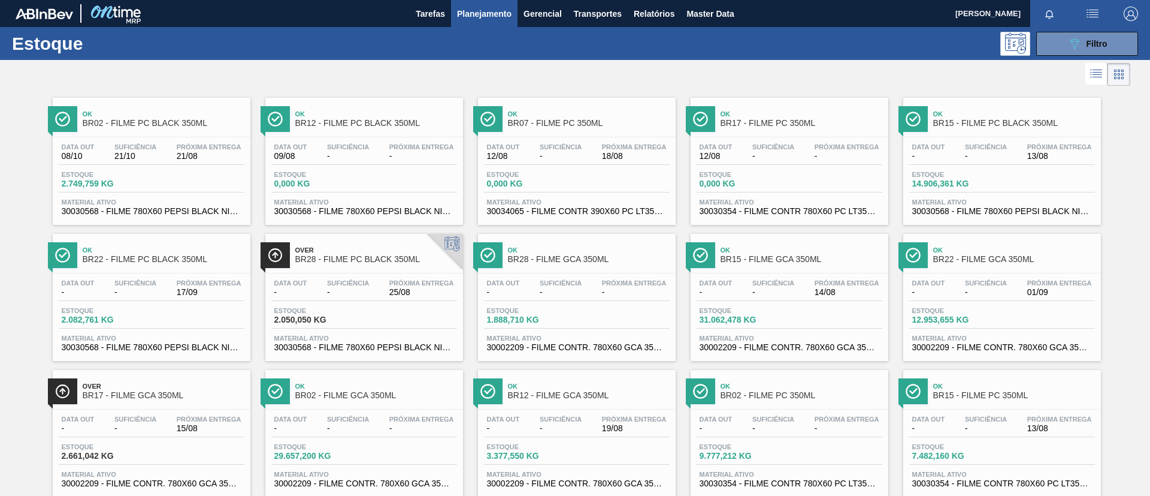
click at [722, 64] on div at bounding box center [565, 74] width 1131 height 29
click at [1088, 45] on span "Filtro" at bounding box center [1097, 44] width 21 height 10
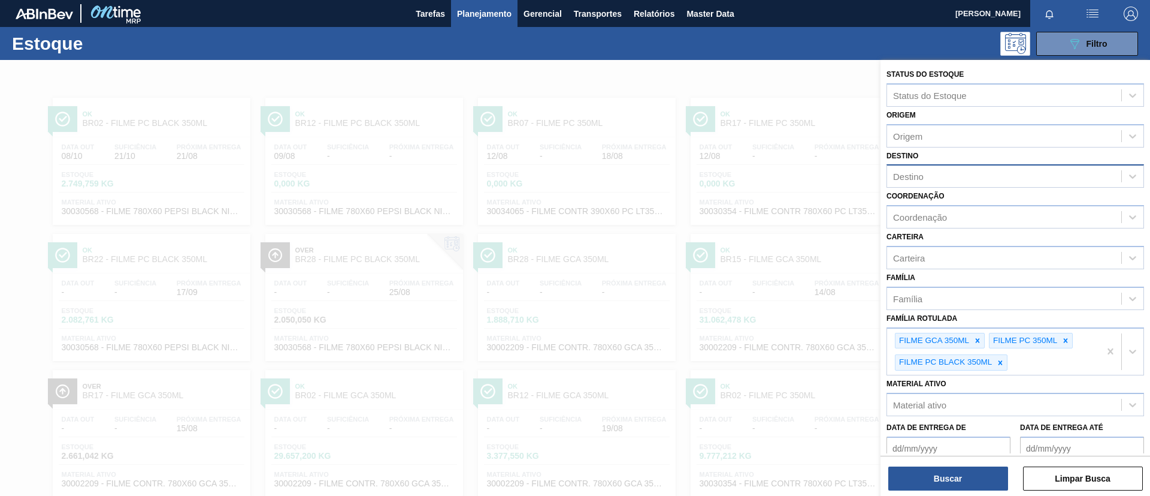
click at [947, 182] on div "Destino" at bounding box center [1004, 176] width 234 height 17
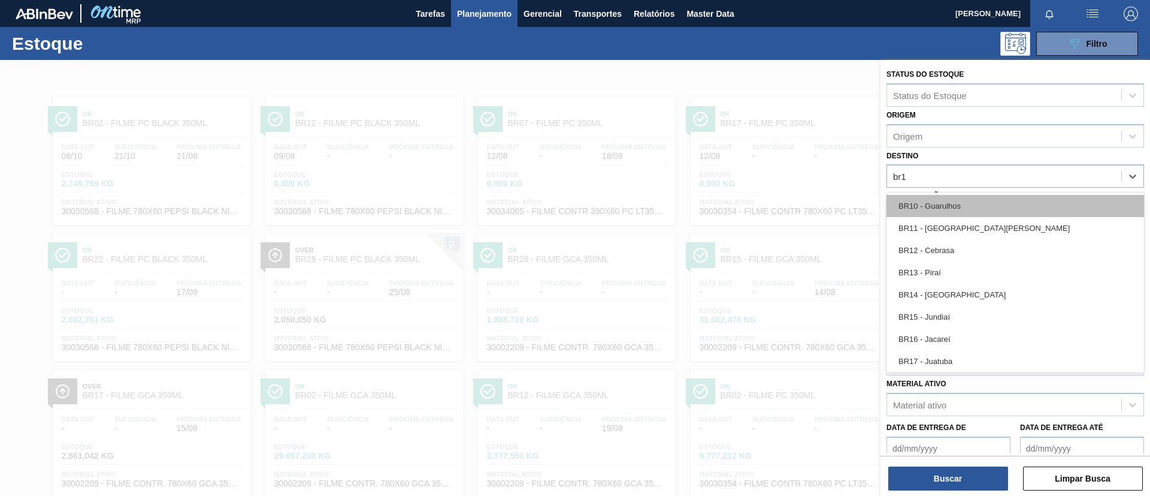
type input "br15"
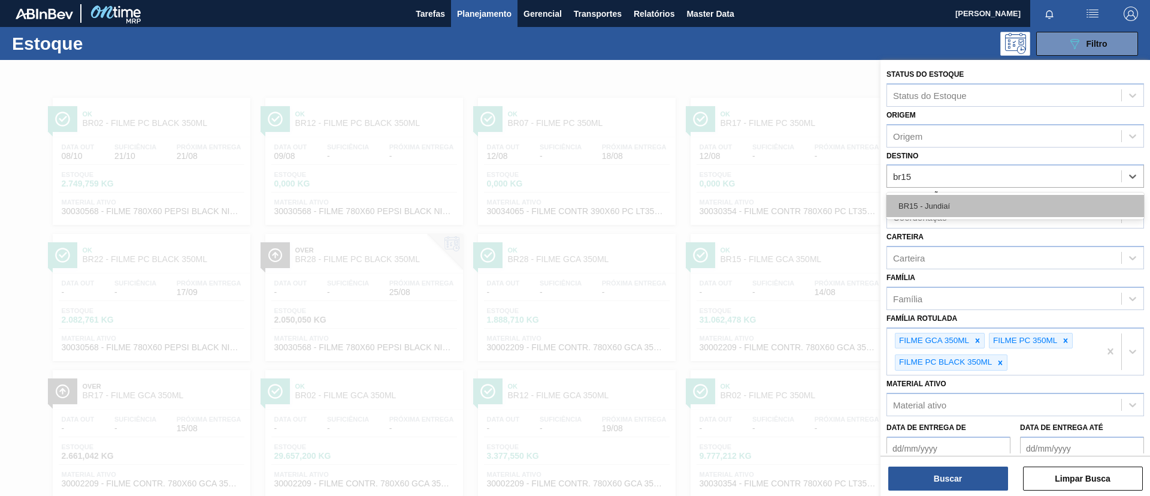
click at [971, 210] on div "BR15 - Jundiaí" at bounding box center [1016, 206] width 258 height 22
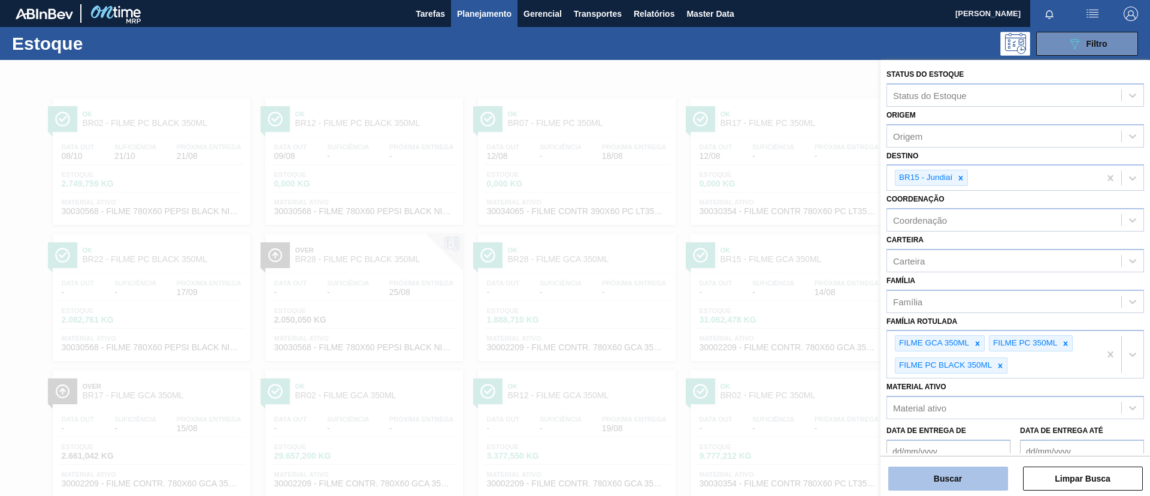
click at [986, 482] on button "Buscar" at bounding box center [949, 478] width 120 height 24
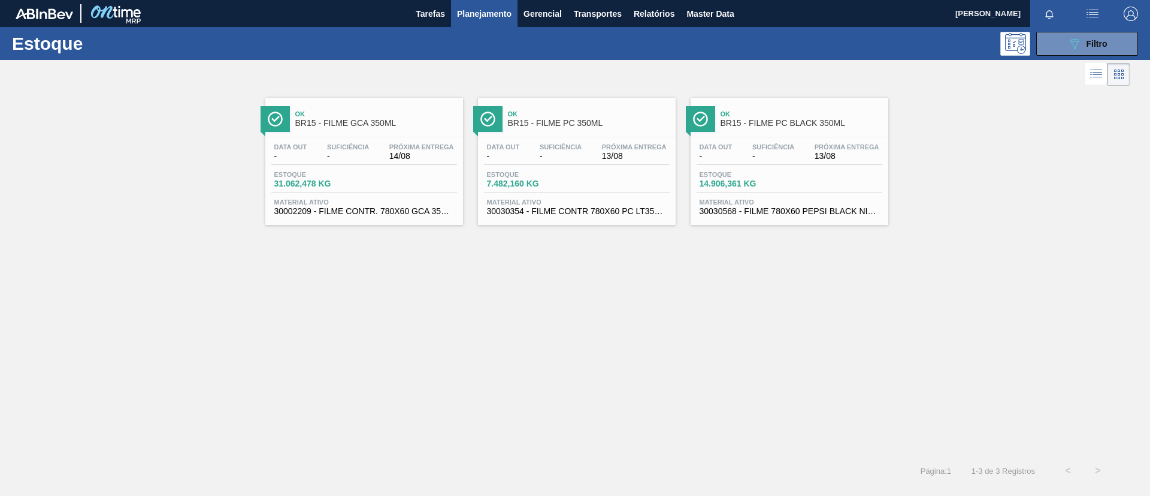
click at [324, 140] on div "Data out - Suficiência - Próxima Entrega 14/08 Estoque 31.062,478 KG Material a…" at bounding box center [364, 177] width 198 height 81
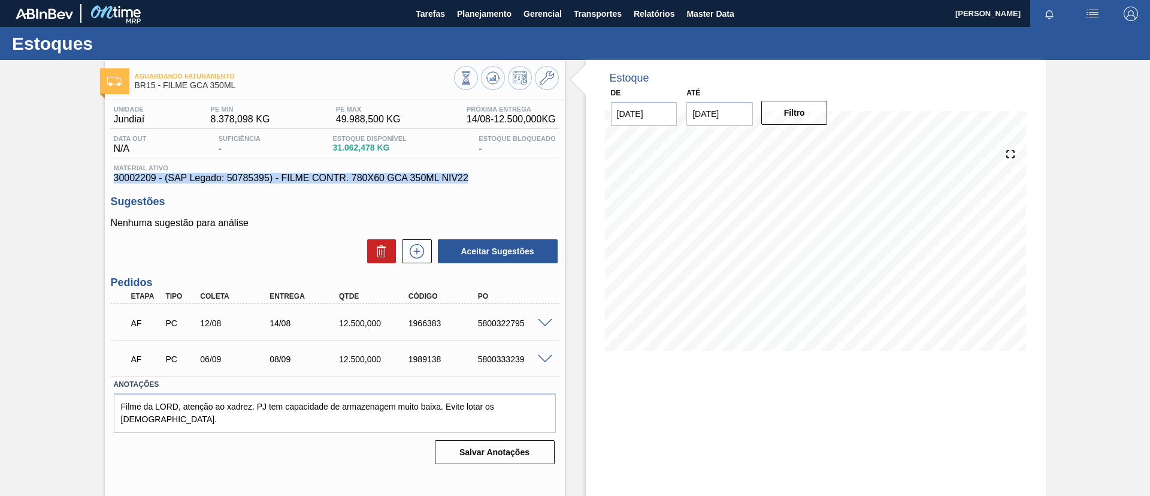
drag, startPoint x: 418, startPoint y: 183, endPoint x: 111, endPoint y: 177, distance: 306.3
click at [111, 177] on div "Material ativo 30002209 - (SAP Legado: 50785395) - FILME CONTR. 780X60 GCA 350M…" at bounding box center [335, 173] width 448 height 19
copy span "30002209 - (SAP Legado: 50785395) - FILME CONTR. 780X60 GCA 350ML NIV22"
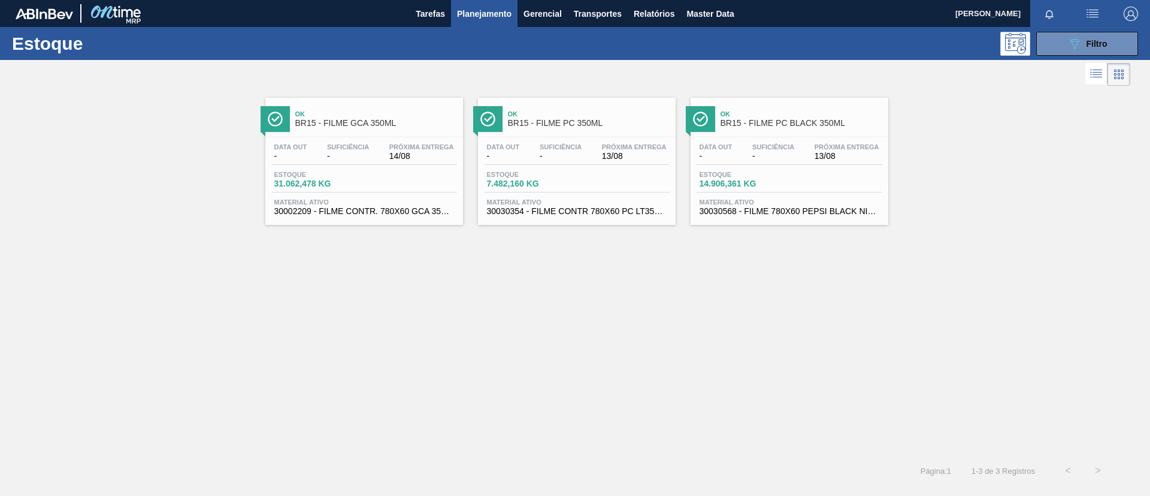
click at [578, 123] on span "BR15 - FILME PC 350ML" at bounding box center [589, 123] width 162 height 9
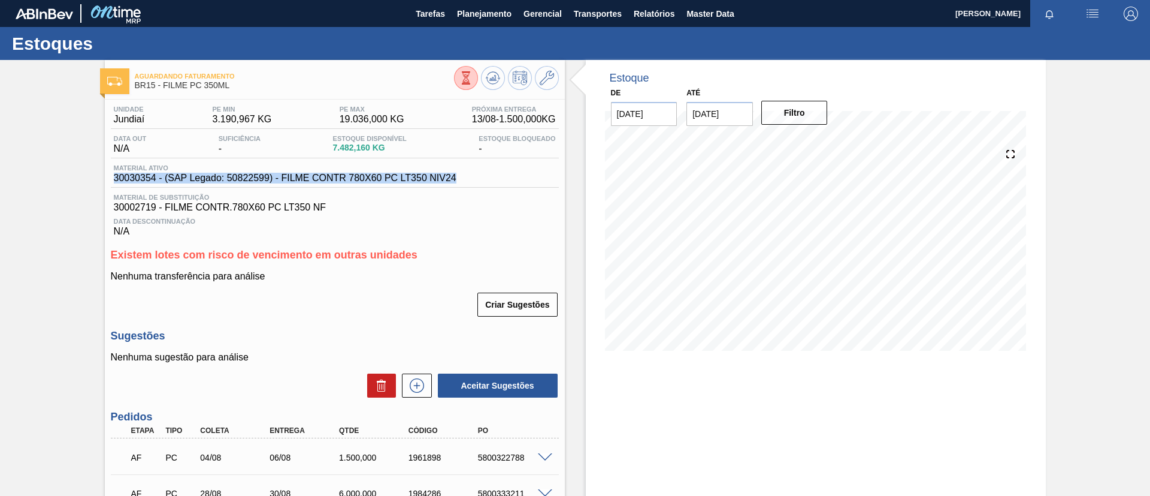
drag, startPoint x: 467, startPoint y: 181, endPoint x: 114, endPoint y: 186, distance: 353.0
click at [114, 186] on div "Material ativo 30030354 - (SAP Legado: 50822599) - FILME CONTR 780X60 PC LT350 …" at bounding box center [335, 175] width 448 height 23
copy span "30030354 - (SAP Legado: 50822599) - FILME CONTR 780X60 PC LT350 NIV24"
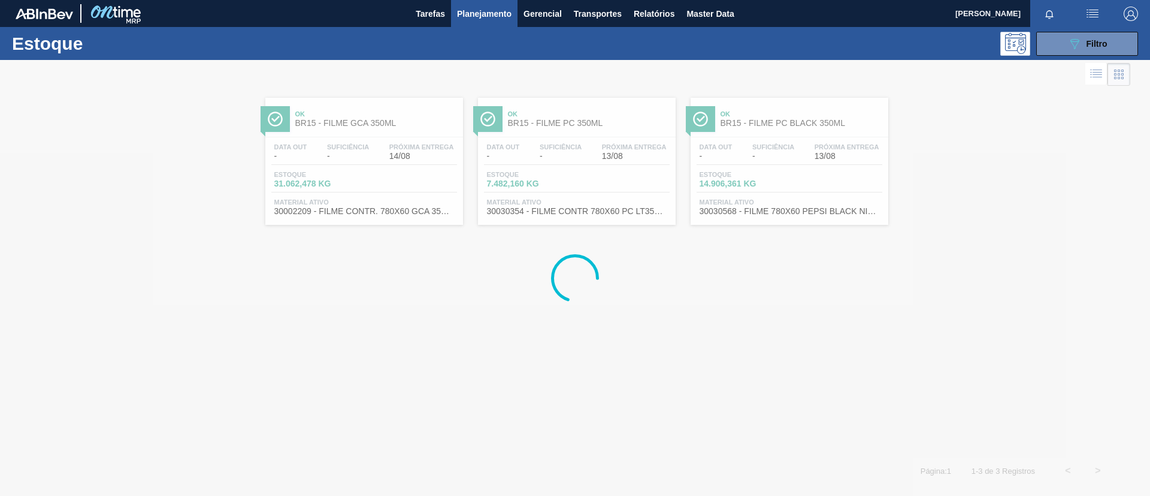
click at [790, 125] on span "BR15 - FILME PC BLACK 350ML" at bounding box center [802, 123] width 162 height 9
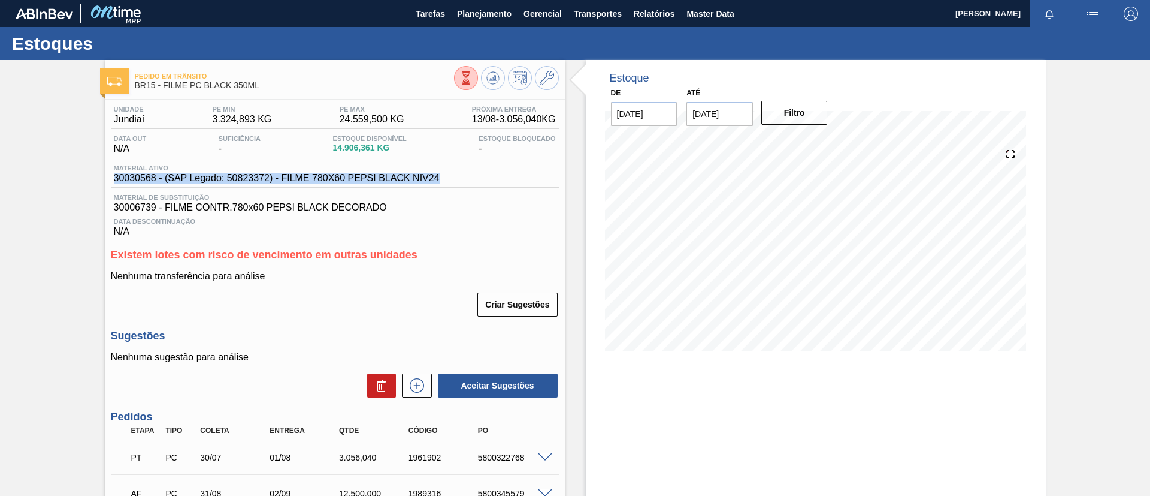
drag, startPoint x: 460, startPoint y: 182, endPoint x: 105, endPoint y: 180, distance: 355.3
click at [105, 180] on div "Unidade Jundiaí PE MIN 3.324,893 KG PE MAX 24.559,500 KG Próxima Entrega 13/08 …" at bounding box center [335, 350] width 460 height 503
copy span "30030568 - (SAP Legado: 50823372) - FILME 780X60 PEPSI BLACK NIV24"
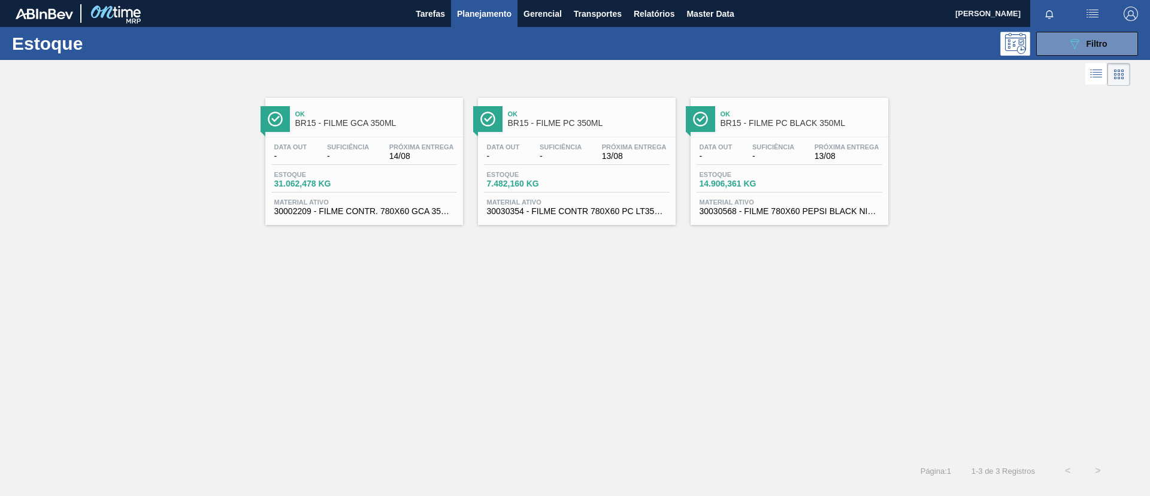
click at [392, 137] on div at bounding box center [364, 137] width 178 height 1
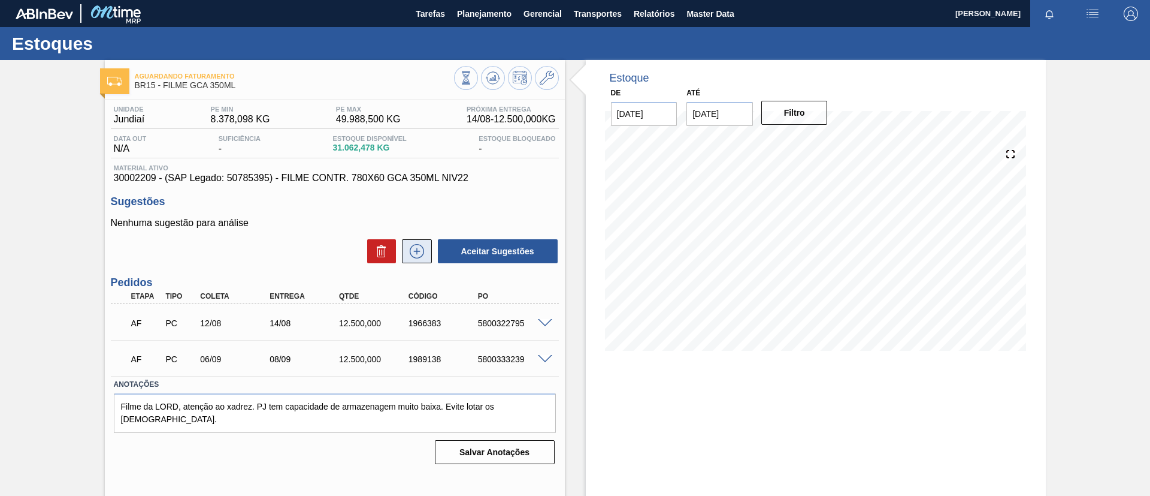
click at [415, 252] on icon at bounding box center [416, 251] width 19 height 14
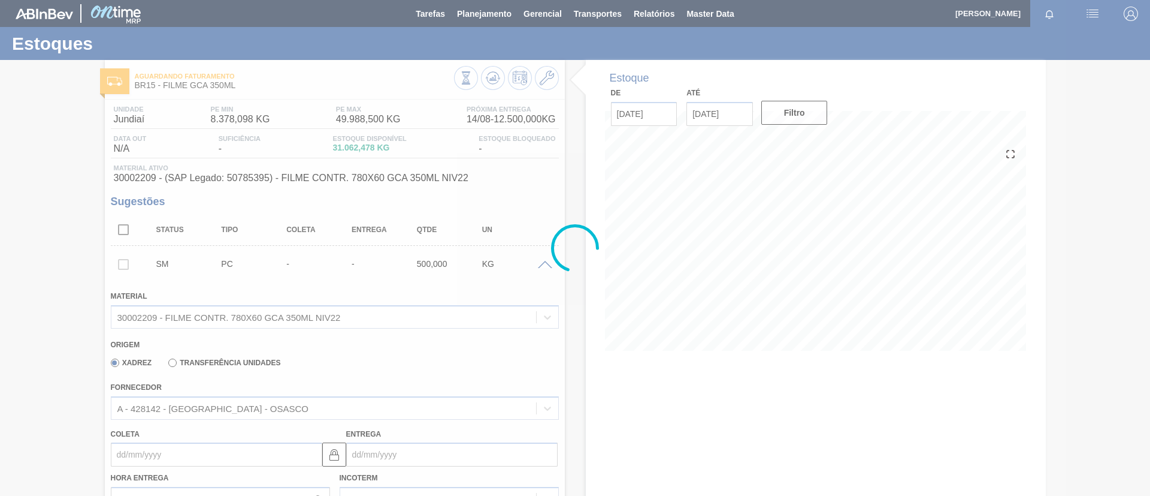
click at [263, 410] on div at bounding box center [575, 248] width 1150 height 496
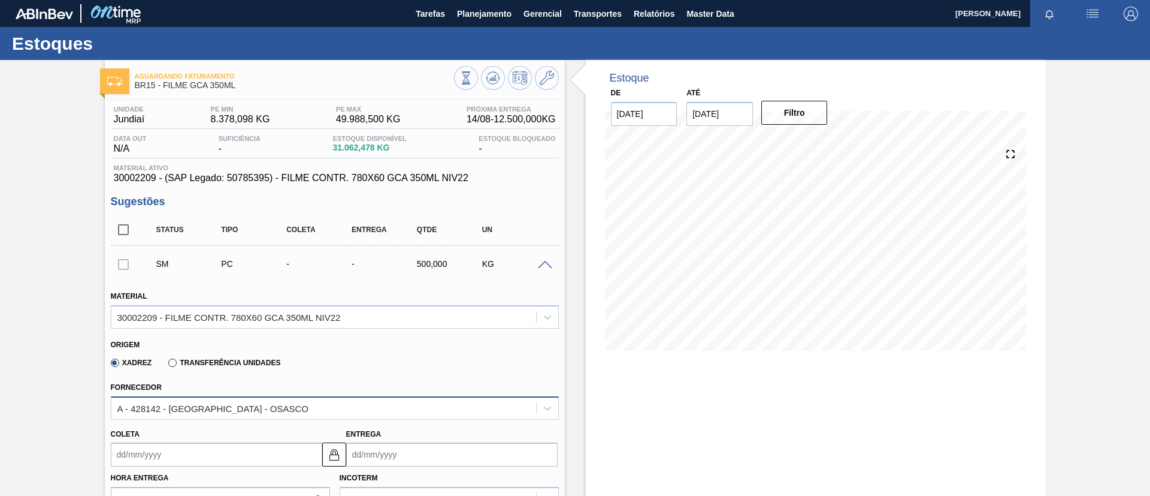
click at [262, 415] on div "A - 428142 - [GEOGRAPHIC_DATA] - OSASCO" at bounding box center [335, 407] width 448 height 23
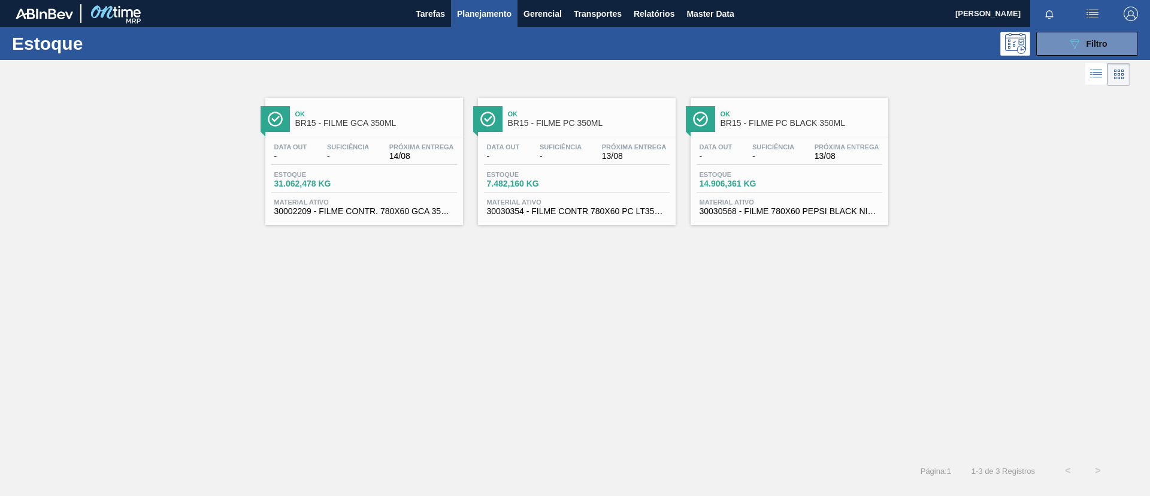
click at [603, 122] on span "BR15 - FILME PC 350ML" at bounding box center [589, 123] width 162 height 9
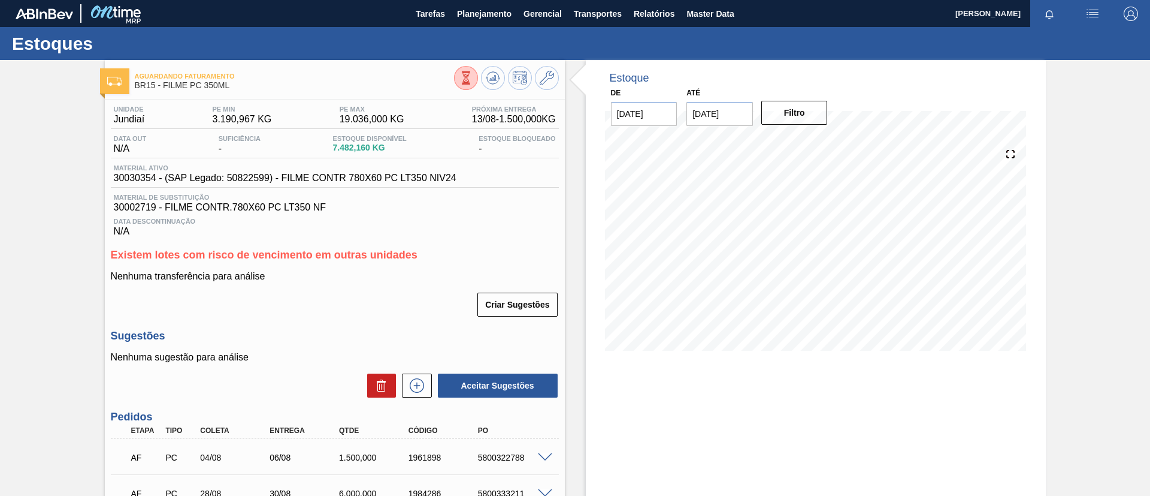
click at [413, 385] on icon at bounding box center [416, 385] width 7 height 1
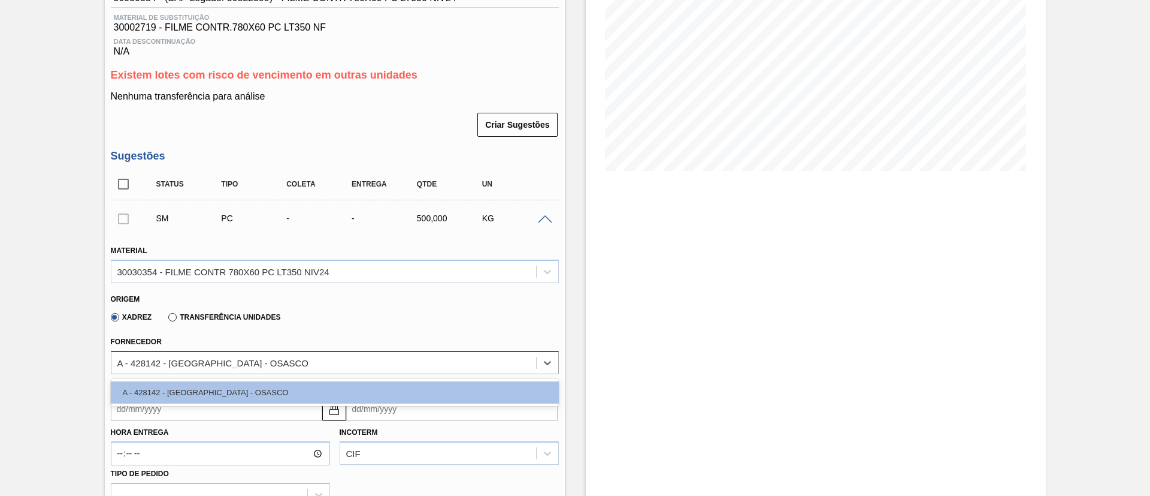
click at [246, 370] on div "A - 428142 - [GEOGRAPHIC_DATA] - OSASCO" at bounding box center [323, 362] width 425 height 17
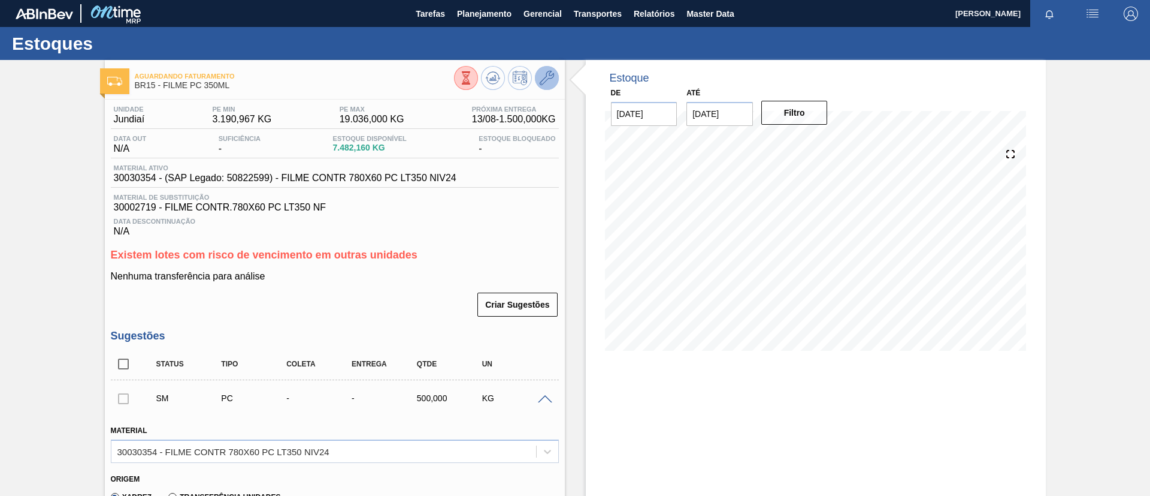
click at [543, 66] on button at bounding box center [547, 78] width 24 height 24
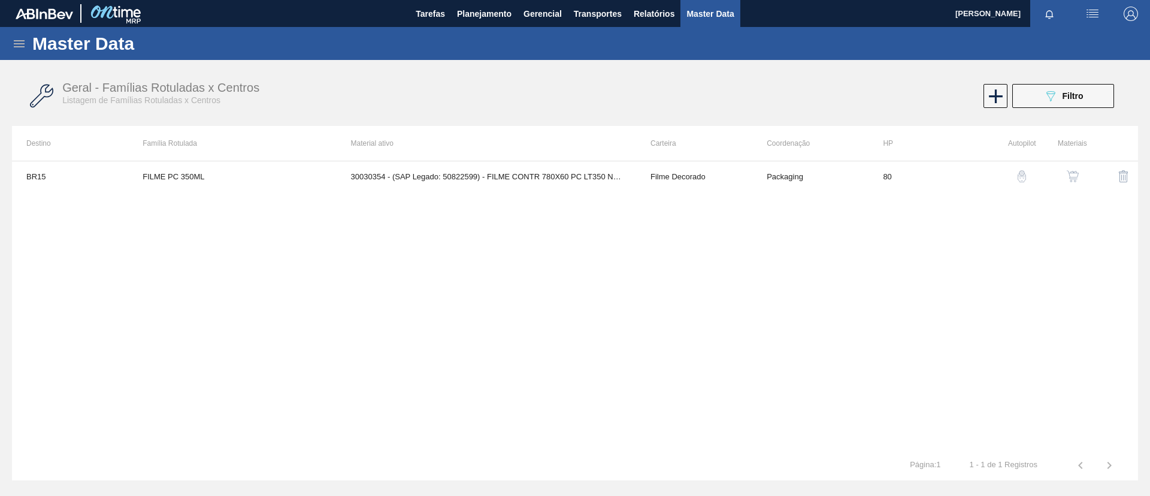
click at [1075, 174] on img "button" at bounding box center [1073, 176] width 12 height 12
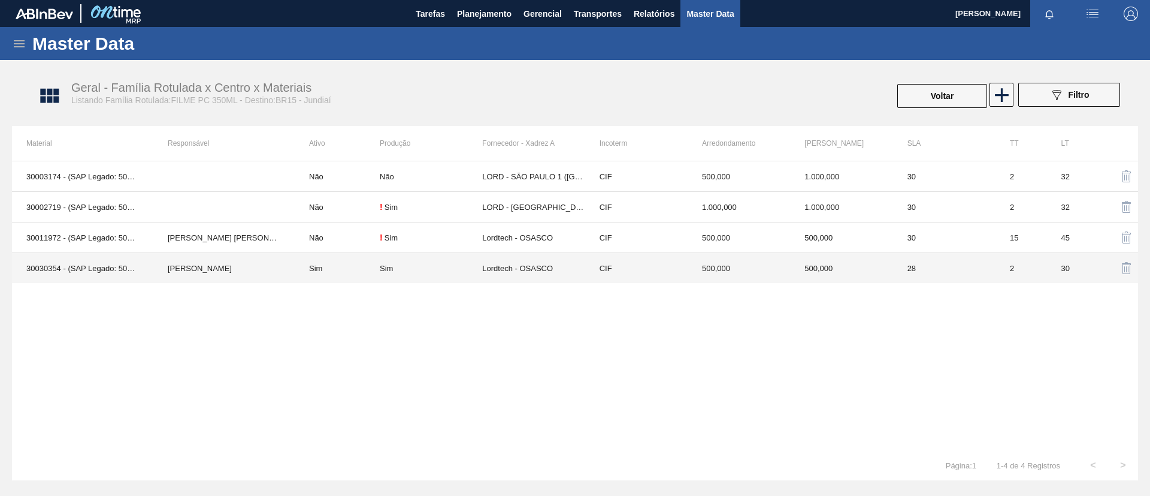
click at [229, 268] on td "[PERSON_NAME]" at bounding box center [223, 268] width 141 height 31
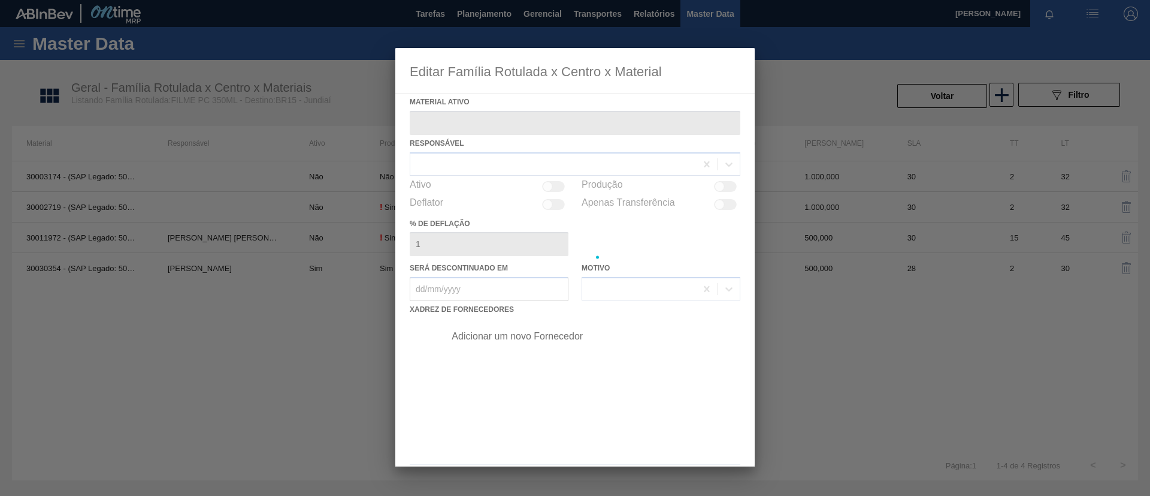
type ativo "30030354 - (SAP Legado: 50822599) - FILME CONTR 780X60 PC LT350 NIV24"
checkbox input "true"
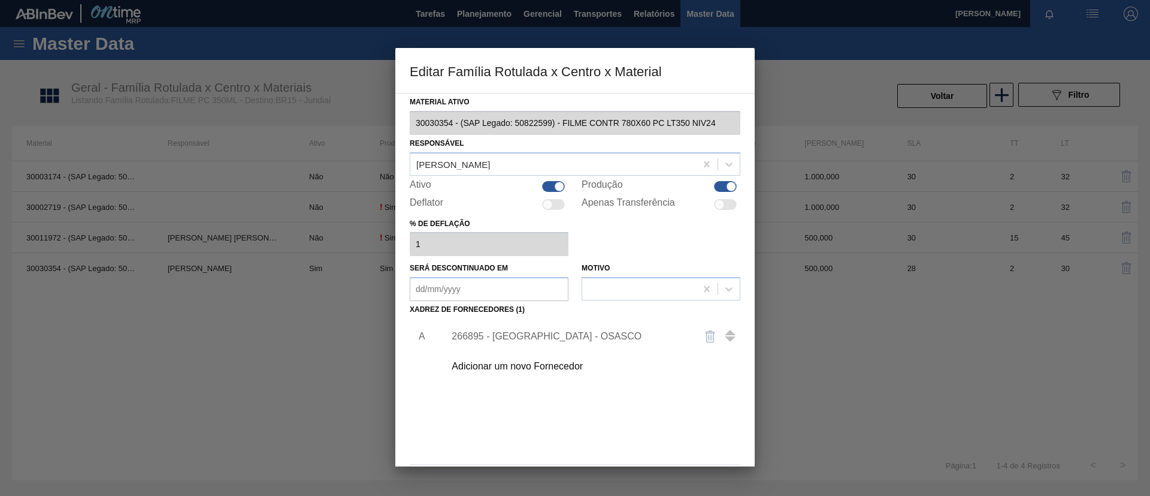
click at [552, 364] on div "Adicionar um novo Fornecedor" at bounding box center [569, 366] width 235 height 11
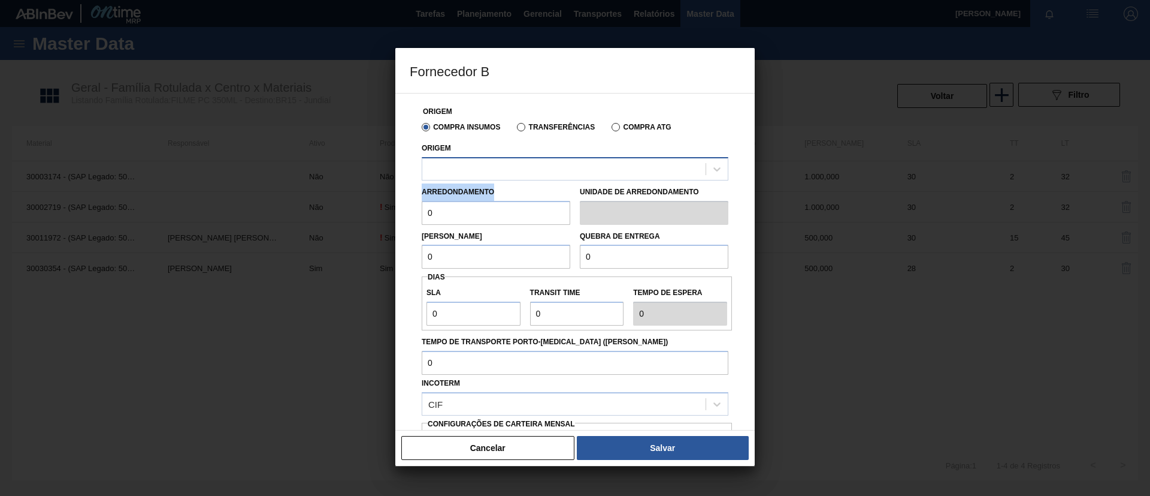
click at [511, 179] on div "Origem Compra Insumos Transferências Compra ATG Origem Arredondamento 0 Unidade…" at bounding box center [575, 309] width 331 height 433
click at [517, 164] on div at bounding box center [563, 168] width 283 height 17
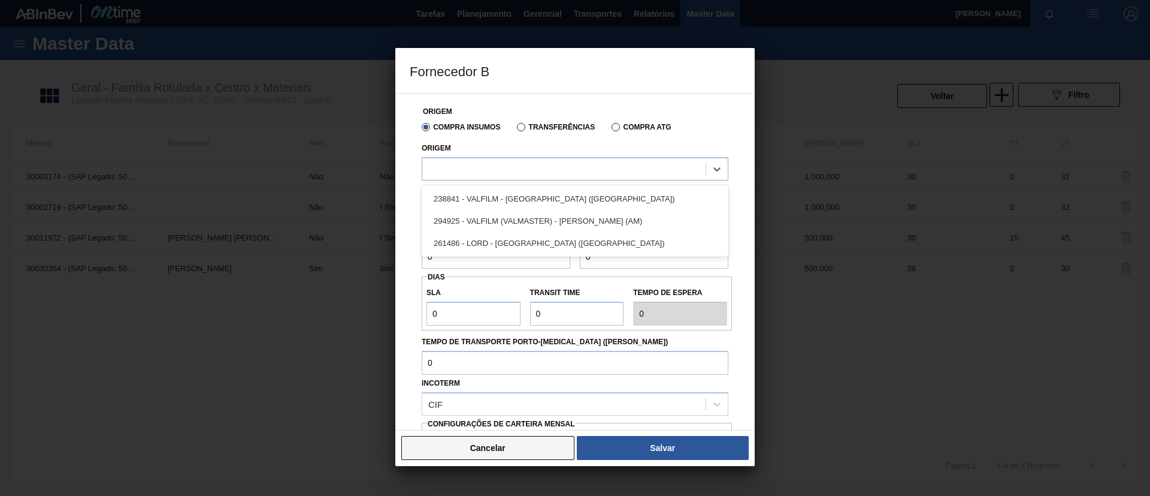
click at [484, 455] on button "Cancelar" at bounding box center [487, 448] width 173 height 24
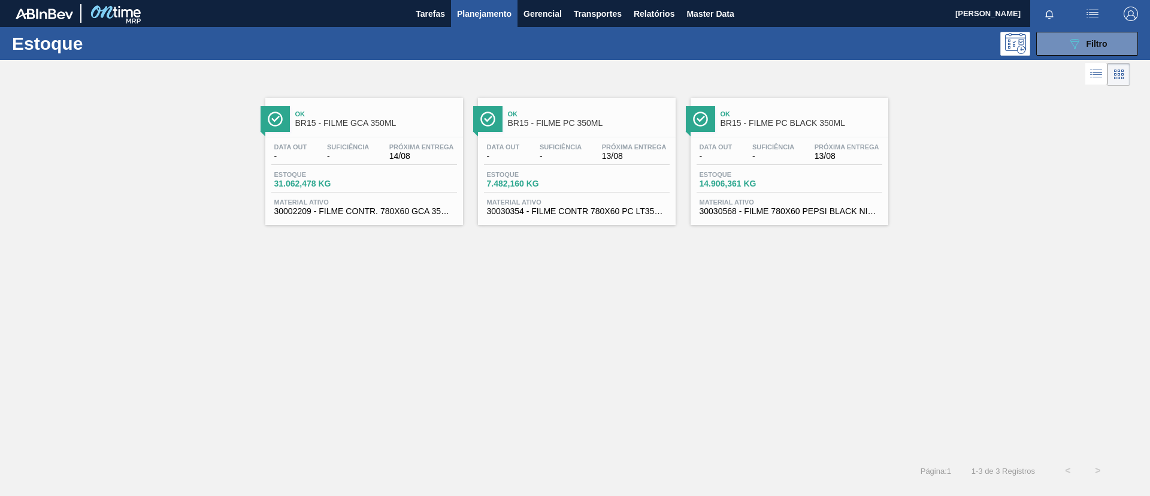
click at [825, 120] on span "BR15 - FILME PC BLACK 350ML" at bounding box center [802, 123] width 162 height 9
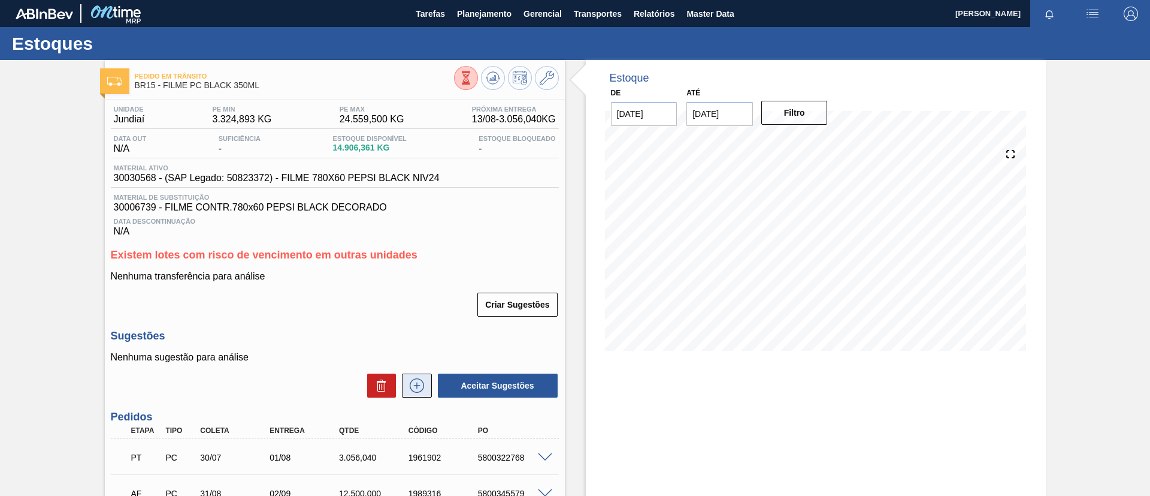
click at [420, 386] on icon at bounding box center [416, 385] width 19 height 14
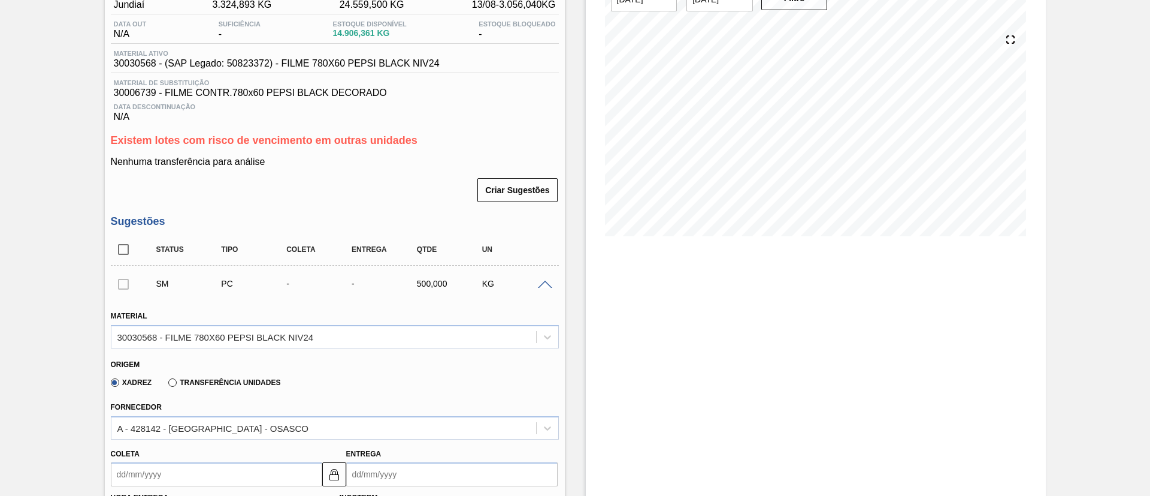
scroll to position [180, 0]
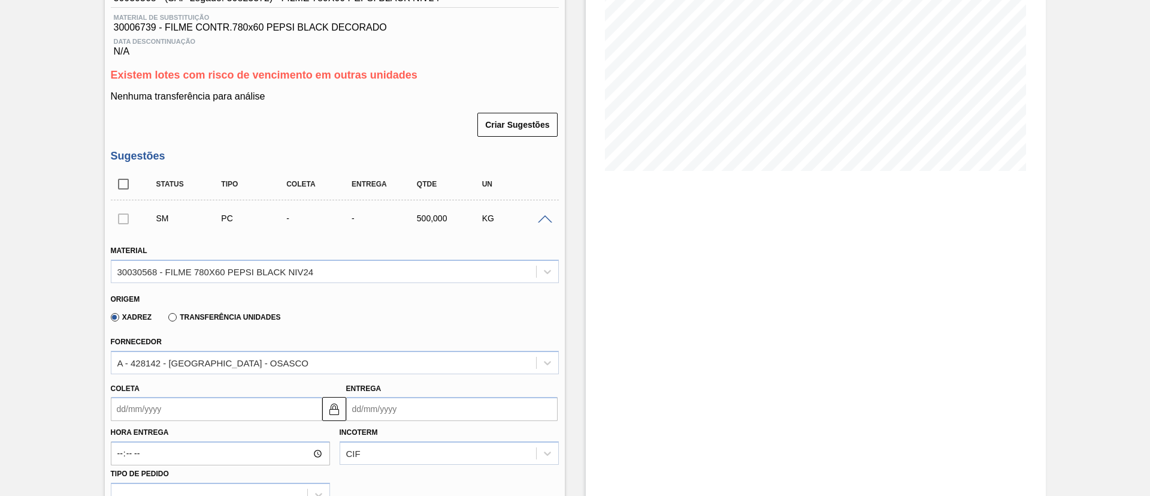
click at [307, 345] on div "Fornecedor A - 428142 - [GEOGRAPHIC_DATA] - OSASCO" at bounding box center [335, 353] width 448 height 41
click at [312, 360] on div "A - 428142 - [GEOGRAPHIC_DATA] - OSASCO" at bounding box center [323, 362] width 425 height 17
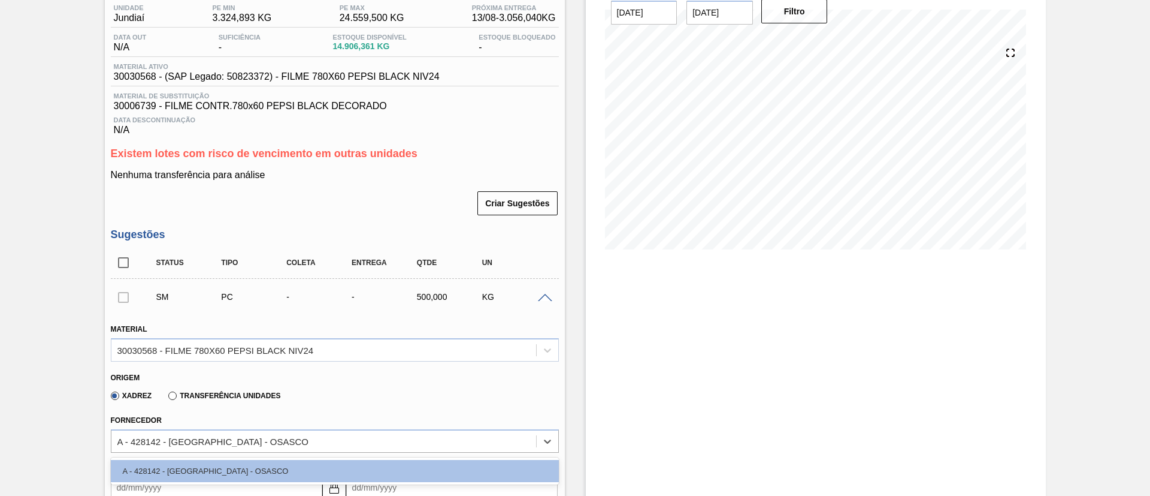
scroll to position [0, 0]
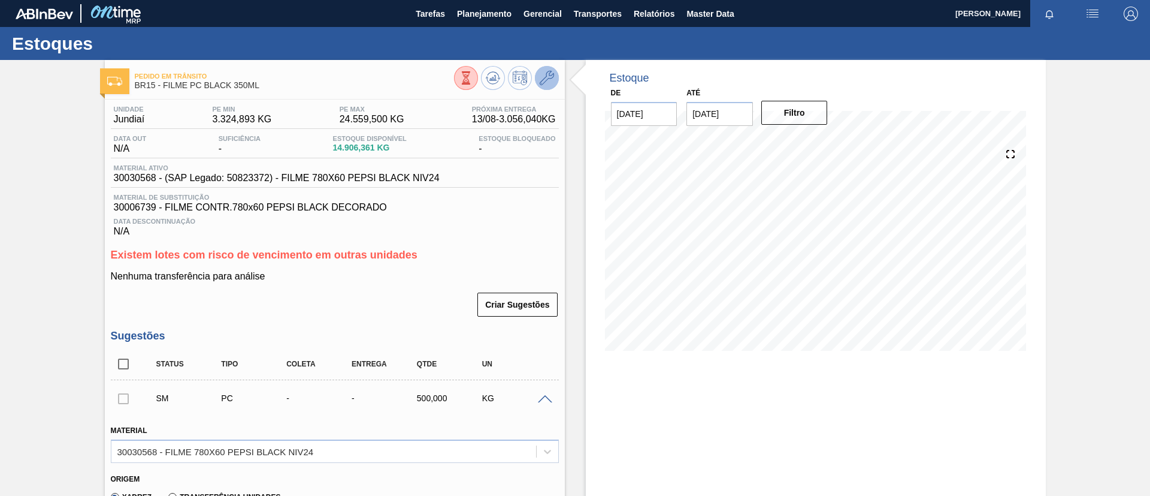
click at [547, 80] on icon at bounding box center [547, 78] width 14 height 14
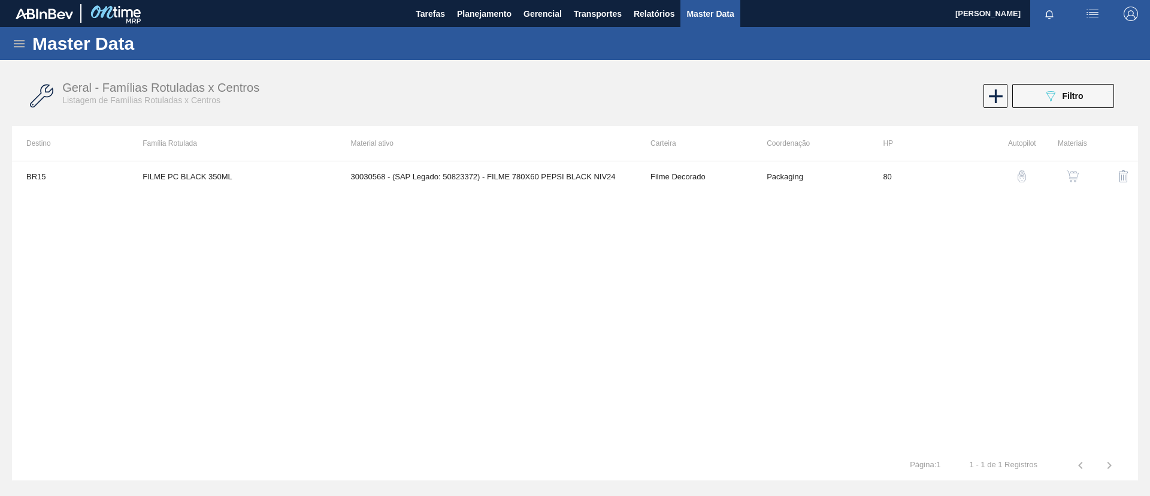
click at [1077, 175] on img "button" at bounding box center [1073, 176] width 12 height 12
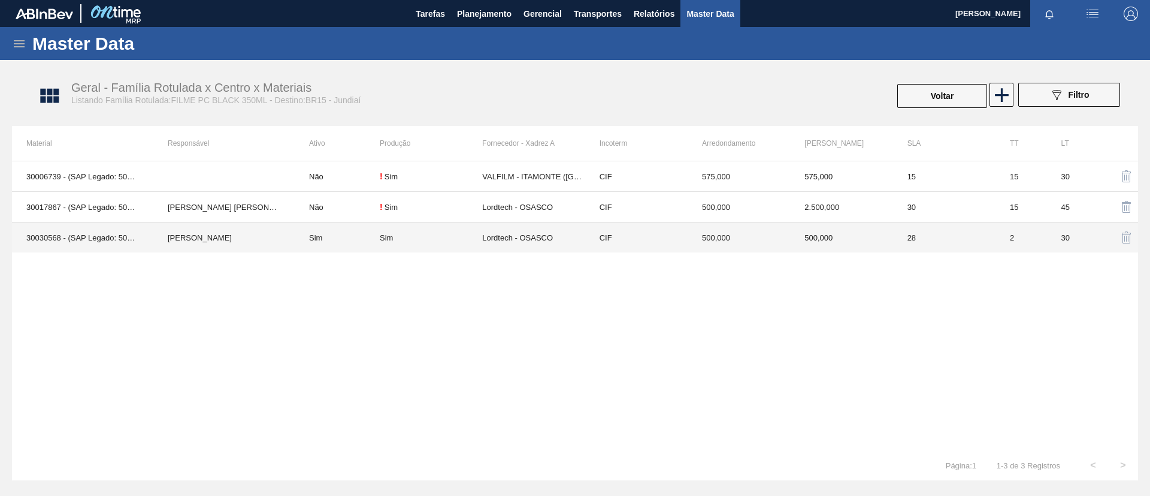
click at [228, 242] on td "[PERSON_NAME]" at bounding box center [223, 237] width 141 height 31
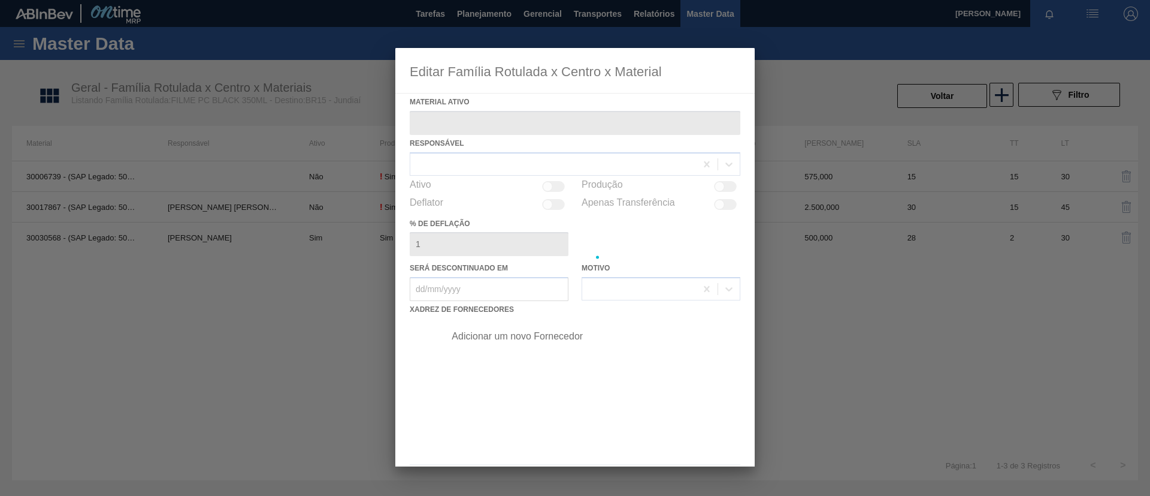
type ativo "30030568 - (SAP Legado: 50823372) - FILME 780X60 PEPSI BLACK NIV24"
checkbox input "true"
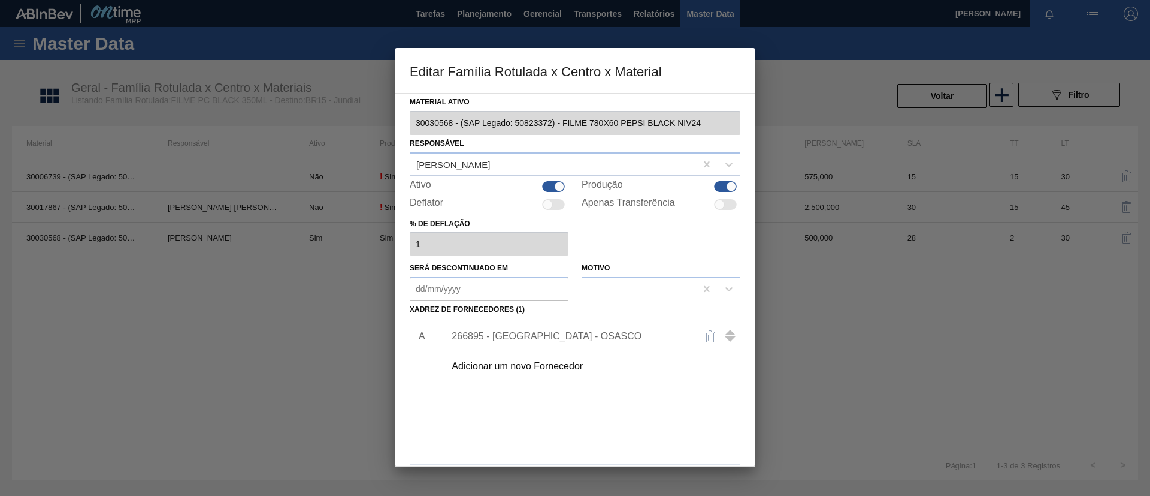
click at [537, 339] on div "266895 - [GEOGRAPHIC_DATA] - OSASCO" at bounding box center [569, 336] width 235 height 11
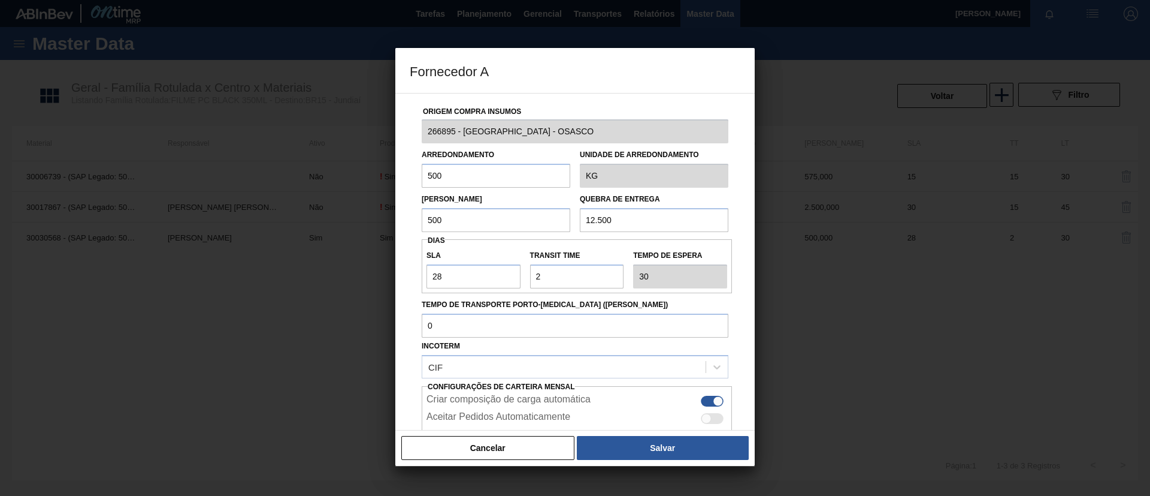
drag, startPoint x: 512, startPoint y: 446, endPoint x: 512, endPoint y: 466, distance: 19.2
click at [512, 466] on div "Fornecedor A Origem Compra Insumos 266895 - [GEOGRAPHIC_DATA] - OSASCO Arredond…" at bounding box center [575, 248] width 1150 height 496
drag, startPoint x: 510, startPoint y: 454, endPoint x: 511, endPoint y: 417, distance: 37.2
click at [509, 454] on button "Cancelar" at bounding box center [487, 448] width 173 height 24
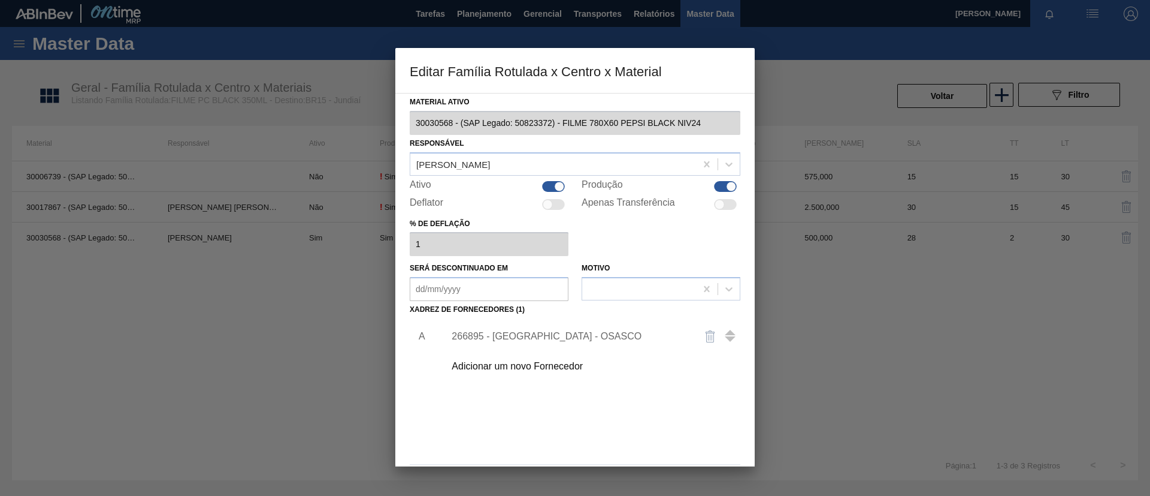
click at [511, 358] on div "Adicionar um novo Fornecedor" at bounding box center [589, 366] width 303 height 30
click at [520, 372] on div "Adicionar um novo Fornecedor" at bounding box center [589, 366] width 303 height 30
click at [526, 367] on div "Adicionar um novo Fornecedor" at bounding box center [569, 366] width 235 height 11
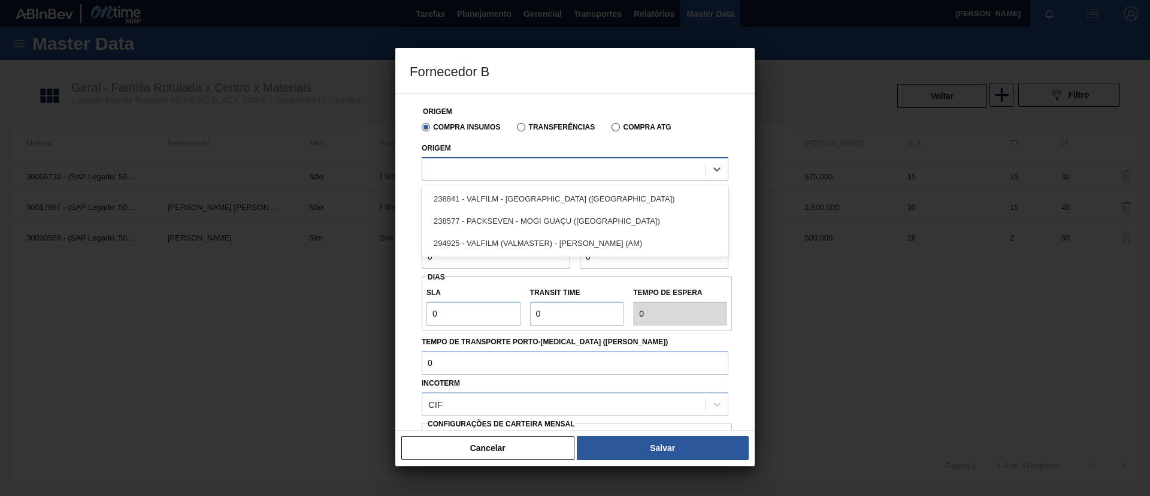
click at [524, 167] on div at bounding box center [563, 168] width 283 height 17
